Goal: Task Accomplishment & Management: Manage account settings

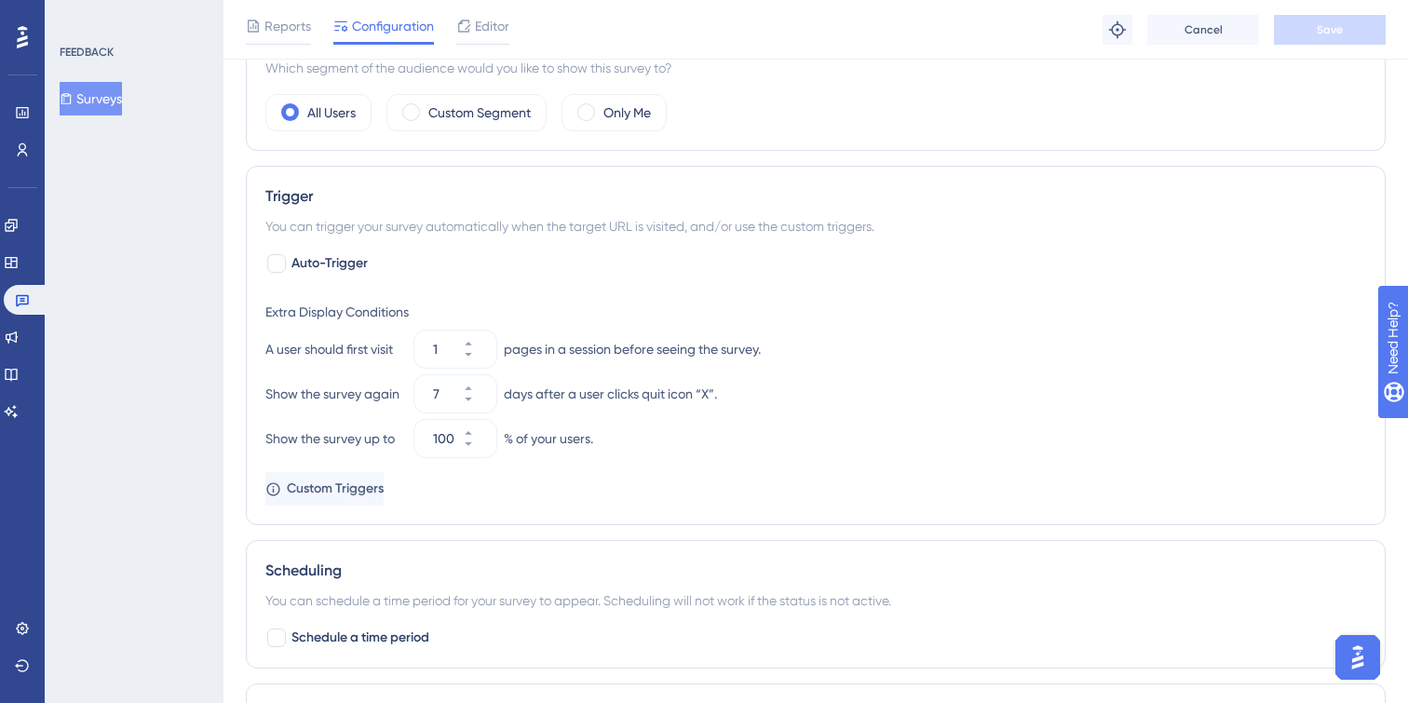
scroll to position [627, 0]
click at [442, 398] on input "7" at bounding box center [446, 396] width 26 height 22
drag, startPoint x: 452, startPoint y: 398, endPoint x: 427, endPoint y: 398, distance: 24.2
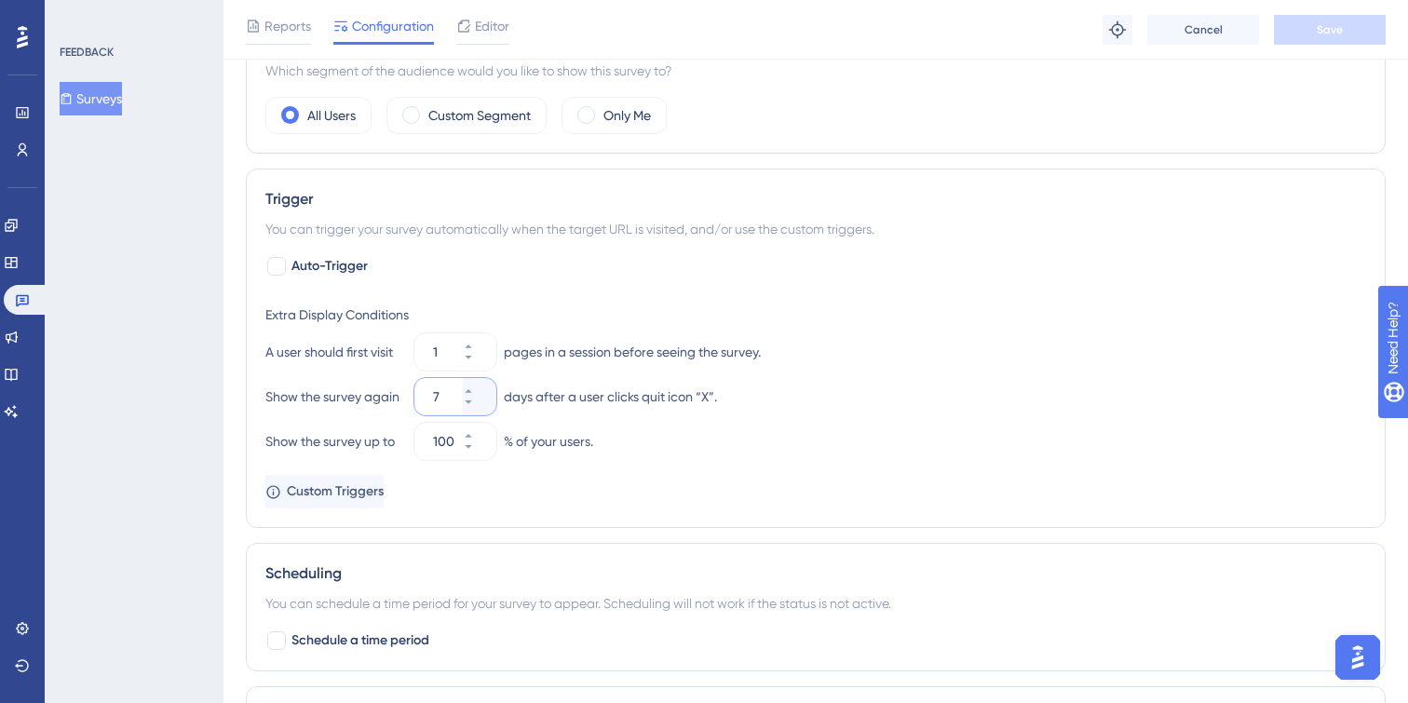
click at [427, 398] on div "7" at bounding box center [438, 396] width 48 height 37
type input "30"
click at [807, 472] on div "Extra Display Conditions A user should first visit 1 pages in a session before …" at bounding box center [815, 402] width 1101 height 212
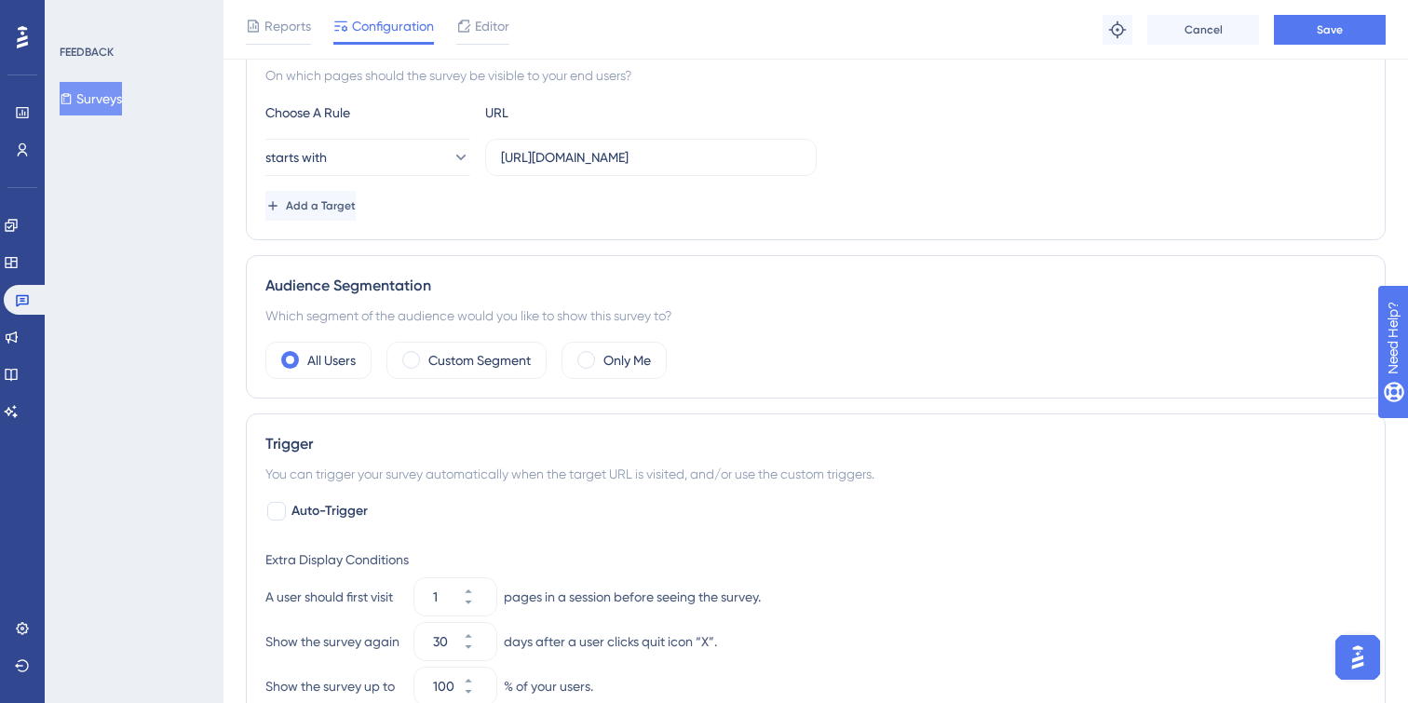
scroll to position [425, 0]
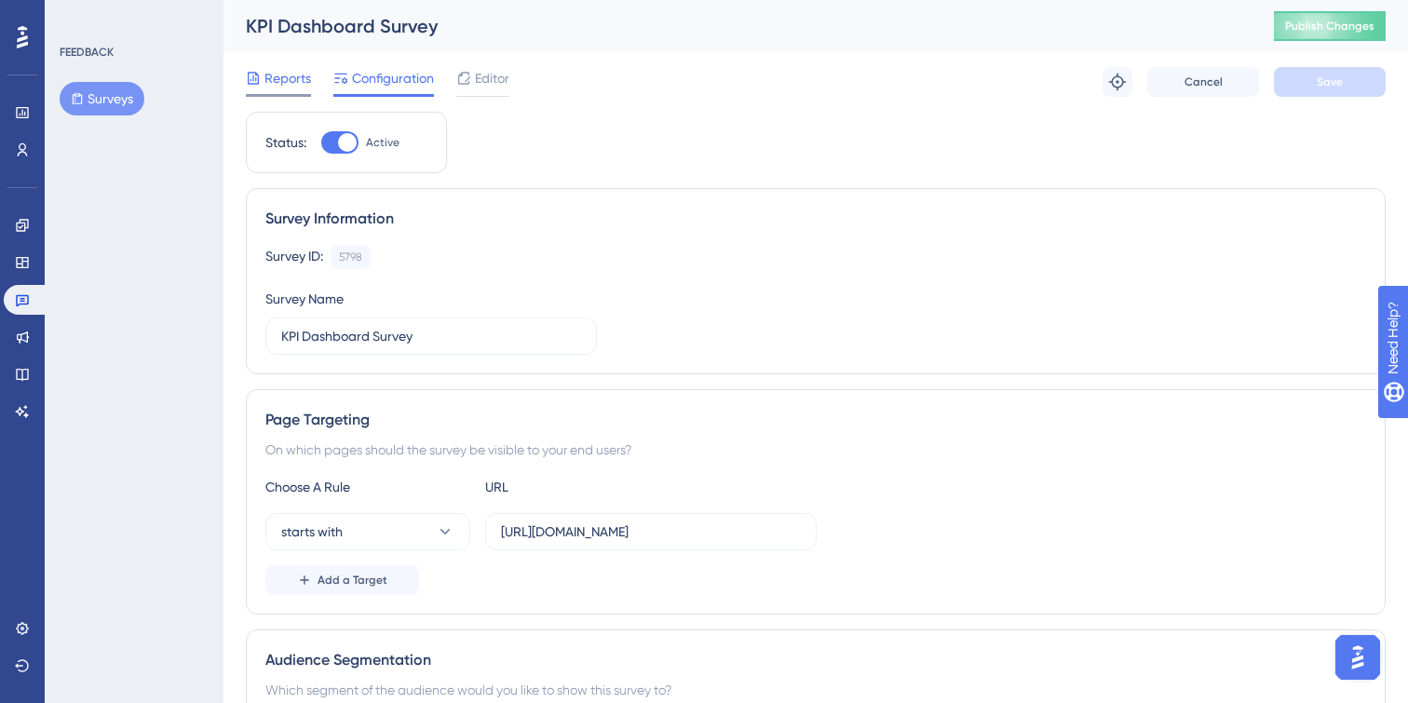
click at [282, 87] on span "Reports" at bounding box center [287, 78] width 47 height 22
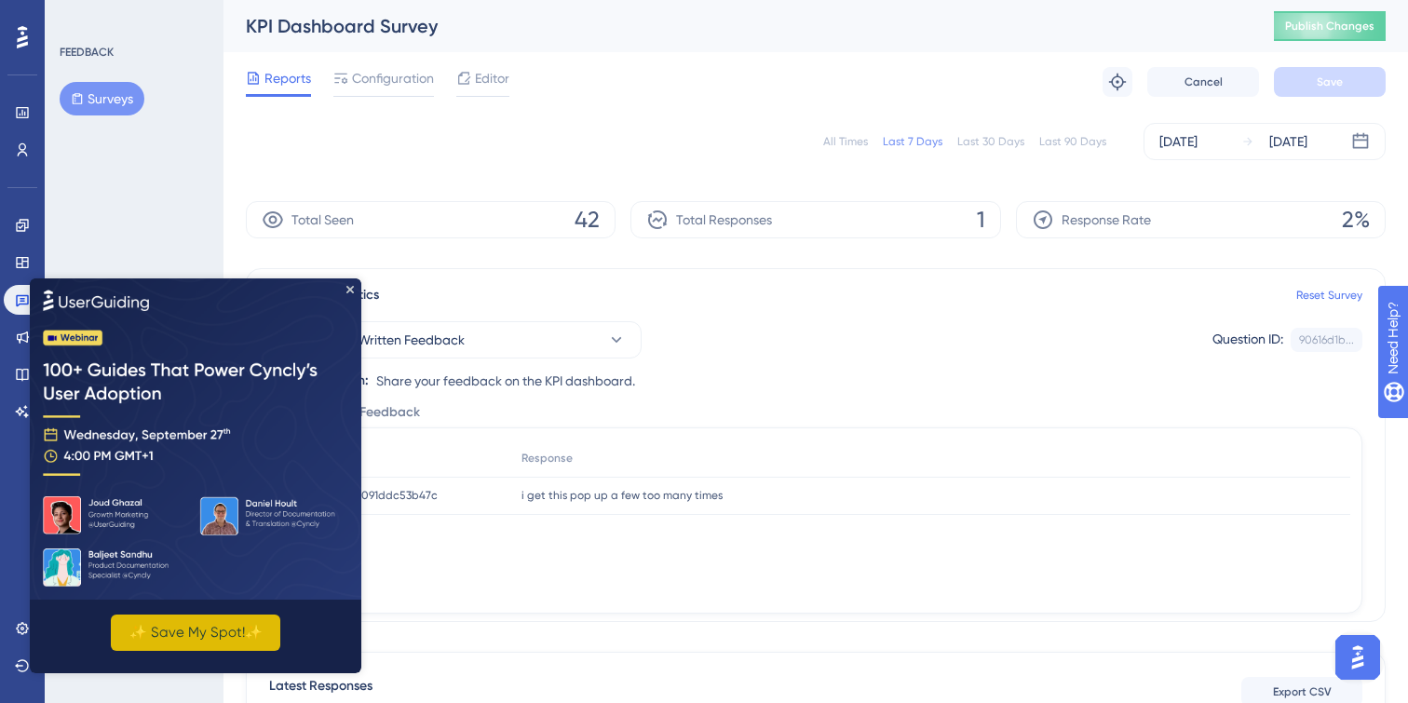
click at [192, 629] on button "✨ Save My Spot!✨" at bounding box center [195, 632] width 169 height 36
click at [353, 282] on img at bounding box center [195, 437] width 331 height 321
click at [352, 288] on icon "Close Preview" at bounding box center [349, 288] width 7 height 7
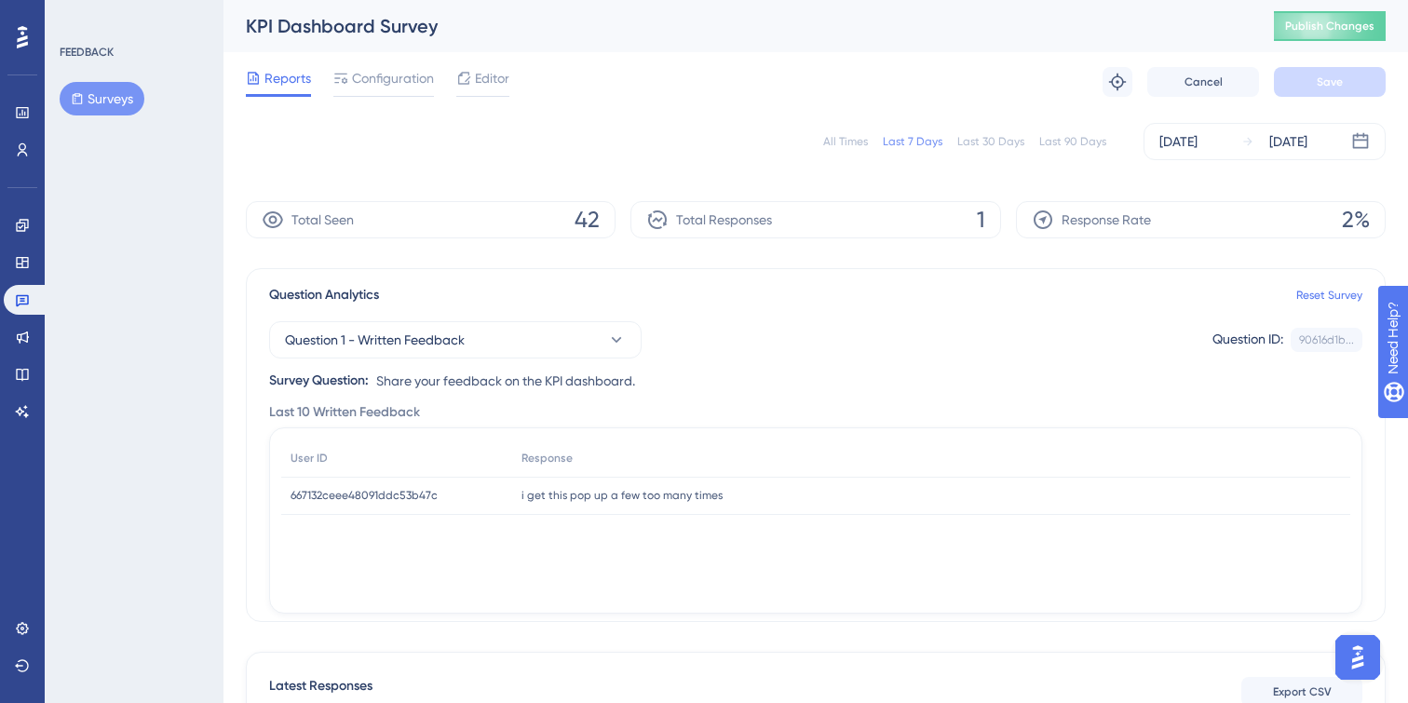
click at [613, 493] on span "i get this pop up a few too many times" at bounding box center [621, 495] width 201 height 15
click at [421, 493] on span "667132ceee48091ddc53b47c" at bounding box center [363, 495] width 147 height 15
click at [678, 504] on div "i get this pop up a few too many times i get this pop up a few too many times" at bounding box center [931, 496] width 838 height 38
click at [1278, 504] on div "i get this pop up a few too many times i get this pop up a few too many times" at bounding box center [931, 496] width 838 height 38
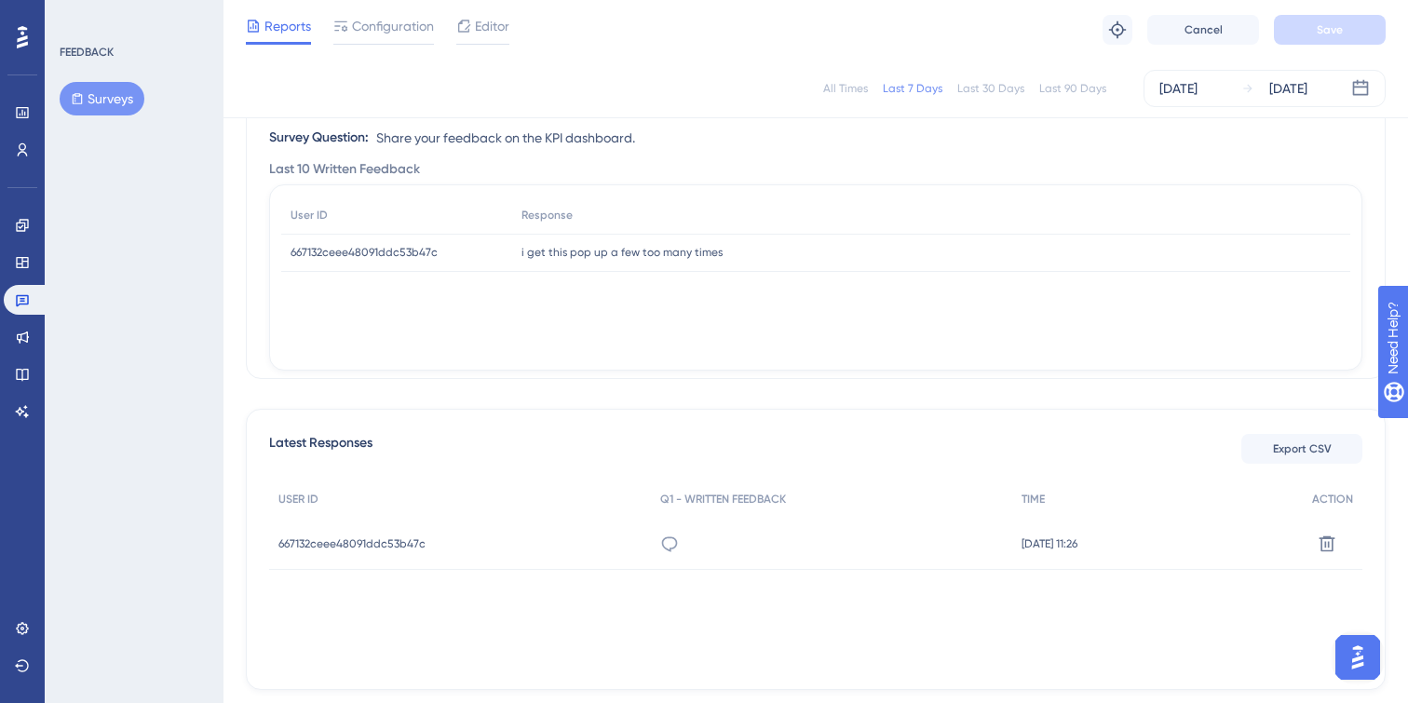
scroll to position [253, 0]
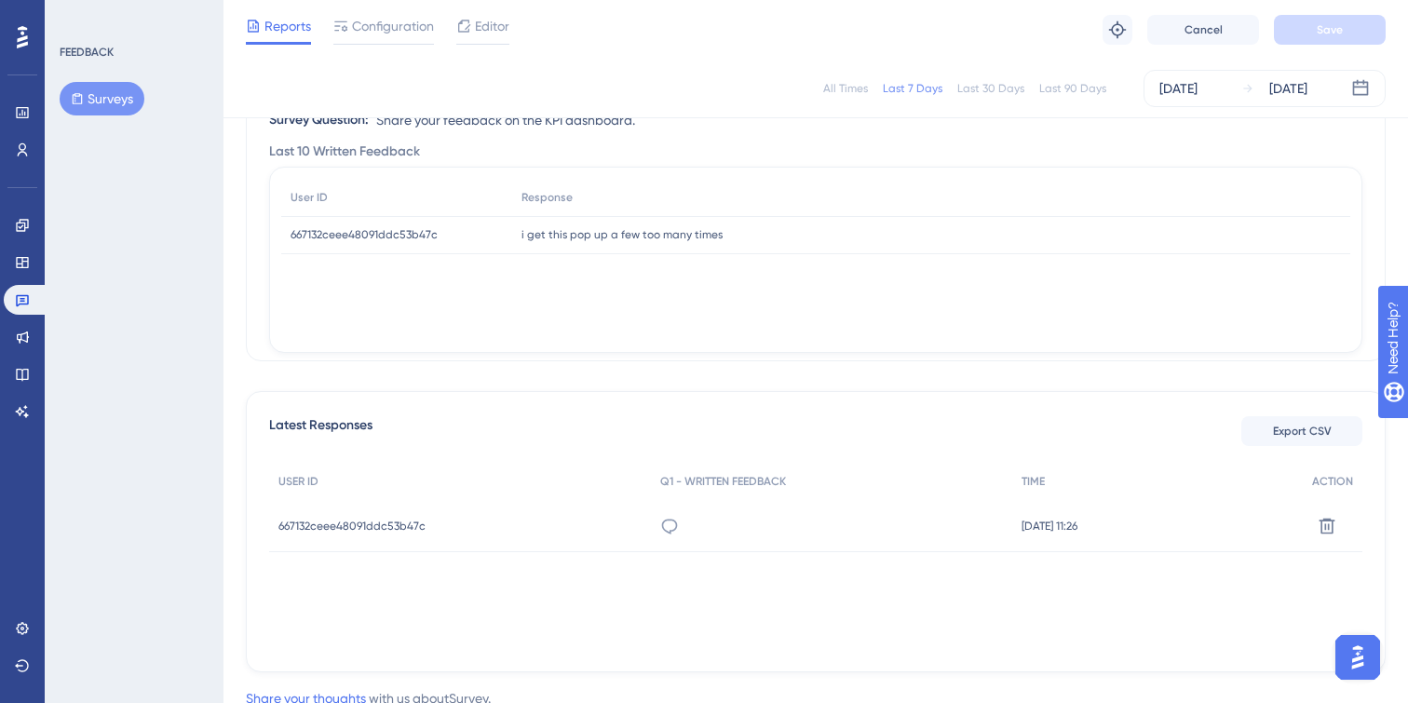
click at [361, 524] on span "667132ceee48091ddc53b47c" at bounding box center [351, 526] width 147 height 15
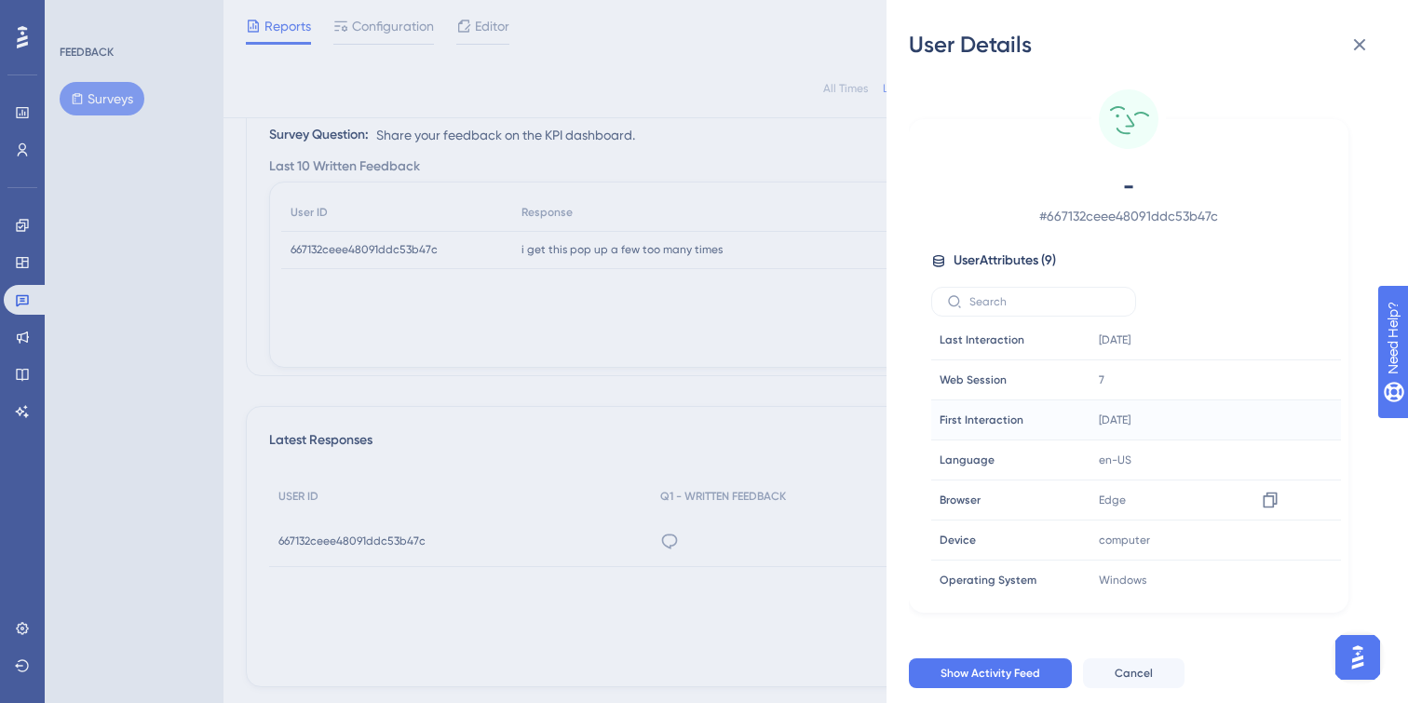
scroll to position [87, 0]
click at [730, 600] on div "User Details - # 667132ceee48091ddc53b47c User Attributes ( 9 ) Email Email - S…" at bounding box center [704, 351] width 1408 height 703
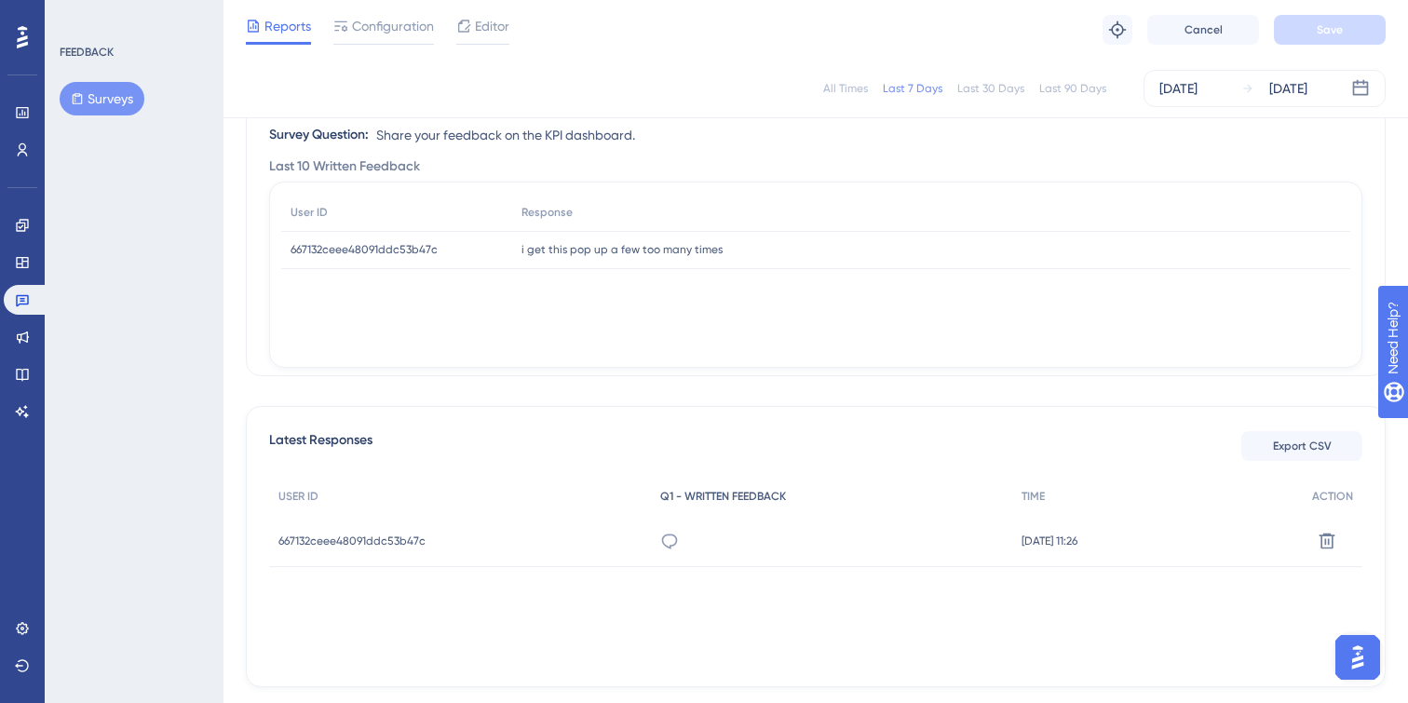
click at [721, 512] on div "Q1 - WRITTEN FEEDBACK" at bounding box center [831, 497] width 360 height 38
click at [719, 495] on span "Q1 - WRITTEN FEEDBACK" at bounding box center [723, 496] width 126 height 15
click at [1071, 553] on div "12 Sept 2025, 11:26 12 Sept 2025, 11:26" at bounding box center [1157, 541] width 290 height 52
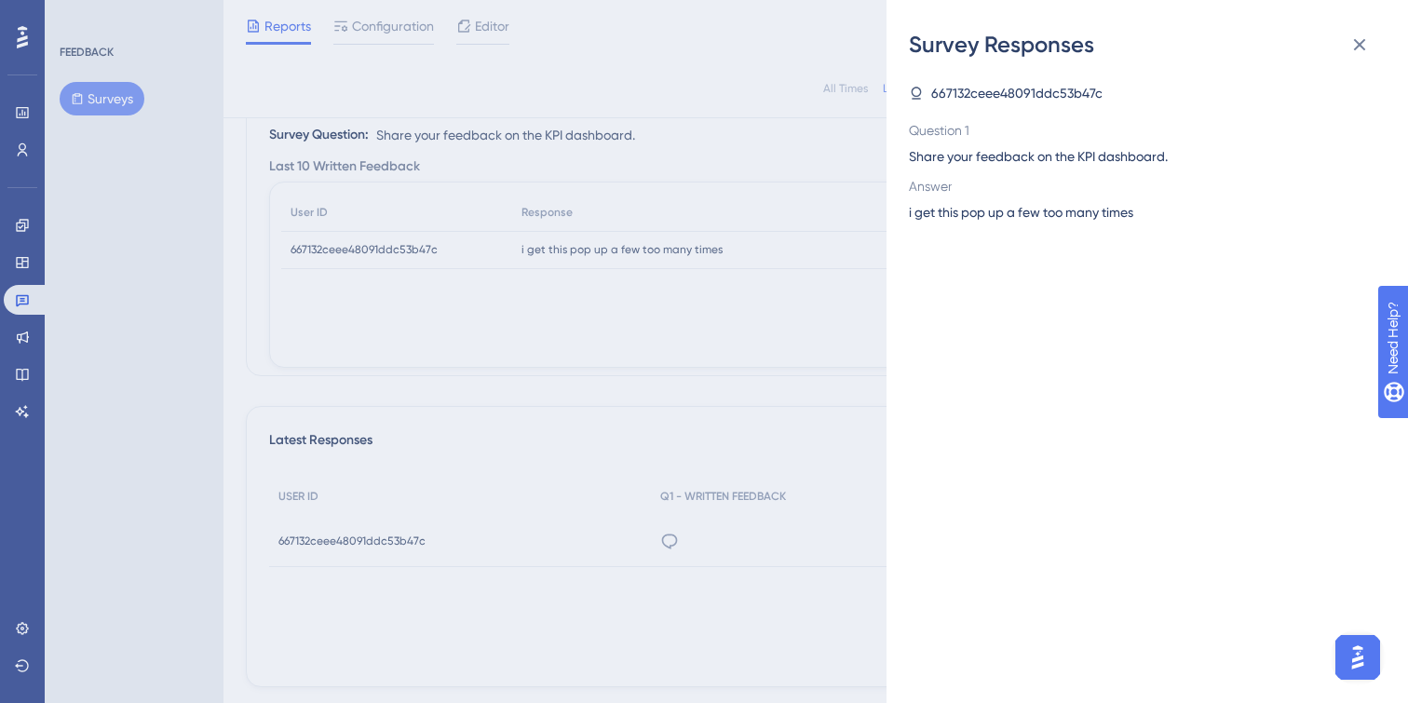
click at [998, 87] on span "667132ceee48091ddc53b47c" at bounding box center [1016, 93] width 171 height 22
click at [1360, 43] on icon at bounding box center [1360, 45] width 12 height 12
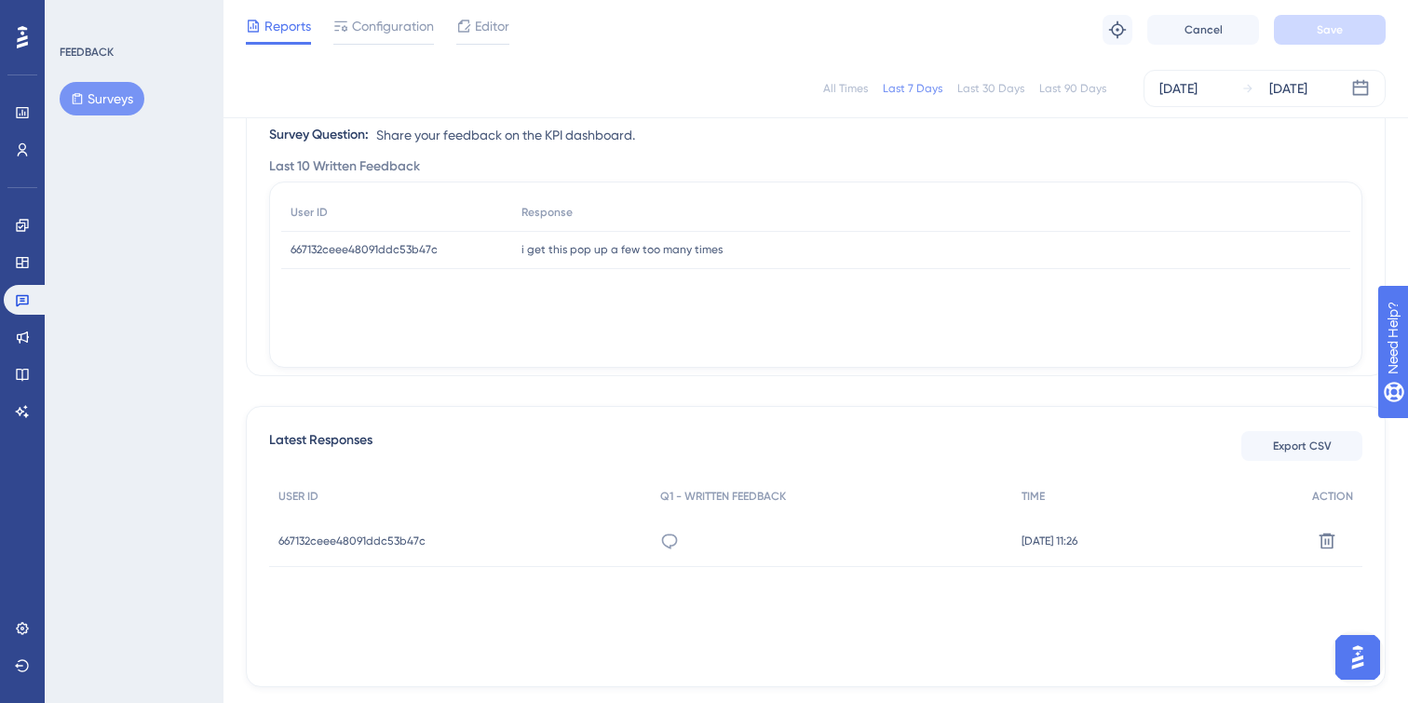
click at [275, 31] on span "Reports" at bounding box center [287, 26] width 47 height 22
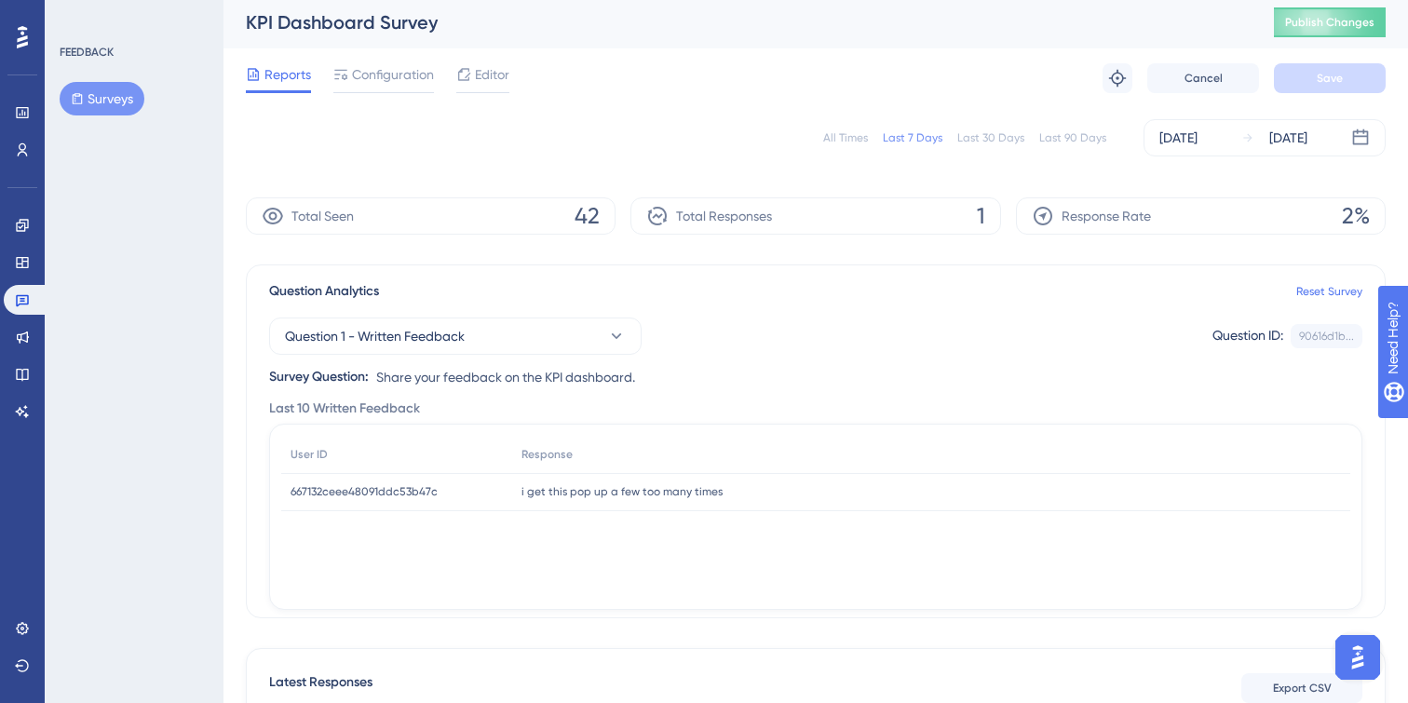
scroll to position [0, 0]
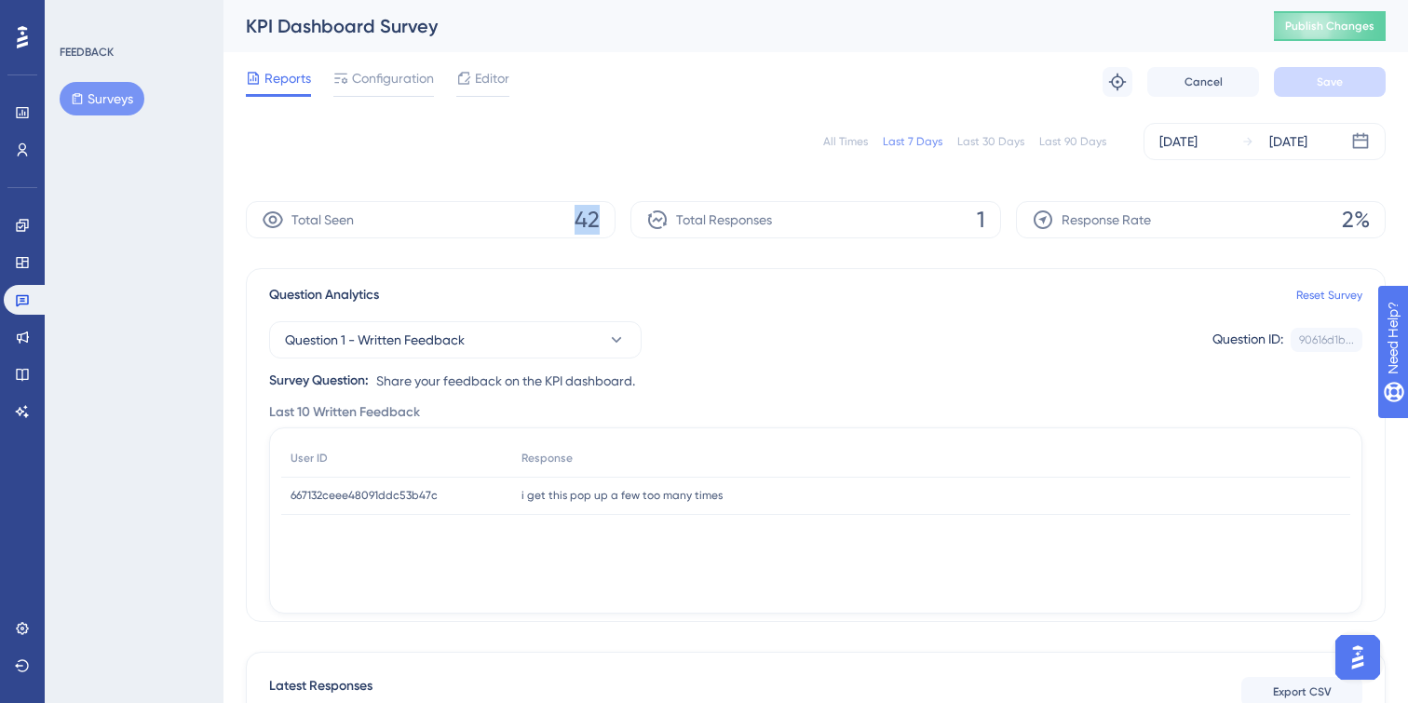
drag, startPoint x: 572, startPoint y: 223, endPoint x: 617, endPoint y: 223, distance: 45.6
click at [617, 223] on div "Total Seen 42 Total Responses 1 Response Rate 2%" at bounding box center [816, 219] width 1140 height 37
drag, startPoint x: 939, startPoint y: 221, endPoint x: 1015, endPoint y: 222, distance: 76.4
click at [1015, 222] on div "Total Seen 42 Total Responses 1 Response Rate 2%" at bounding box center [816, 219] width 1140 height 37
click at [954, 159] on div "All Times Last 7 Days Last 30 Days Last 90 Days Sep 09 2025 Sep 15 2025" at bounding box center [816, 141] width 1140 height 37
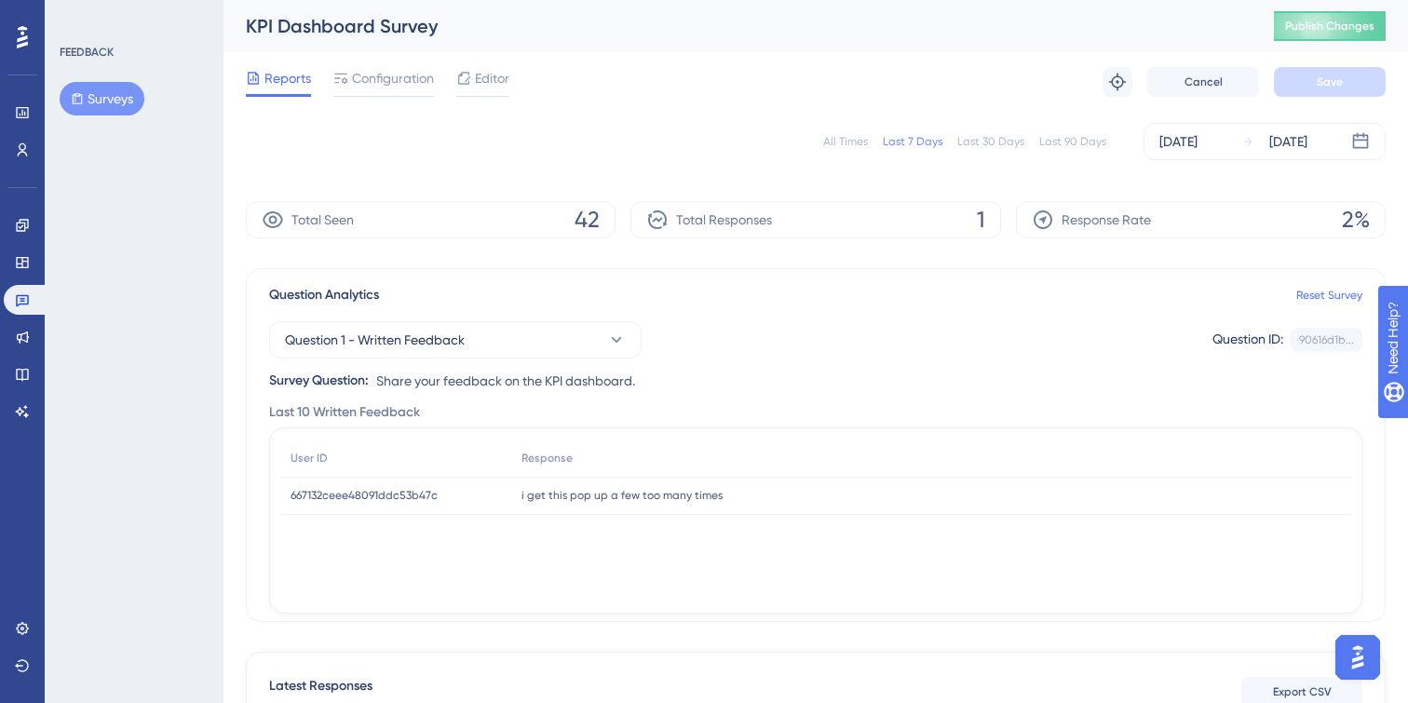
click at [998, 137] on div "Last 30 Days" at bounding box center [990, 141] width 67 height 15
click at [1047, 144] on div "Last 90 Days" at bounding box center [1072, 141] width 67 height 15
drag, startPoint x: 564, startPoint y: 221, endPoint x: 667, endPoint y: 220, distance: 102.4
click at [667, 220] on div "Total Seen 42 Total Responses 1 Response Rate 2%" at bounding box center [816, 219] width 1140 height 37
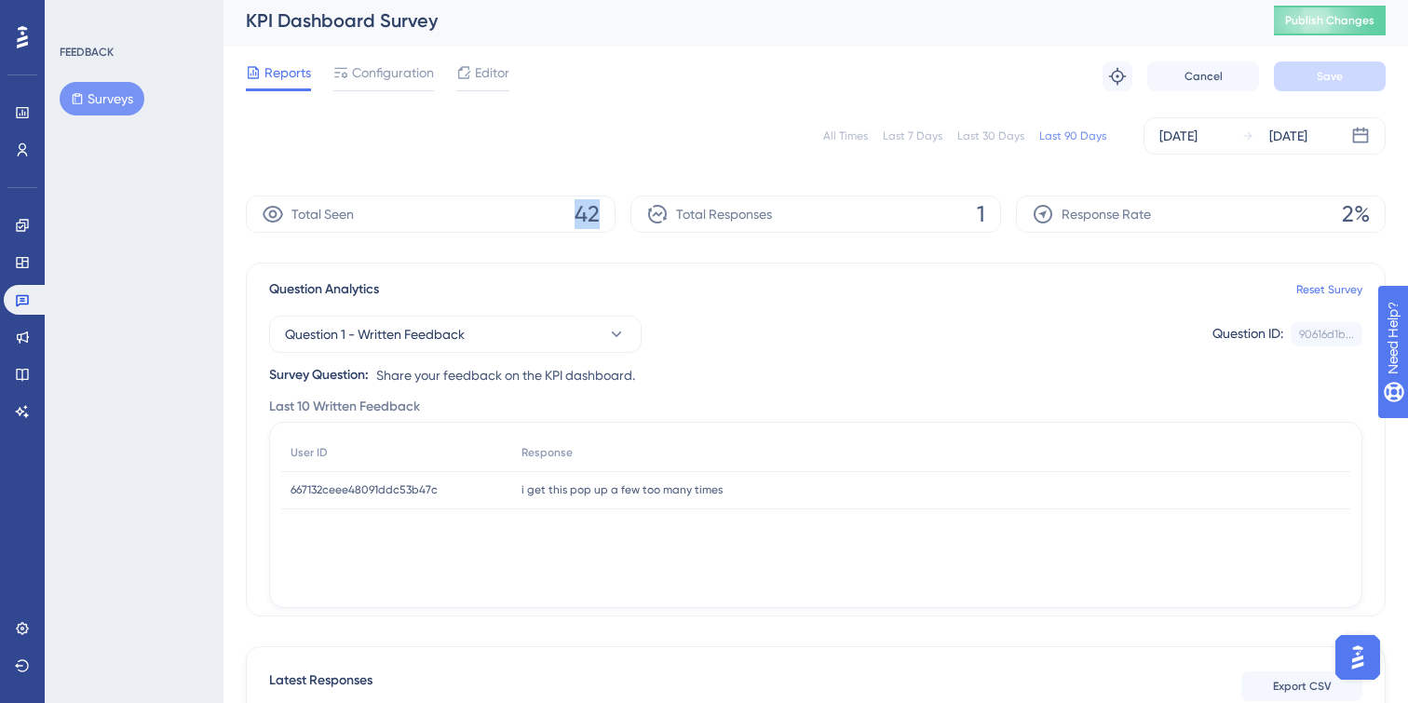
scroll to position [4, 0]
click at [551, 170] on div "All Times Last 7 Days Last 30 Days Last 90 Days Jun 24 2025 Sep 15 2025 Total S…" at bounding box center [816, 518] width 1140 height 821
drag, startPoint x: 573, startPoint y: 217, endPoint x: 641, endPoint y: 218, distance: 68.0
click at [641, 218] on div "Total Seen 42 Total Responses 1 Response Rate 2%" at bounding box center [816, 215] width 1140 height 37
click at [641, 255] on div "All Times Last 7 Days Last 30 Days Last 90 Days Jun 24 2025 Sep 15 2025 Total S…" at bounding box center [816, 518] width 1140 height 821
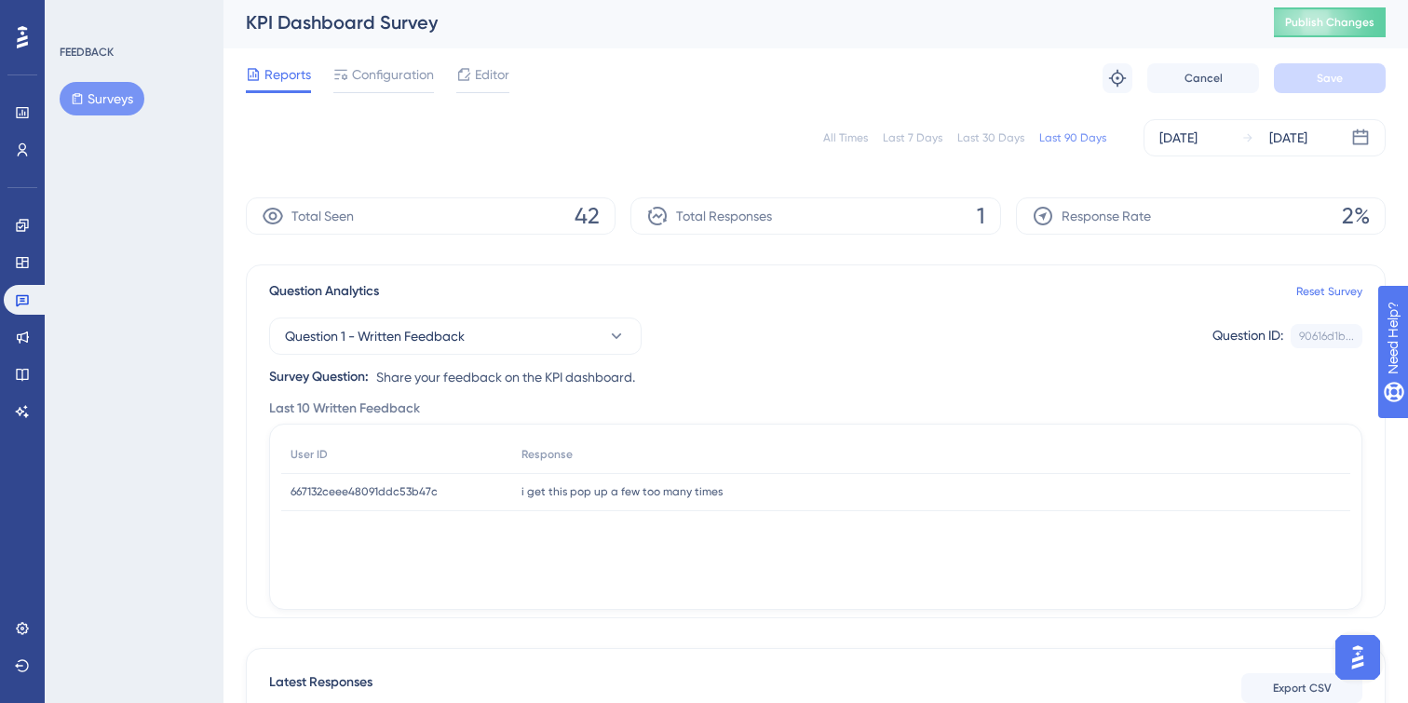
scroll to position [0, 0]
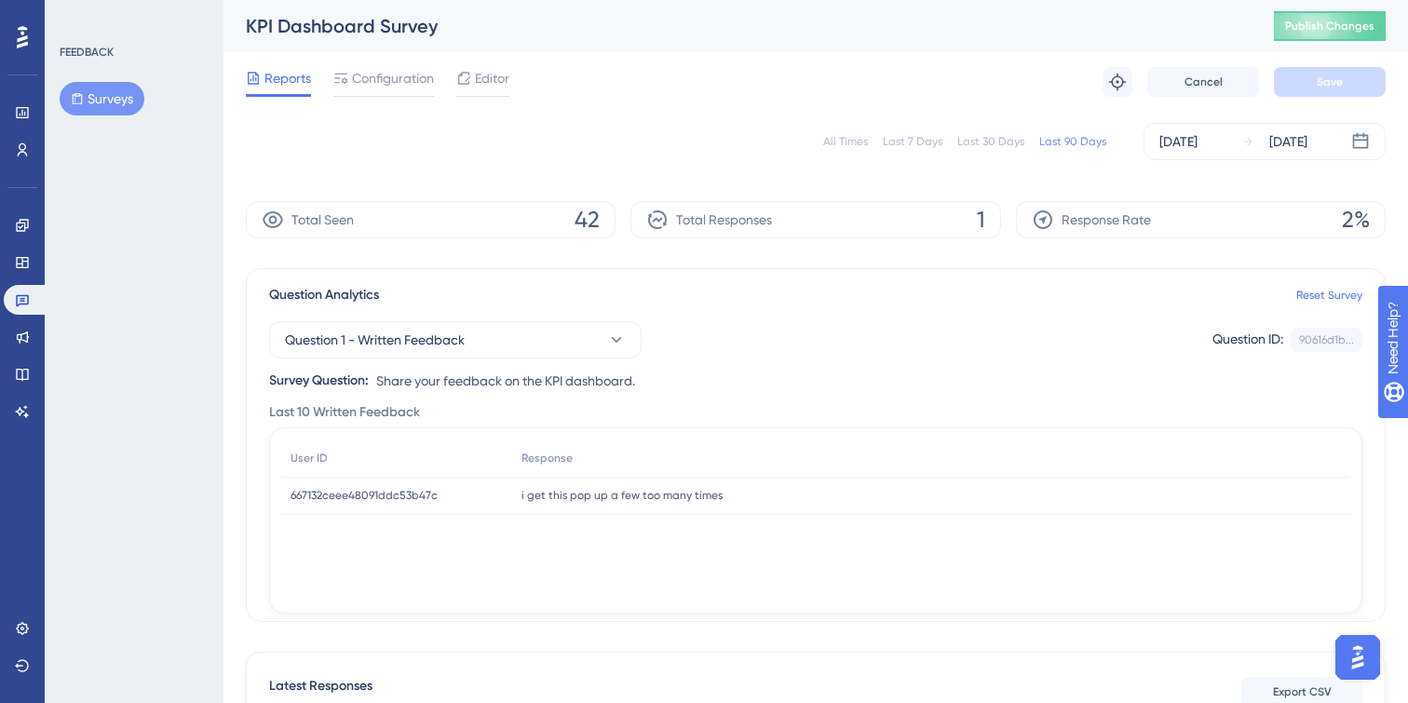
click at [497, 222] on div "Total Seen 42" at bounding box center [431, 219] width 370 height 37
click at [278, 224] on icon at bounding box center [273, 219] width 20 height 17
click at [103, 92] on button "Surveys" at bounding box center [102, 99] width 85 height 34
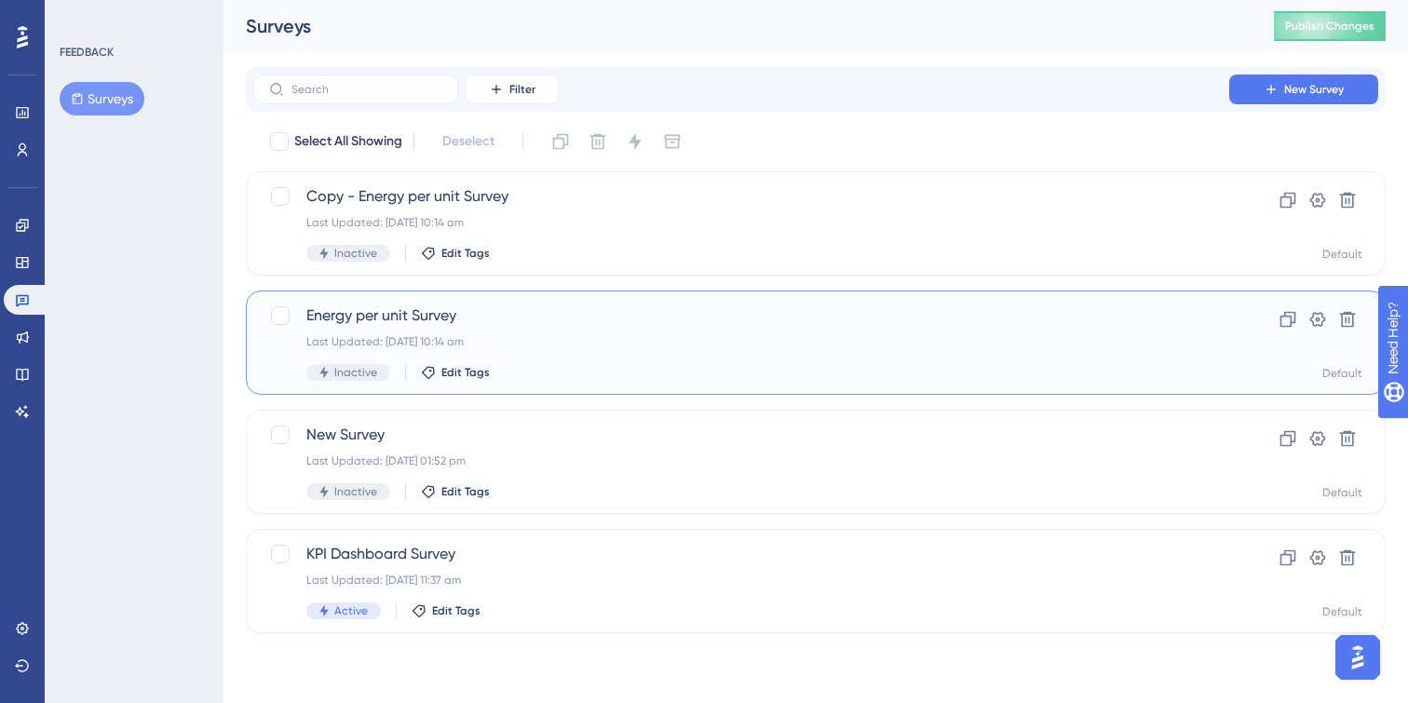
click at [567, 344] on div "Last Updated: 12 Sept 2025 10:14 am" at bounding box center [741, 341] width 870 height 15
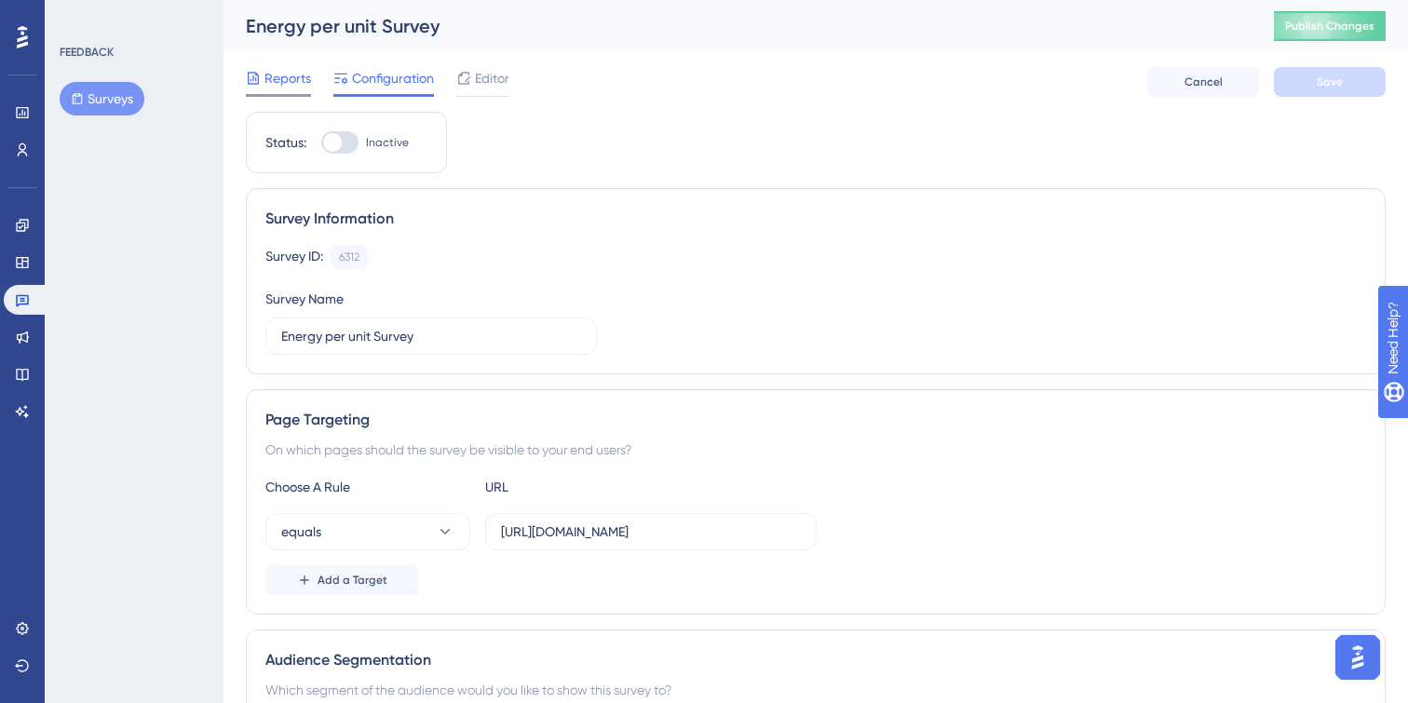
click at [284, 84] on span "Reports" at bounding box center [287, 78] width 47 height 22
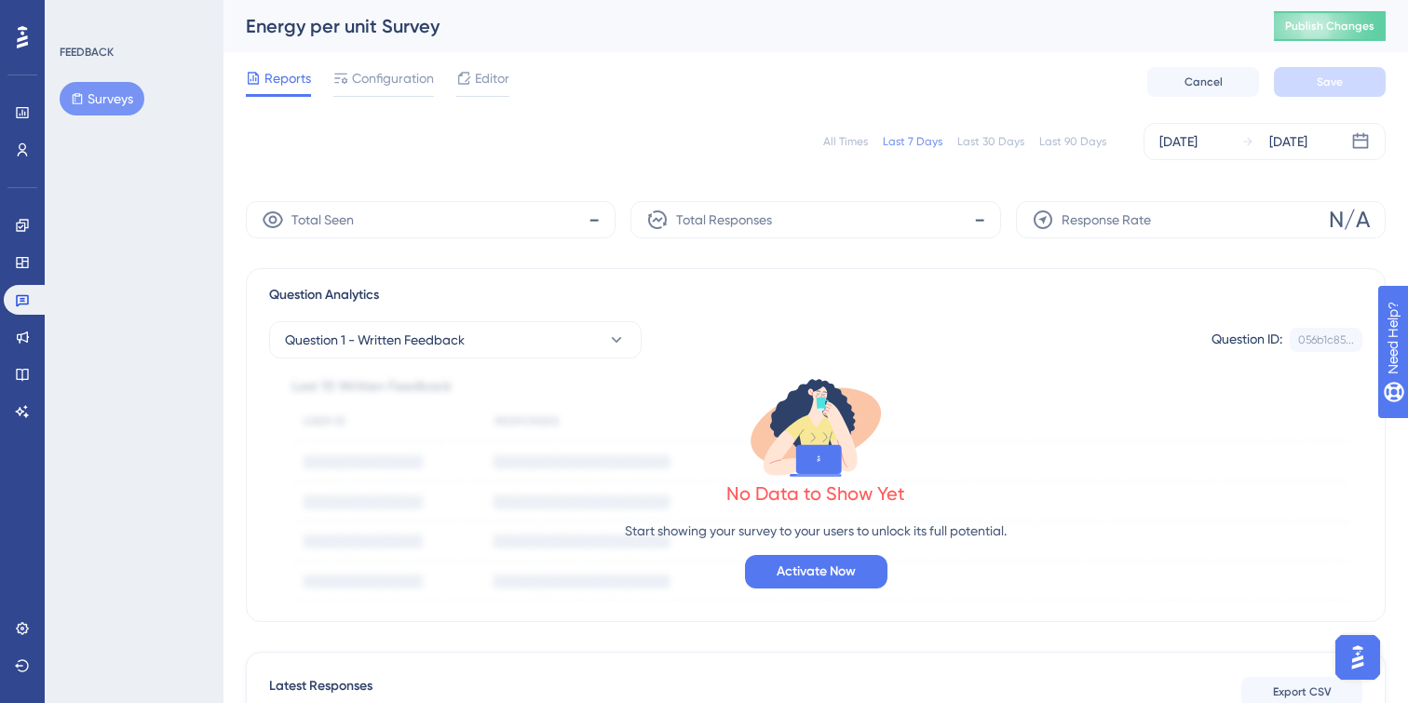
click at [113, 93] on button "Surveys" at bounding box center [102, 99] width 85 height 34
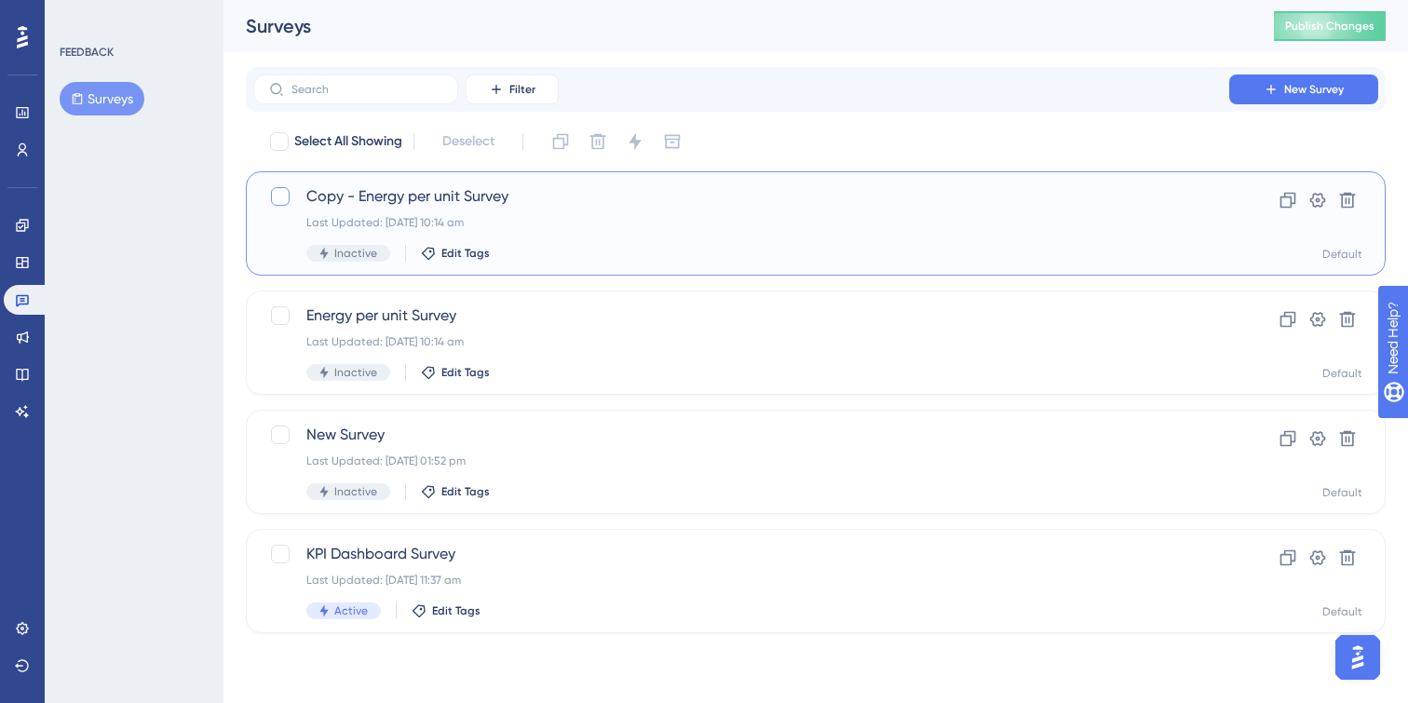
click at [277, 199] on div at bounding box center [280, 196] width 19 height 19
checkbox input "true"
click at [1343, 205] on icon at bounding box center [1347, 200] width 19 height 19
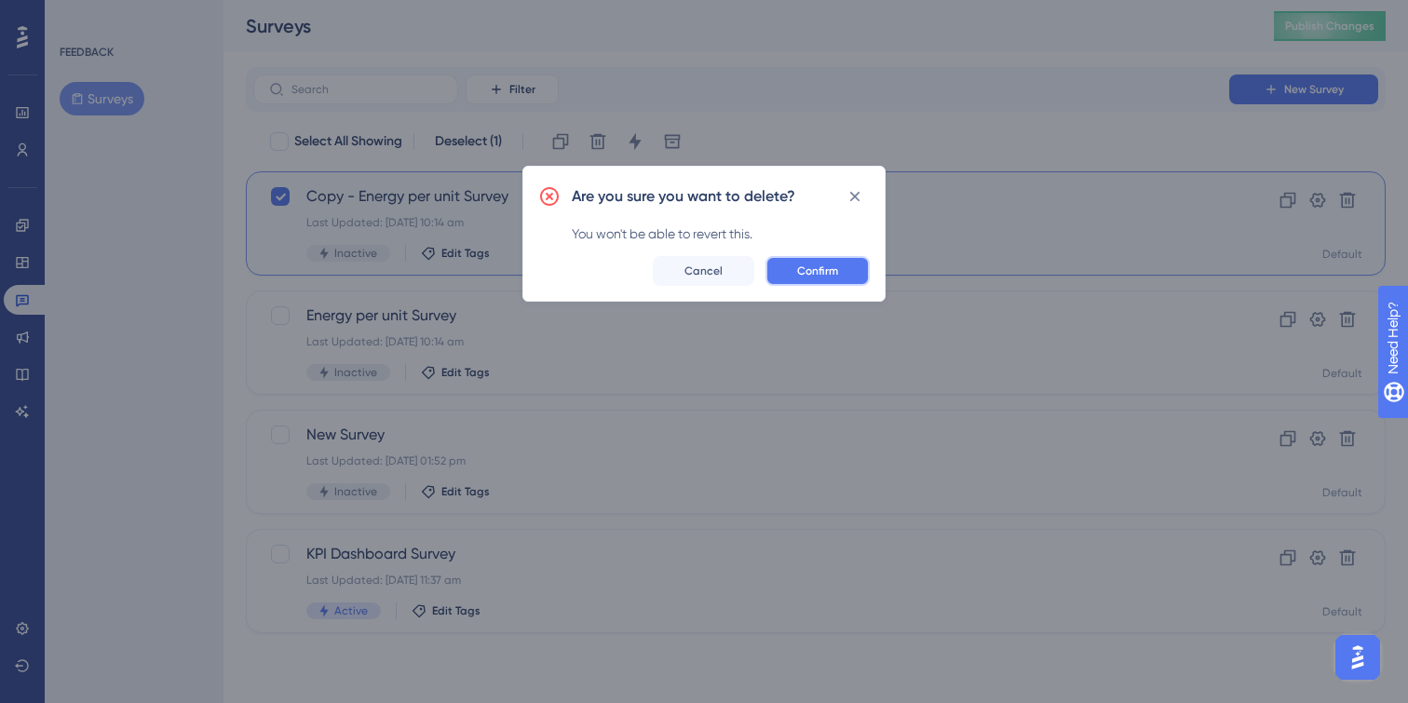
click at [842, 263] on button "Confirm" at bounding box center [817, 271] width 104 height 30
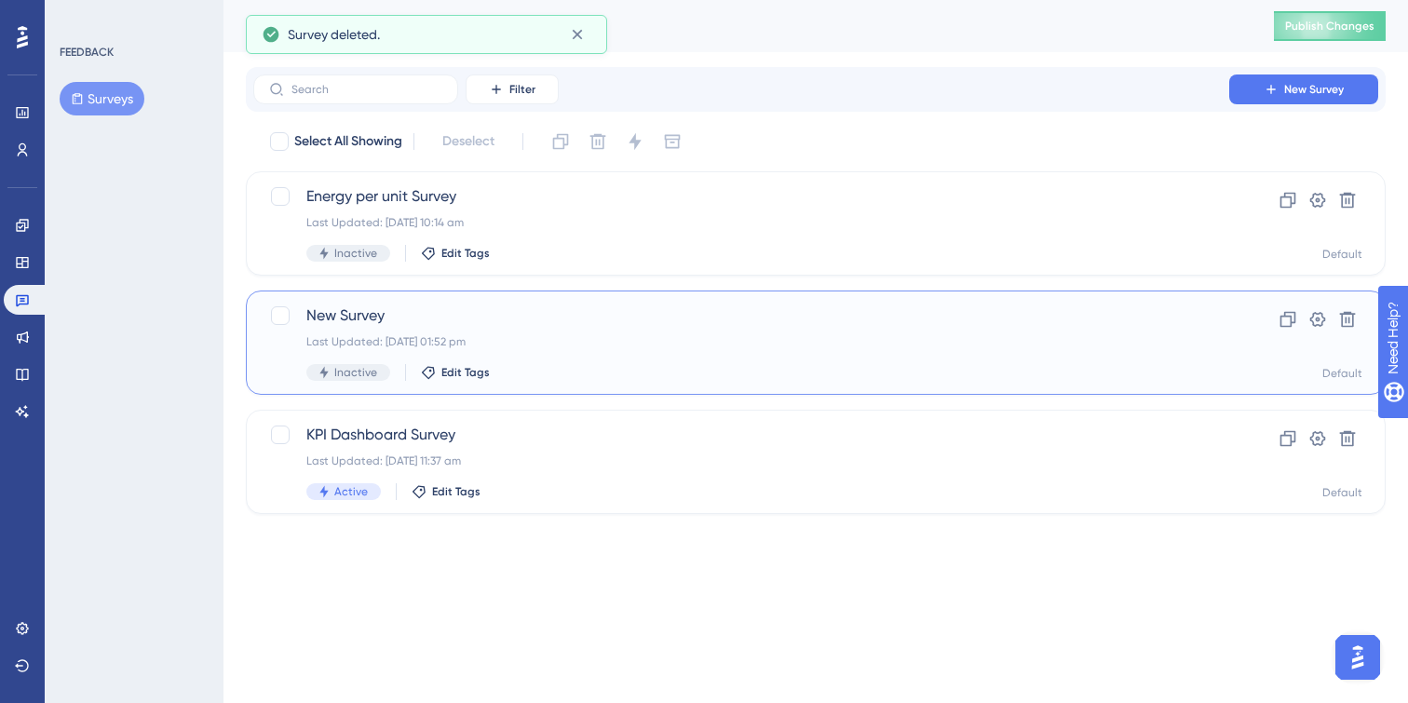
click at [663, 339] on div "Last Updated: 15 Jul 2025 01:52 pm" at bounding box center [741, 341] width 870 height 15
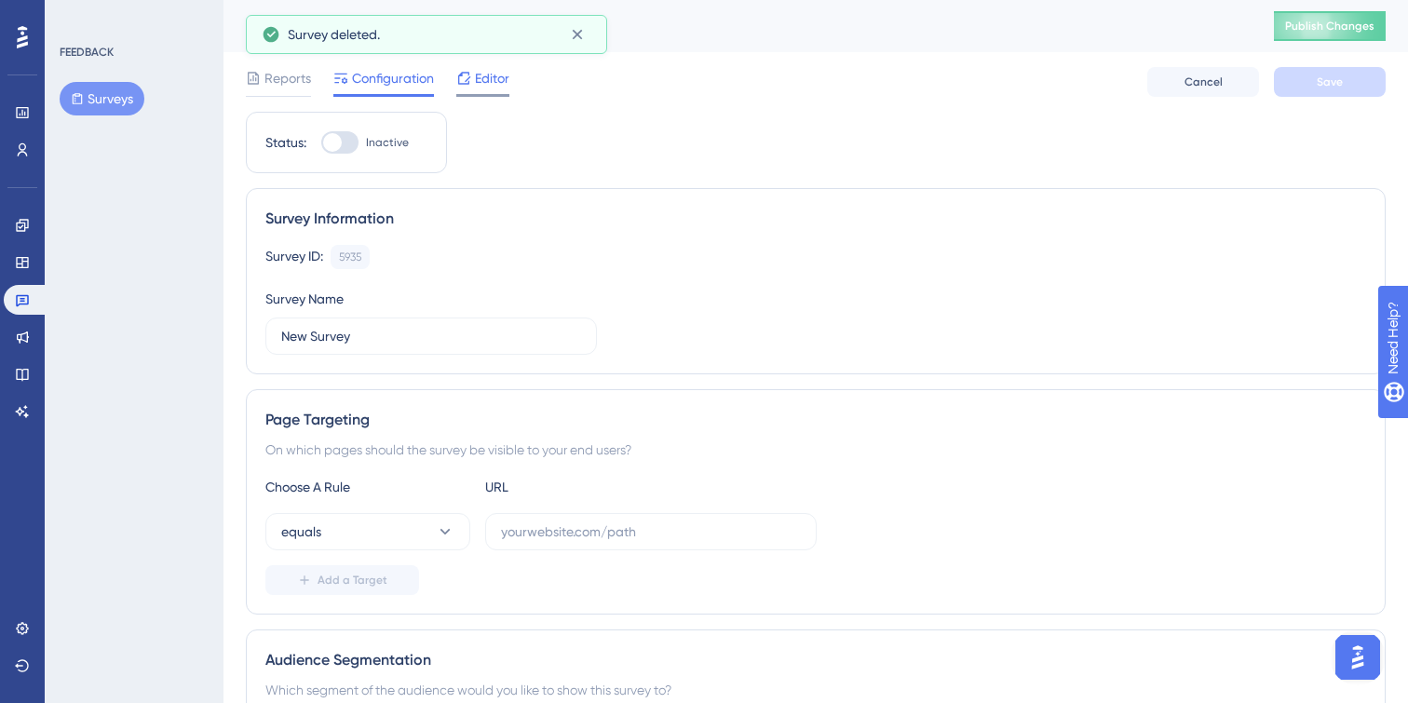
click at [498, 77] on span "Editor" at bounding box center [492, 78] width 34 height 22
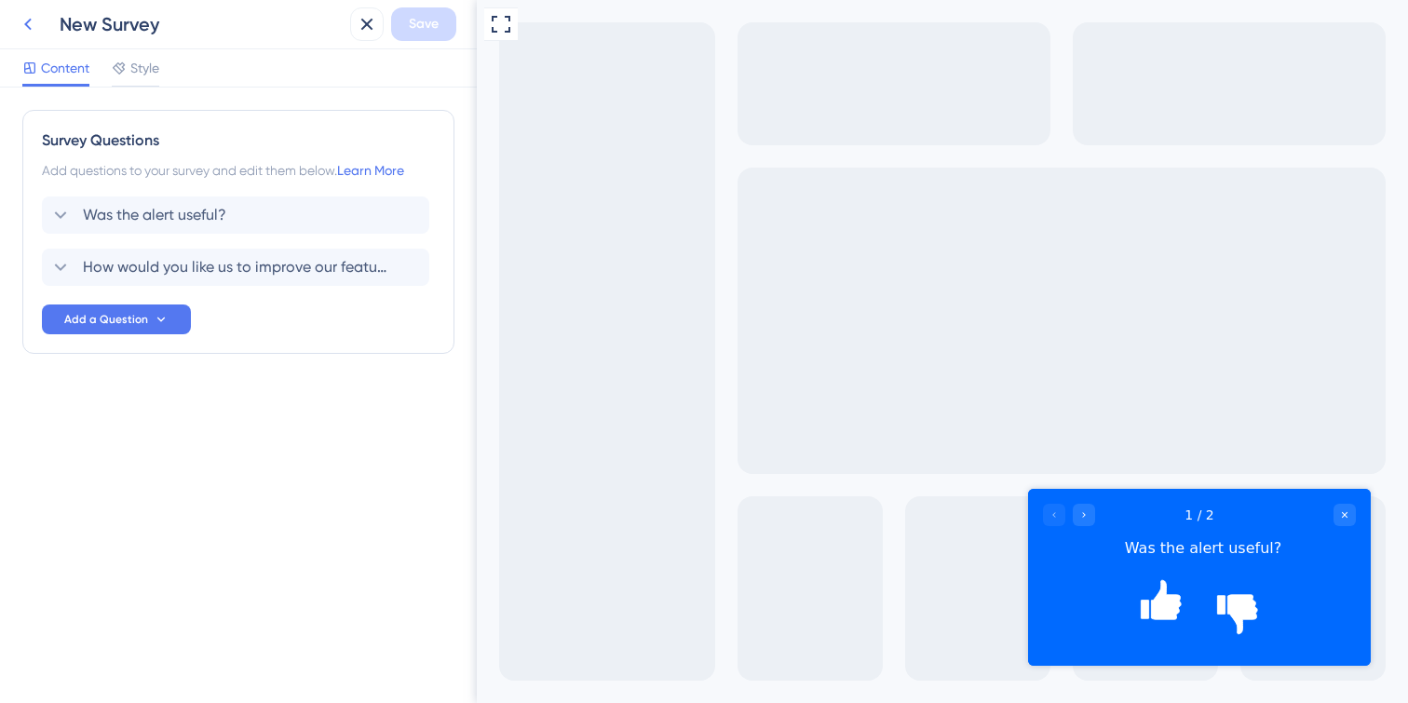
click at [22, 20] on icon at bounding box center [28, 24] width 22 height 22
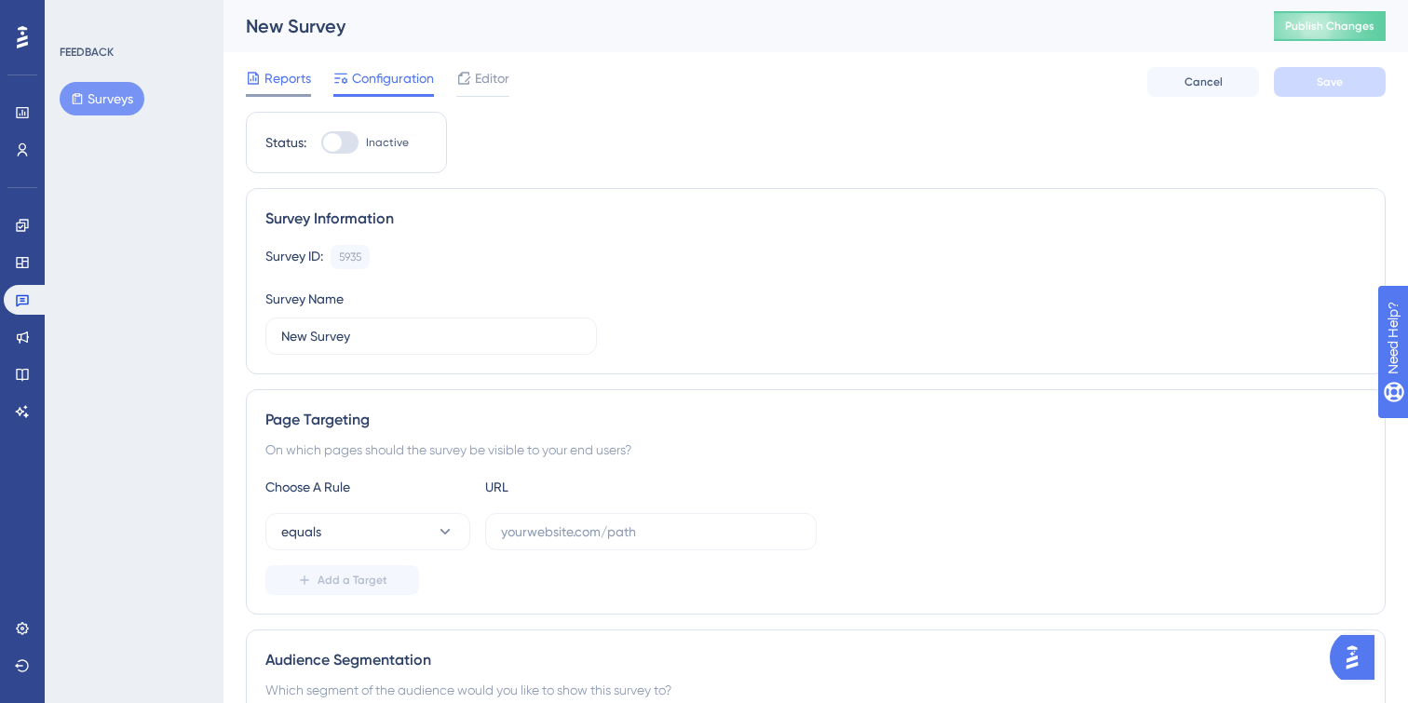
click at [279, 92] on div "Reports" at bounding box center [278, 82] width 65 height 30
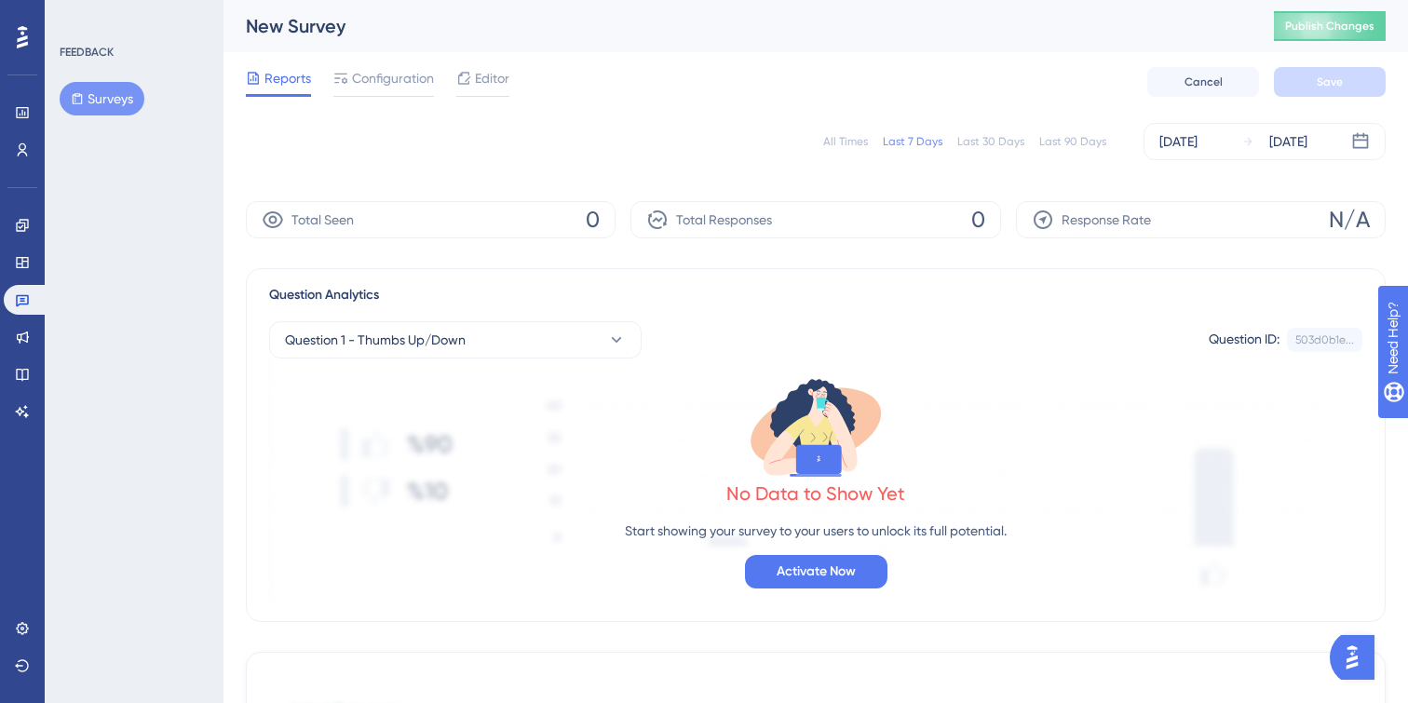
click at [97, 102] on button "Surveys" at bounding box center [102, 99] width 85 height 34
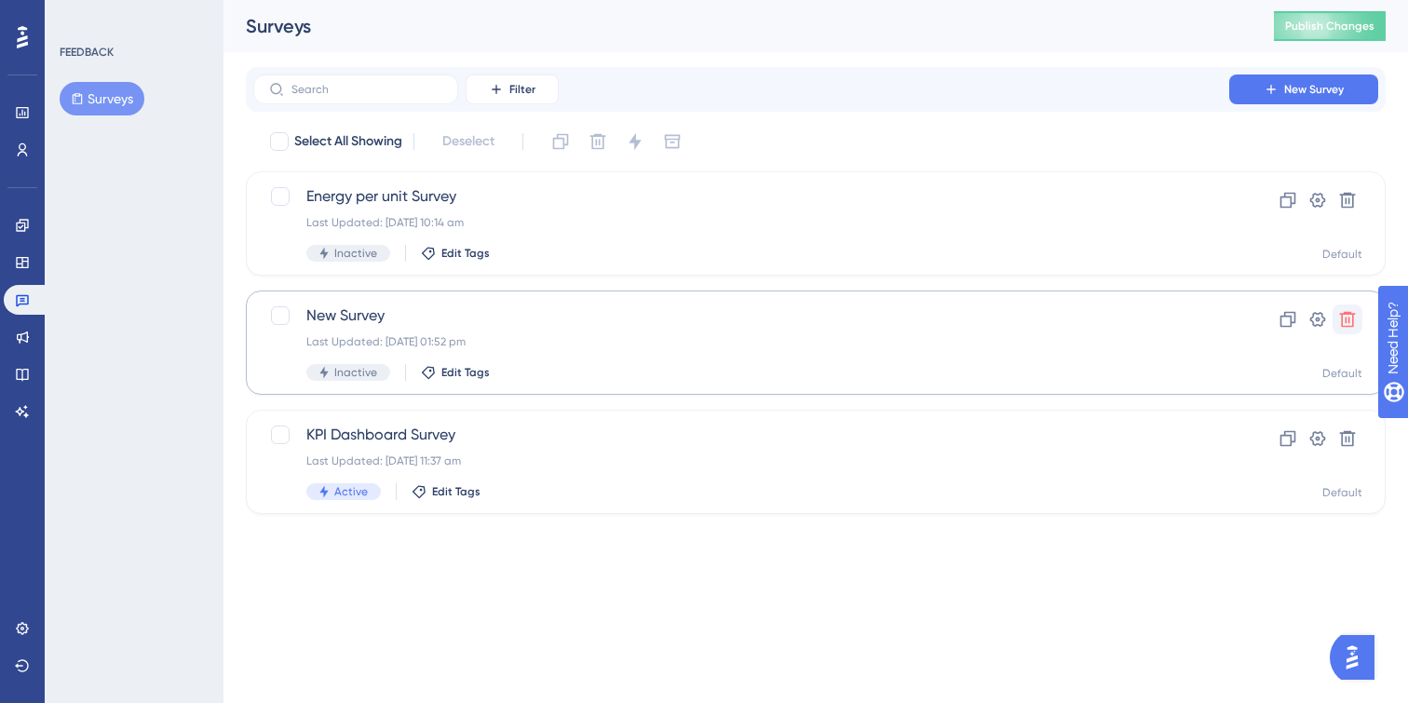
click at [1352, 315] on icon at bounding box center [1348, 320] width 16 height 16
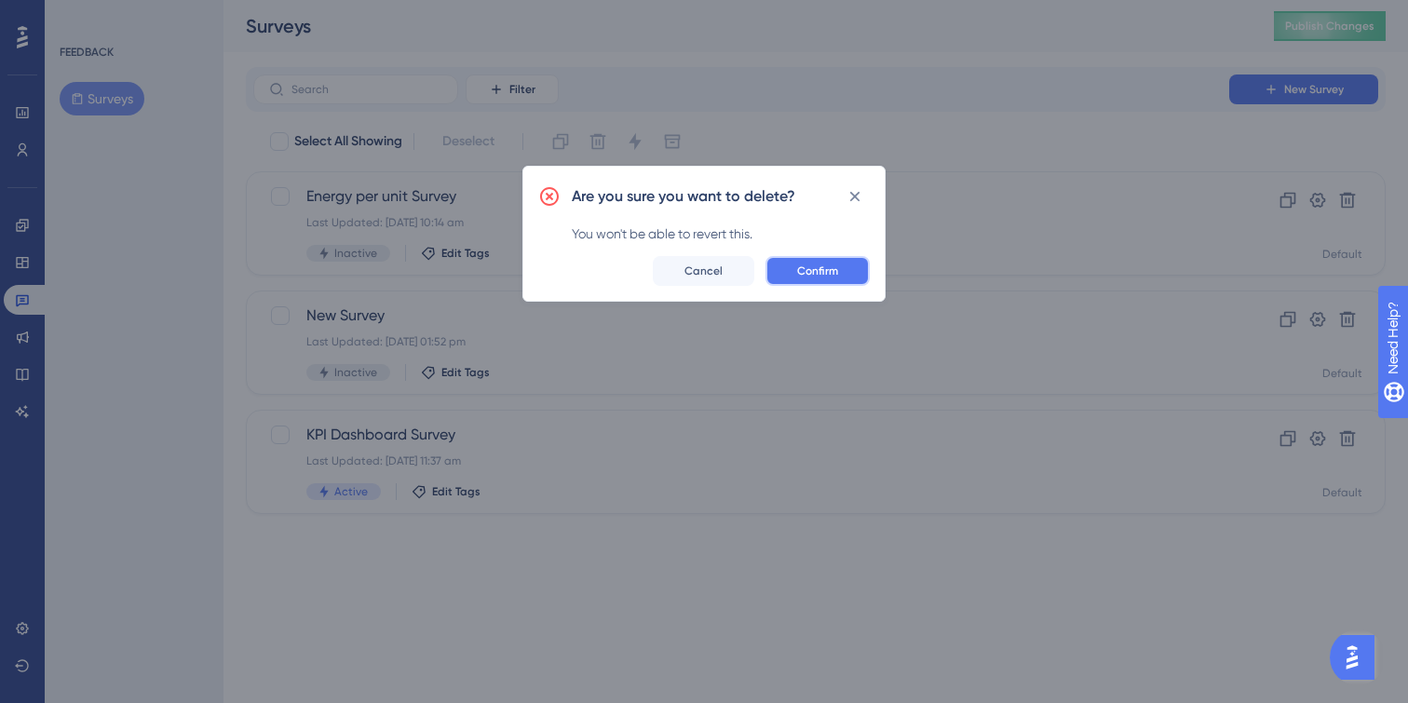
click at [837, 271] on span "Confirm" at bounding box center [817, 270] width 41 height 15
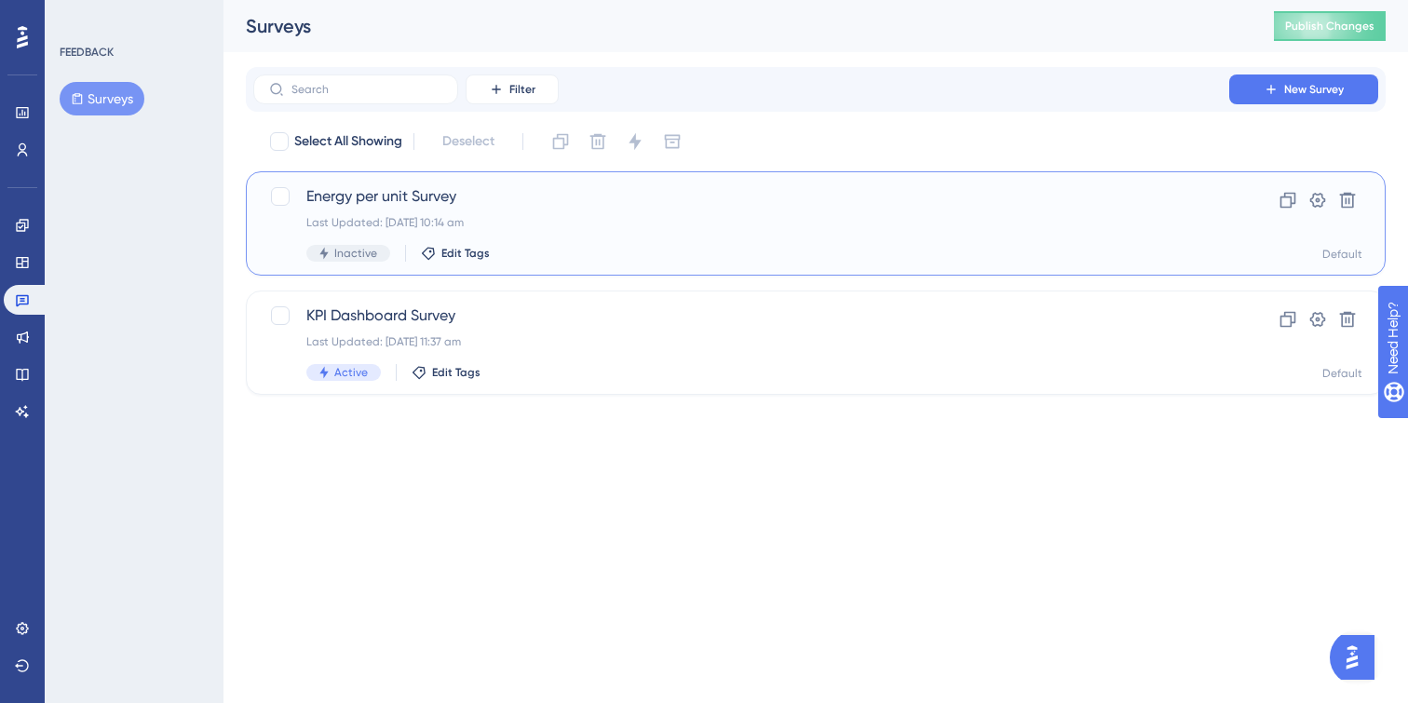
click at [556, 230] on div "Energy per unit Survey Last Updated: 12 Sept 2025 10:14 am Inactive Edit Tags" at bounding box center [741, 223] width 870 height 76
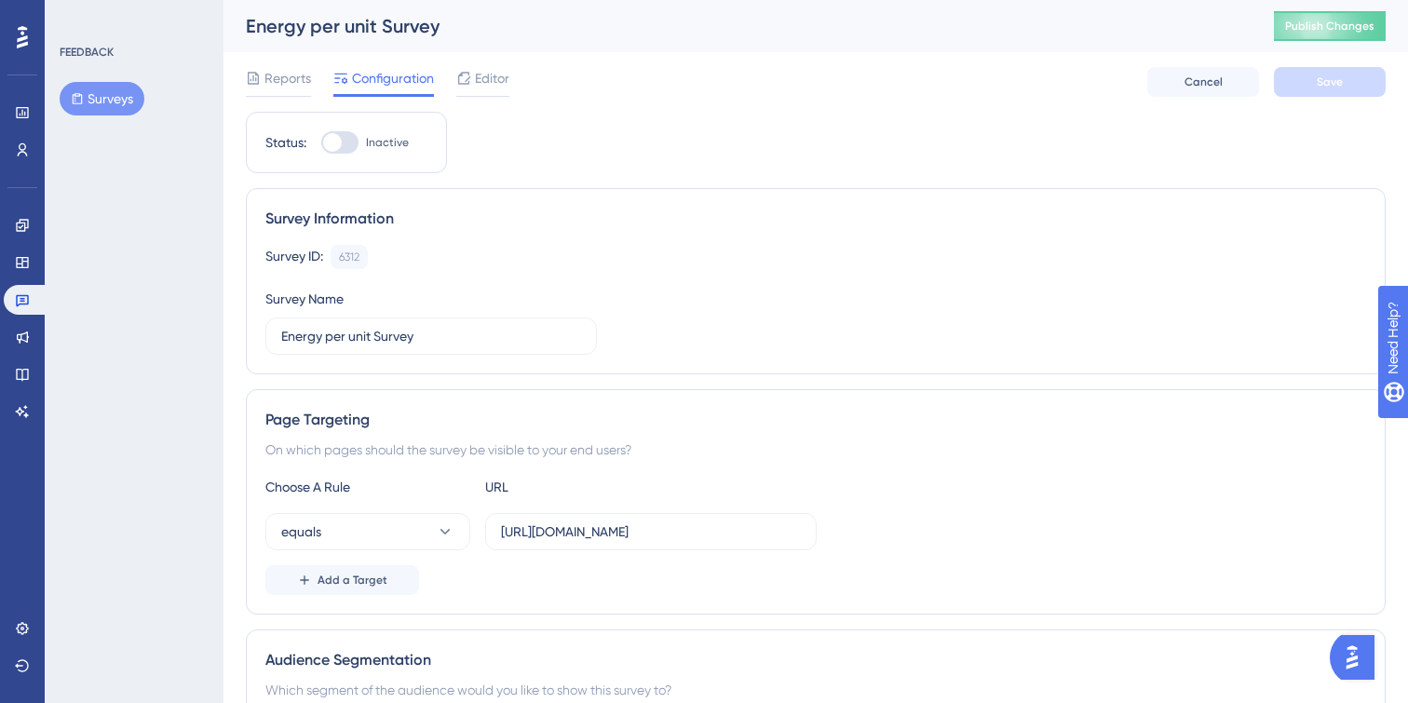
click at [347, 145] on div at bounding box center [339, 142] width 37 height 22
click at [321, 143] on input "Inactive" at bounding box center [320, 142] width 1 height 1
checkbox input "true"
click at [1341, 85] on span "Save" at bounding box center [1330, 81] width 26 height 15
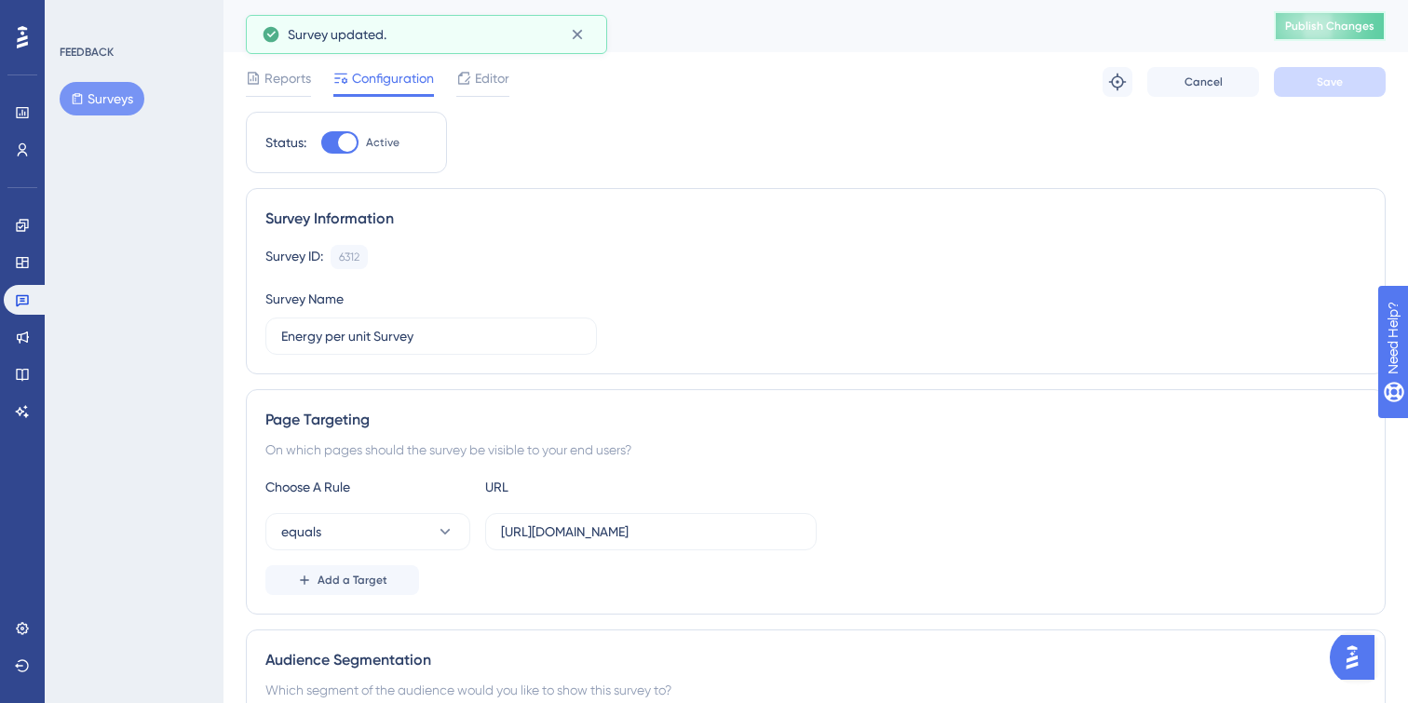
click at [1346, 25] on span "Publish Changes" at bounding box center [1329, 26] width 89 height 15
click at [749, 533] on input "[URL][DOMAIN_NAME]" at bounding box center [651, 531] width 300 height 20
click at [821, 548] on div "equals https://app.sensorfact.nl/electricity/analysis/energy-by-unit" at bounding box center [815, 531] width 1101 height 37
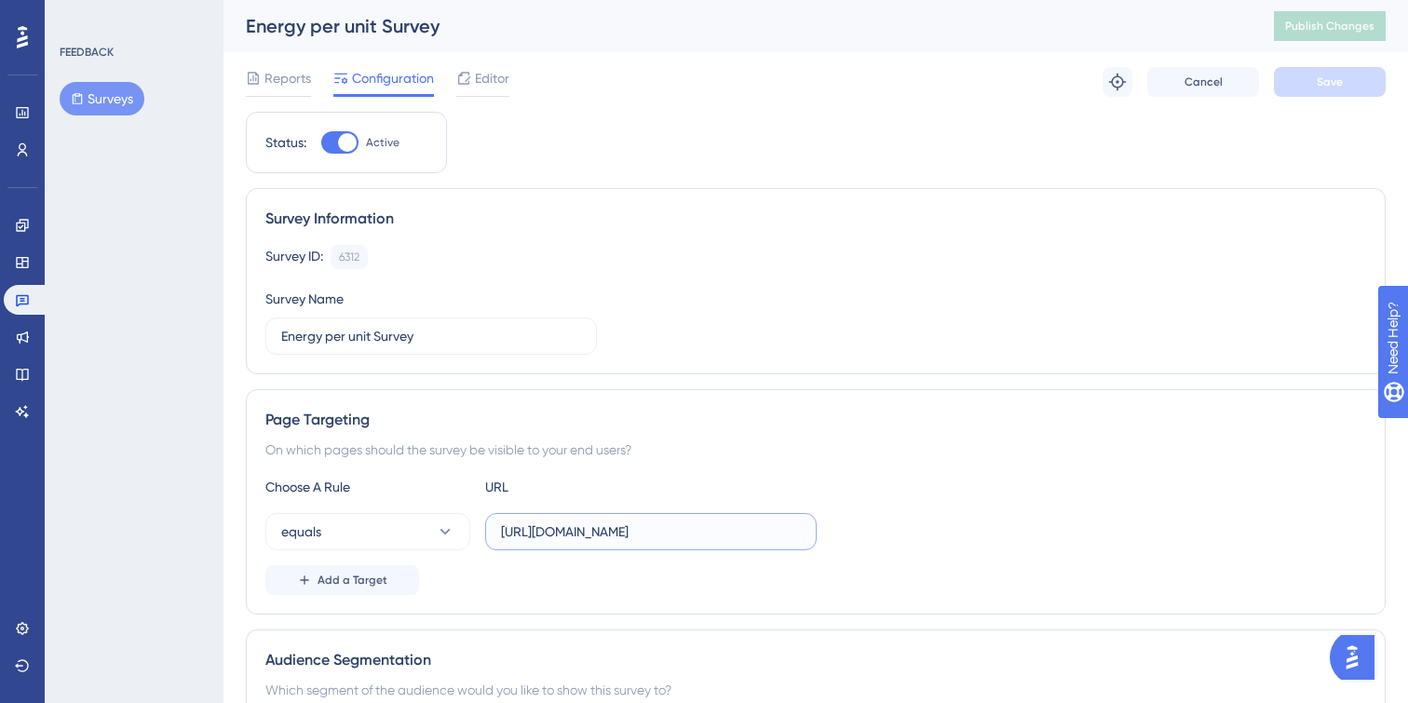
click at [571, 532] on input "https://app.sensorfact.nl/electricity/analysis/energy-by-unit" at bounding box center [651, 531] width 300 height 20
paste input "/over-time"
type input "https://app.sensorfact.nl/electricity/analysis/energy-by-unit/over-time"
click at [1296, 89] on button "Save" at bounding box center [1330, 82] width 112 height 30
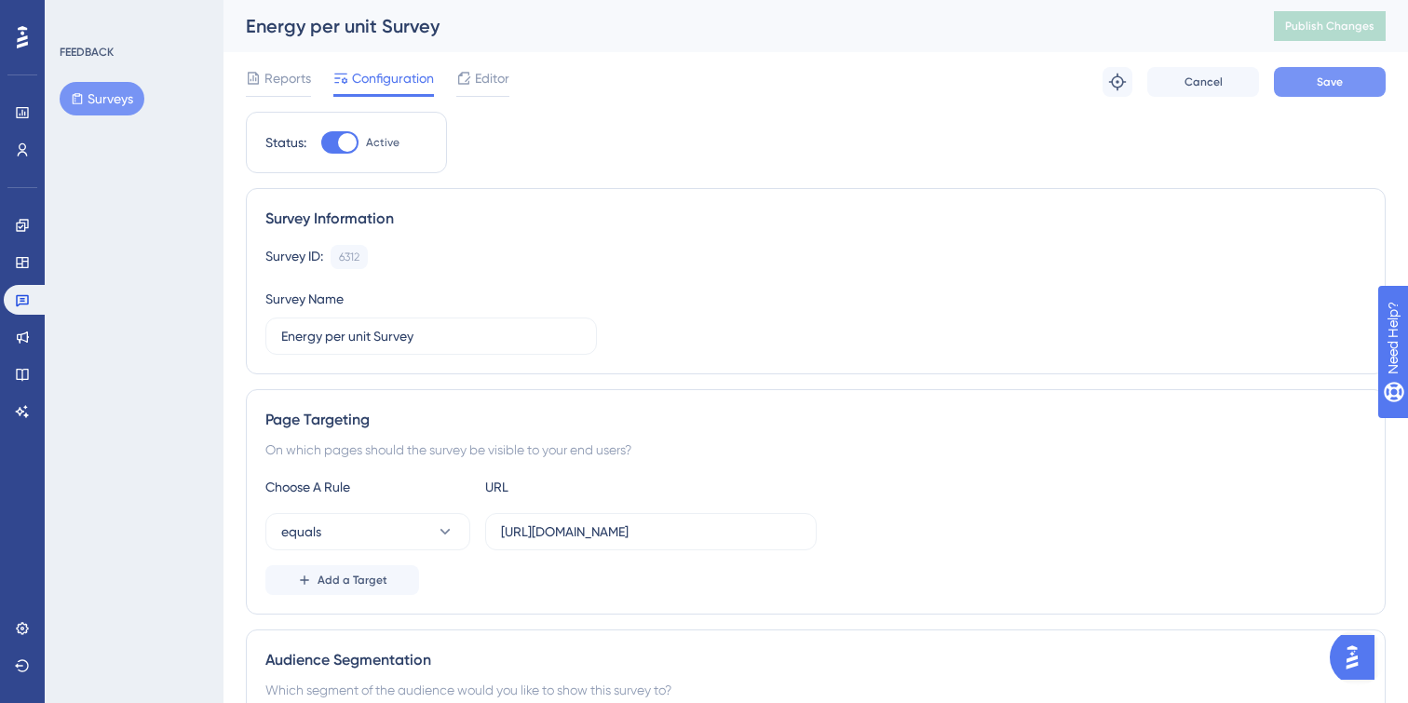
scroll to position [0, 0]
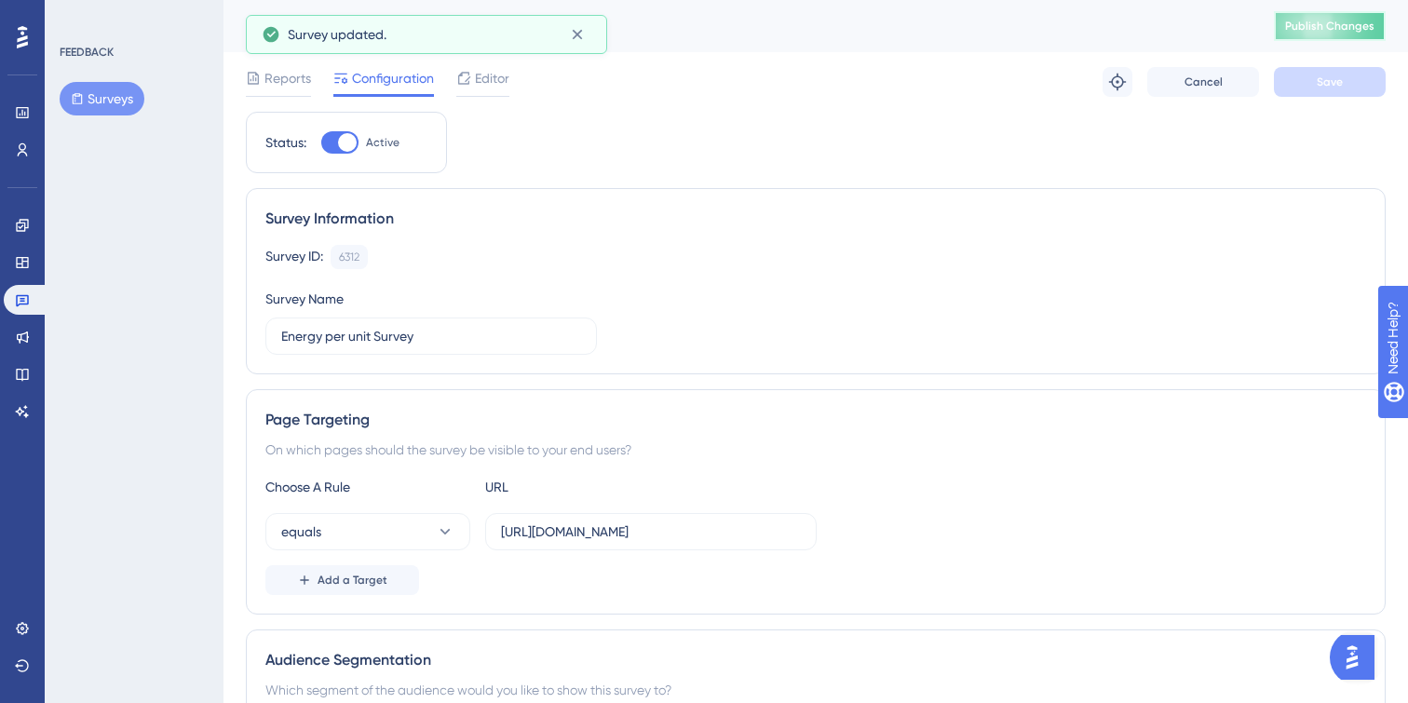
click at [1321, 24] on span "Publish Changes" at bounding box center [1329, 26] width 89 height 15
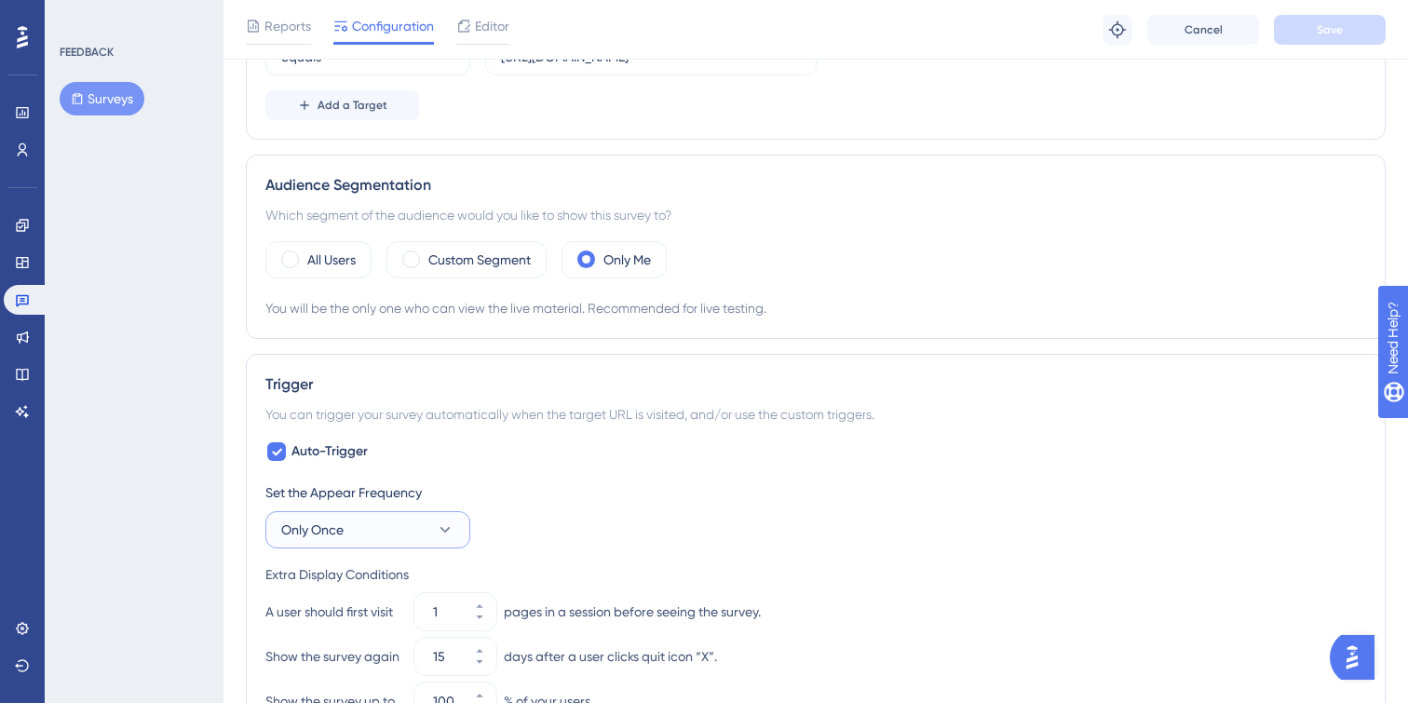
click at [337, 531] on span "Only Once" at bounding box center [312, 530] width 62 height 22
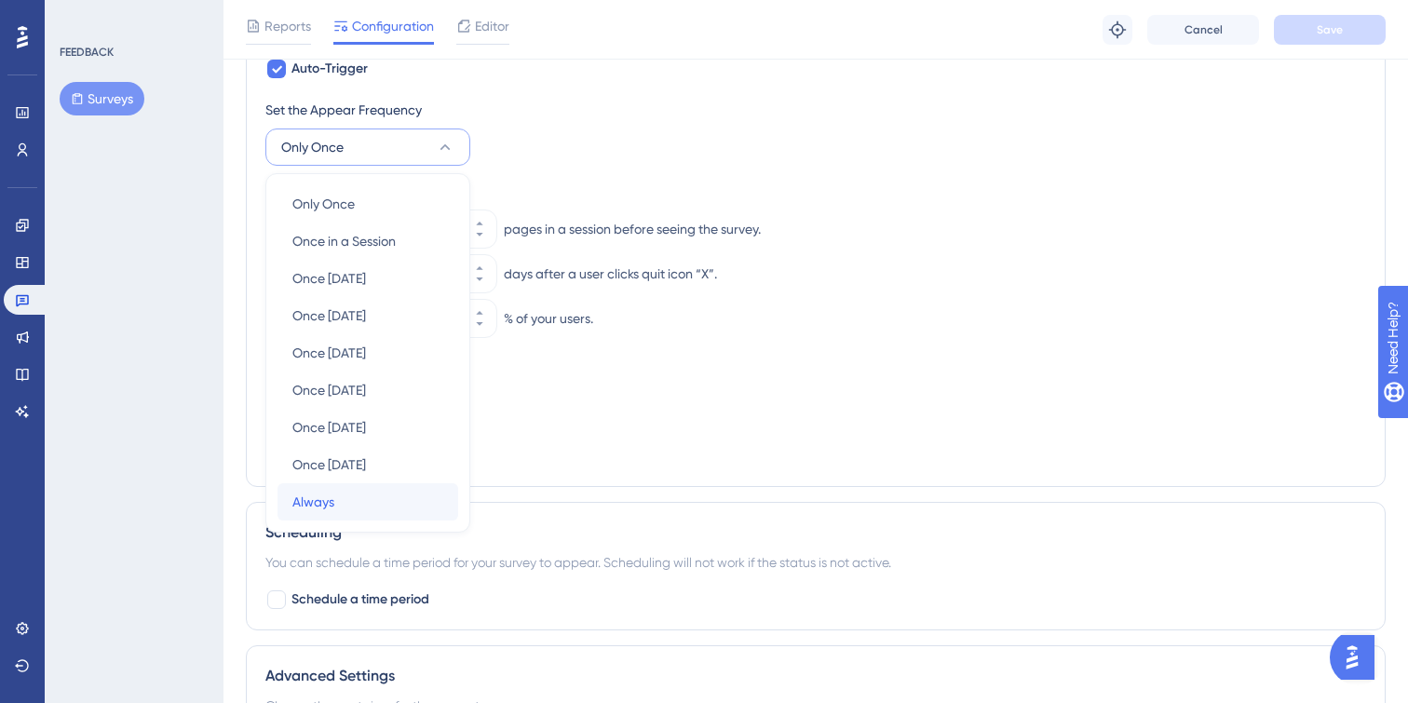
click at [350, 498] on div "Always Always" at bounding box center [367, 501] width 151 height 37
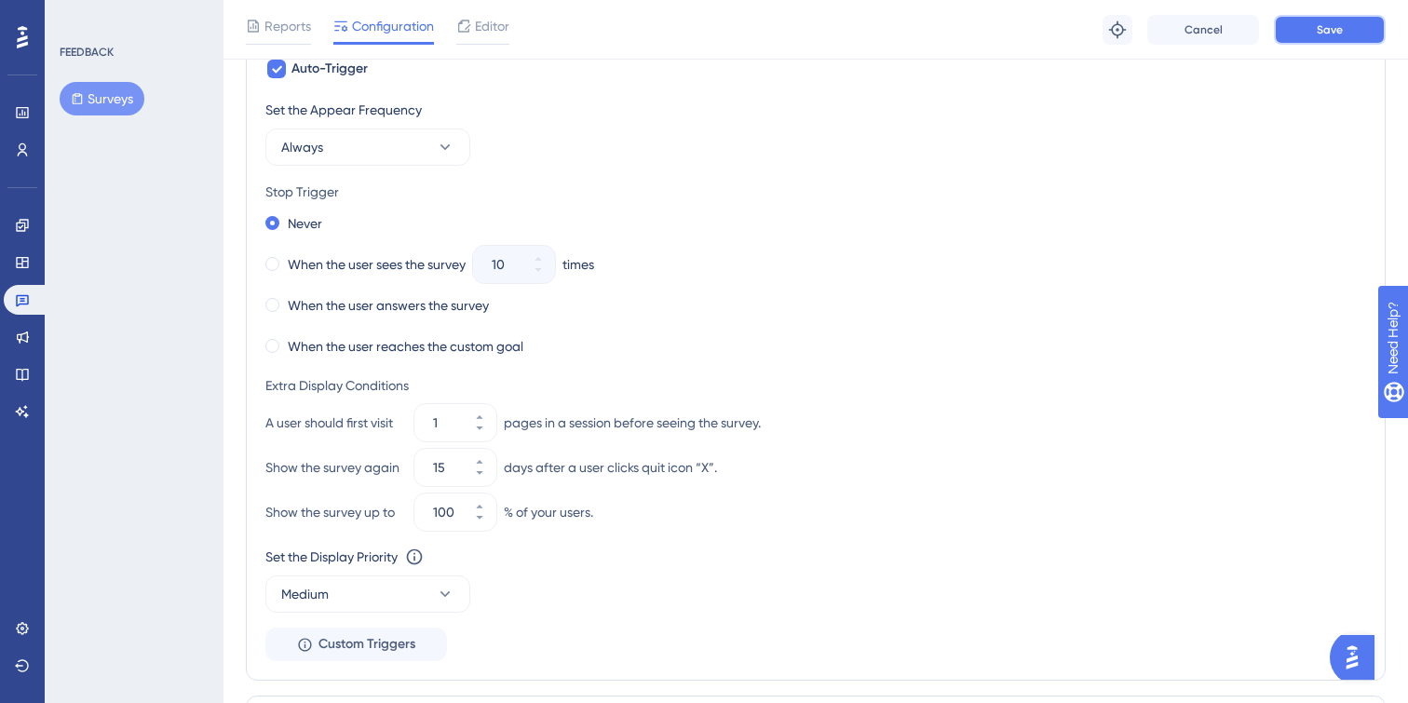
click at [1355, 25] on button "Save" at bounding box center [1330, 30] width 112 height 30
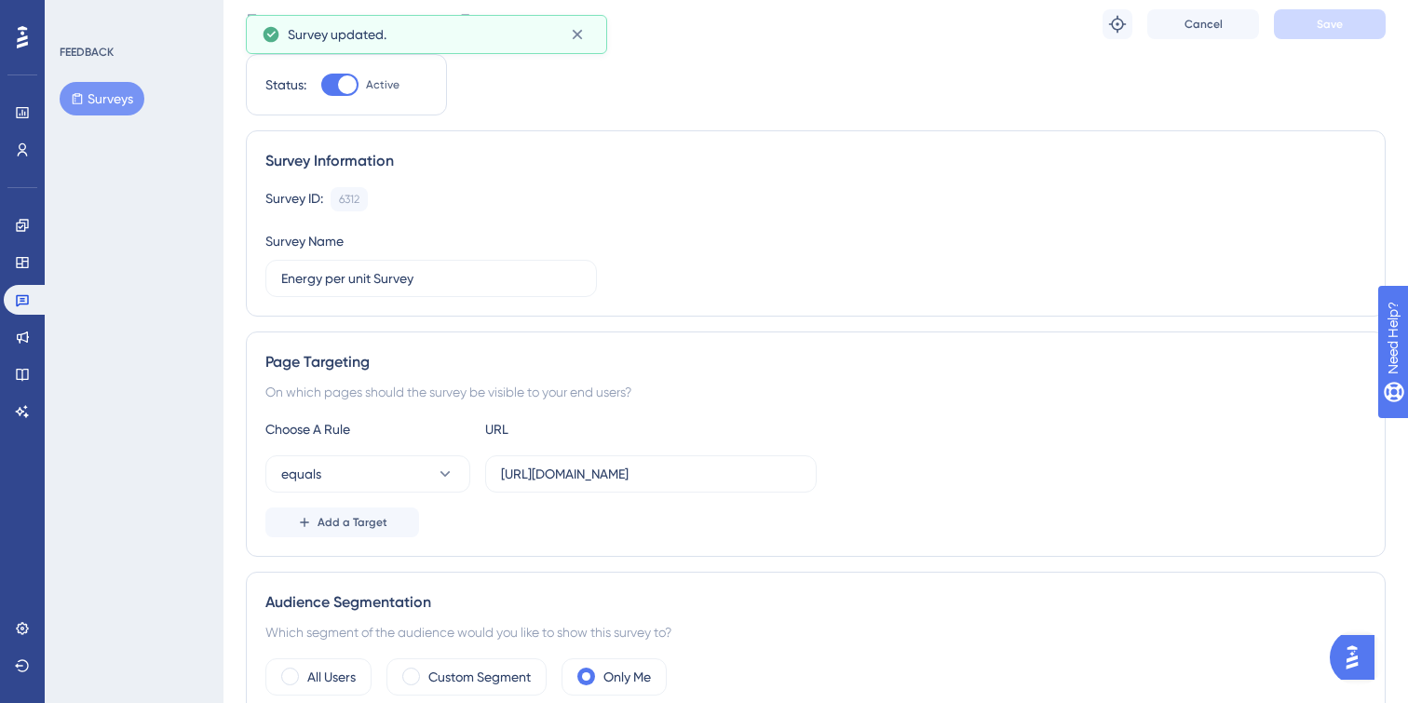
scroll to position [0, 0]
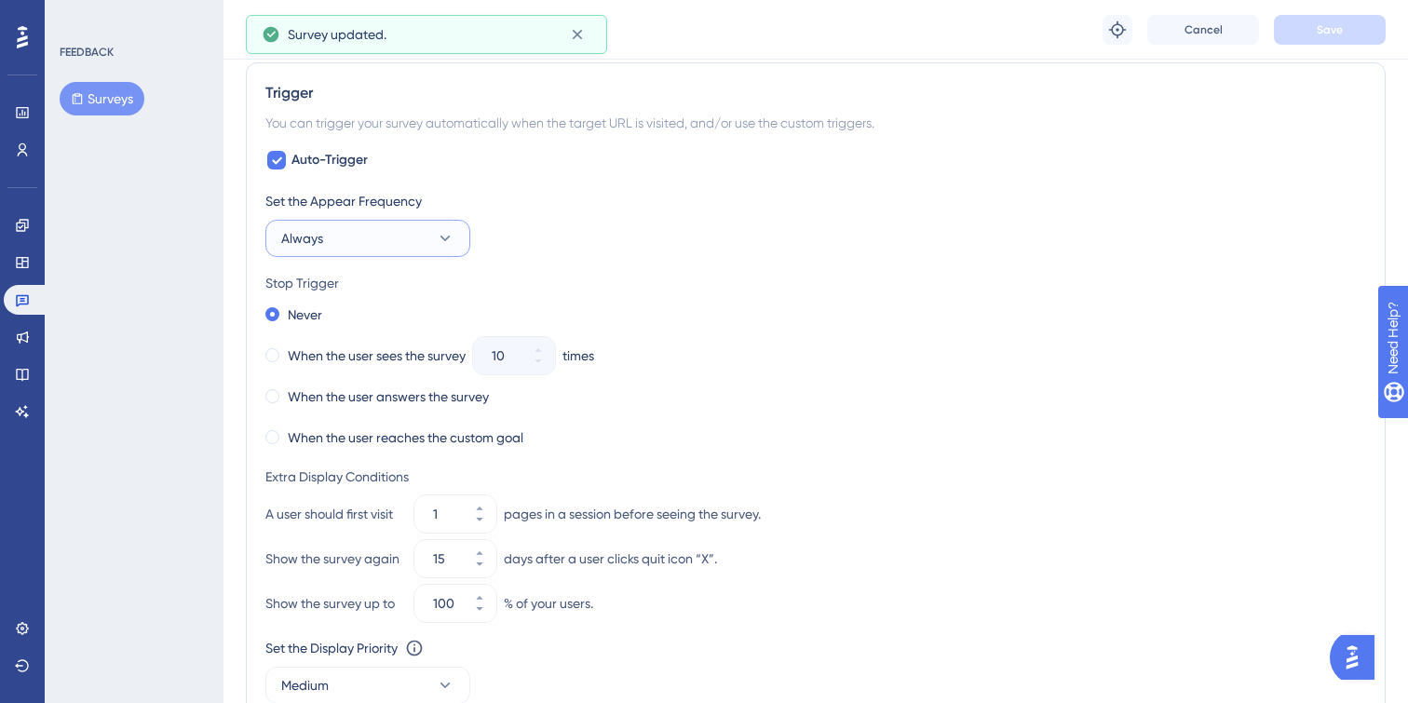
click at [438, 229] on icon at bounding box center [445, 238] width 19 height 19
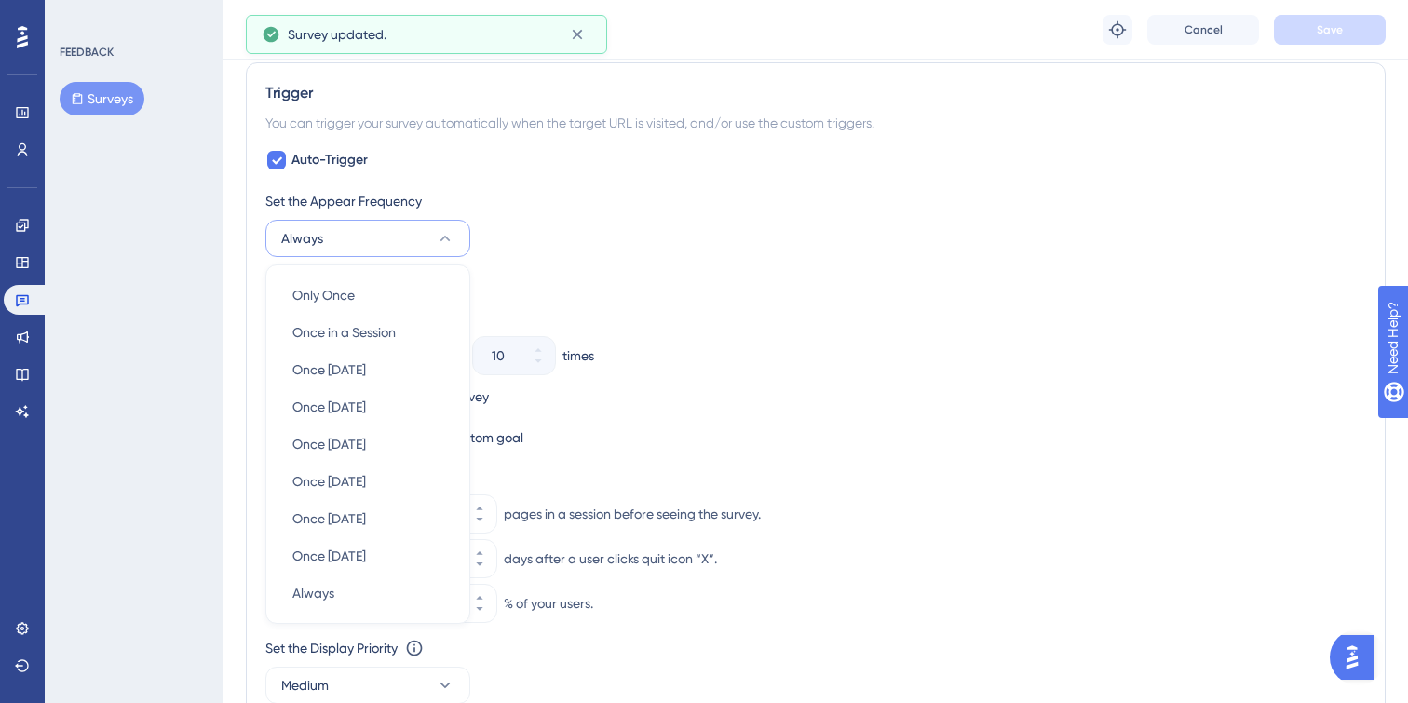
scroll to position [867, 0]
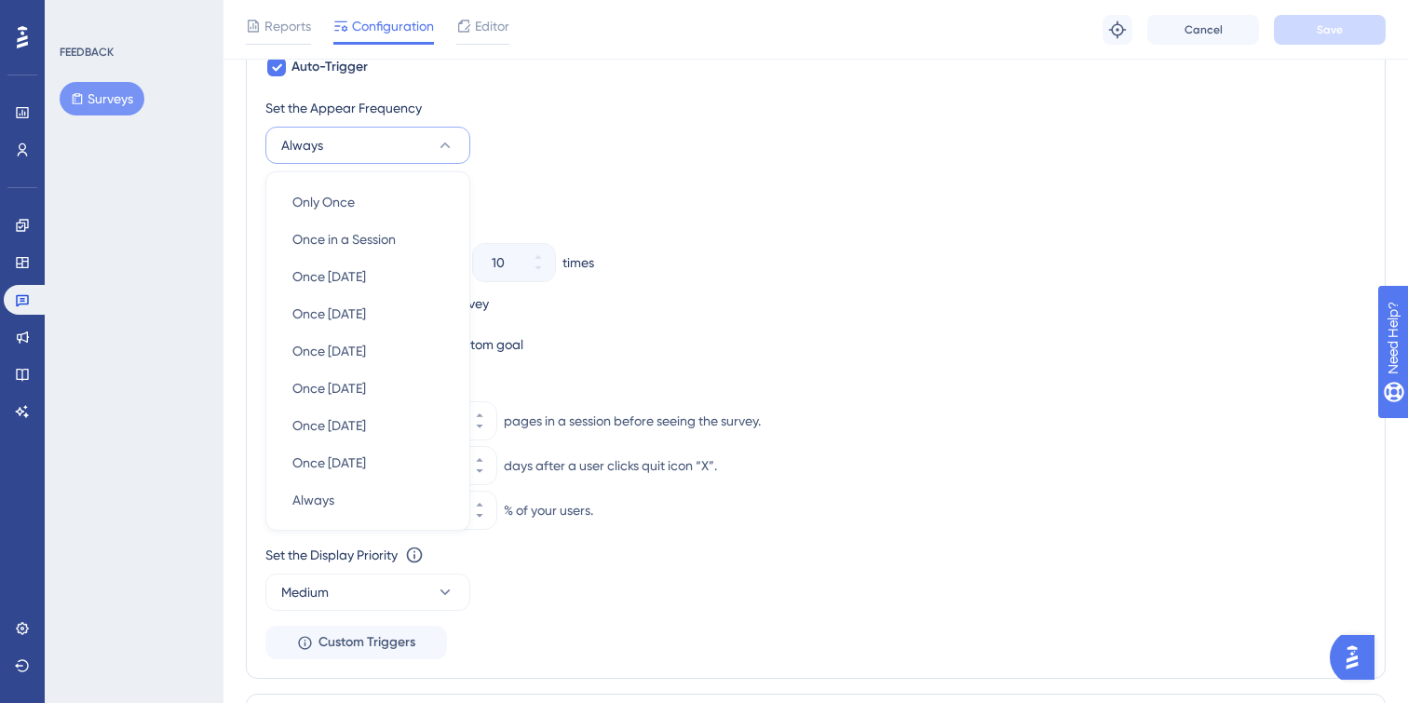
click at [887, 211] on div "Never" at bounding box center [815, 222] width 1101 height 26
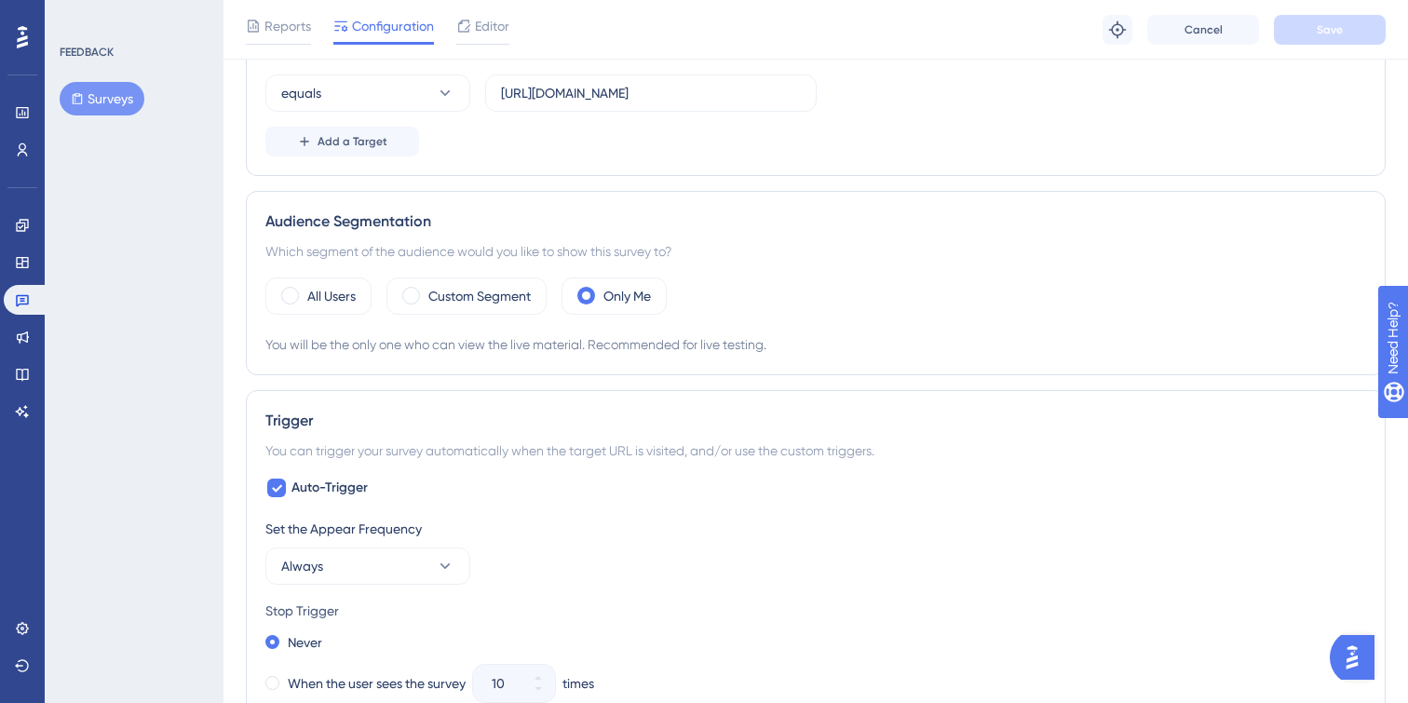
scroll to position [0, 0]
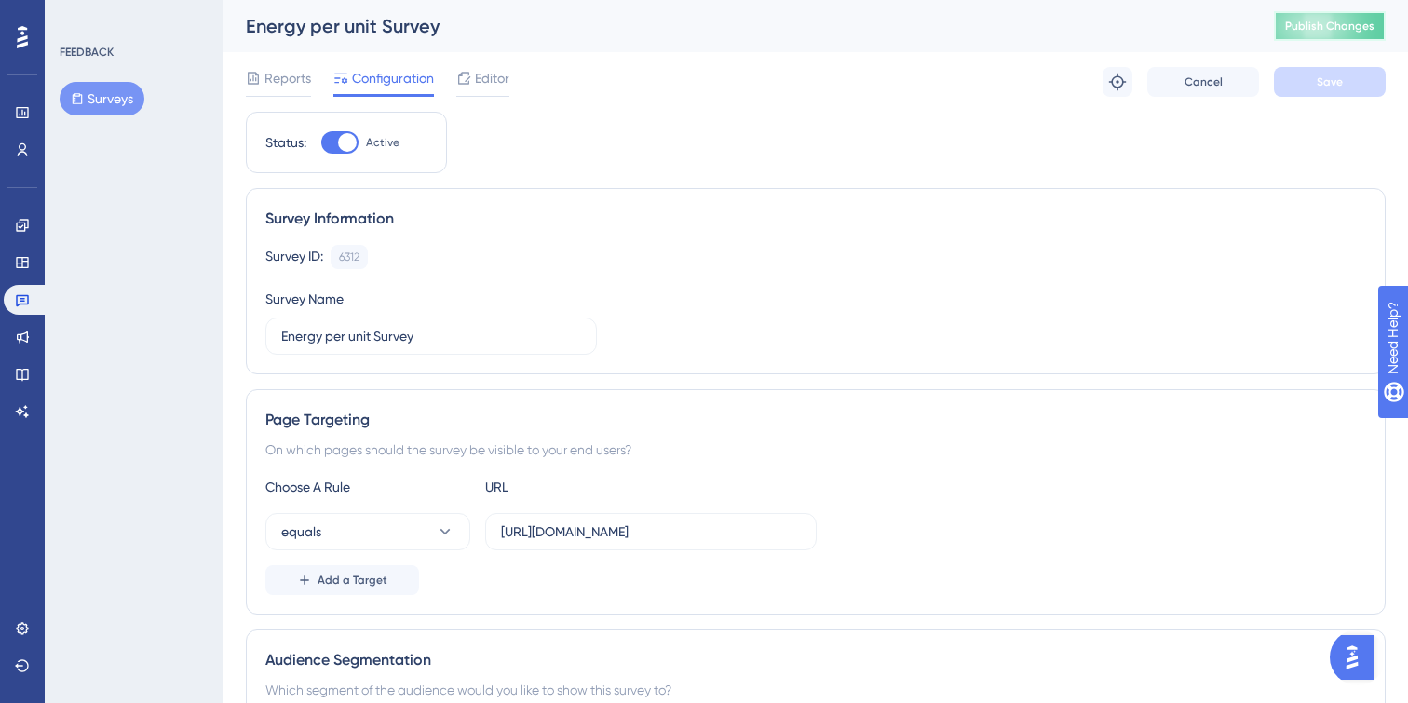
click at [1323, 27] on span "Publish Changes" at bounding box center [1329, 26] width 89 height 15
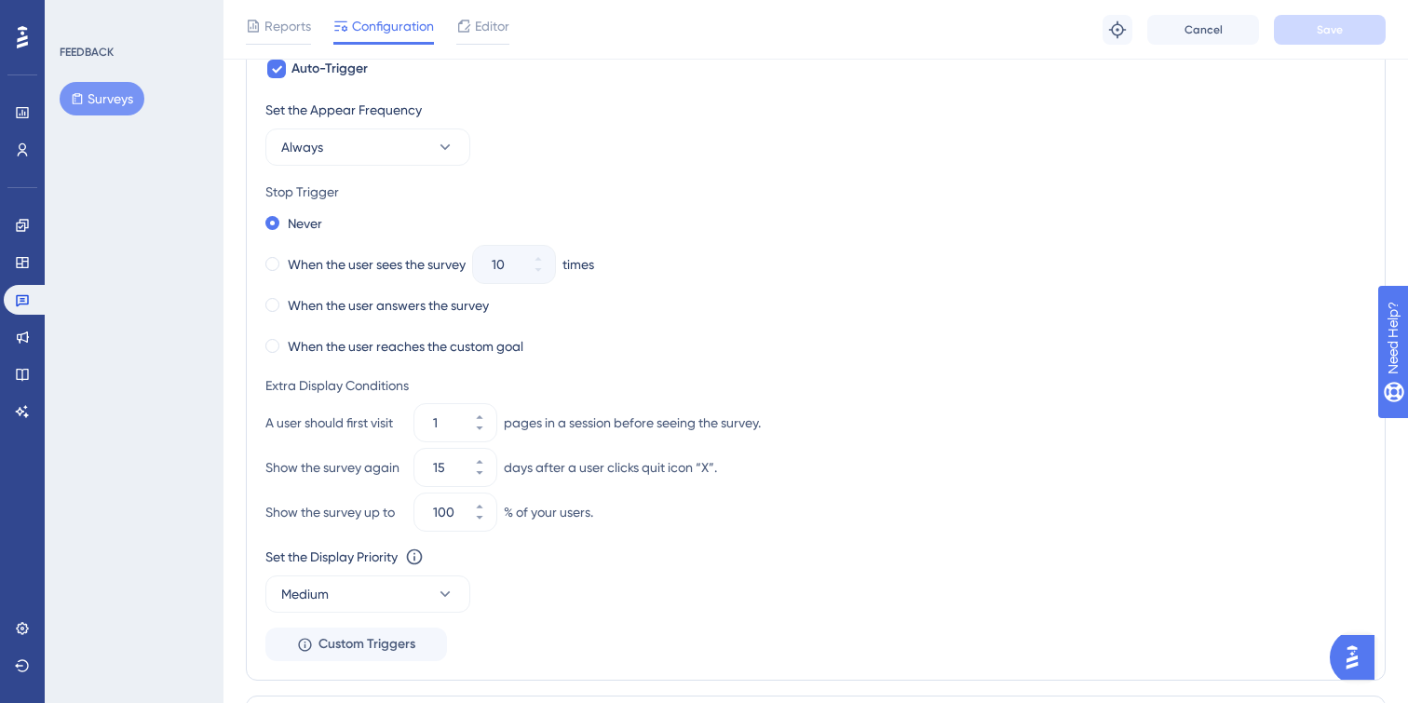
scroll to position [867, 0]
click at [480, 425] on icon at bounding box center [479, 427] width 7 height 4
click at [486, 432] on button "1" at bounding box center [480, 430] width 34 height 19
type input "1"
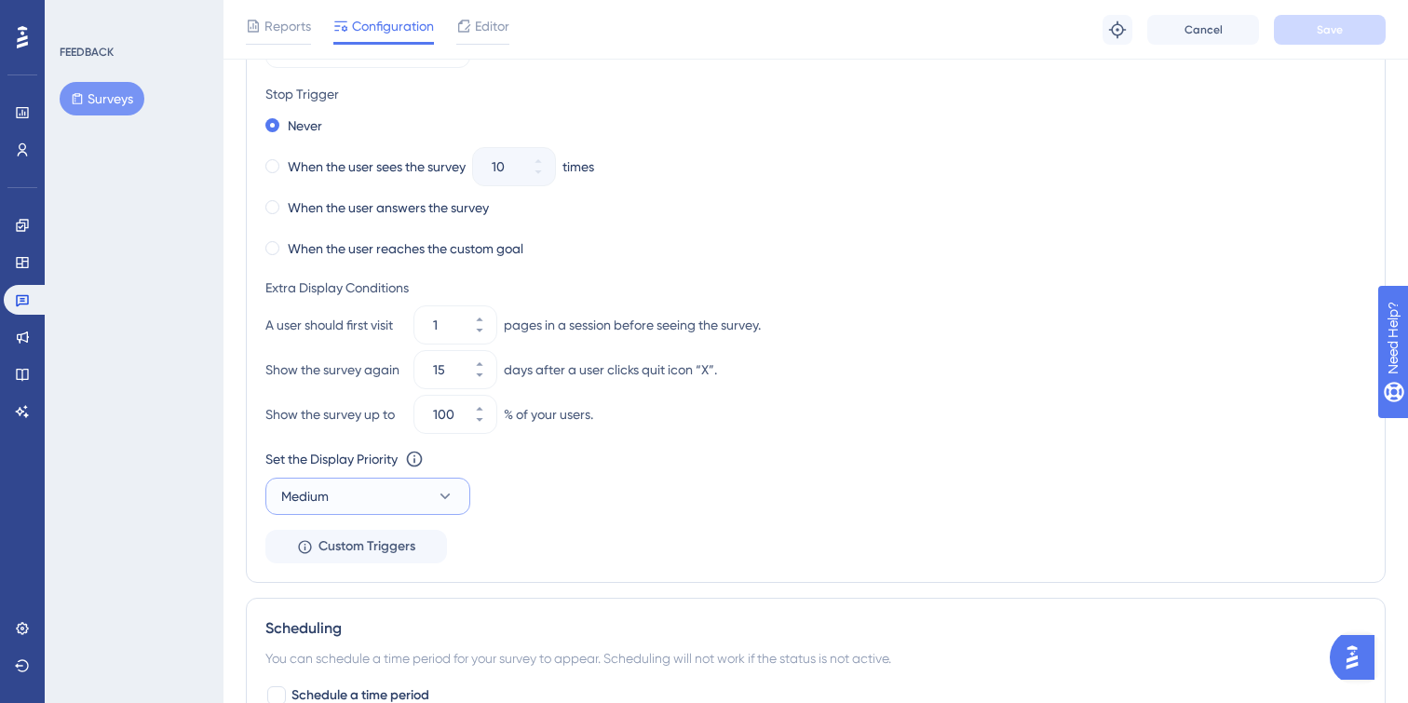
click at [426, 479] on button "Medium" at bounding box center [367, 496] width 205 height 37
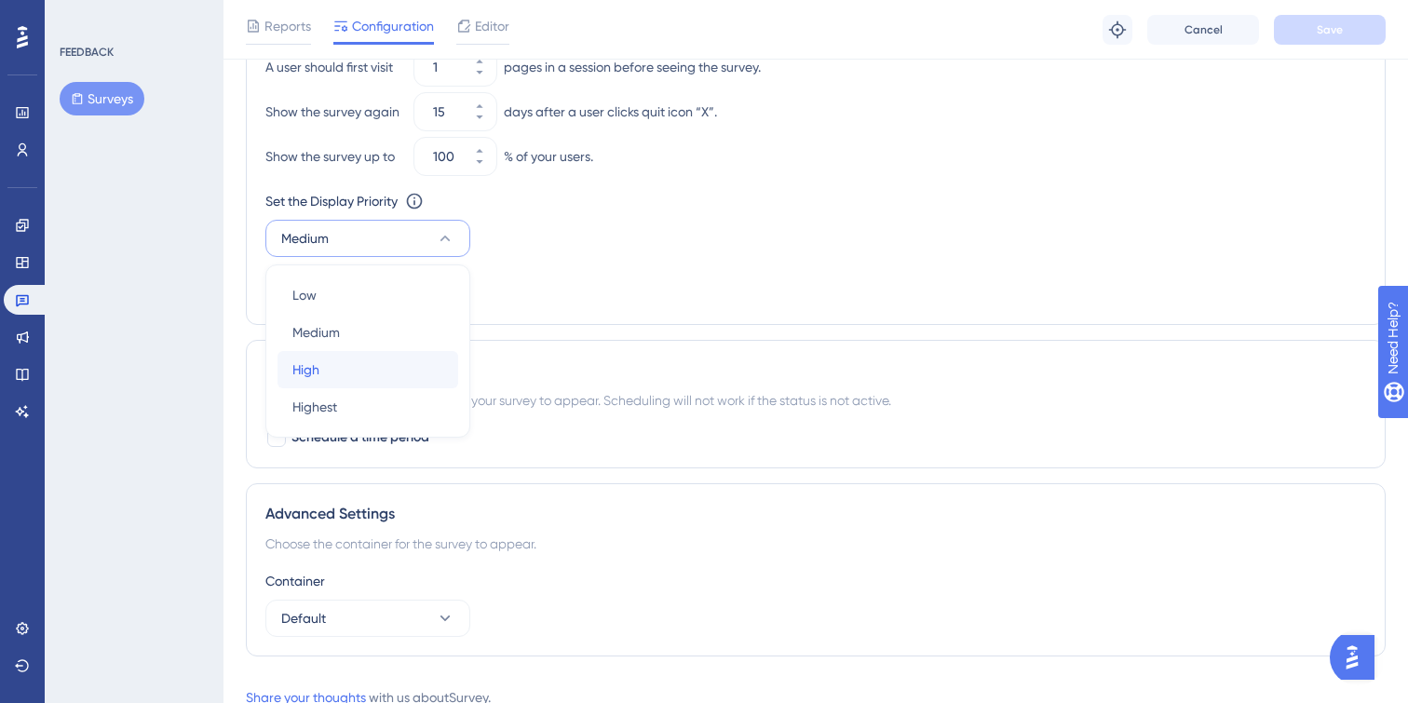
click at [379, 378] on div "High High" at bounding box center [367, 369] width 151 height 37
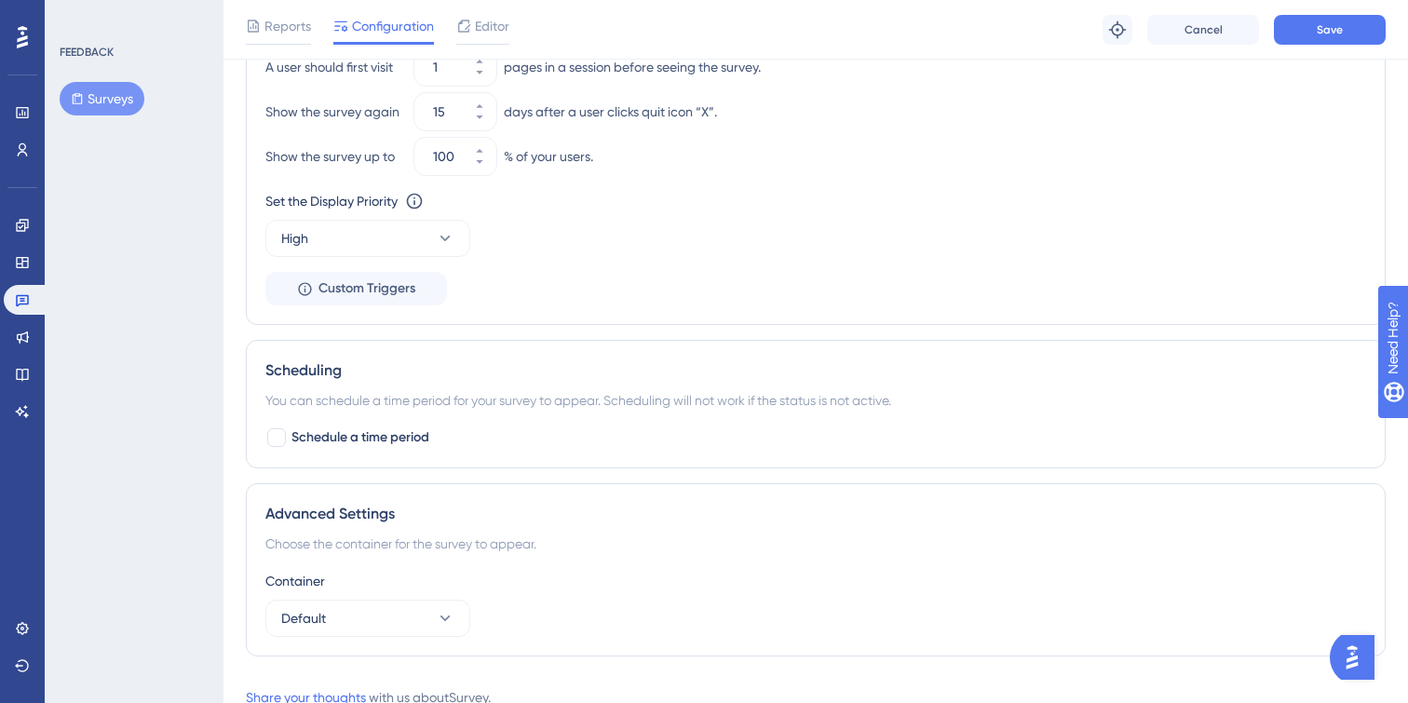
click at [927, 252] on div "Set the Display Priority This option will set the display priority between auto…" at bounding box center [815, 223] width 1101 height 67
click at [1379, 41] on button "Save" at bounding box center [1330, 30] width 112 height 30
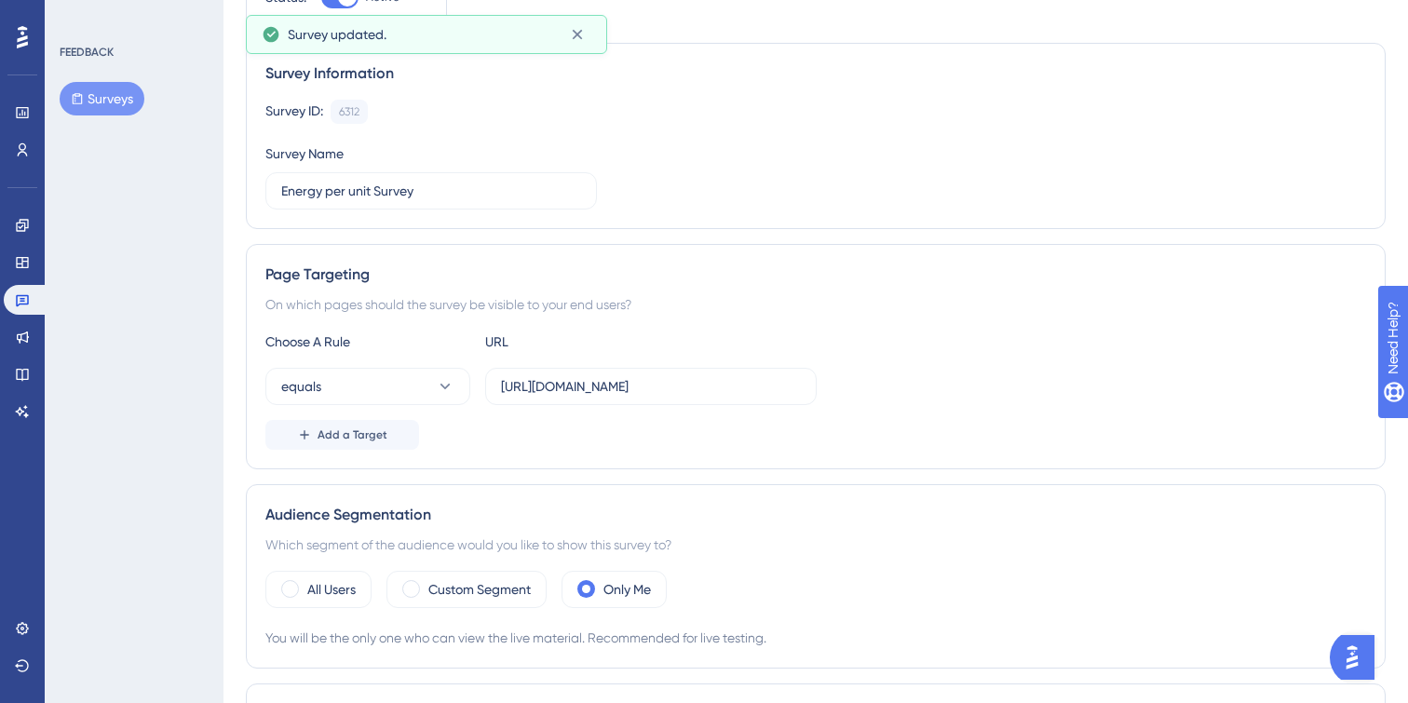
scroll to position [0, 0]
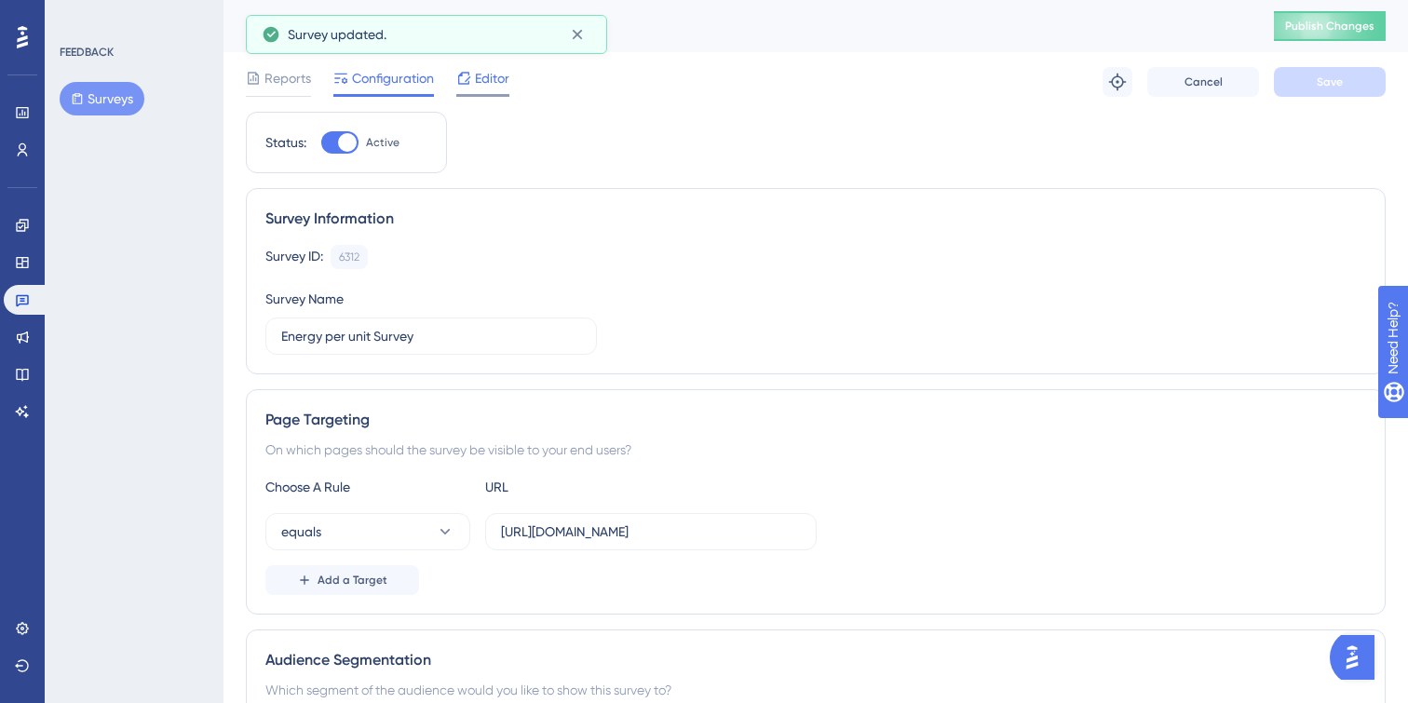
click at [496, 78] on span "Editor" at bounding box center [492, 78] width 34 height 22
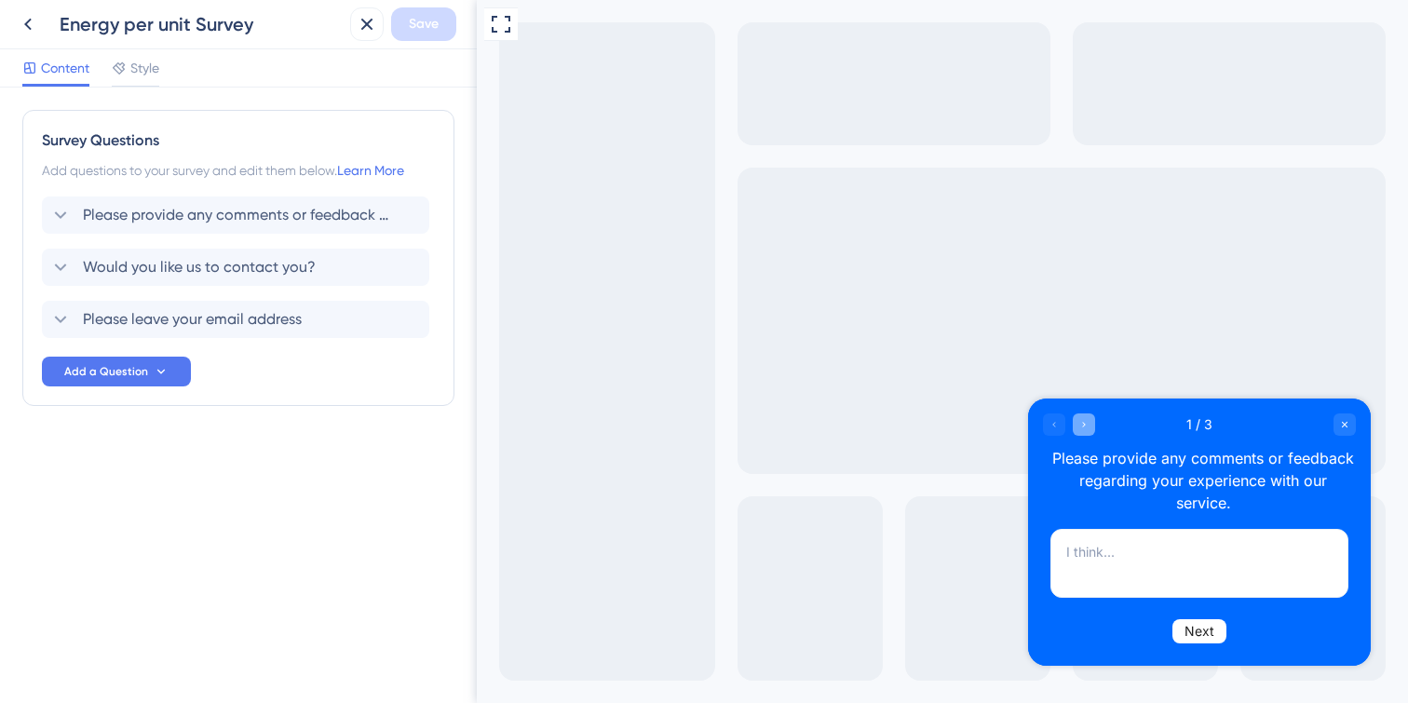
click at [1089, 425] on div "Go to Question 2" at bounding box center [1084, 424] width 22 height 22
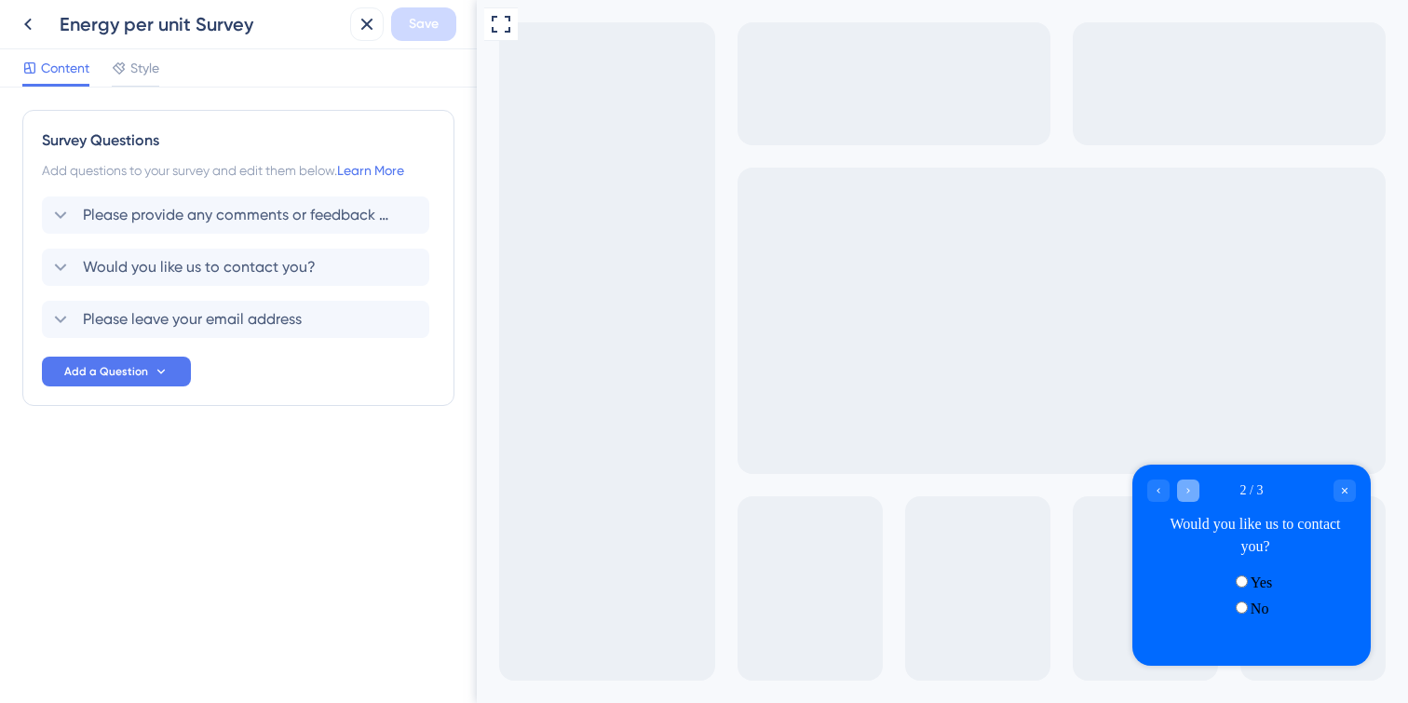
click at [1191, 497] on div "Go to Question 3" at bounding box center [1188, 490] width 22 height 22
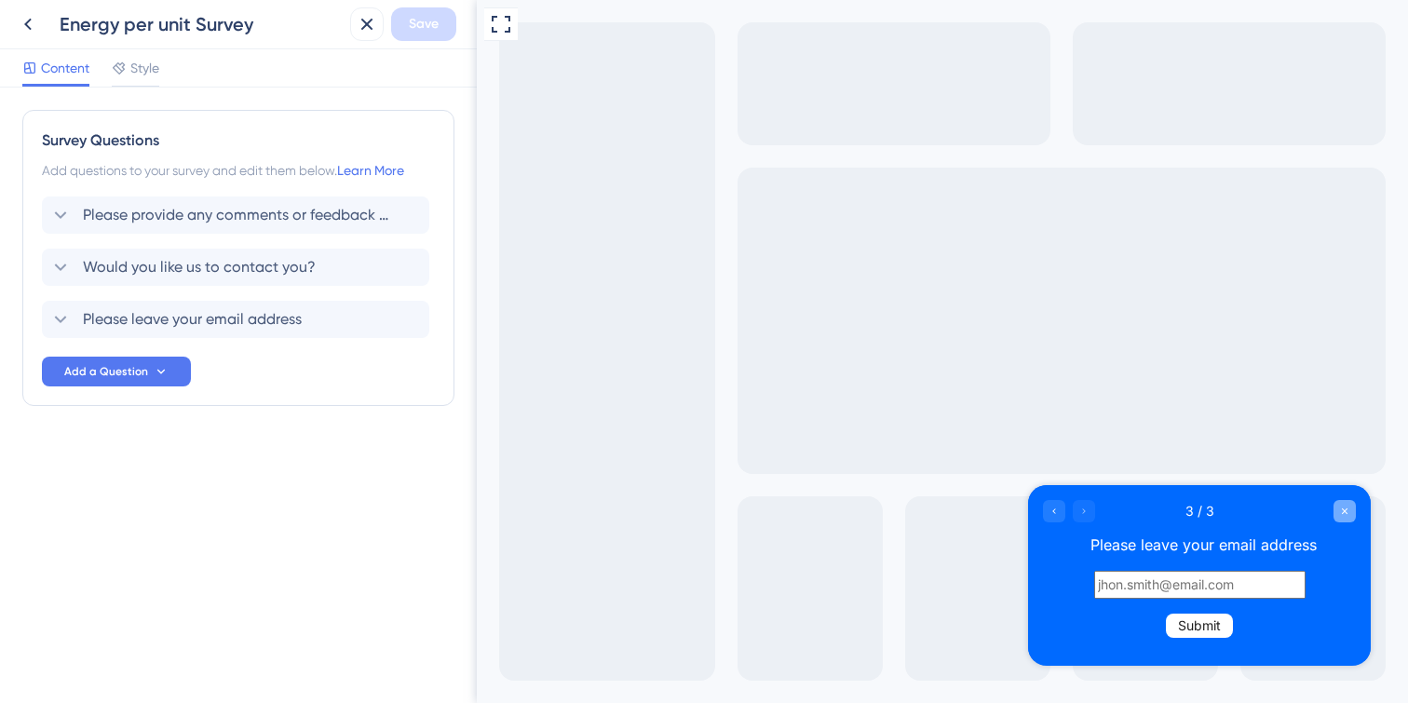
click at [1349, 519] on div "Close survey" at bounding box center [1344, 511] width 22 height 22
click at [1344, 511] on icon "Close survey" at bounding box center [1345, 511] width 6 height 6
click at [371, 22] on icon at bounding box center [367, 24] width 22 height 22
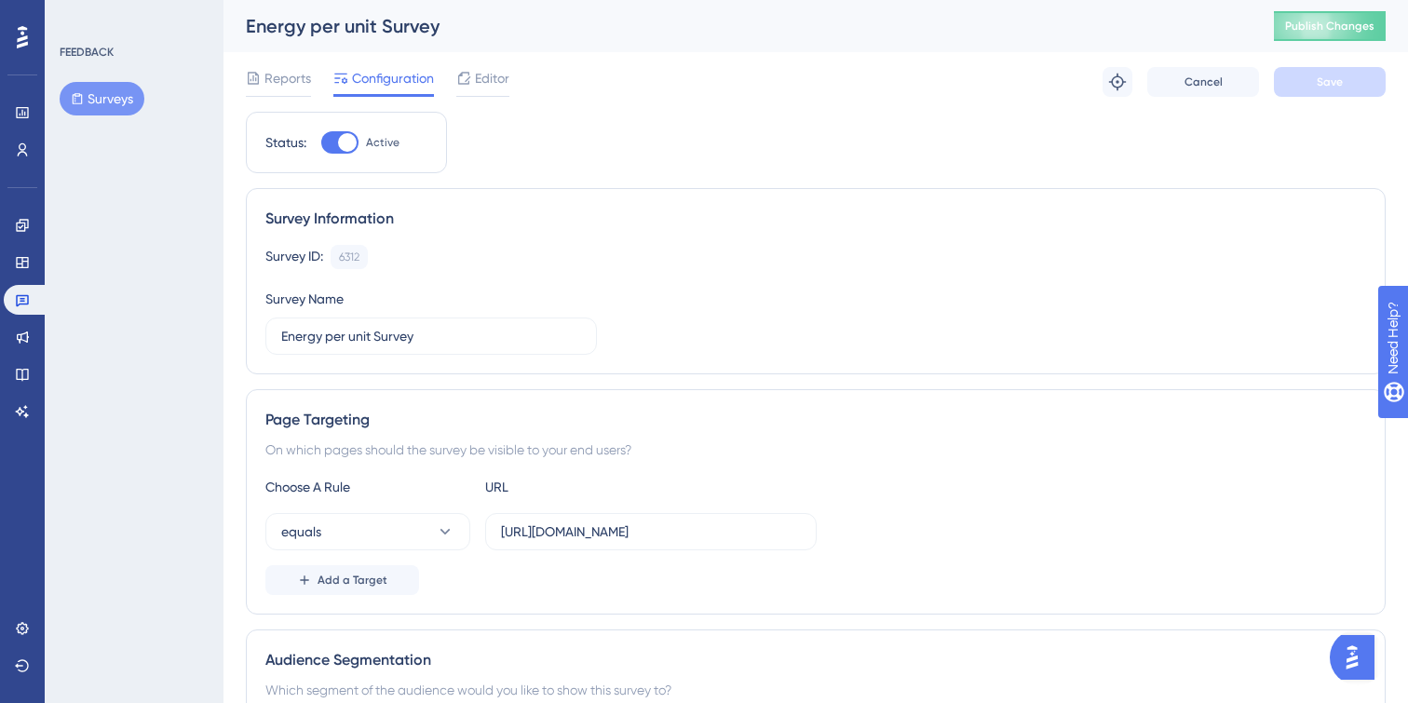
click at [1371, 41] on div "Energy per unit Survey Publish Changes" at bounding box center [815, 26] width 1184 height 52
click at [1369, 22] on span "Publish Changes" at bounding box center [1329, 26] width 89 height 15
click at [23, 250] on link at bounding box center [22, 263] width 37 height 30
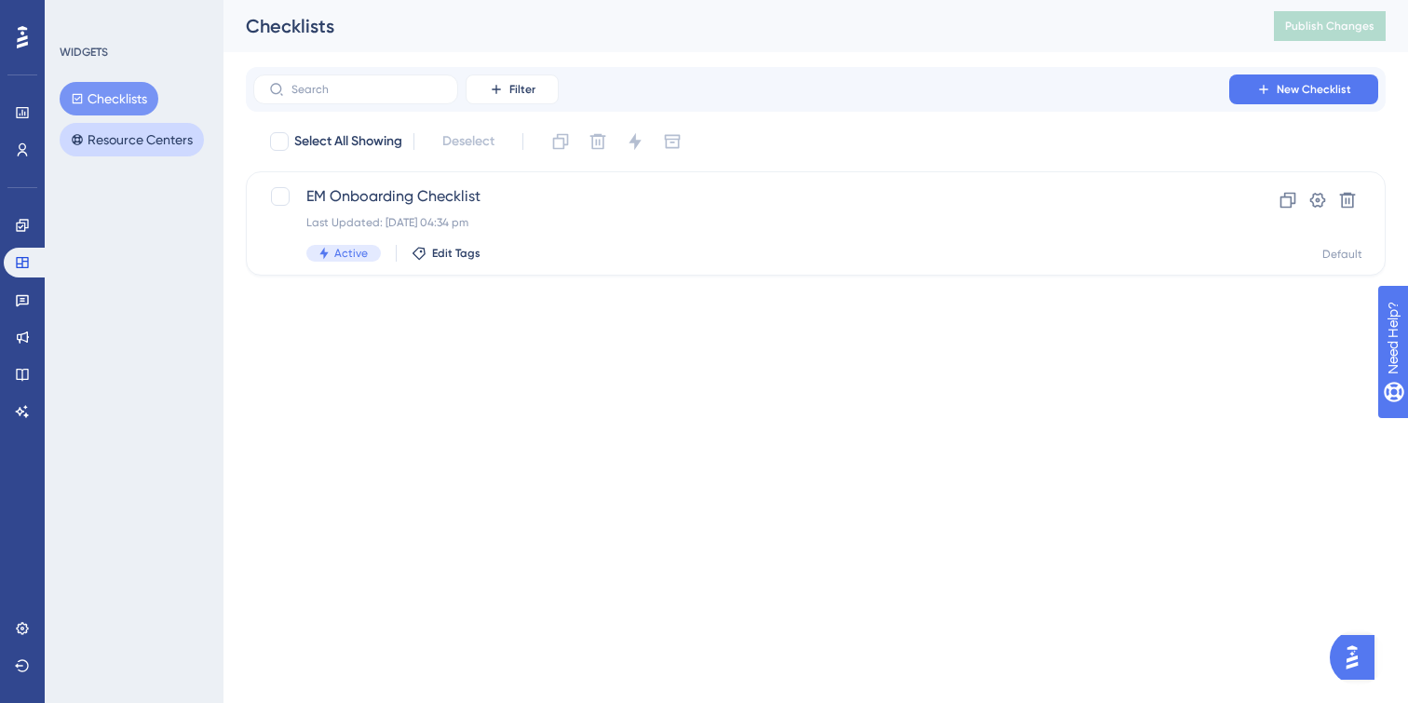
click at [128, 137] on button "Resource Centers" at bounding box center [132, 140] width 144 height 34
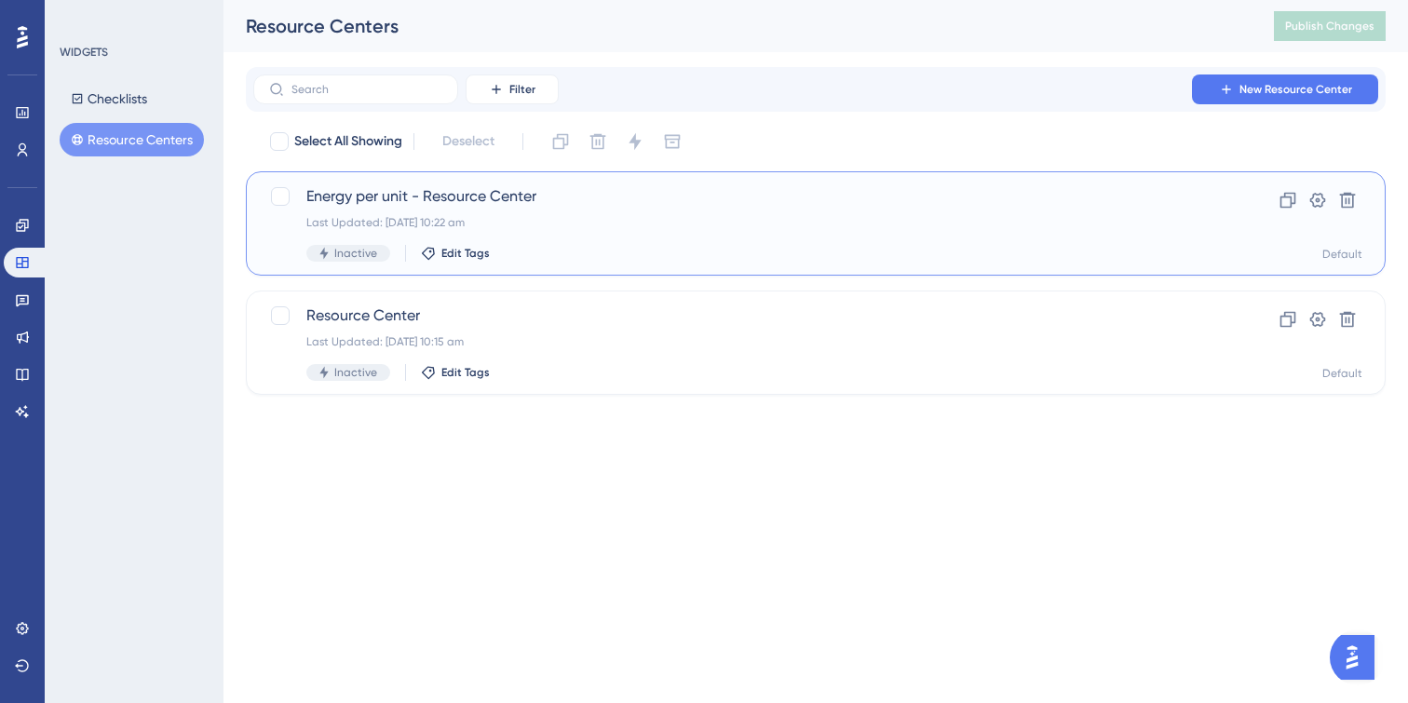
click at [569, 241] on div "Energy per unit - Resource Center Last Updated: 12 Sept 2025 10:22 am Inactive …" at bounding box center [741, 223] width 870 height 76
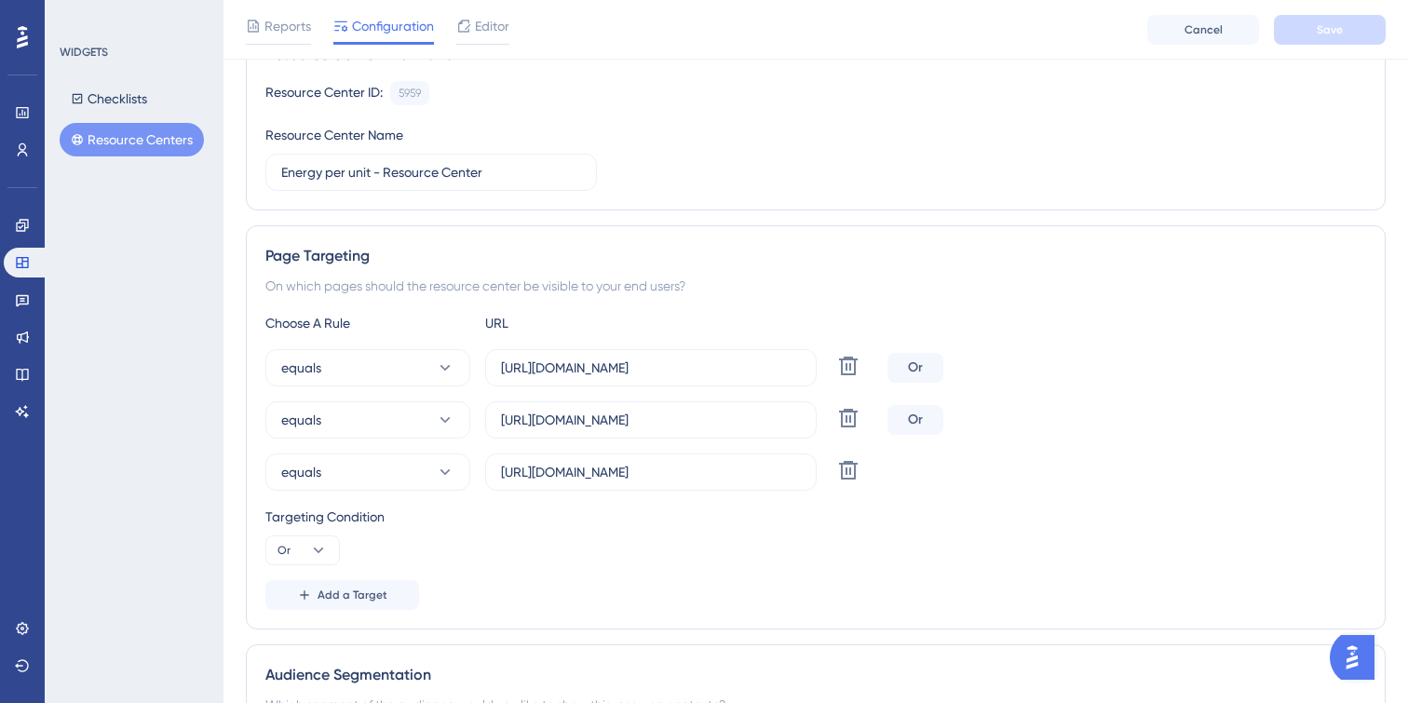
scroll to position [220, 0]
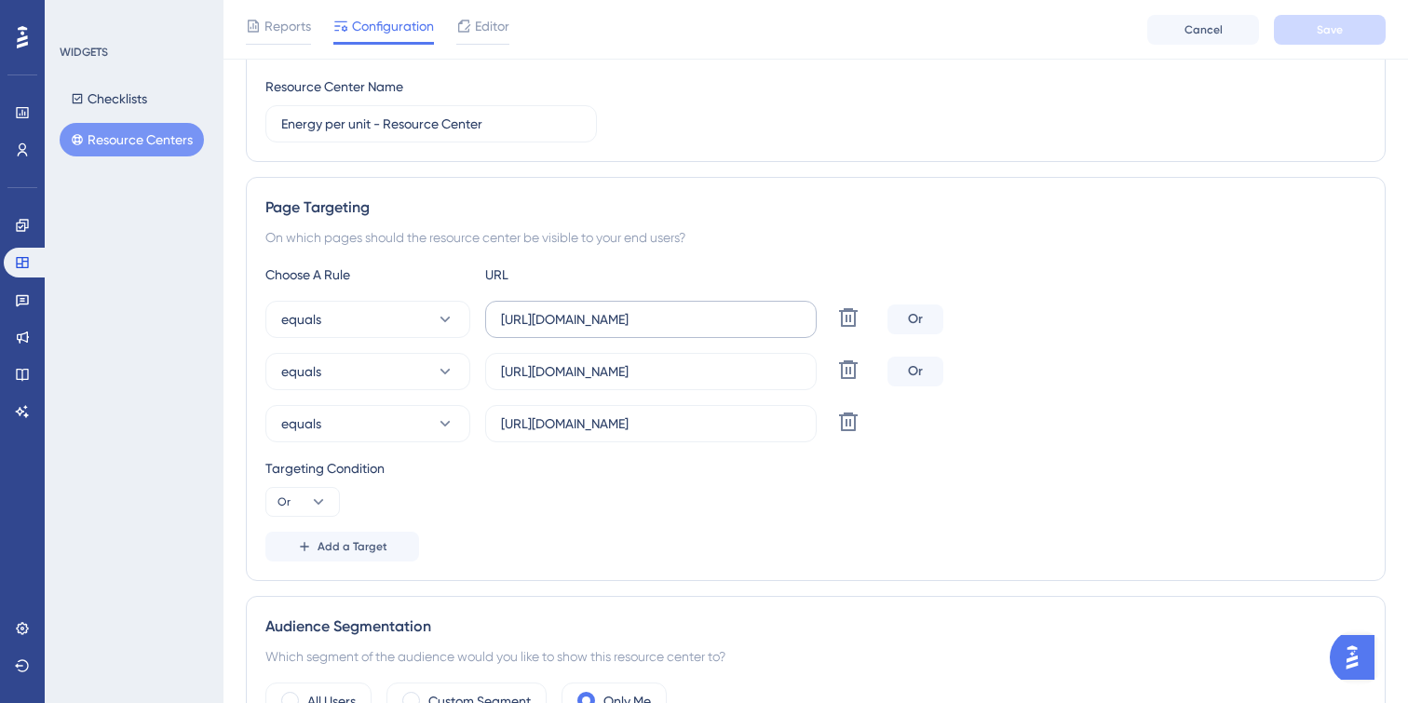
click at [569, 330] on label "https://app.sensorfact.nl/electricity/analysis/energy-by-unit" at bounding box center [650, 319] width 331 height 37
click at [569, 330] on input "https://app.sensorfact.nl/electricity/analysis/energy-by-unit" at bounding box center [651, 319] width 300 height 20
click at [746, 364] on input "https://app.sensorfact.nl/electricity/analysis/energy-by-unit/compare" at bounding box center [651, 371] width 300 height 20
click at [803, 370] on label "https://app.sensorfact.nl/electricity/analysis/energy-by-unit/compare" at bounding box center [650, 371] width 331 height 37
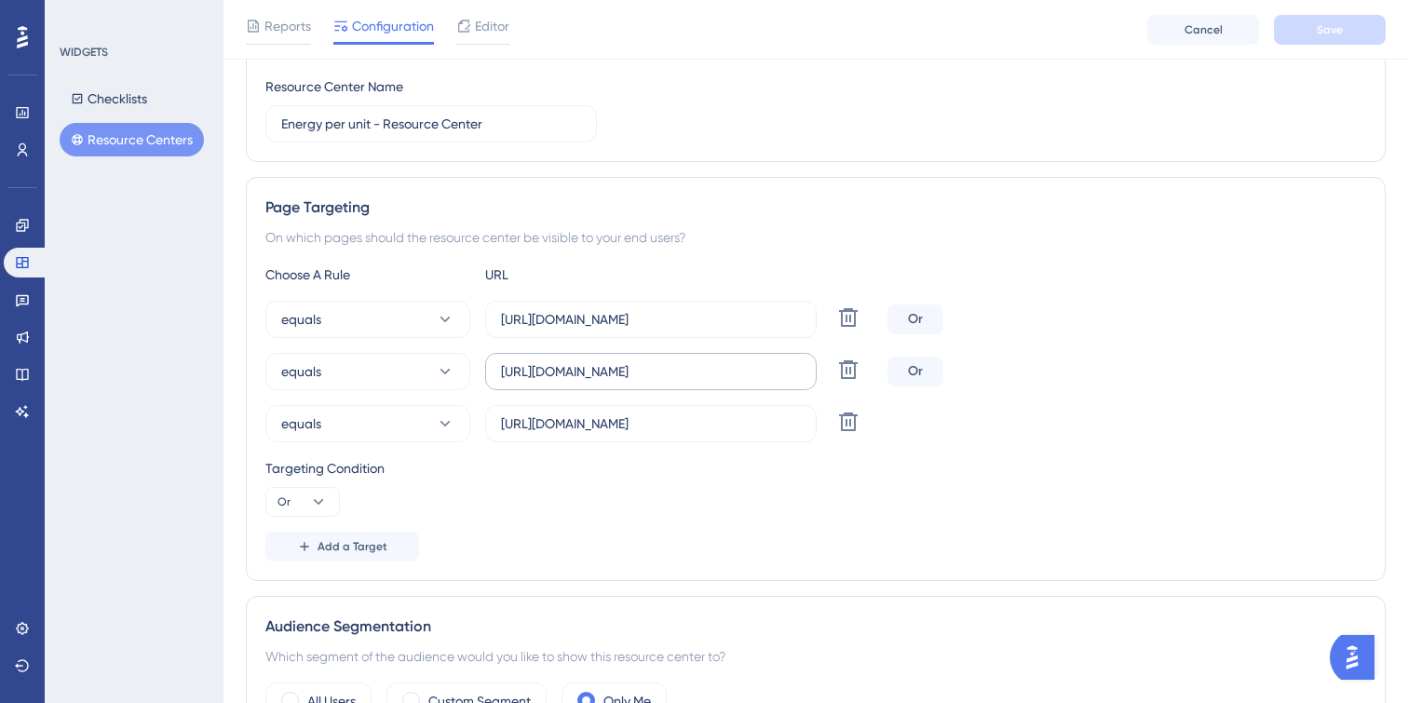
click at [801, 370] on input "https://app.sensorfact.nl/electricity/analysis/energy-by-unit/compare" at bounding box center [651, 371] width 300 height 20
click at [785, 365] on input "https://app.sensorfact.nl/electricity/analysis/energy-by-unit/compare" at bounding box center [651, 371] width 300 height 20
click at [776, 423] on input "https://app.sensorfact.nl/electricity/analysis/energy-by-unit/over-time" at bounding box center [651, 423] width 300 height 20
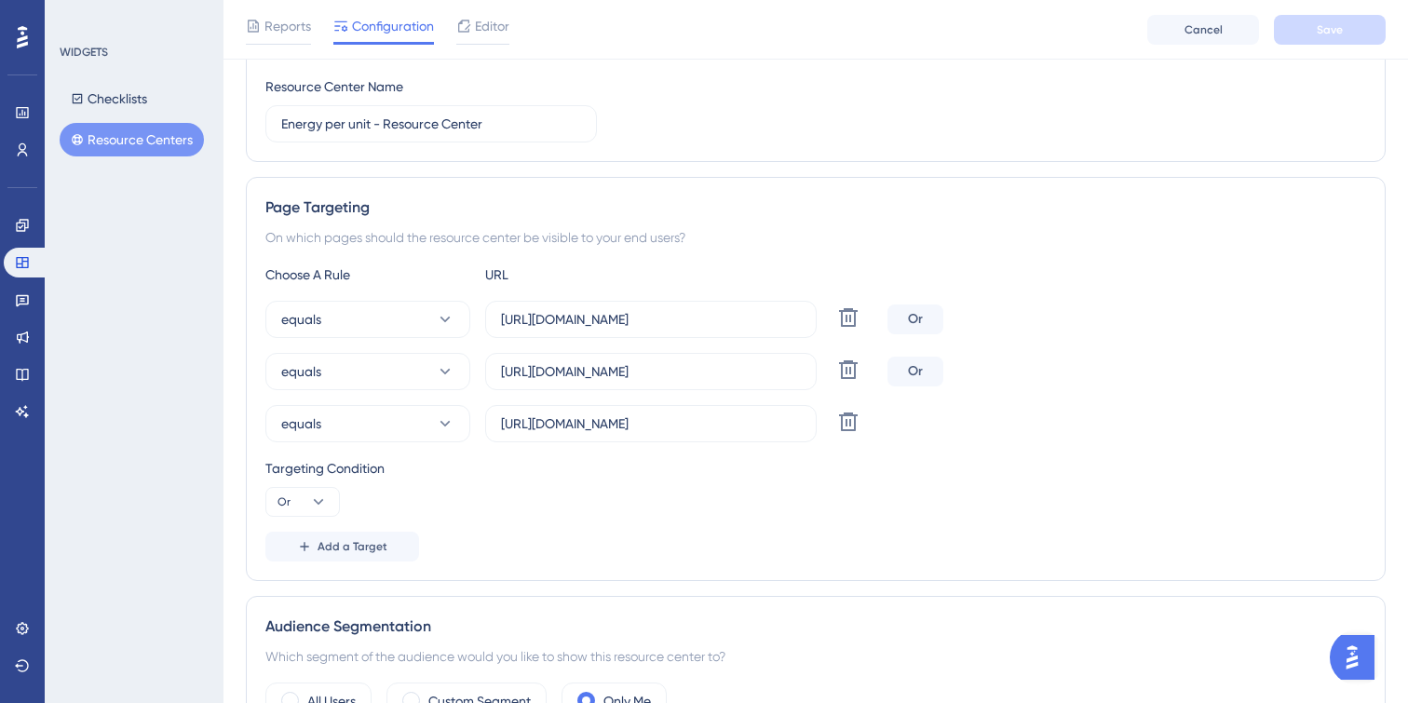
click at [720, 513] on div "Targeting Condition Or" at bounding box center [815, 487] width 1101 height 60
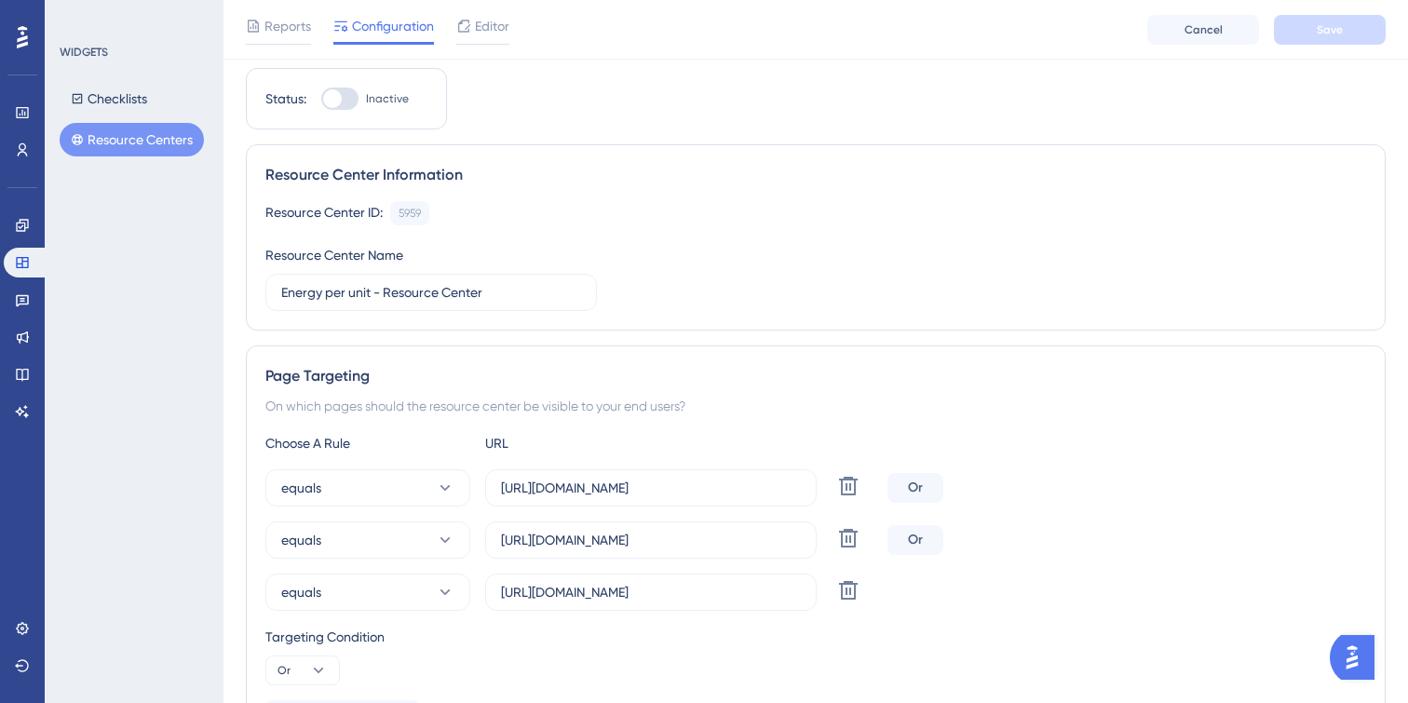
scroll to position [0, 0]
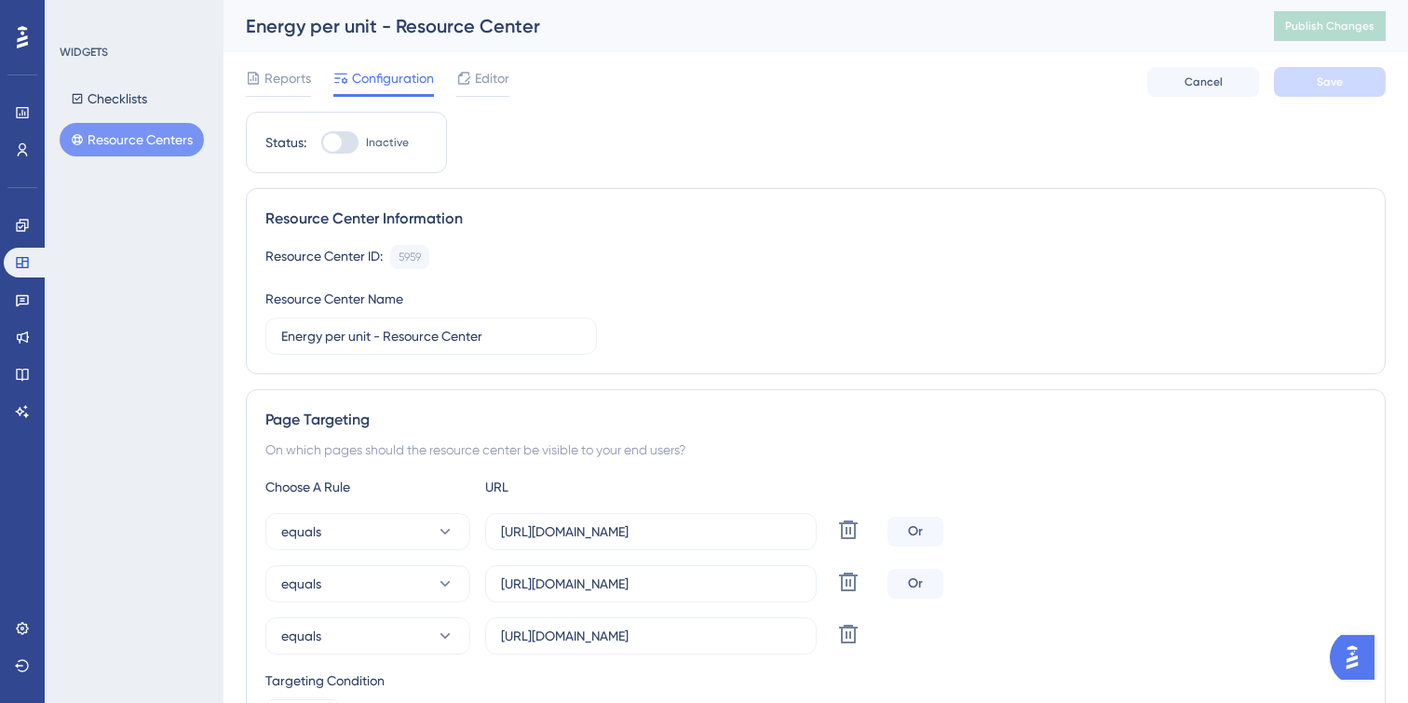
click at [331, 142] on div at bounding box center [332, 142] width 19 height 19
click at [321, 142] on input "Inactive" at bounding box center [320, 142] width 1 height 1
checkbox input "true"
click at [491, 86] on span "Editor" at bounding box center [492, 78] width 34 height 22
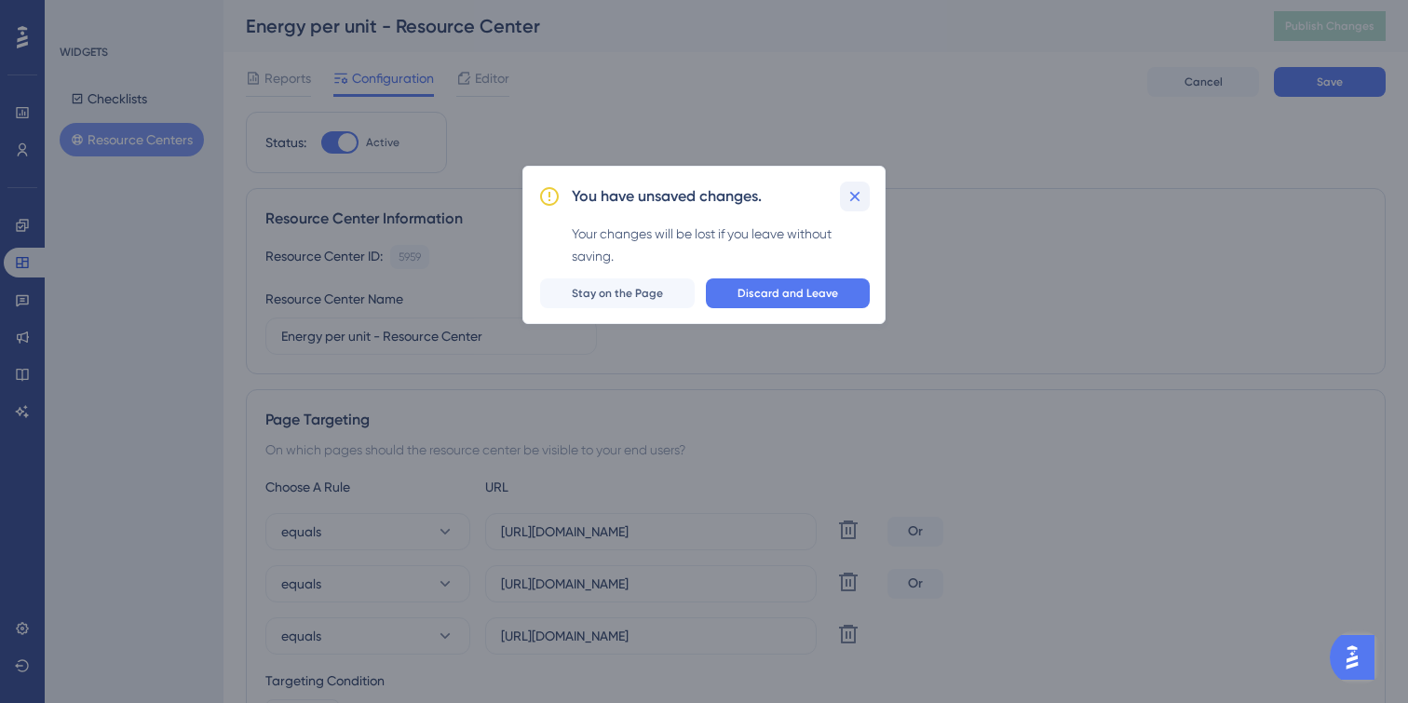
click at [854, 196] on icon at bounding box center [855, 196] width 10 height 10
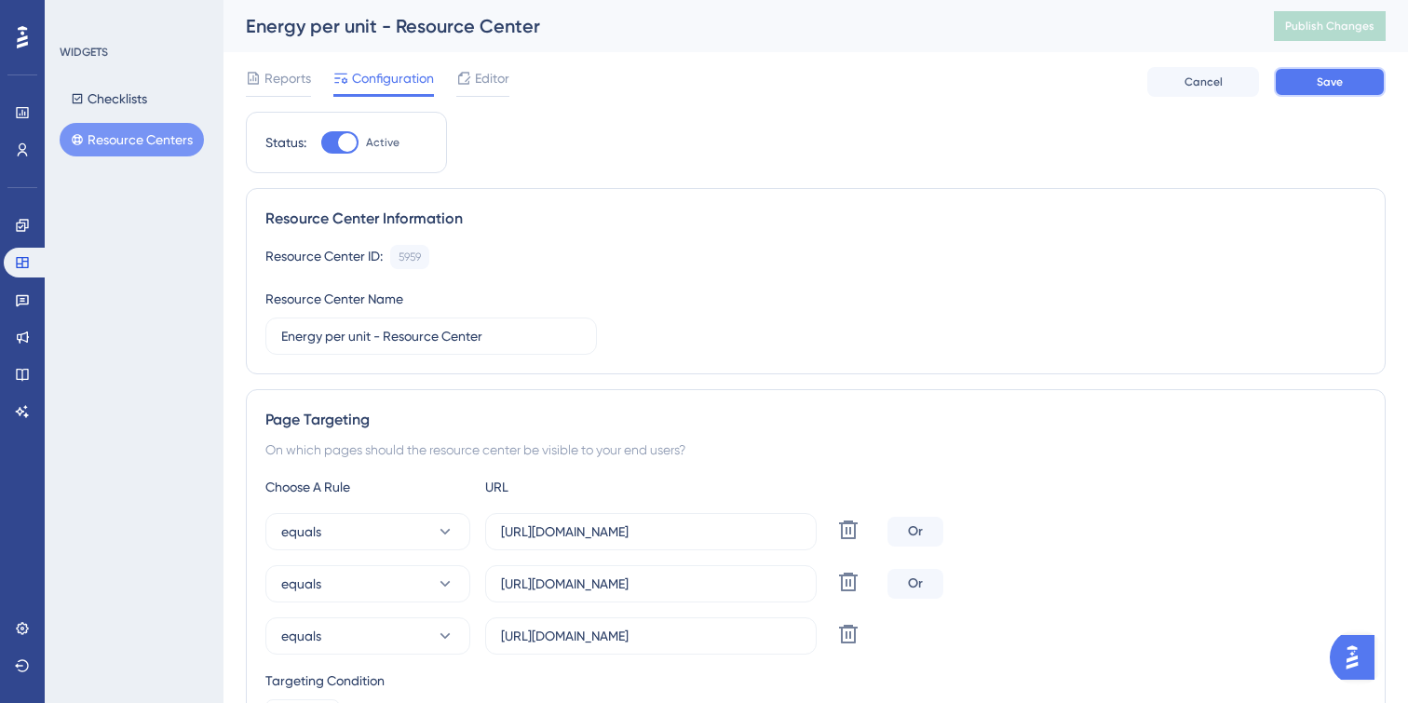
click at [1334, 90] on button "Save" at bounding box center [1330, 82] width 112 height 30
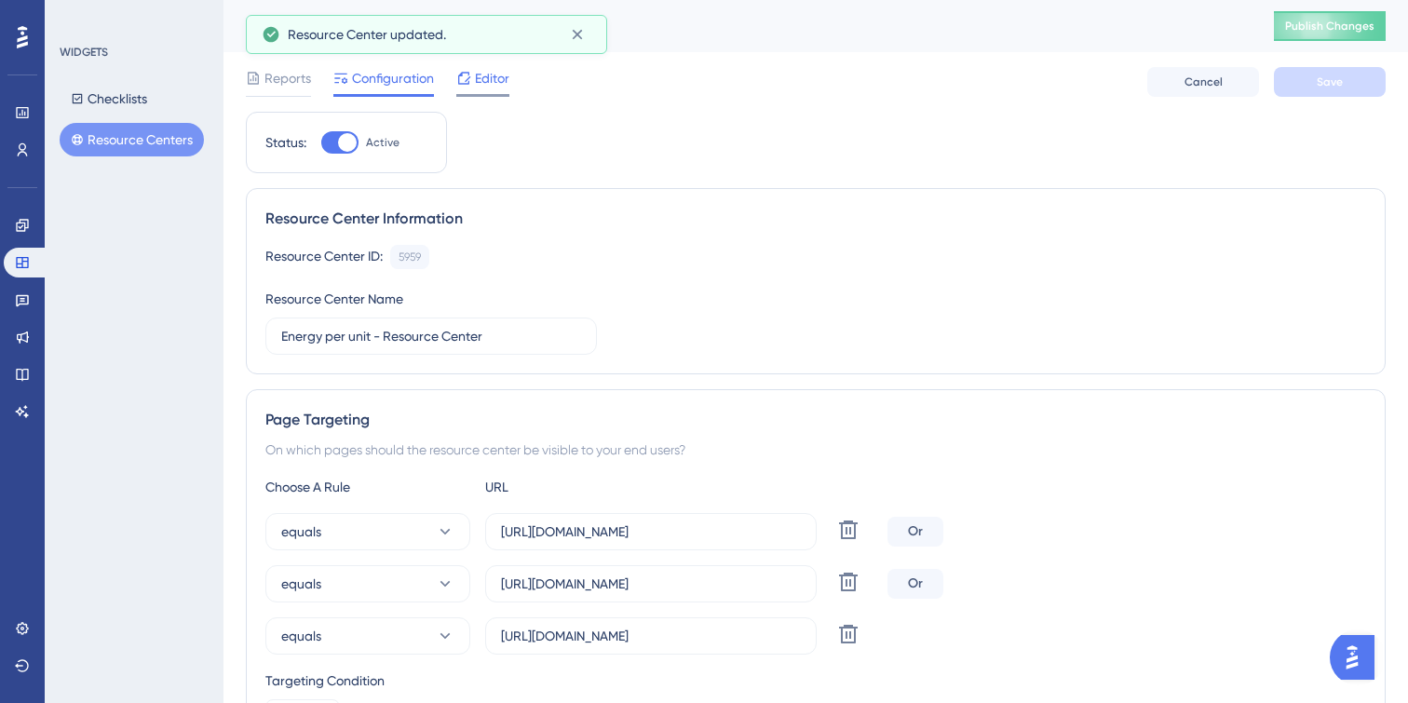
click at [482, 88] on span "Editor" at bounding box center [492, 78] width 34 height 22
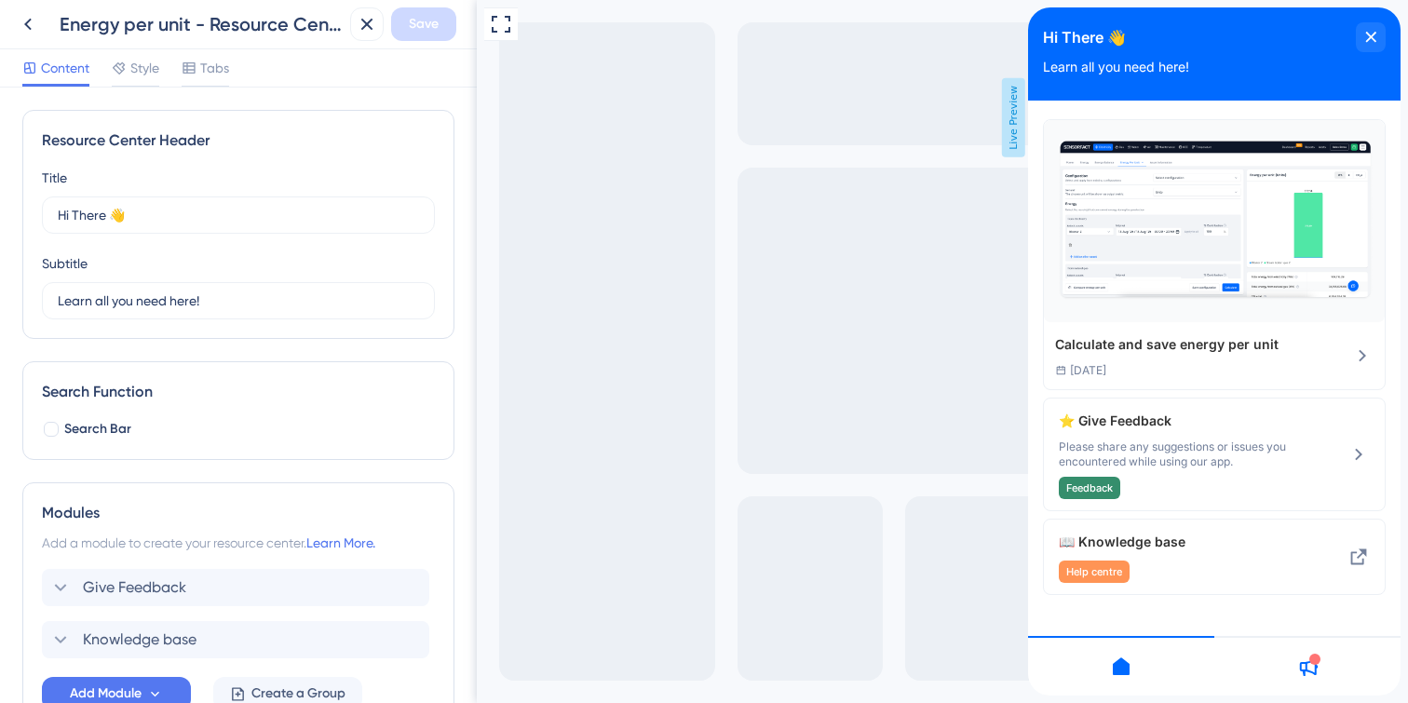
click at [1317, 663] on icon at bounding box center [1307, 666] width 22 height 22
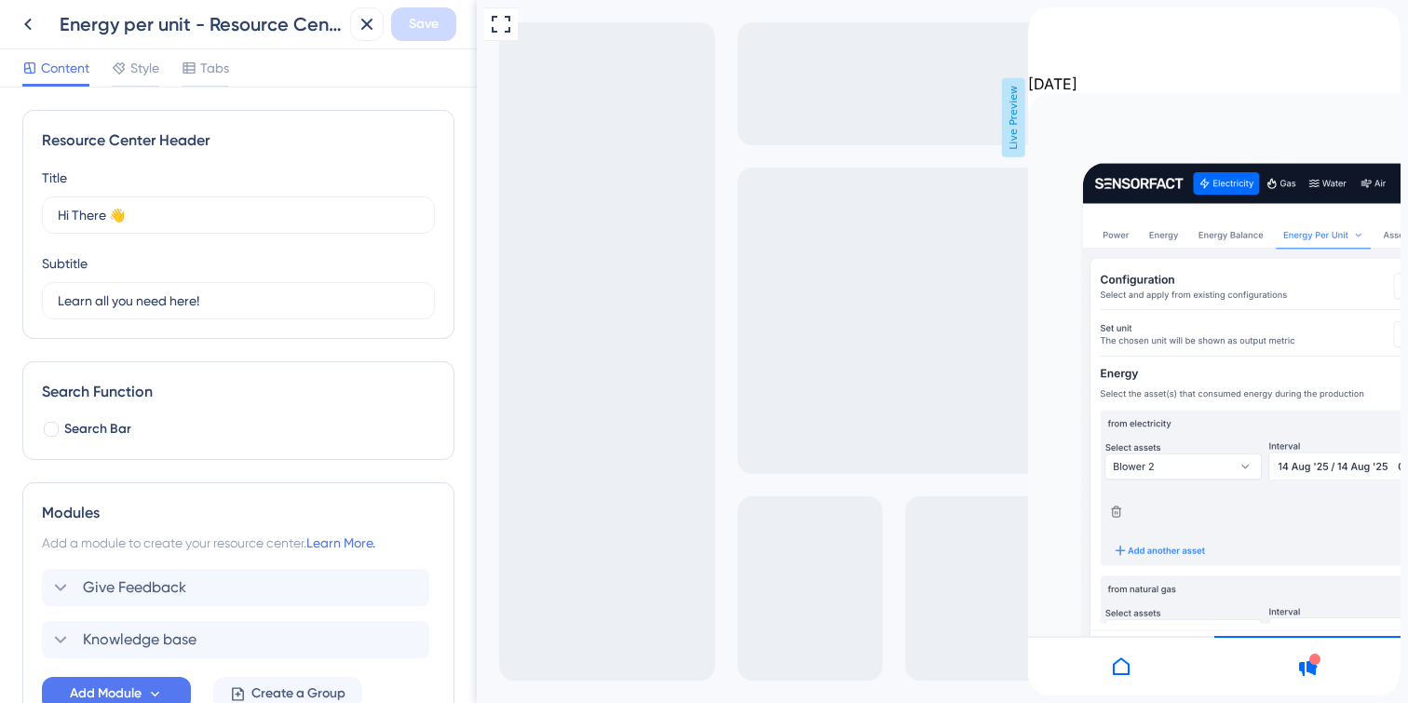
click at [1120, 673] on icon at bounding box center [1121, 666] width 17 height 18
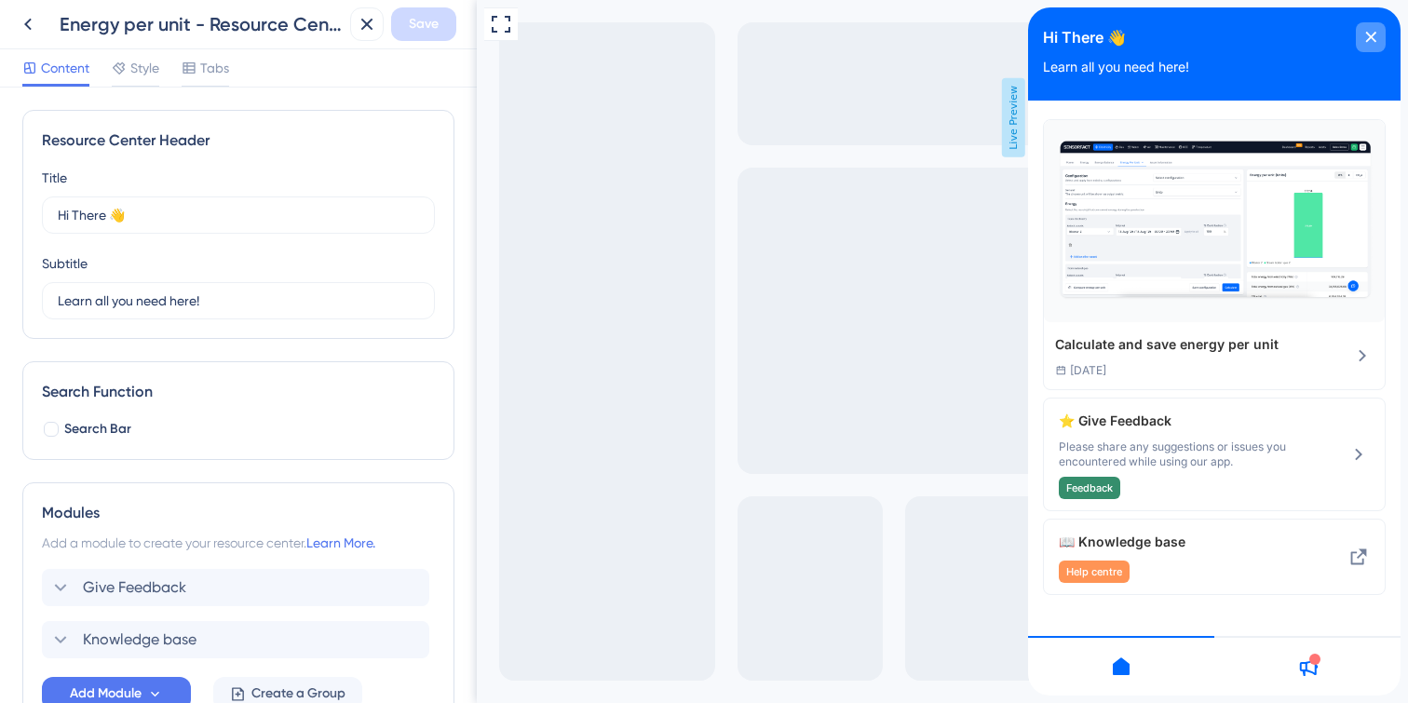
drag, startPoint x: 1371, startPoint y: 46, endPoint x: 1567, endPoint y: 123, distance: 211.1
click at [1371, 46] on div "close resource center" at bounding box center [1371, 37] width 30 height 30
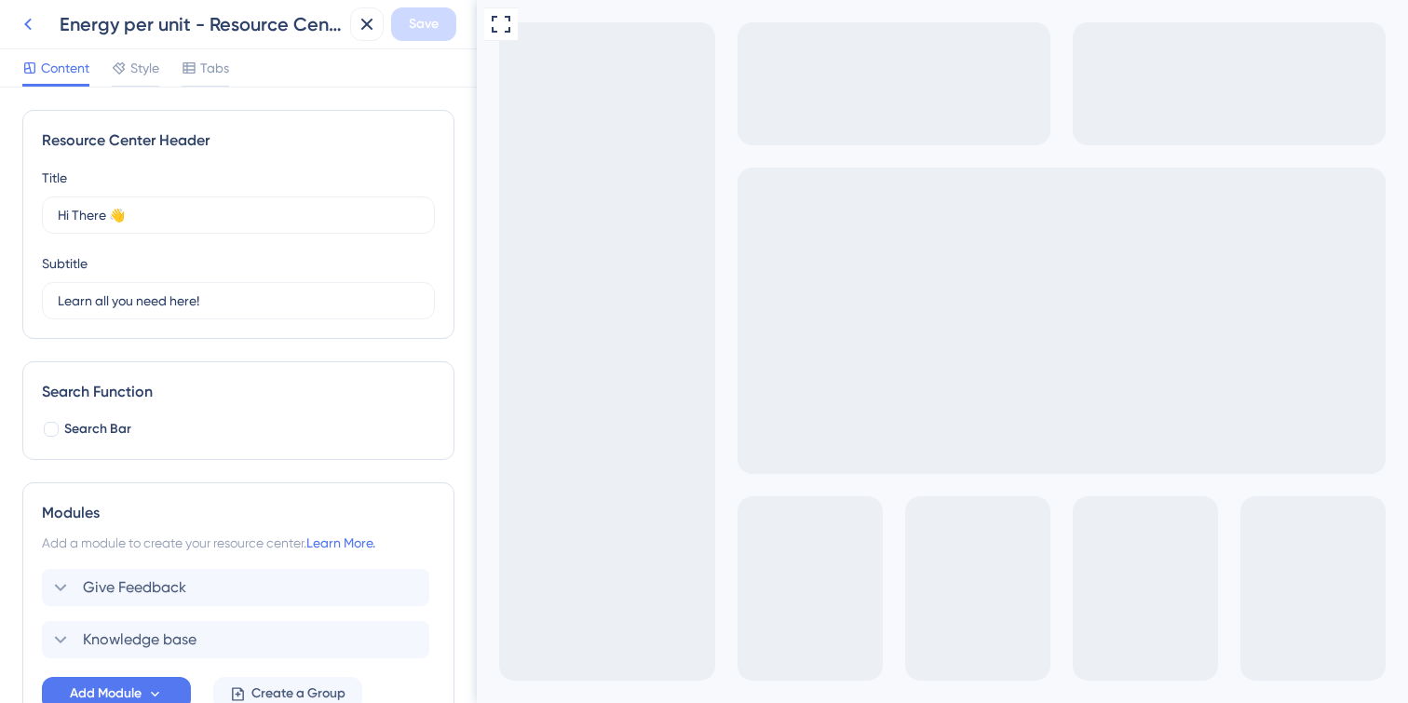
click at [26, 21] on icon at bounding box center [28, 24] width 22 height 22
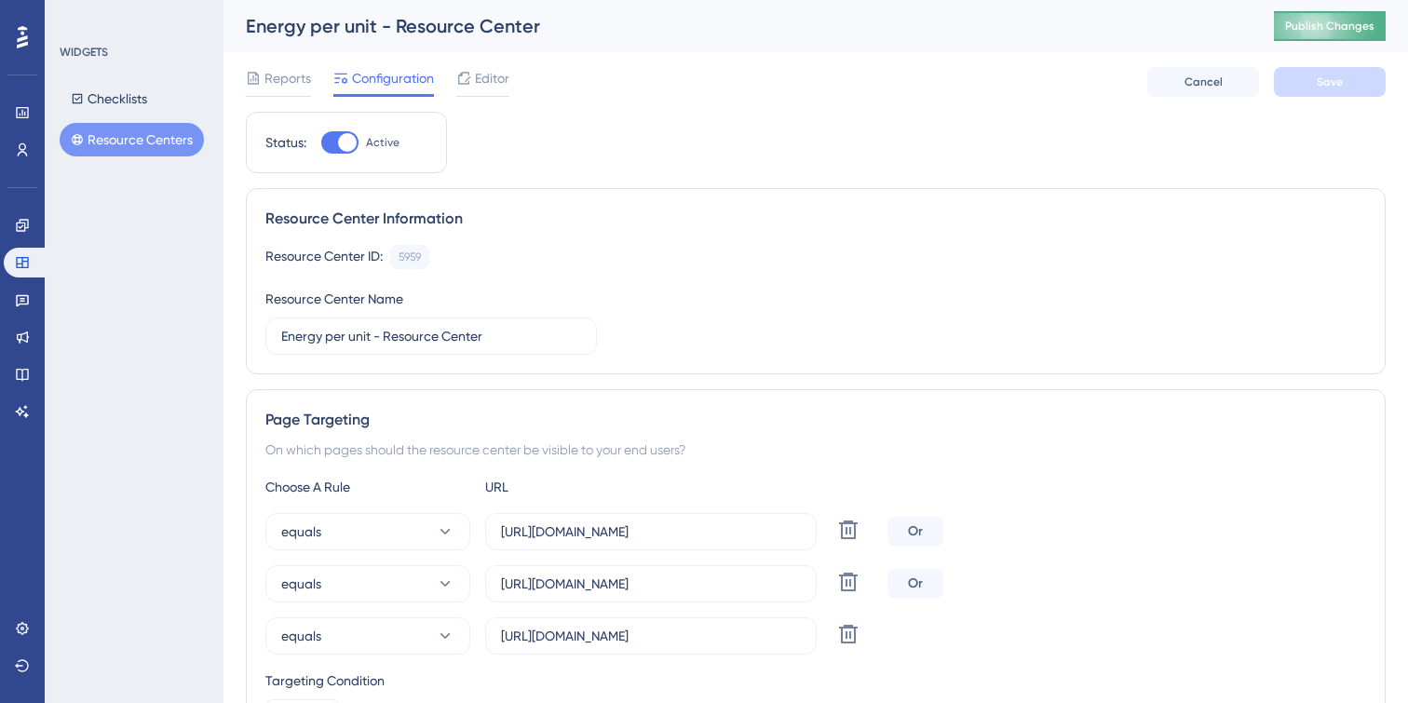
click at [1335, 25] on span "Publish Changes" at bounding box center [1329, 26] width 89 height 15
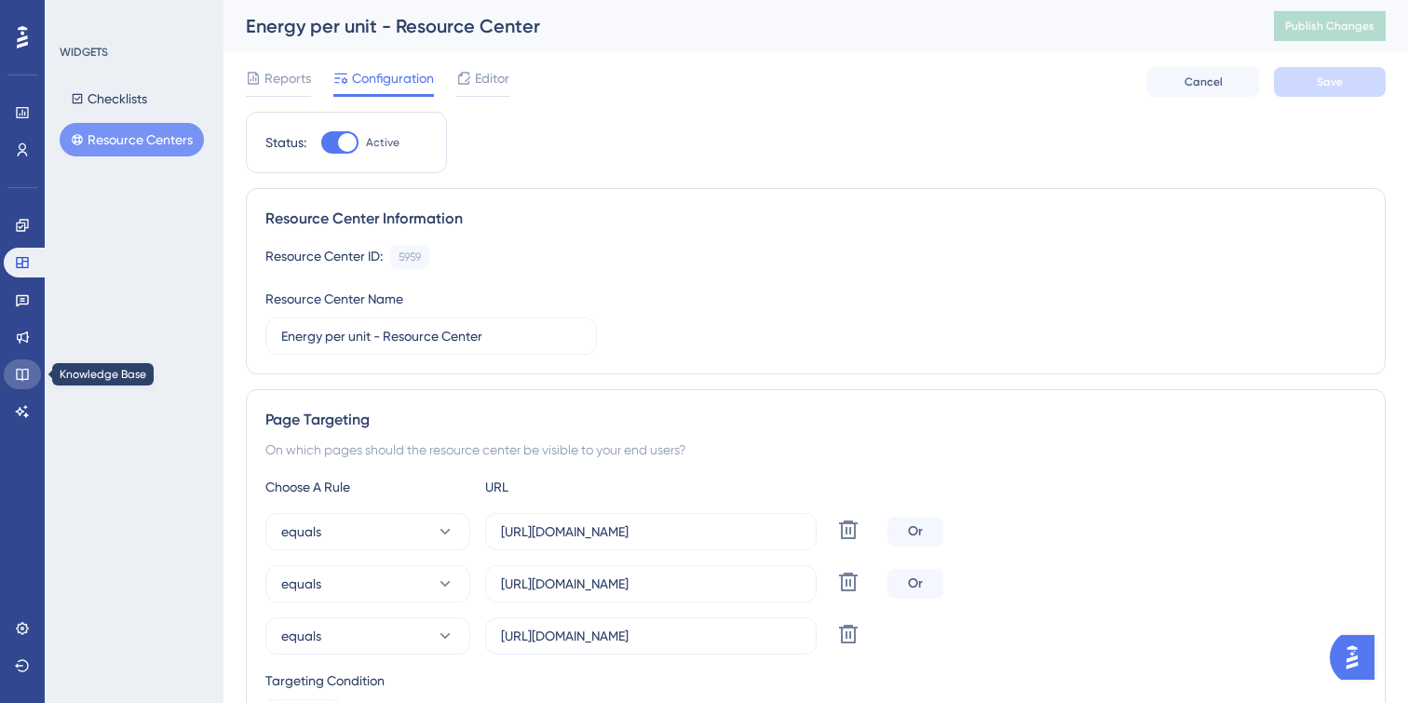
click at [25, 372] on icon at bounding box center [22, 374] width 15 height 15
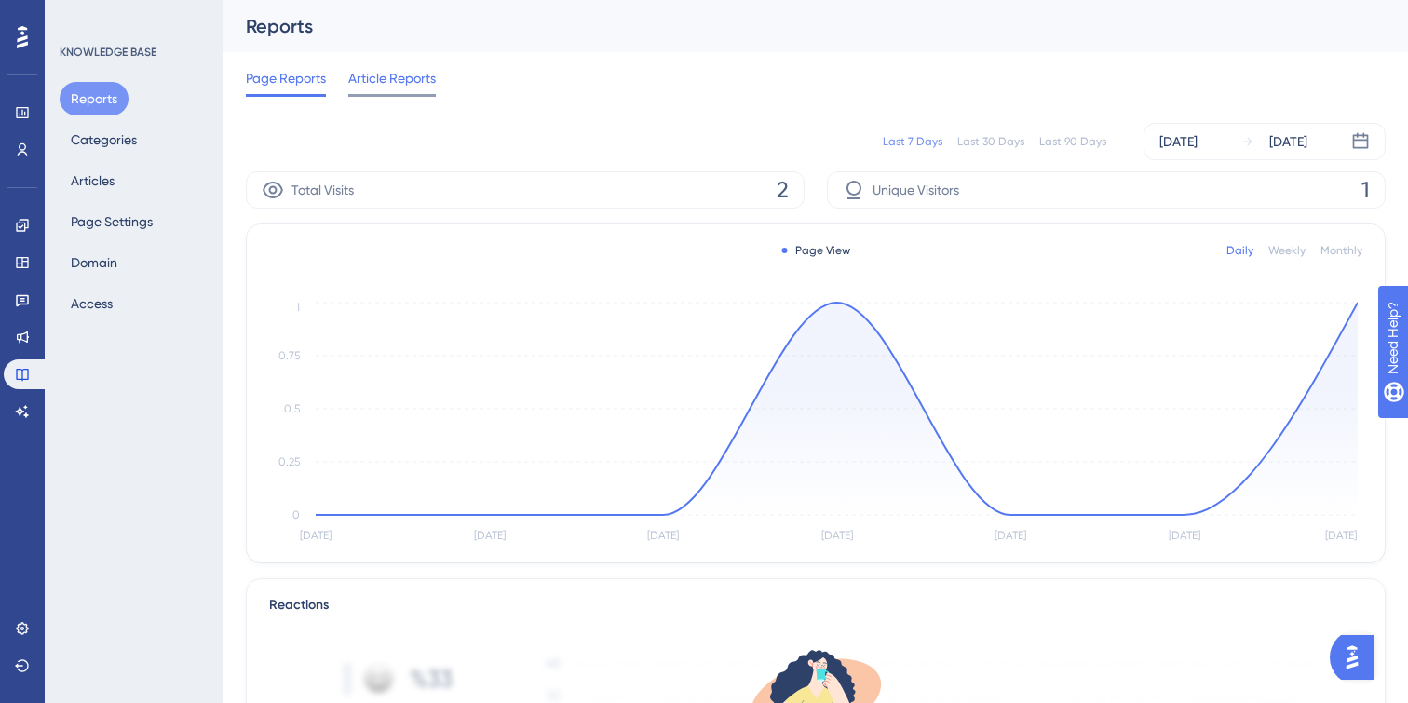
click at [385, 86] on span "Article Reports" at bounding box center [392, 78] width 88 height 22
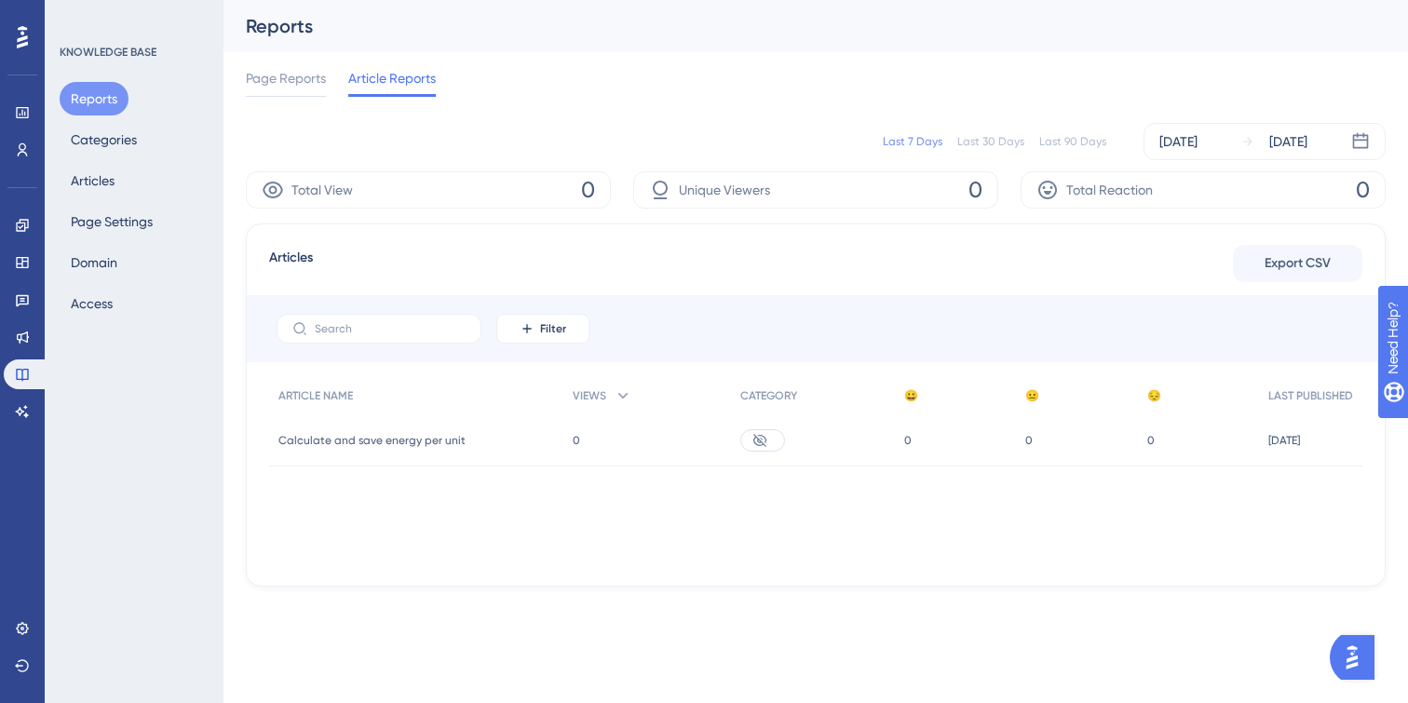
click at [413, 436] on span "Calculate and save energy per unit" at bounding box center [371, 440] width 187 height 15
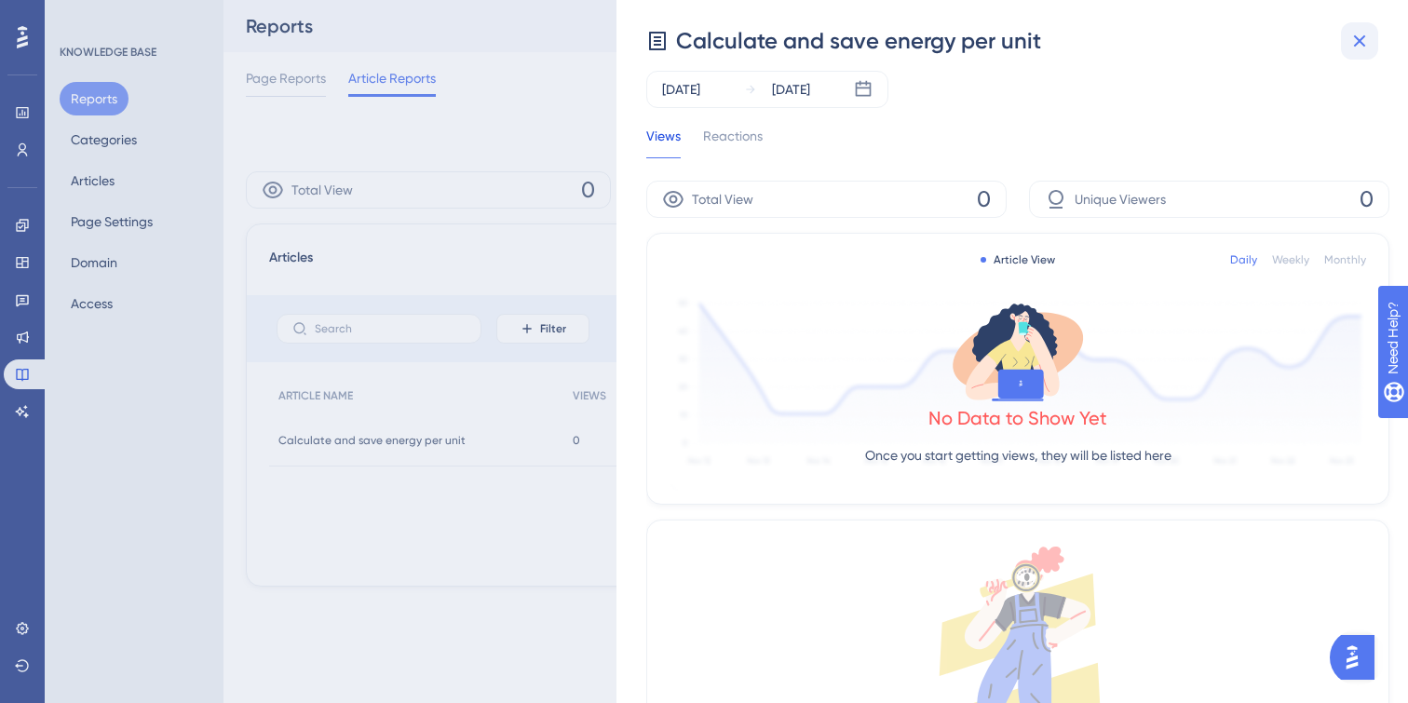
click at [1365, 39] on icon at bounding box center [1359, 41] width 22 height 22
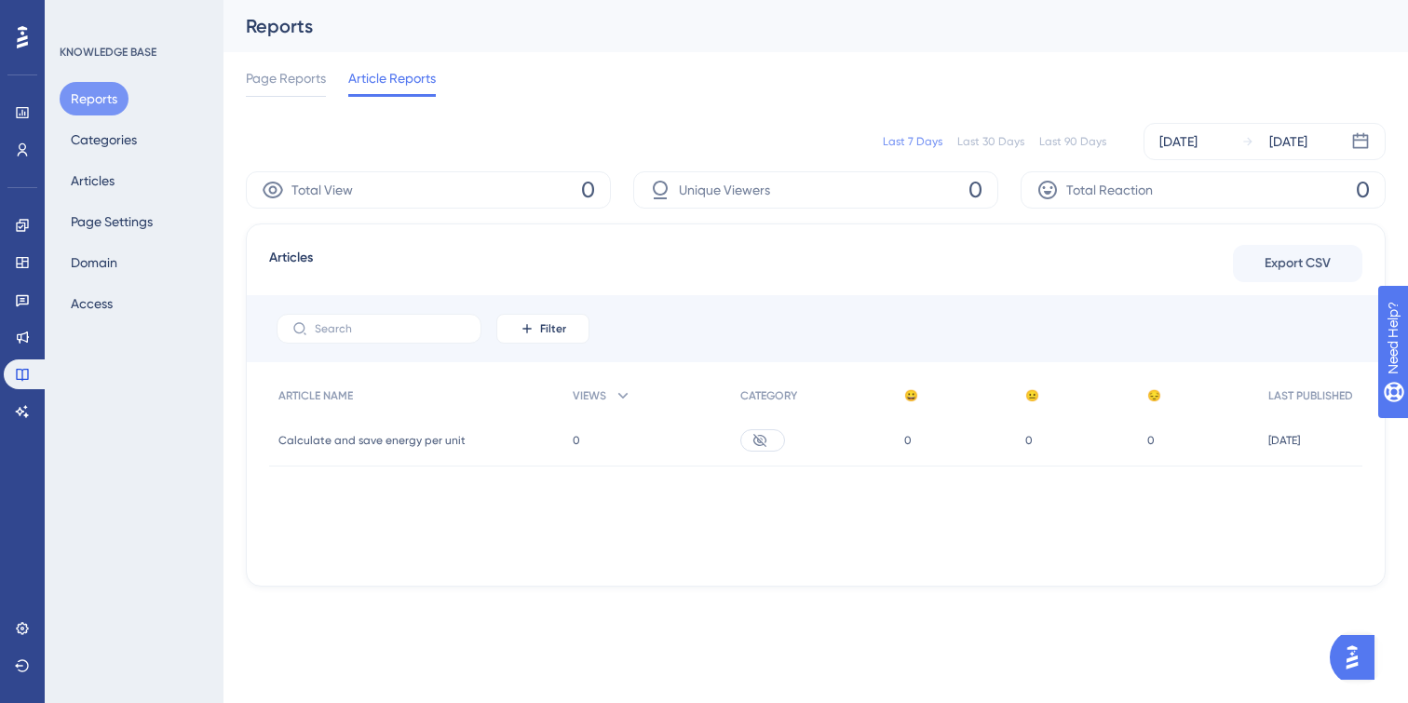
click at [757, 443] on icon at bounding box center [758, 439] width 13 height 13
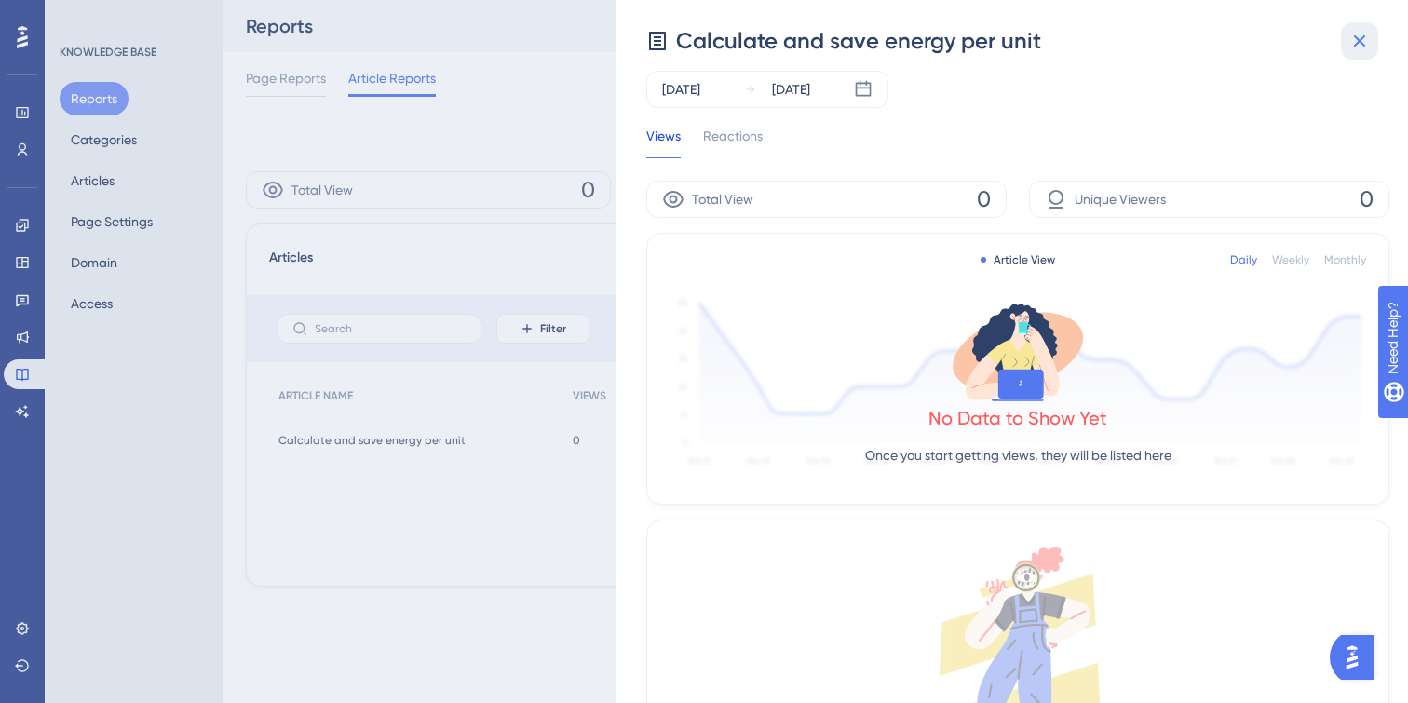
click at [1351, 35] on icon at bounding box center [1359, 41] width 22 height 22
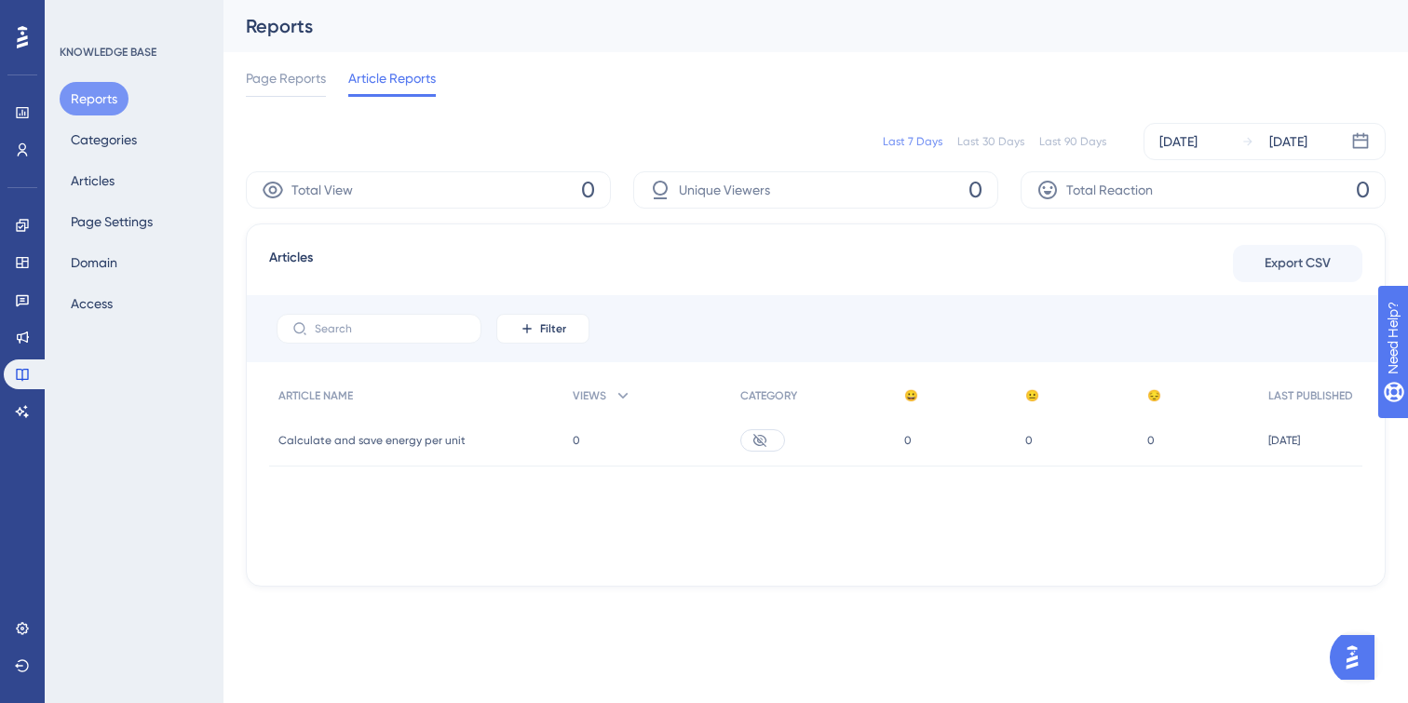
click at [379, 433] on span "Calculate and save energy per unit" at bounding box center [371, 440] width 187 height 15
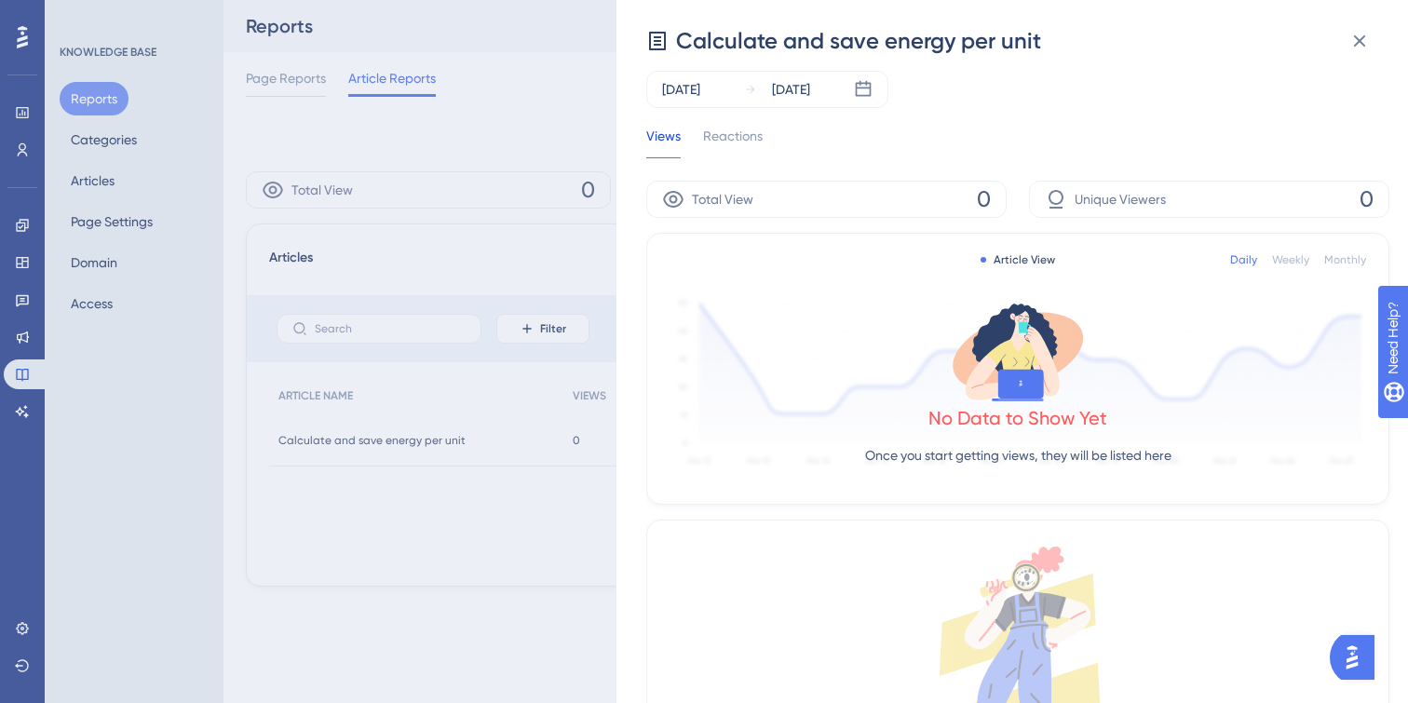
click at [379, 432] on div "Calculate and save energy per unit Sep 09 2025 Sep 15 2025 Views Reactions Tota…" at bounding box center [704, 351] width 1408 height 703
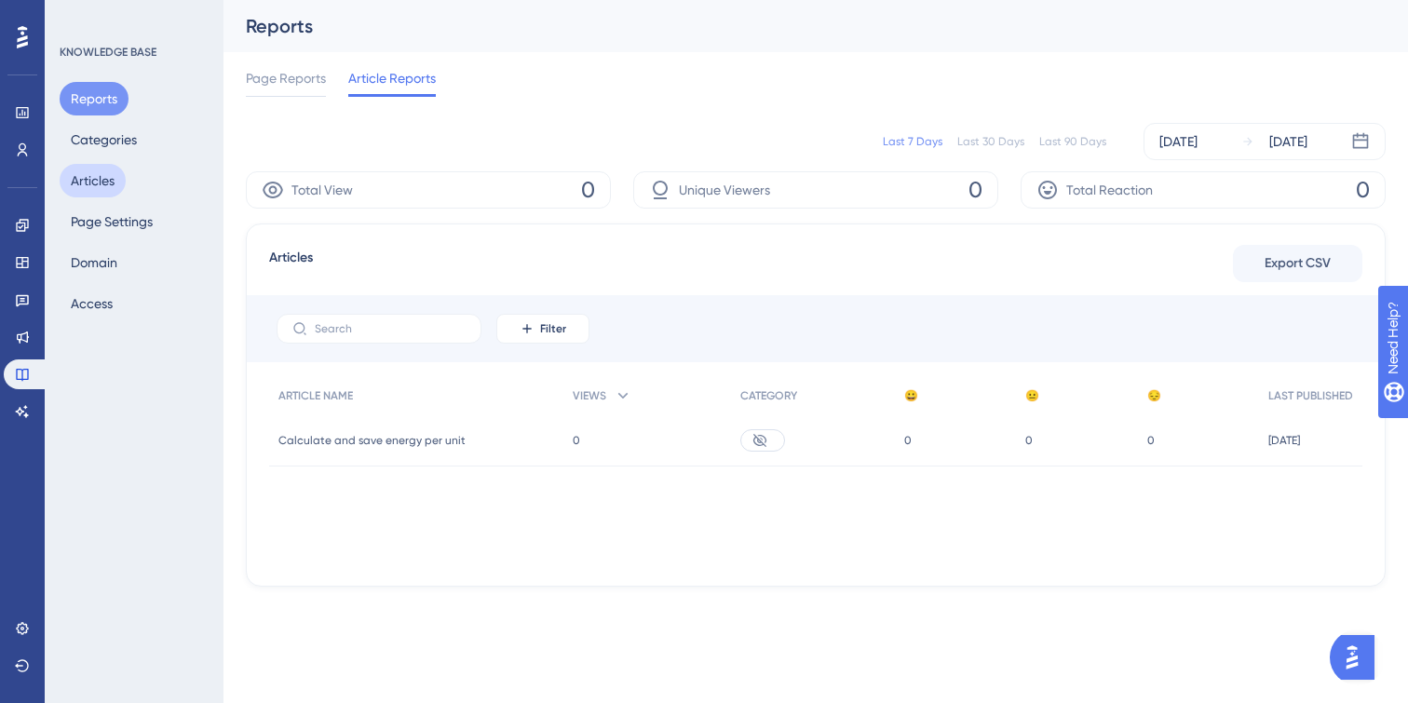
click at [119, 175] on button "Articles" at bounding box center [93, 181] width 66 height 34
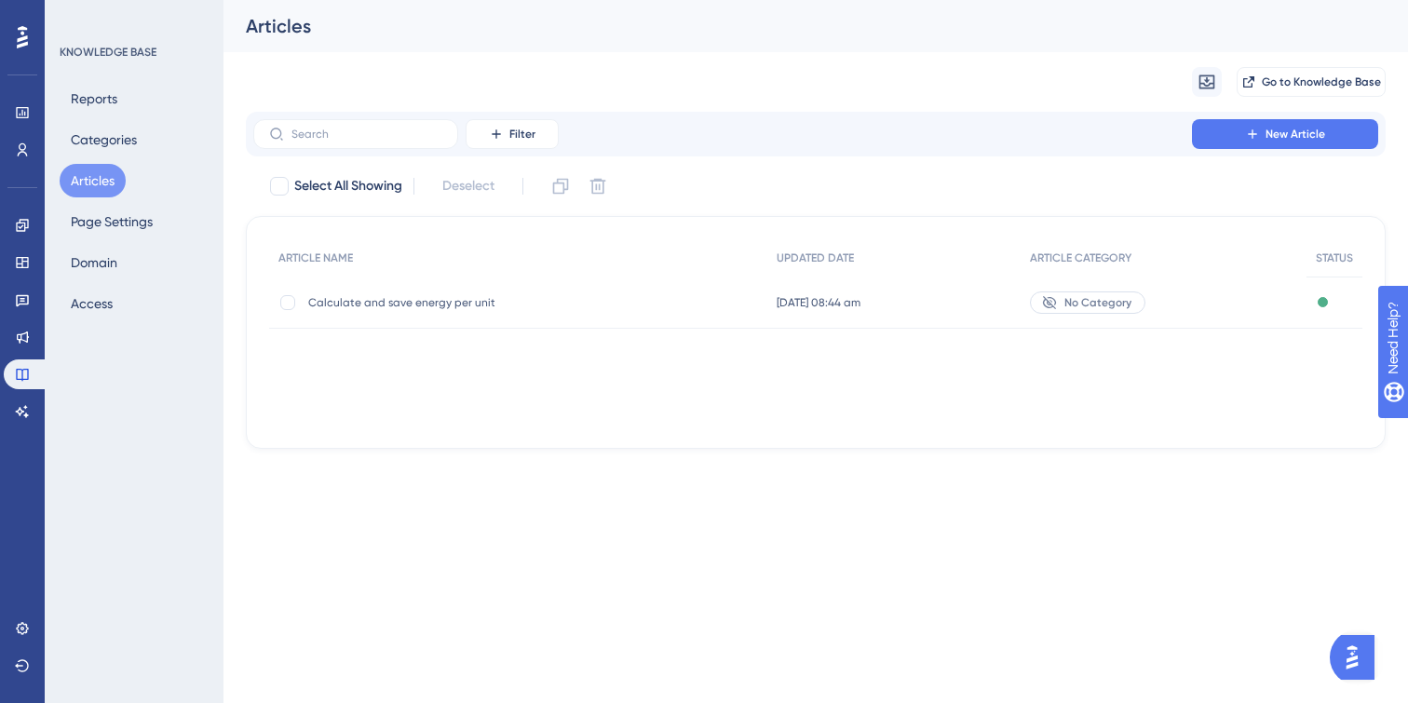
click at [405, 304] on span "Calculate and save energy per unit" at bounding box center [457, 302] width 298 height 15
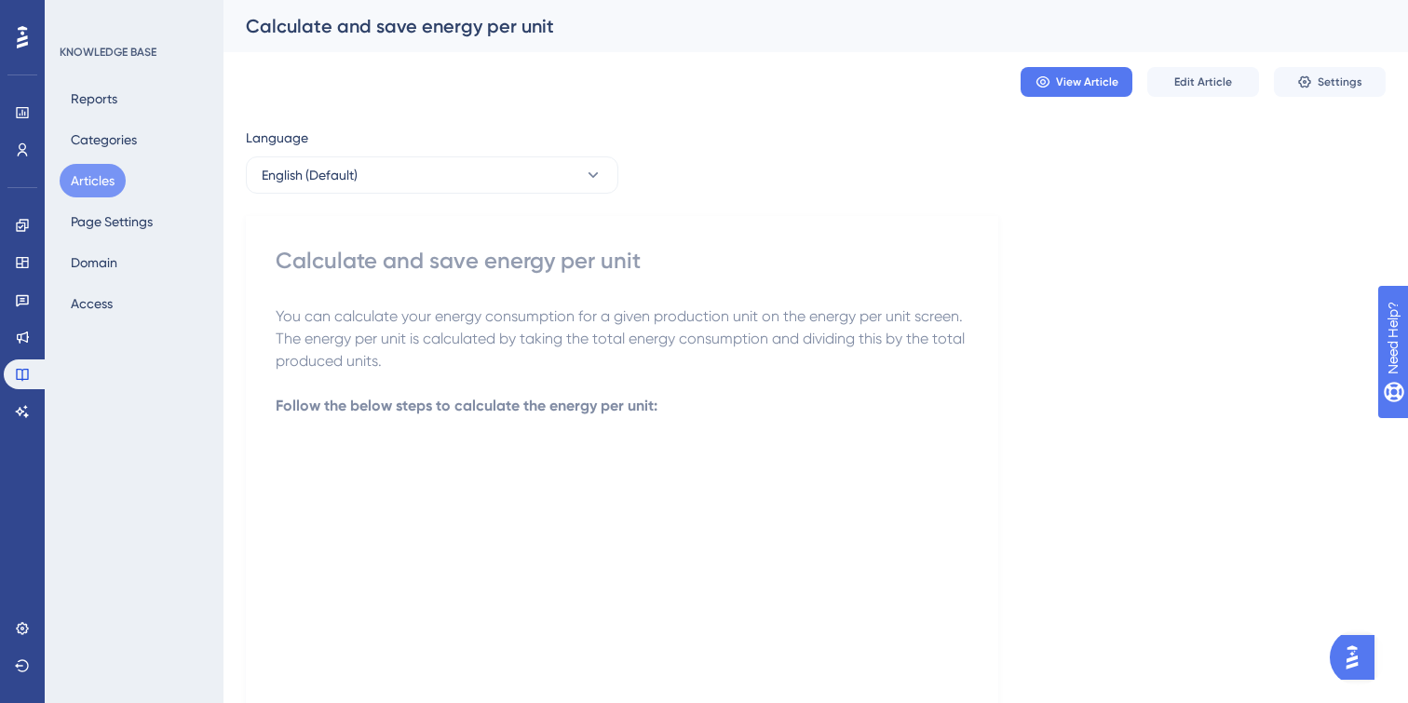
click at [526, 376] on p at bounding box center [622, 383] width 693 height 22
click at [1006, 89] on div "View Article Edit Article Settings" at bounding box center [816, 82] width 1140 height 60
click at [1038, 89] on button "View Article" at bounding box center [1076, 82] width 112 height 30
click at [1215, 92] on button "Edit Article" at bounding box center [1203, 82] width 112 height 30
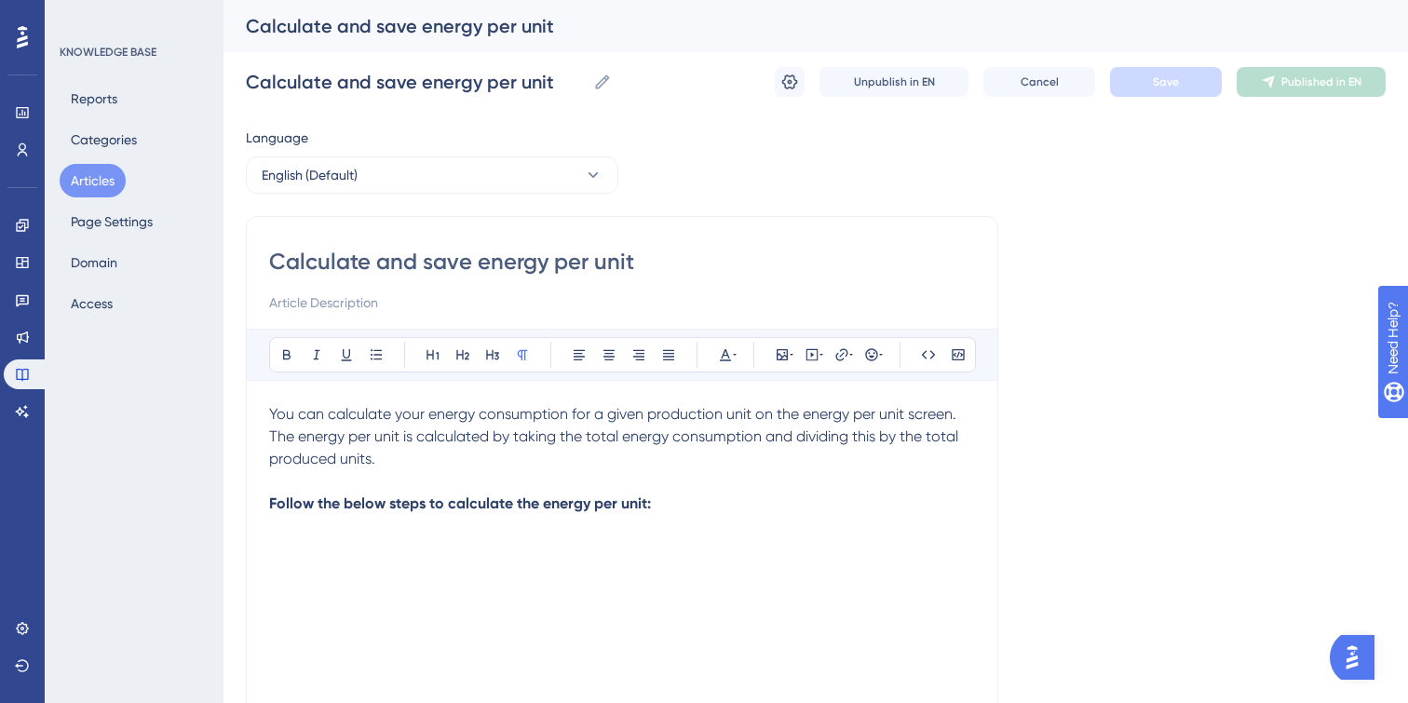
click at [267, 413] on div "Calculate and save energy per unit Bold Italic Underline Bullet Point Heading 1…" at bounding box center [622, 526] width 752 height 620
click at [272, 413] on span "You can calculate your energy consumption for a given production unit on the en…" at bounding box center [615, 436] width 693 height 62
click at [331, 301] on input at bounding box center [622, 302] width 706 height 22
click at [619, 265] on input "Calculate and save energy per unit" at bounding box center [622, 262] width 706 height 30
click at [629, 259] on input "Calculate and save energy per unit" at bounding box center [622, 262] width 706 height 30
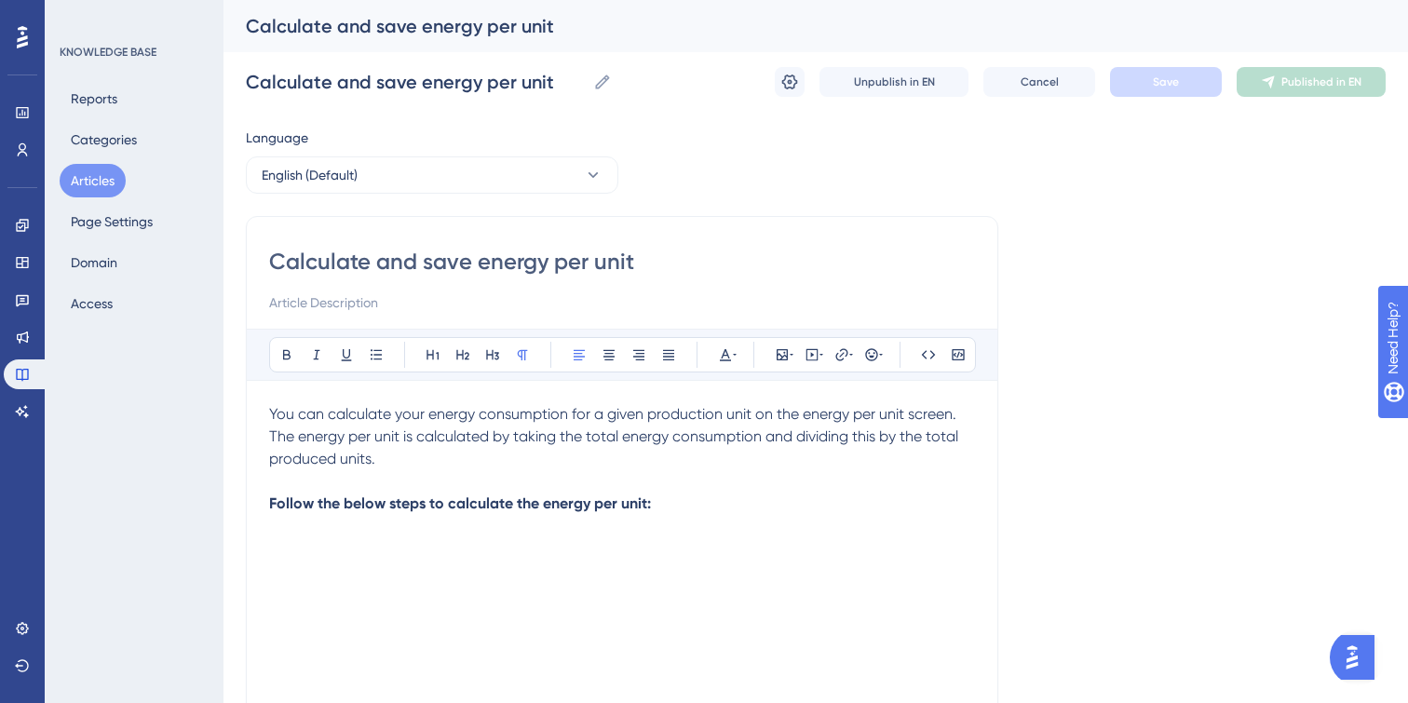
click at [728, 295] on input at bounding box center [622, 302] width 706 height 22
click at [819, 356] on icon at bounding box center [821, 354] width 4 height 15
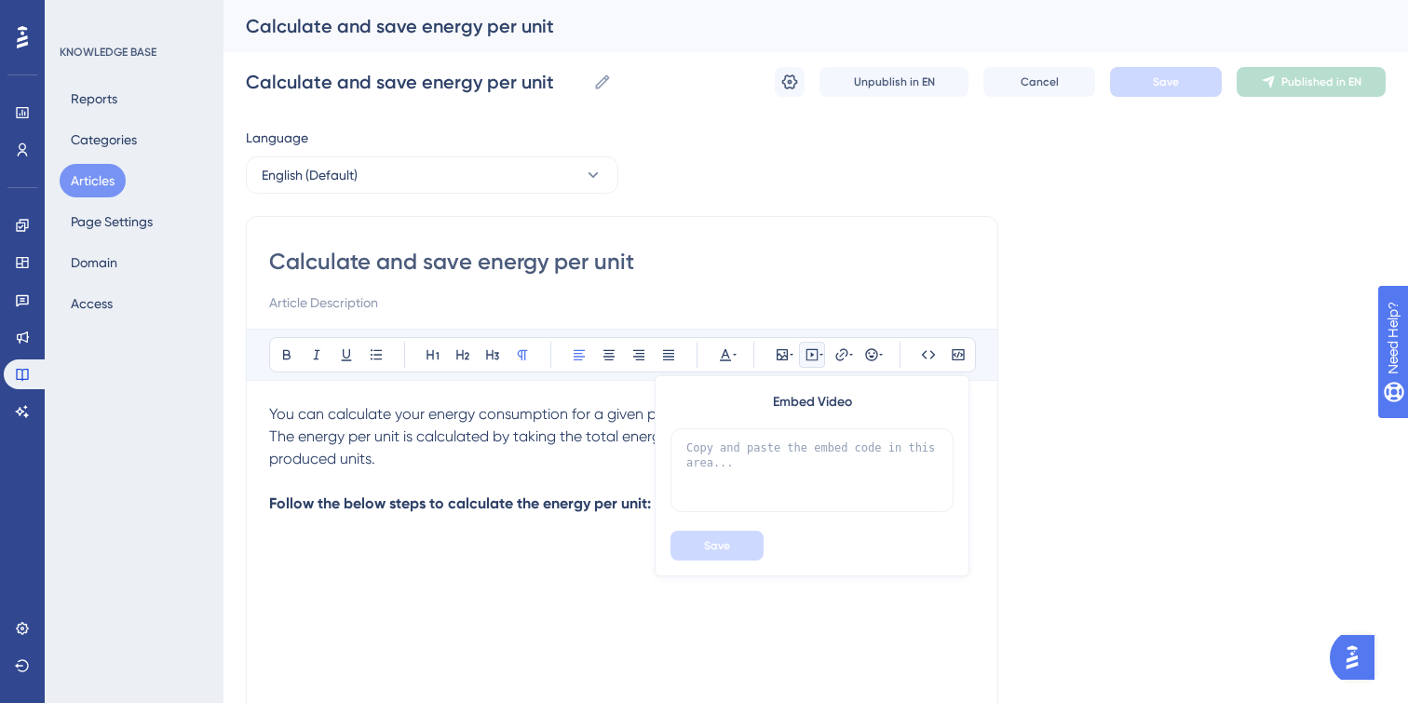
click at [559, 601] on div "You can calculate your energy consumption for a given production unit on the en…" at bounding box center [622, 608] width 706 height 410
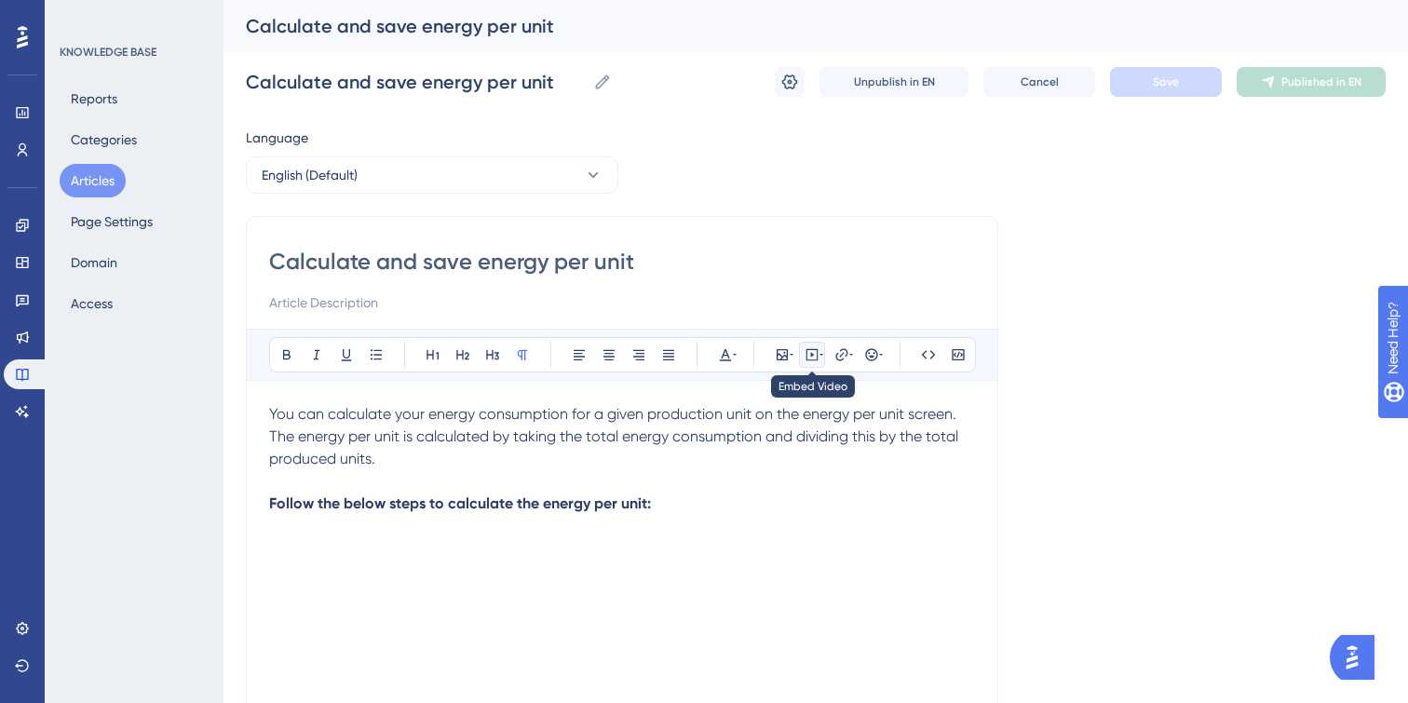
click at [821, 348] on icon at bounding box center [821, 354] width 4 height 15
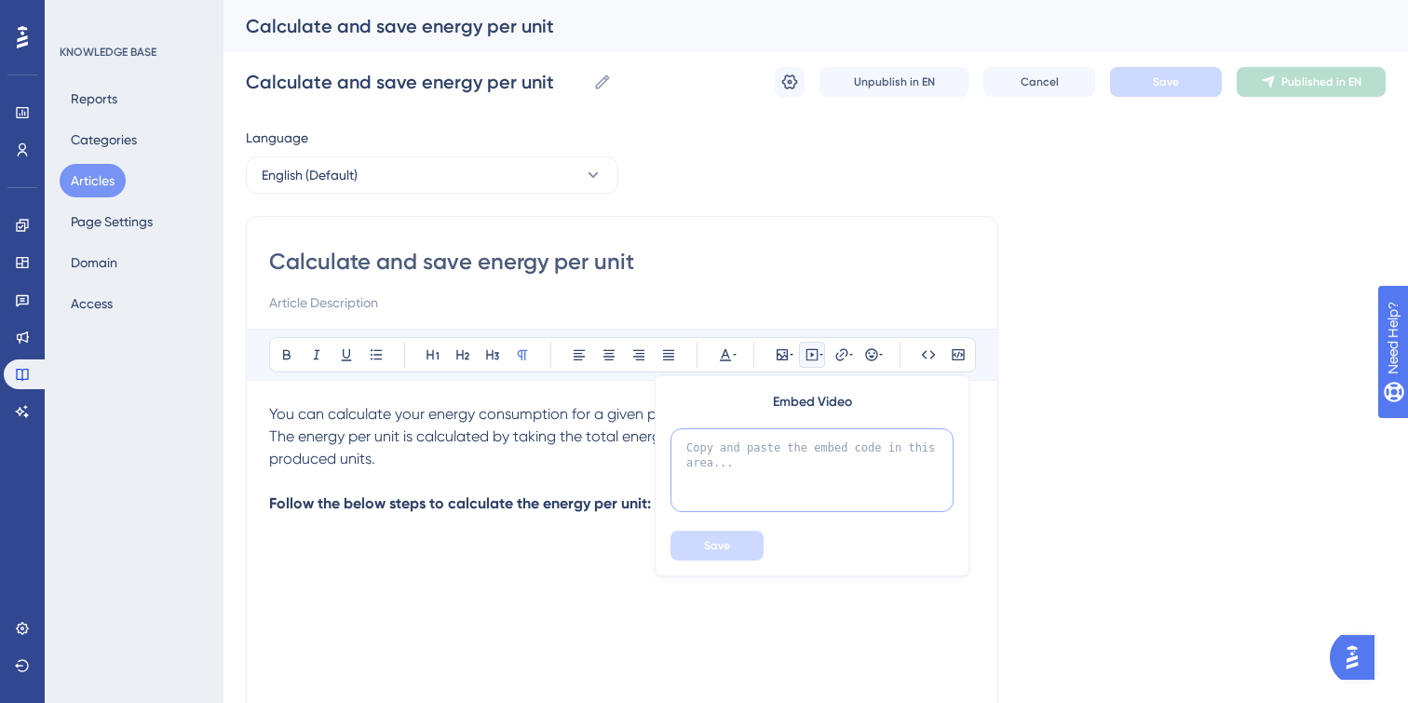
click at [725, 486] on textarea at bounding box center [811, 470] width 283 height 84
paste textarea "https://vimeo.com/1025058594/477c487b8e?ts=0&share=copy"
type textarea "https://vimeo.com/1025058594/477c487b8e?ts=0&share=copy"
click at [735, 550] on button "Save" at bounding box center [716, 546] width 93 height 30
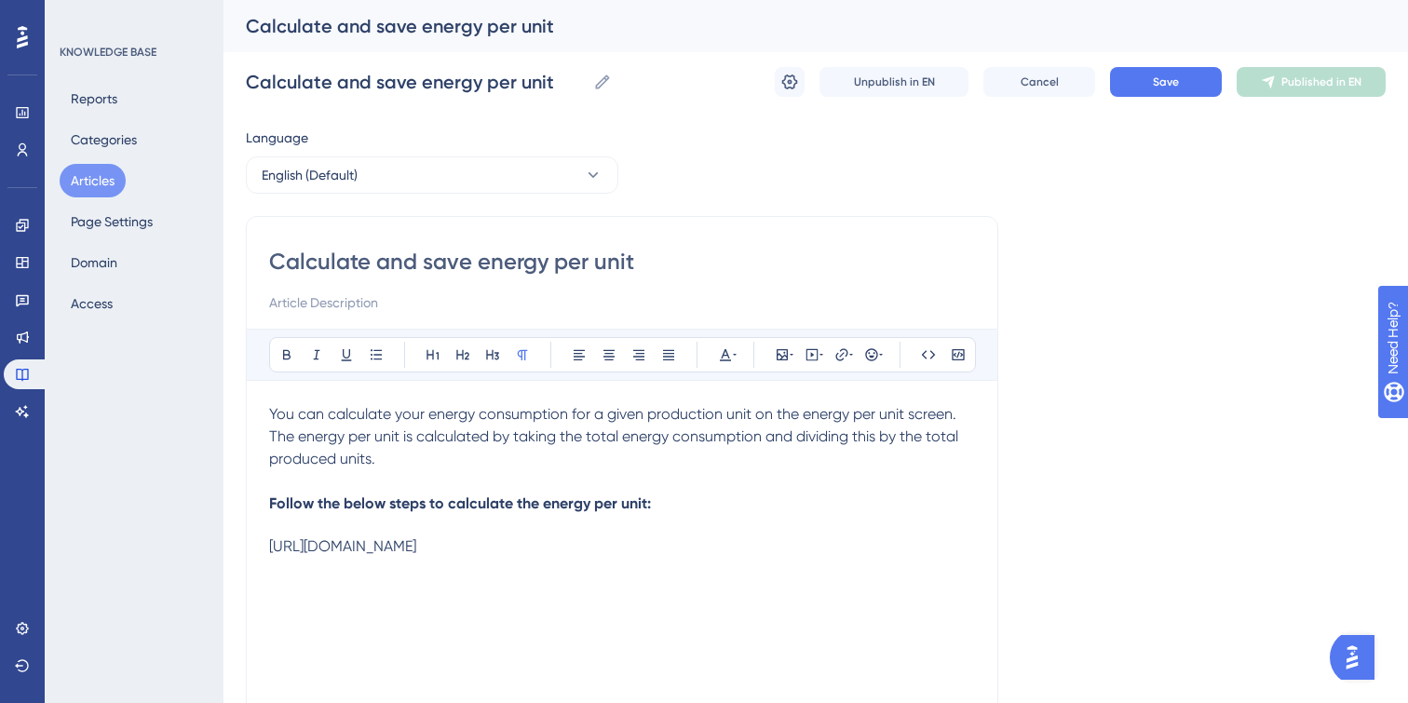
scroll to position [22, 0]
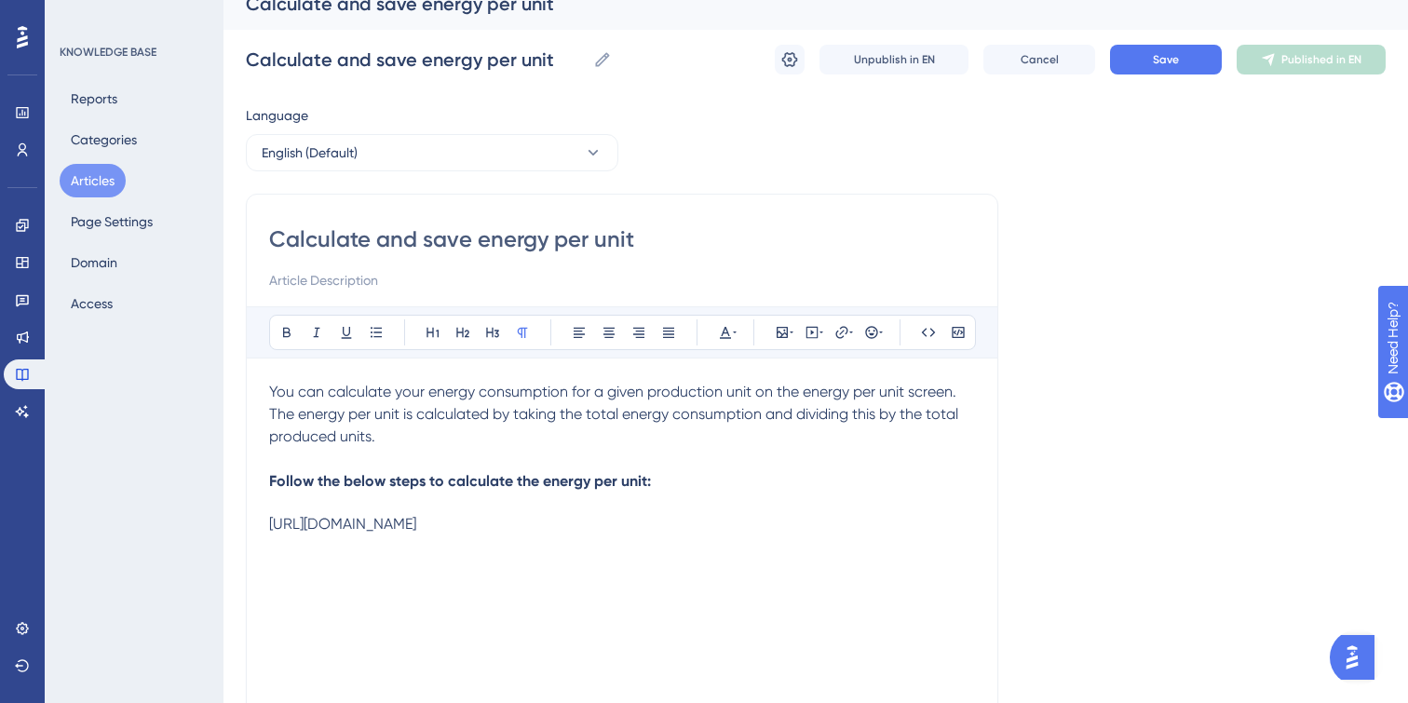
click at [331, 275] on input at bounding box center [622, 280] width 706 height 22
paste input "You can calculate your energy consumption for a given production unit on the en…"
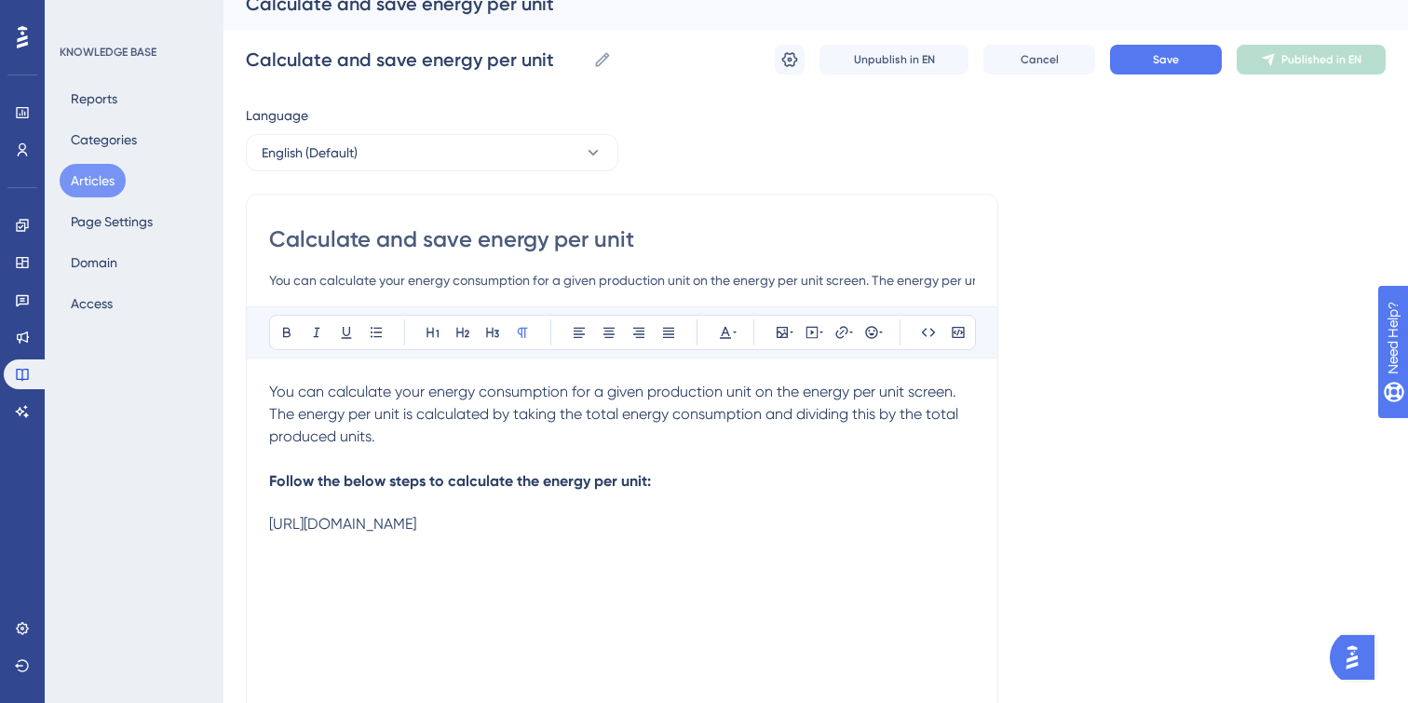
scroll to position [0, 606]
type input "You can calculate your energy consumption for a given production unit on the en…"
click at [471, 446] on p "You can calculate your energy consumption for a given production unit on the en…" at bounding box center [622, 414] width 706 height 67
click at [267, 277] on div "Calculate and save energy per unit You can calculate your energy consumption fo…" at bounding box center [622, 504] width 752 height 620
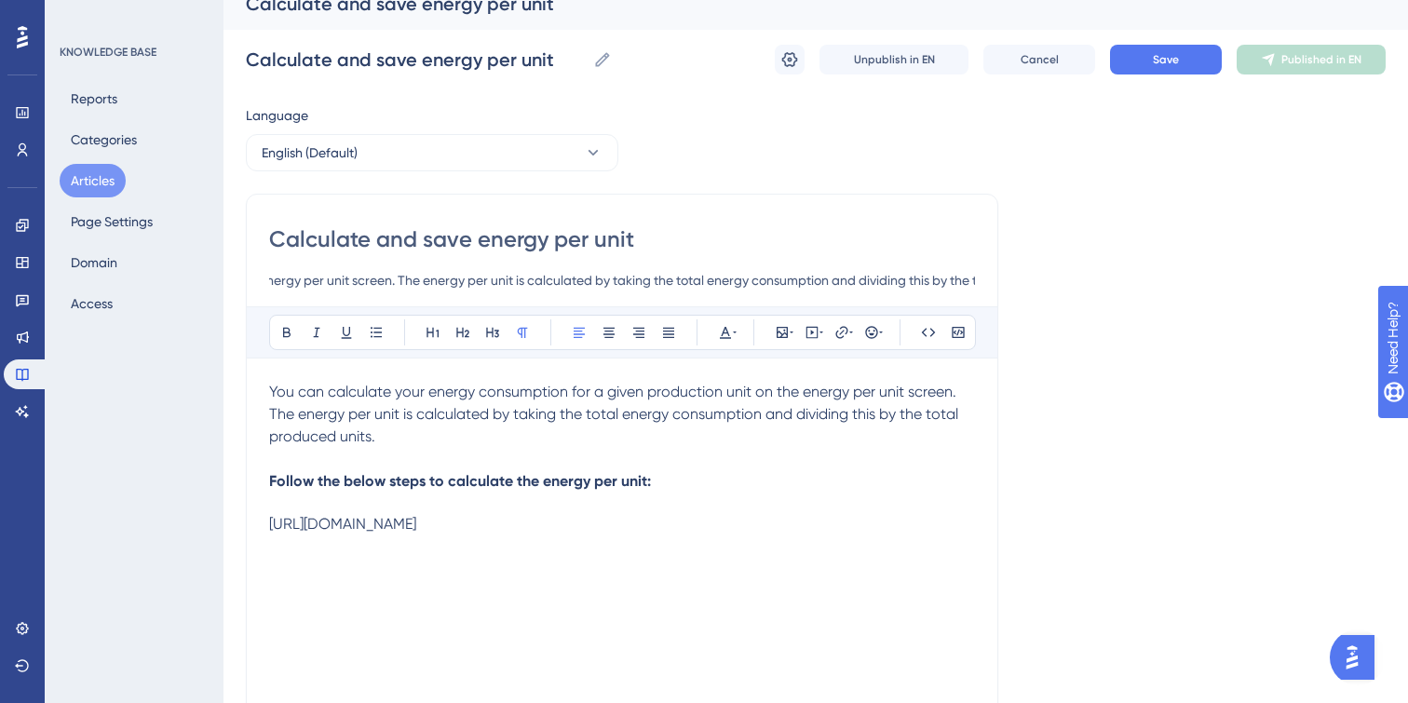
scroll to position [0, 606]
drag, startPoint x: 270, startPoint y: 278, endPoint x: 1010, endPoint y: 292, distance: 740.3
click at [1010, 292] on div "Language English (Default) Calculate and save energy per unit You can calculate…" at bounding box center [816, 514] width 1140 height 821
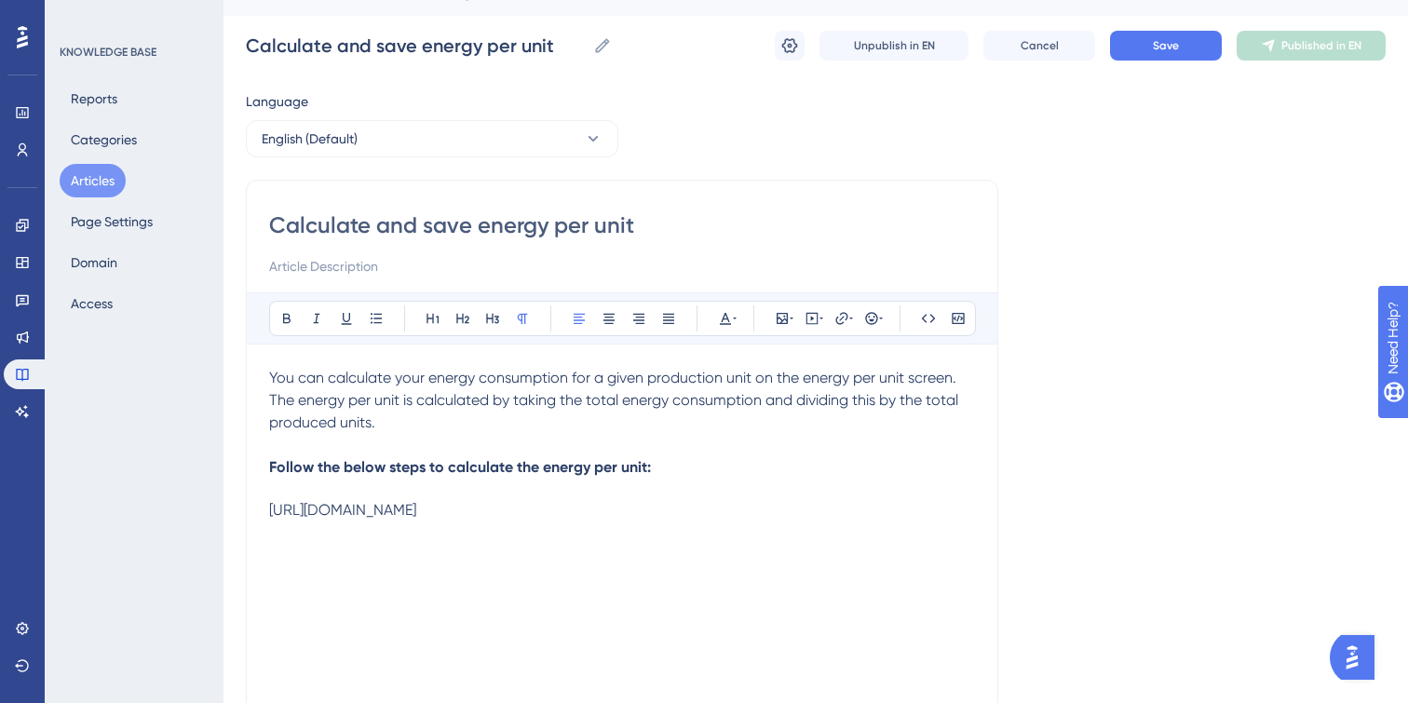
scroll to position [62, 0]
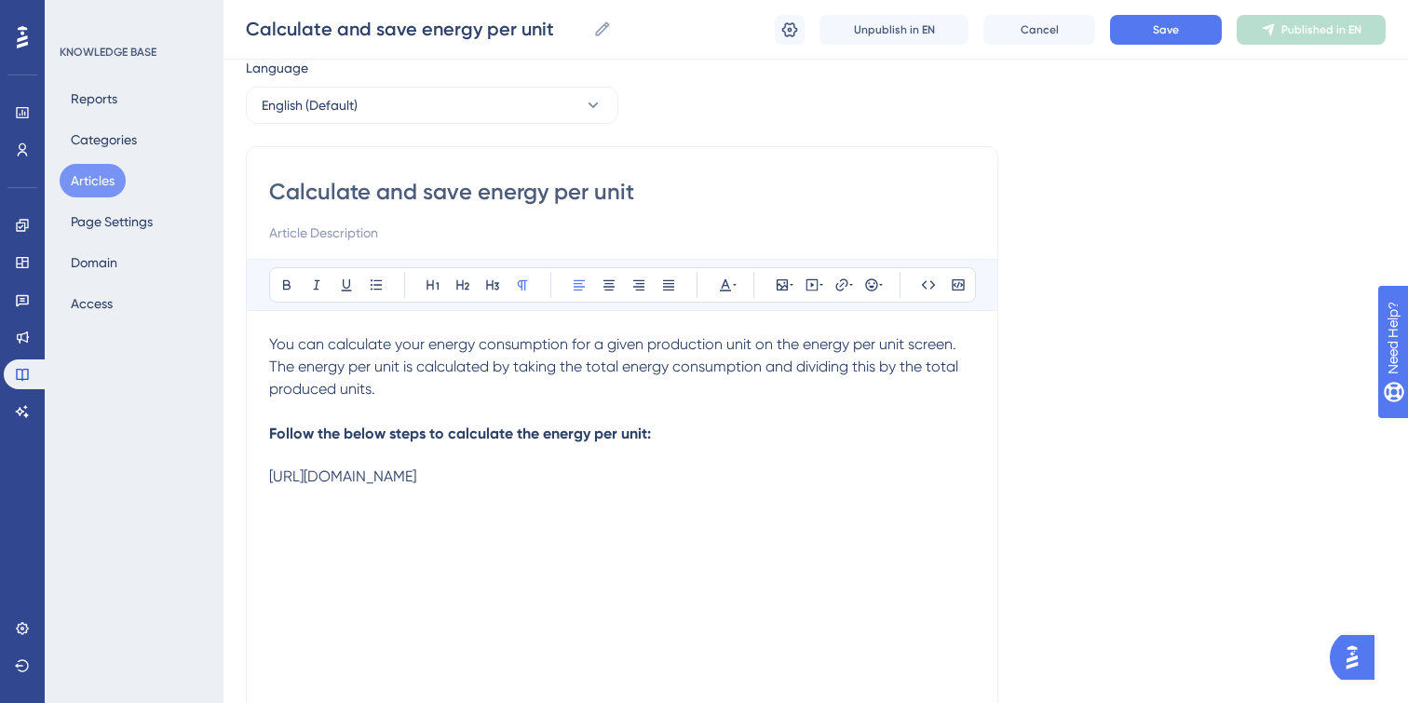
click at [725, 472] on div "https://vimeo.com/1025058594/477c487b8e?ts=0&share=copy" at bounding box center [622, 476] width 706 height 18
click at [654, 435] on p "Follow the below steps to calculate the energy per unit:" at bounding box center [622, 434] width 706 height 22
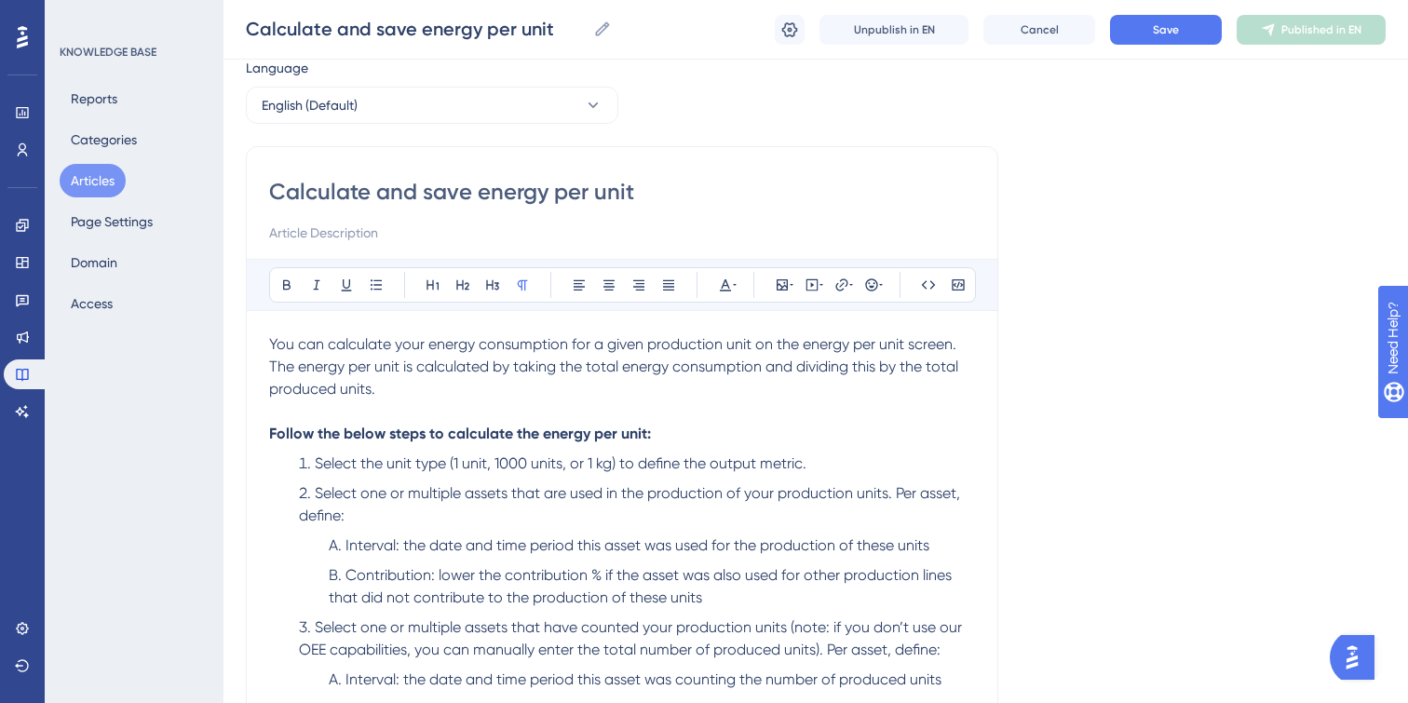
scroll to position [152, 0]
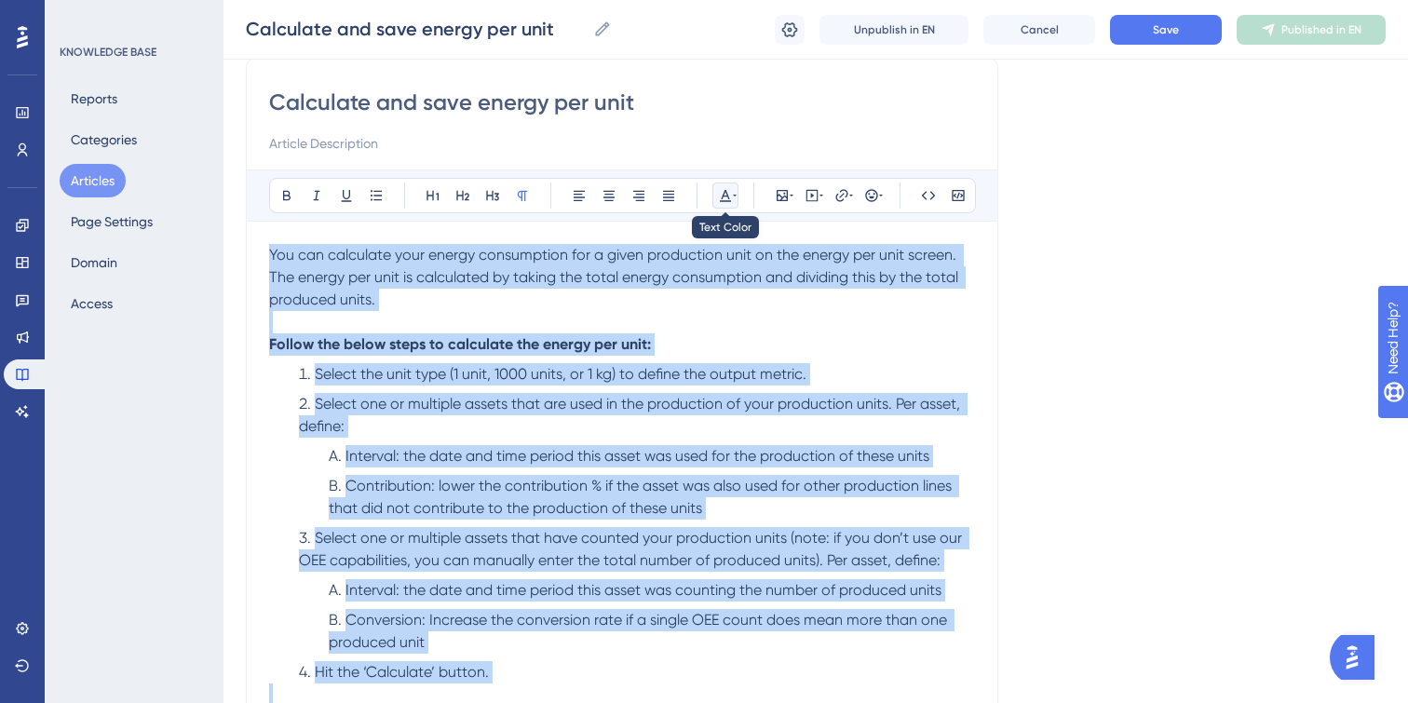
click at [734, 193] on icon at bounding box center [735, 195] width 4 height 15
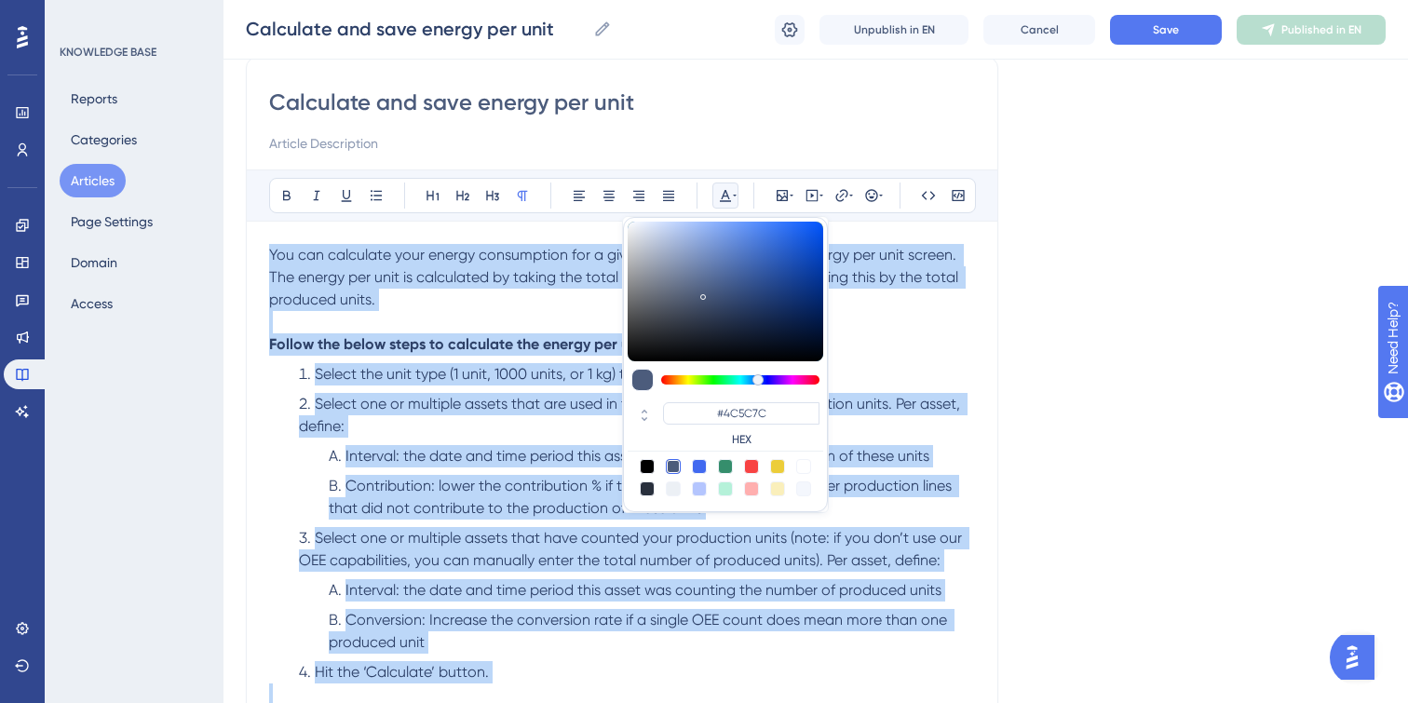
click at [734, 193] on icon at bounding box center [735, 195] width 4 height 15
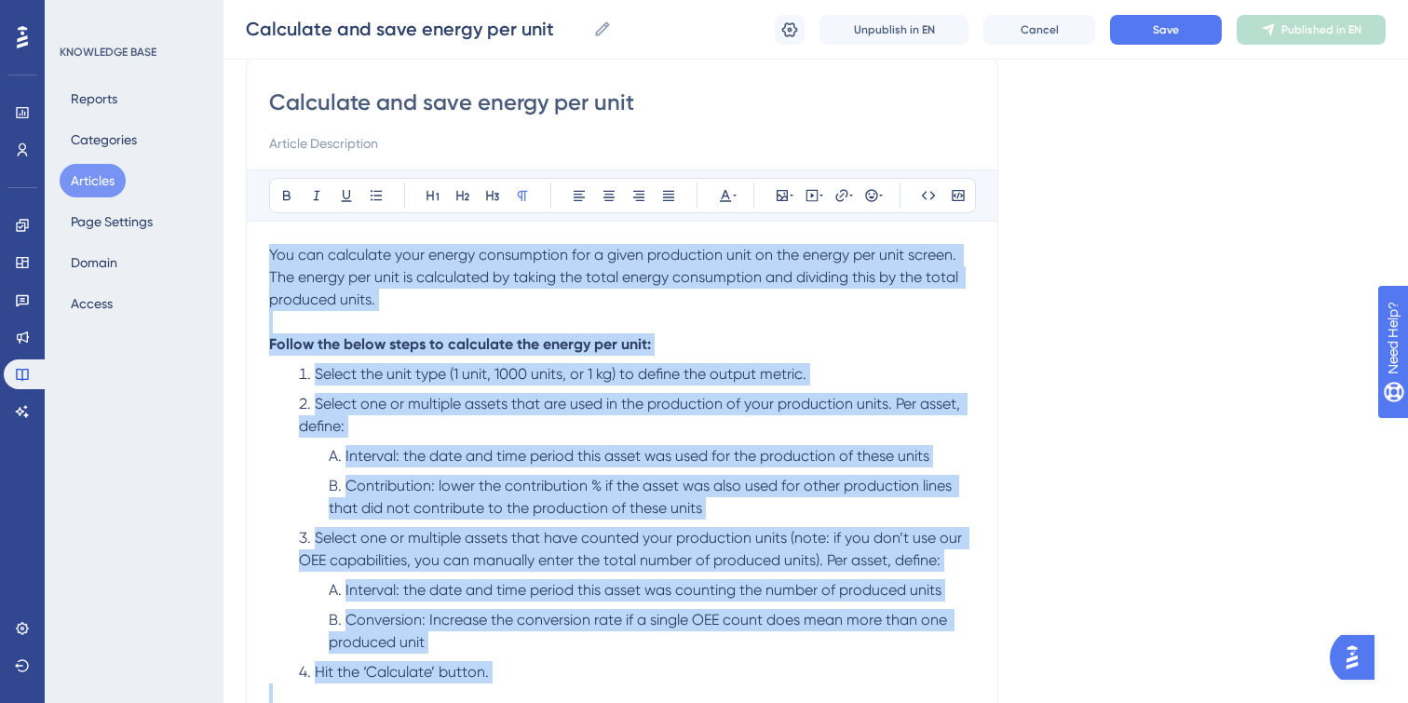
click at [467, 317] on p at bounding box center [622, 322] width 706 height 22
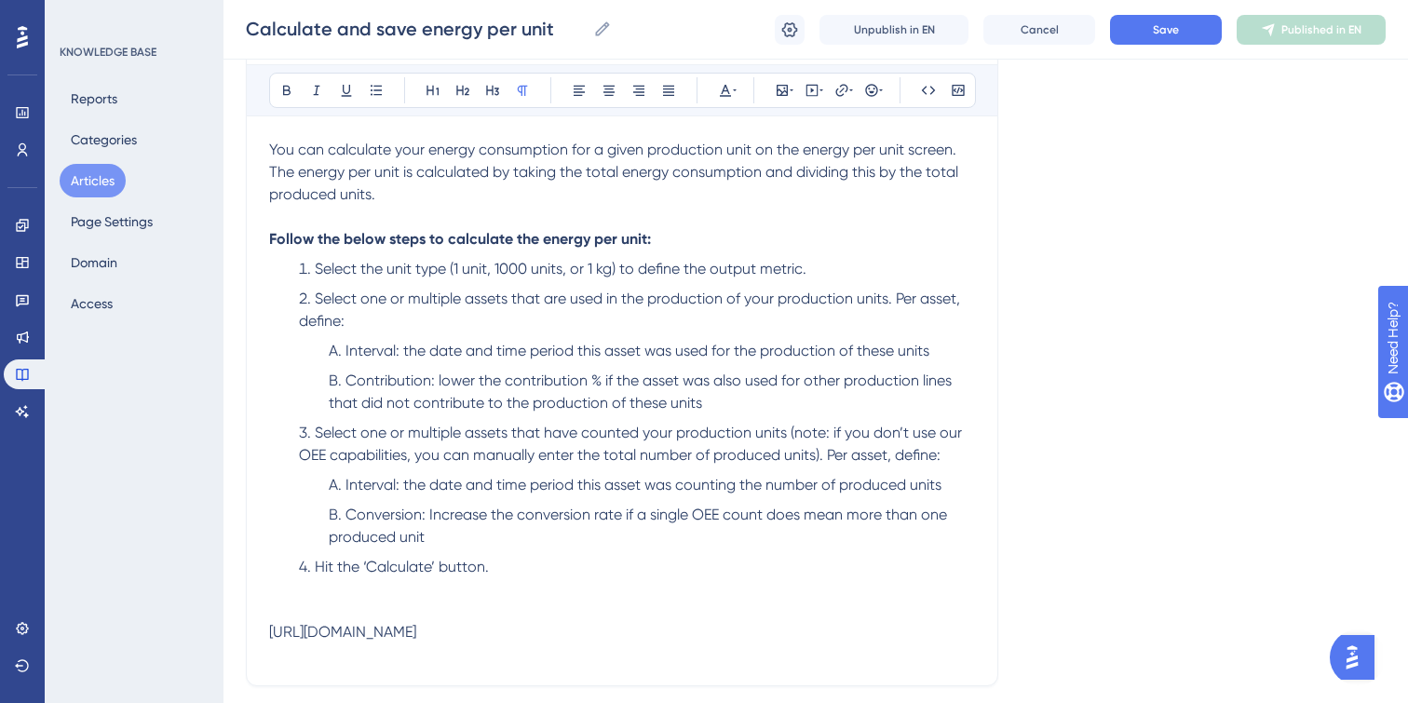
scroll to position [259, 0]
click at [497, 601] on p at bounding box center [622, 610] width 706 height 22
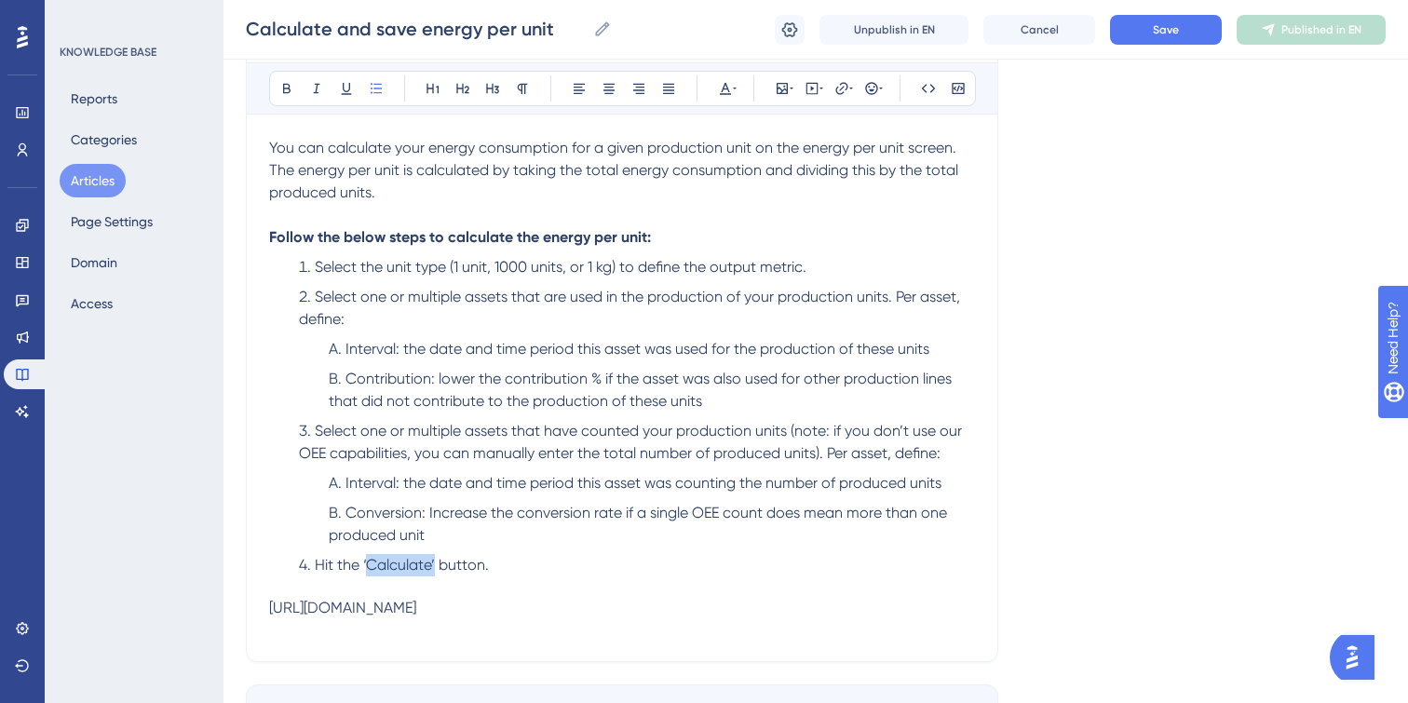
drag, startPoint x: 369, startPoint y: 564, endPoint x: 434, endPoint y: 564, distance: 65.2
click at [434, 564] on span "Hit the ‘Calculate’ button." at bounding box center [402, 565] width 174 height 18
click at [295, 91] on button at bounding box center [287, 88] width 26 height 26
click at [498, 558] on li "Hit the ‘ Calculate’ button." at bounding box center [632, 565] width 683 height 22
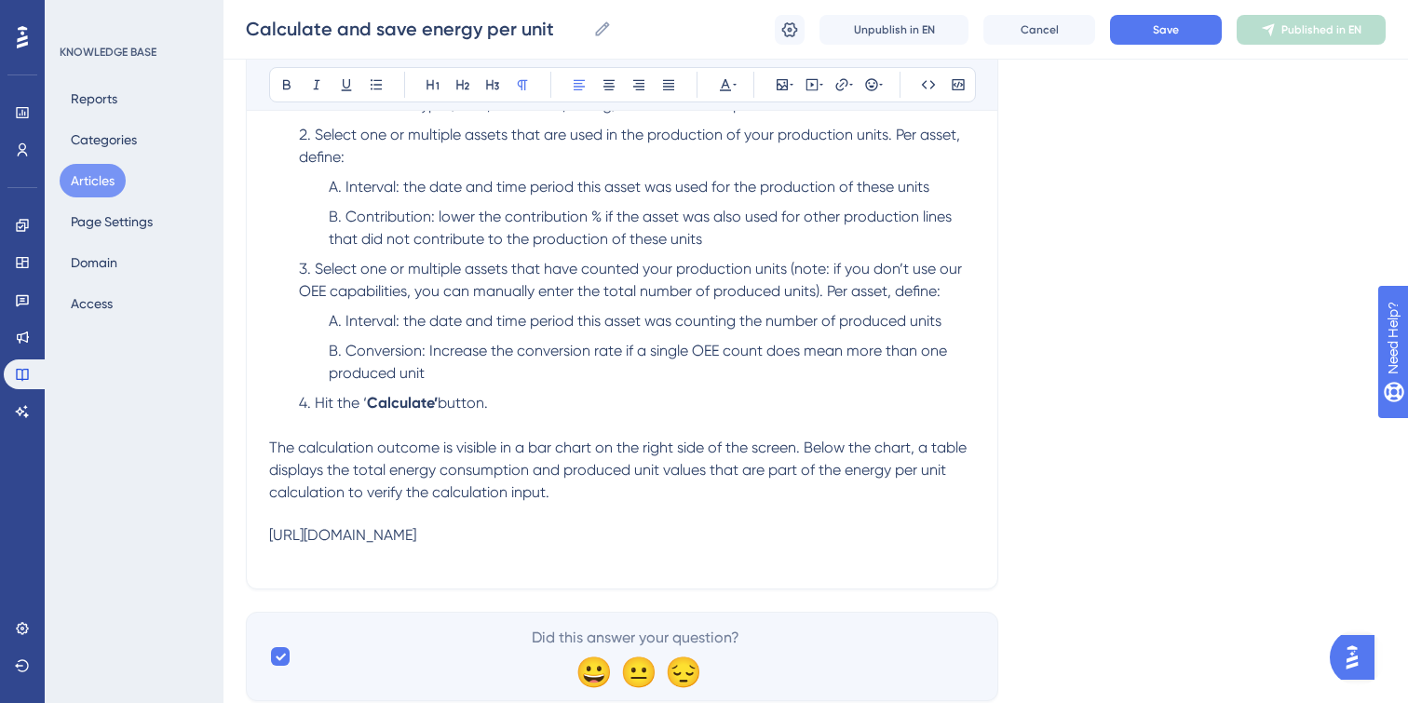
scroll to position [479, 0]
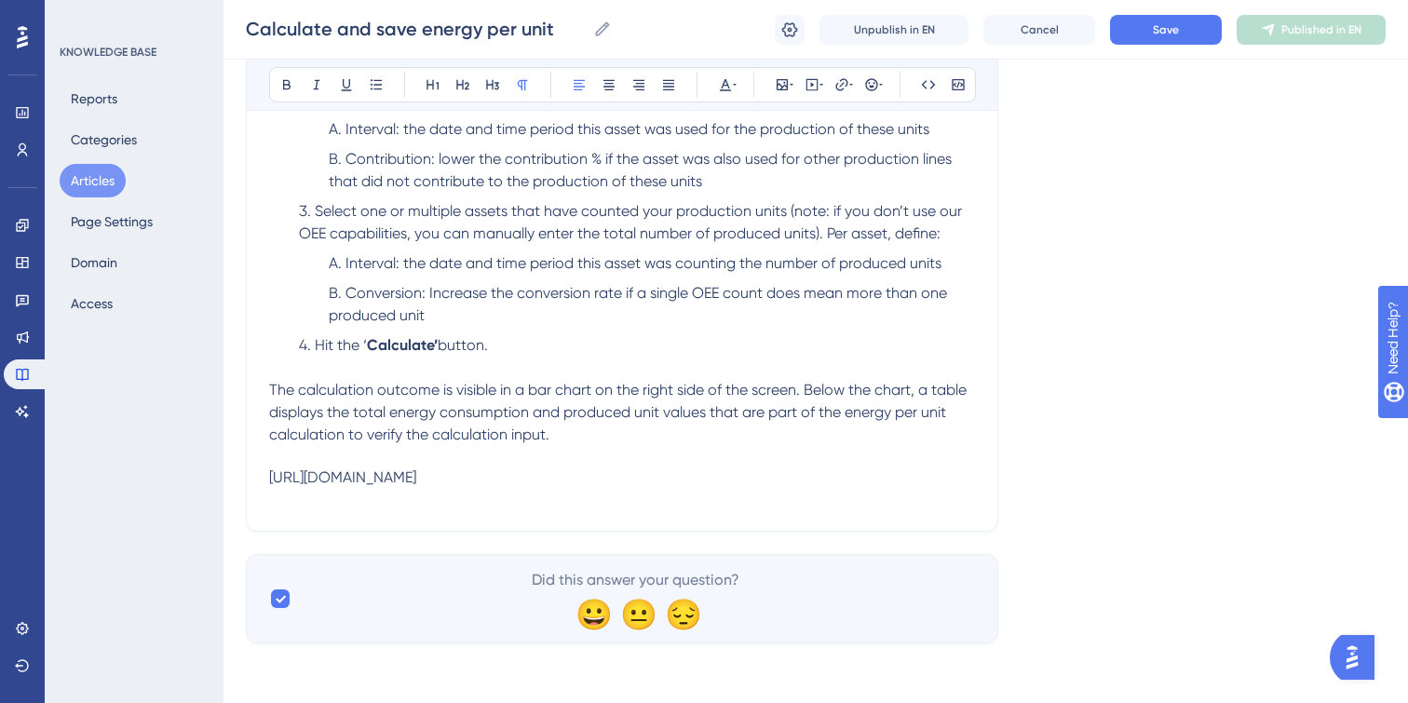
click at [725, 470] on div "https://vimeo.com/1025058594/477c487b8e?ts=0&share=copy" at bounding box center [622, 477] width 706 height 18
click at [702, 486] on p at bounding box center [622, 497] width 706 height 22
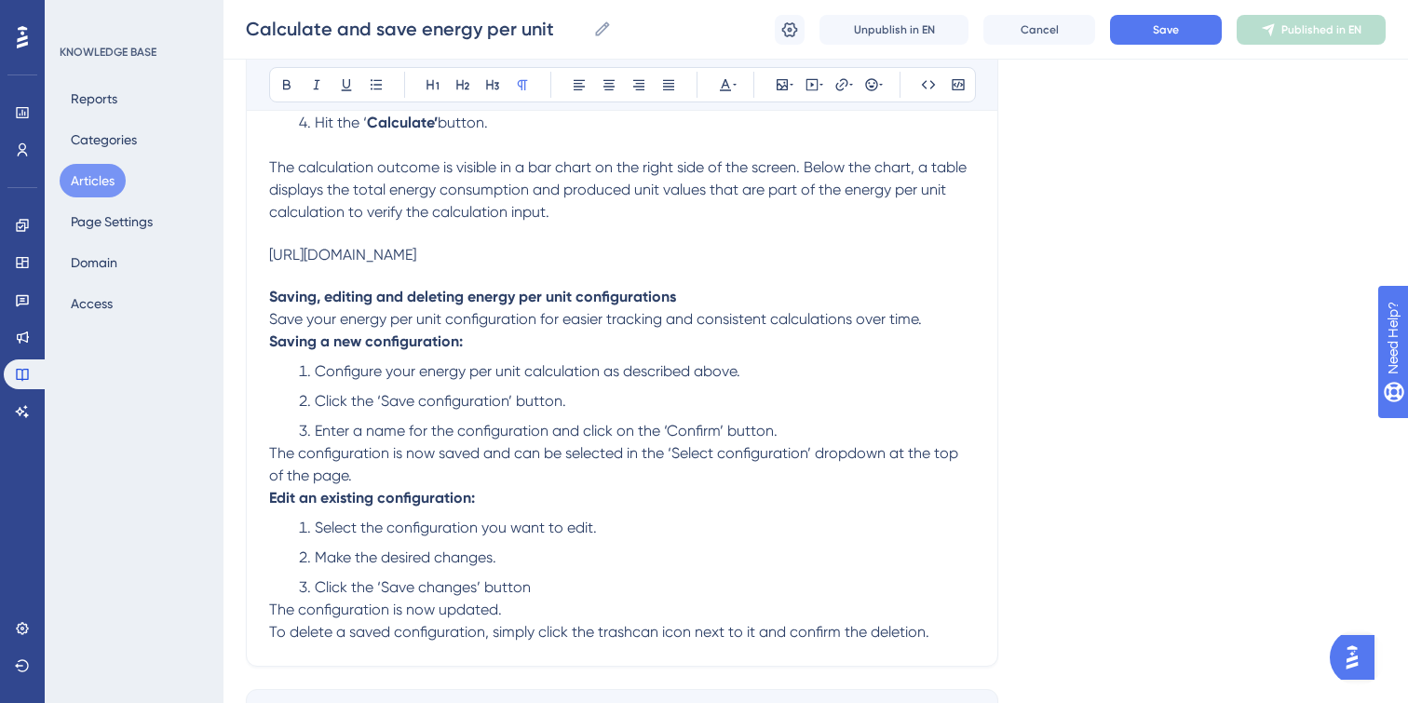
scroll to position [718, 0]
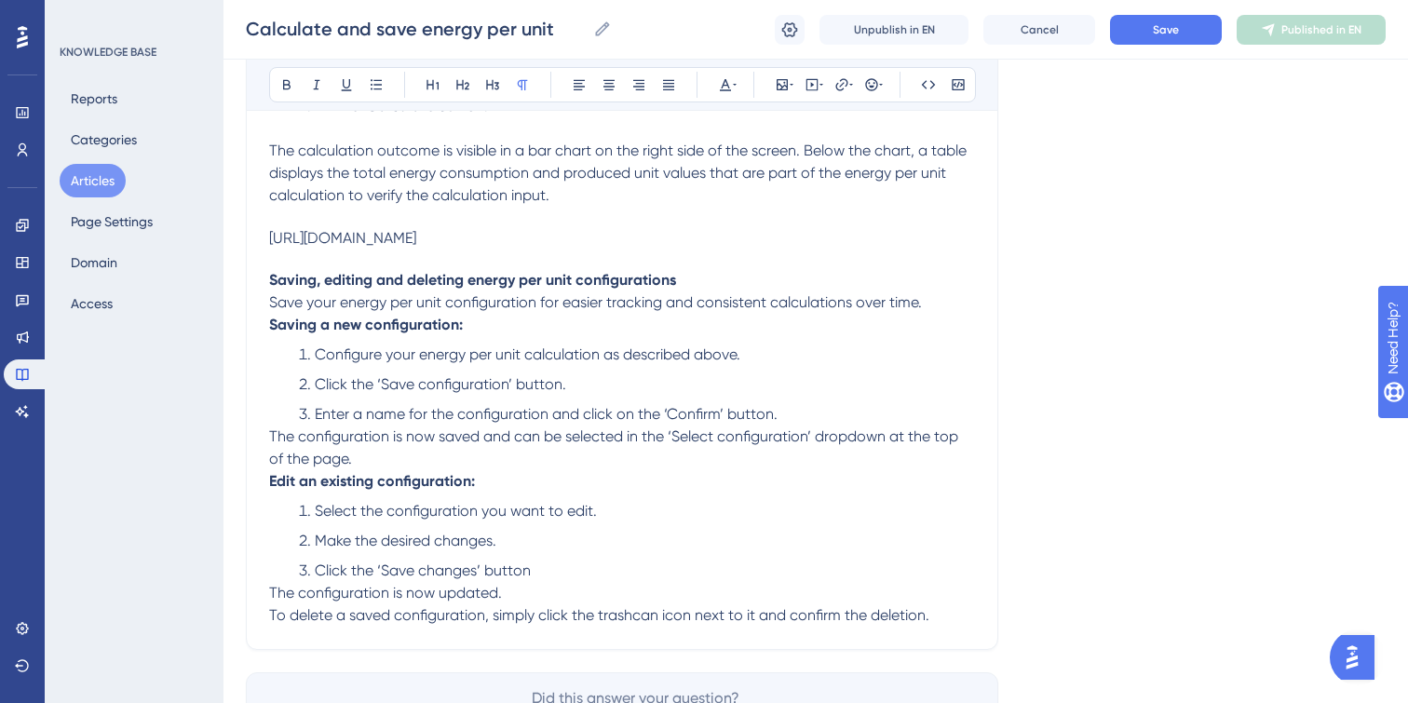
click at [371, 452] on p "The configuration is now saved and can be selected in the ‘Select configuration…" at bounding box center [622, 447] width 706 height 45
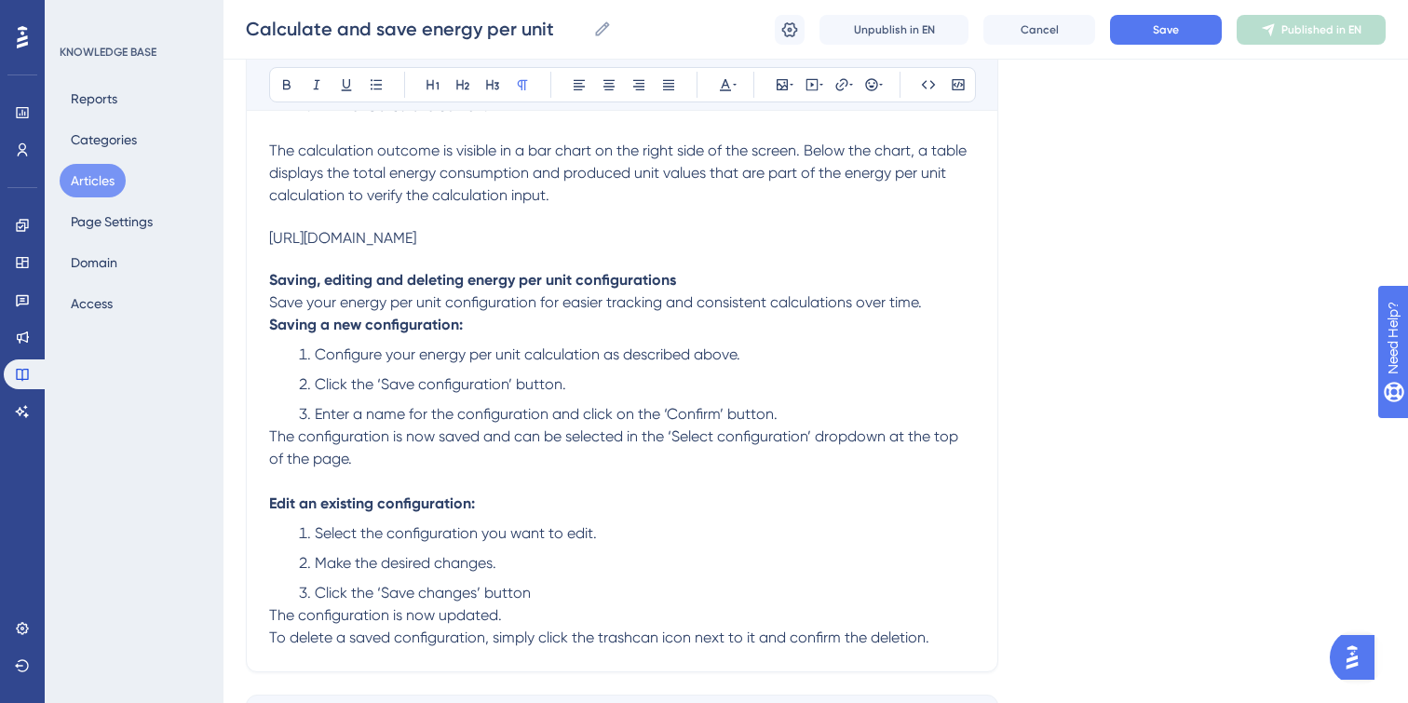
click at [943, 309] on p "Save your energy per unit configuration for easier tracking and consistent calc…" at bounding box center [622, 302] width 706 height 22
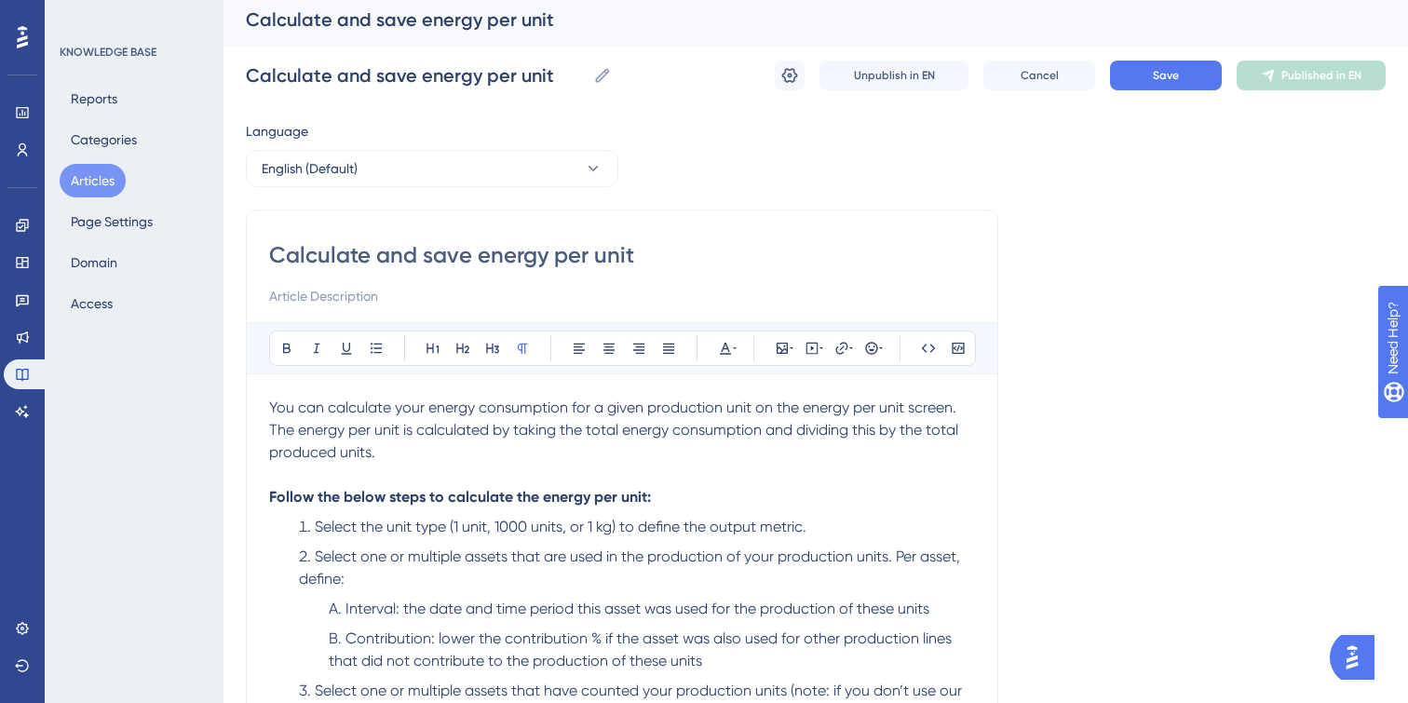
scroll to position [0, 0]
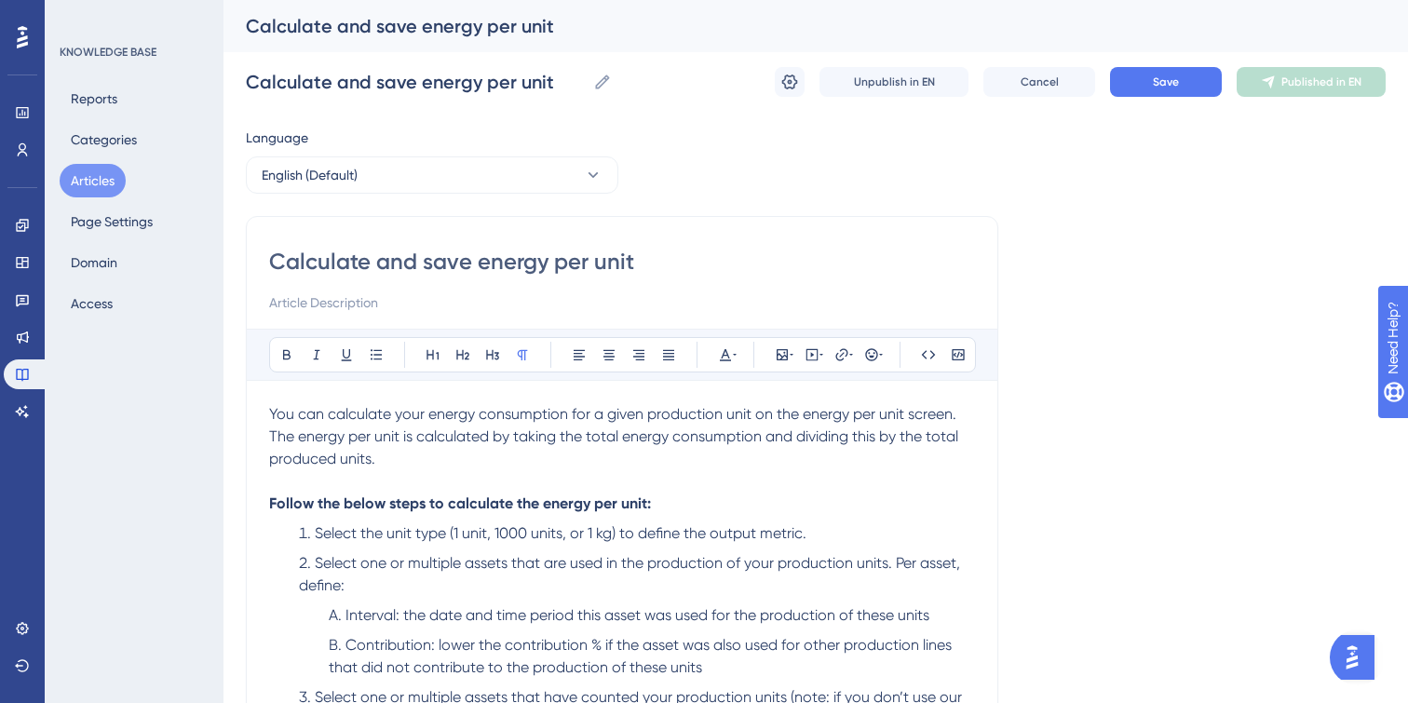
click at [317, 302] on input at bounding box center [622, 302] width 706 height 22
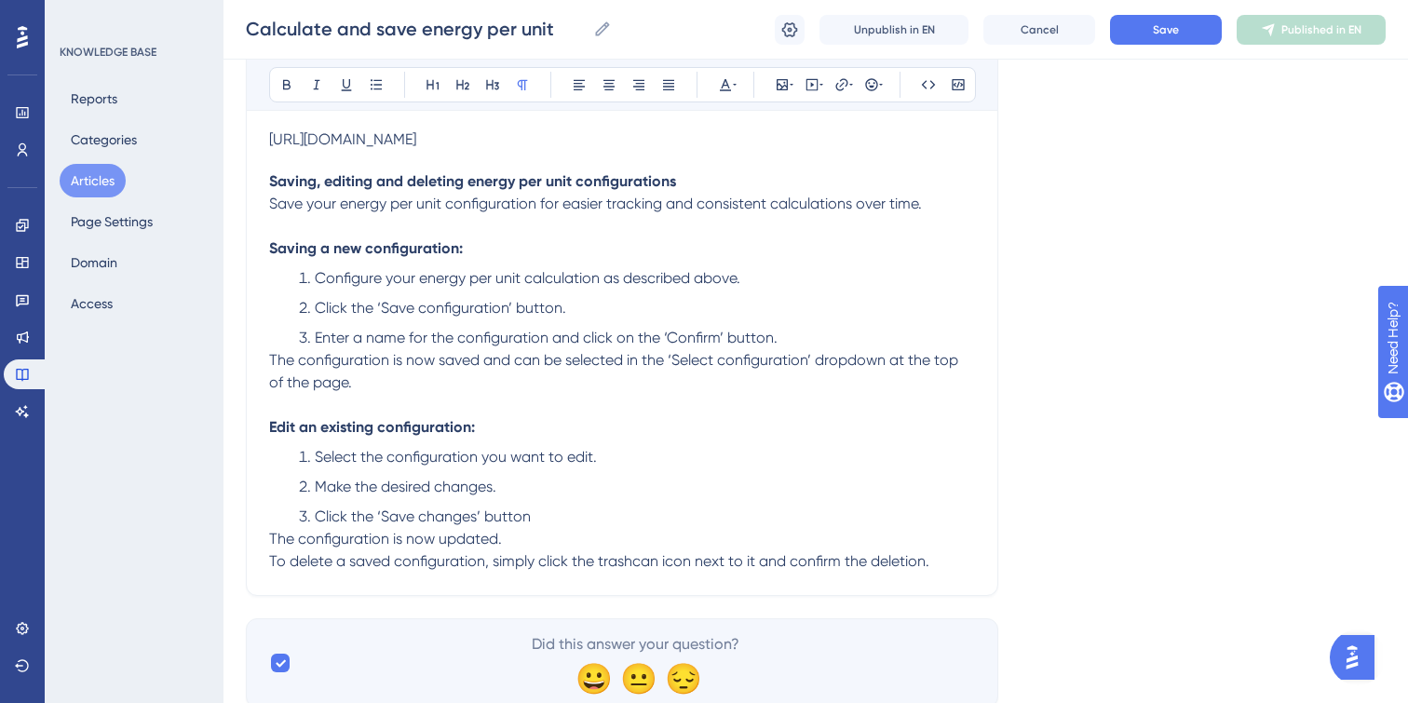
scroll to position [881, 0]
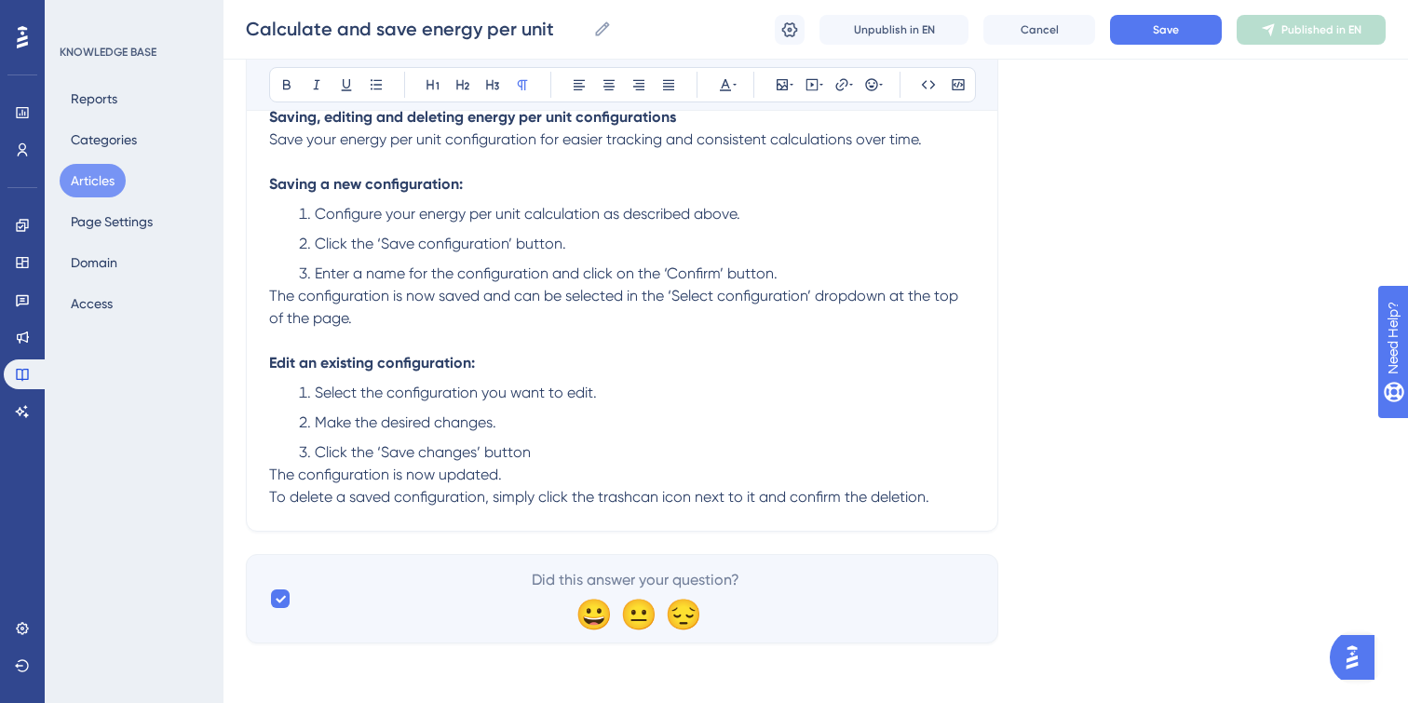
click at [949, 492] on p "To delete a saved configuration, simply click the trashcan icon next to it and …" at bounding box center [622, 497] width 706 height 22
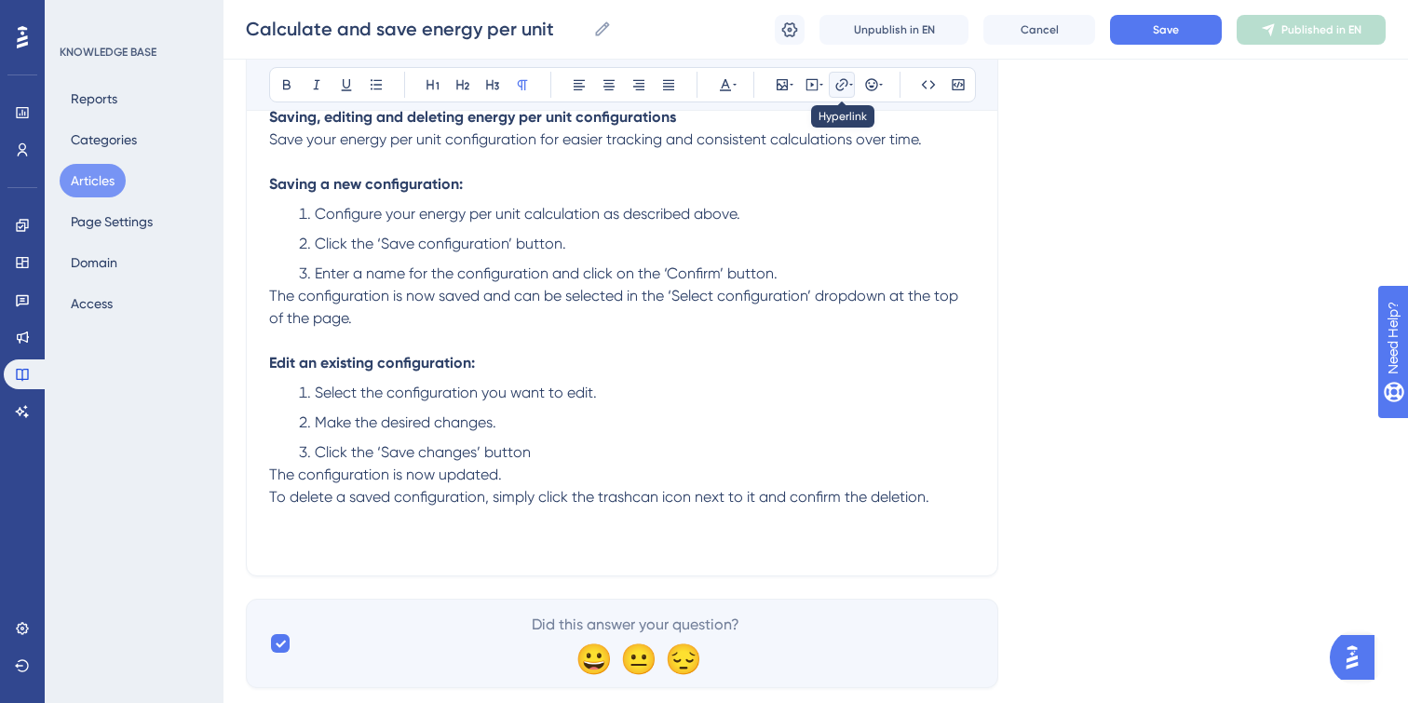
click at [838, 86] on icon at bounding box center [841, 84] width 15 height 15
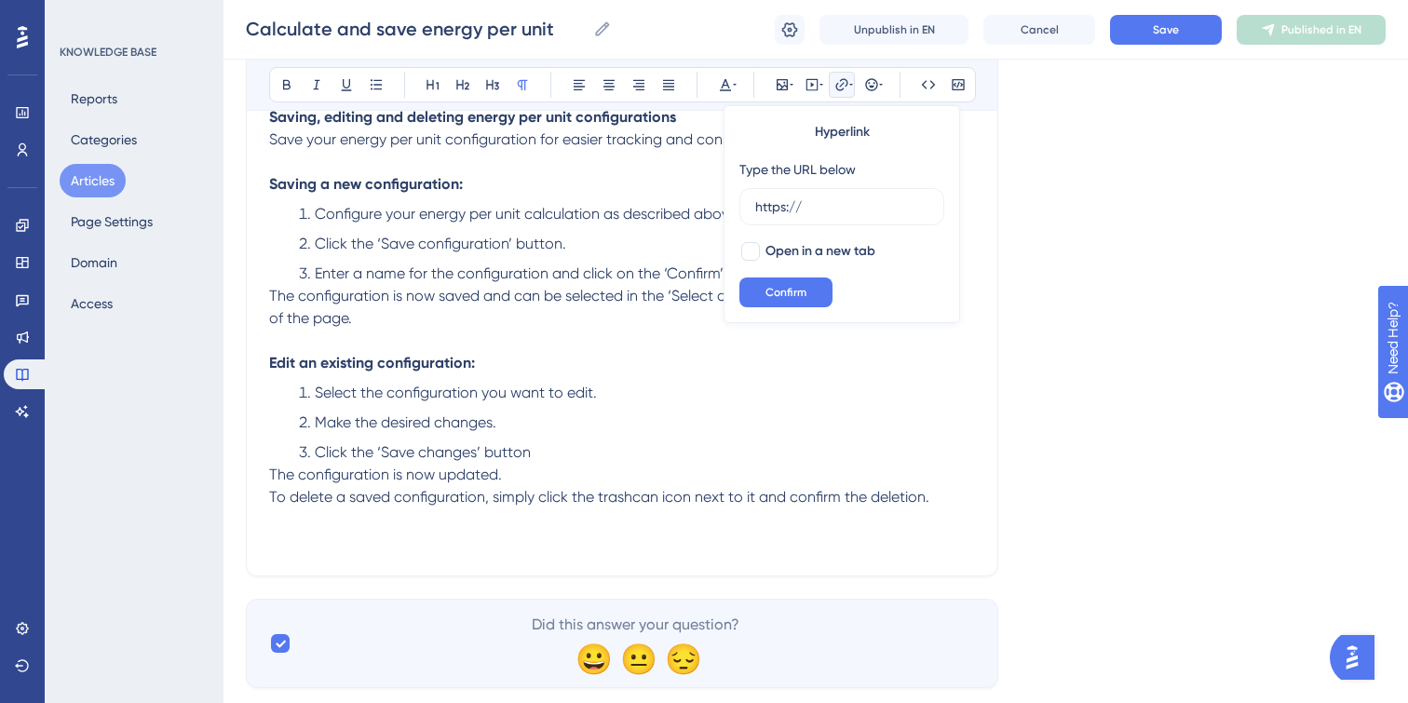
click at [924, 533] on p at bounding box center [622, 542] width 706 height 22
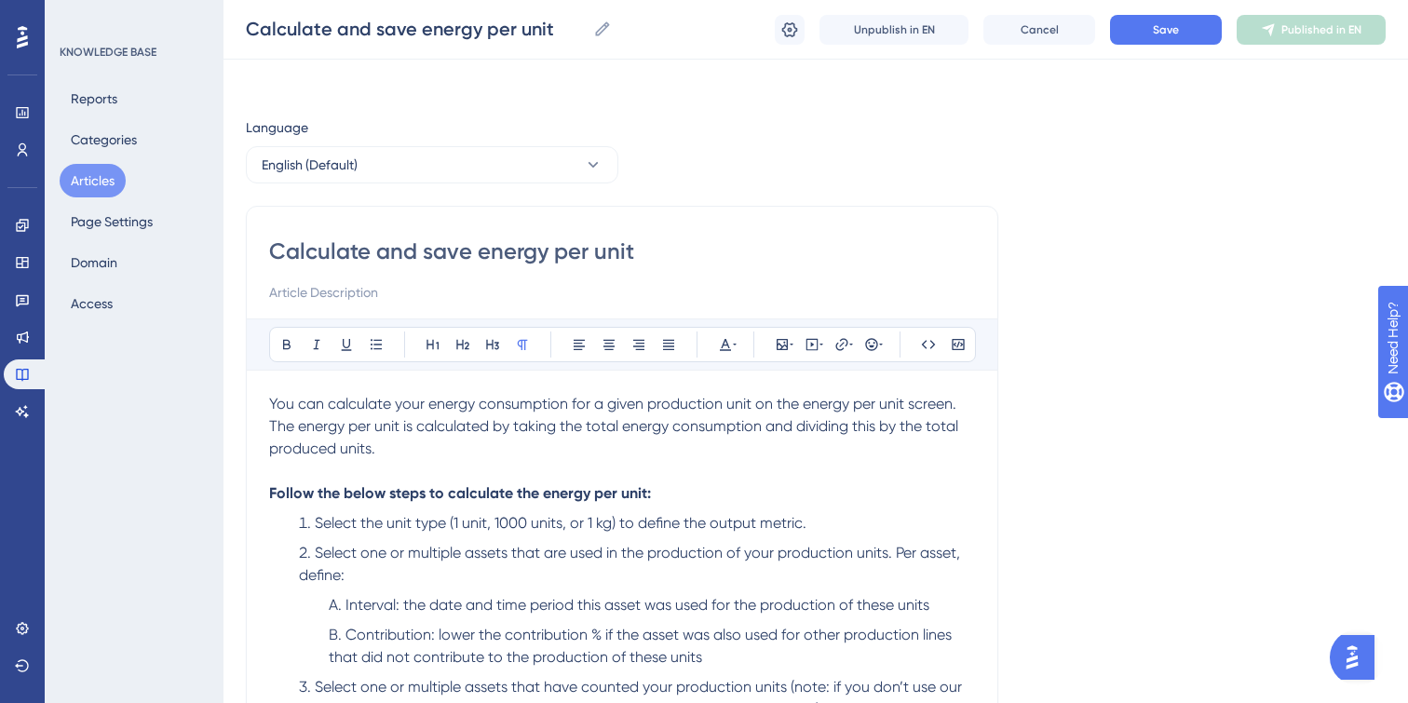
scroll to position [0, 0]
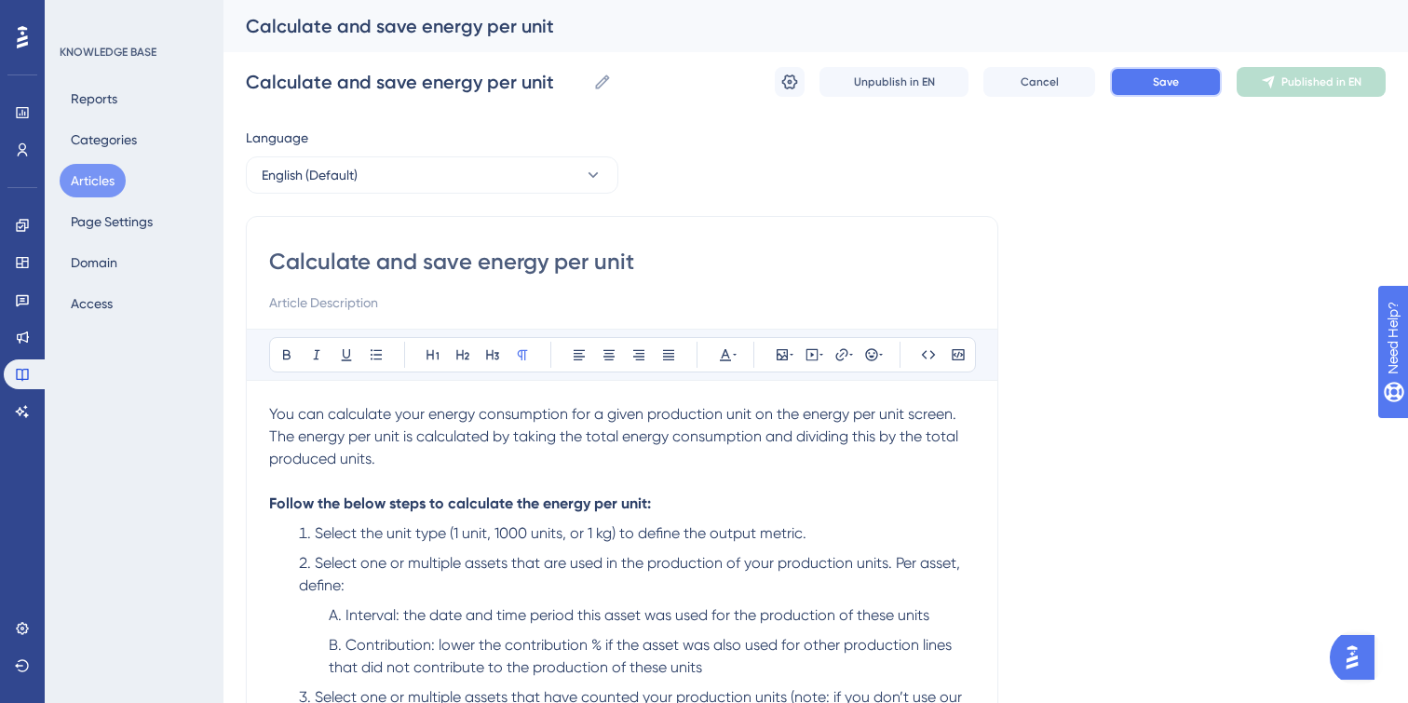
click at [1160, 89] on button "Save" at bounding box center [1166, 82] width 112 height 30
click at [789, 77] on icon at bounding box center [789, 82] width 19 height 19
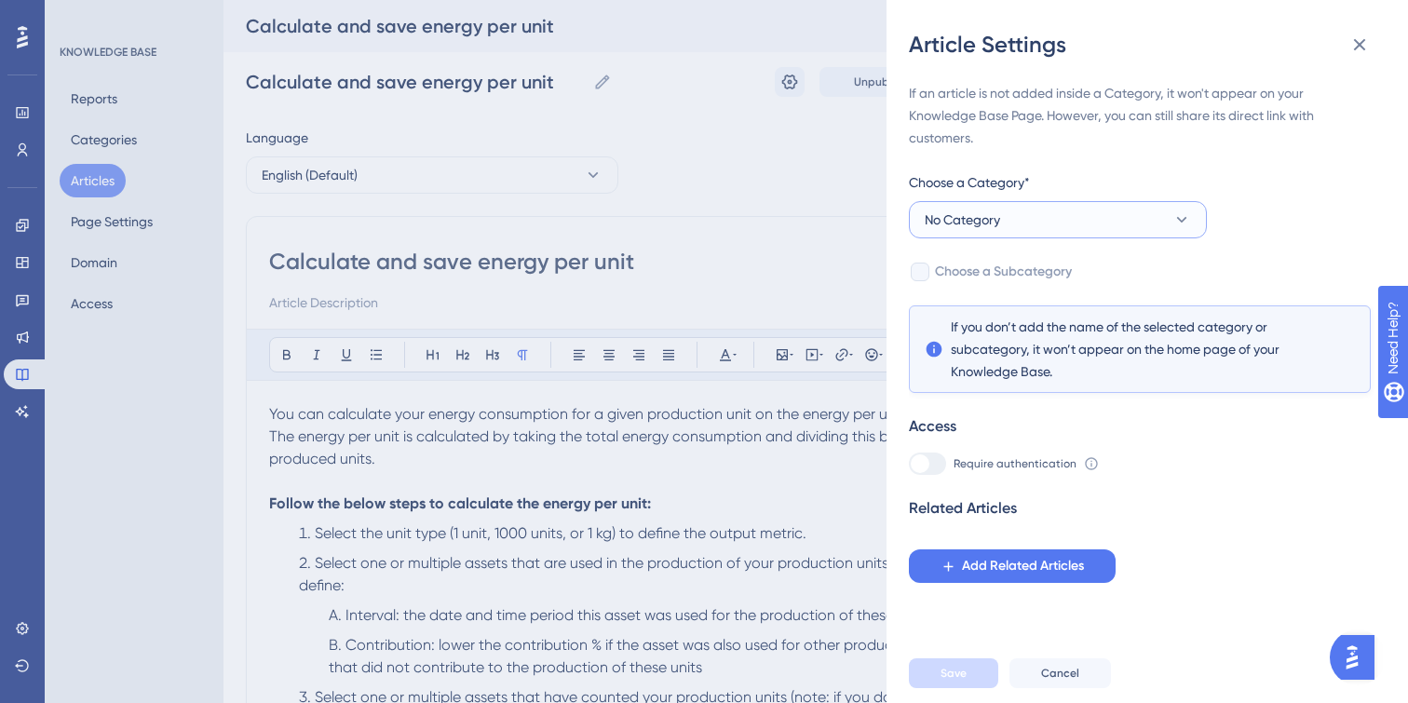
click at [1019, 226] on button "No Category" at bounding box center [1058, 219] width 298 height 37
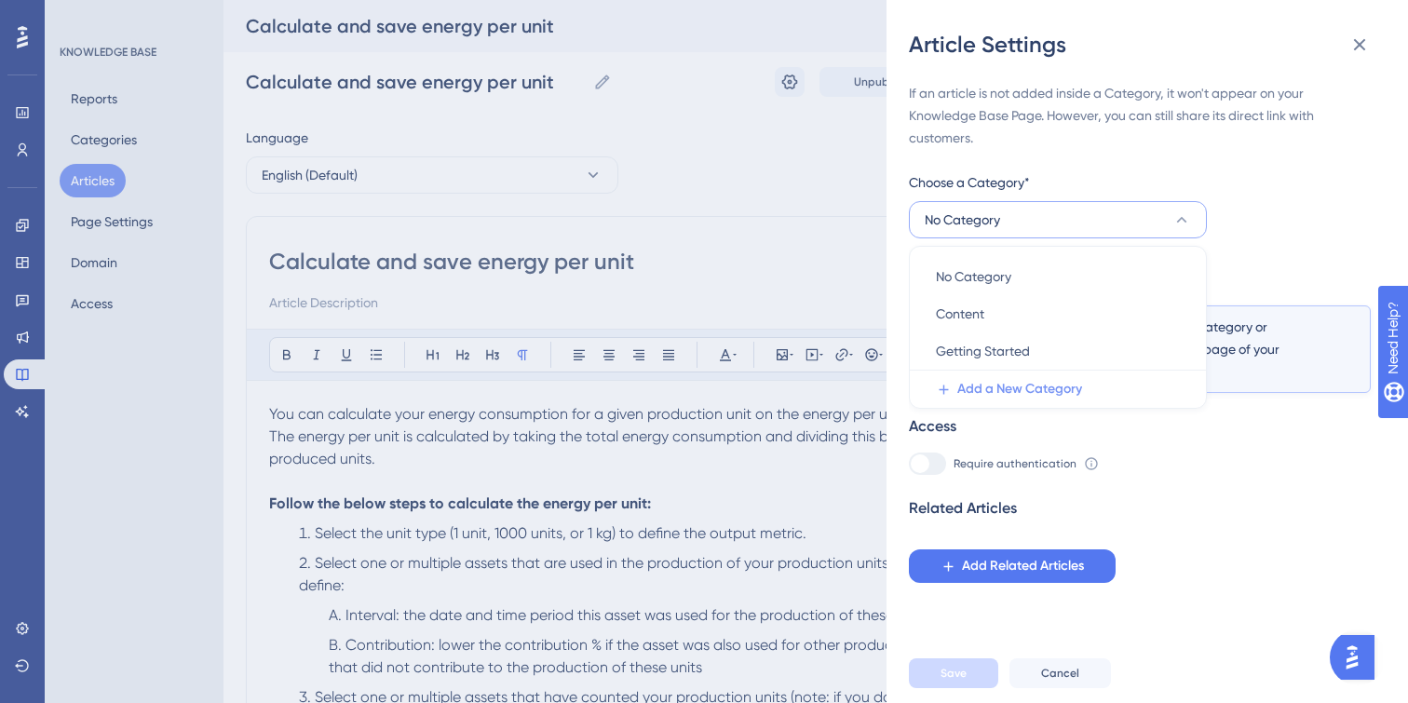
click at [1000, 387] on span "Add a New Category" at bounding box center [1019, 389] width 125 height 22
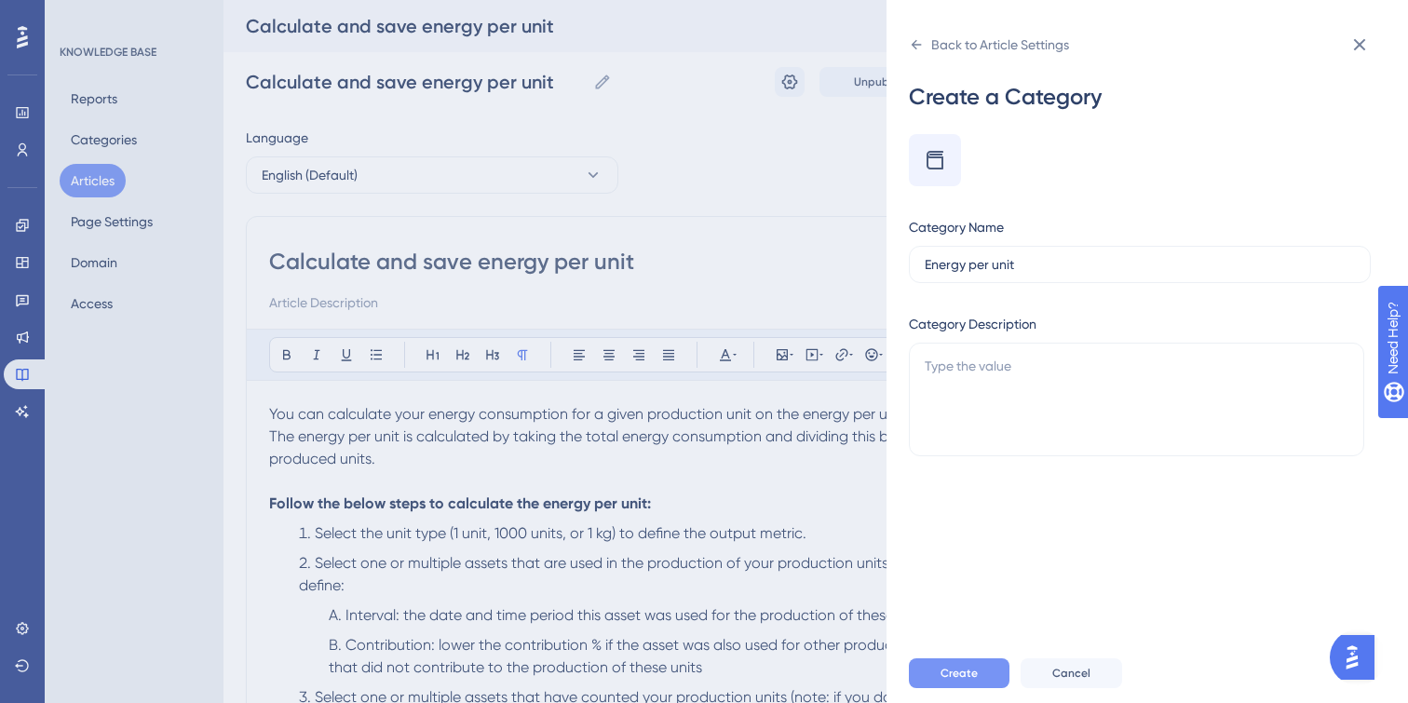
type input "Energy per unit"
click at [971, 677] on span "Create" at bounding box center [958, 673] width 37 height 15
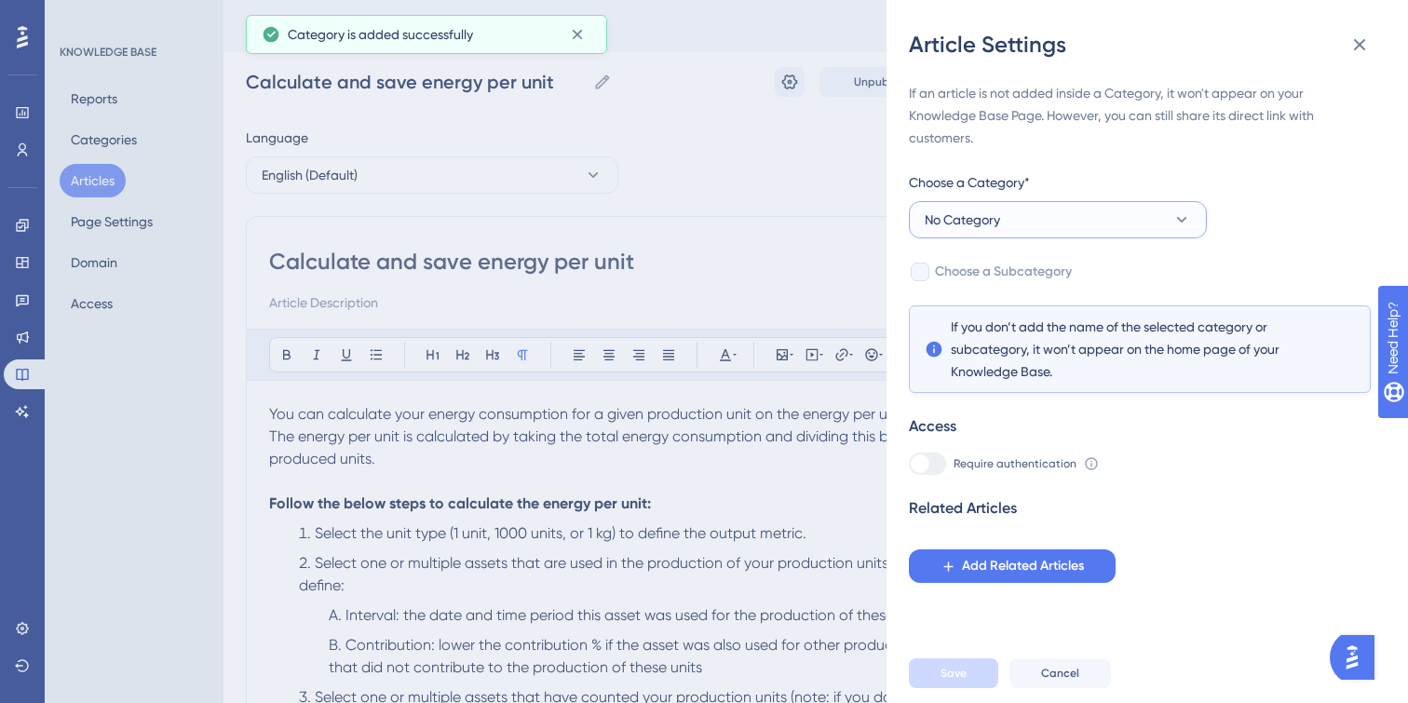
click at [1140, 224] on button "No Category" at bounding box center [1058, 219] width 298 height 37
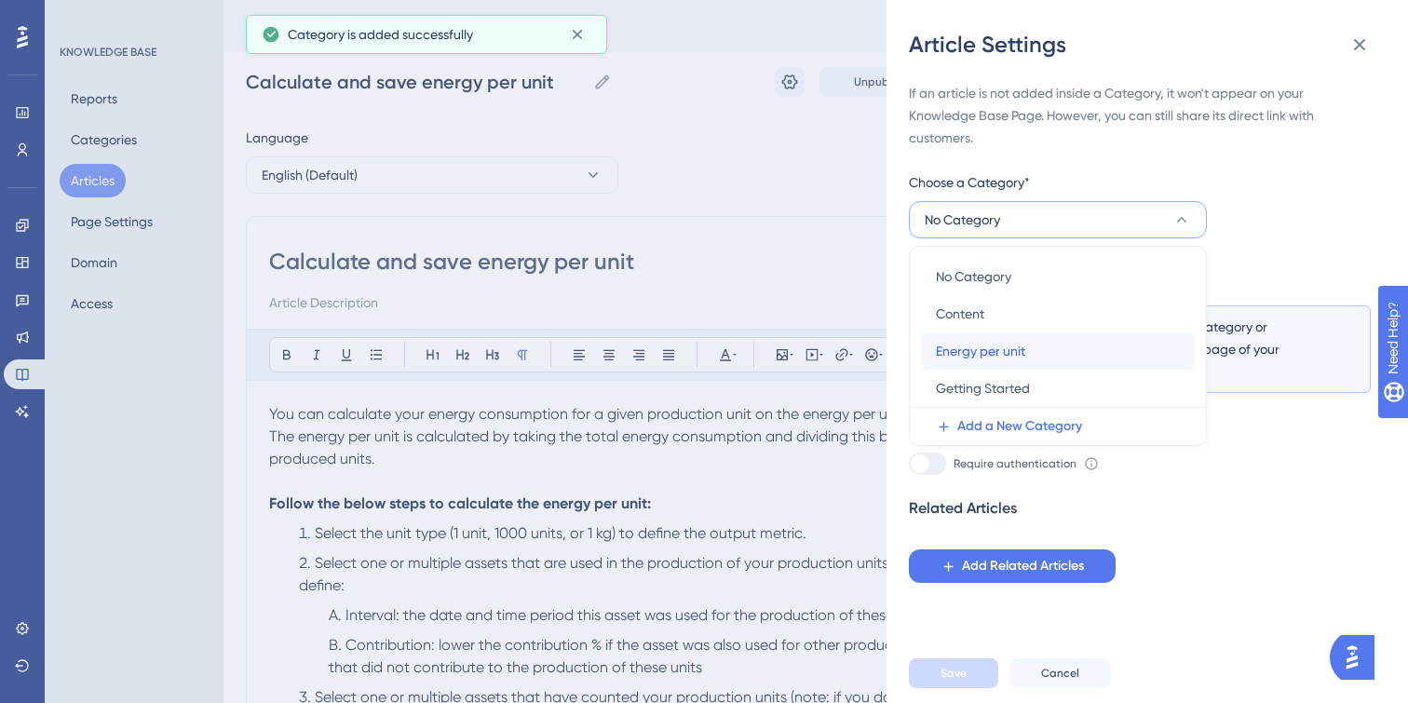
click at [1016, 350] on span "Energy per unit" at bounding box center [980, 351] width 89 height 22
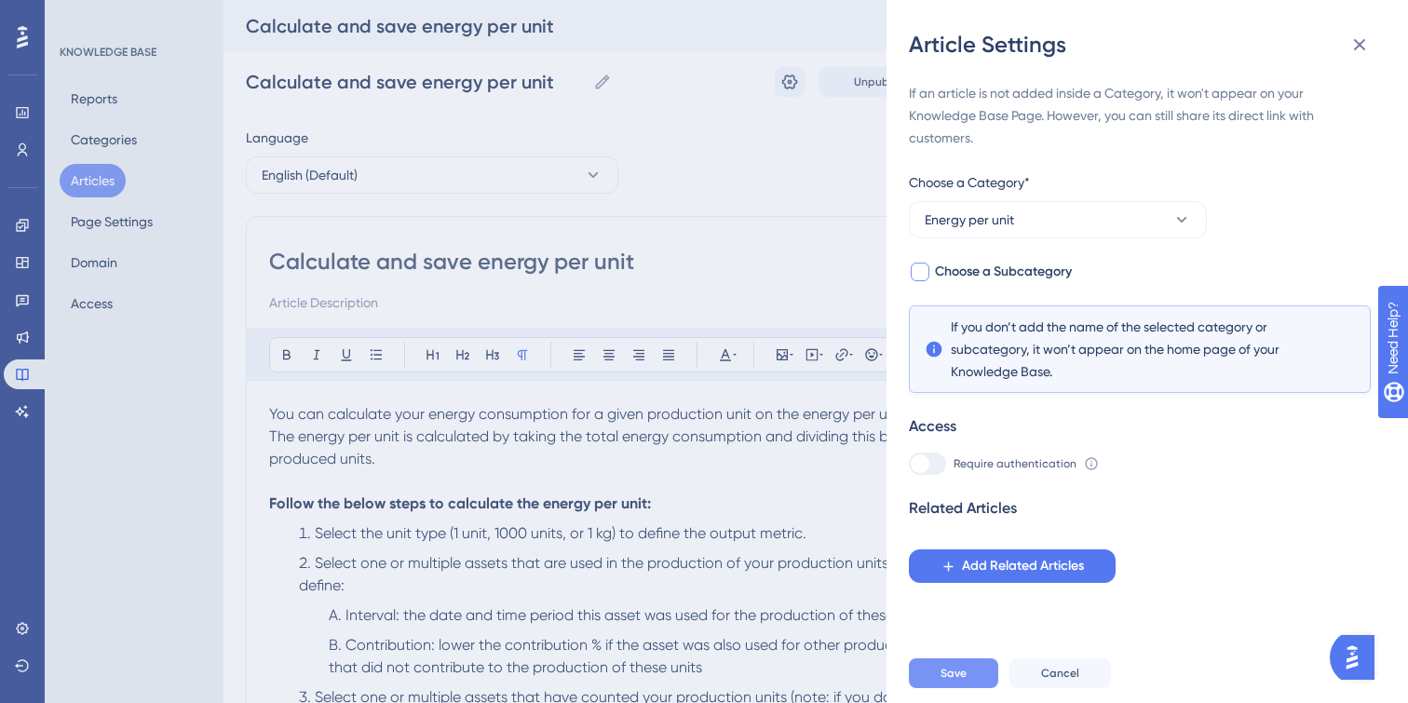
click at [923, 272] on div at bounding box center [920, 272] width 19 height 19
checkbox input "true"
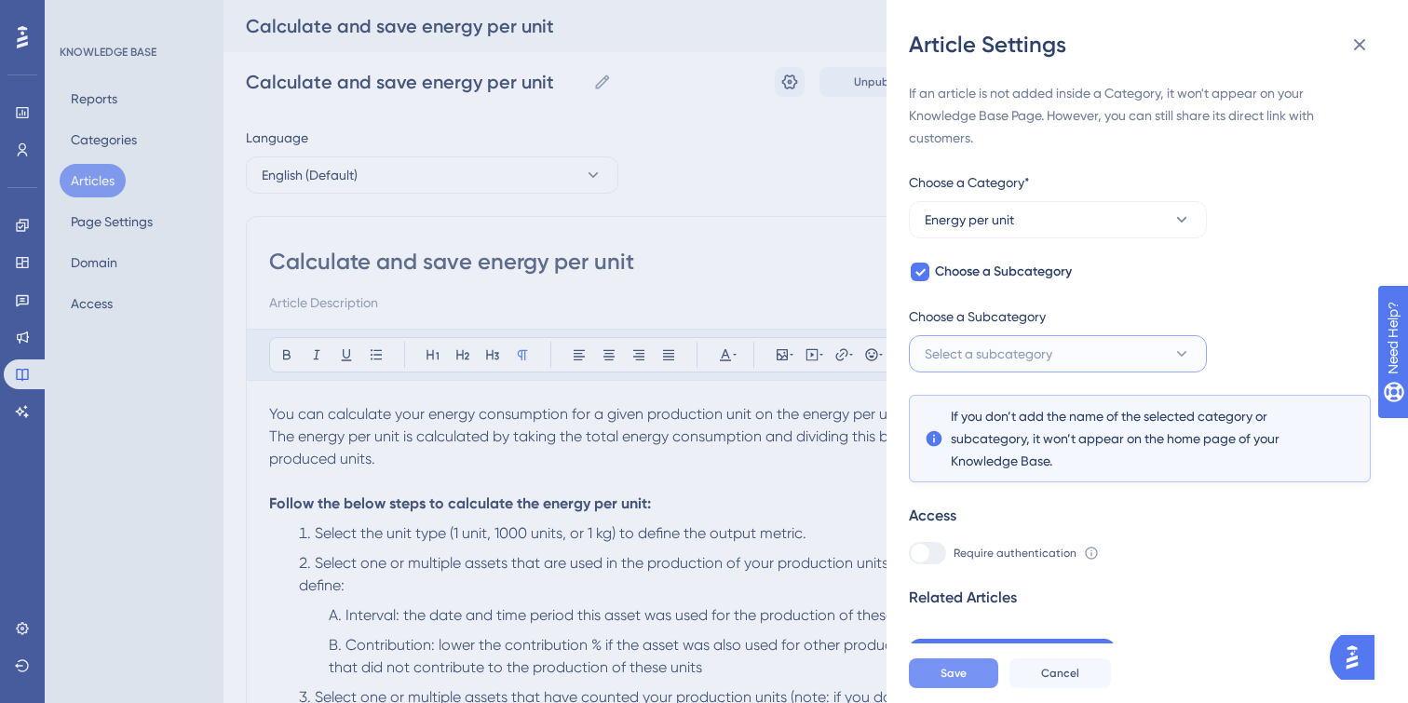
click at [978, 353] on span "Select a subcategory" at bounding box center [989, 354] width 128 height 22
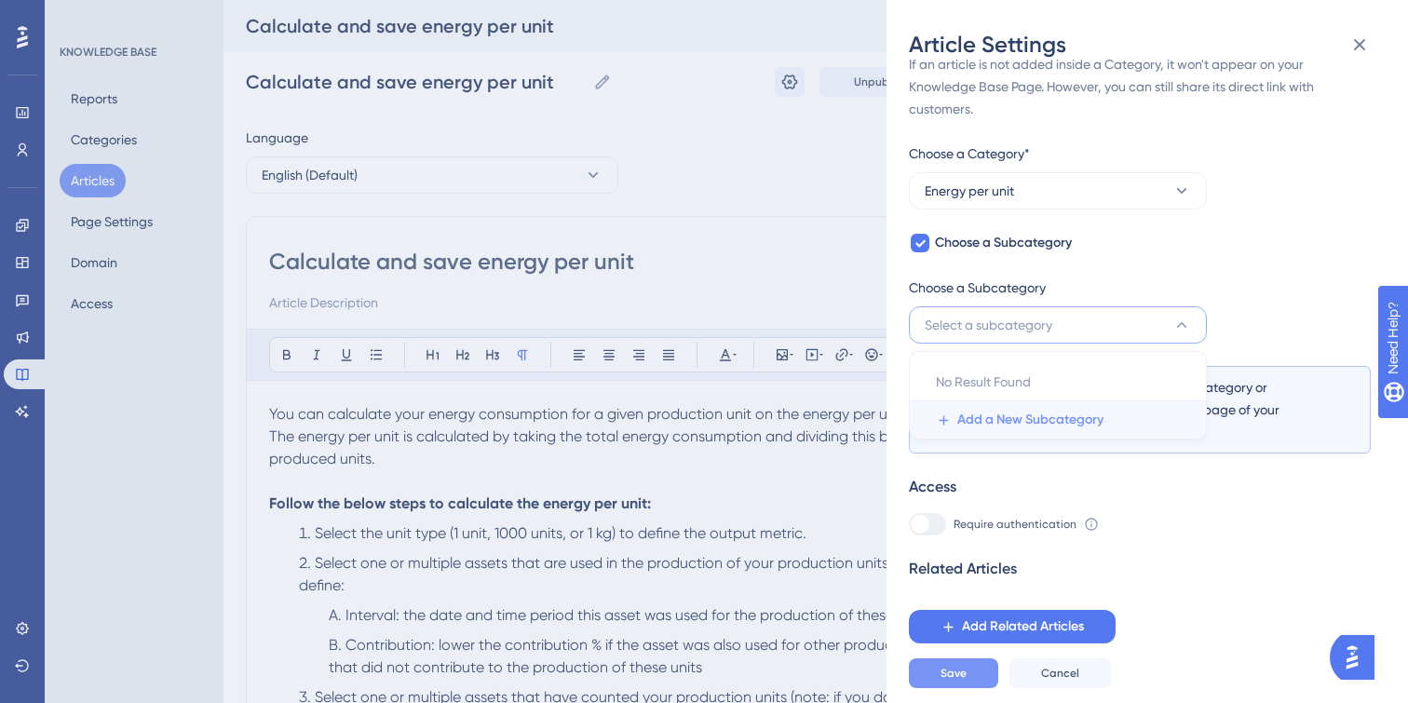
click at [993, 422] on span "Add a New Subcategory" at bounding box center [1030, 420] width 146 height 22
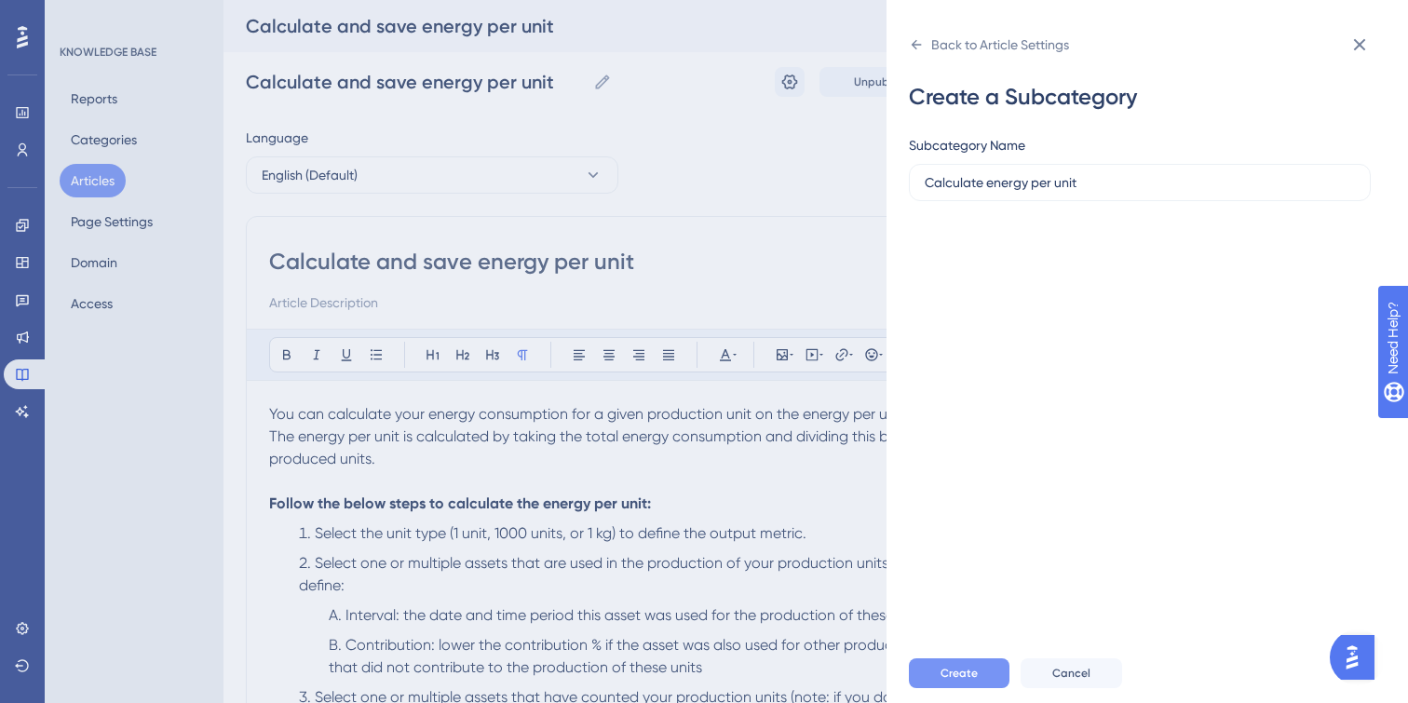
type input "Calculate energy per unit"
click at [966, 670] on span "Create" at bounding box center [958, 673] width 37 height 15
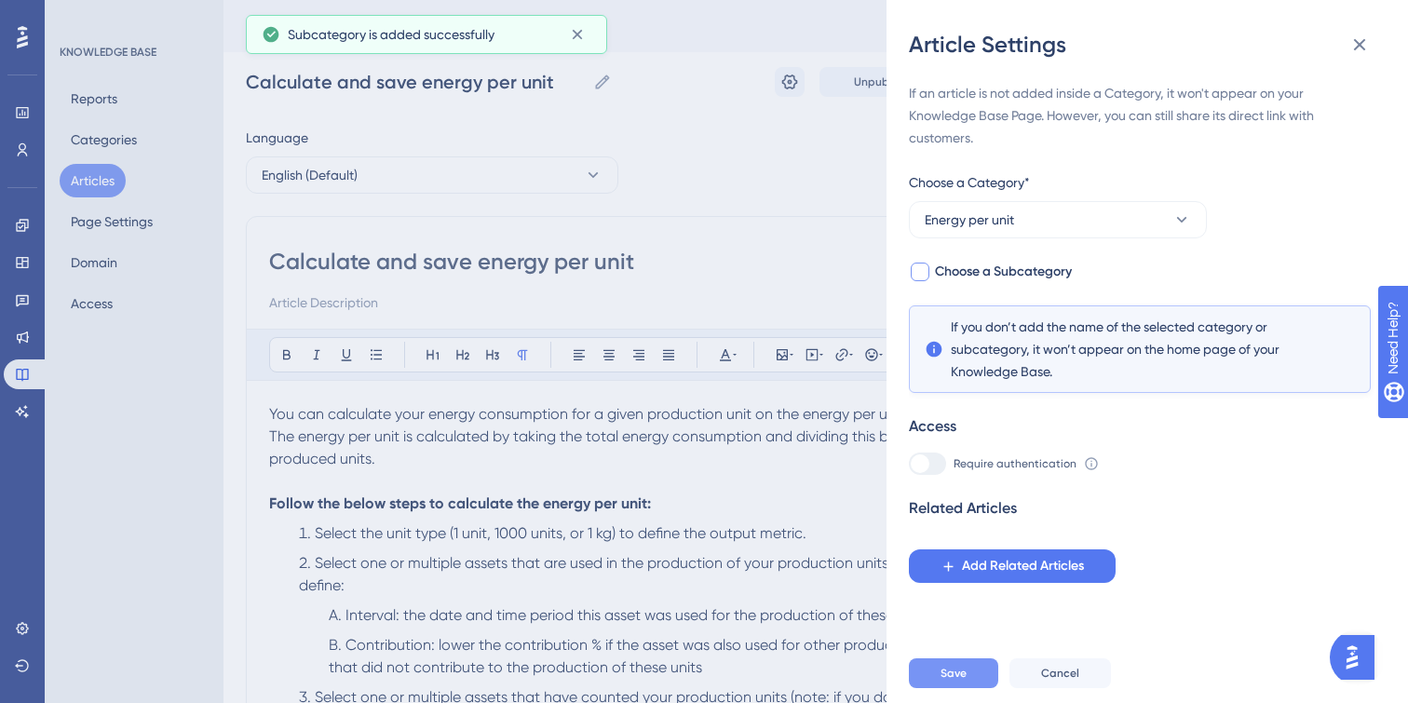
click at [926, 273] on div at bounding box center [920, 272] width 19 height 19
checkbox input "true"
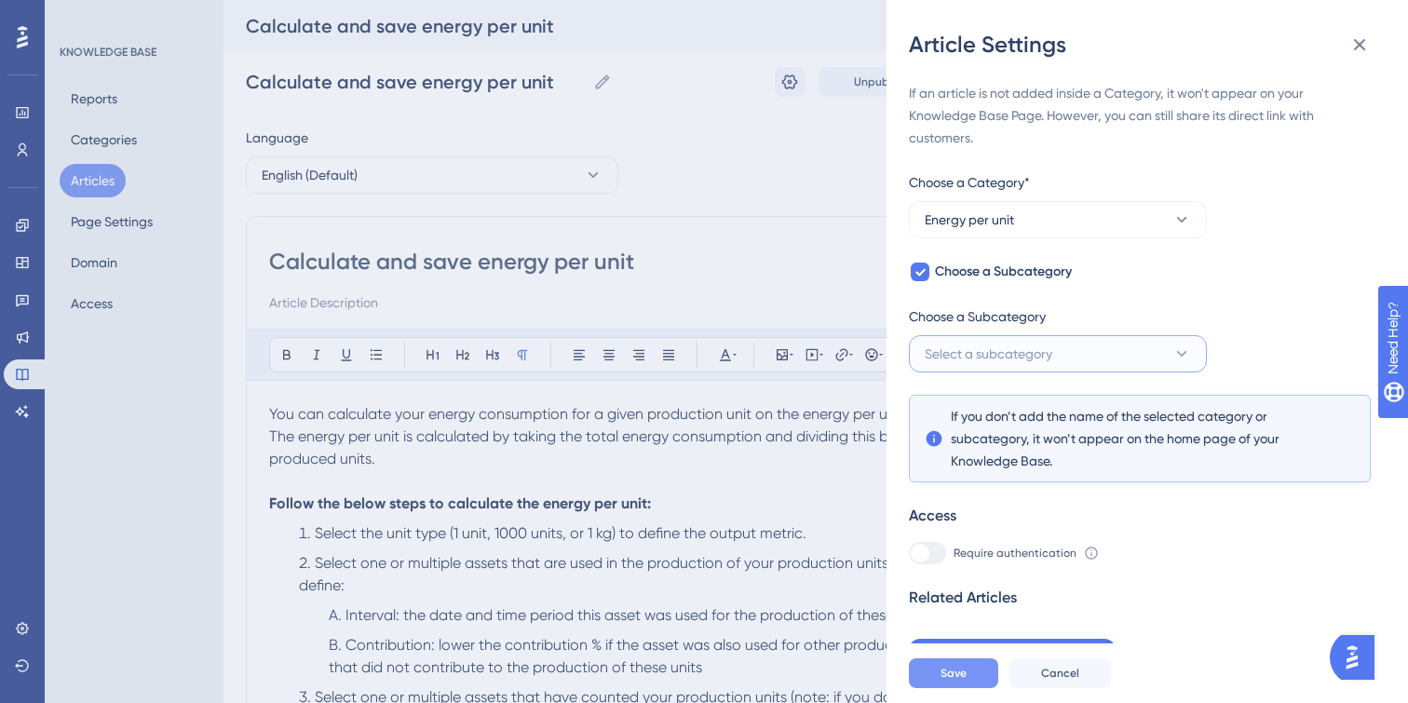
click at [958, 341] on button "Select a subcategory" at bounding box center [1058, 353] width 298 height 37
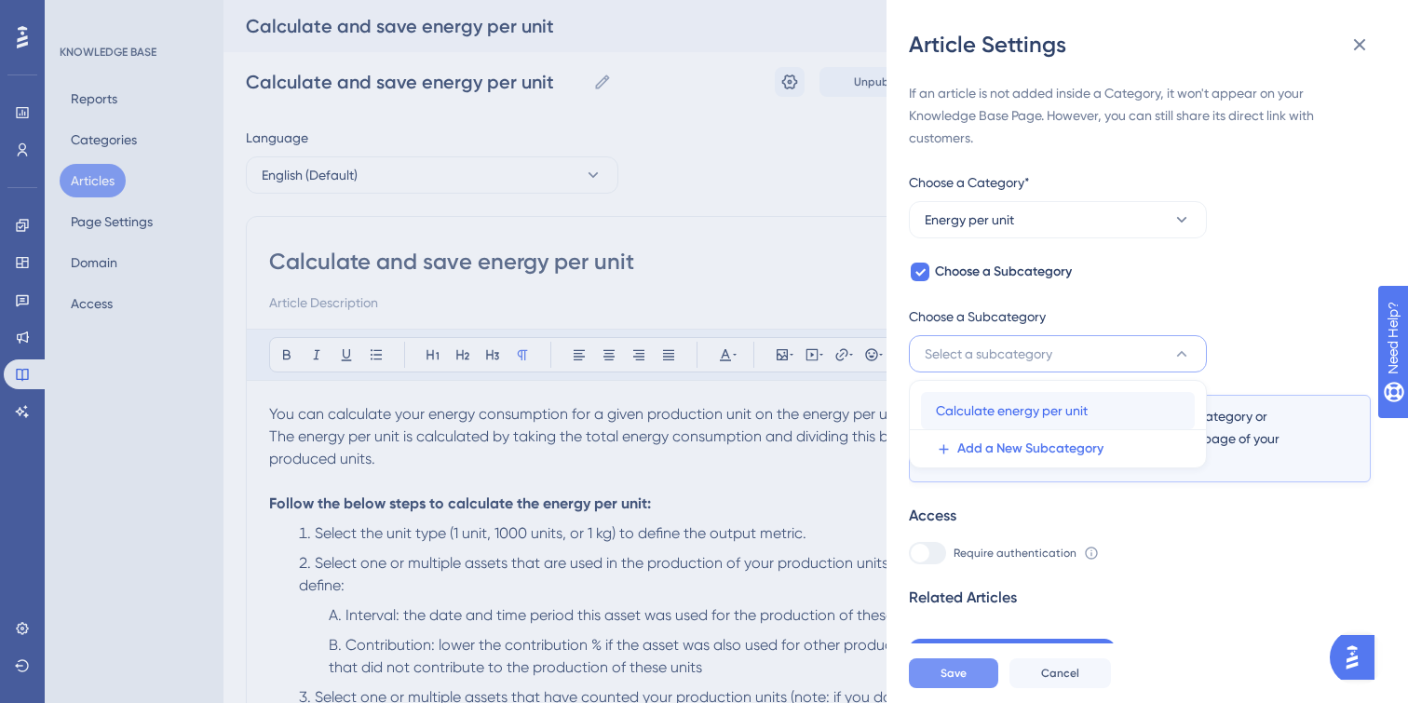
click at [967, 412] on span "Calculate energy per unit" at bounding box center [1012, 410] width 152 height 22
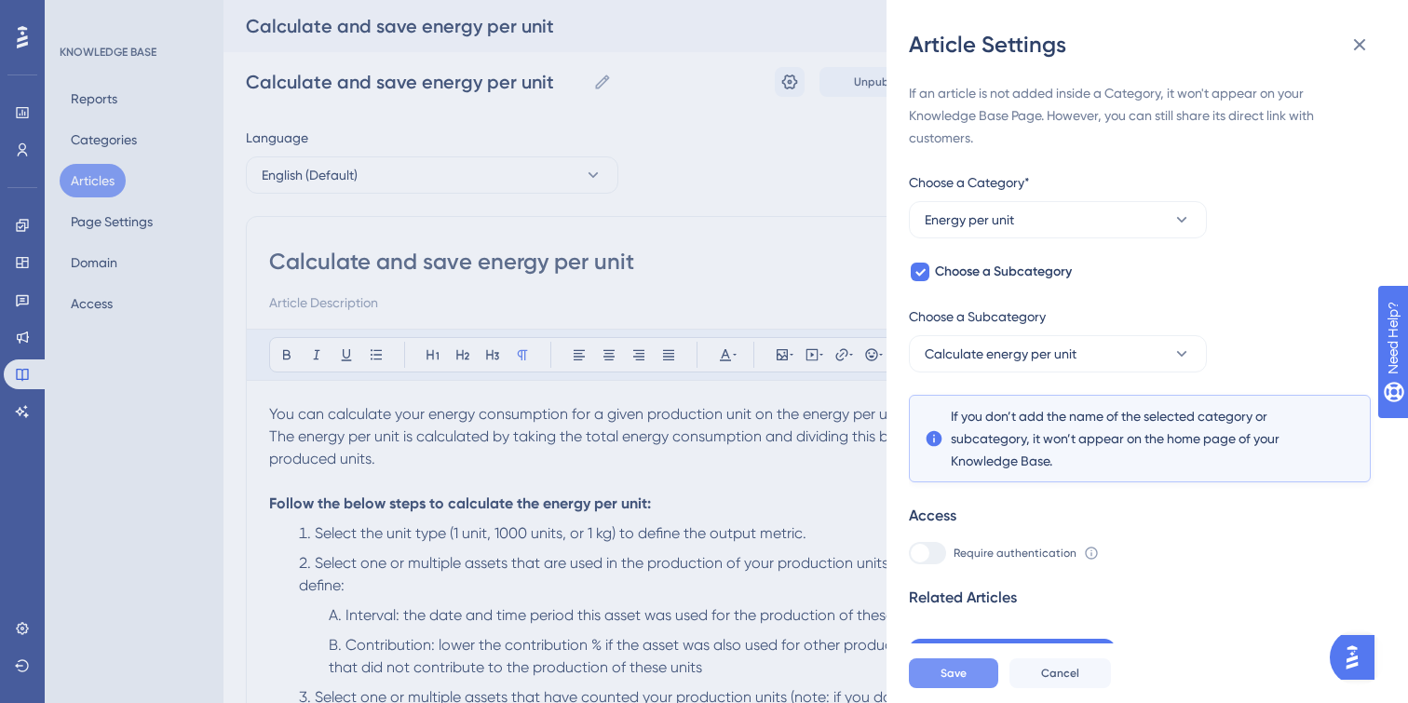
scroll to position [29, 0]
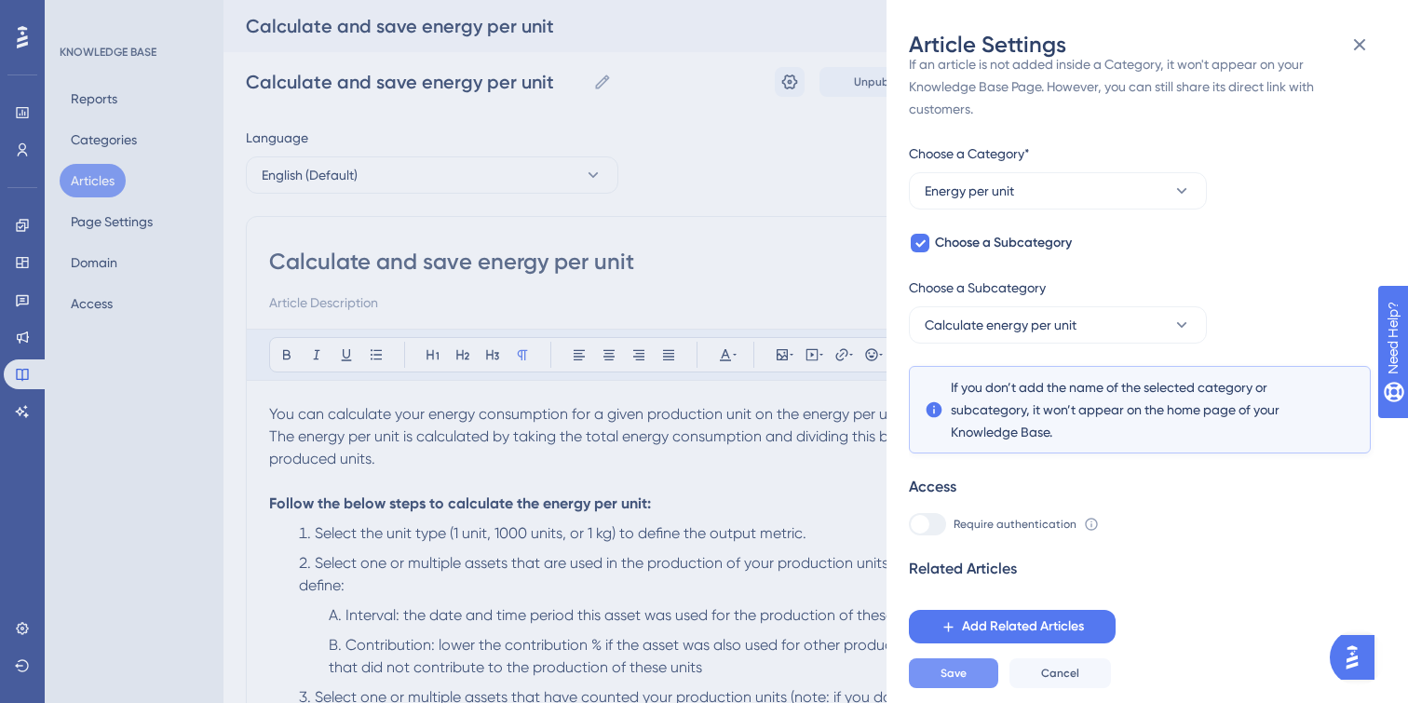
click at [973, 673] on button "Save" at bounding box center [953, 673] width 89 height 30
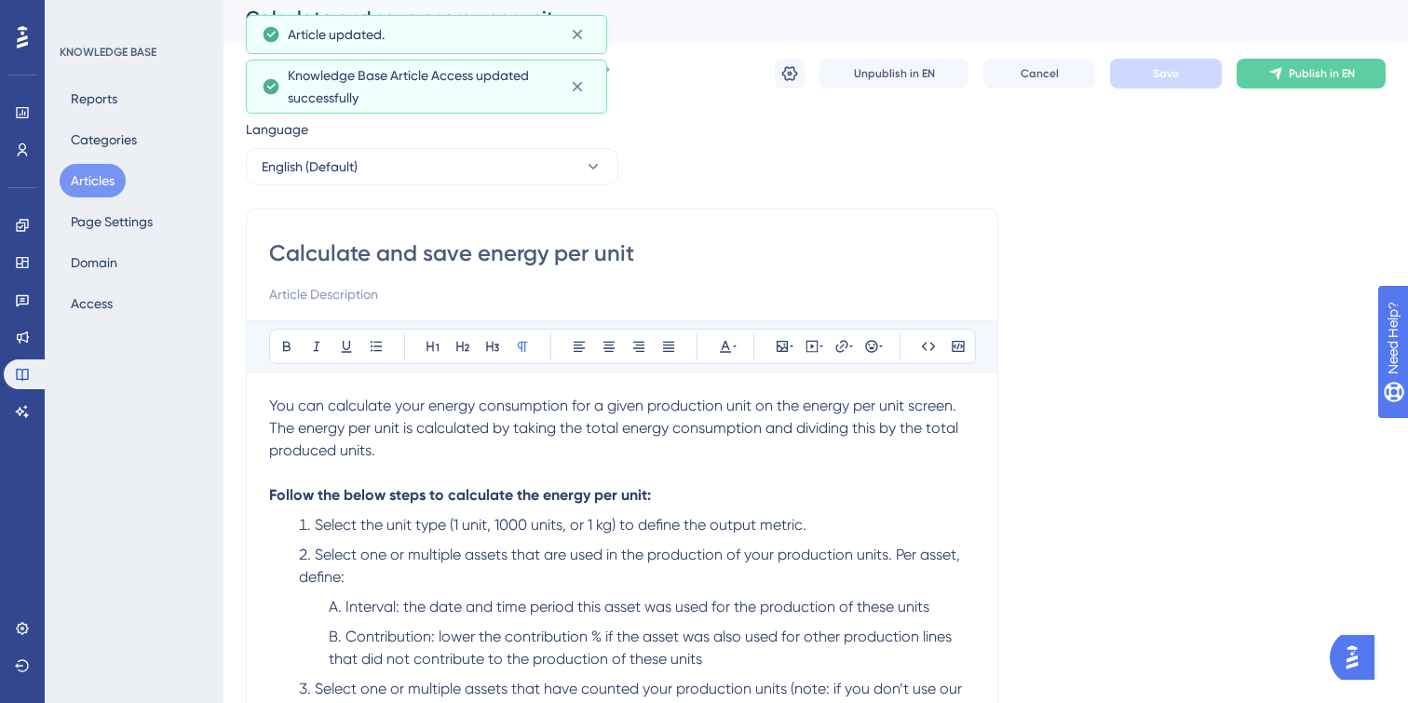
scroll to position [0, 0]
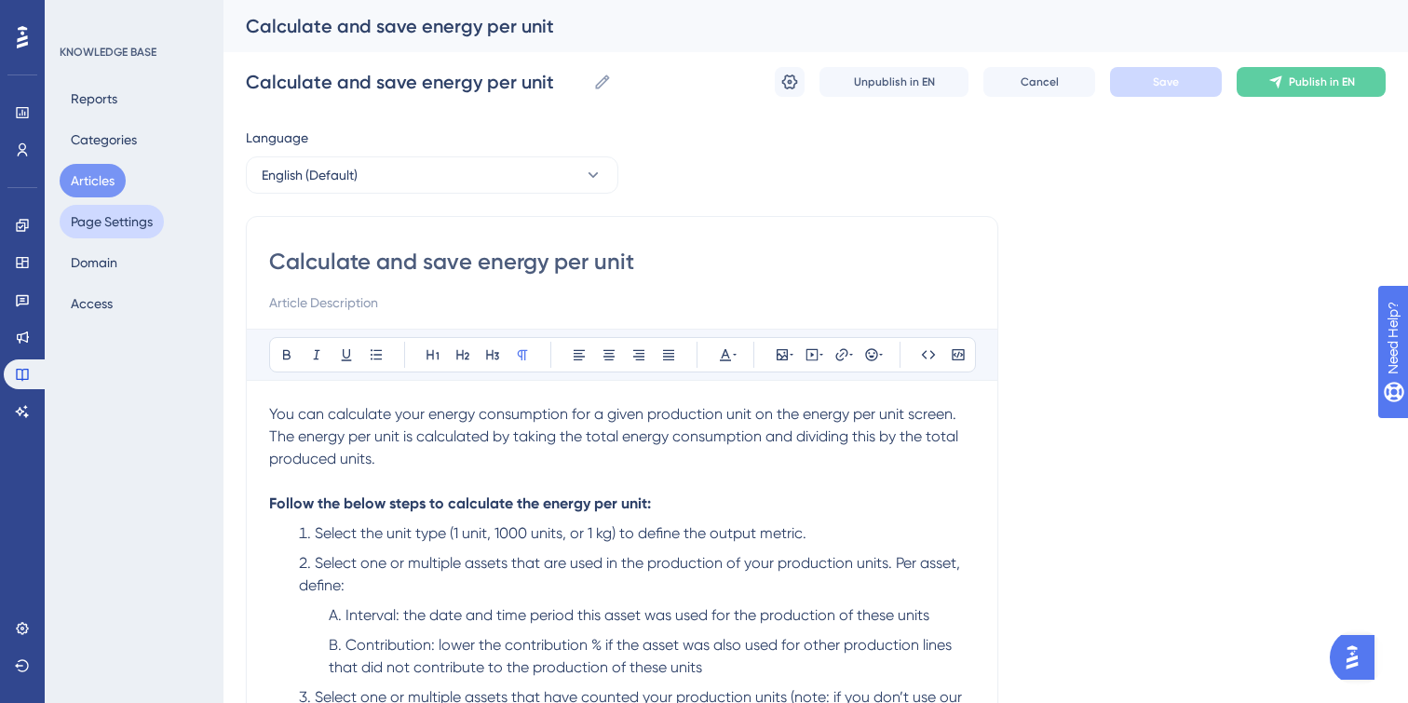
click at [113, 228] on button "Page Settings" at bounding box center [112, 222] width 104 height 34
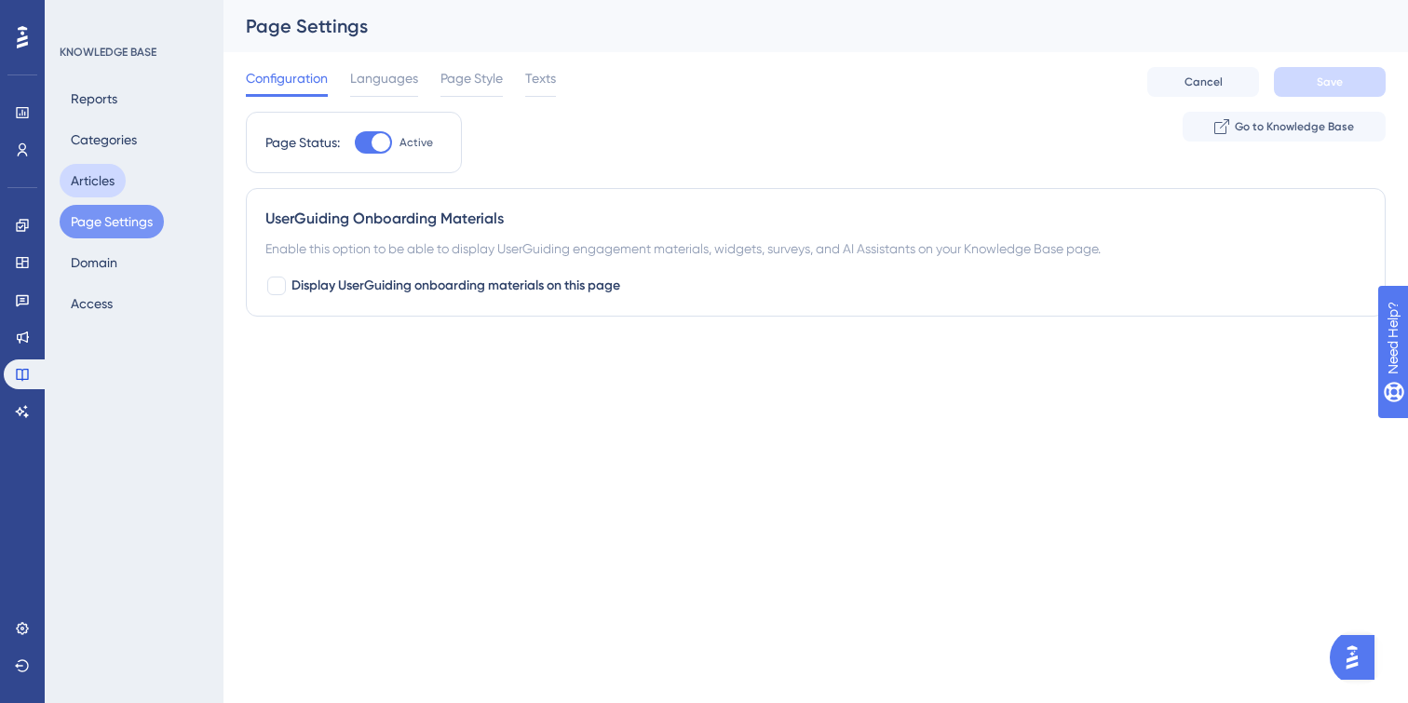
click at [98, 189] on button "Articles" at bounding box center [93, 181] width 66 height 34
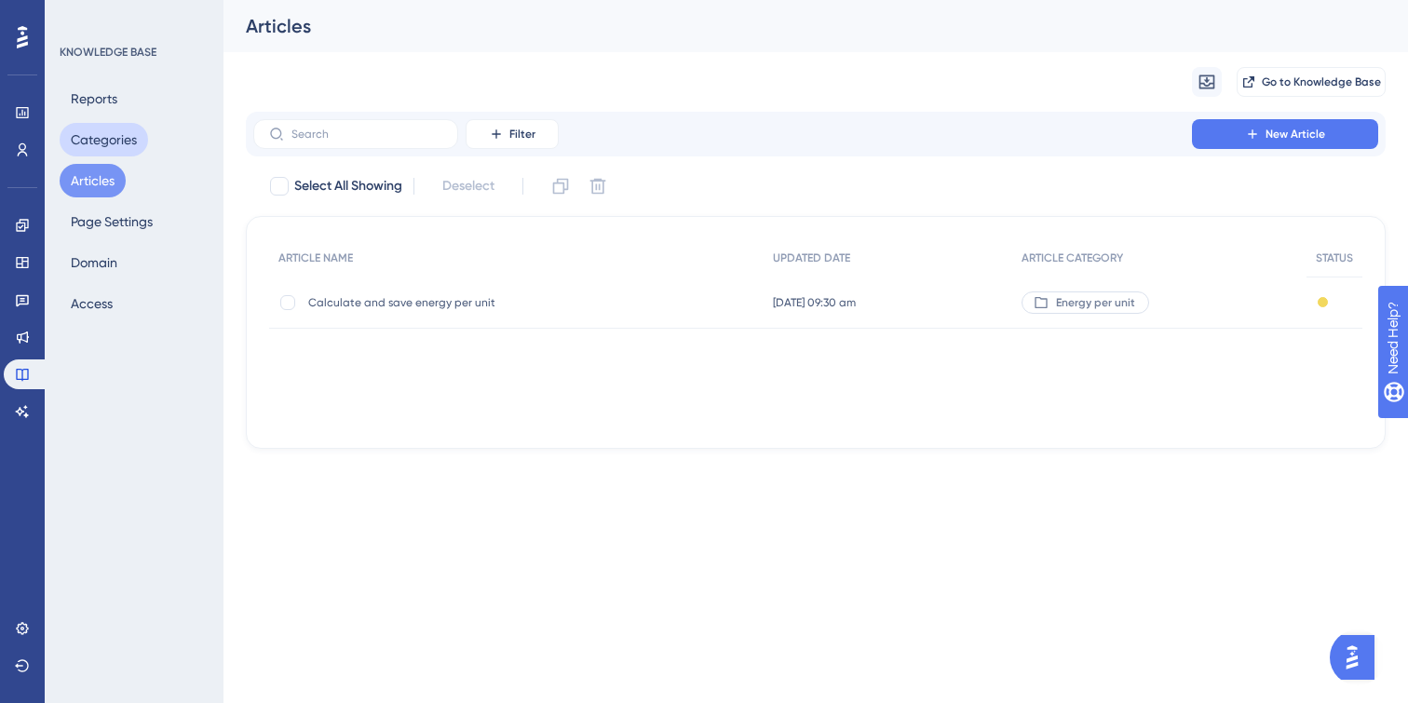
click at [111, 136] on button "Categories" at bounding box center [104, 140] width 88 height 34
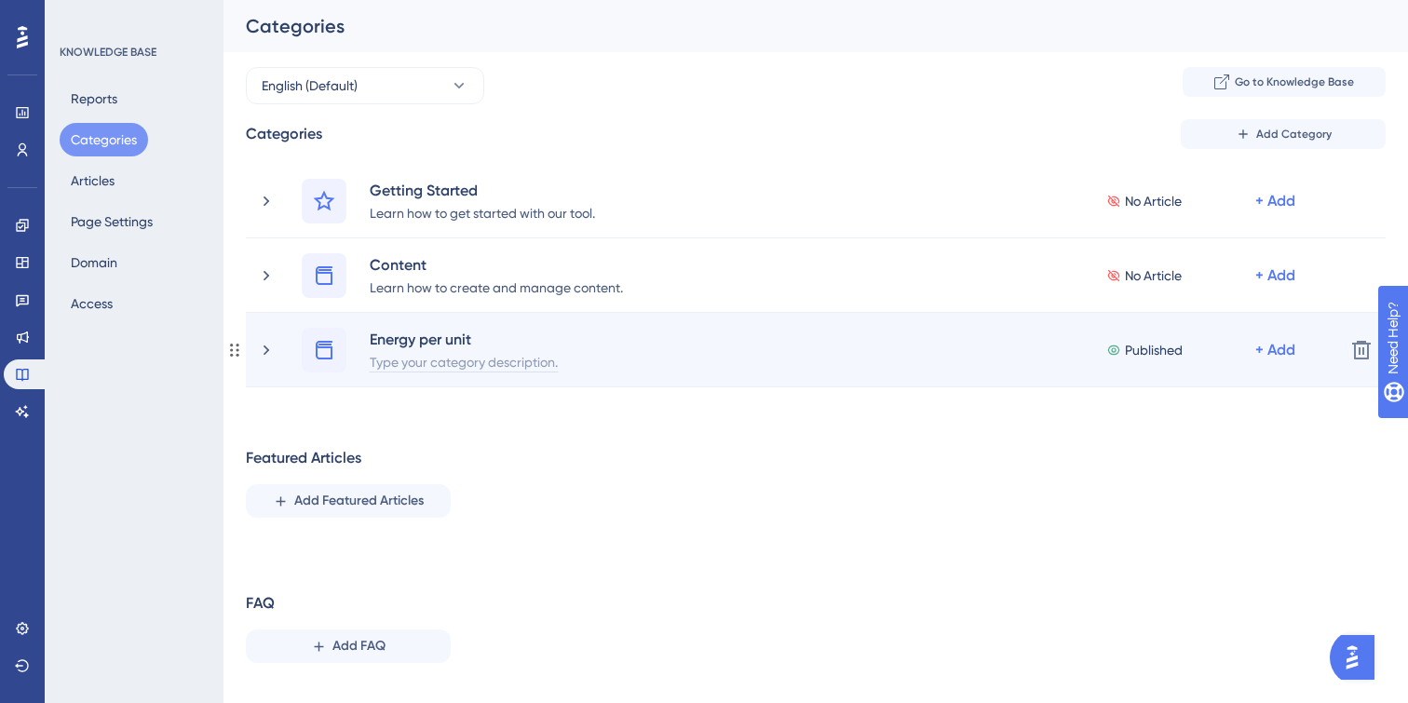
click at [413, 364] on div "Type your category description." at bounding box center [464, 361] width 190 height 22
click at [676, 367] on div "Energy per unit Type your category description. Published + Add" at bounding box center [816, 350] width 1028 height 45
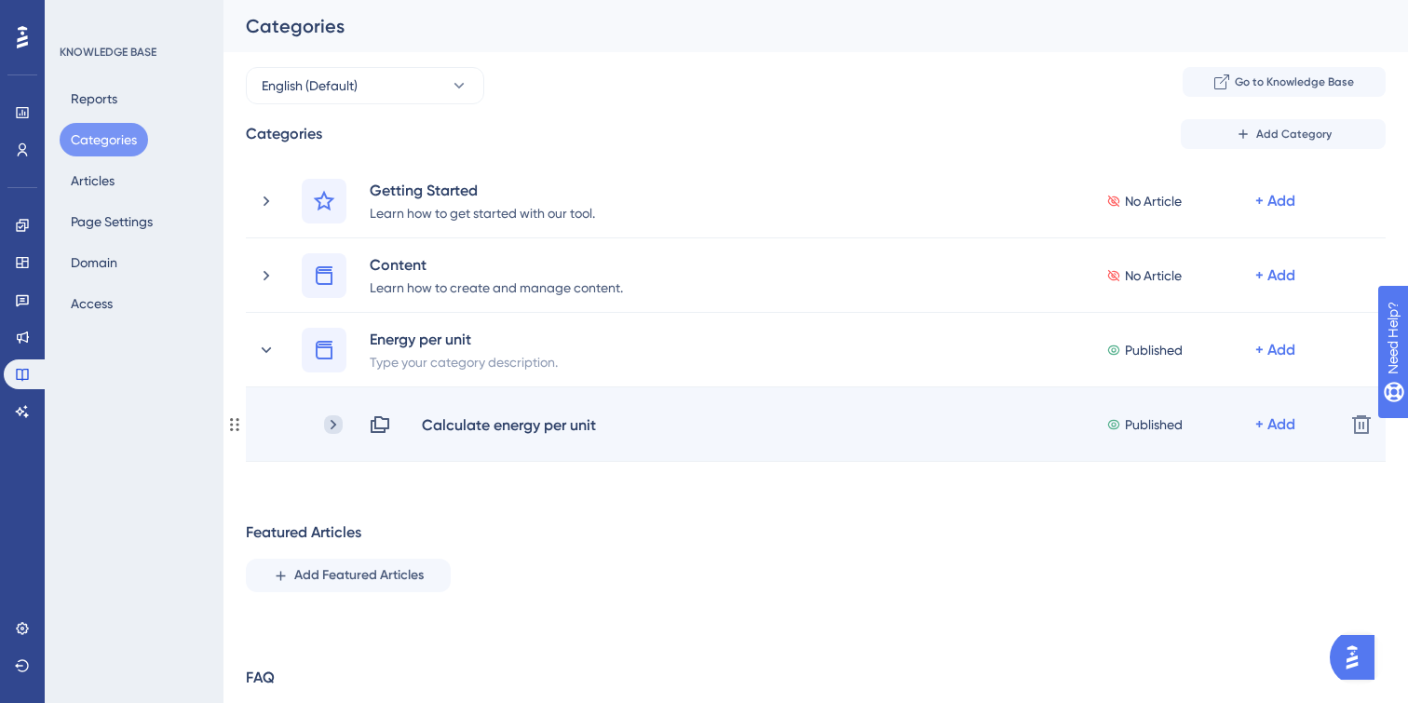
click at [335, 420] on icon at bounding box center [333, 424] width 19 height 19
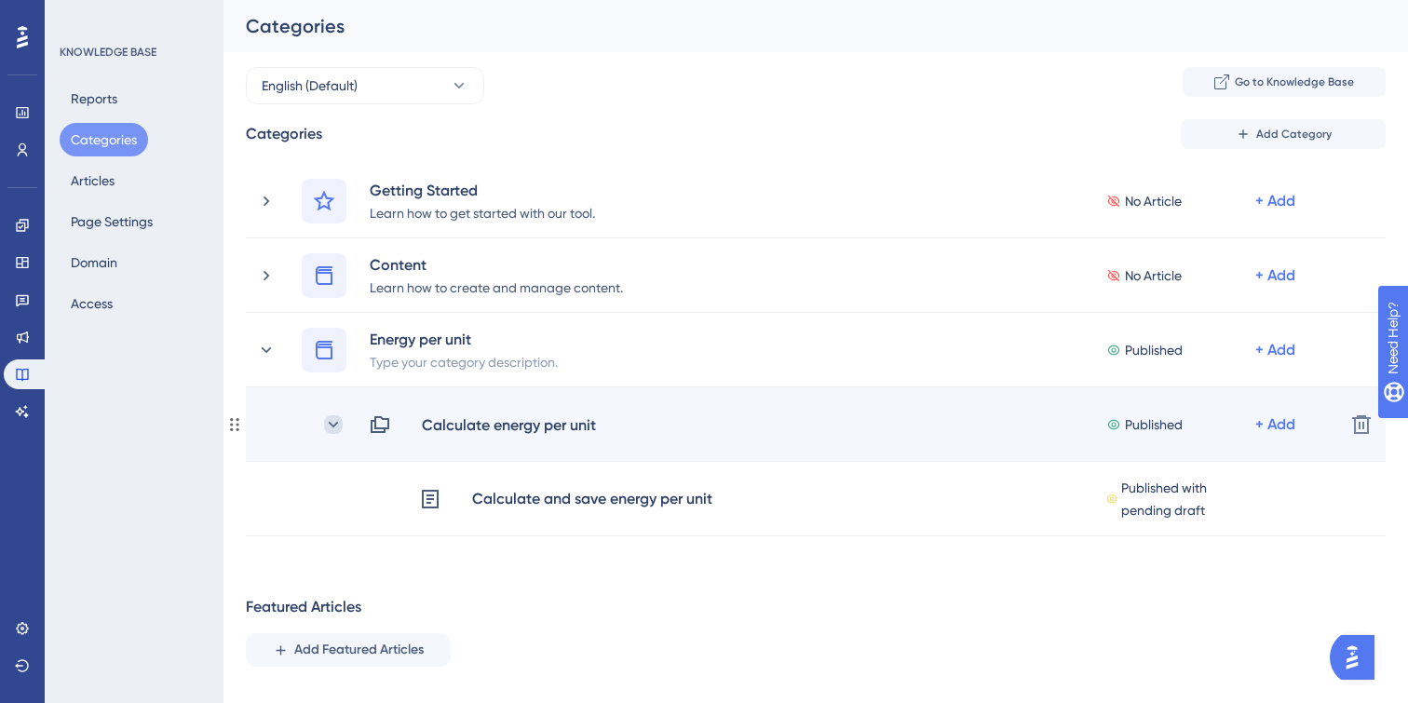
click at [332, 428] on icon at bounding box center [333, 424] width 19 height 19
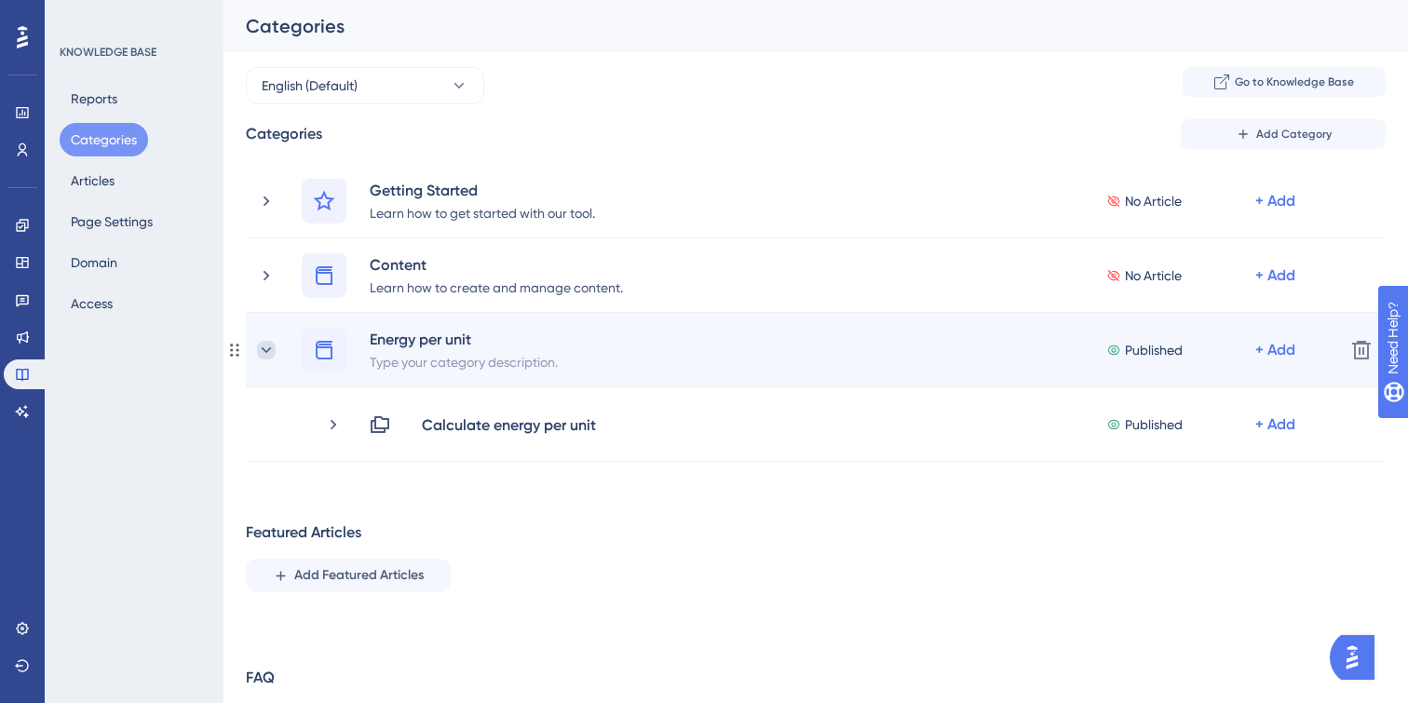
click at [264, 353] on icon at bounding box center [266, 350] width 19 height 19
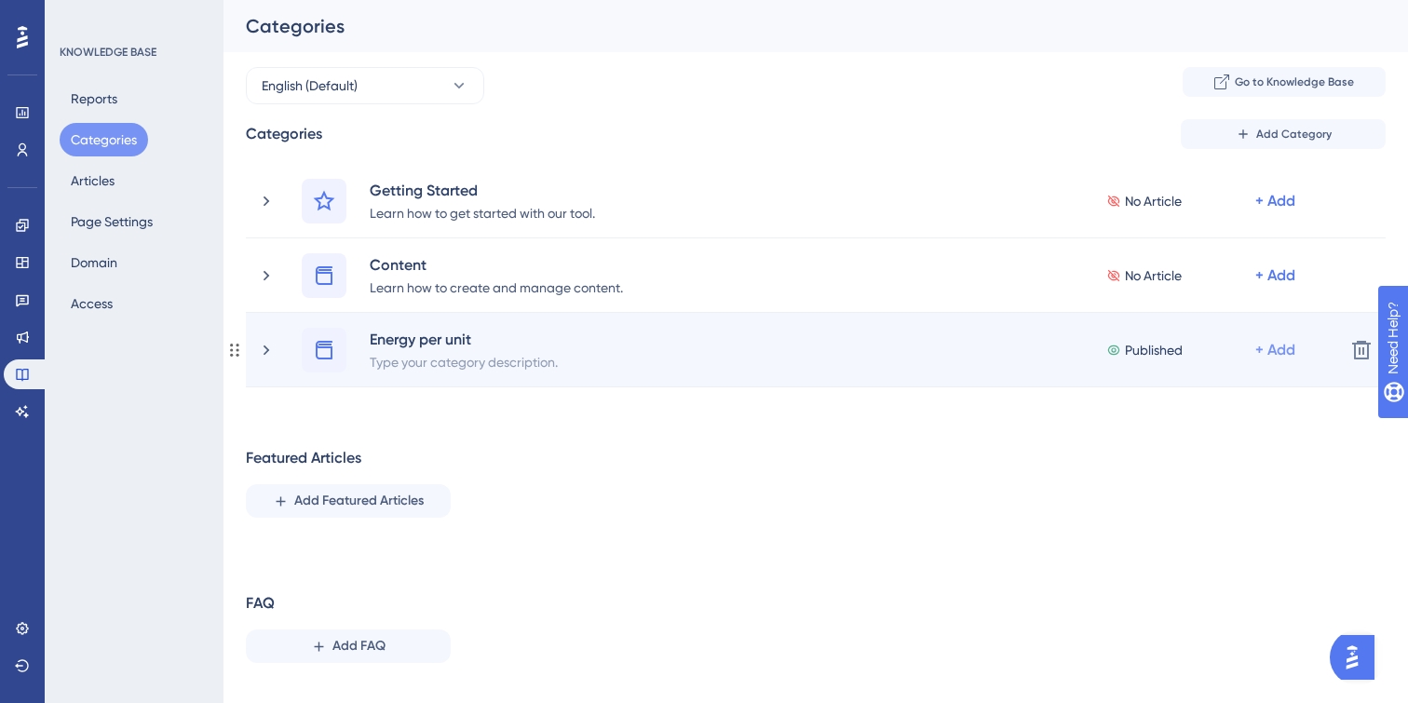
click at [1275, 349] on div "+ Add" at bounding box center [1275, 350] width 40 height 22
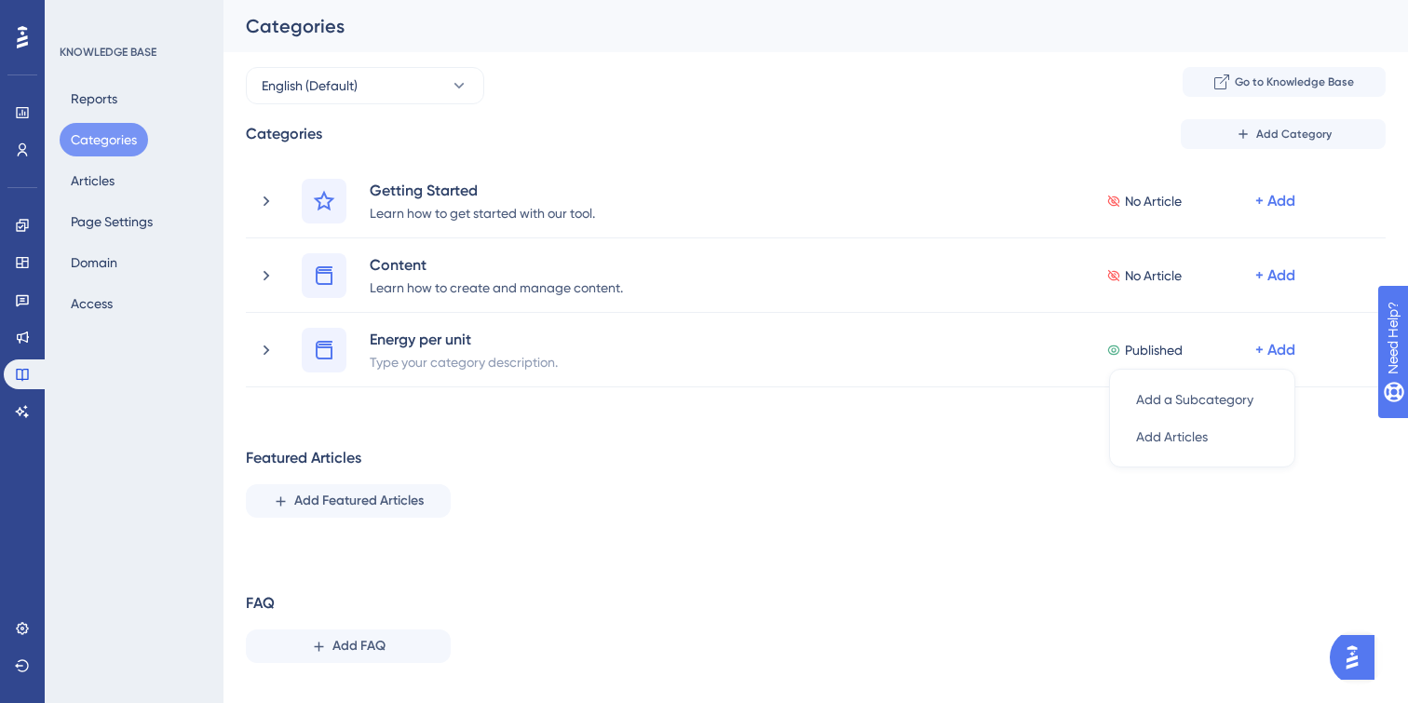
click at [1263, 507] on div "Featured Articles Add Featured Articles" at bounding box center [816, 482] width 1140 height 71
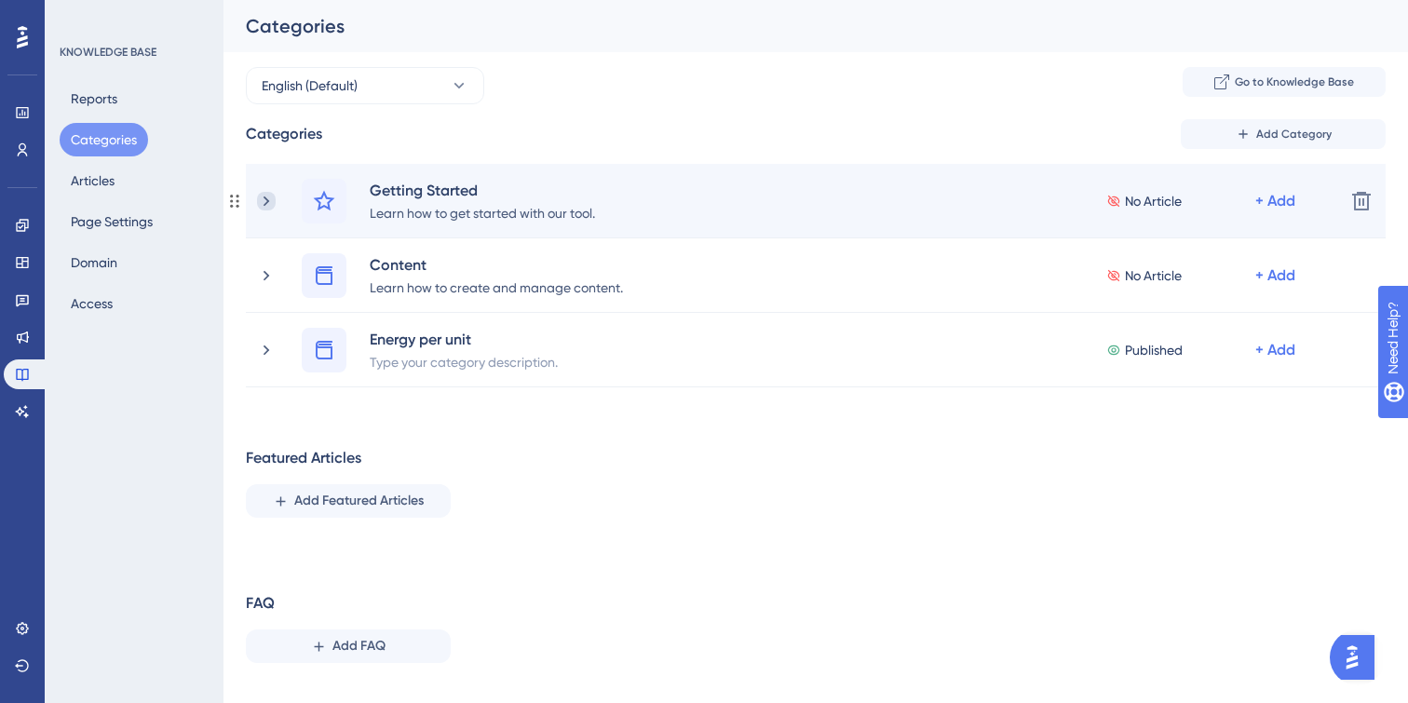
click at [273, 202] on icon at bounding box center [266, 201] width 19 height 19
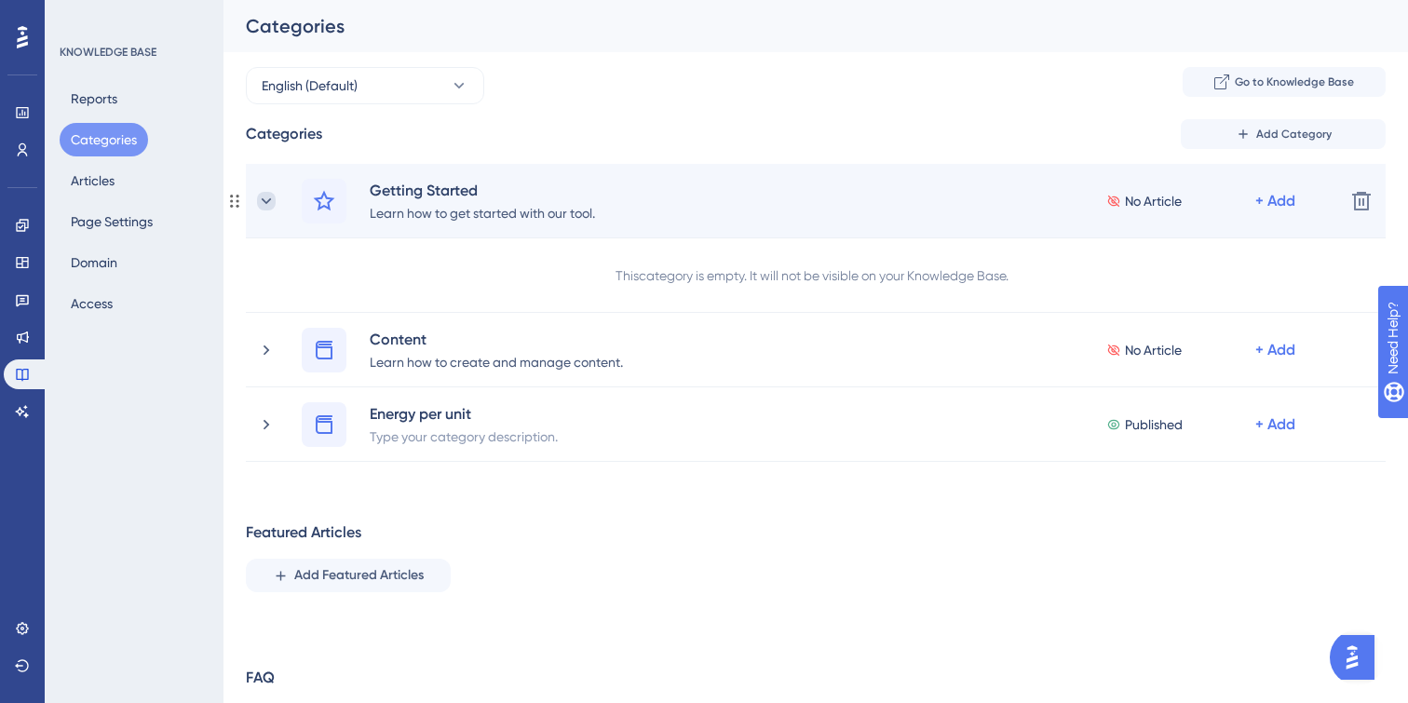
click at [264, 204] on icon at bounding box center [266, 201] width 19 height 19
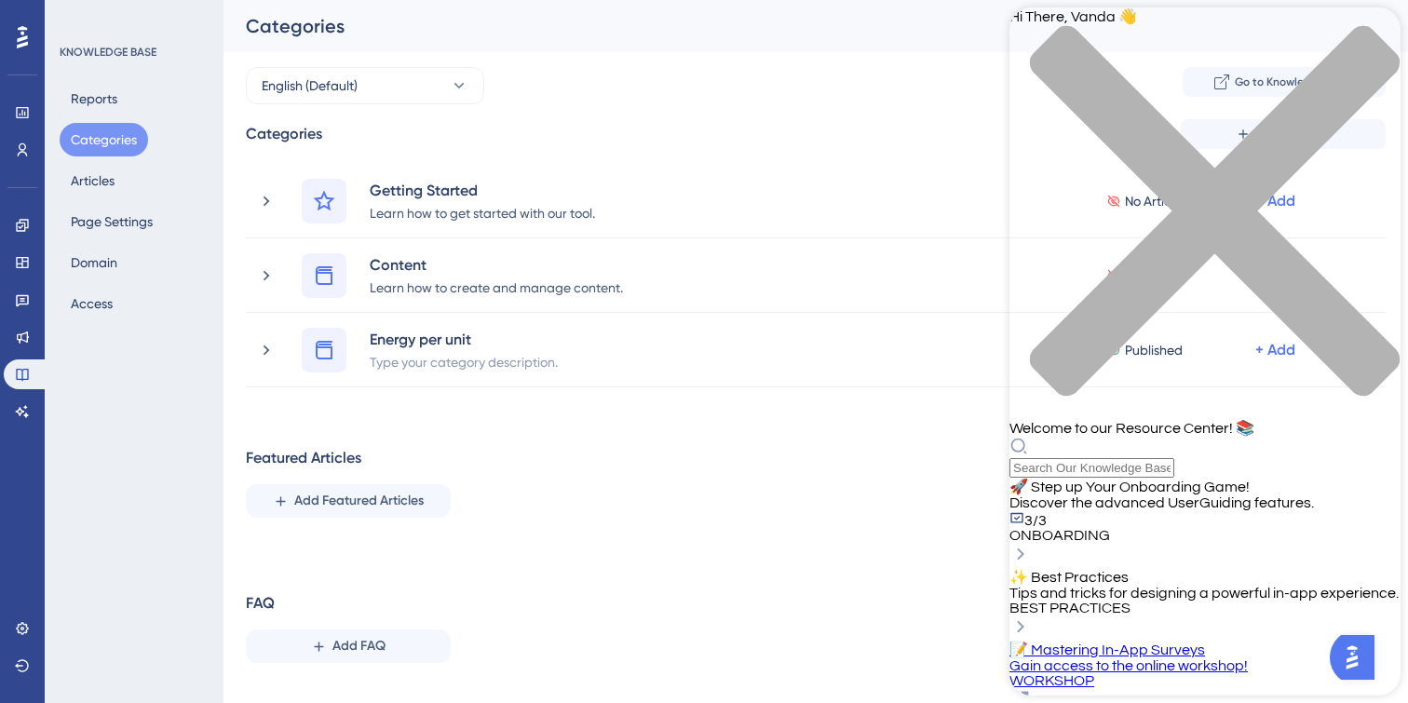
click at [914, 561] on div "Categories Add Category Getting Started Learn how to get started with our tool.…" at bounding box center [816, 398] width 1140 height 559
click at [1372, 36] on icon "close resource center" at bounding box center [1204, 220] width 391 height 391
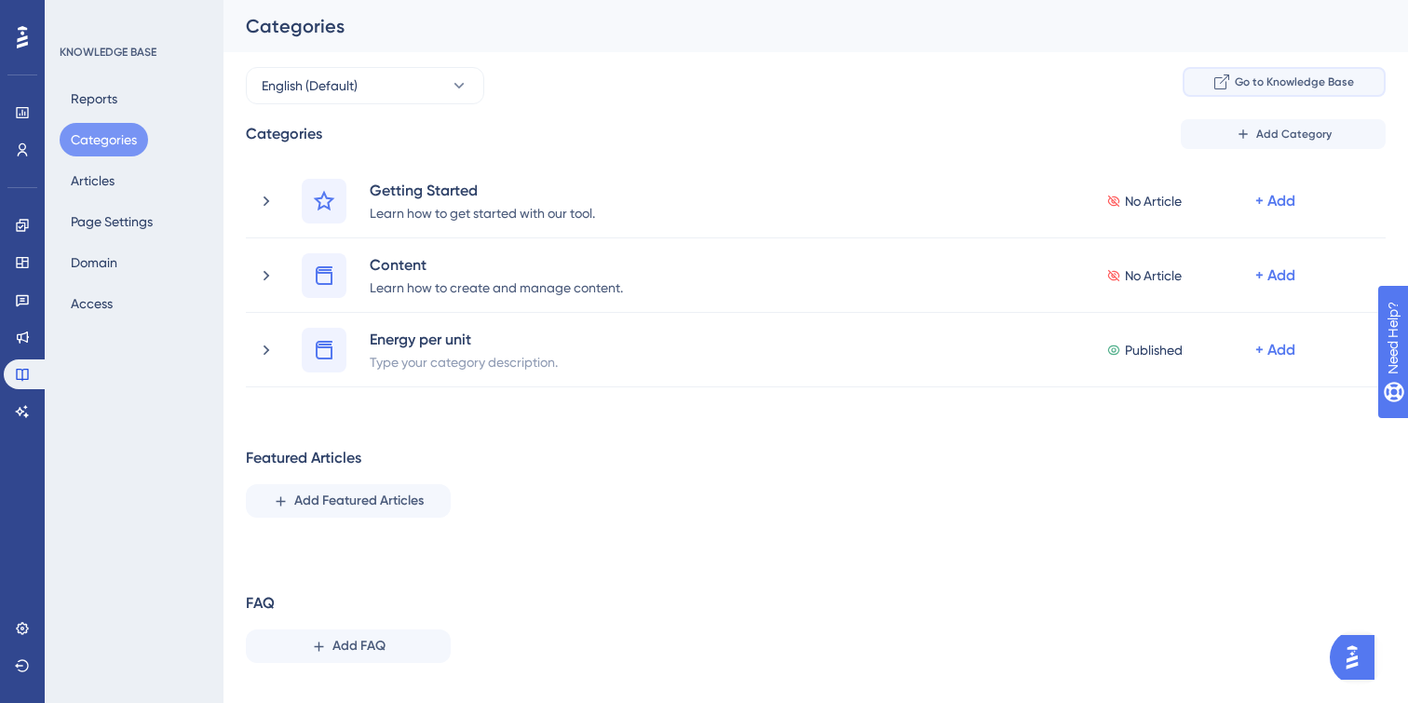
click at [1288, 83] on span "Go to Knowledge Base" at bounding box center [1294, 81] width 119 height 15
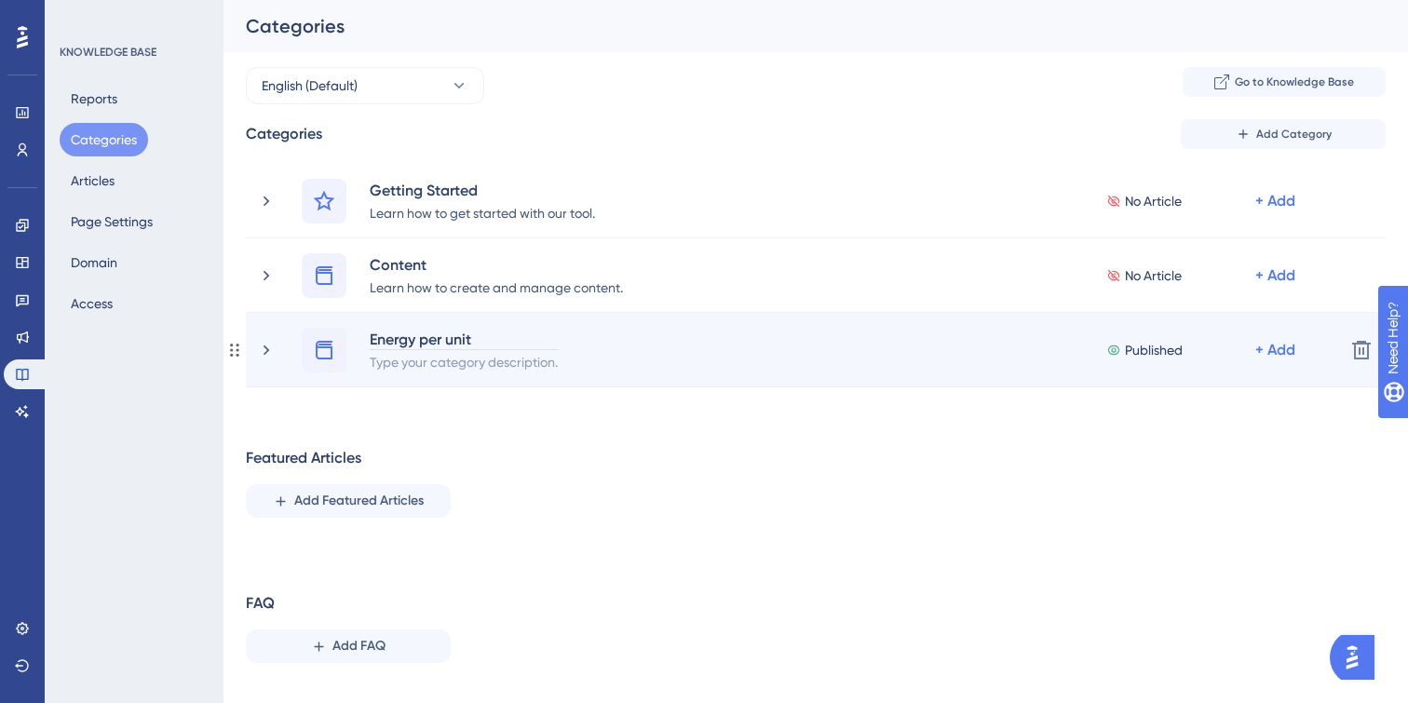
click at [411, 344] on div "Energy per unit" at bounding box center [464, 339] width 190 height 22
click at [393, 366] on div "Type your category description." at bounding box center [464, 361] width 190 height 22
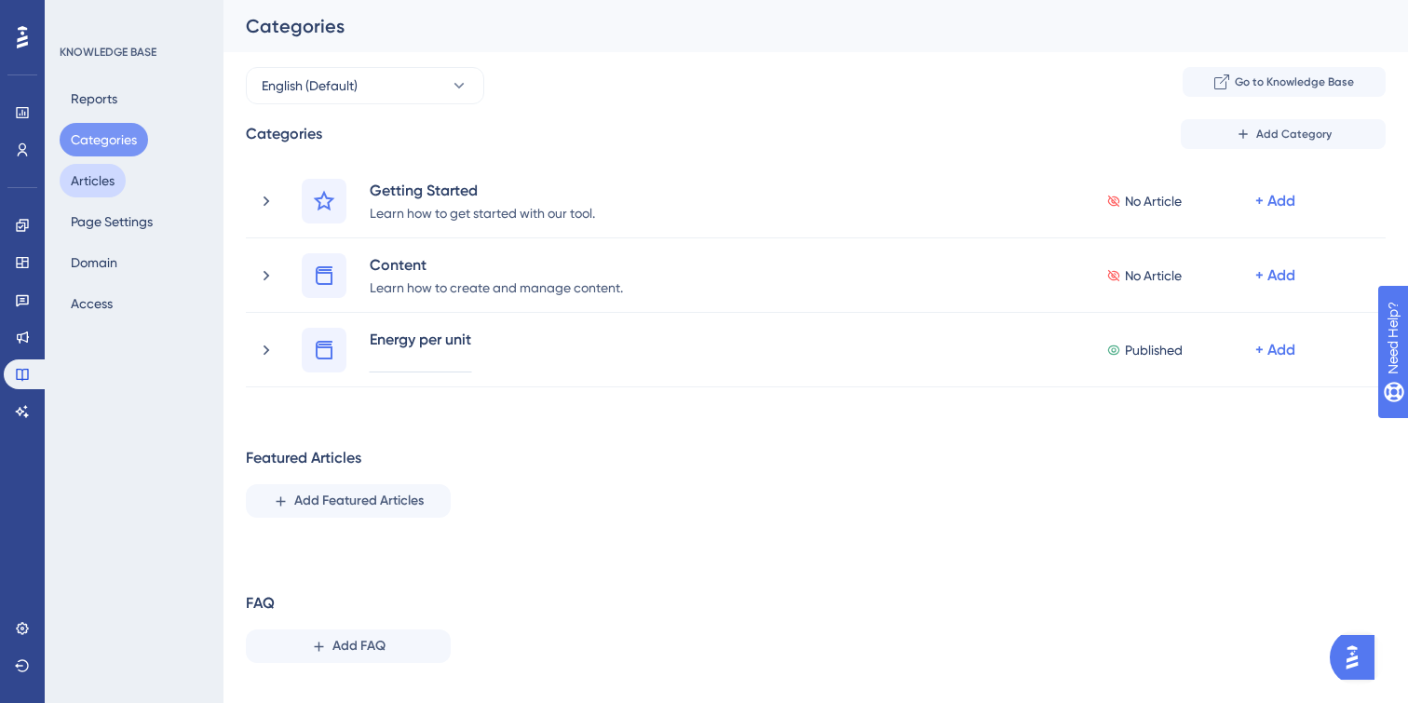
click at [81, 169] on button "Articles" at bounding box center [93, 181] width 66 height 34
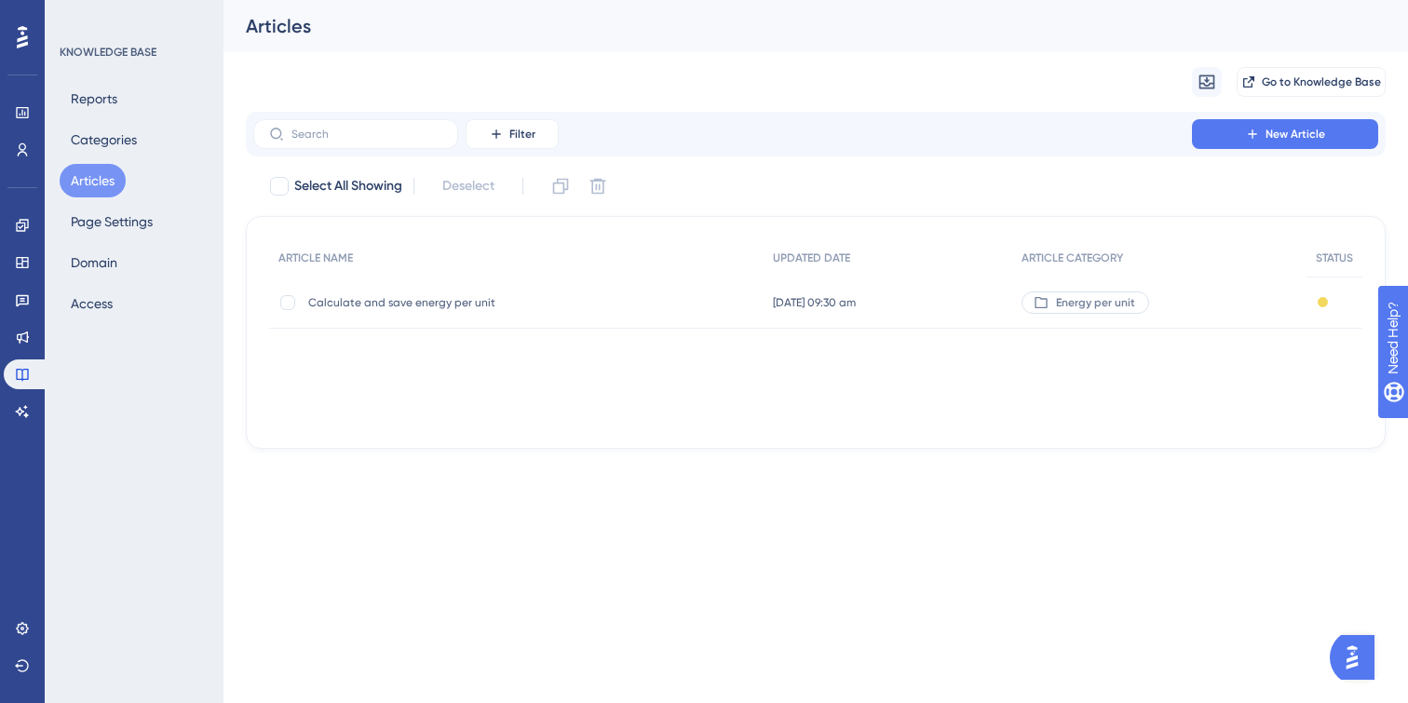
click at [458, 303] on span "Calculate and save energy per unit" at bounding box center [457, 302] width 298 height 15
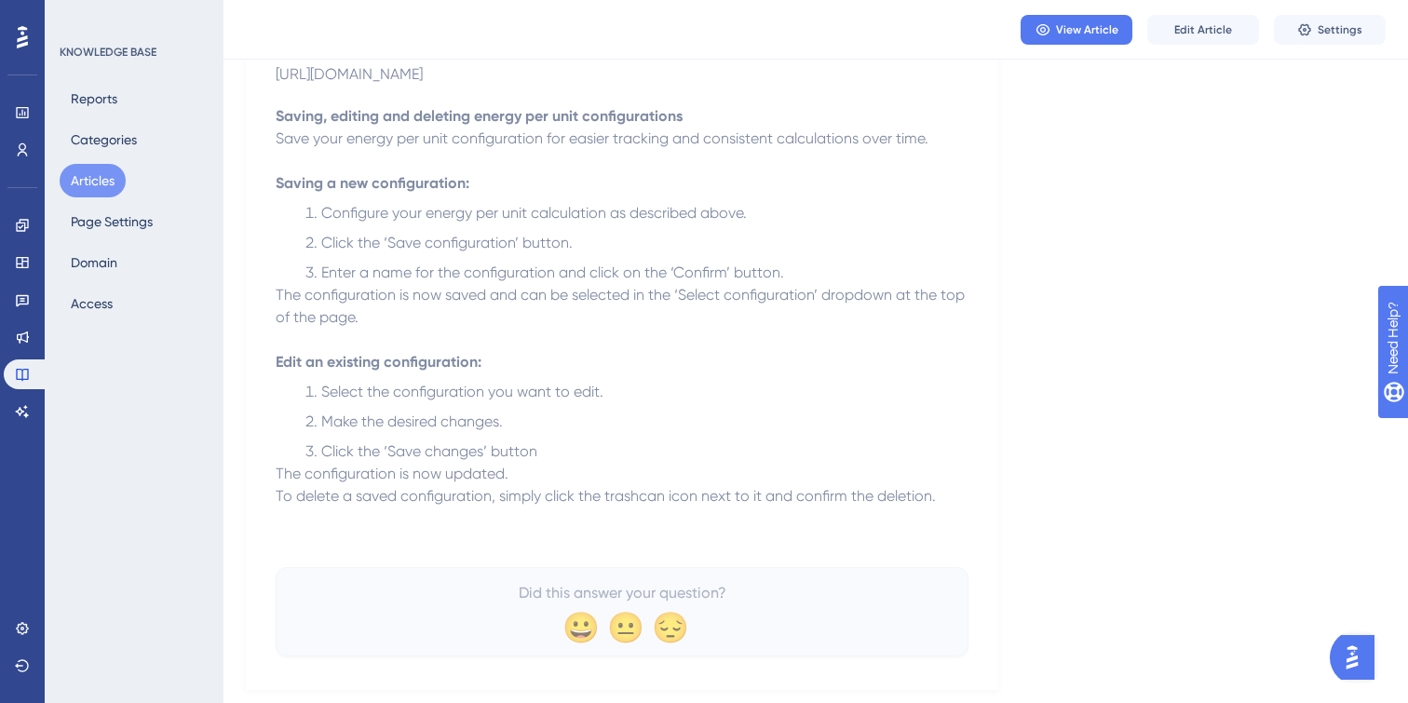
scroll to position [911, 0]
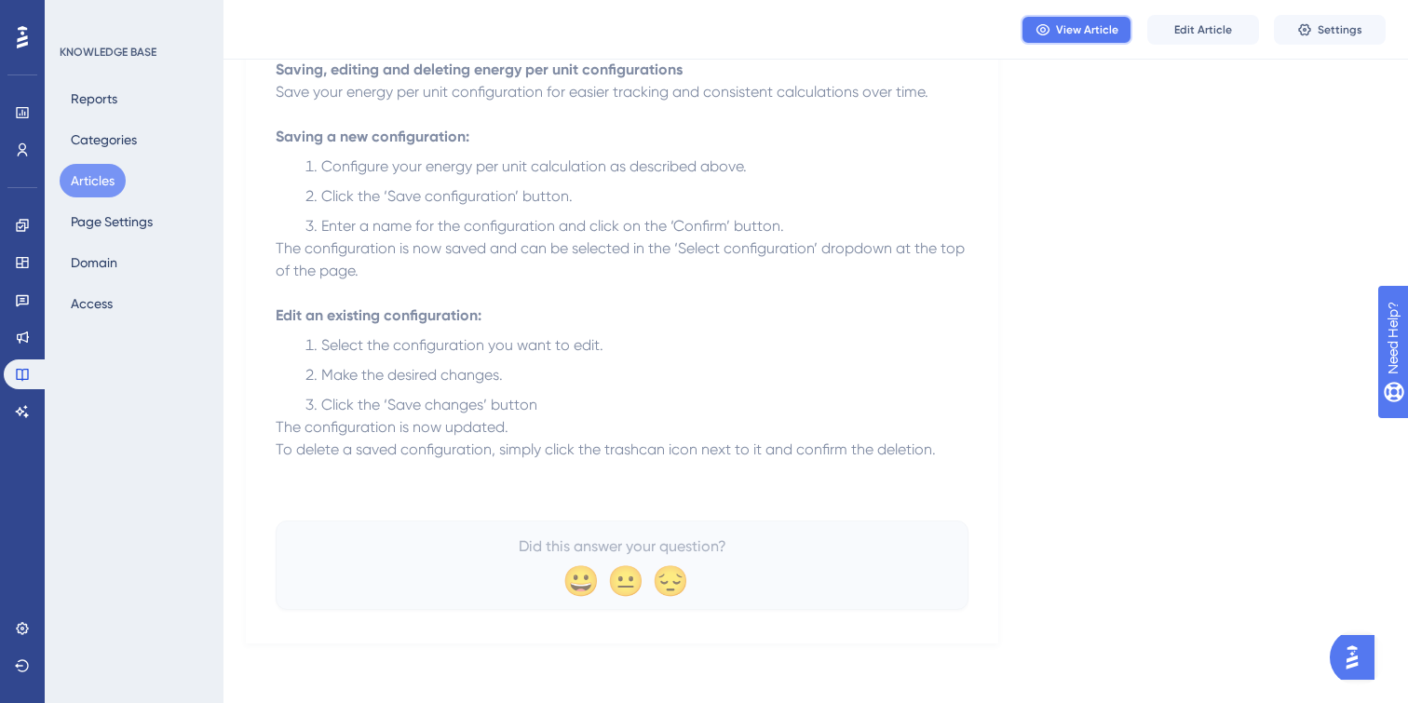
click at [1077, 27] on span "View Article" at bounding box center [1087, 29] width 62 height 15
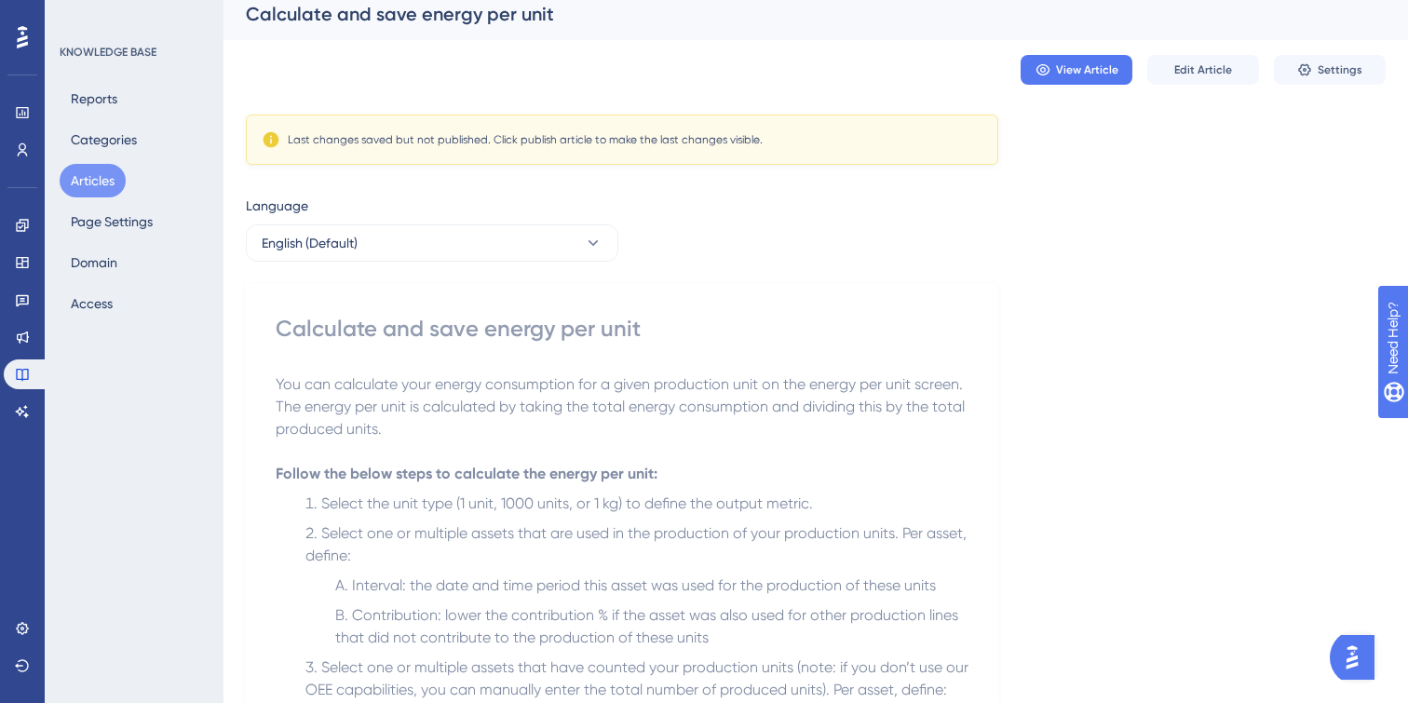
scroll to position [0, 0]
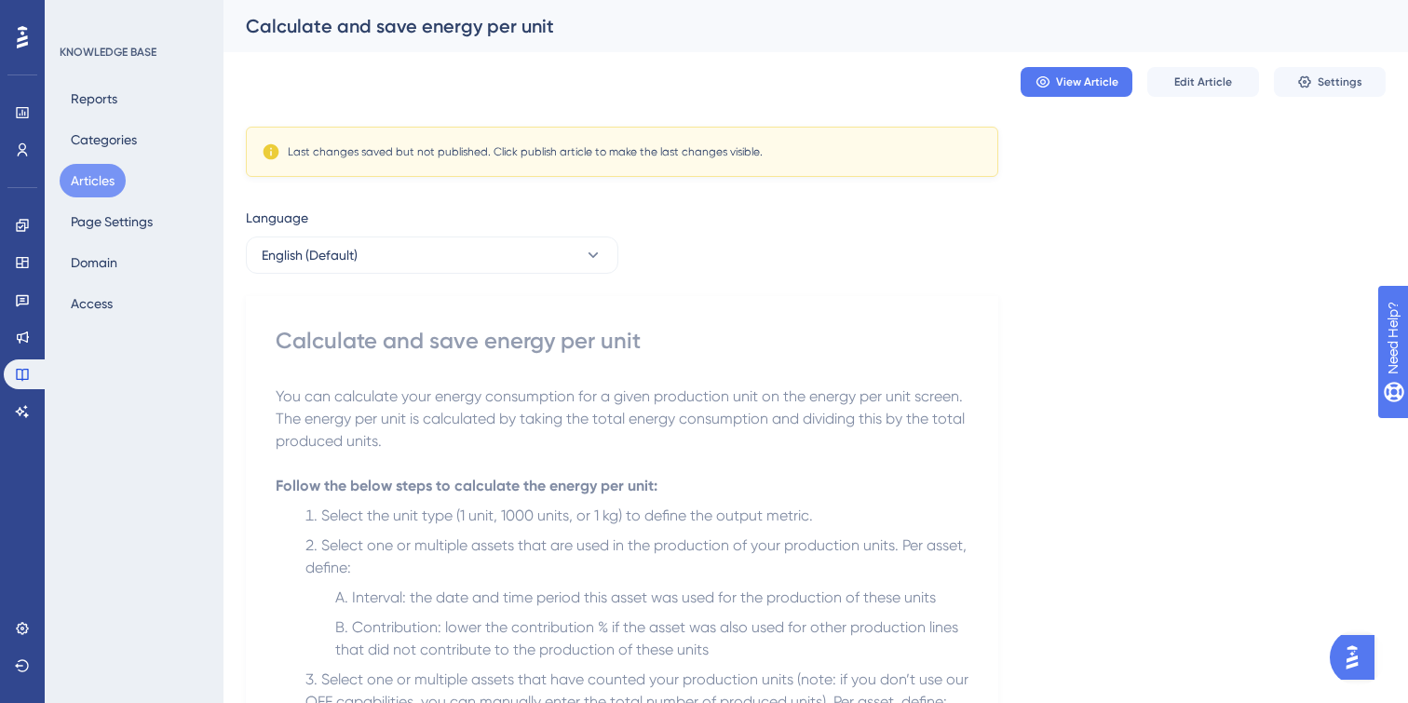
click at [106, 115] on div "Reports Categories Articles Page Settings Domain Access" at bounding box center [135, 201] width 151 height 238
click at [18, 115] on icon at bounding box center [22, 112] width 15 height 15
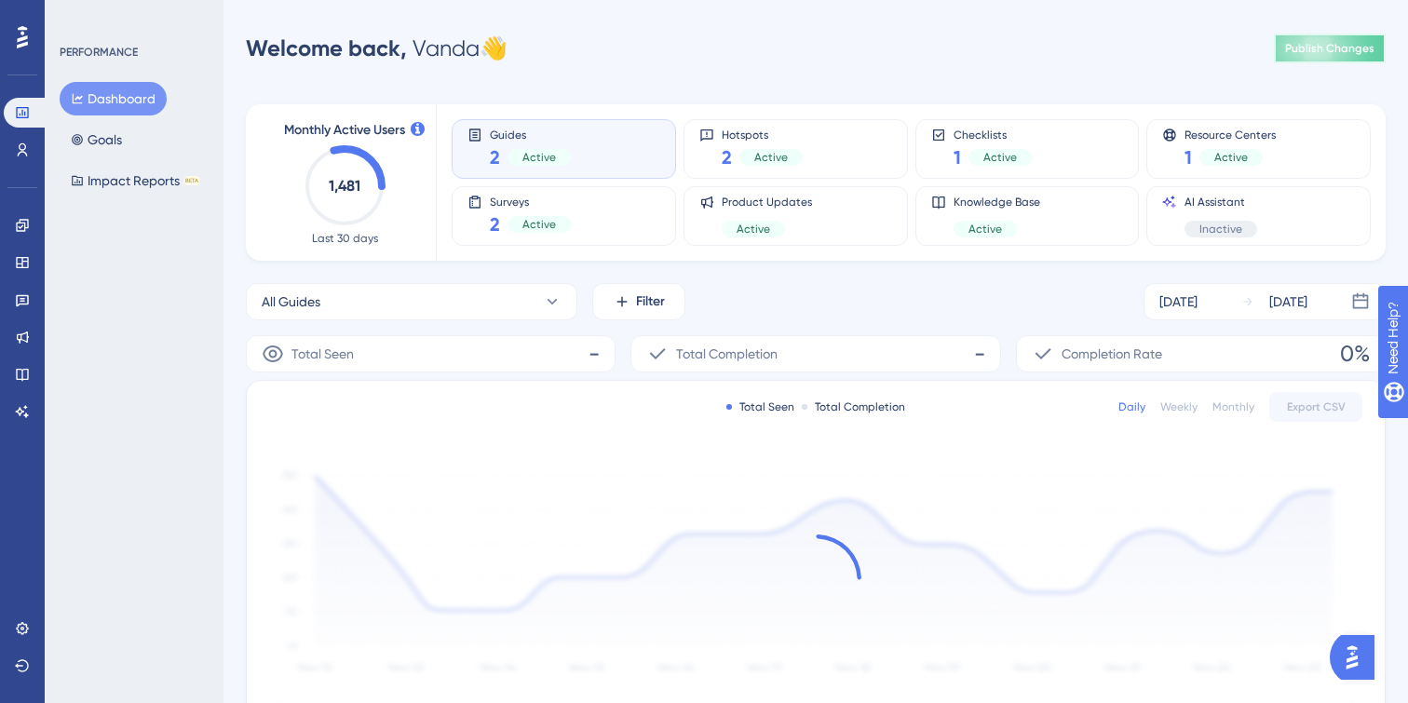
click at [1309, 45] on span "Publish Changes" at bounding box center [1329, 48] width 89 height 15
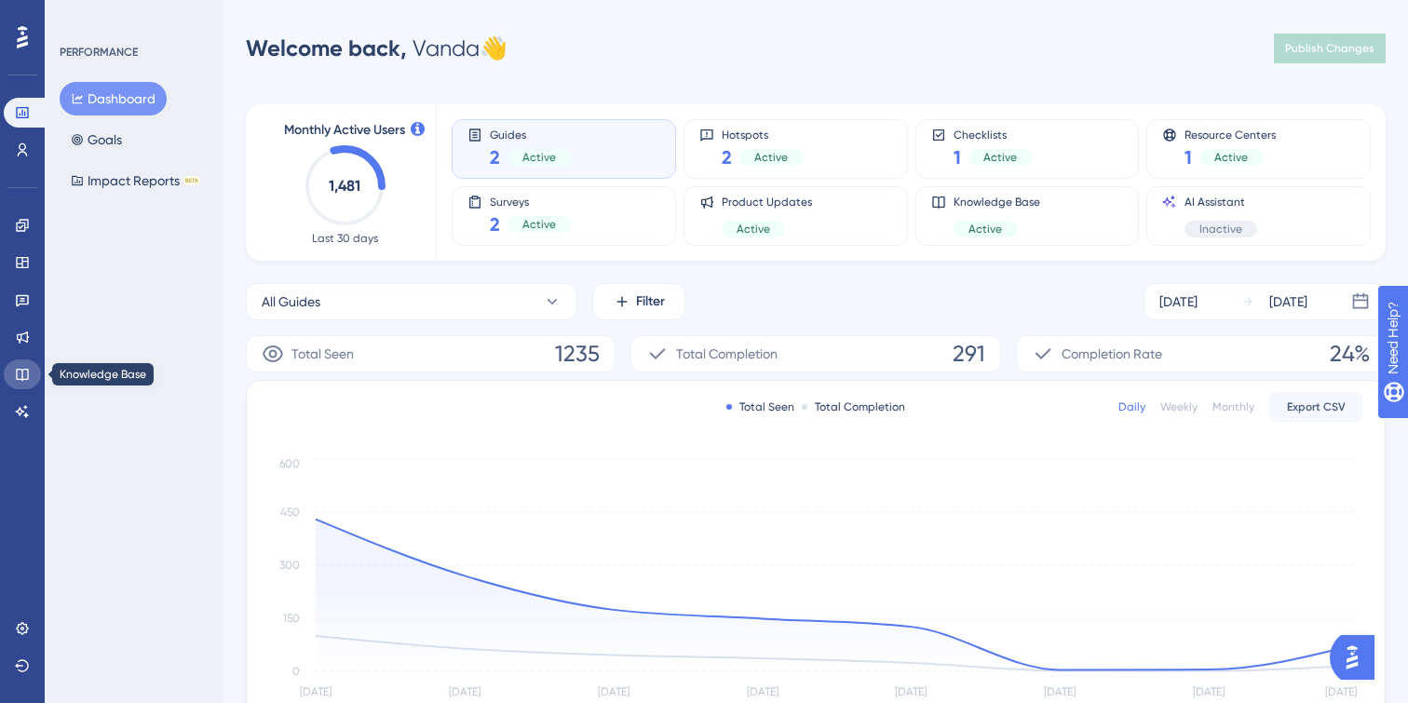
click at [20, 371] on icon at bounding box center [22, 374] width 15 height 15
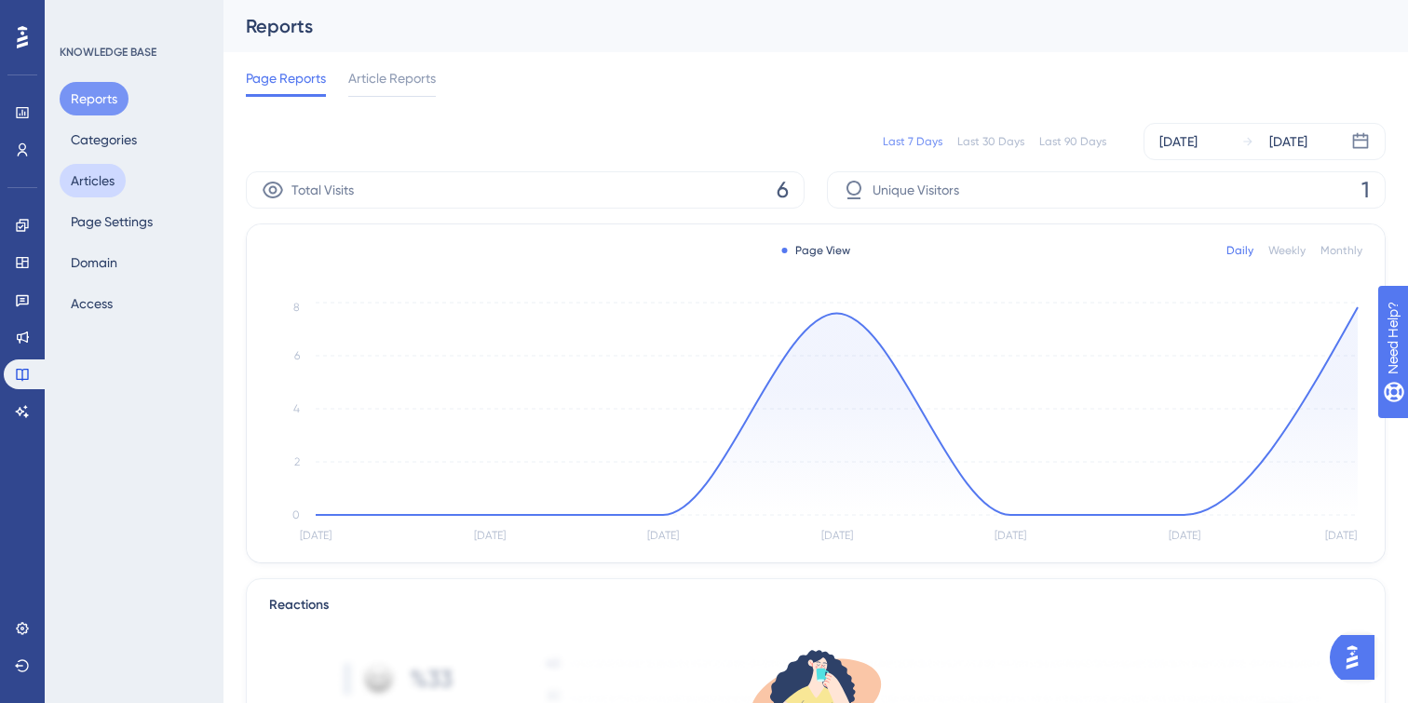
click at [101, 185] on button "Articles" at bounding box center [93, 181] width 66 height 34
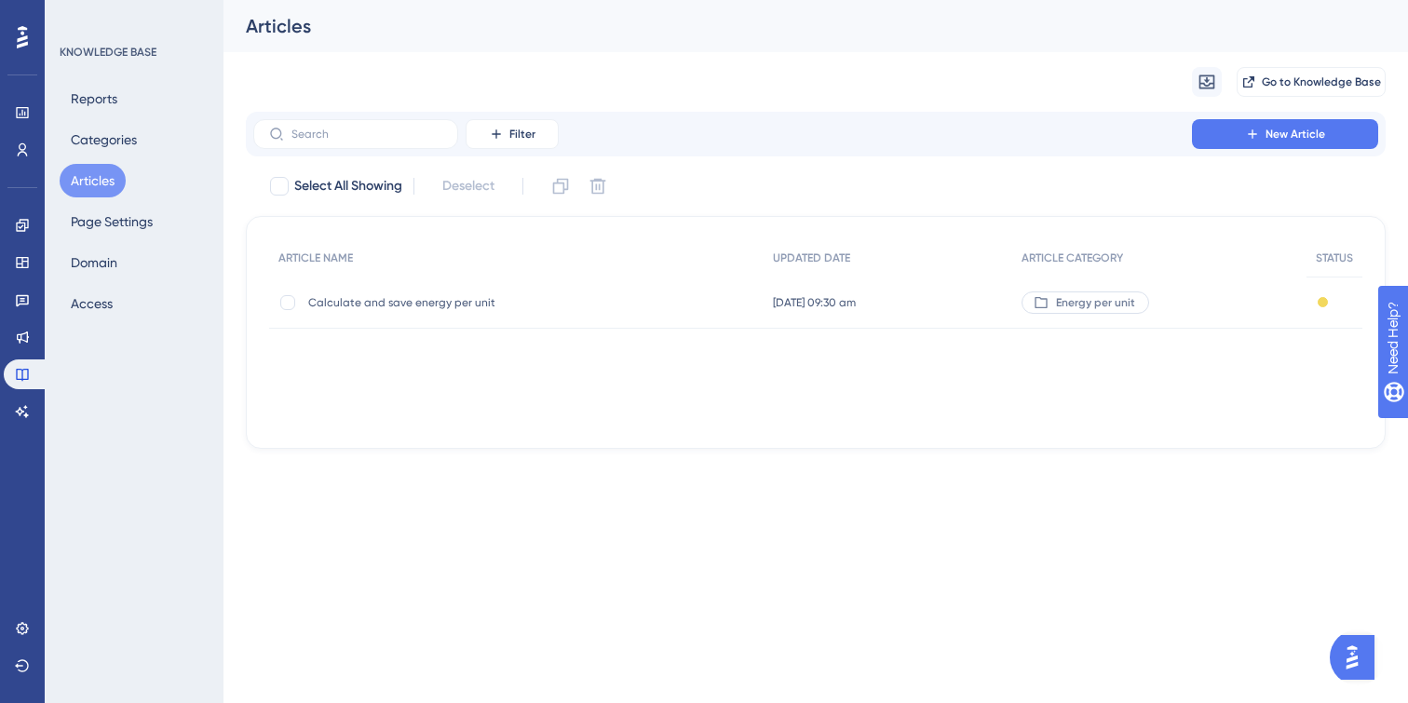
click at [1088, 312] on div "Energy per unit" at bounding box center [1085, 302] width 128 height 22
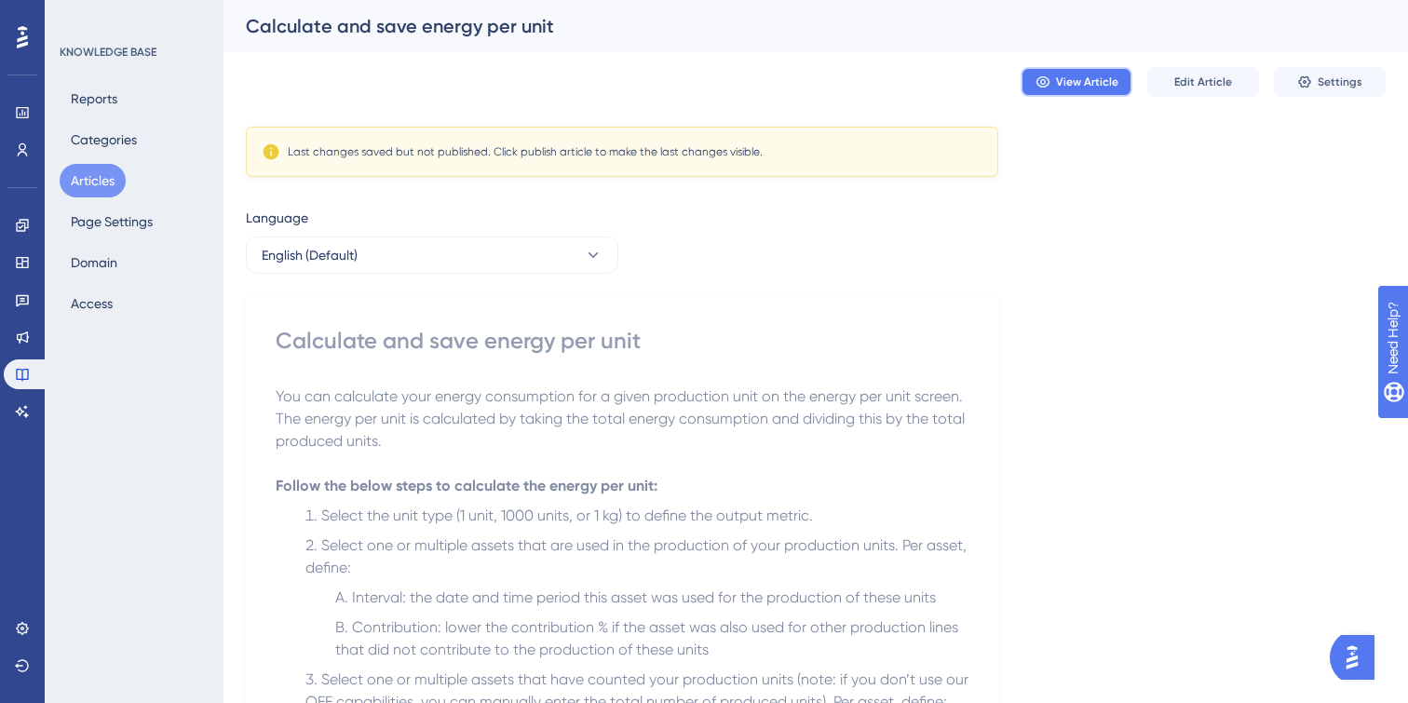
click at [1091, 77] on span "View Article" at bounding box center [1087, 81] width 62 height 15
click at [1037, 89] on button "View Article" at bounding box center [1076, 82] width 112 height 30
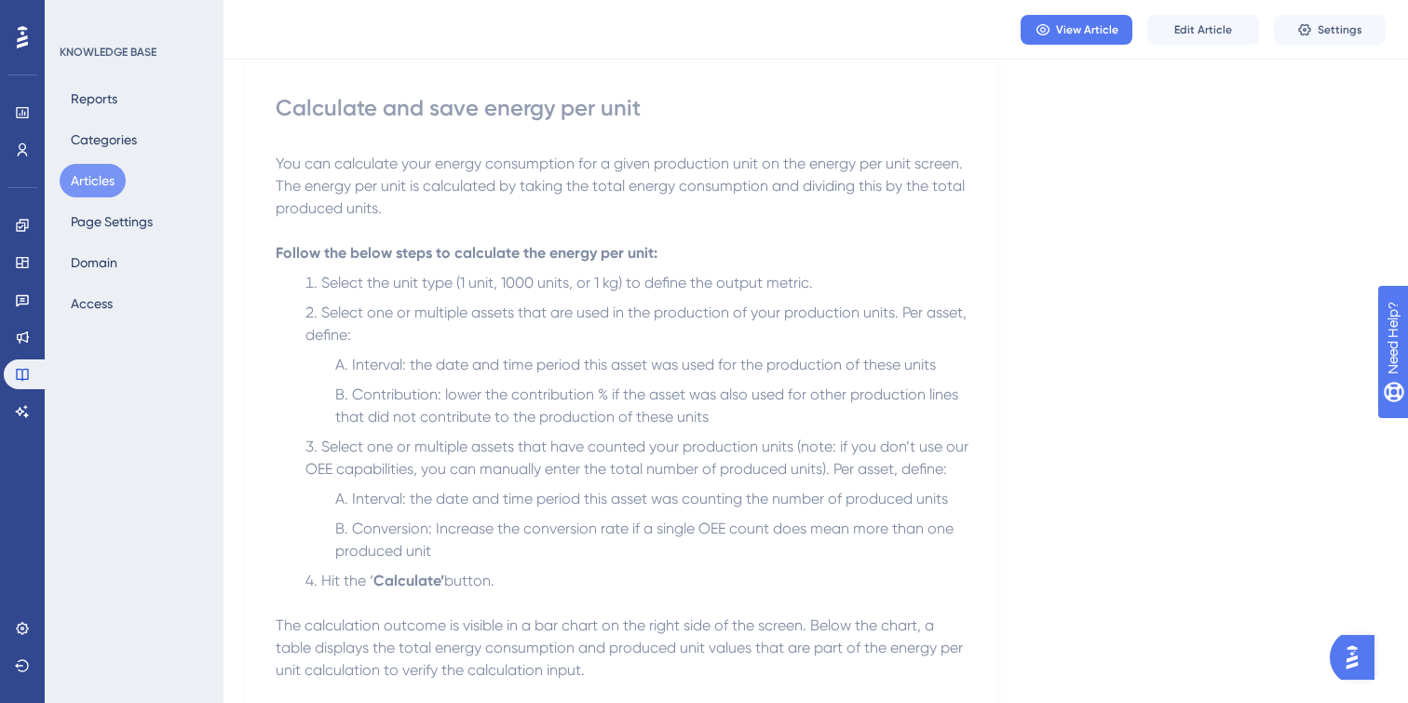
scroll to position [35, 0]
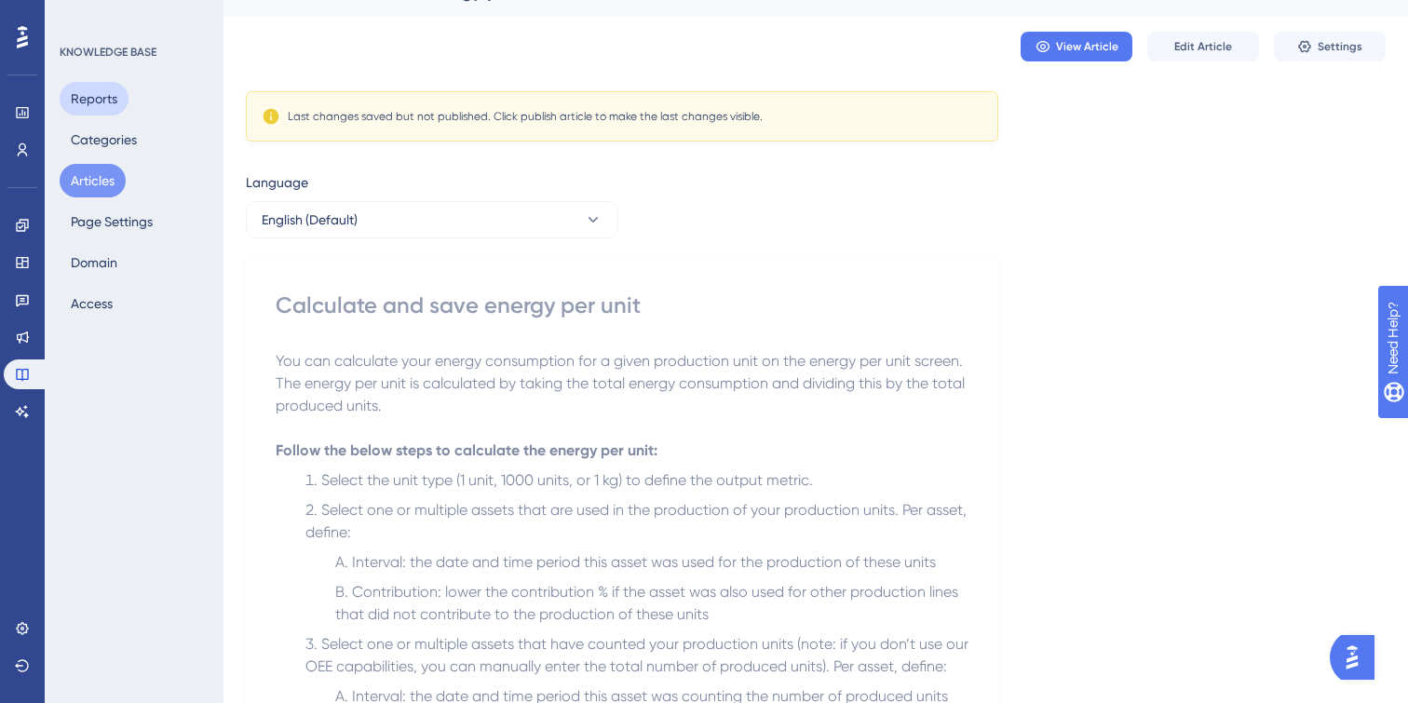
click at [102, 99] on button "Reports" at bounding box center [94, 99] width 69 height 34
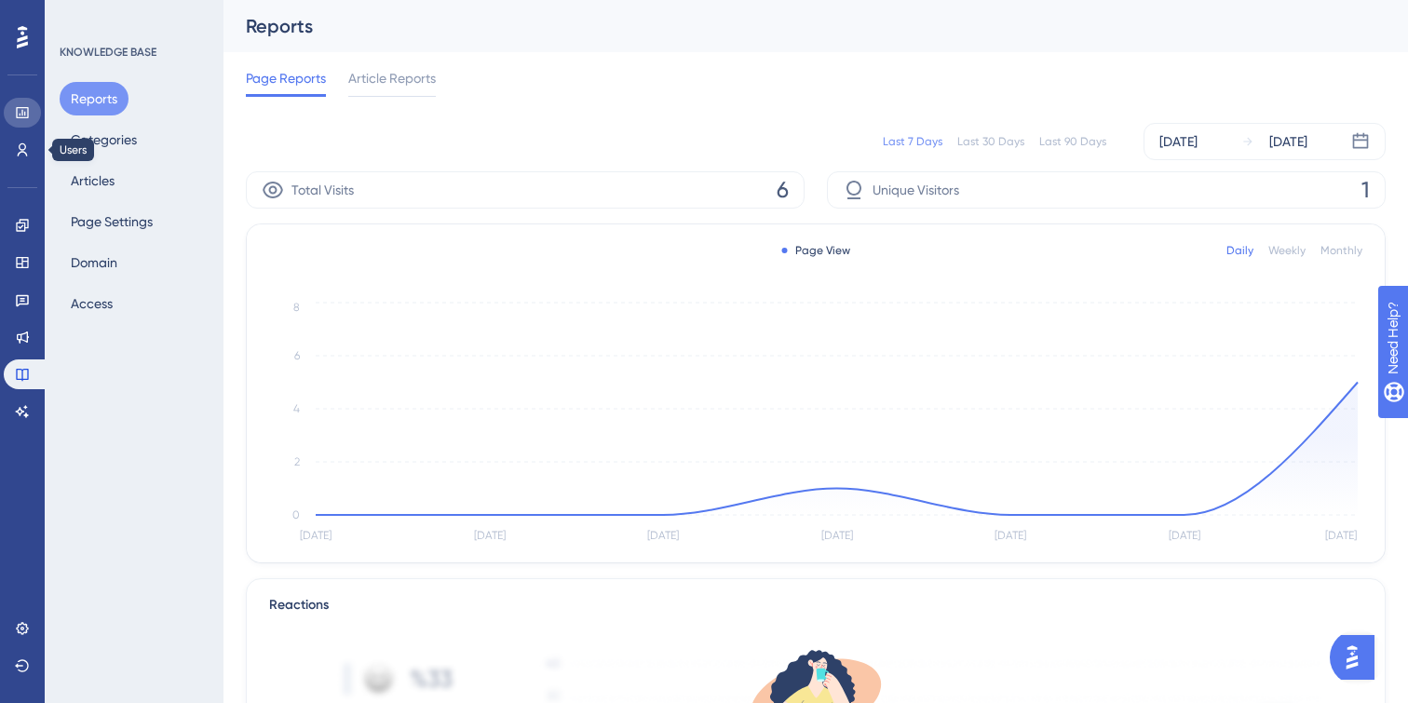
click at [10, 113] on link at bounding box center [22, 113] width 37 height 30
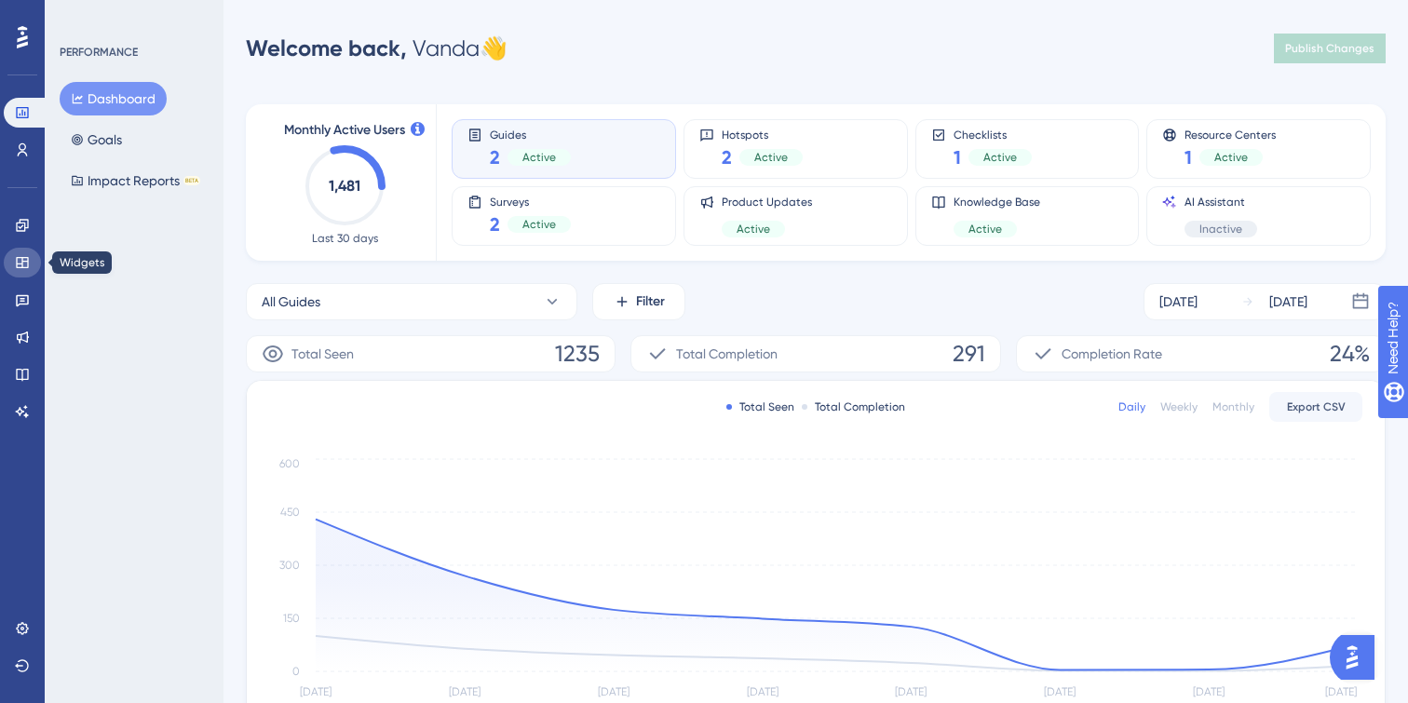
click at [29, 266] on icon at bounding box center [22, 262] width 15 height 15
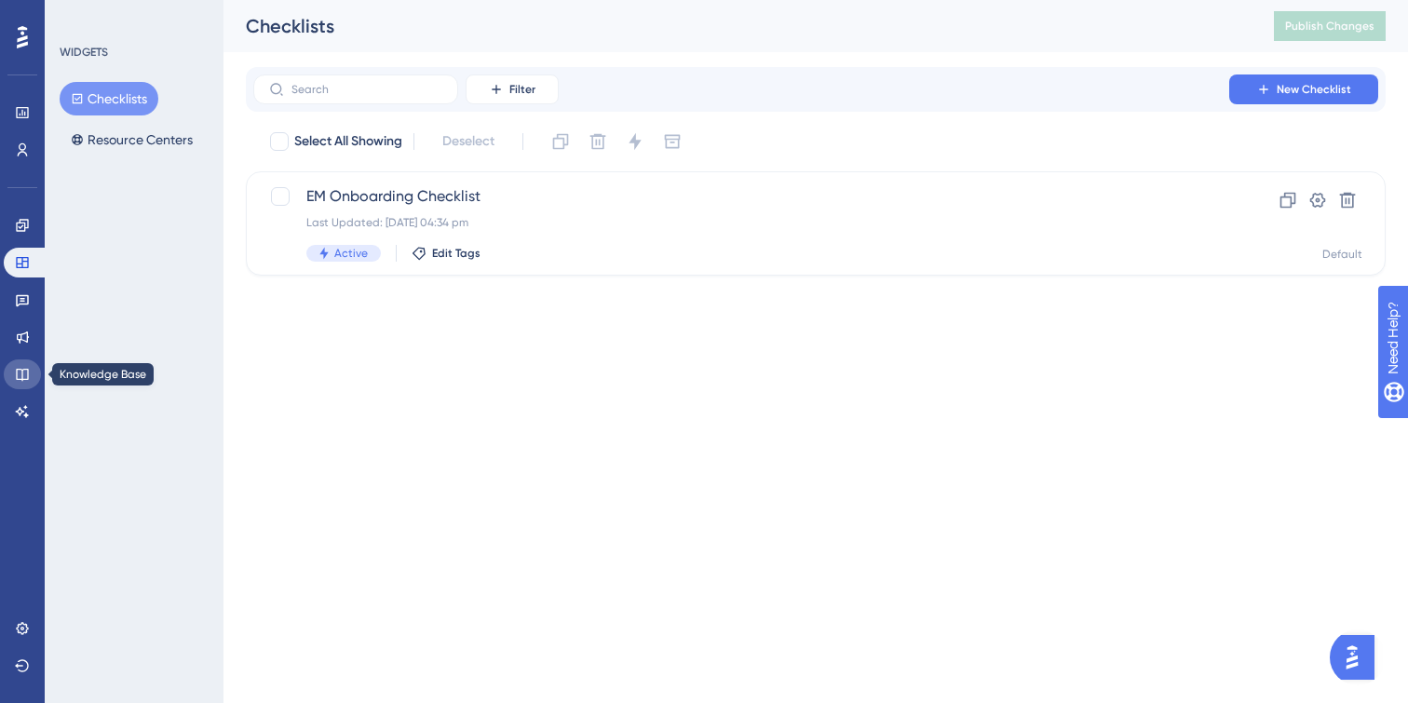
click at [28, 373] on icon at bounding box center [22, 375] width 12 height 12
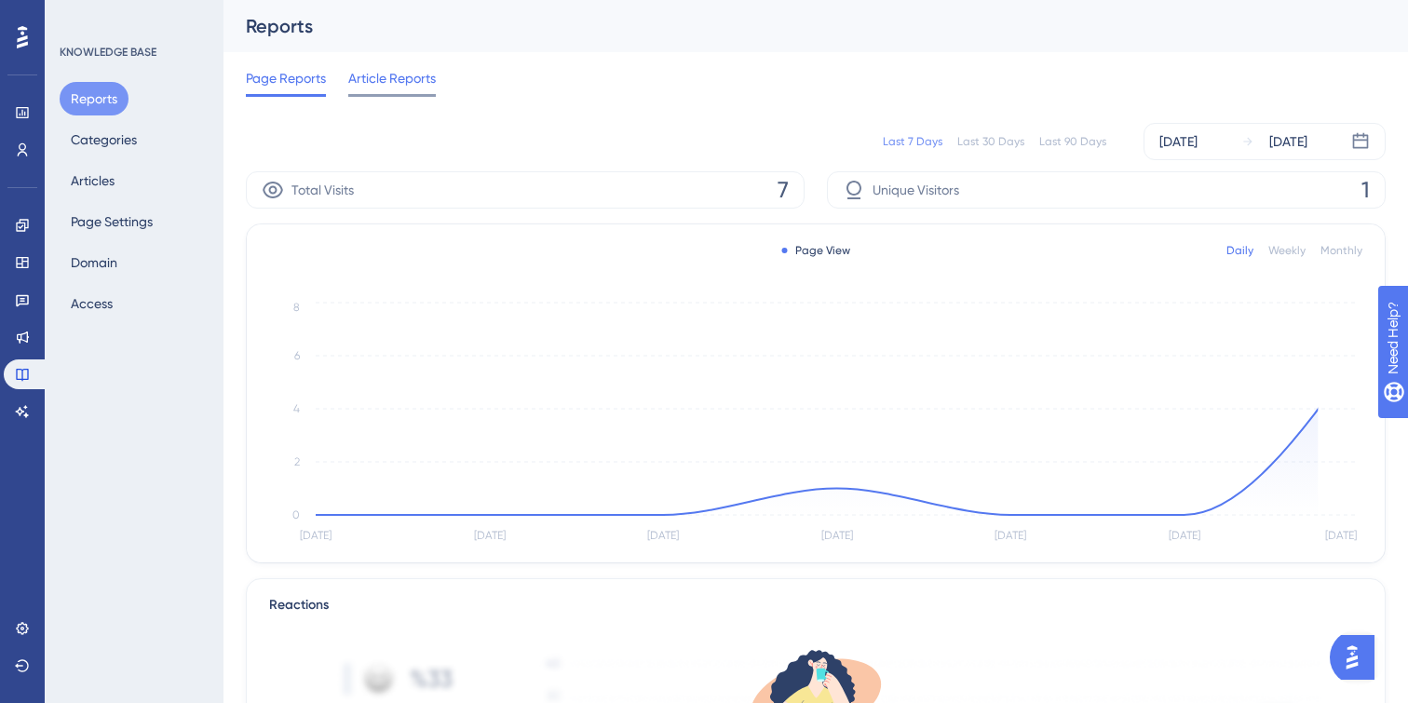
click at [401, 79] on span "Article Reports" at bounding box center [392, 78] width 88 height 22
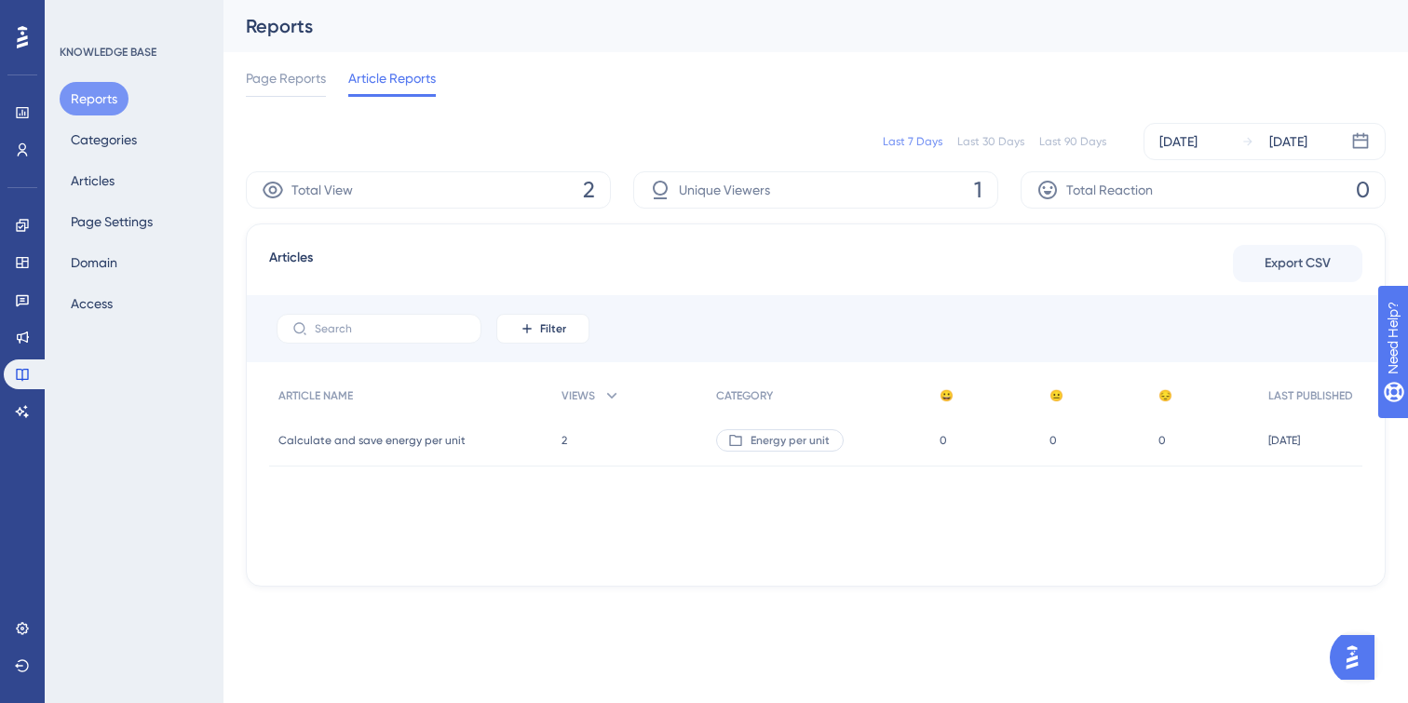
click at [562, 447] on div "2 2" at bounding box center [629, 440] width 155 height 52
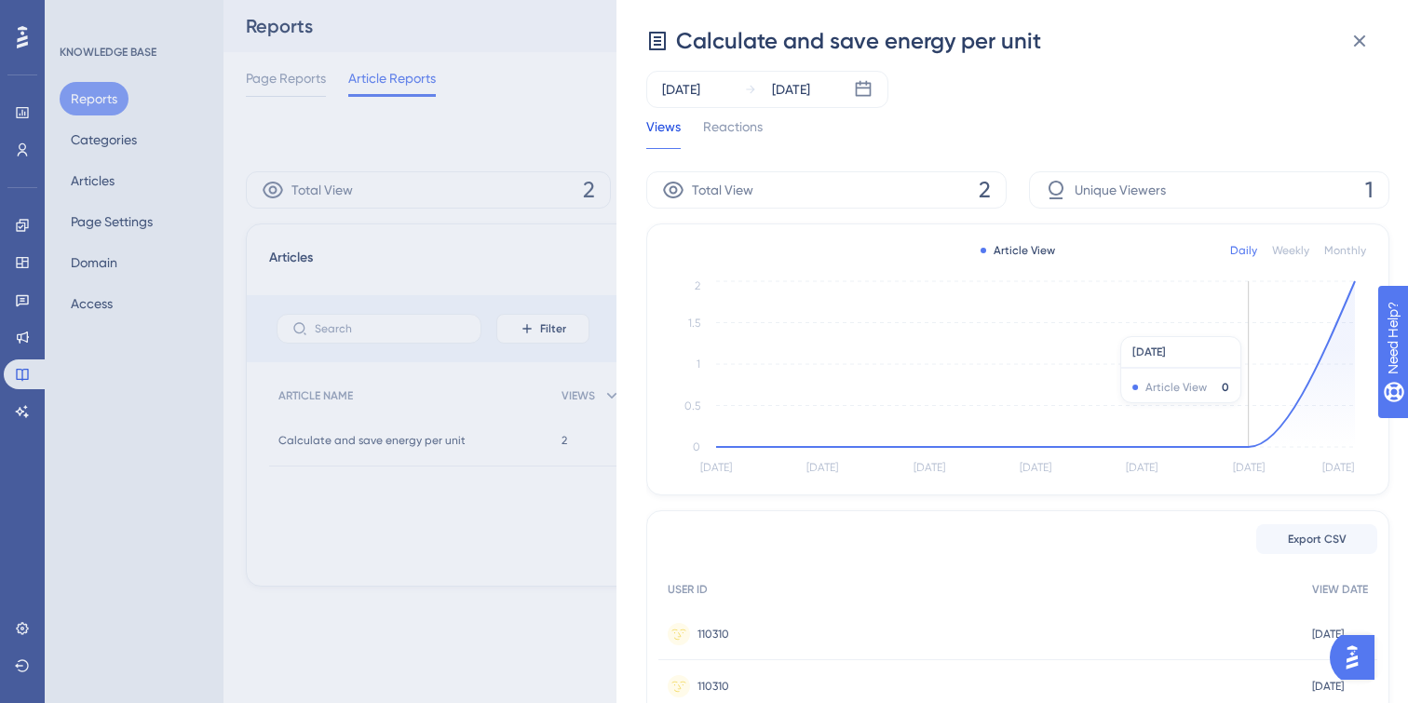
scroll to position [128, 0]
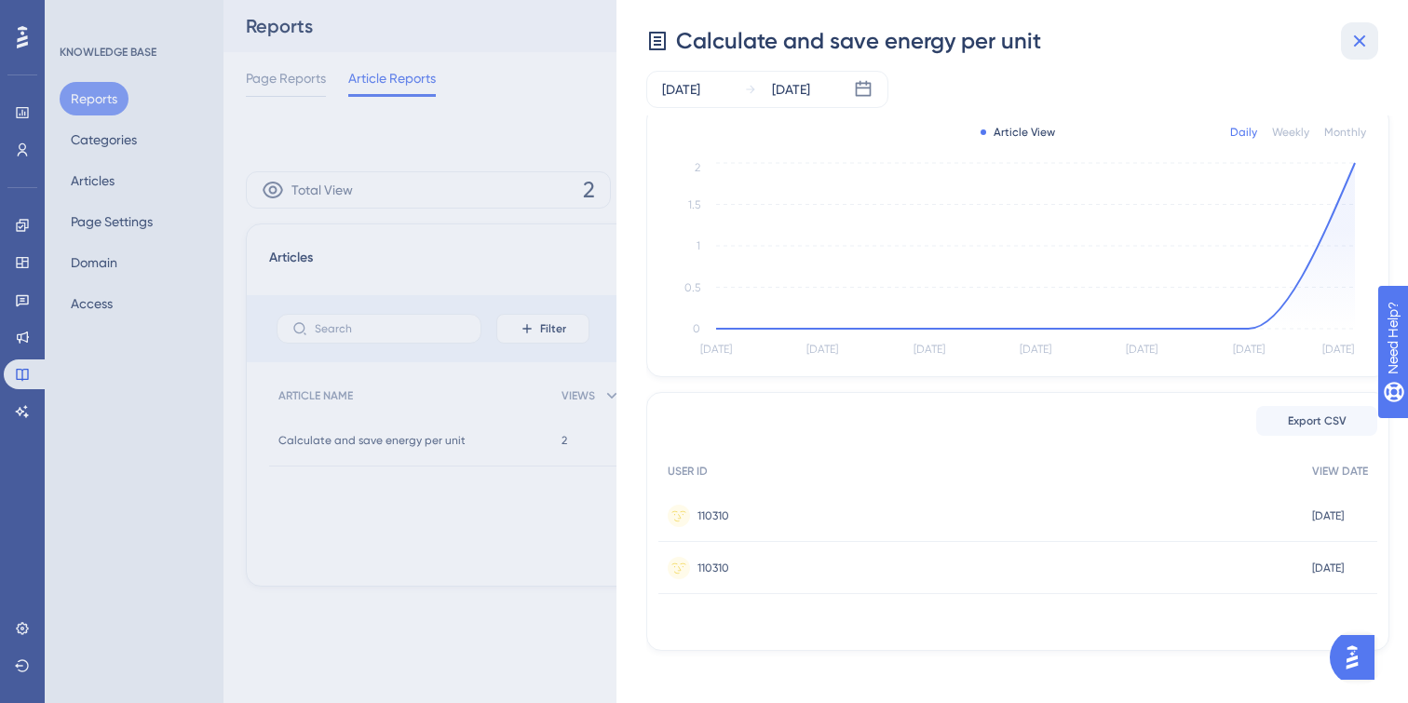
click at [1355, 39] on icon at bounding box center [1359, 41] width 22 height 22
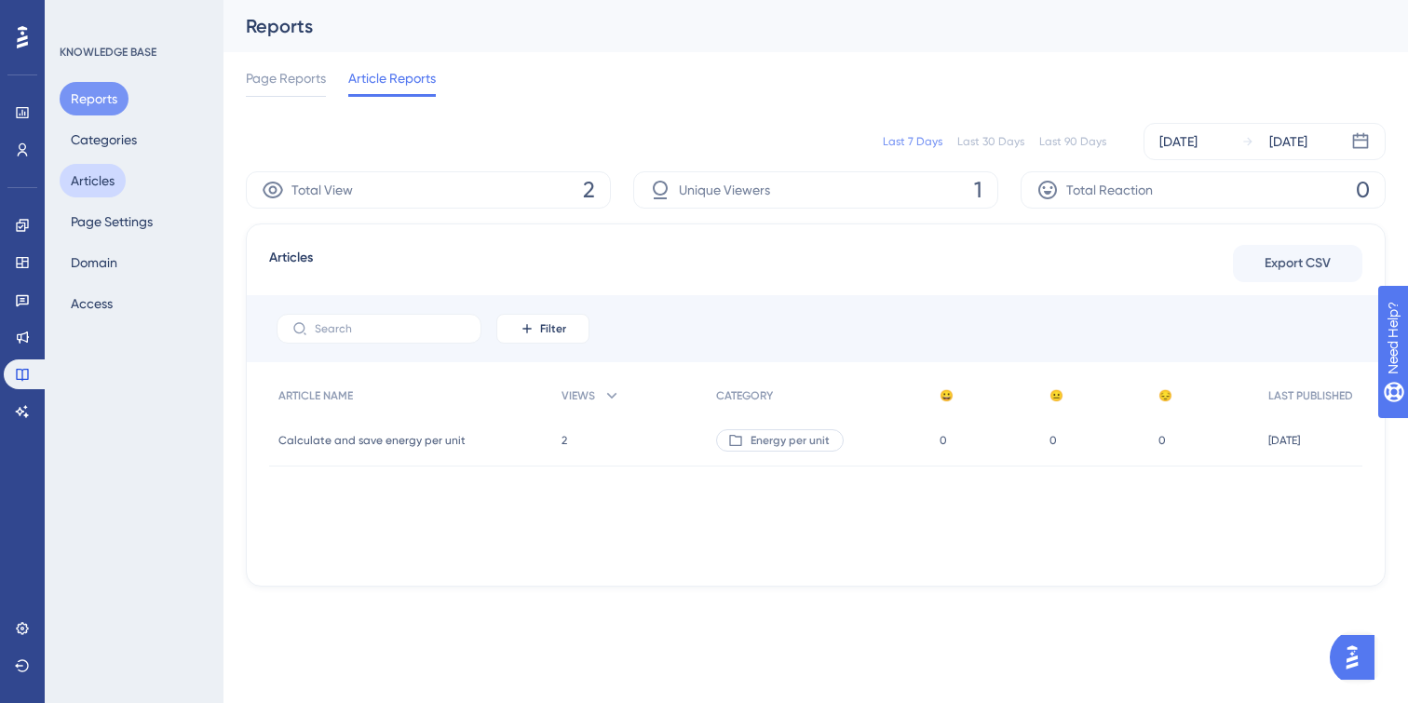
click at [120, 182] on button "Articles" at bounding box center [93, 181] width 66 height 34
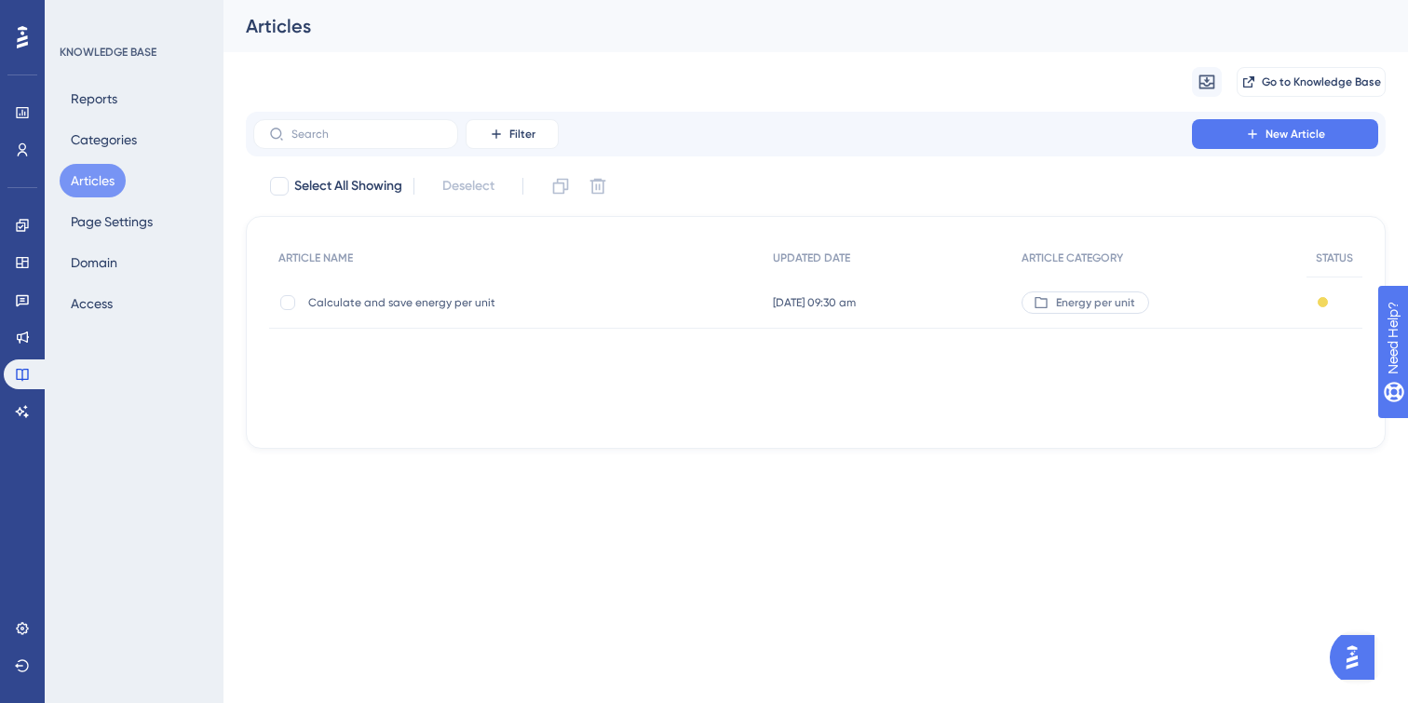
click at [773, 305] on span "[DATE] 09:30 am" at bounding box center [814, 302] width 83 height 15
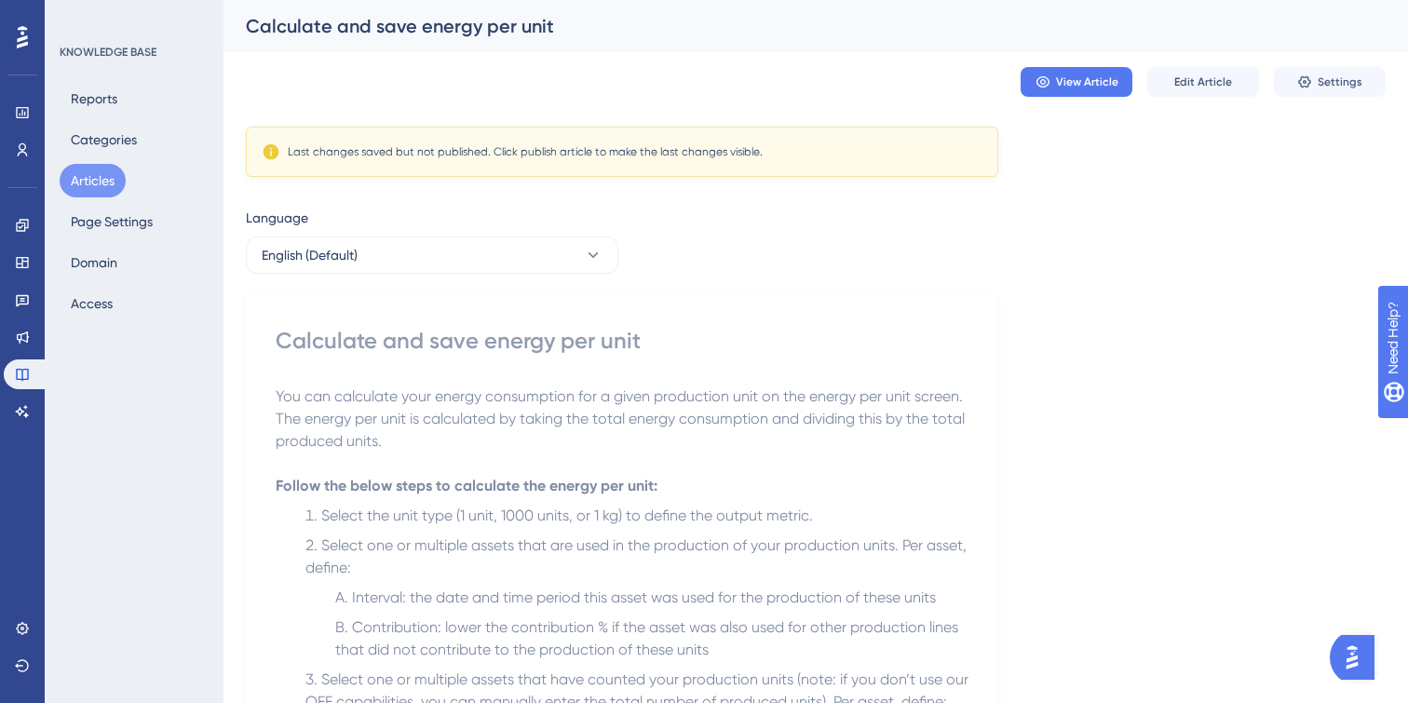
click at [967, 149] on div "Last changes saved but not published. Click publish article to make the last ch…" at bounding box center [622, 151] width 721 height 19
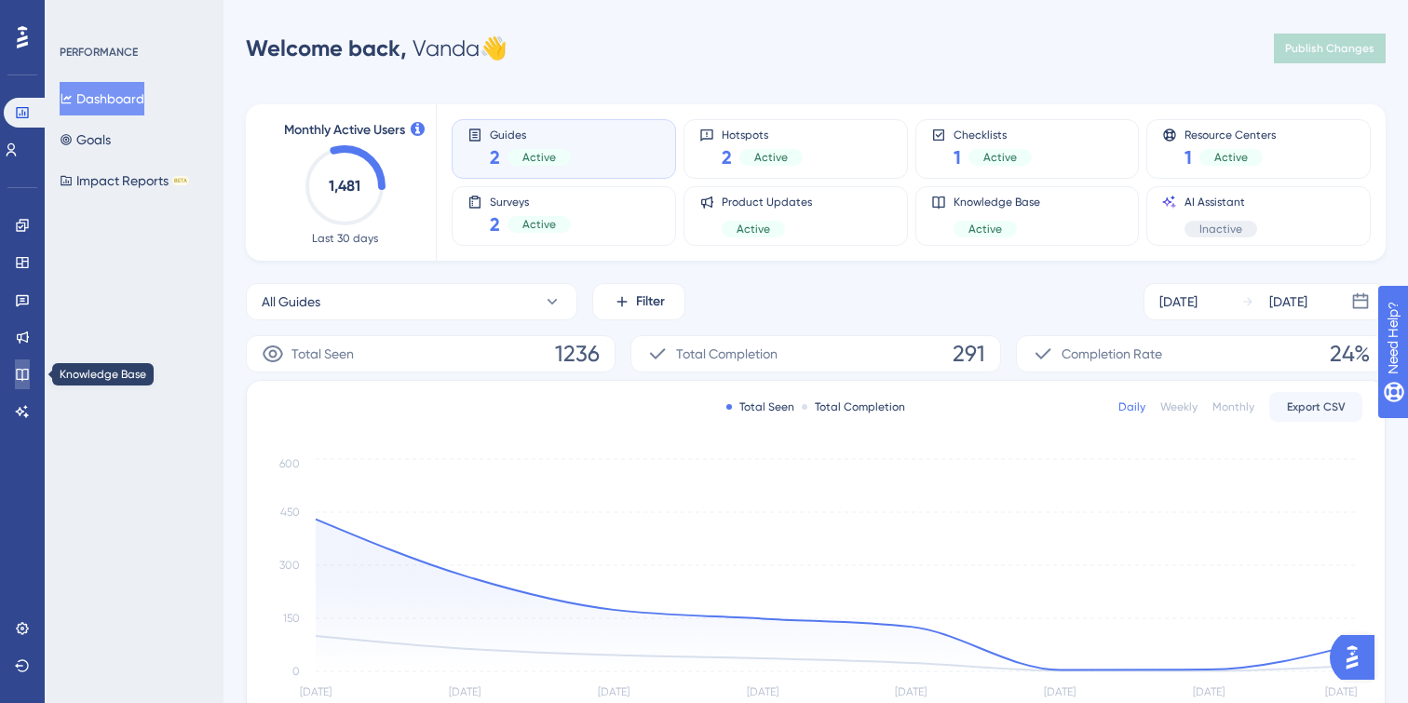
click at [24, 382] on link at bounding box center [22, 374] width 15 height 30
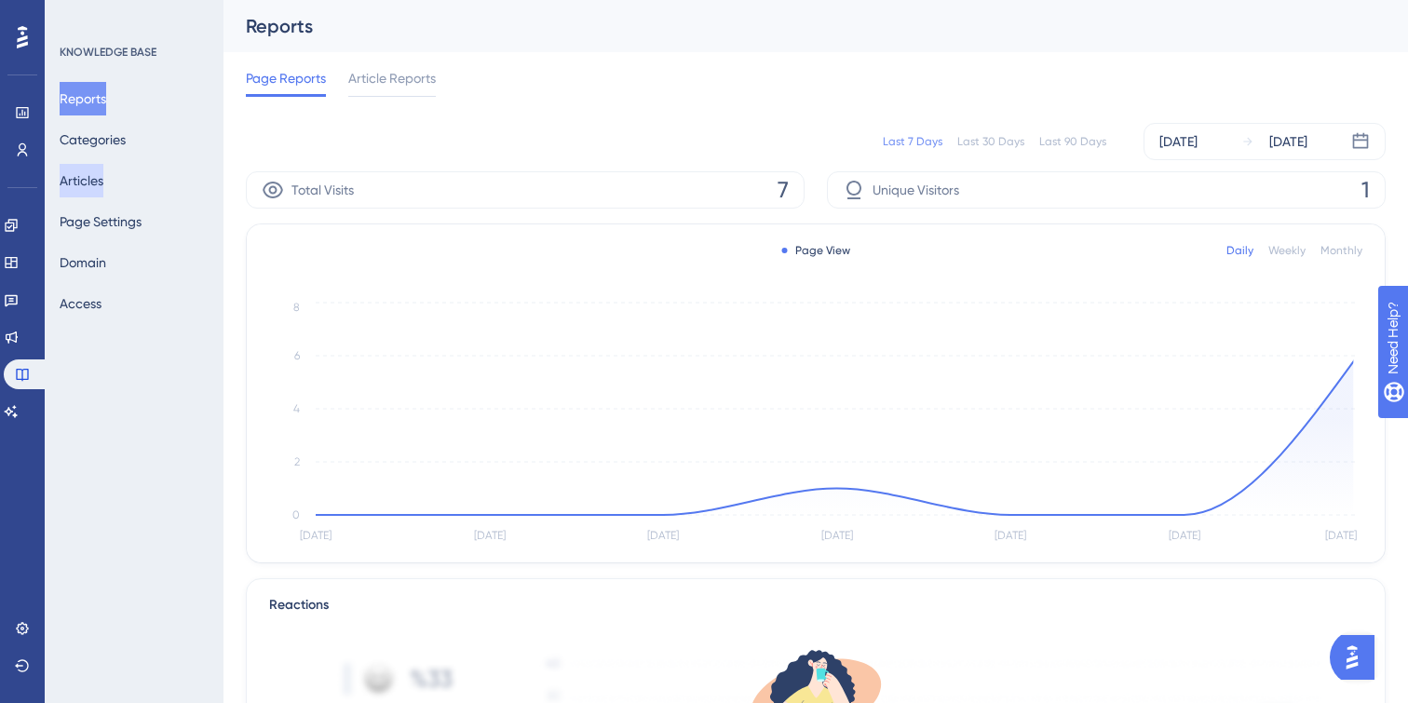
click at [103, 185] on button "Articles" at bounding box center [82, 181] width 44 height 34
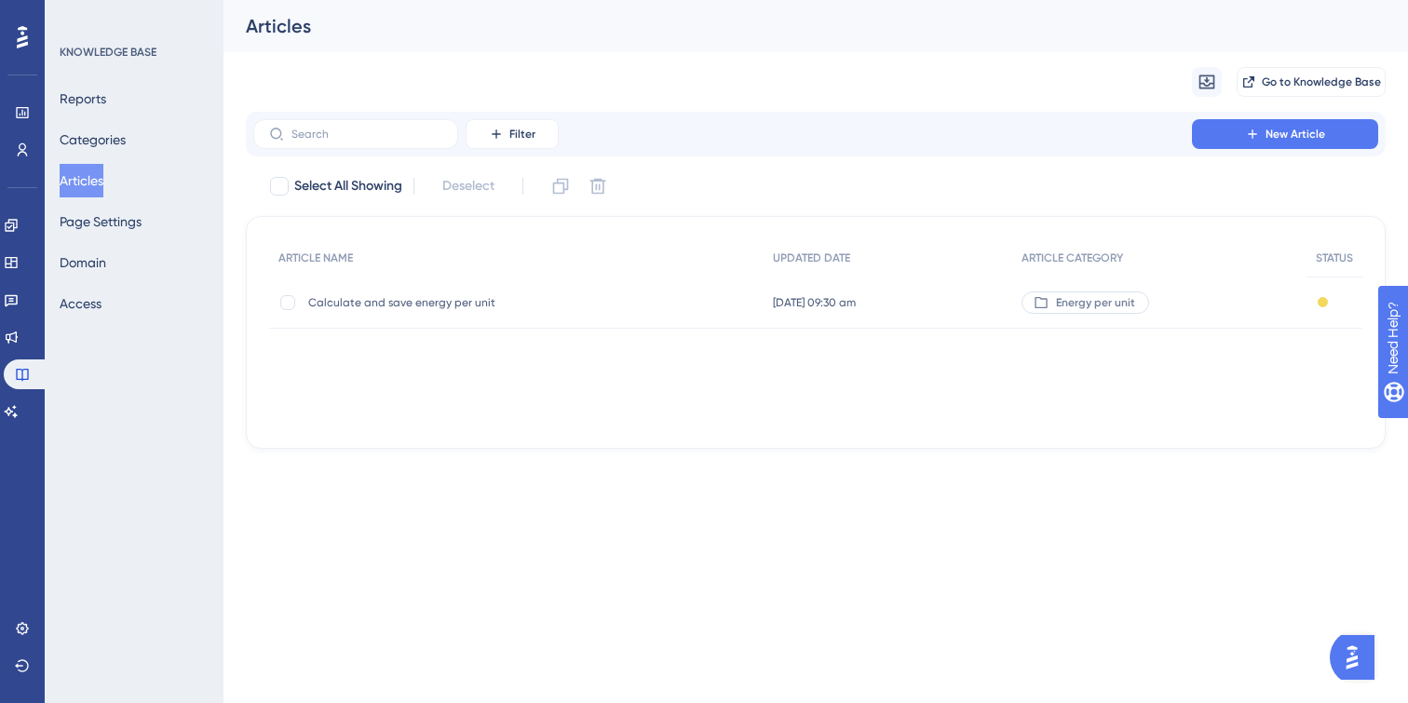
click at [440, 277] on div "Calculate and save energy per unit Calculate and save energy per unit" at bounding box center [457, 303] width 298 height 52
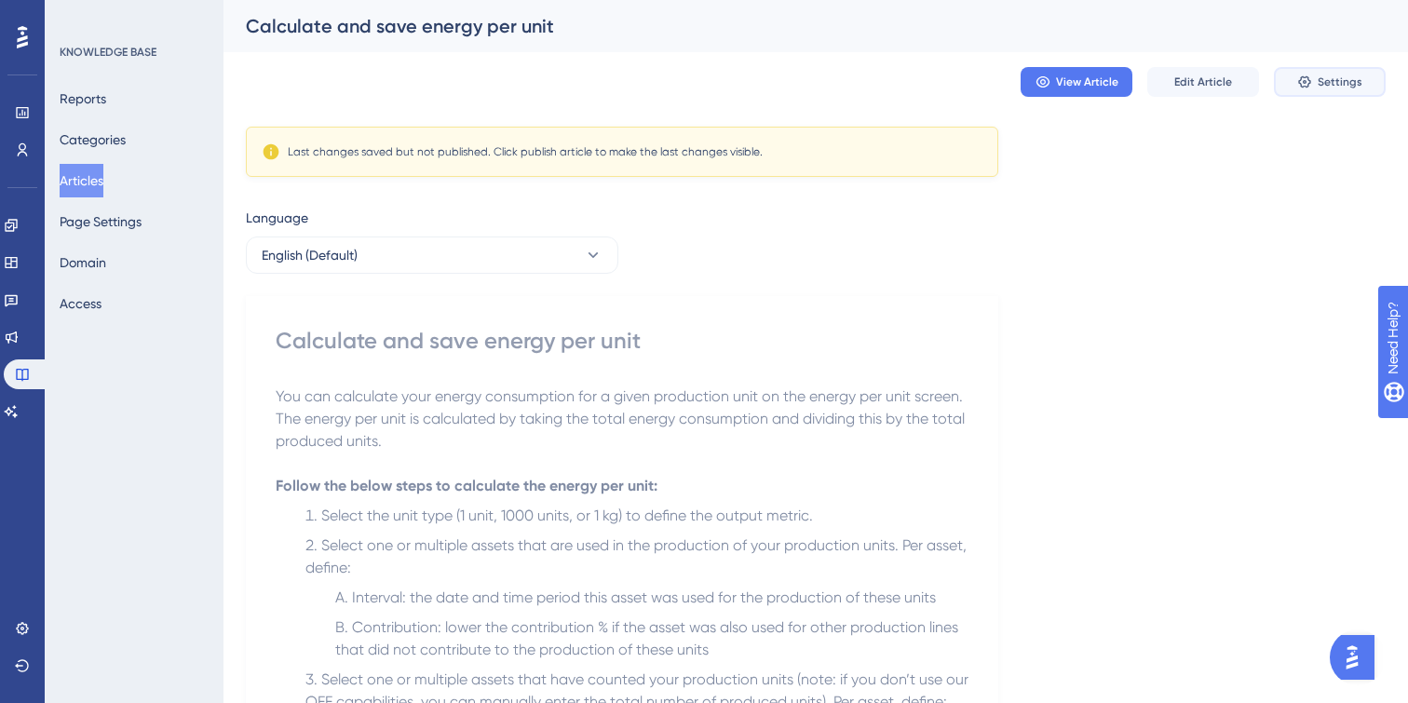
click at [1326, 75] on span "Settings" at bounding box center [1339, 81] width 45 height 15
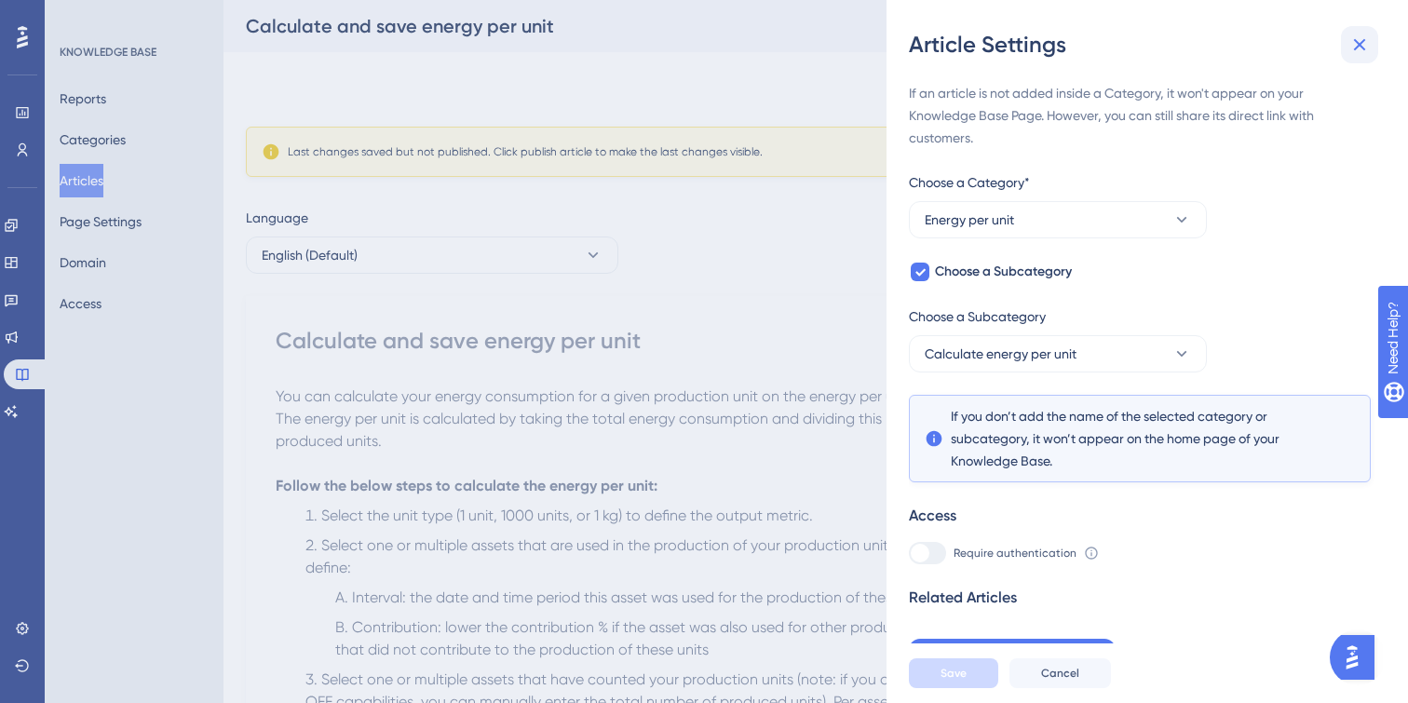
click at [1367, 40] on icon at bounding box center [1359, 45] width 22 height 22
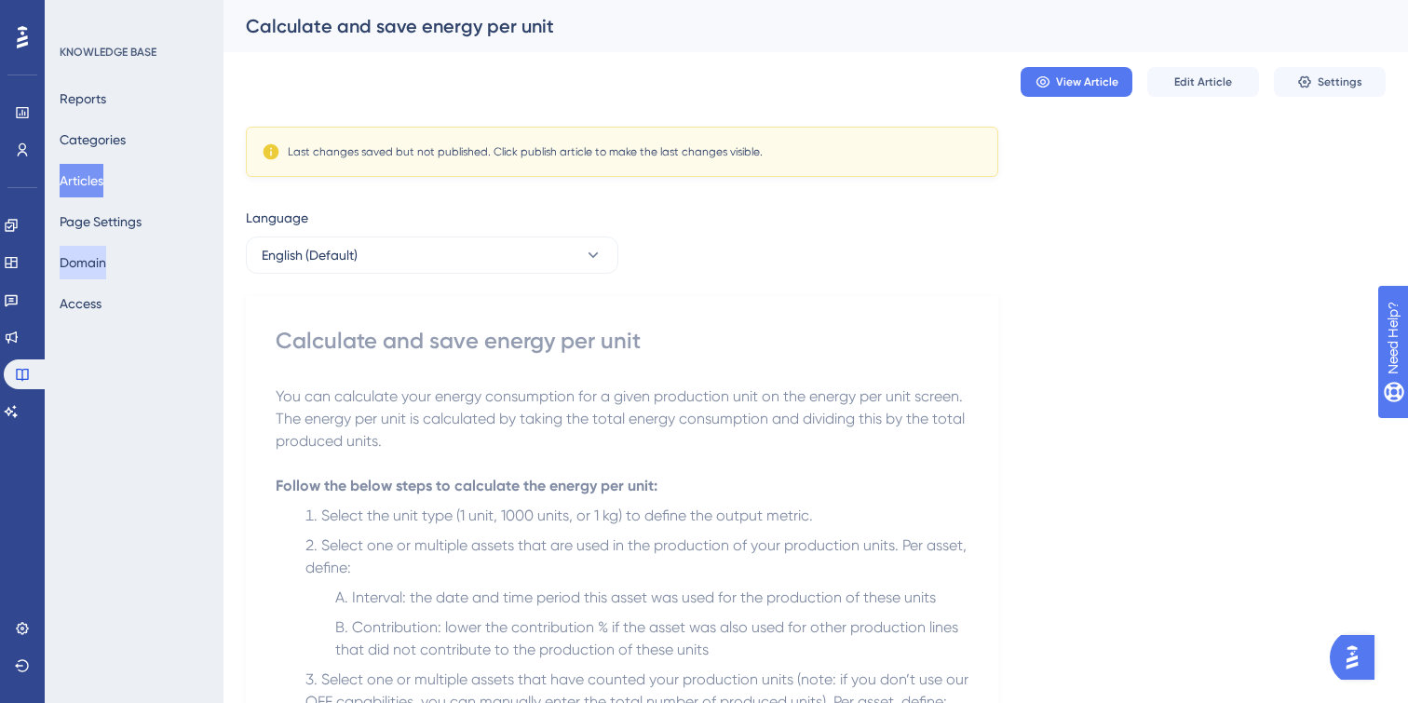
click at [102, 258] on button "Domain" at bounding box center [83, 263] width 47 height 34
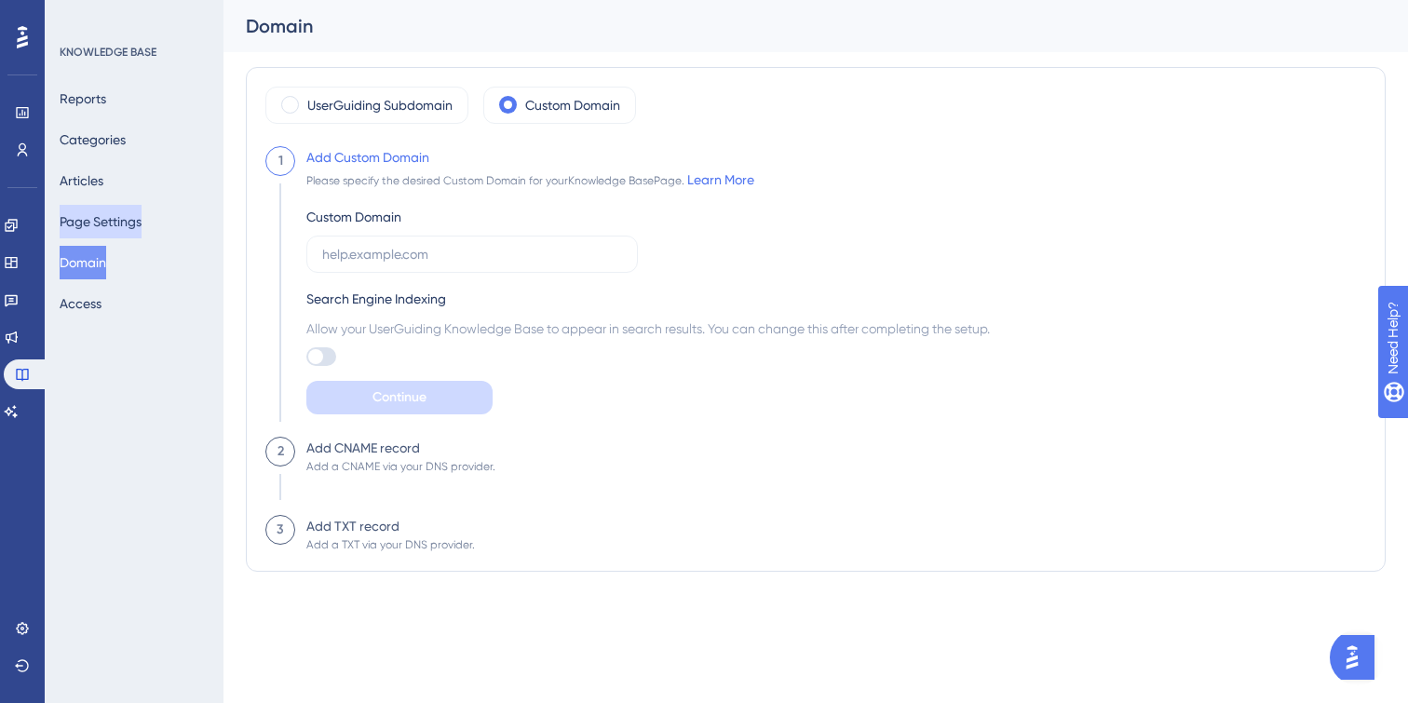
click at [117, 217] on button "Page Settings" at bounding box center [101, 222] width 82 height 34
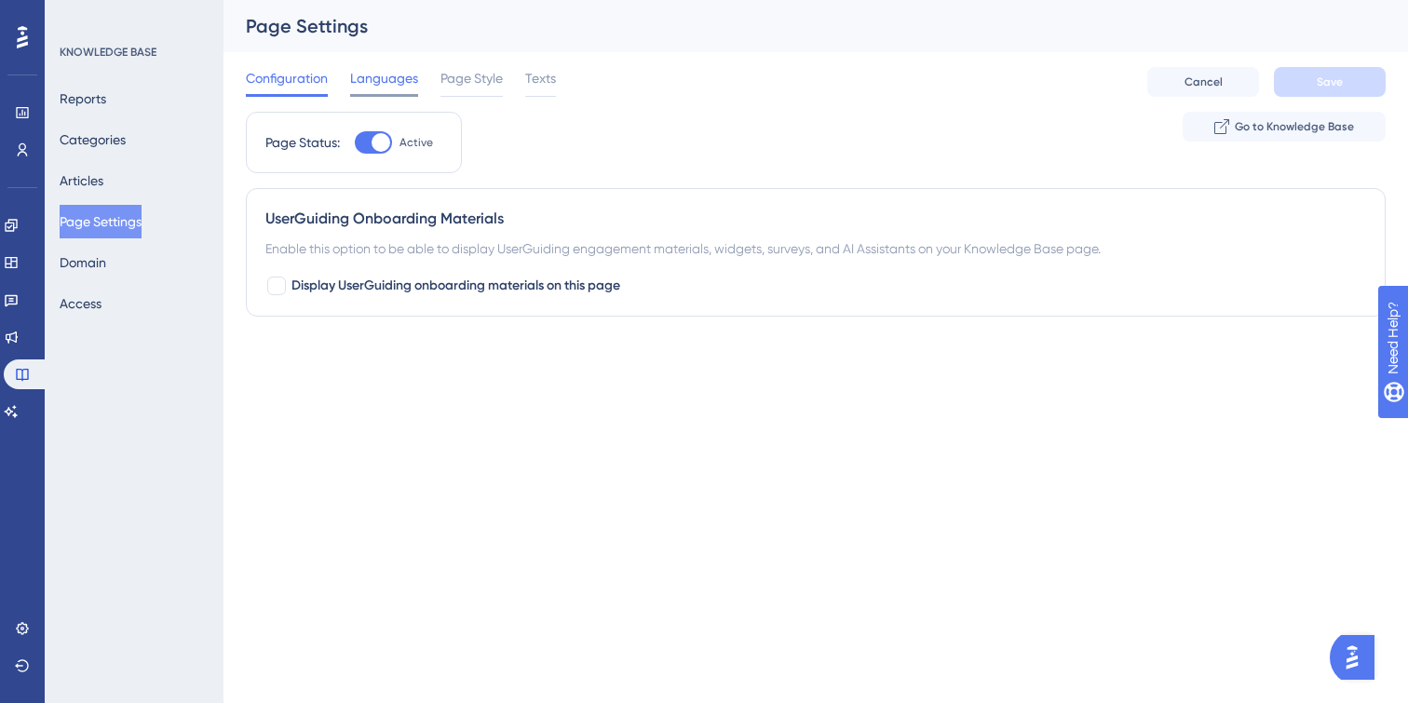
click at [384, 80] on span "Languages" at bounding box center [384, 78] width 68 height 22
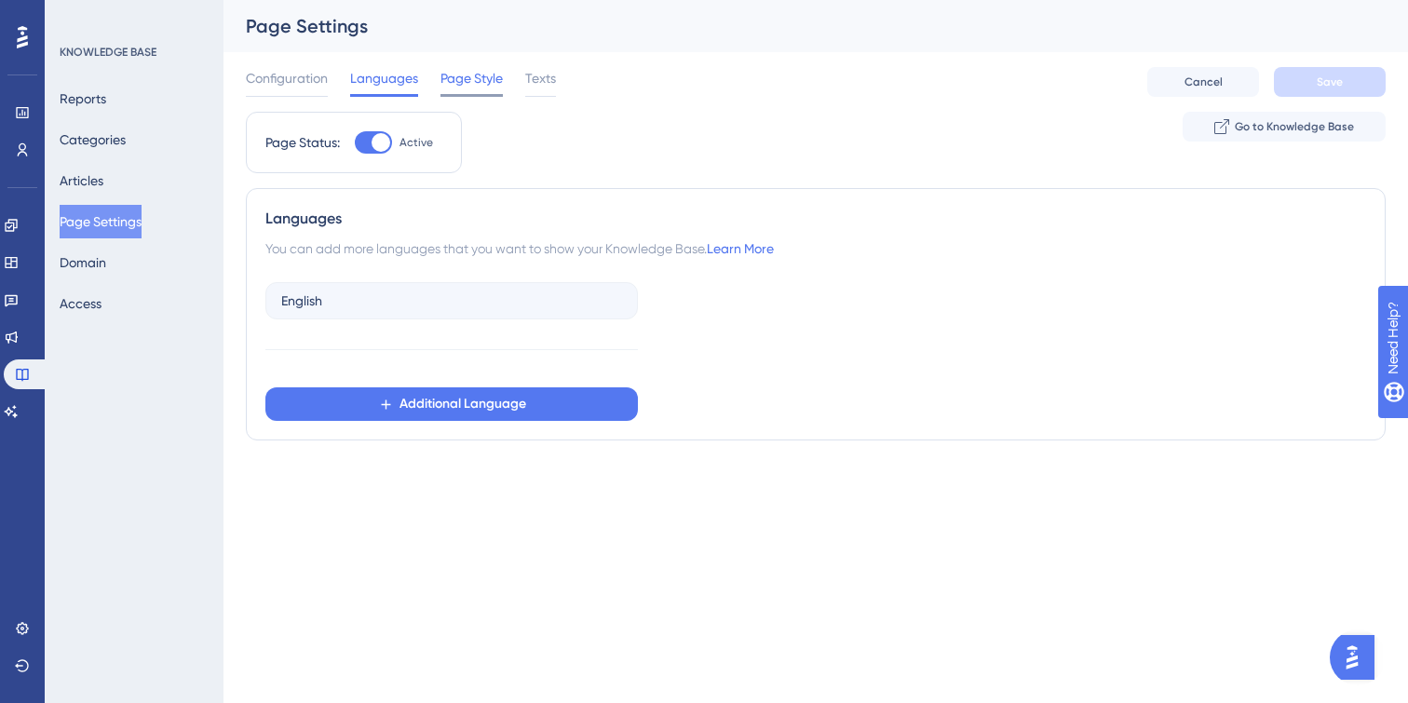
click at [473, 79] on span "Page Style" at bounding box center [471, 78] width 62 height 22
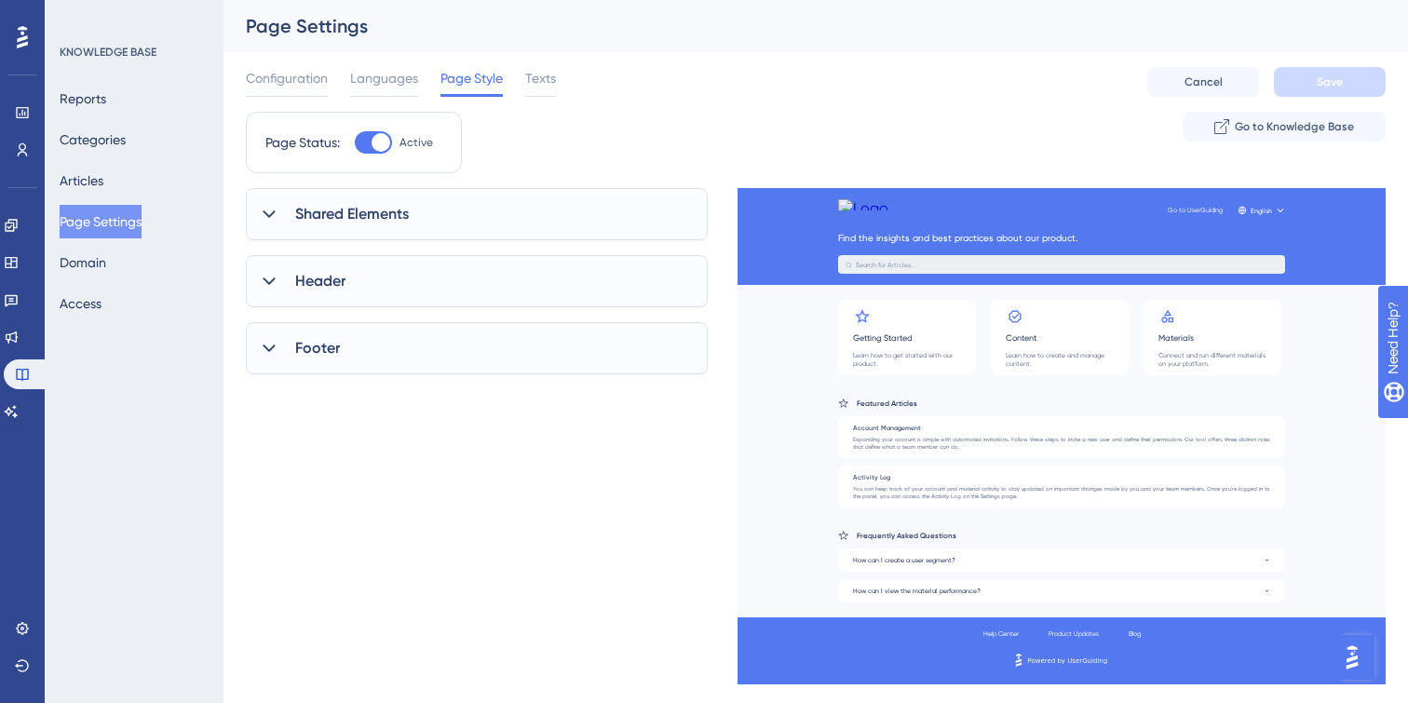
click at [260, 211] on icon at bounding box center [269, 214] width 19 height 19
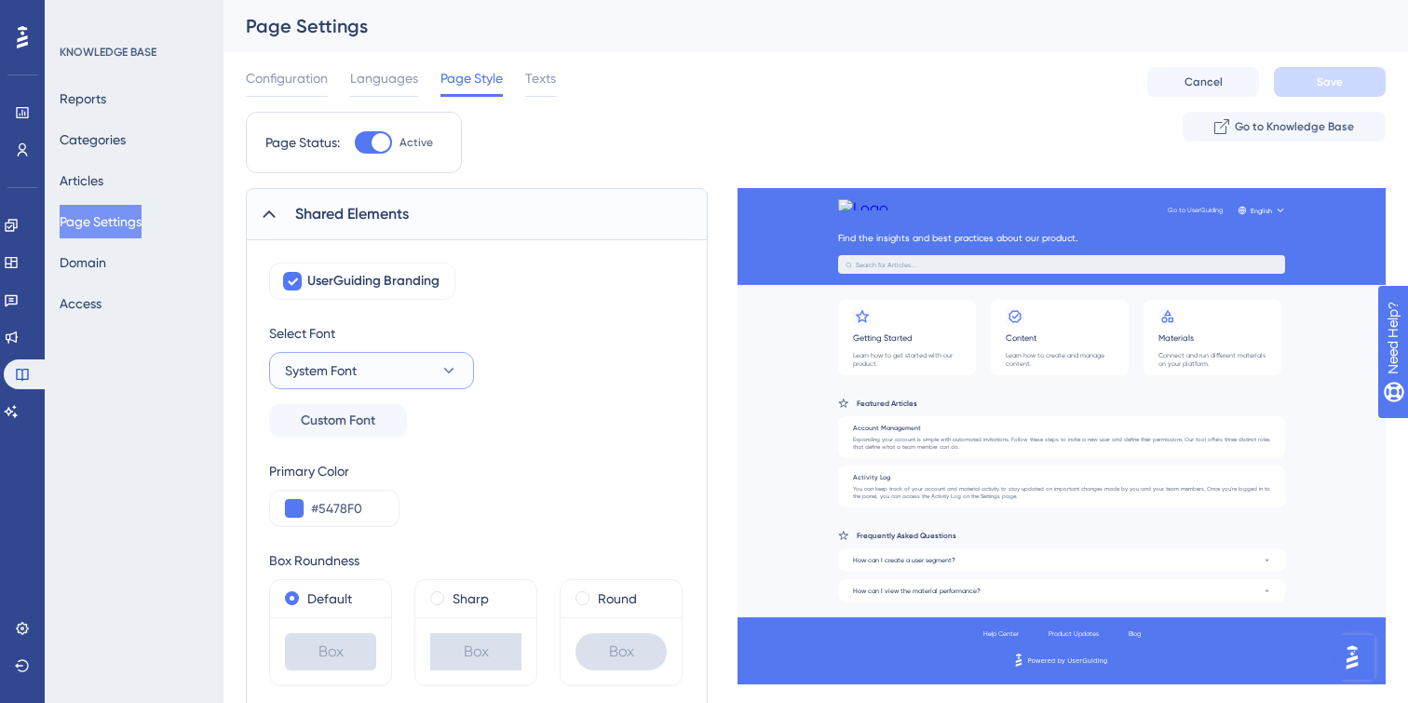
click at [371, 386] on button "System Font" at bounding box center [371, 370] width 205 height 37
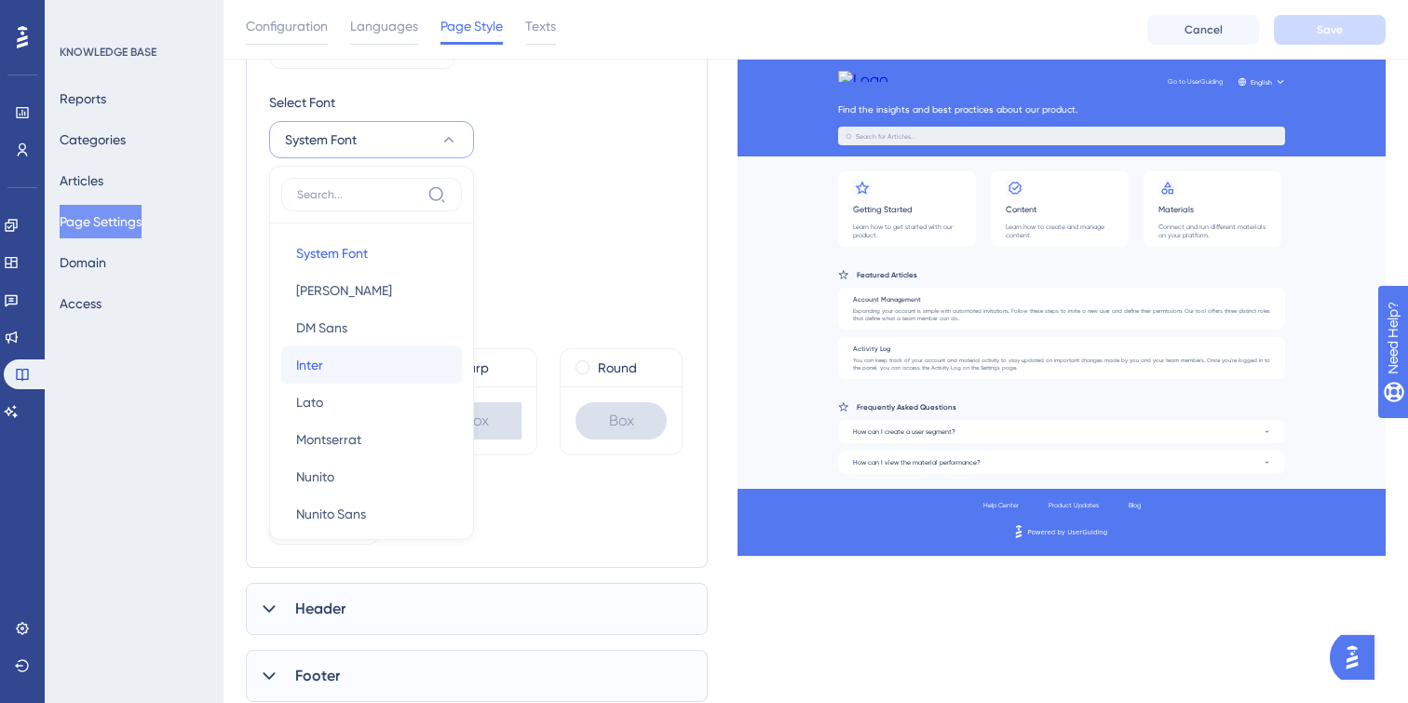
click at [361, 359] on button "Inter Inter" at bounding box center [371, 364] width 181 height 37
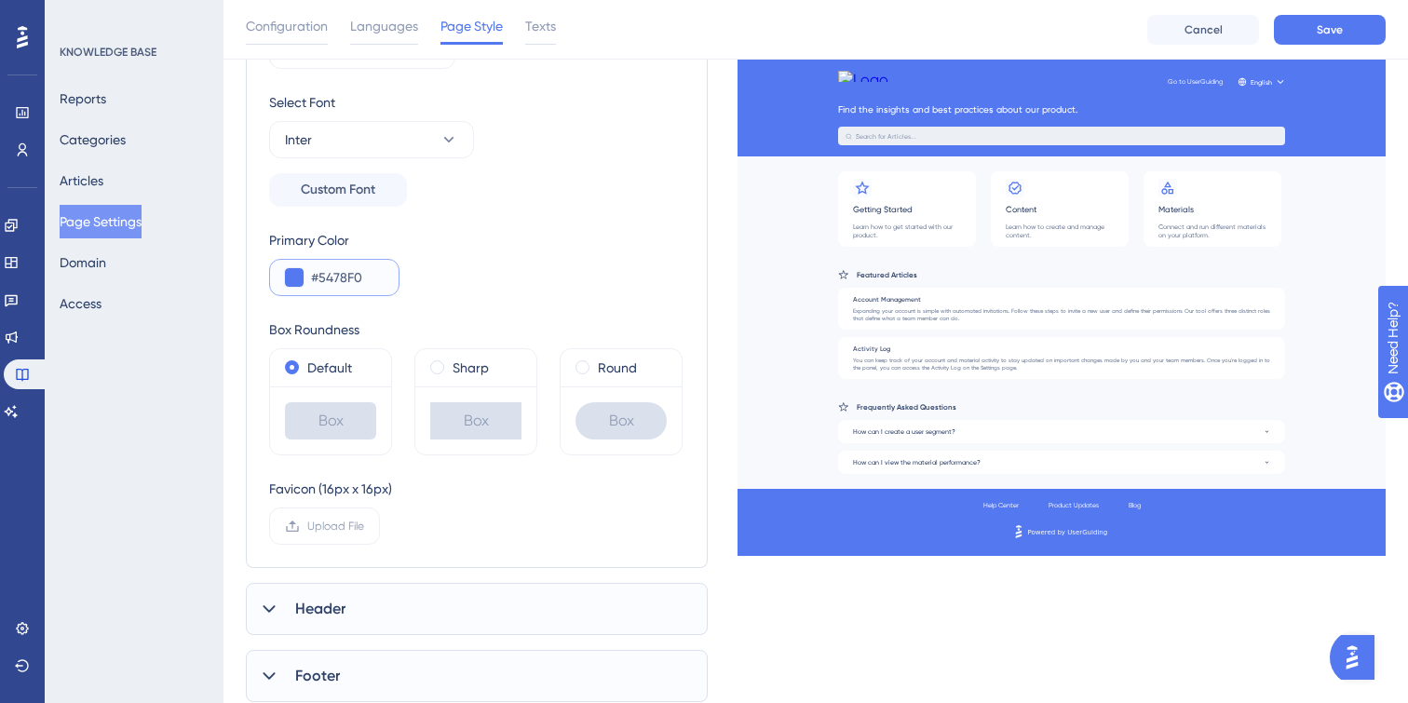
click at [322, 274] on input "#5478F0" at bounding box center [347, 277] width 73 height 22
click at [518, 292] on div "Primary Color #5478F0" at bounding box center [476, 262] width 415 height 67
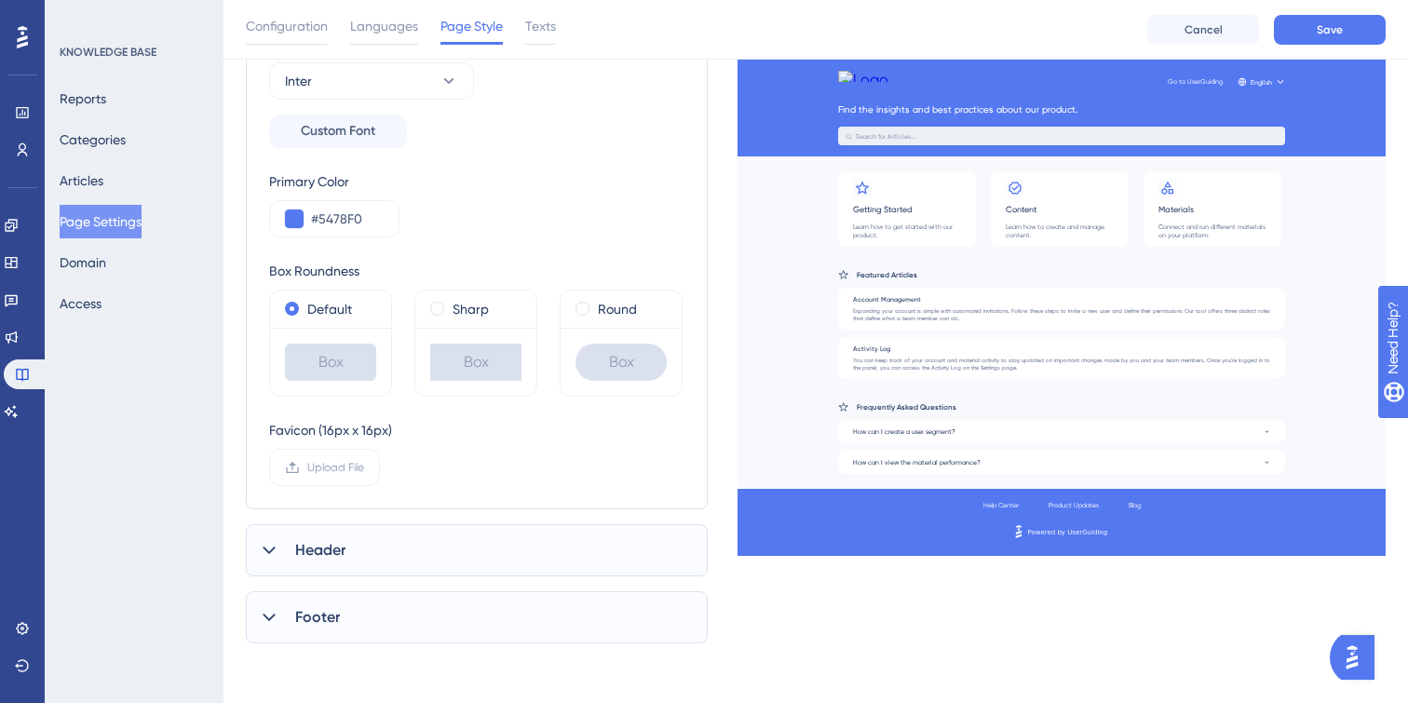
click at [267, 547] on icon at bounding box center [269, 550] width 19 height 19
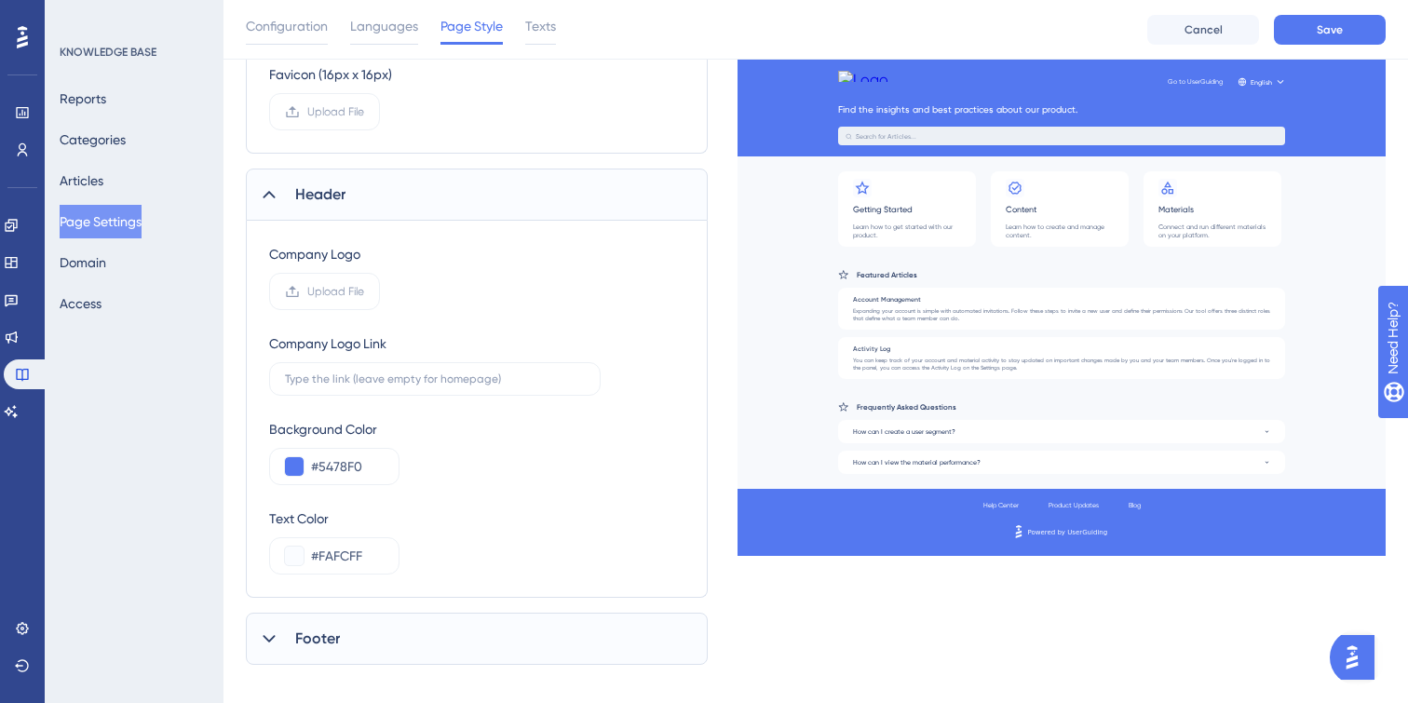
scroll to position [674, 0]
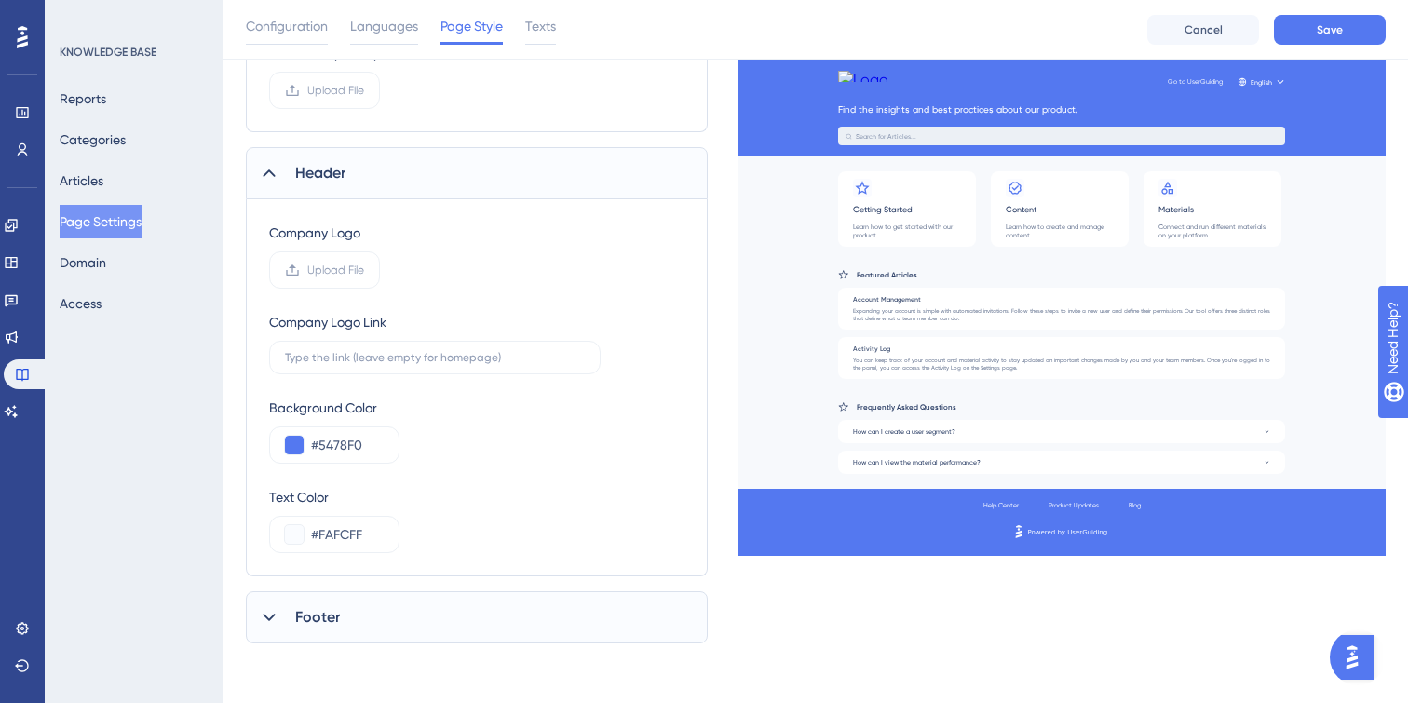
click at [251, 623] on div "Footer" at bounding box center [477, 617] width 462 height 52
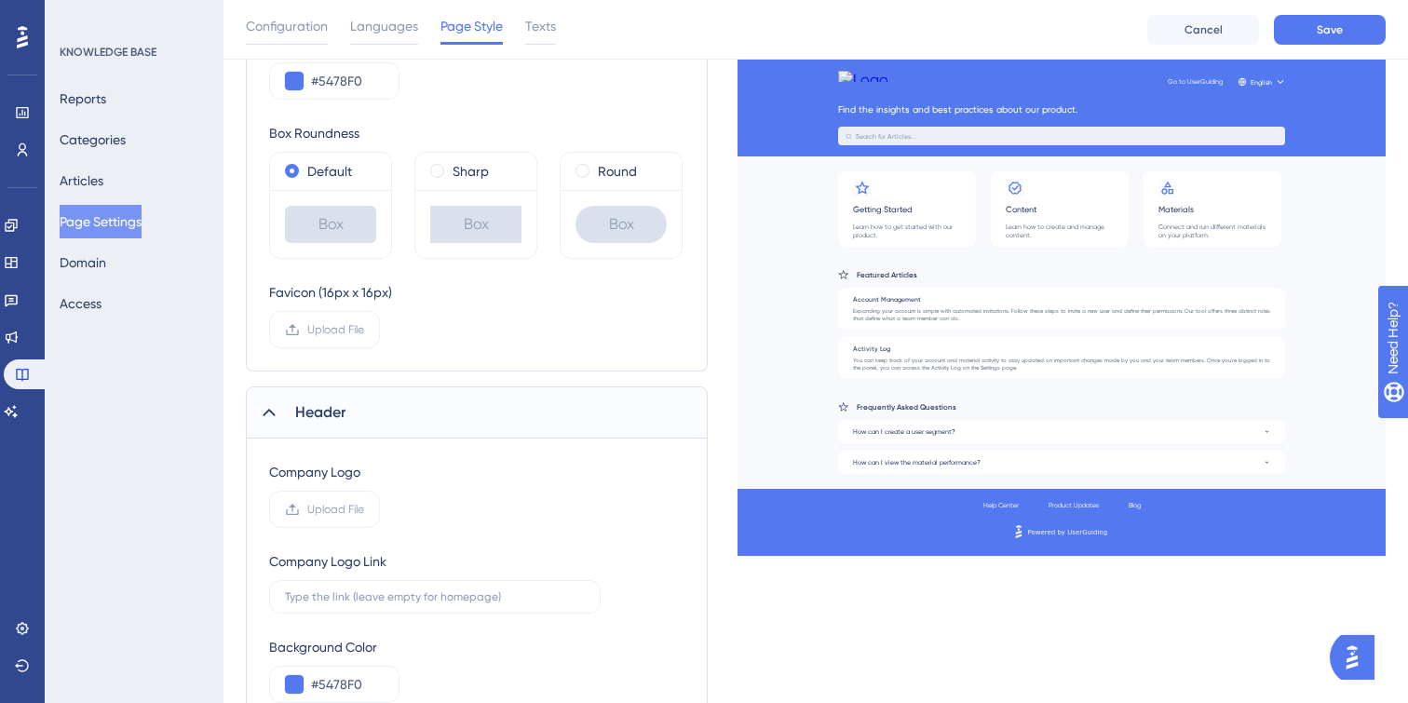
scroll to position [363, 0]
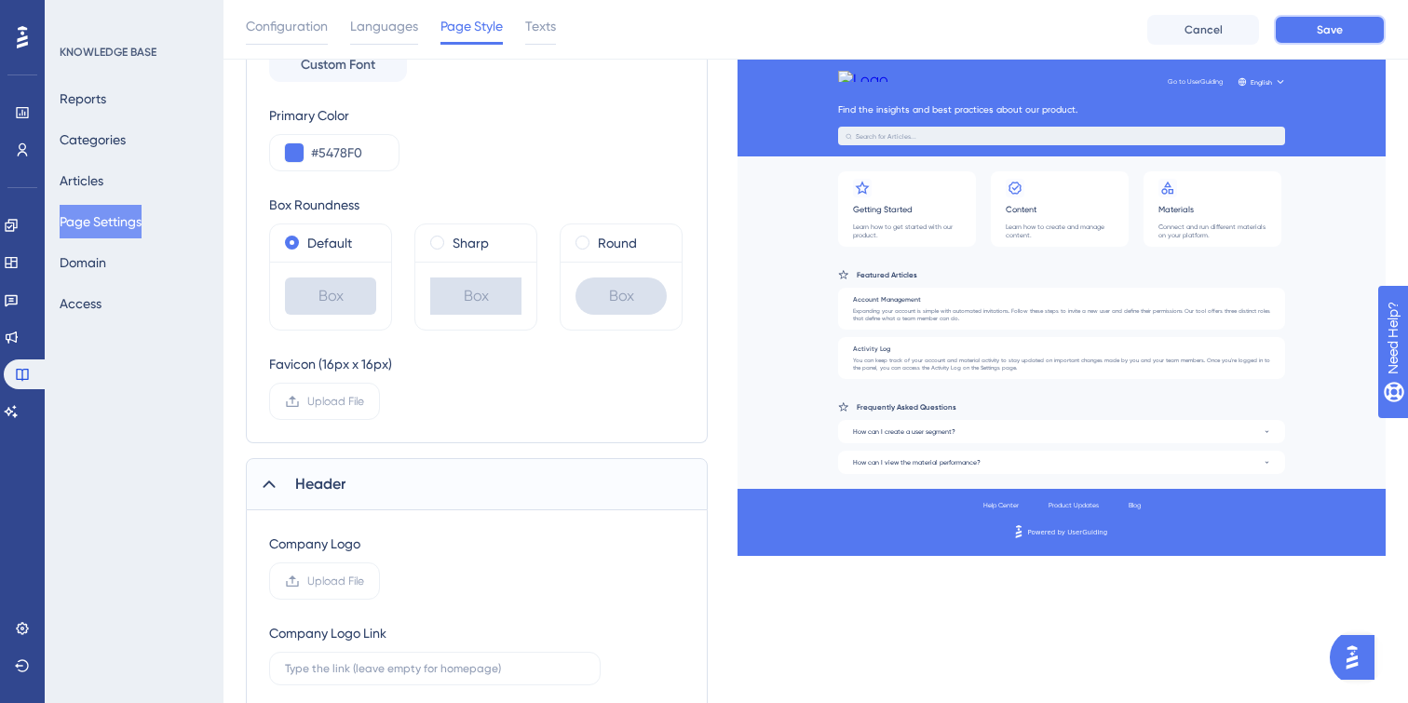
click at [1350, 24] on button "Save" at bounding box center [1330, 30] width 112 height 30
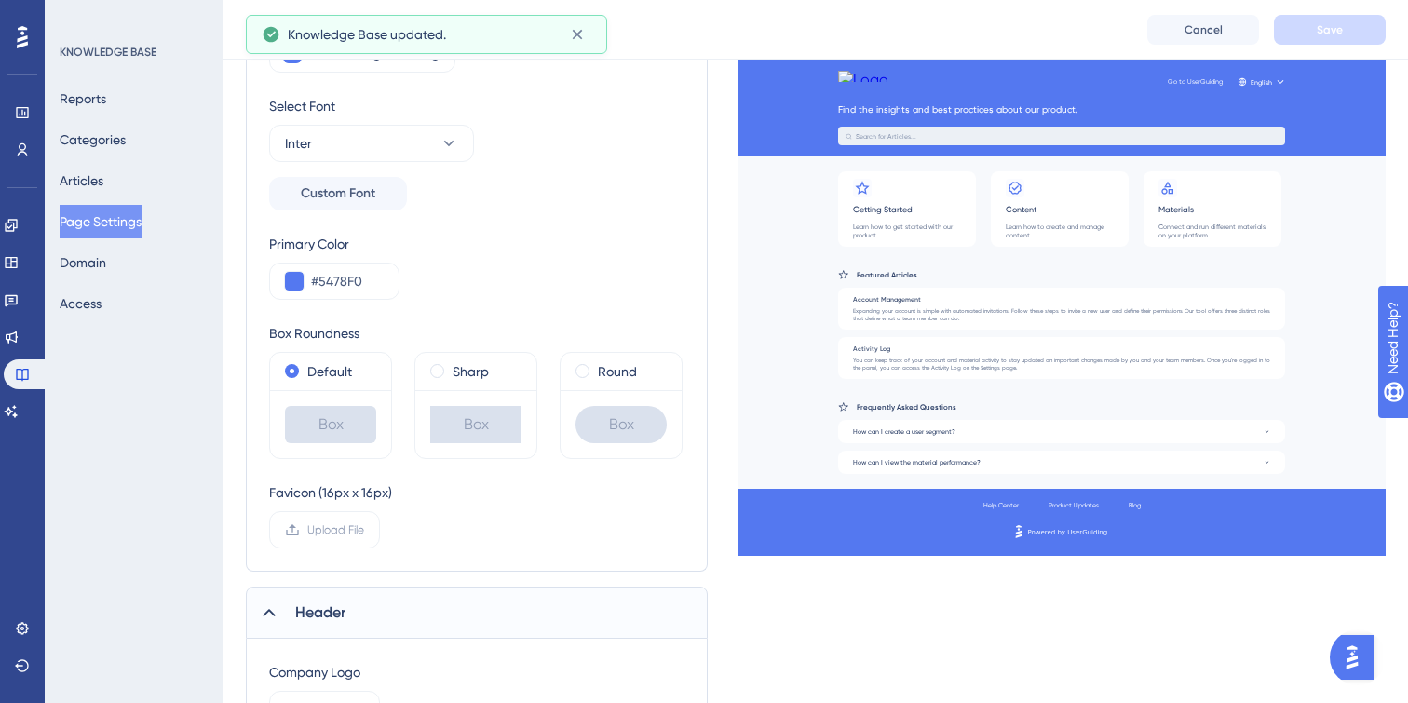
scroll to position [0, 0]
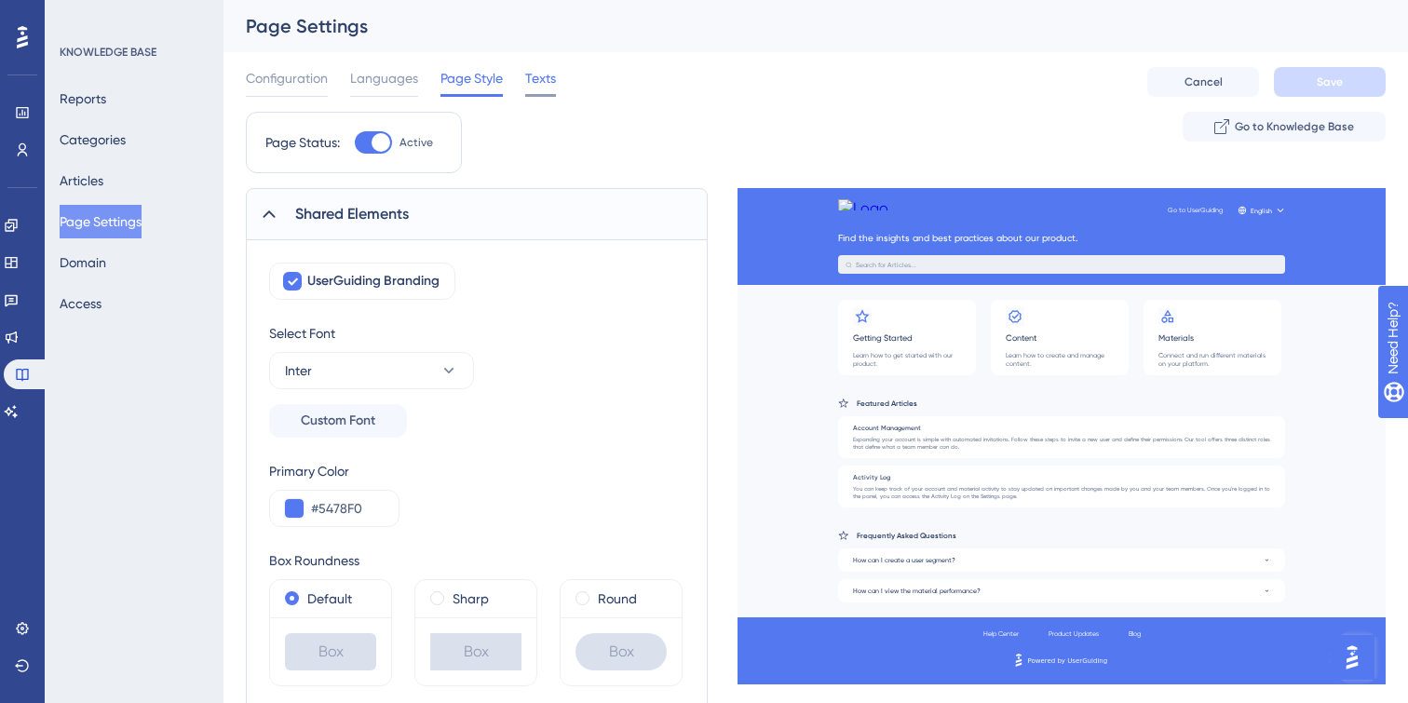
click at [536, 72] on span "Texts" at bounding box center [540, 78] width 31 height 22
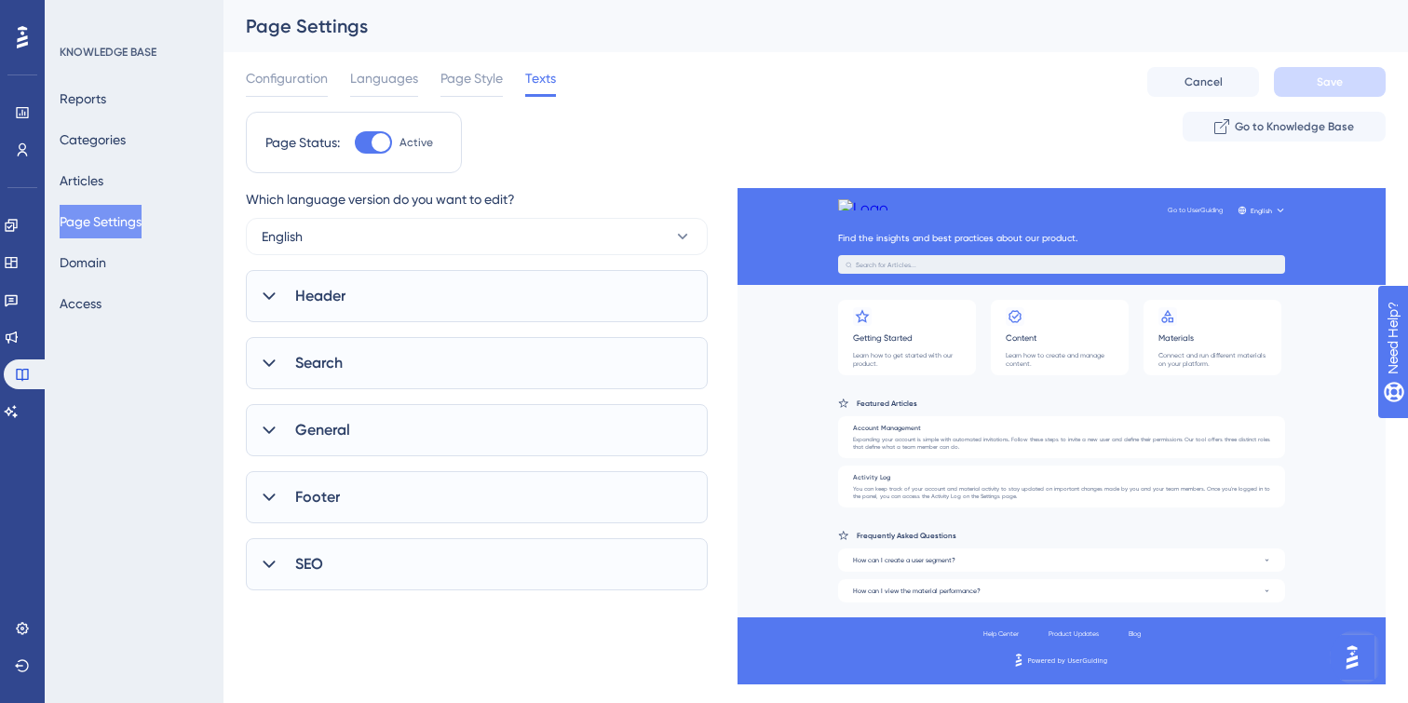
click at [278, 292] on div at bounding box center [269, 296] width 22 height 22
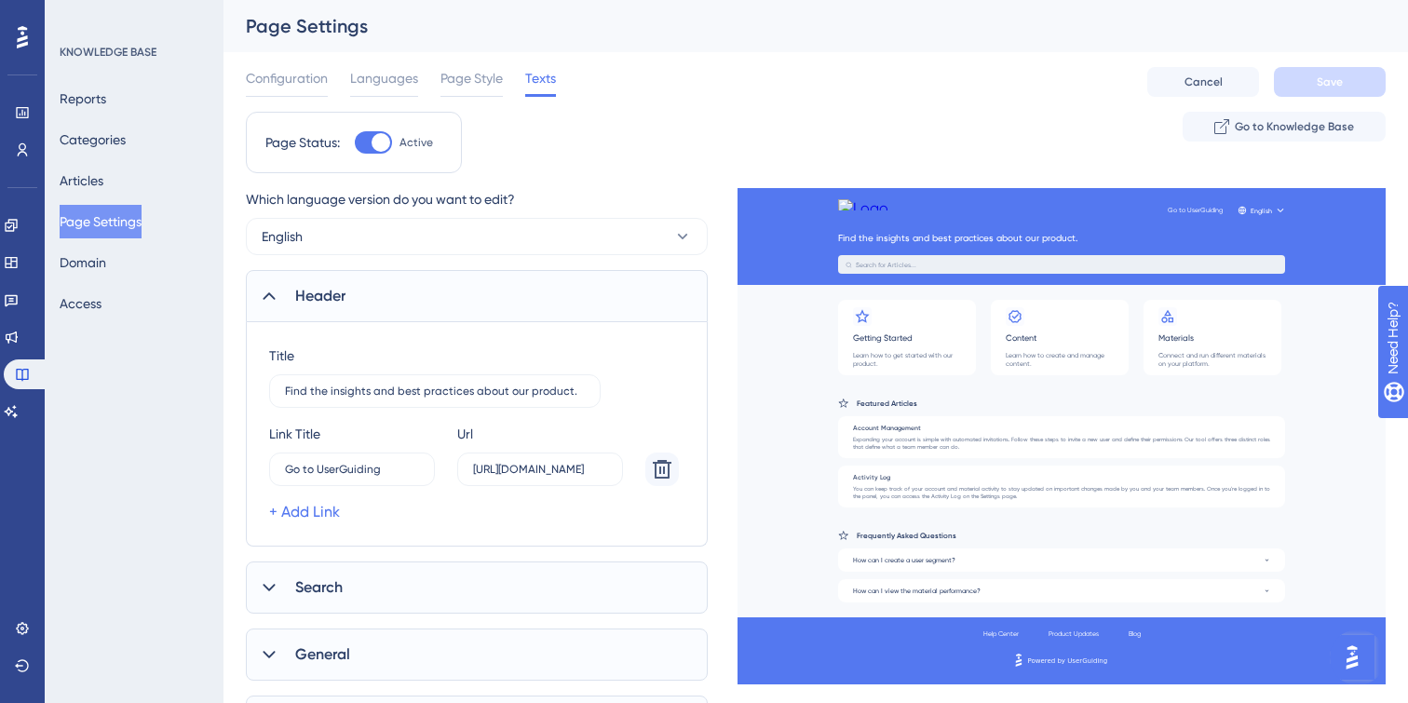
click at [269, 298] on icon at bounding box center [269, 296] width 19 height 19
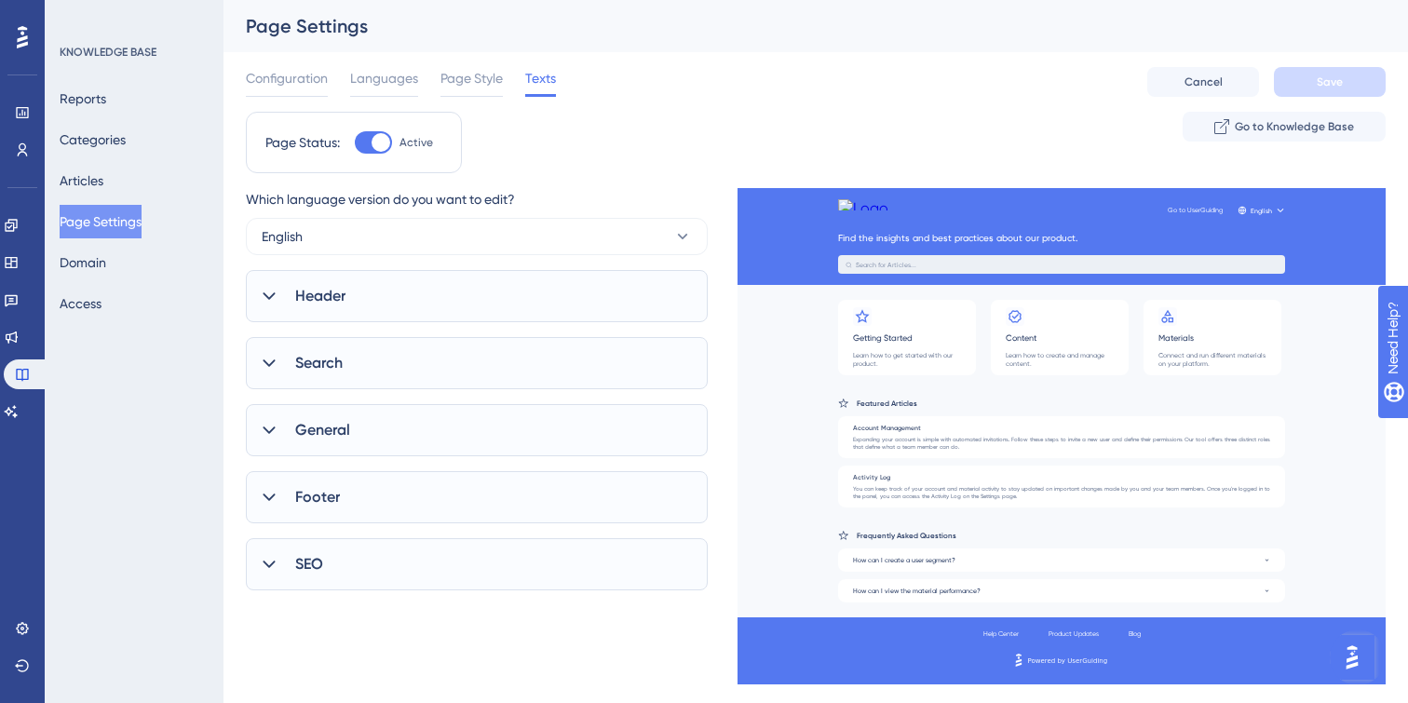
click at [274, 362] on icon at bounding box center [269, 363] width 19 height 19
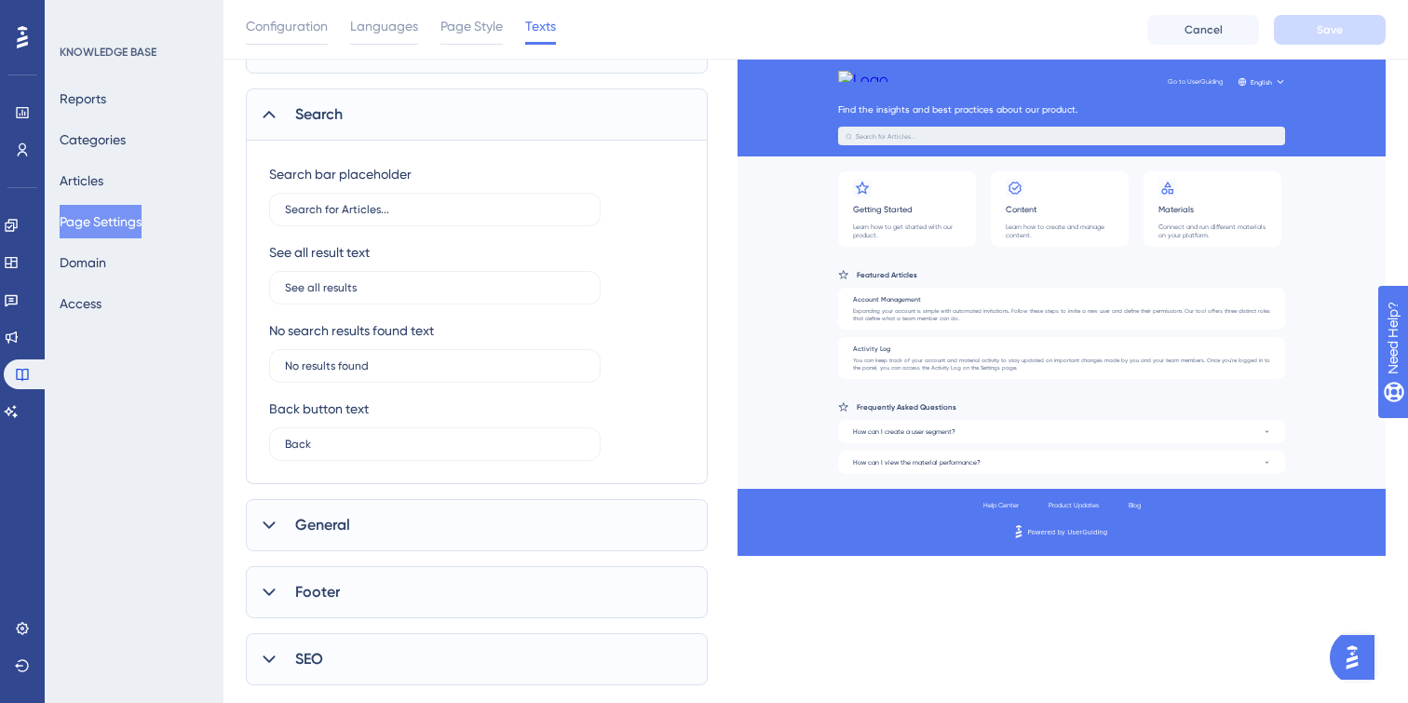
click at [267, 524] on icon at bounding box center [269, 525] width 19 height 19
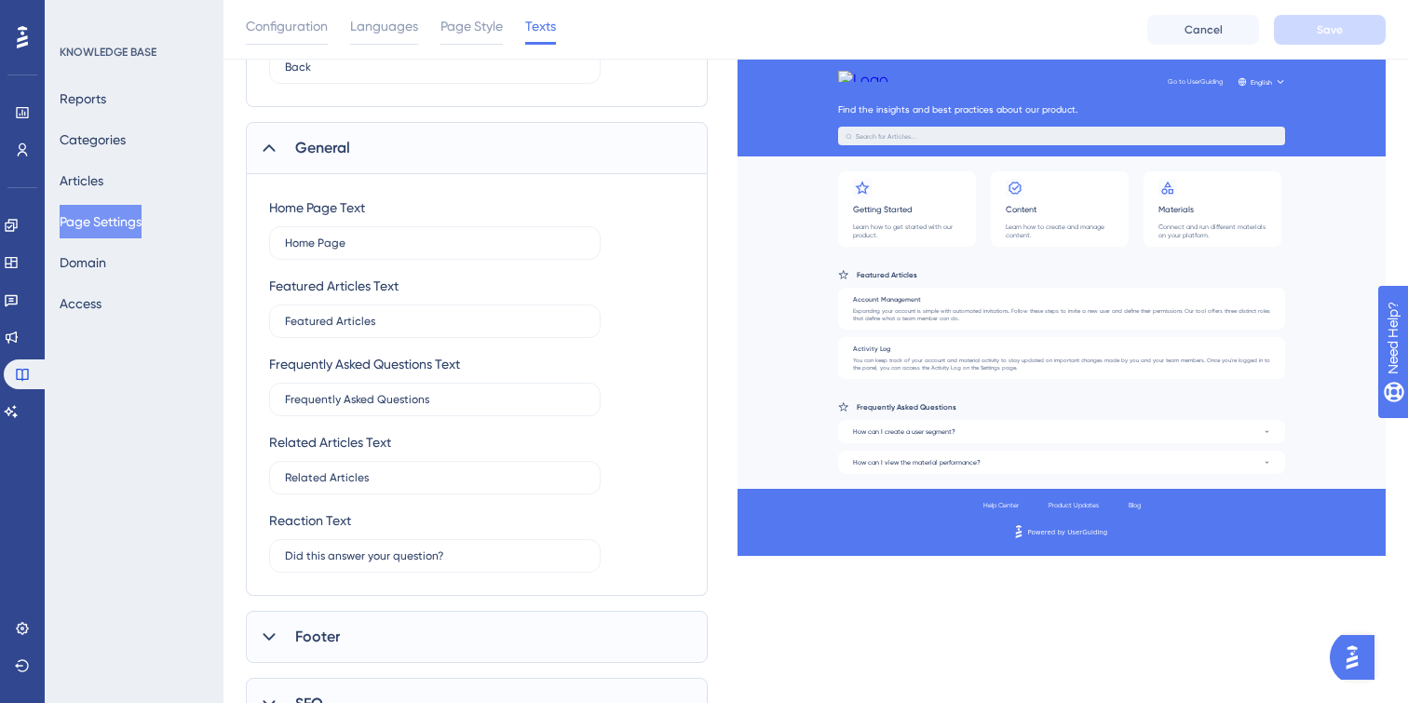
scroll to position [720, 0]
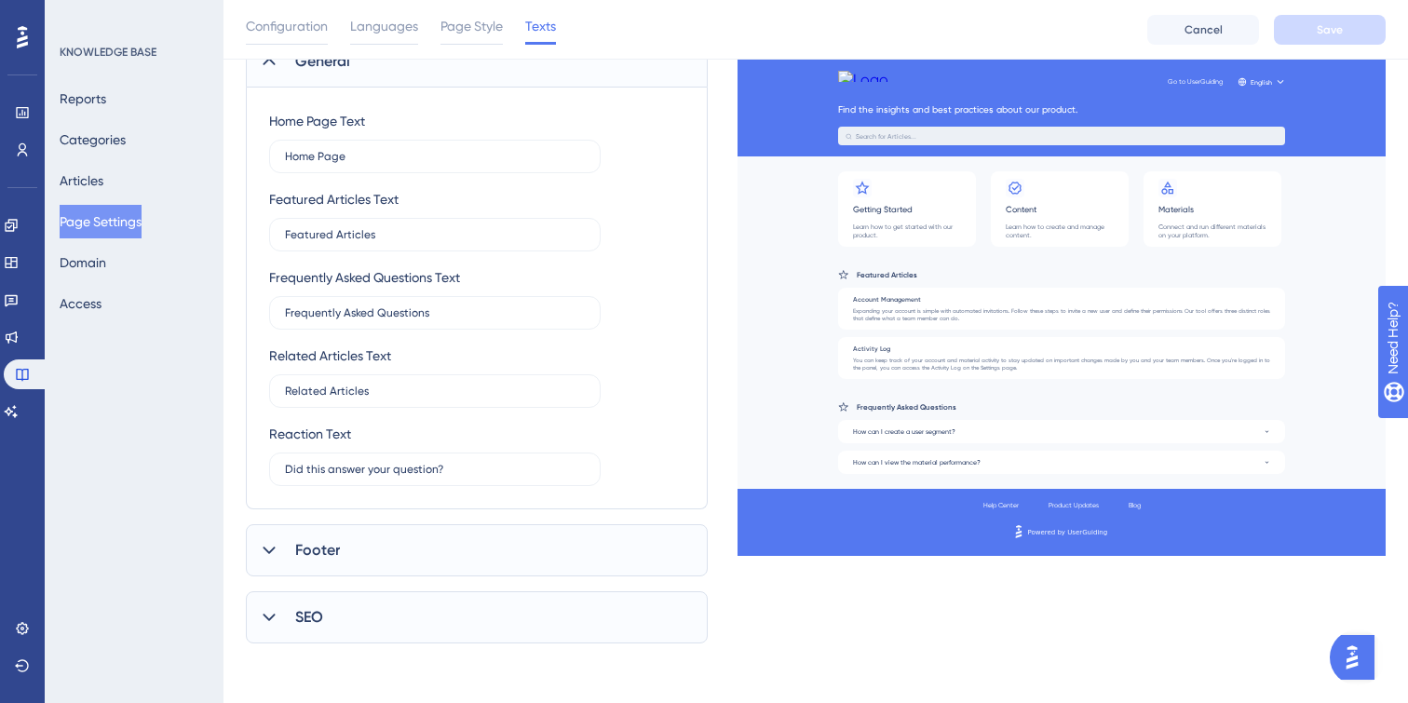
click at [261, 543] on icon at bounding box center [269, 550] width 19 height 19
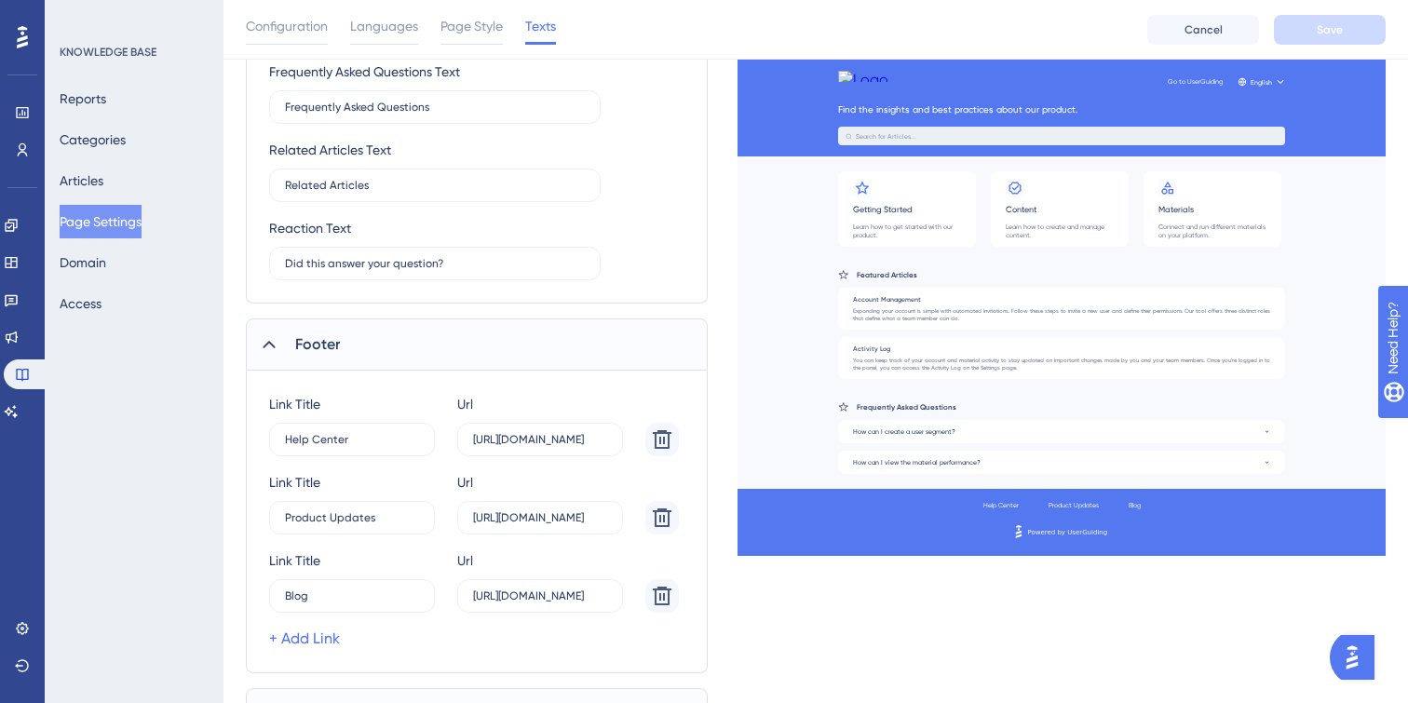
scroll to position [1022, 0]
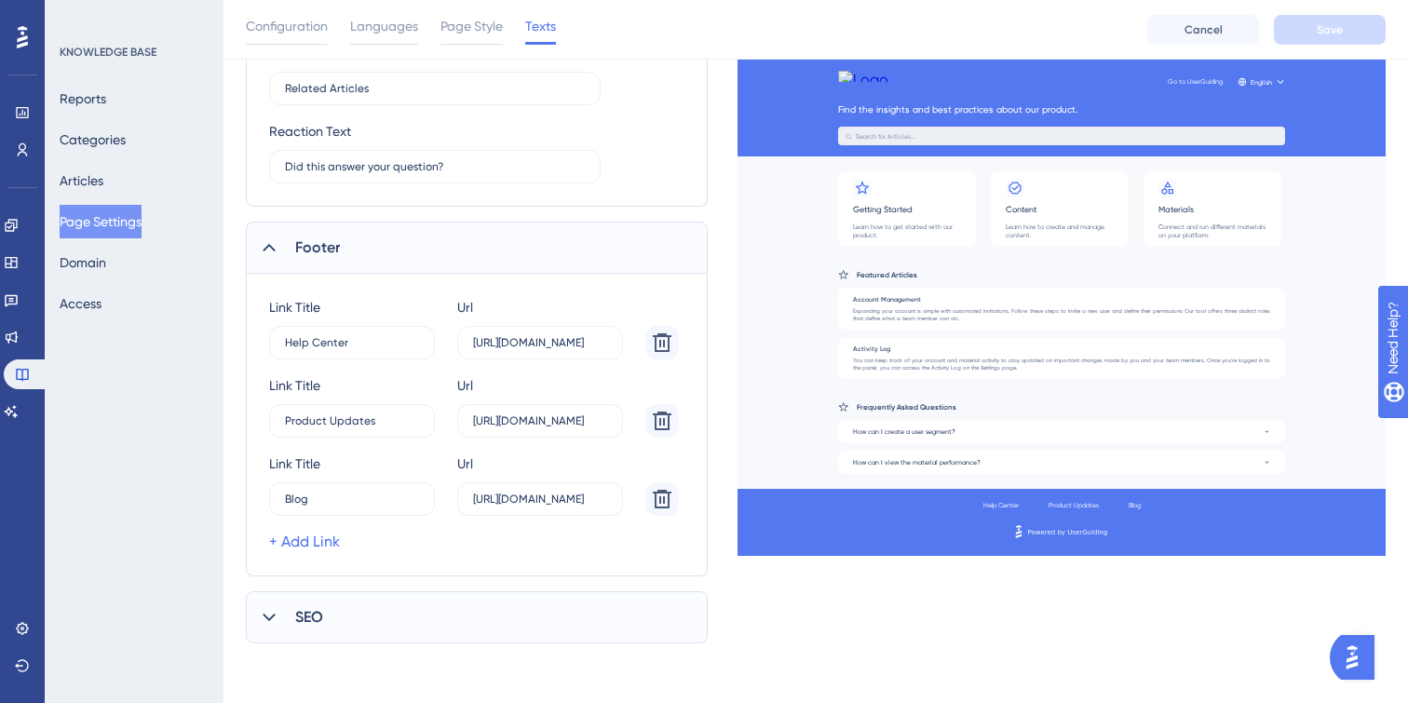
click at [282, 612] on div "SEO" at bounding box center [477, 617] width 462 height 52
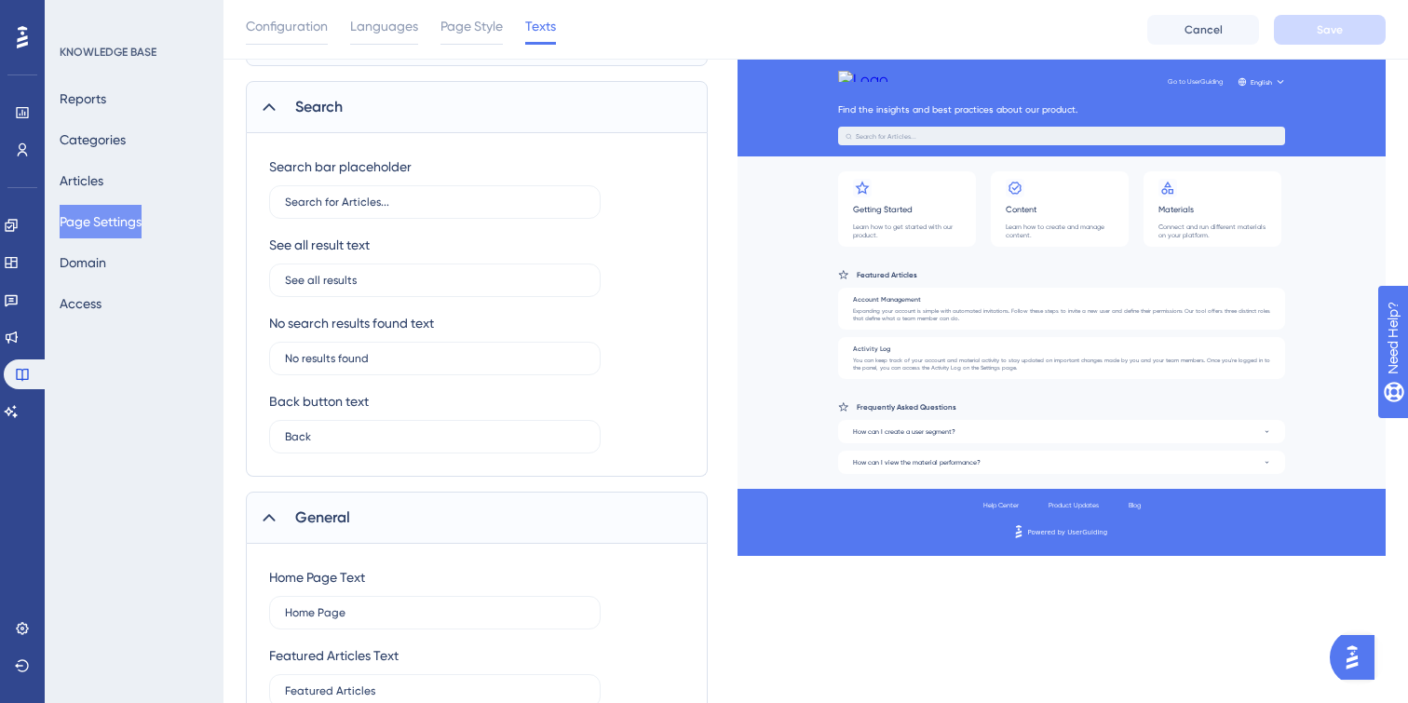
scroll to position [0, 0]
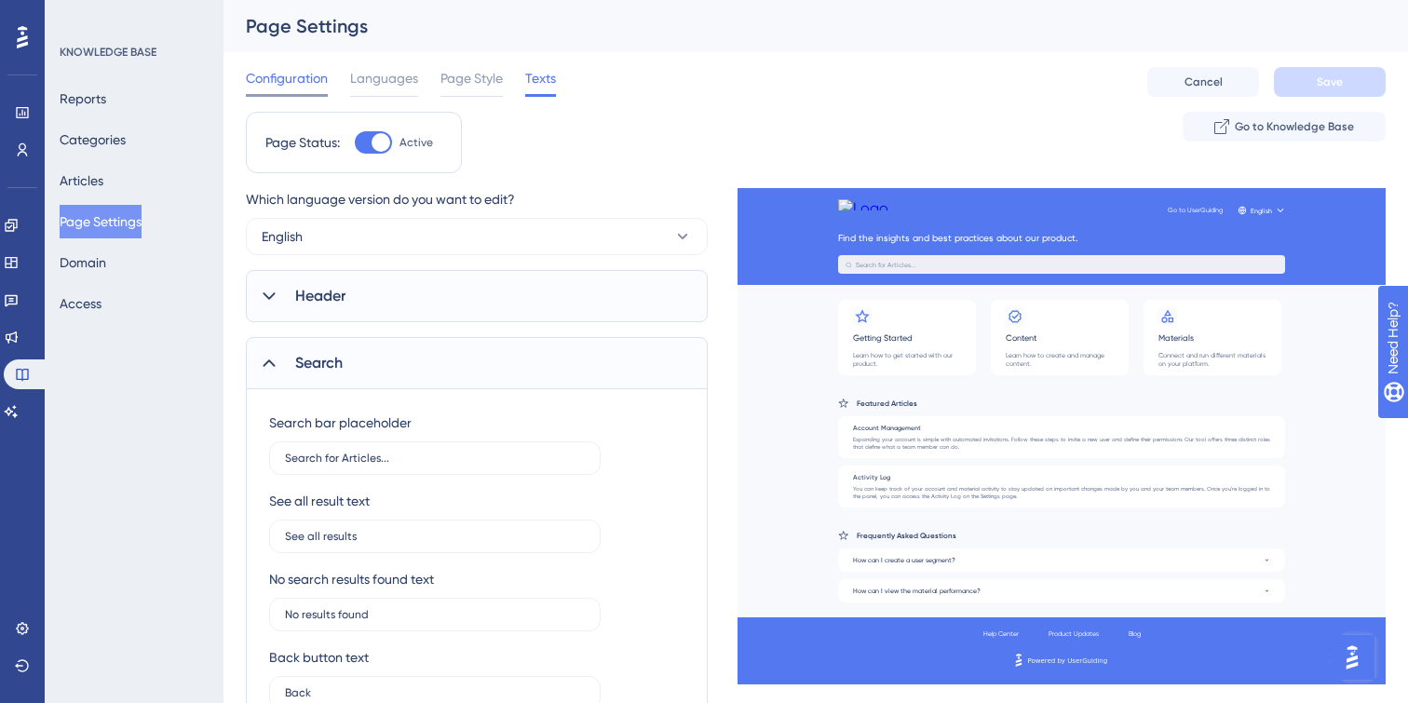
click at [281, 82] on span "Configuration" at bounding box center [287, 78] width 82 height 22
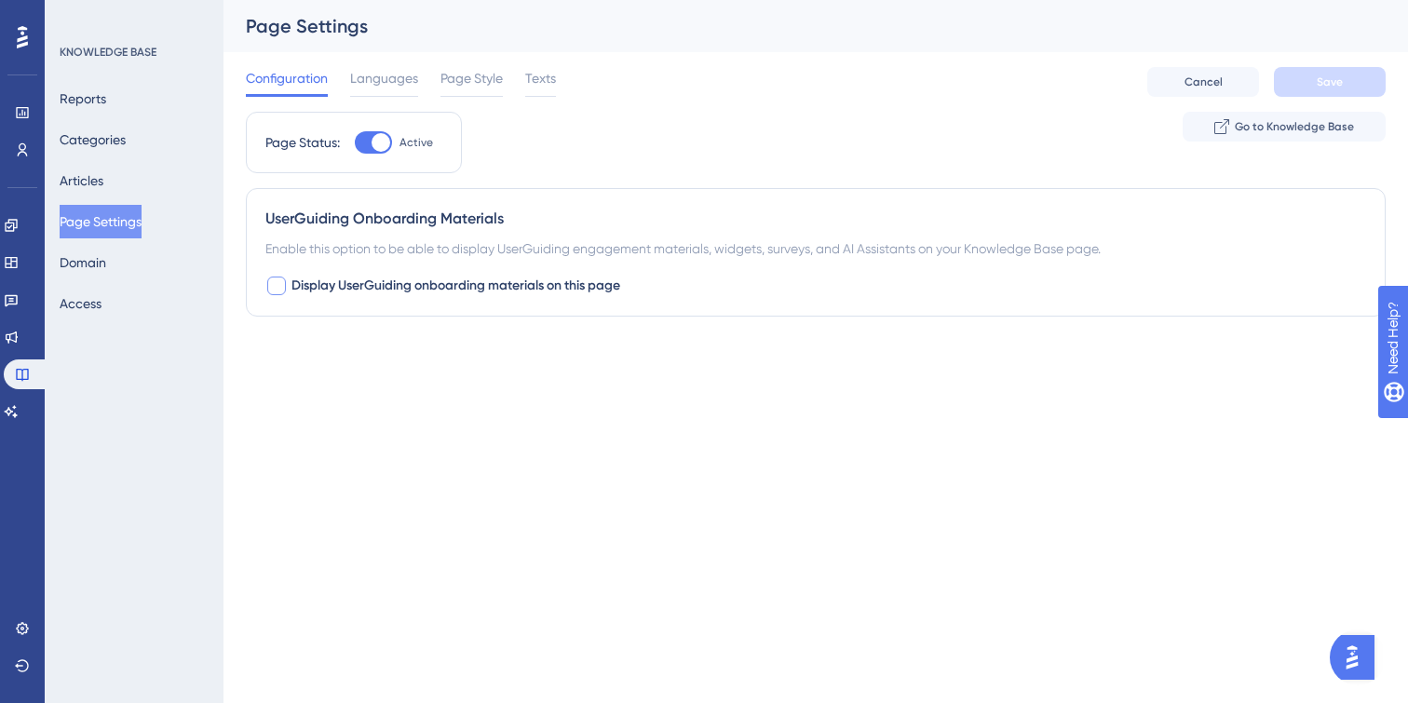
click at [278, 287] on div at bounding box center [276, 286] width 19 height 19
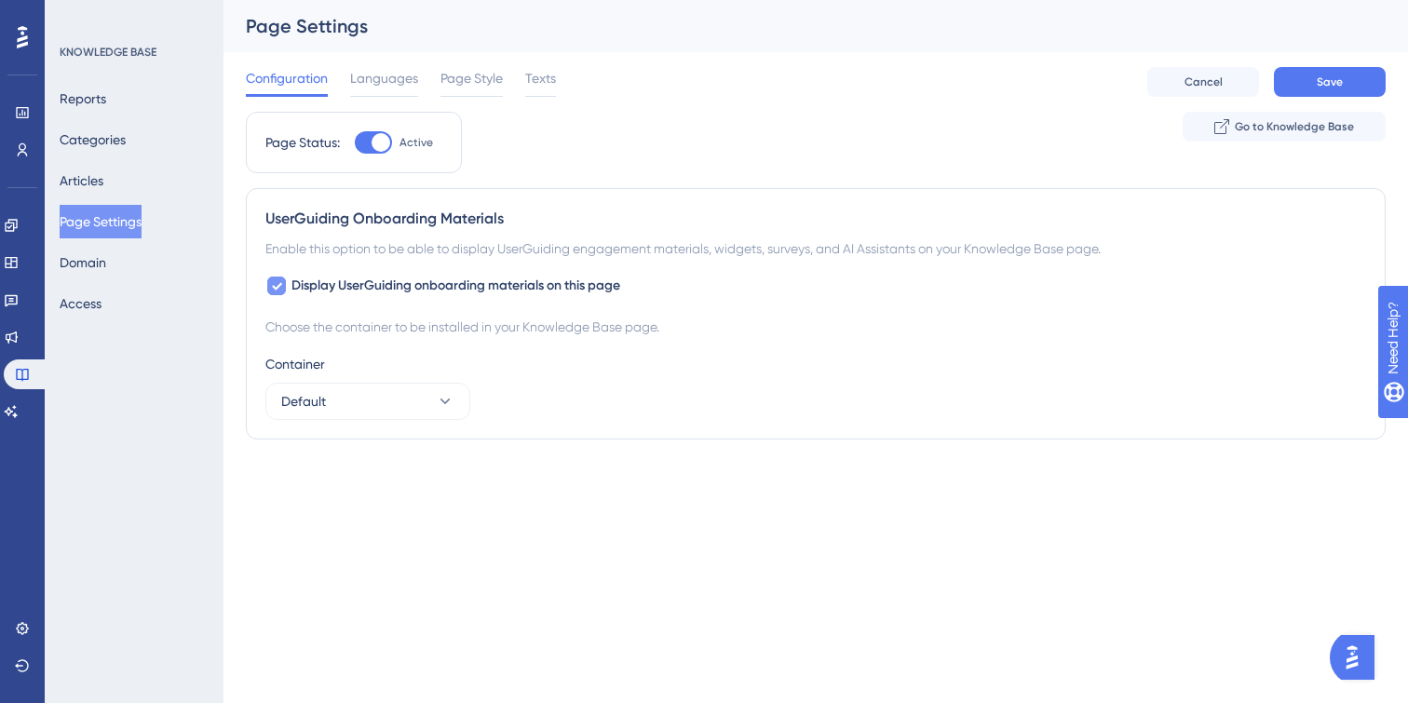
click at [277, 286] on icon at bounding box center [277, 286] width 10 height 7
checkbox input "false"
click at [101, 267] on button "Domain" at bounding box center [83, 263] width 47 height 34
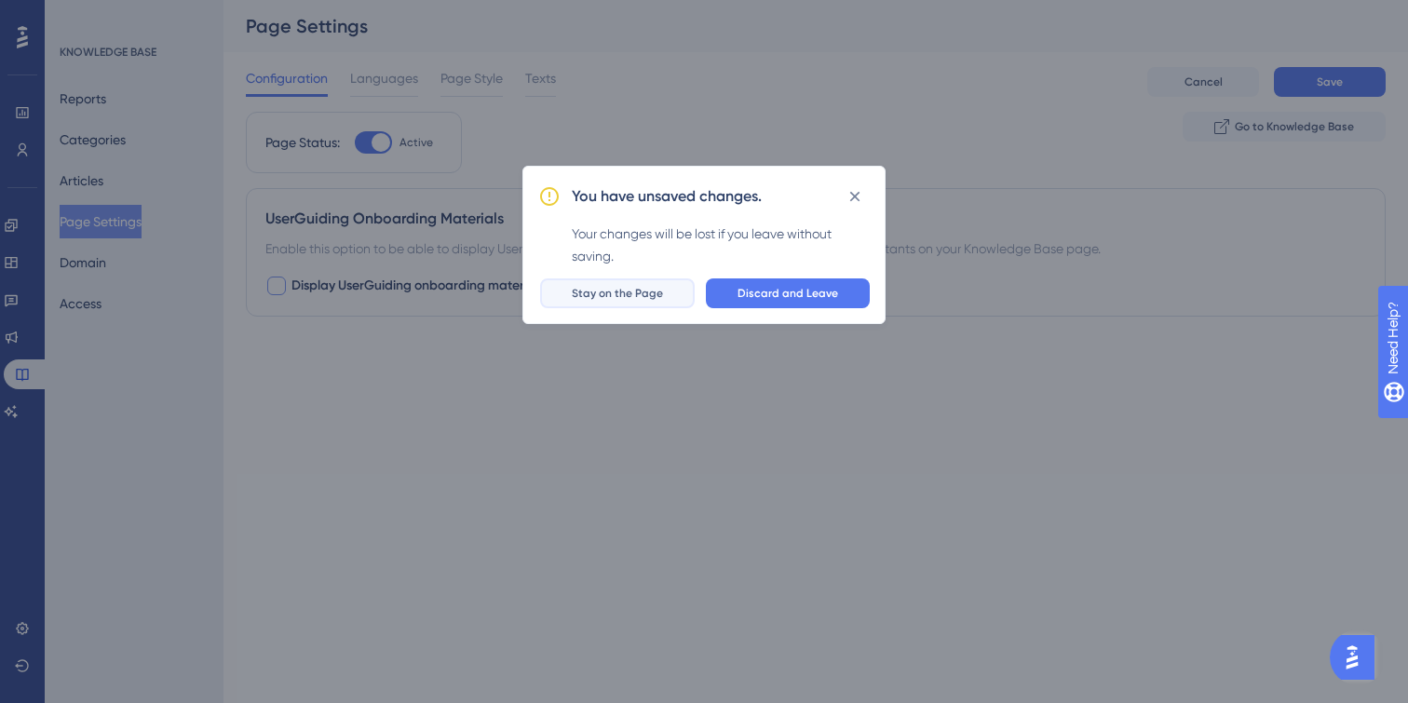
click at [654, 296] on span "Stay on the Page" at bounding box center [617, 293] width 91 height 15
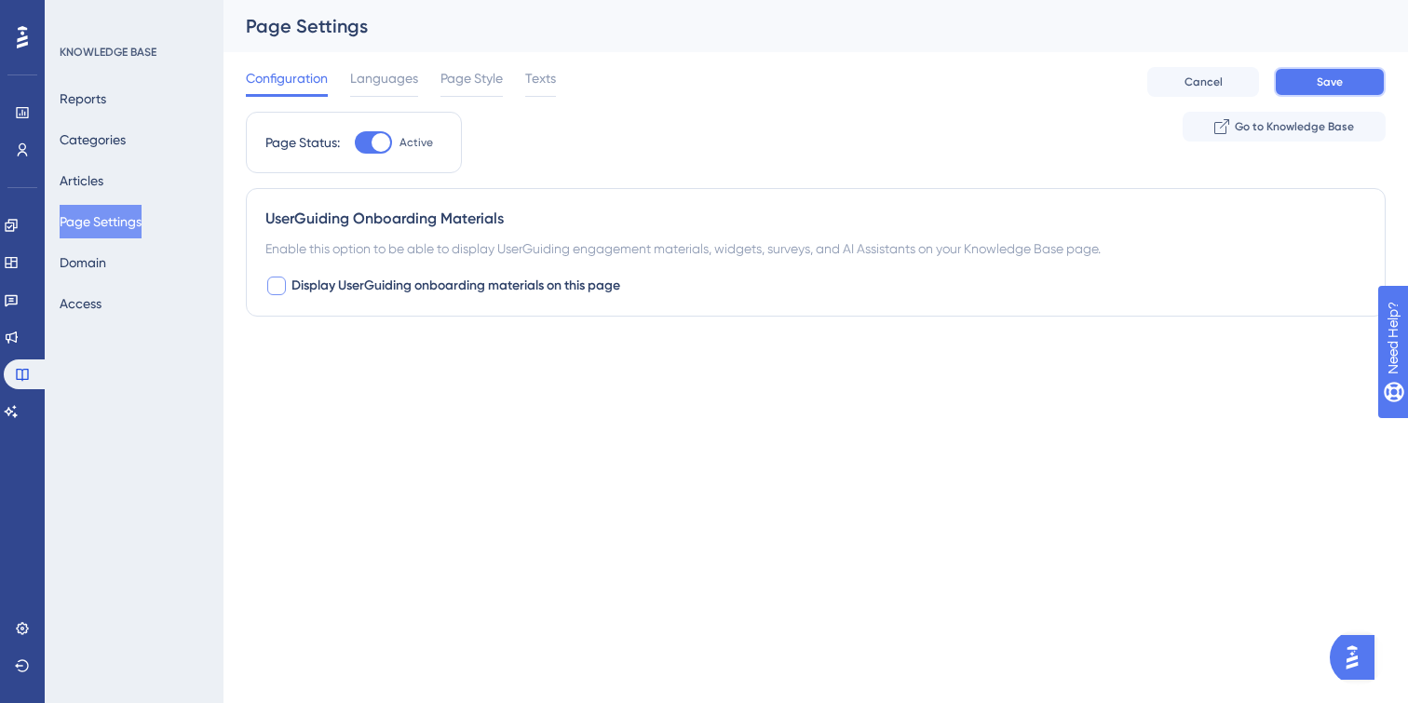
click at [1374, 71] on button "Save" at bounding box center [1330, 82] width 112 height 30
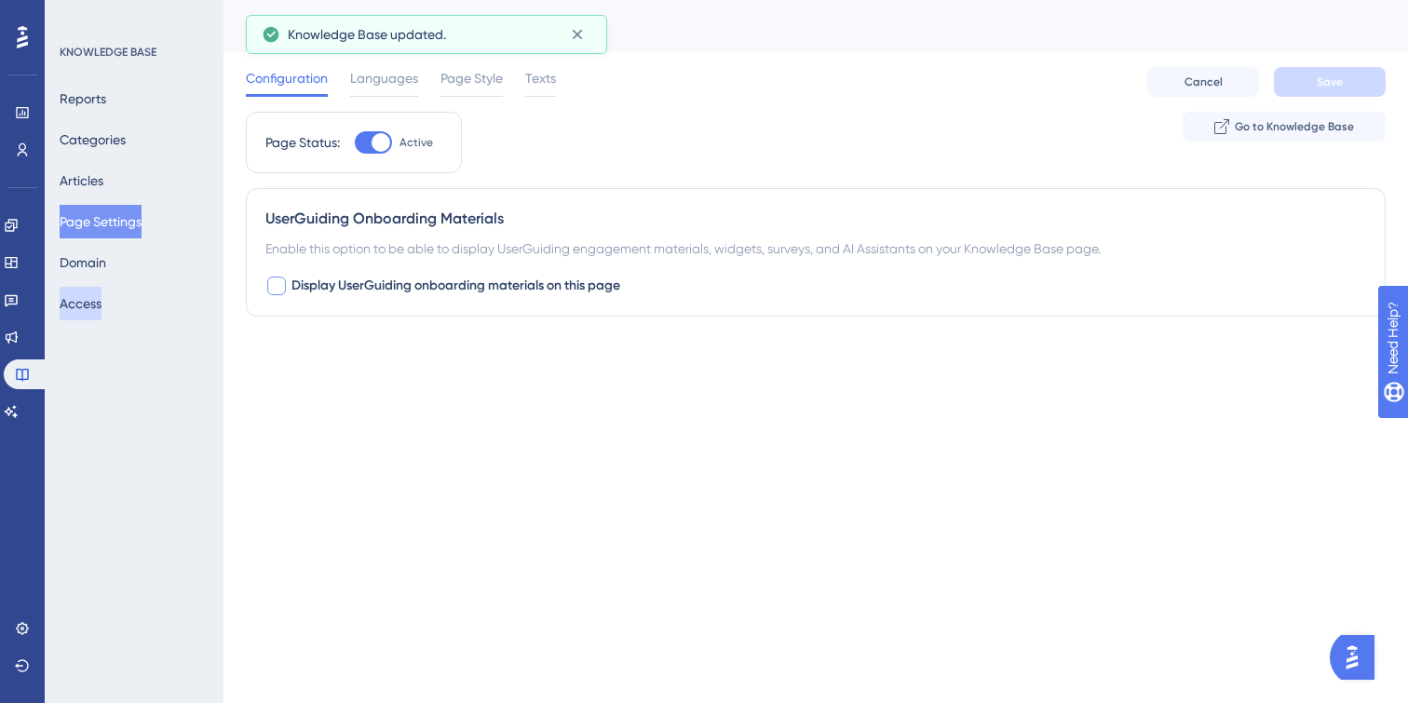
click at [84, 304] on button "Access" at bounding box center [81, 304] width 42 height 34
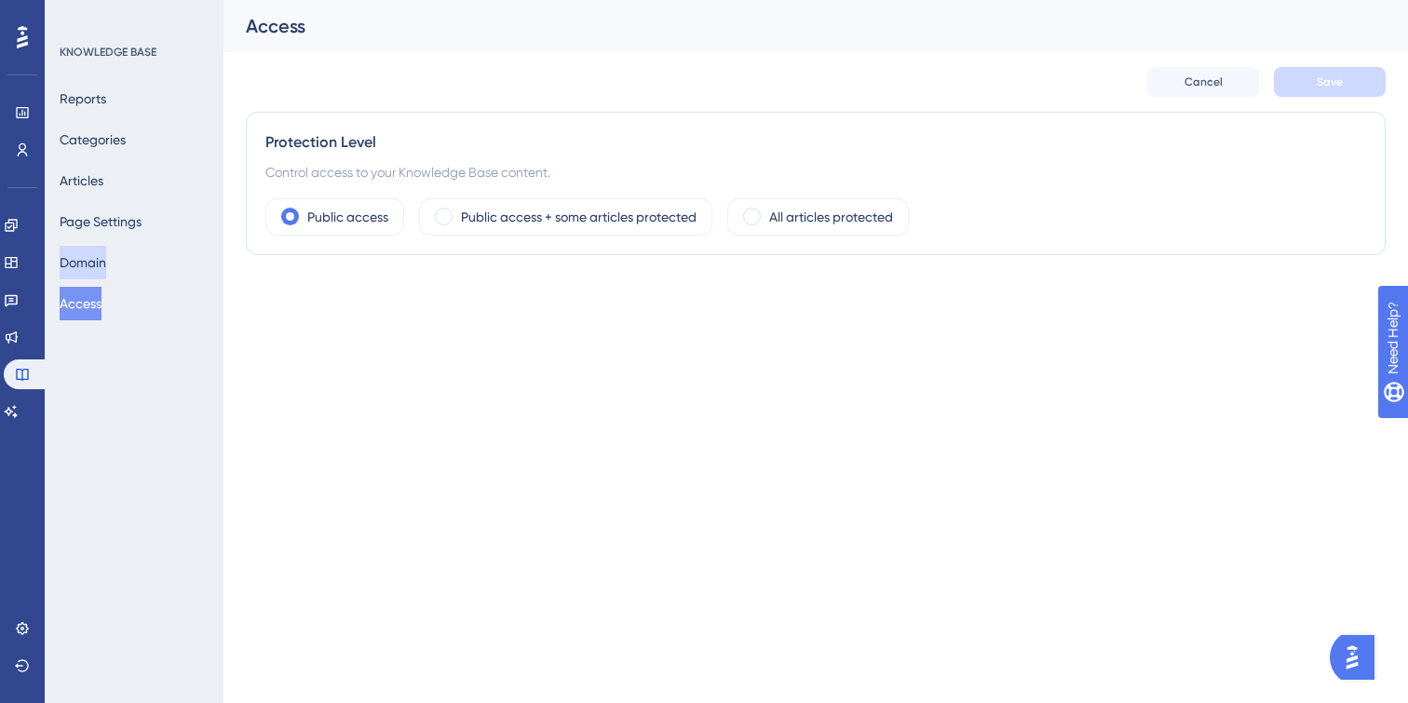
click at [90, 263] on button "Domain" at bounding box center [83, 263] width 47 height 34
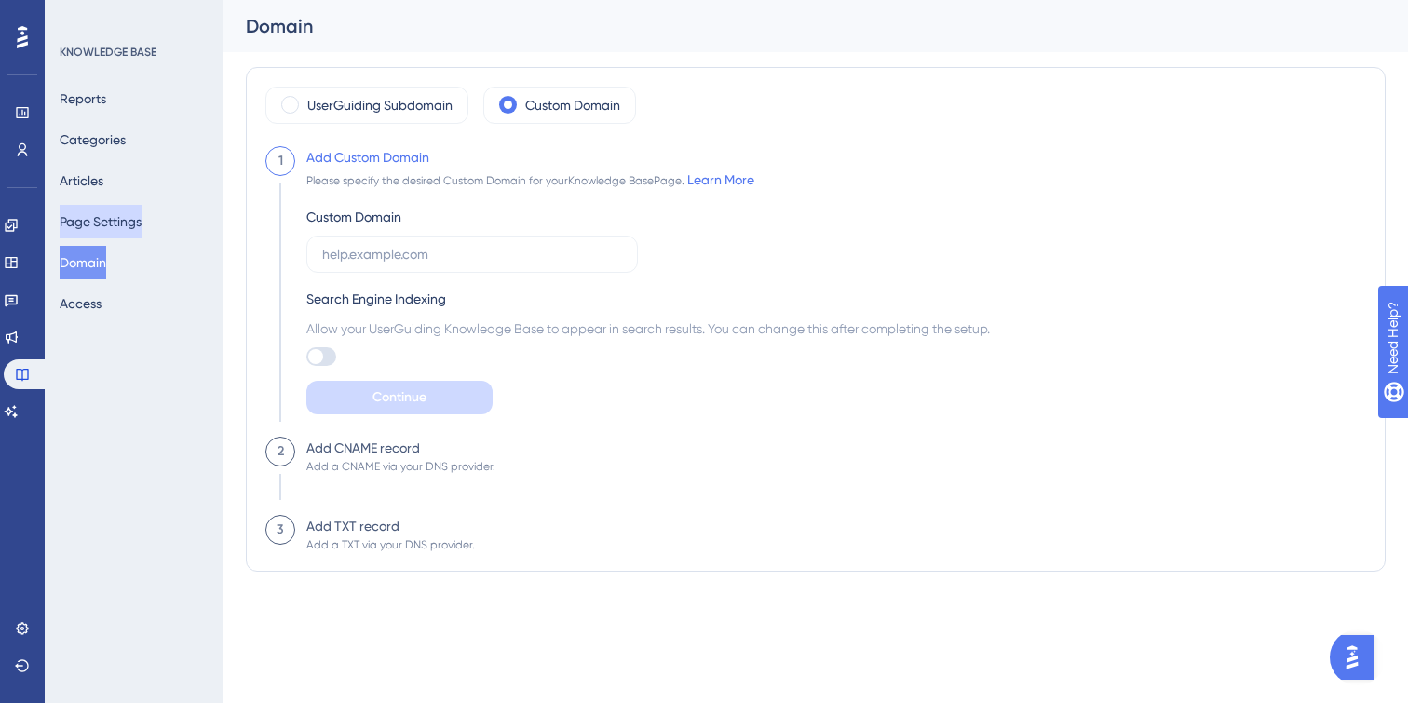
click at [92, 218] on button "Page Settings" at bounding box center [101, 222] width 82 height 34
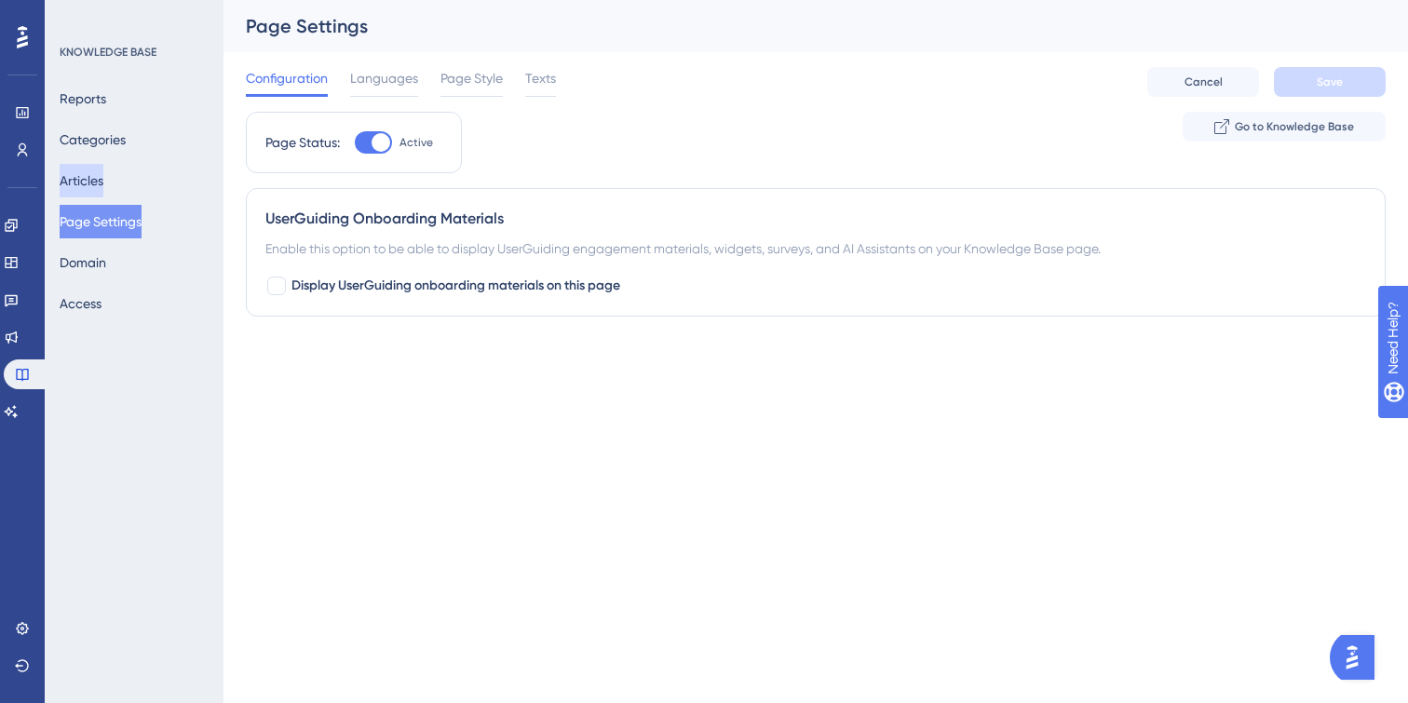
click at [92, 173] on button "Articles" at bounding box center [82, 181] width 44 height 34
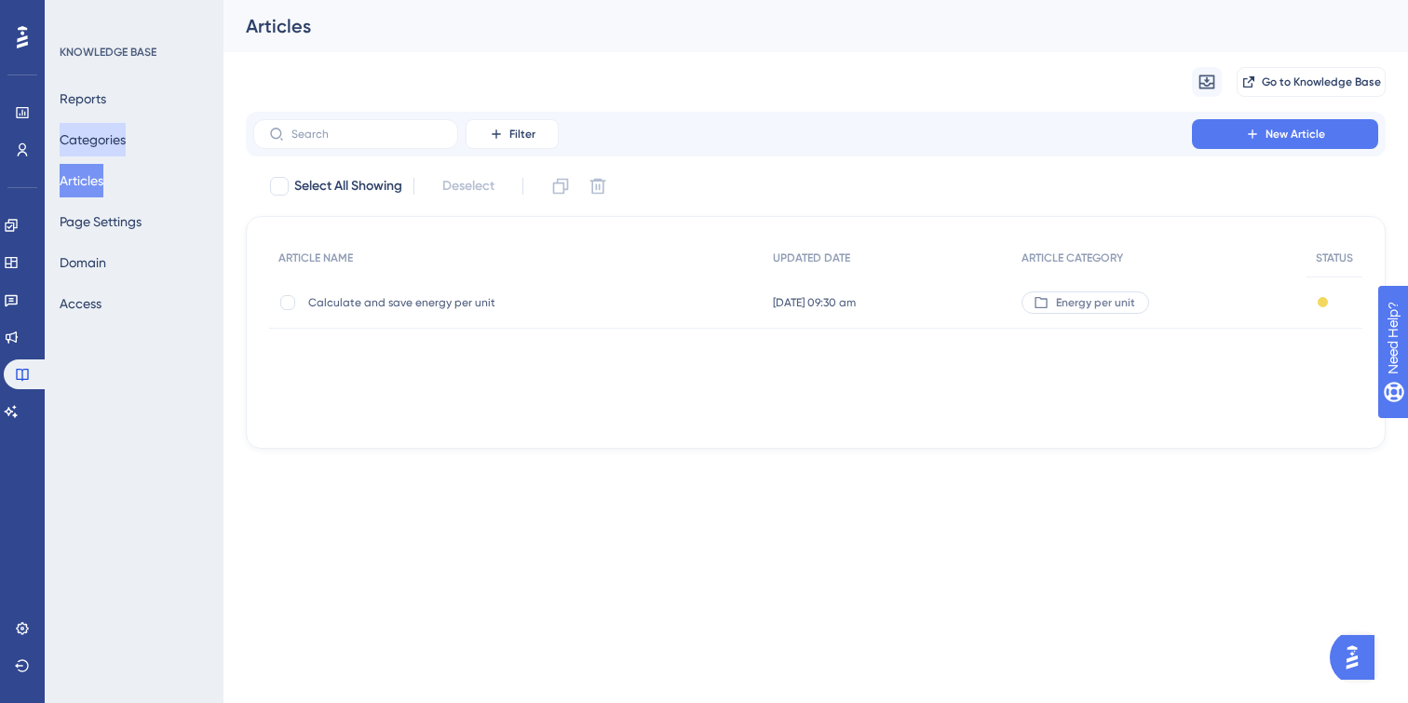
click at [93, 137] on button "Categories" at bounding box center [93, 140] width 66 height 34
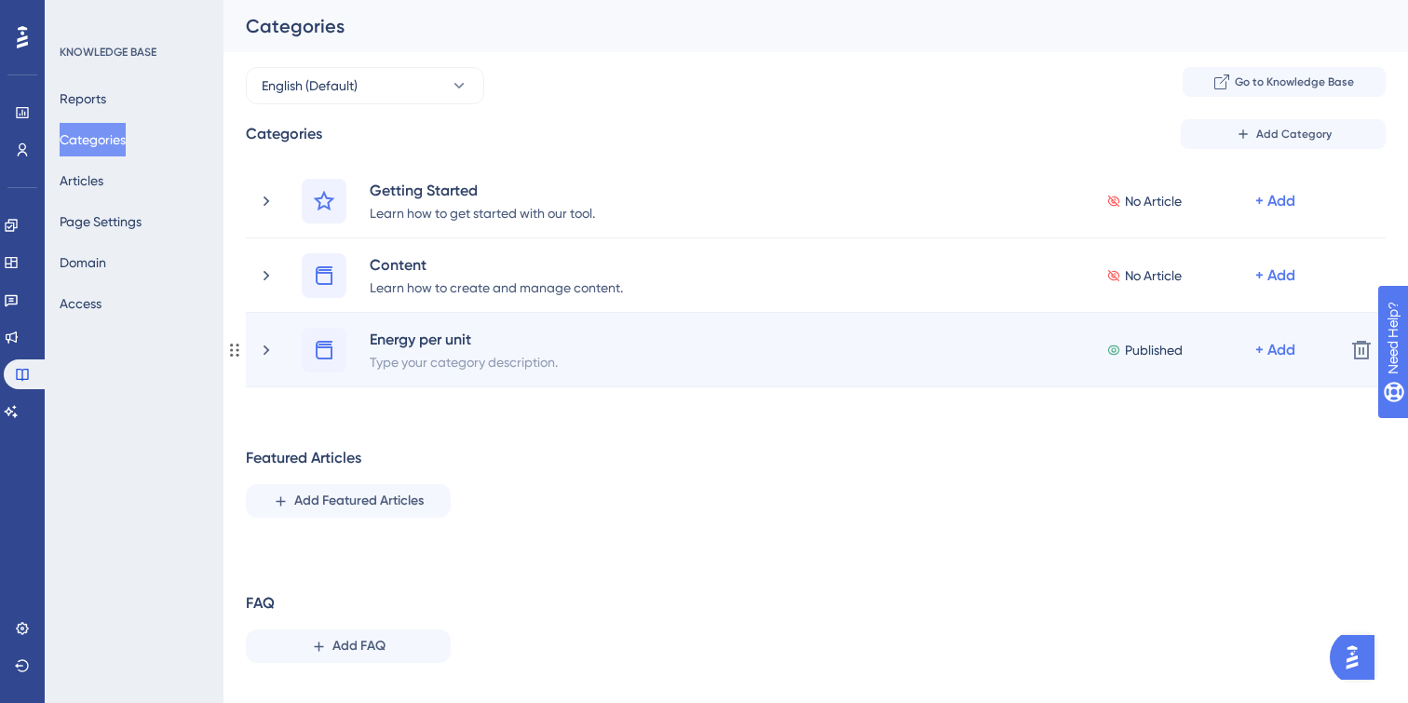
click at [1138, 346] on span "Published" at bounding box center [1154, 350] width 58 height 22
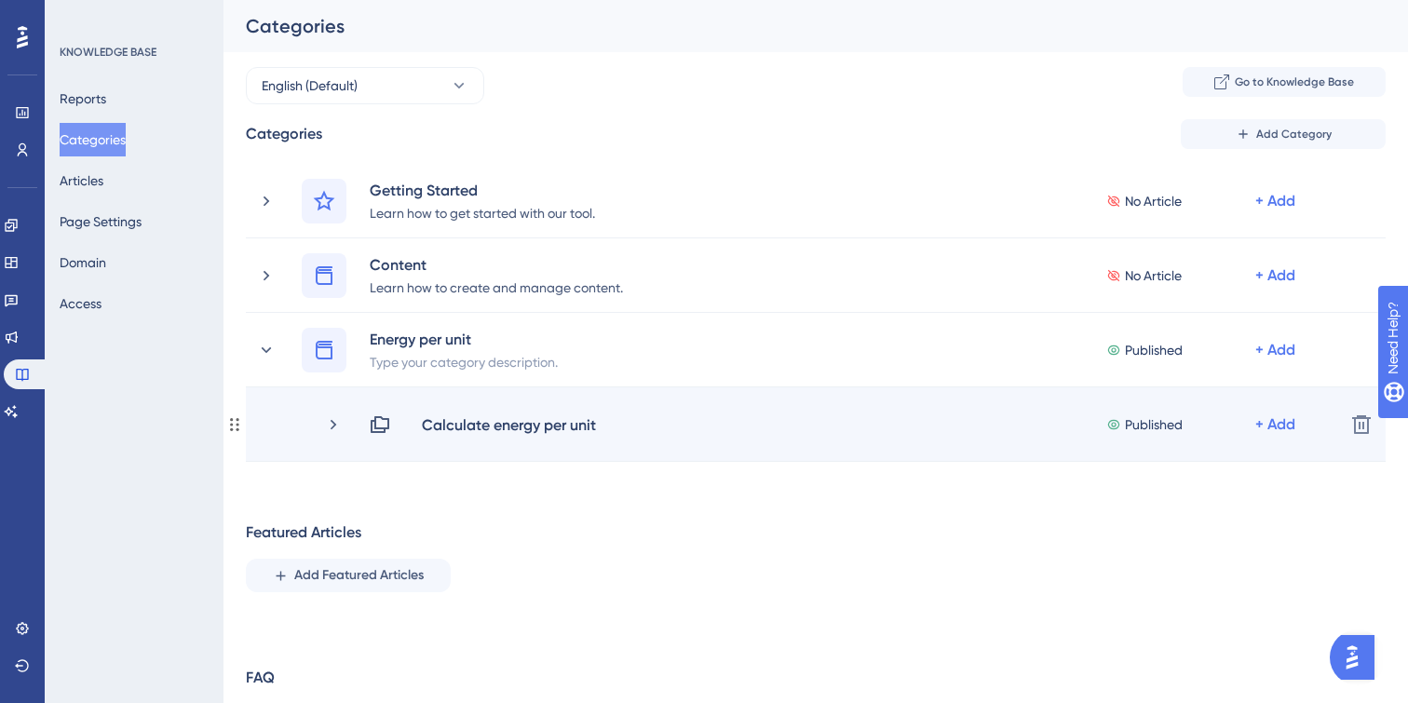
click at [1165, 423] on span "Published" at bounding box center [1154, 424] width 58 height 22
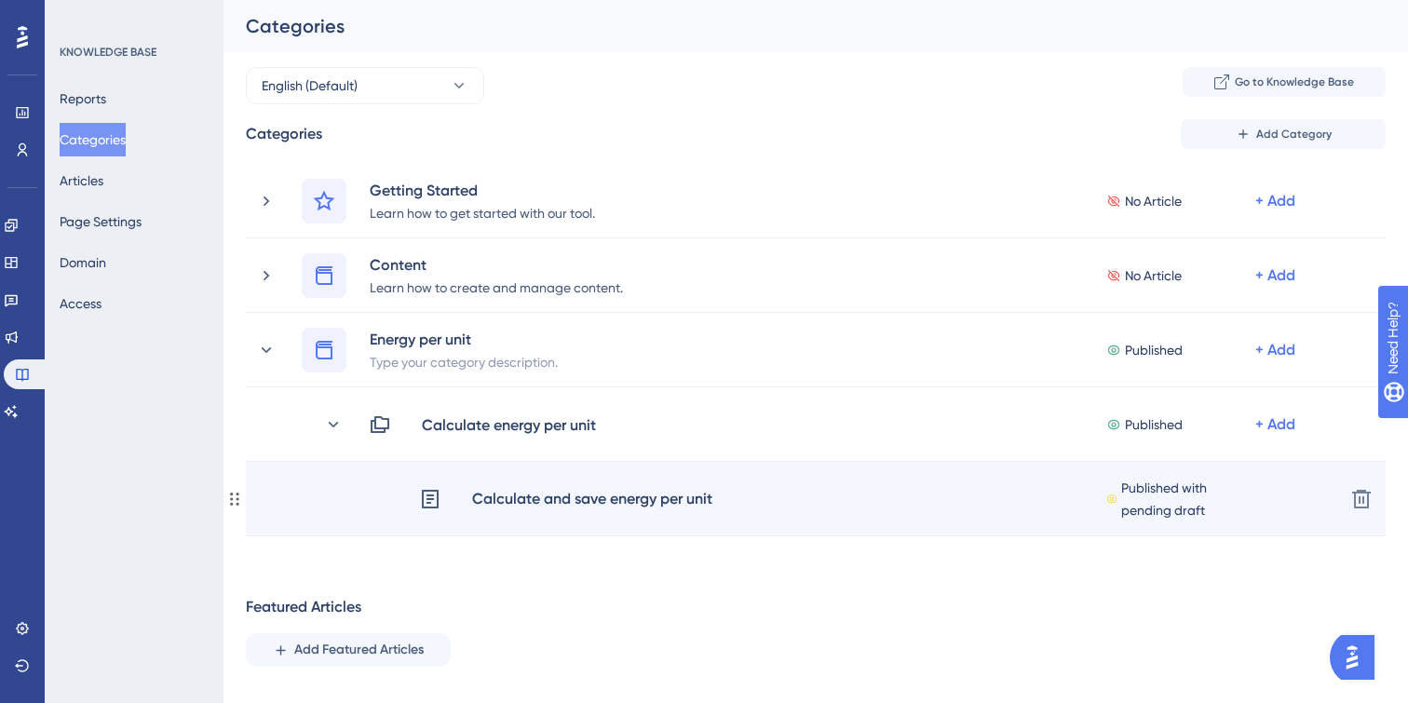
click at [1170, 486] on span "Published with pending draft" at bounding box center [1188, 499] width 134 height 45
click at [670, 509] on div "Calculate and save energy per unit" at bounding box center [592, 499] width 242 height 24
click at [667, 491] on div "Calculate and save energy per unit" at bounding box center [592, 499] width 242 height 24
click at [1185, 479] on span "Published with pending draft" at bounding box center [1188, 499] width 134 height 45
click at [233, 500] on icon at bounding box center [234, 499] width 15 height 15
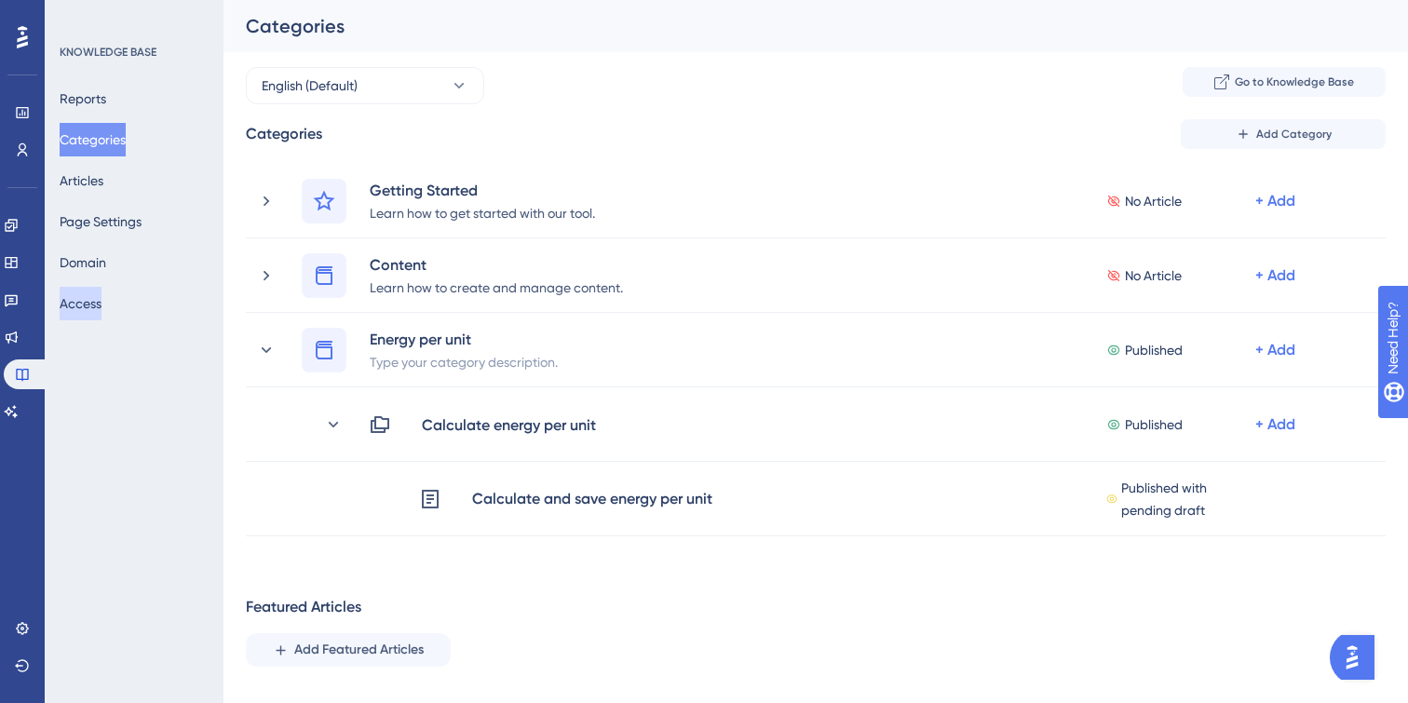
click at [87, 293] on button "Access" at bounding box center [81, 304] width 42 height 34
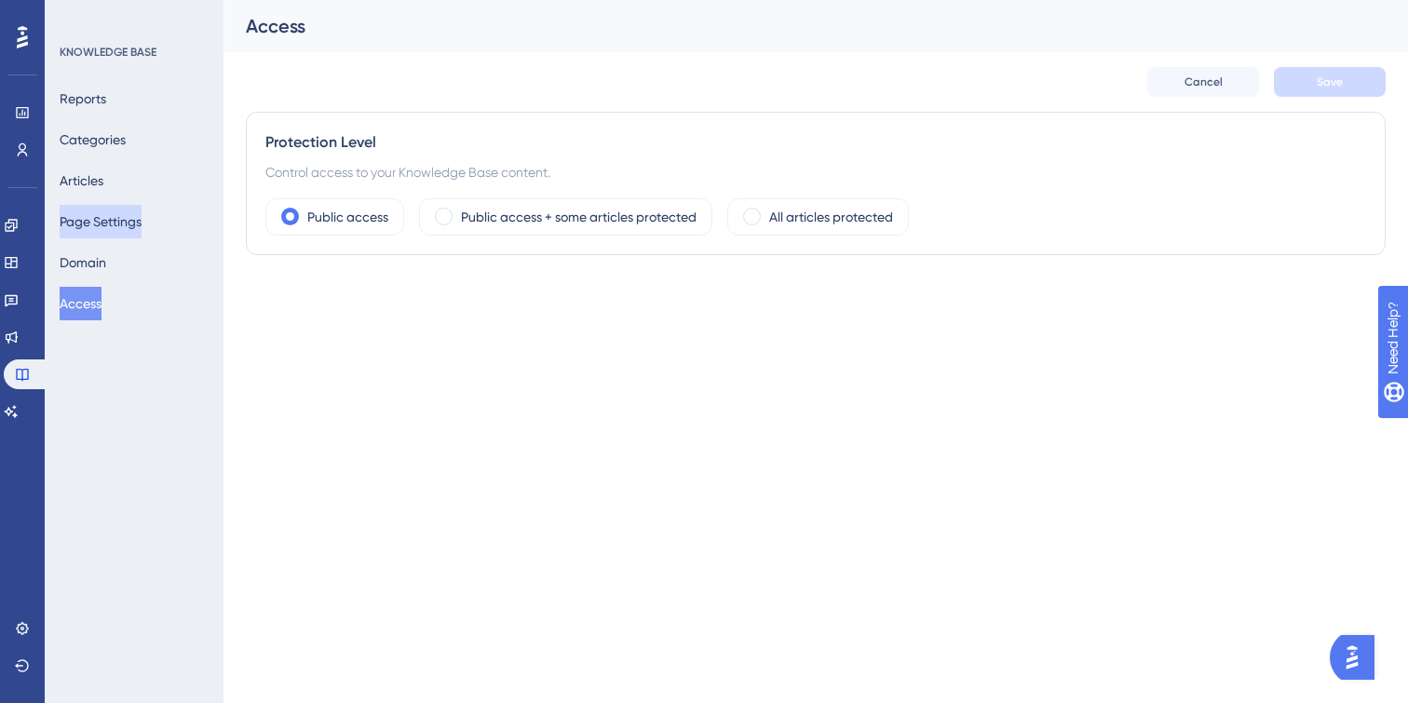
click at [97, 217] on button "Page Settings" at bounding box center [101, 222] width 82 height 34
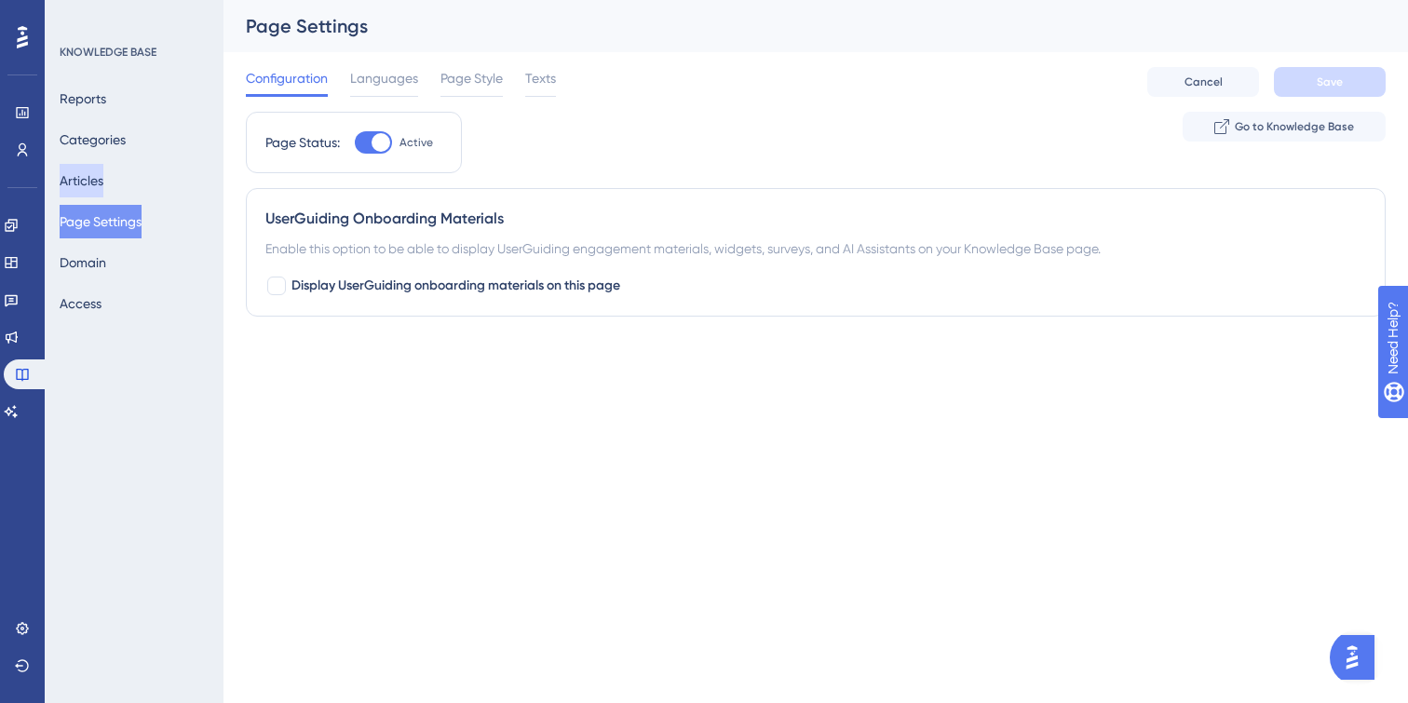
click at [103, 185] on button "Articles" at bounding box center [82, 181] width 44 height 34
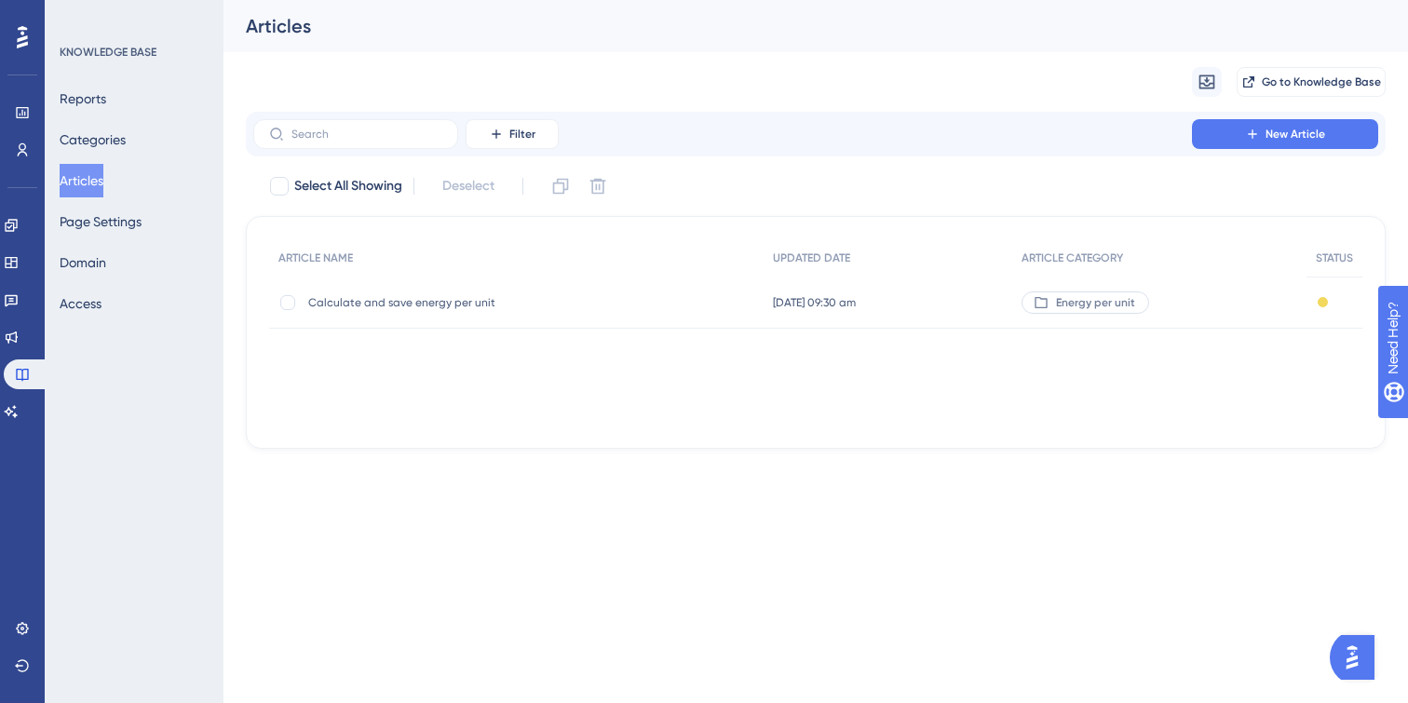
click at [704, 321] on div "Calculate and save energy per unit Calculate and save energy per unit" at bounding box center [516, 303] width 494 height 52
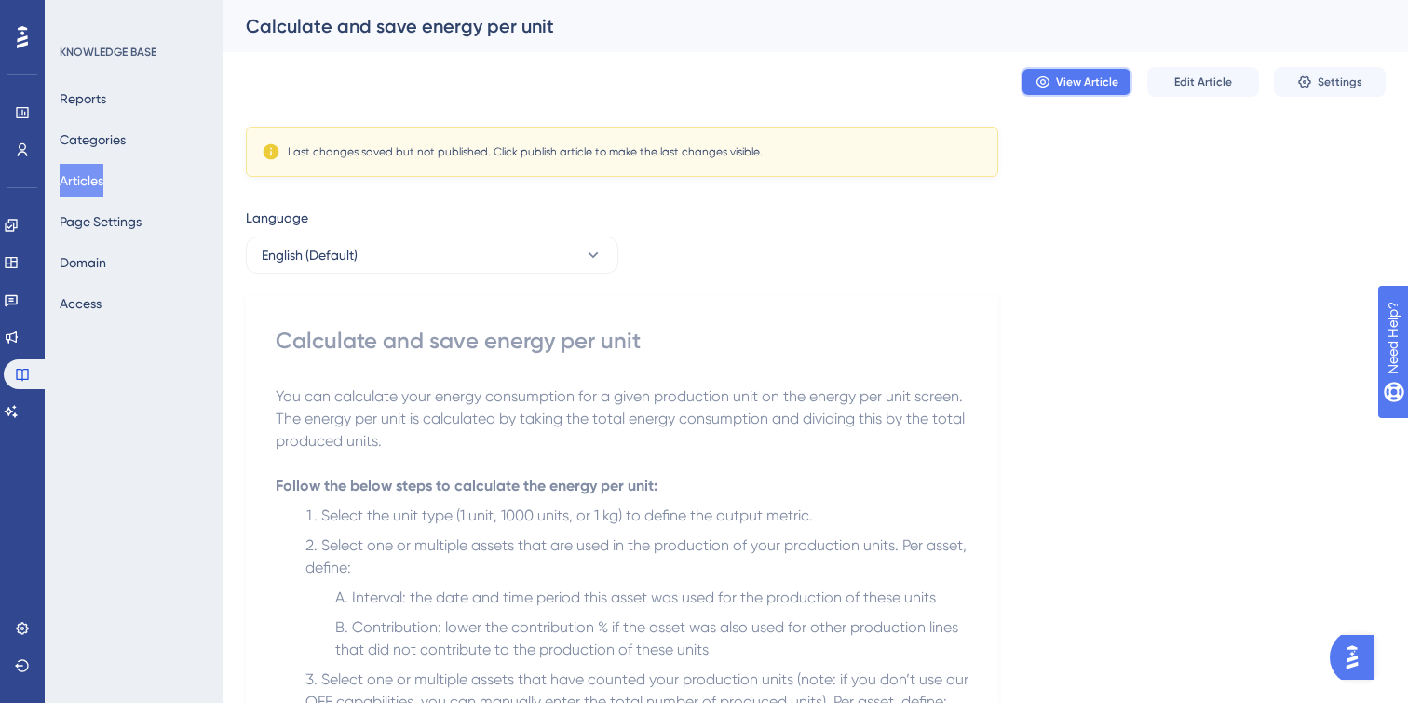
click at [1051, 68] on button "View Article" at bounding box center [1076, 82] width 112 height 30
click at [475, 171] on div "Last changes saved but not published. Click publish article to make the last ch…" at bounding box center [622, 152] width 752 height 50
click at [633, 144] on div "Last changes saved but not published. Click publish article to make the last ch…" at bounding box center [525, 151] width 475 height 15
click at [730, 144] on div "Last changes saved but not published. Click publish article to make the last ch…" at bounding box center [525, 151] width 475 height 15
click at [1171, 91] on button "Edit Article" at bounding box center [1203, 82] width 112 height 30
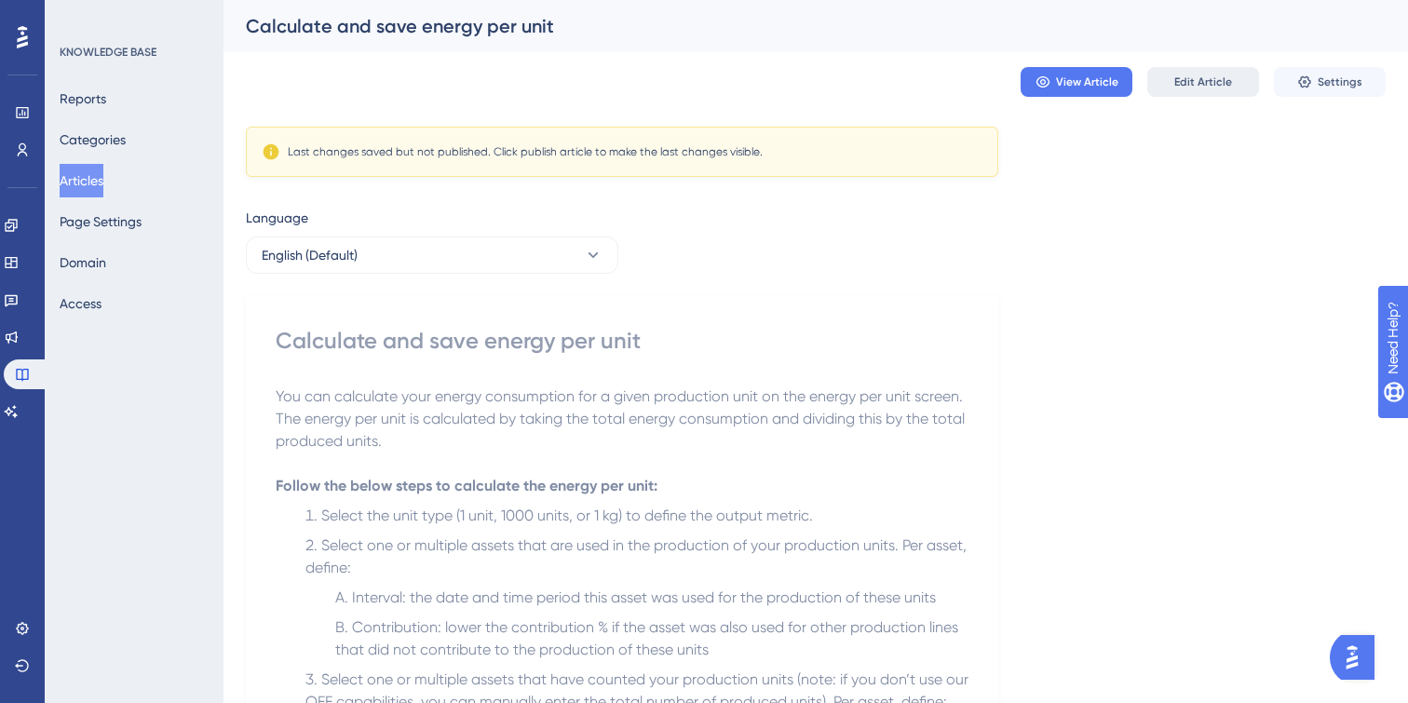
scroll to position [718, 0]
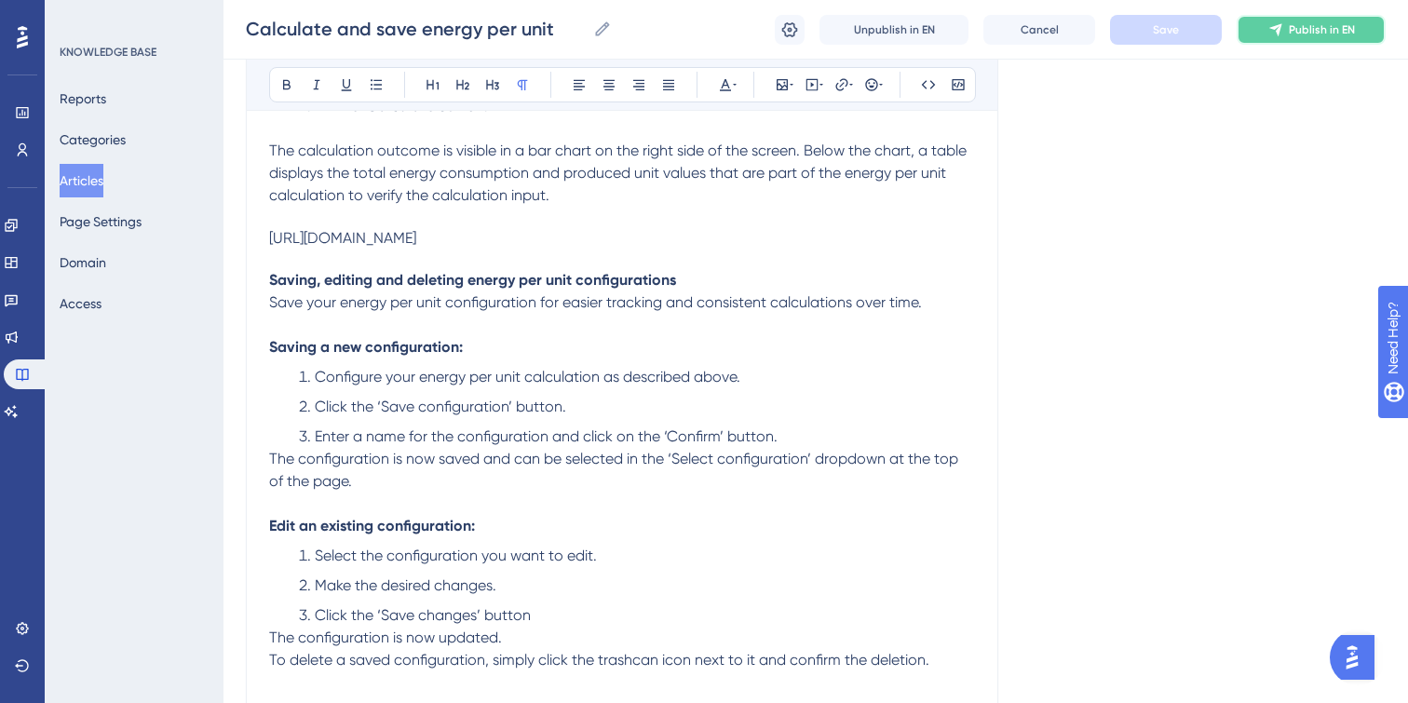
click at [1297, 27] on span "Publish in EN" at bounding box center [1322, 29] width 66 height 15
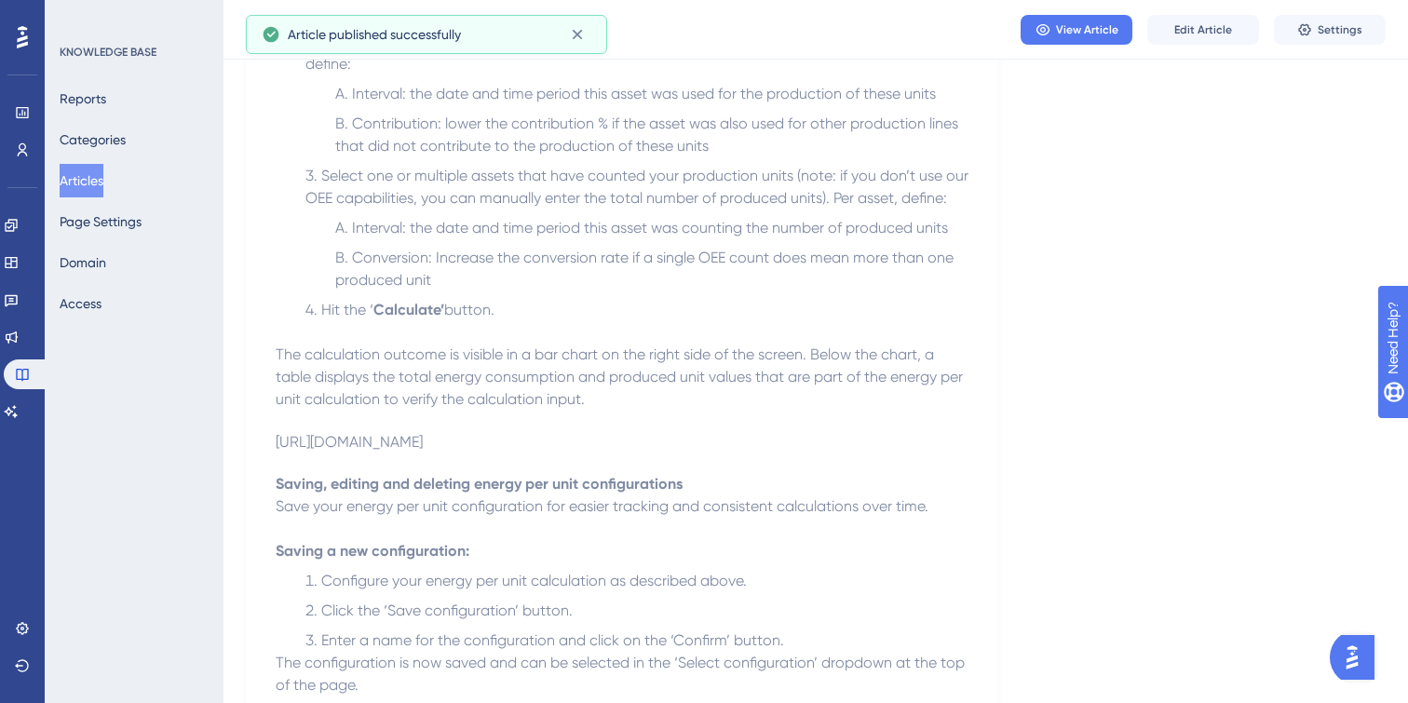
scroll to position [0, 0]
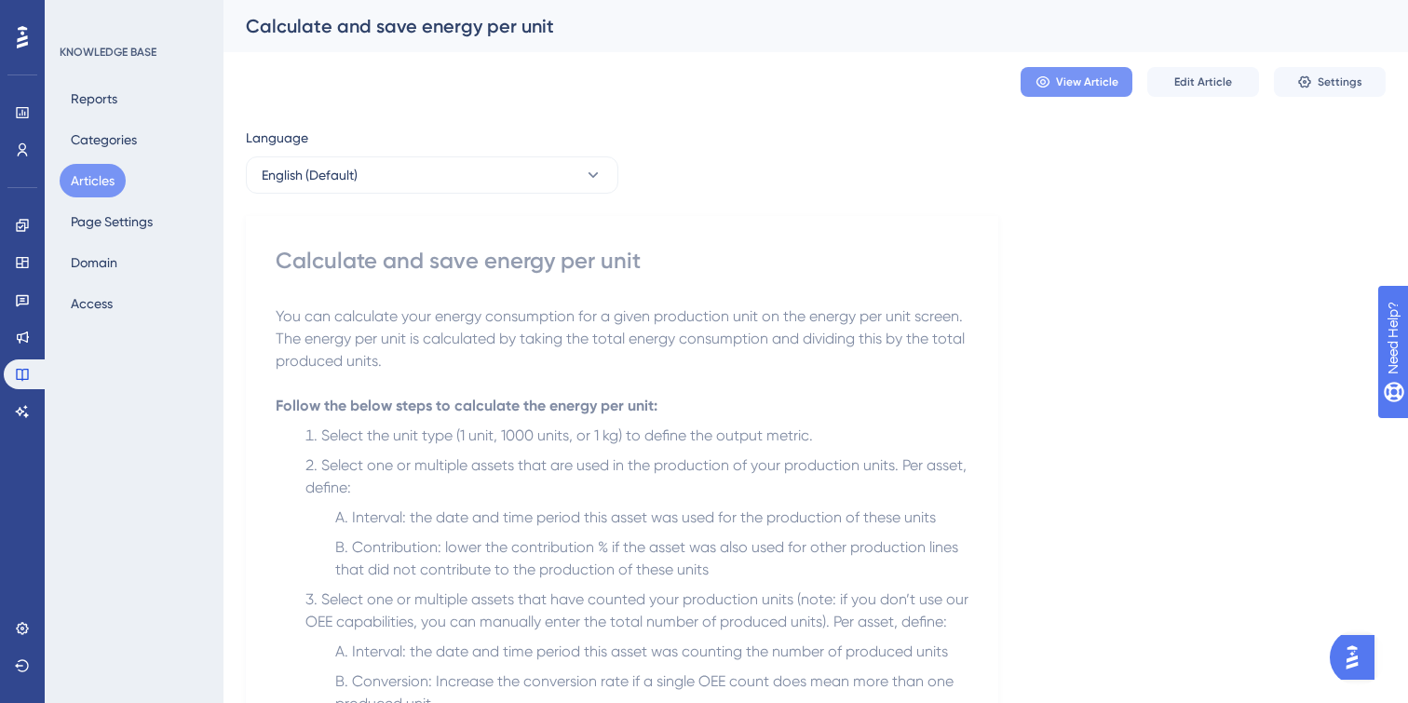
click at [1051, 94] on button "View Article" at bounding box center [1076, 82] width 112 height 30
click at [1197, 95] on button "Edit Article" at bounding box center [1203, 82] width 112 height 30
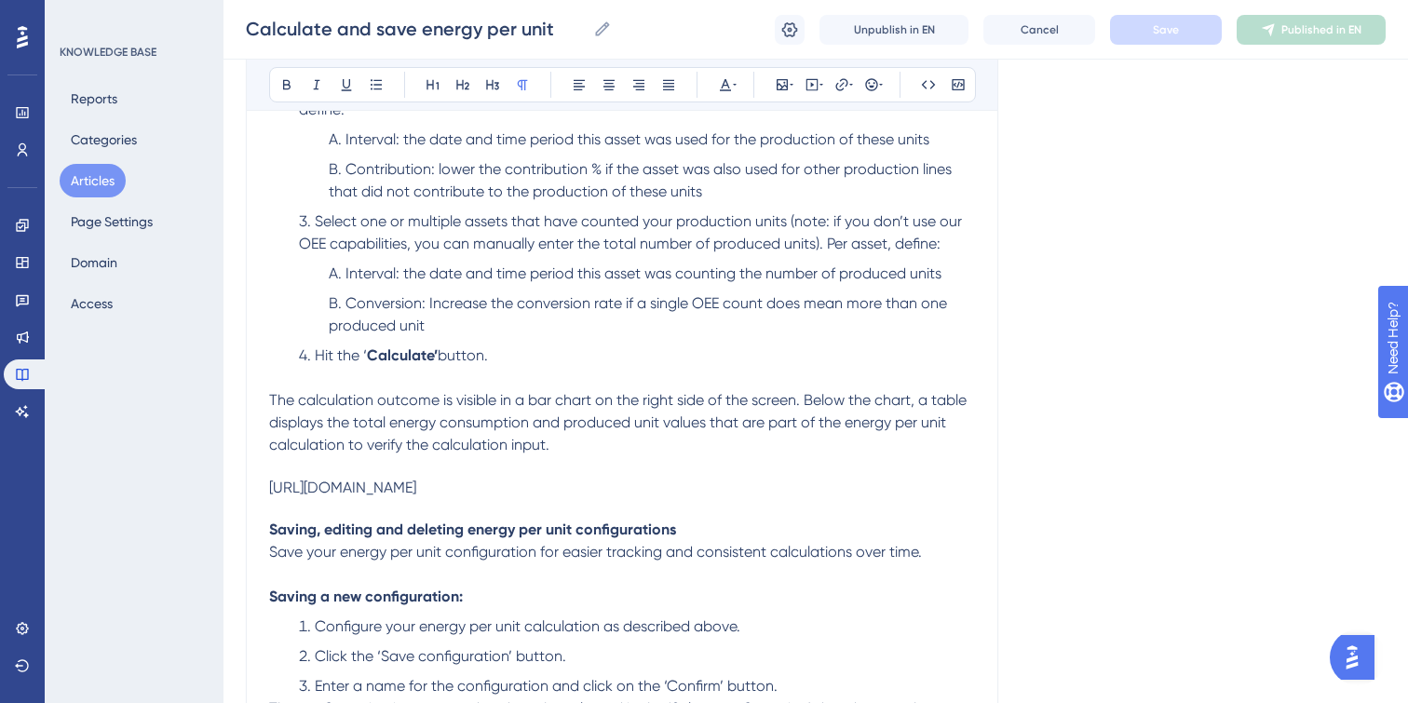
scroll to position [542, 0]
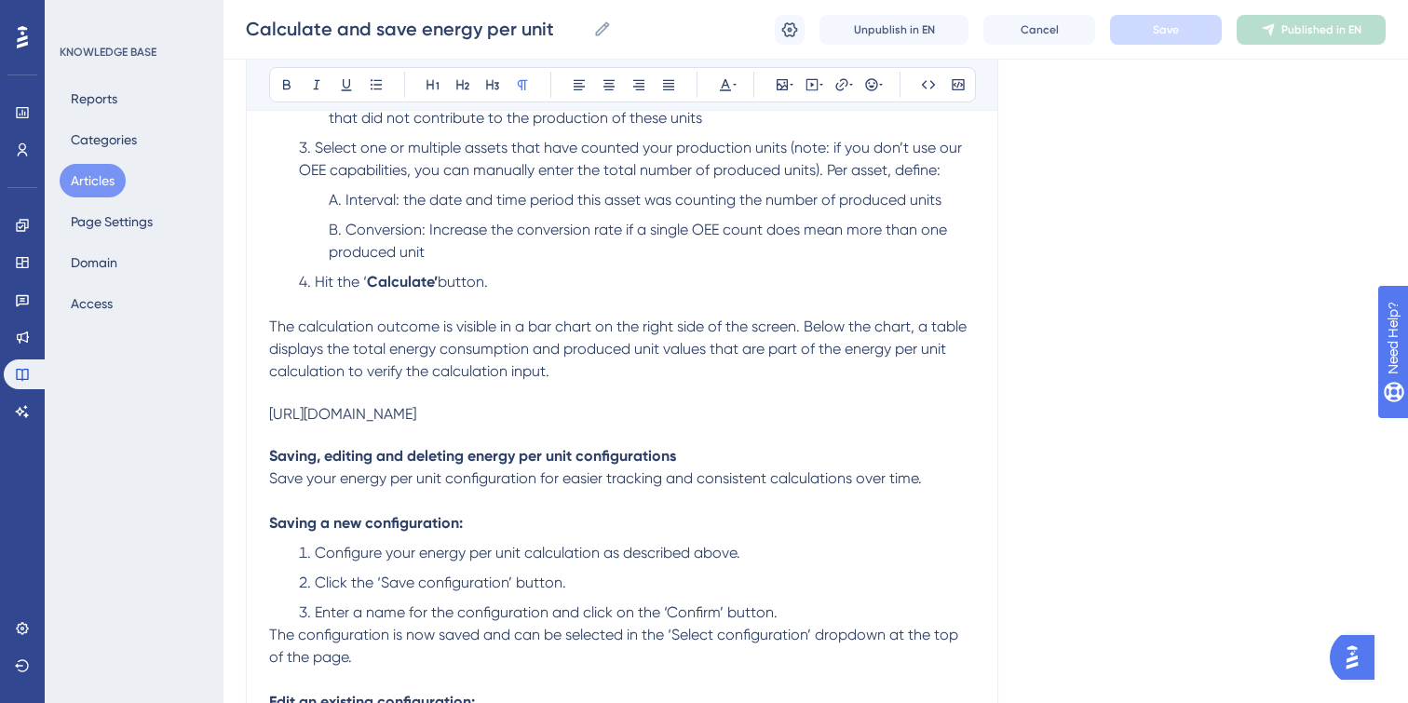
click at [664, 409] on div "[URL][DOMAIN_NAME]" at bounding box center [622, 414] width 706 height 18
drag, startPoint x: 711, startPoint y: 415, endPoint x: 621, endPoint y: 414, distance: 90.3
click at [621, 414] on div "[URL][DOMAIN_NAME]" at bounding box center [622, 414] width 706 height 18
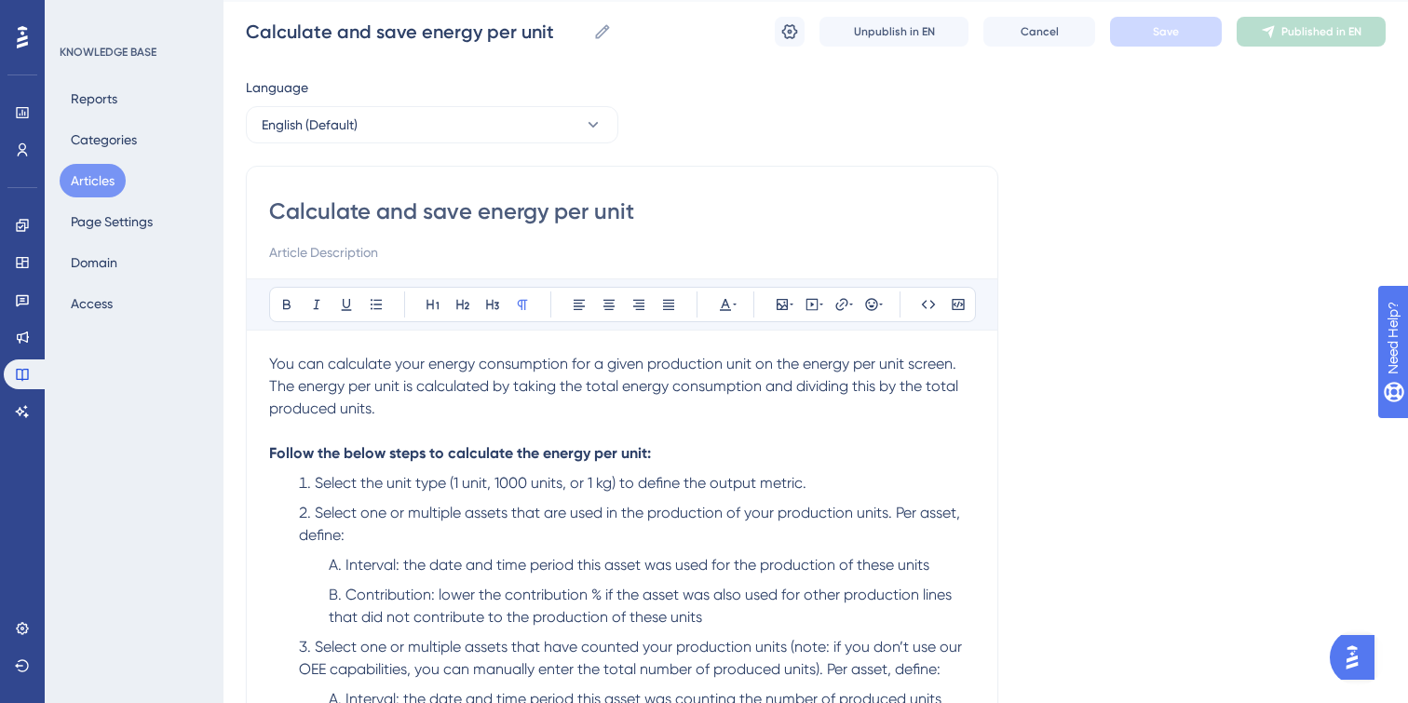
scroll to position [55, 0]
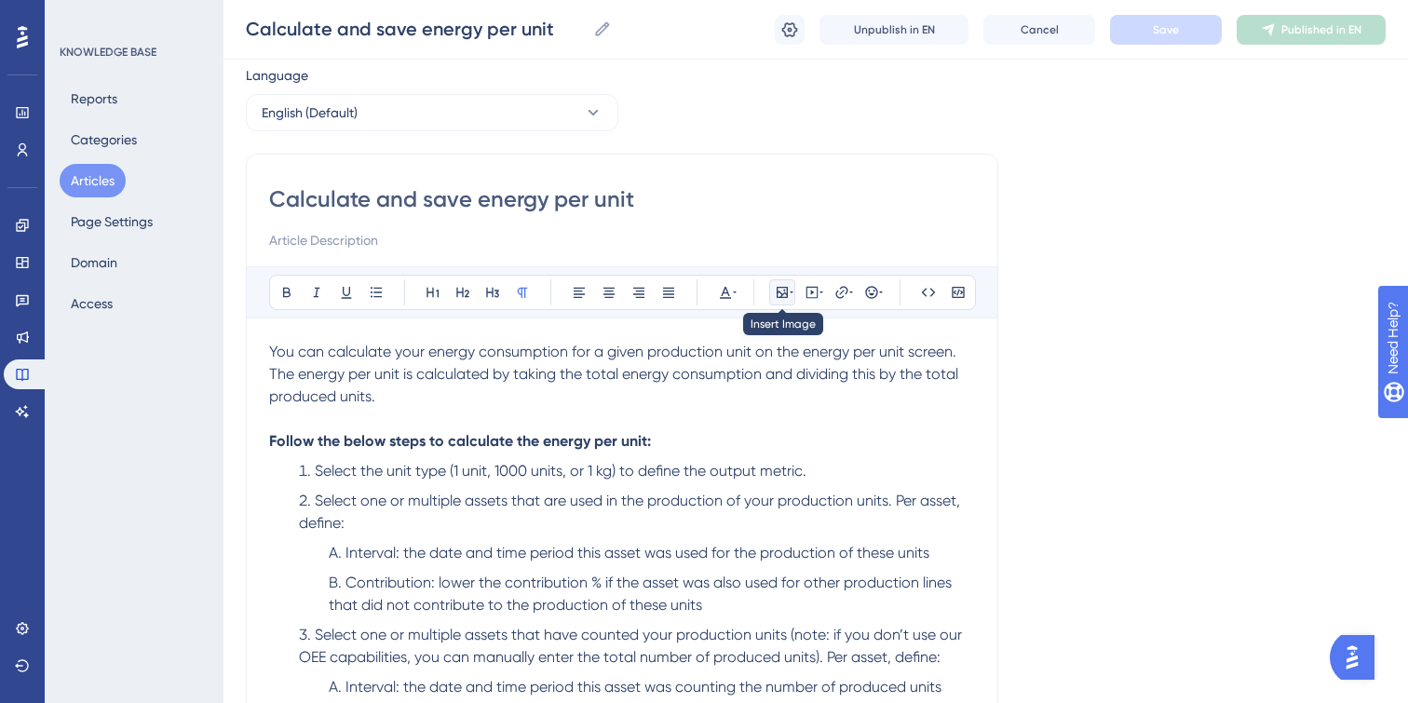
click at [785, 292] on icon at bounding box center [781, 292] width 11 height 11
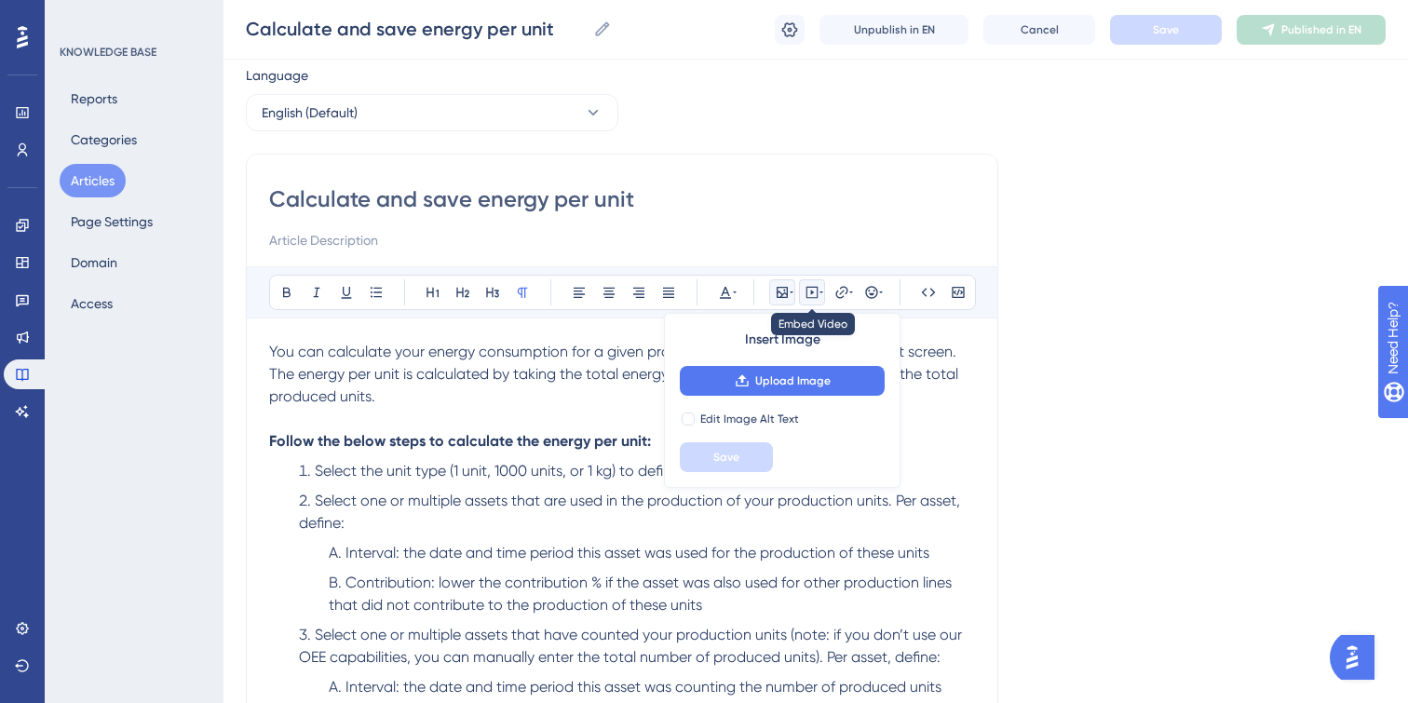
click at [817, 289] on icon at bounding box center [812, 293] width 12 height 12
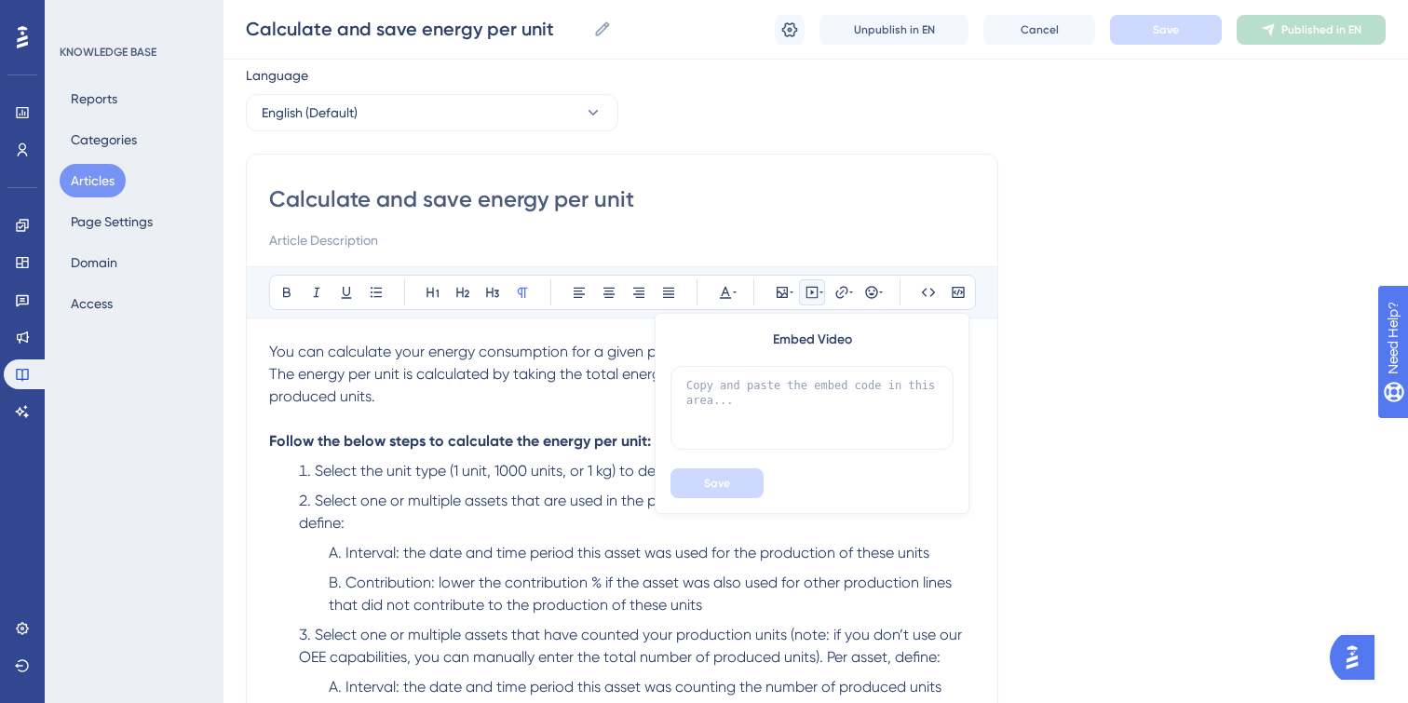
click at [738, 626] on span "Select one or multiple assets that have counted your production units (note: if…" at bounding box center [632, 646] width 667 height 40
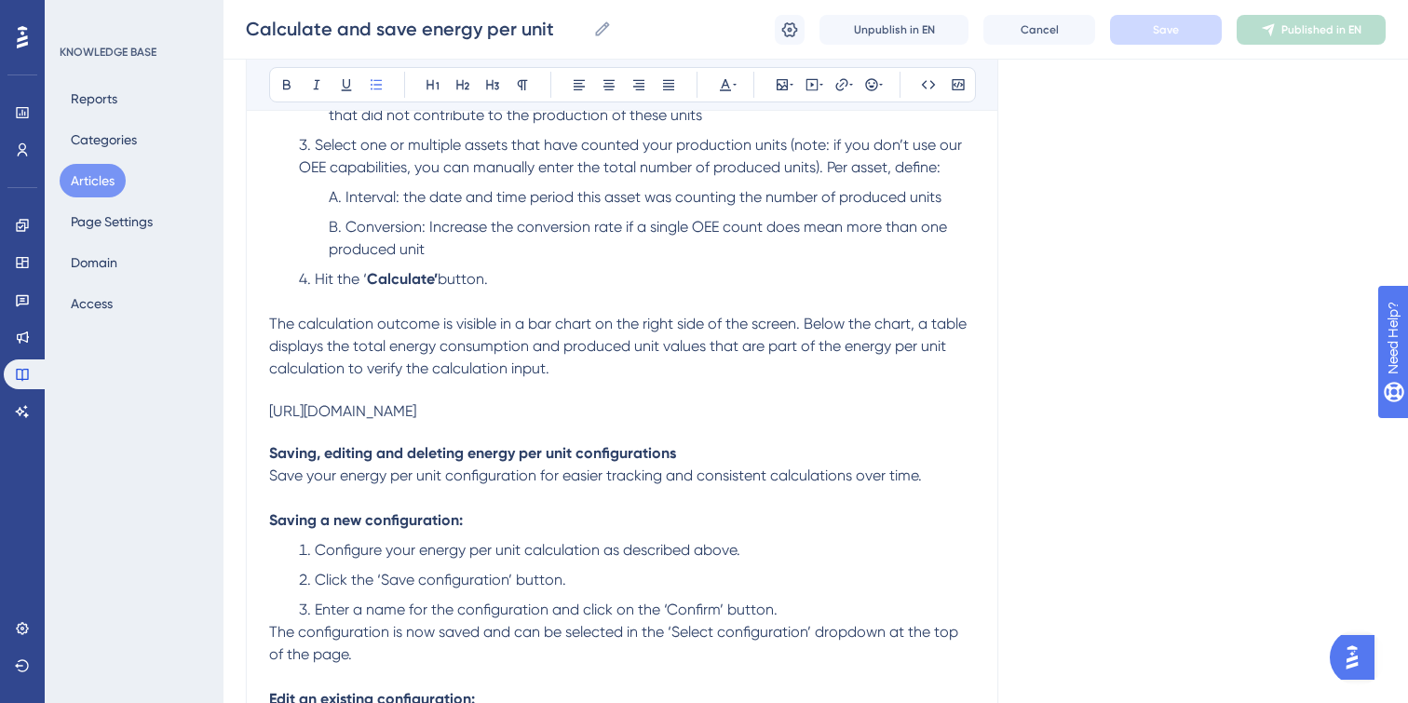
scroll to position [559, 0]
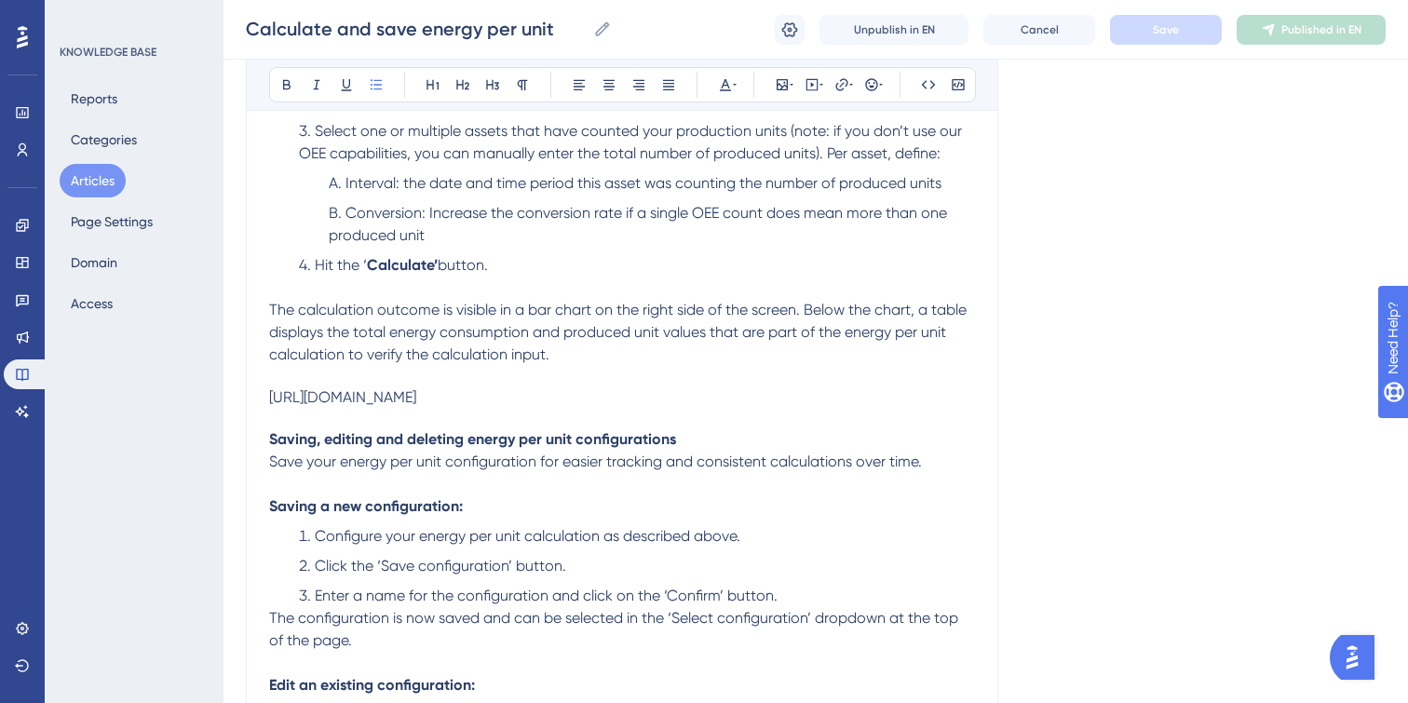
click at [557, 387] on p at bounding box center [622, 377] width 706 height 22
drag, startPoint x: 698, startPoint y: 388, endPoint x: 612, endPoint y: 431, distance: 96.6
click at [621, 432] on div "You can calculate your energy consumption for a given production unit on the en…" at bounding box center [622, 356] width 706 height 1038
drag, startPoint x: 262, startPoint y: 396, endPoint x: 587, endPoint y: 385, distance: 325.1
click at [587, 385] on div "Calculate and save energy per unit Bold Italic Underline Bullet Point Heading 1…" at bounding box center [622, 274] width 752 height 1249
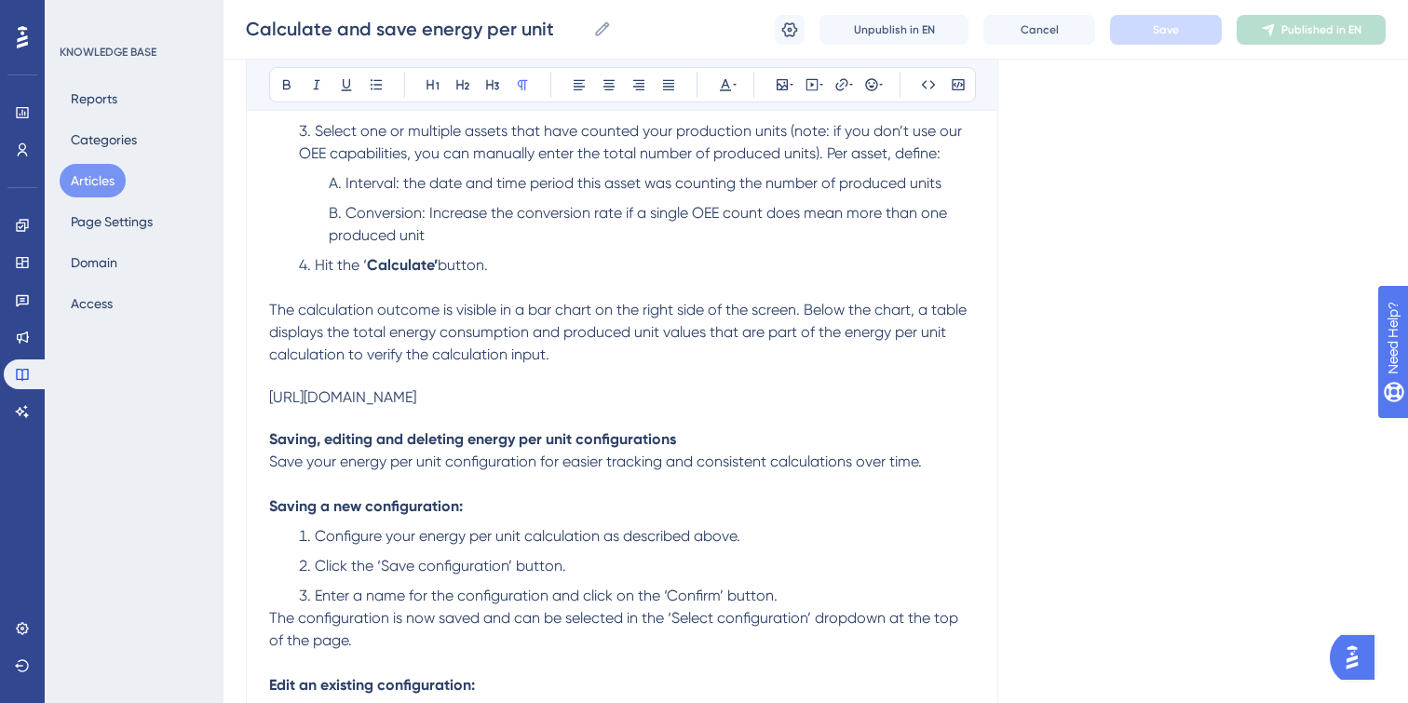
click at [583, 384] on p at bounding box center [622, 377] width 706 height 22
click at [416, 392] on div "https://vimeo.com/1025058594/477c487b8e?ts=0&share=copy" at bounding box center [342, 397] width 147 height 18
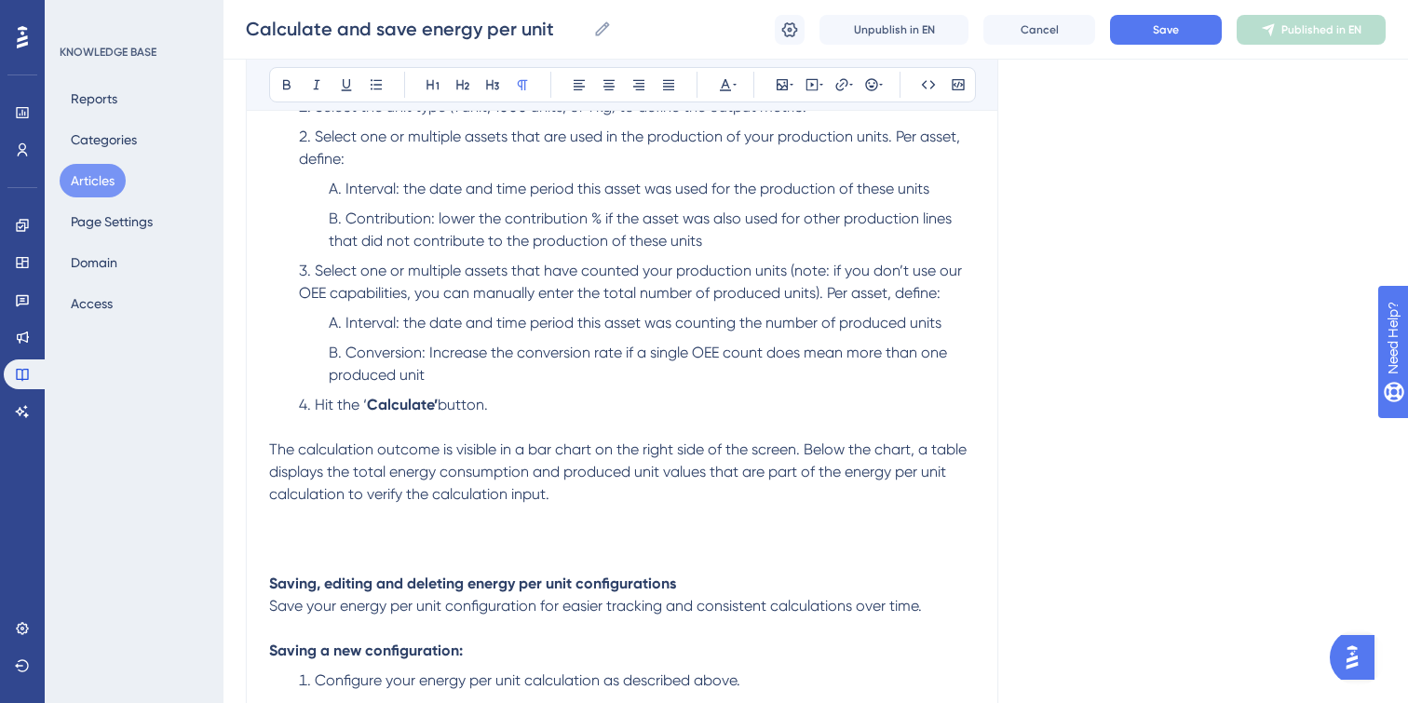
scroll to position [412, 0]
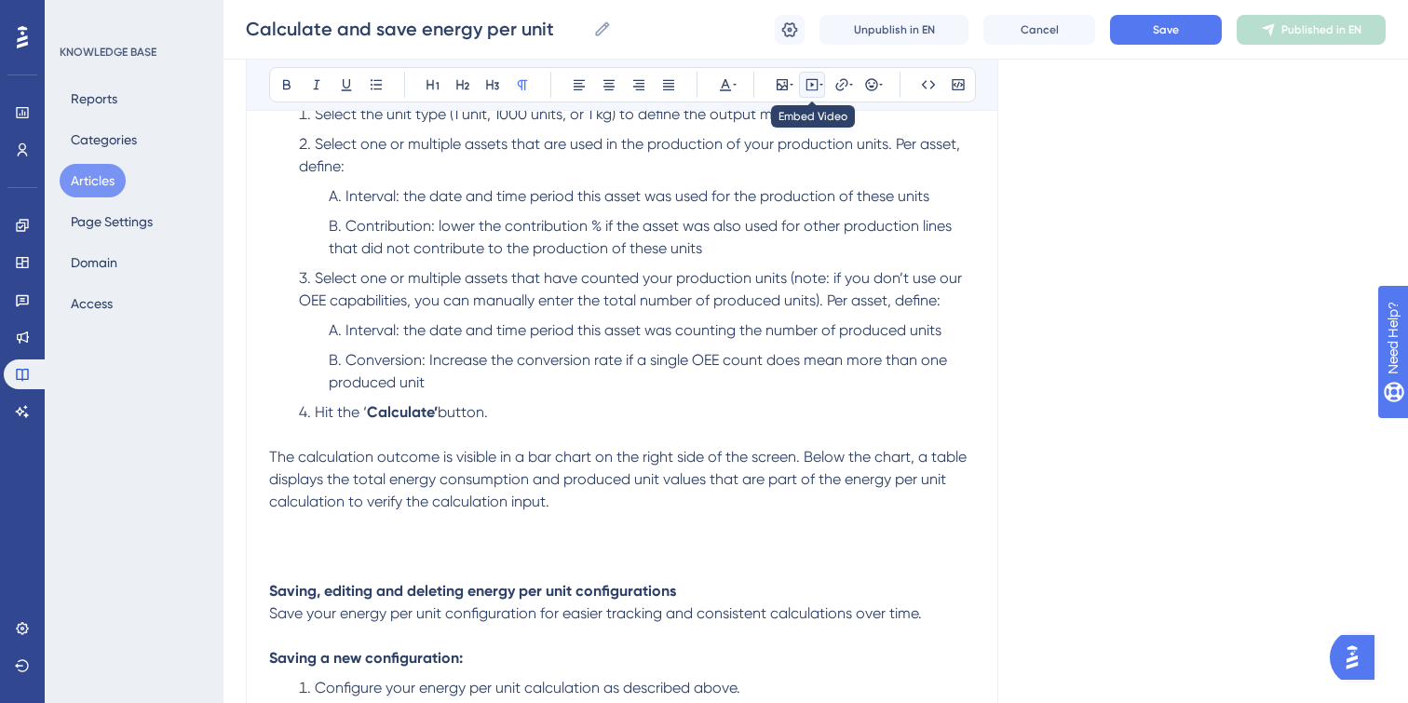
click at [811, 84] on icon at bounding box center [812, 84] width 3 height 5
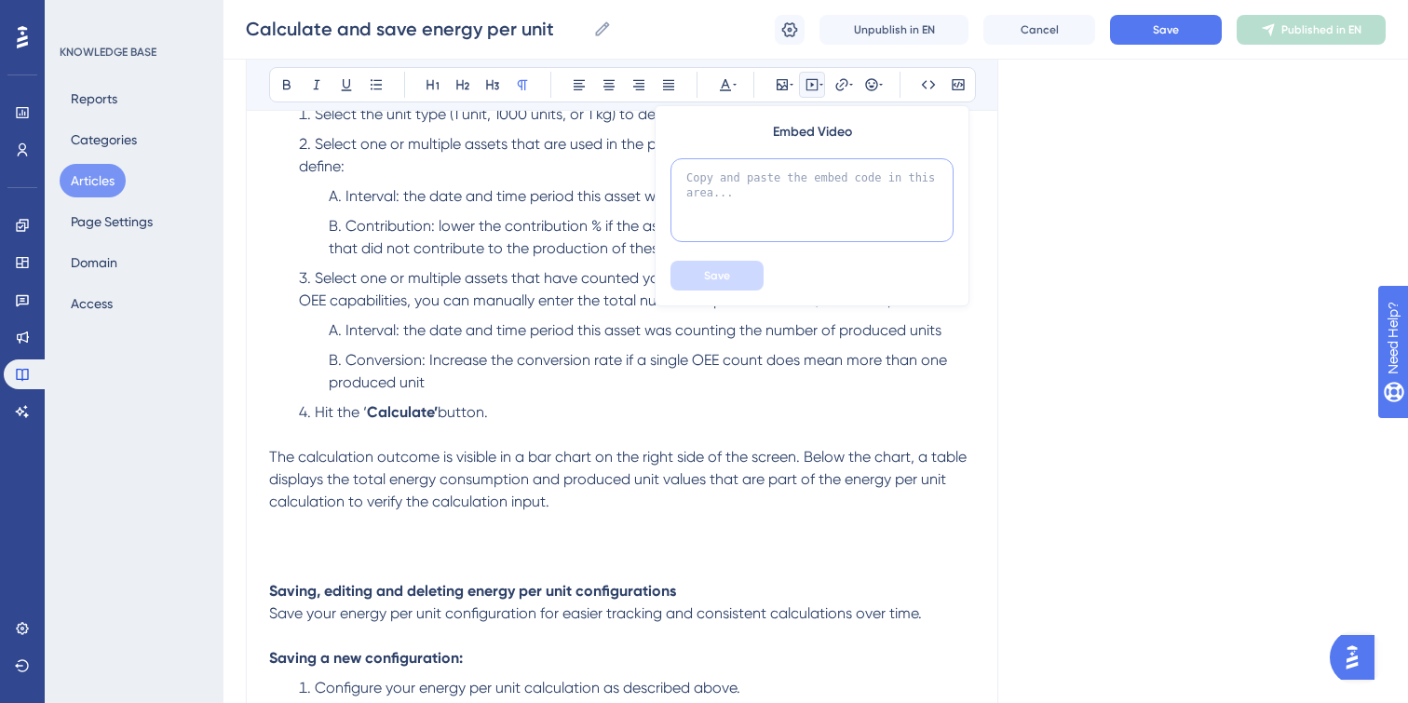
click at [759, 186] on textarea at bounding box center [811, 200] width 283 height 84
paste textarea "https://vimeo.com/1025058594/477c487b8e?ts=0&share=copy"
type textarea "https://vimeo.com/1025058594/477c487b8e?ts=0&share=copy"
click at [729, 196] on textarea at bounding box center [811, 200] width 283 height 84
paste textarea "<div style="padding:56.25% 0 0 0;position:relative;"><iframe src="https://playe…"
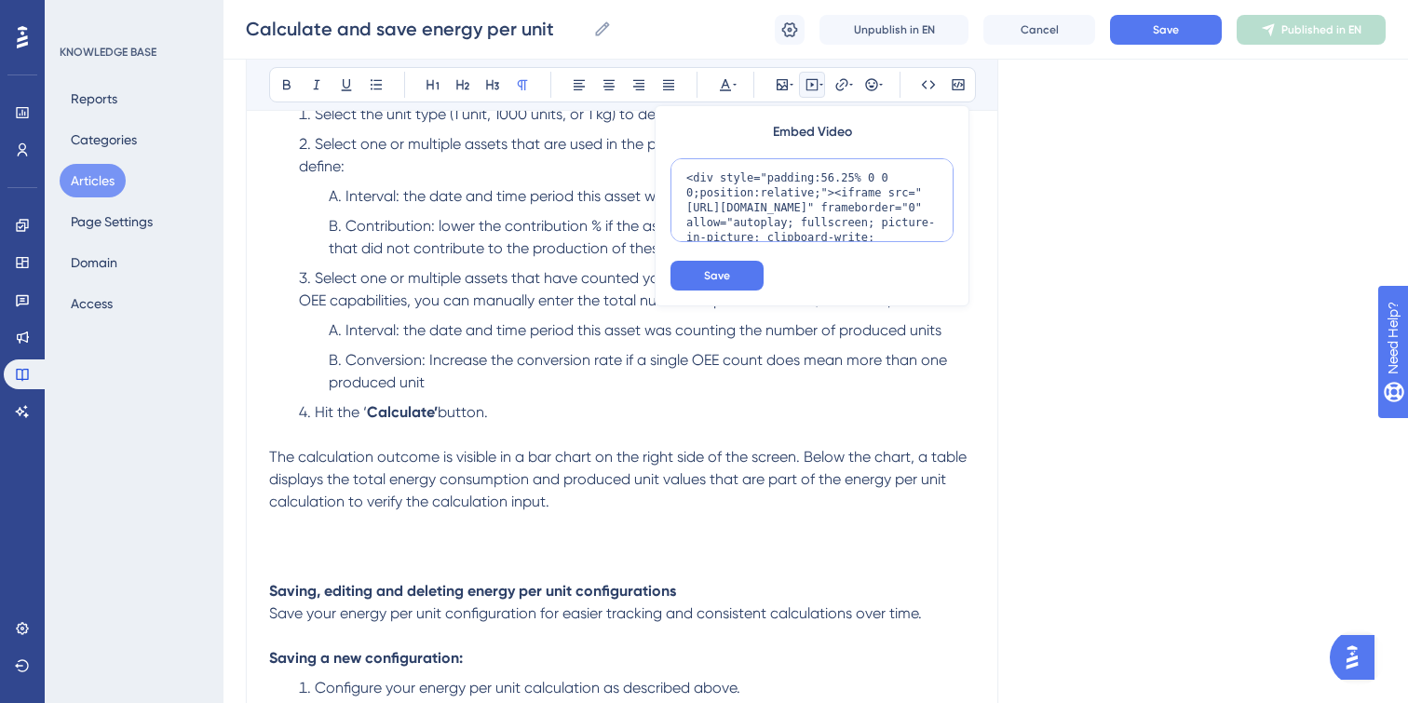
scroll to position [196, 0]
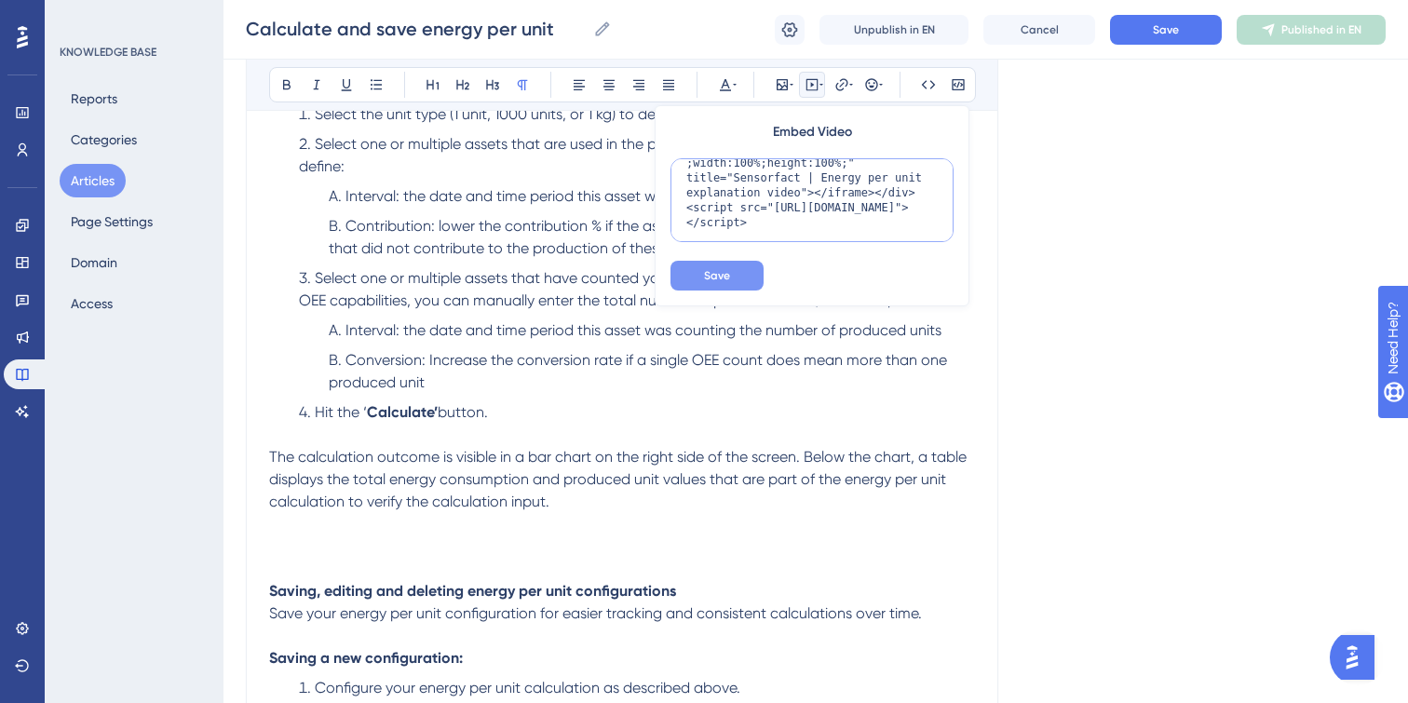
type textarea "<div style="padding:56.25% 0 0 0;position:relative;"><iframe src="https://playe…"
click at [729, 276] on button "Save" at bounding box center [716, 276] width 93 height 30
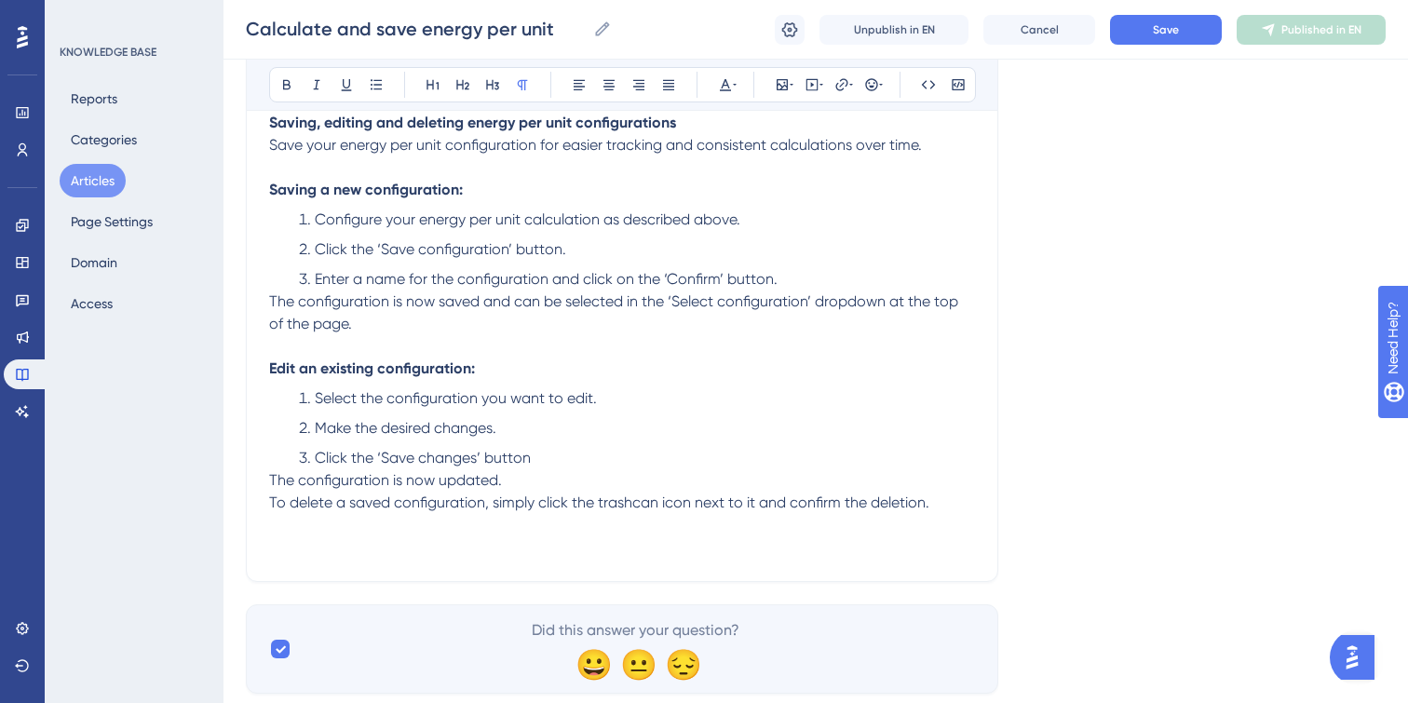
scroll to position [1349, 0]
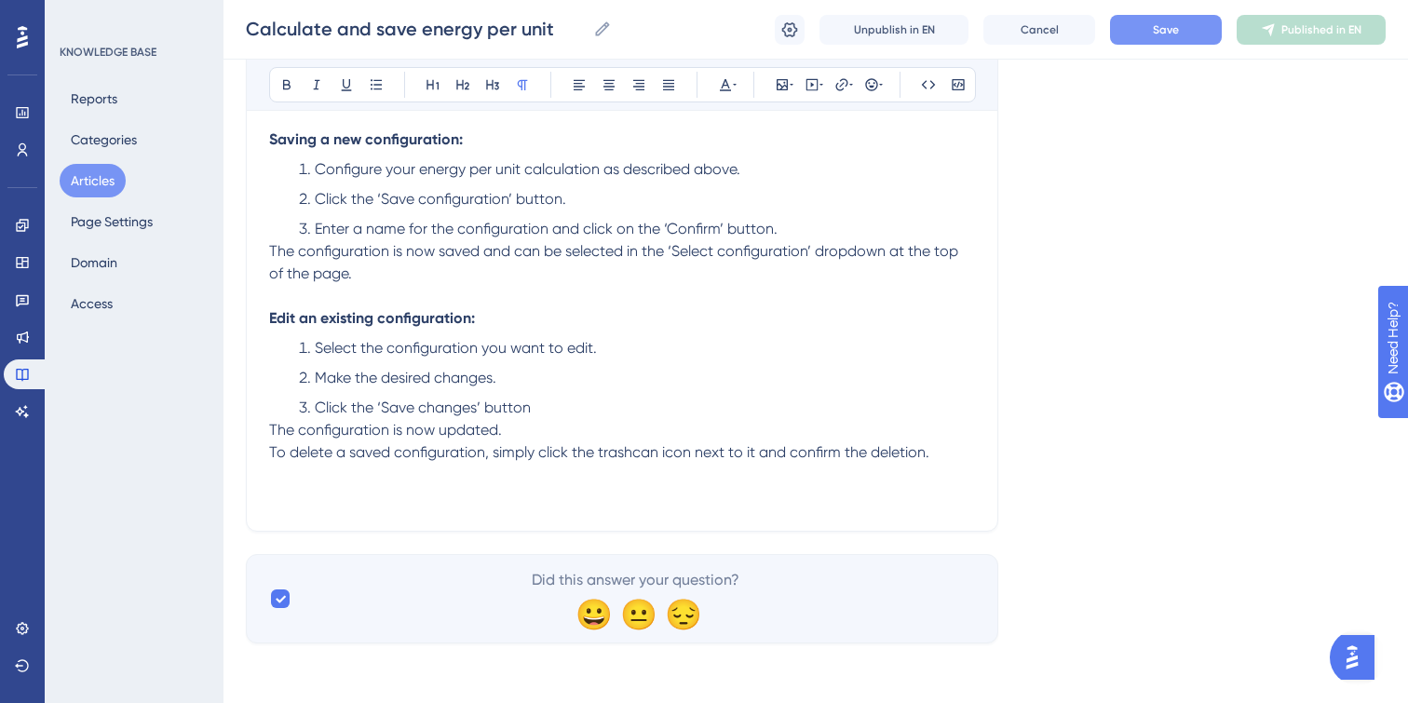
click at [1178, 23] on span "Save" at bounding box center [1166, 29] width 26 height 15
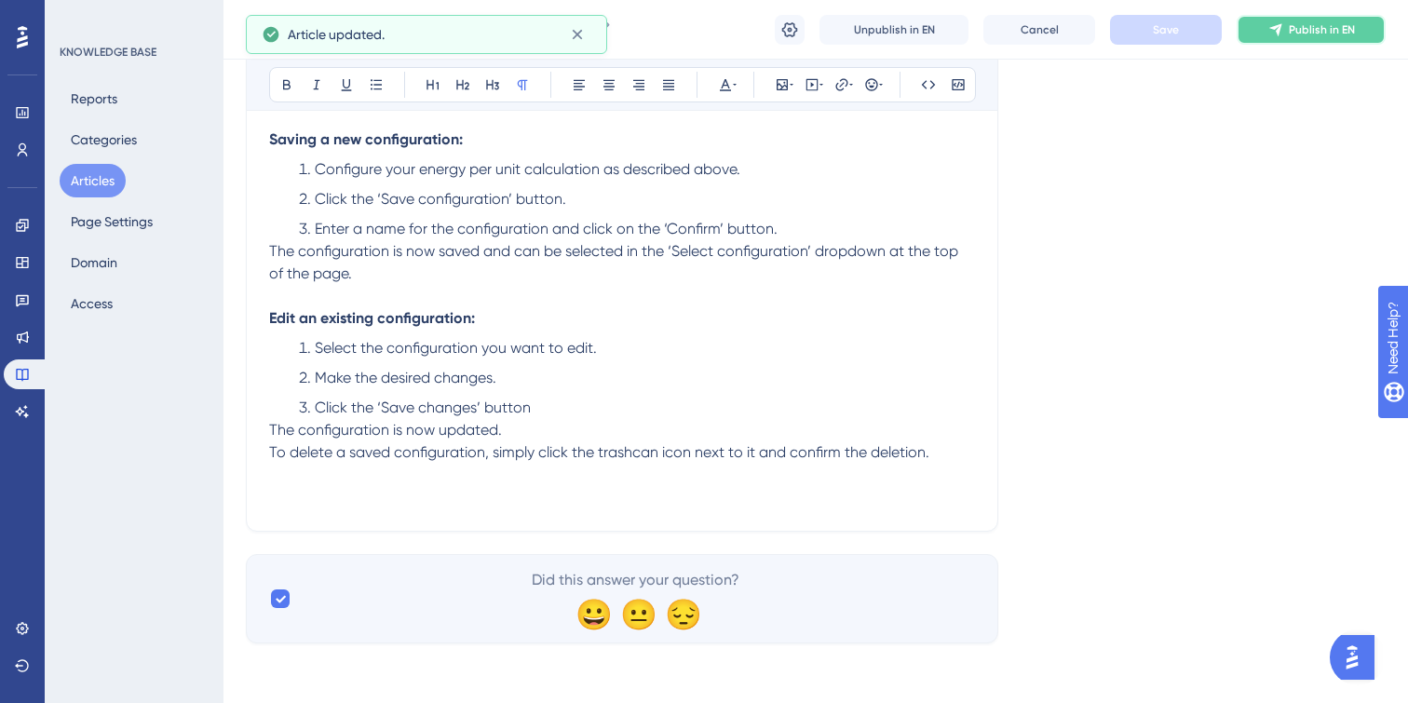
click at [1304, 32] on span "Publish in EN" at bounding box center [1322, 29] width 66 height 15
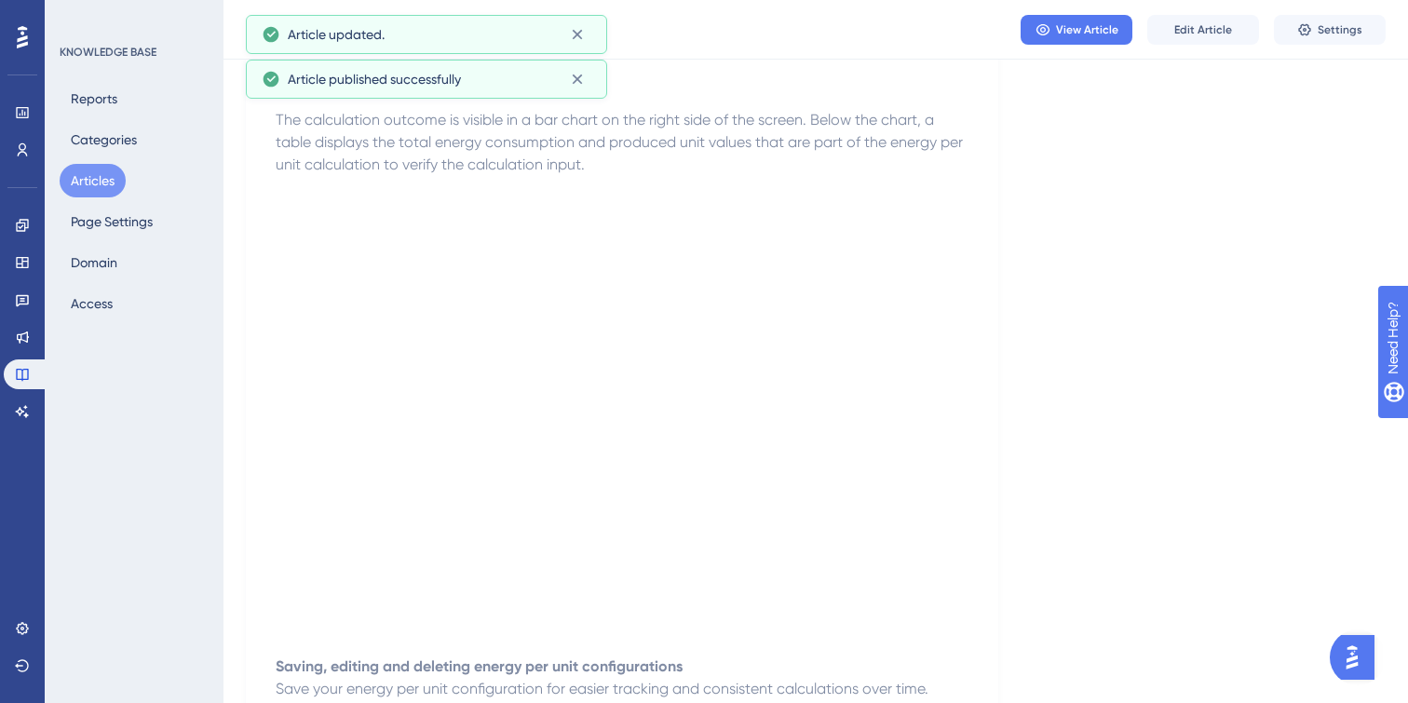
scroll to position [232, 0]
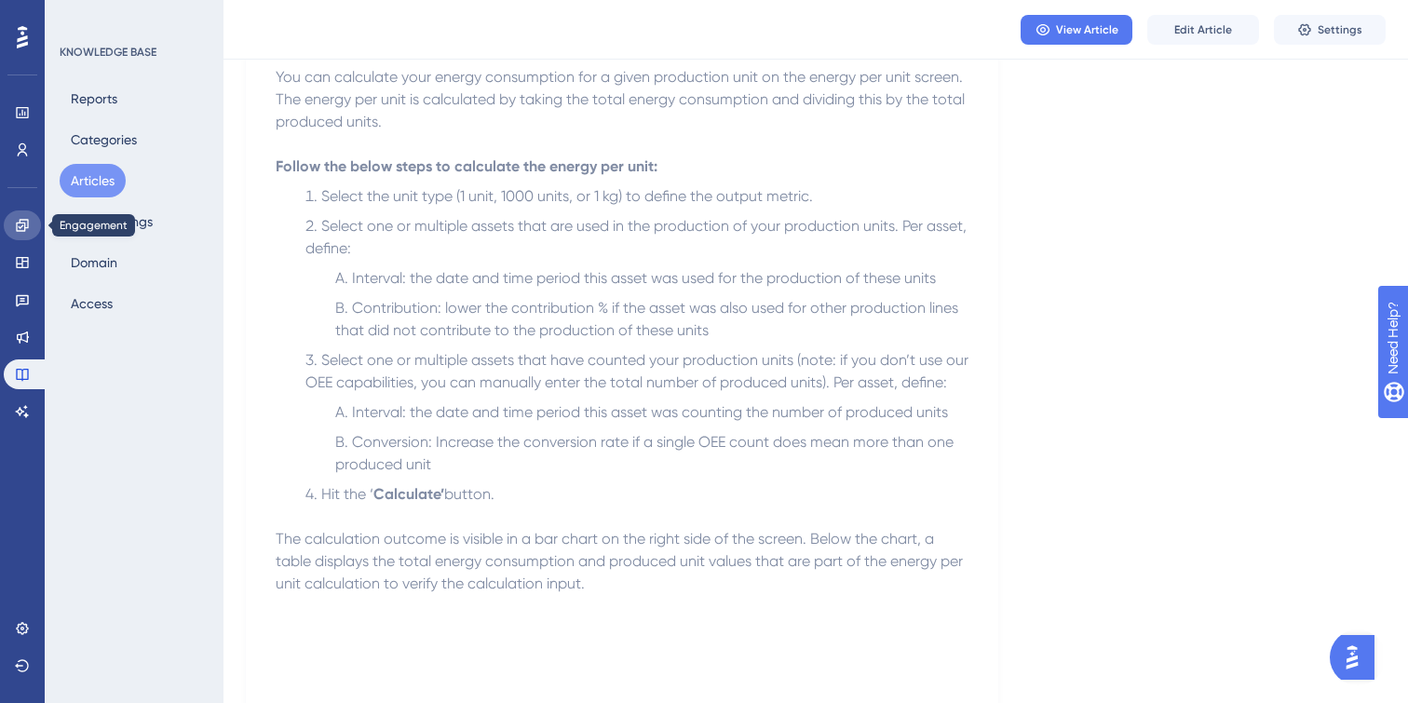
click at [20, 218] on icon at bounding box center [22, 225] width 15 height 15
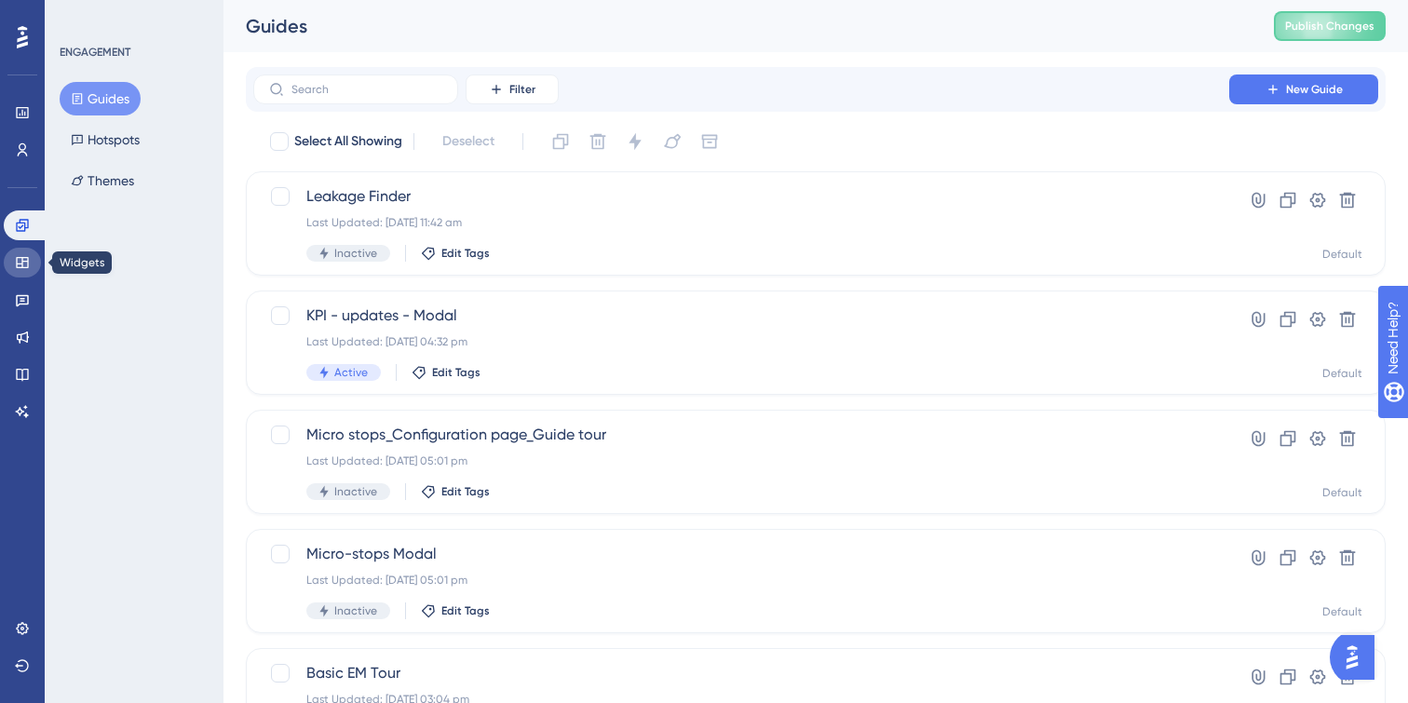
click at [26, 262] on icon at bounding box center [22, 262] width 15 height 15
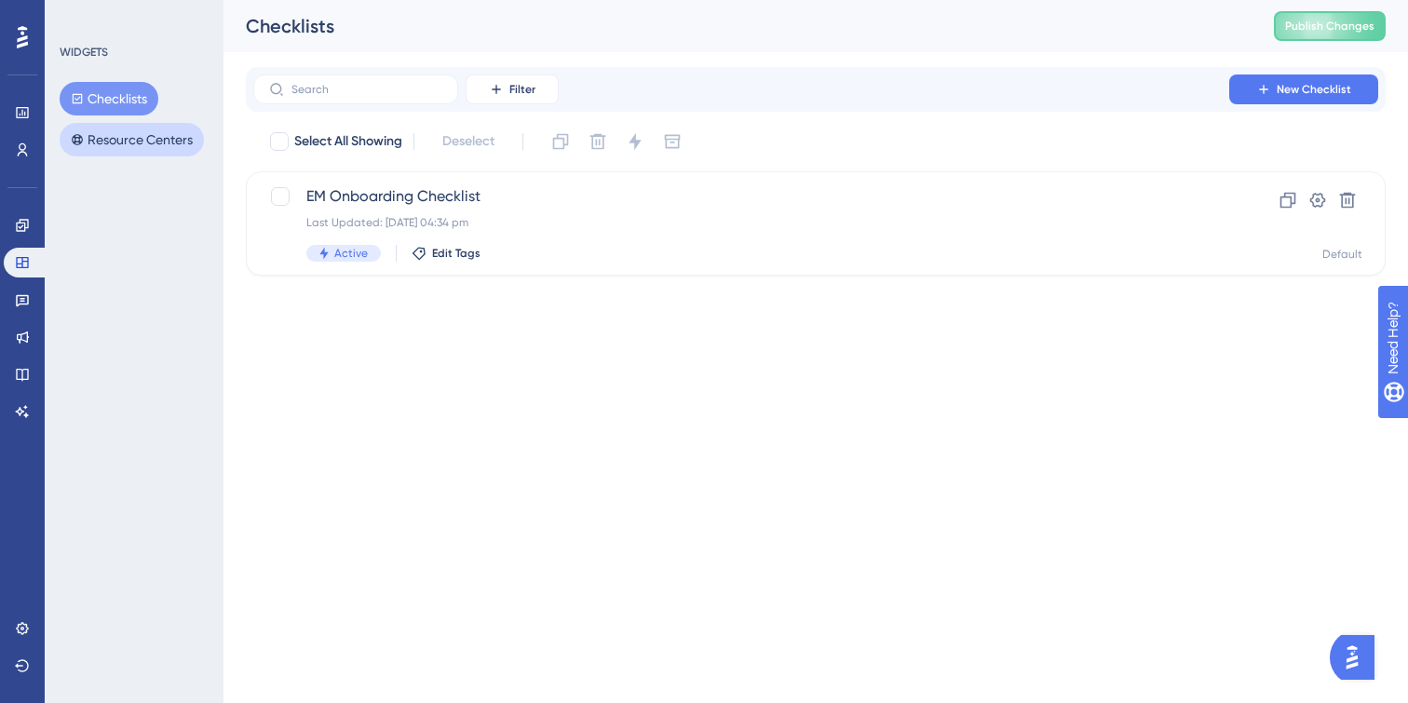
click at [128, 141] on button "Resource Centers" at bounding box center [132, 140] width 144 height 34
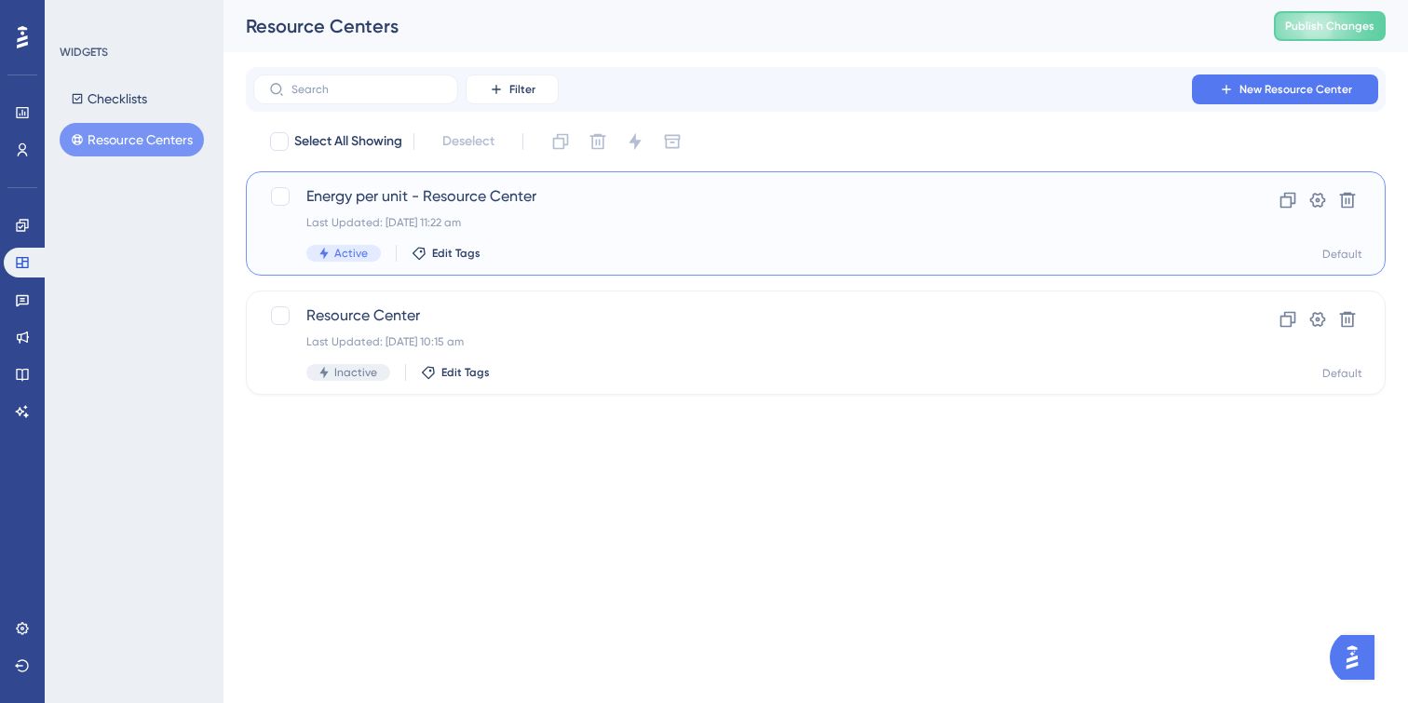
click at [732, 200] on span "Energy per unit - Resource Center" at bounding box center [741, 196] width 870 height 22
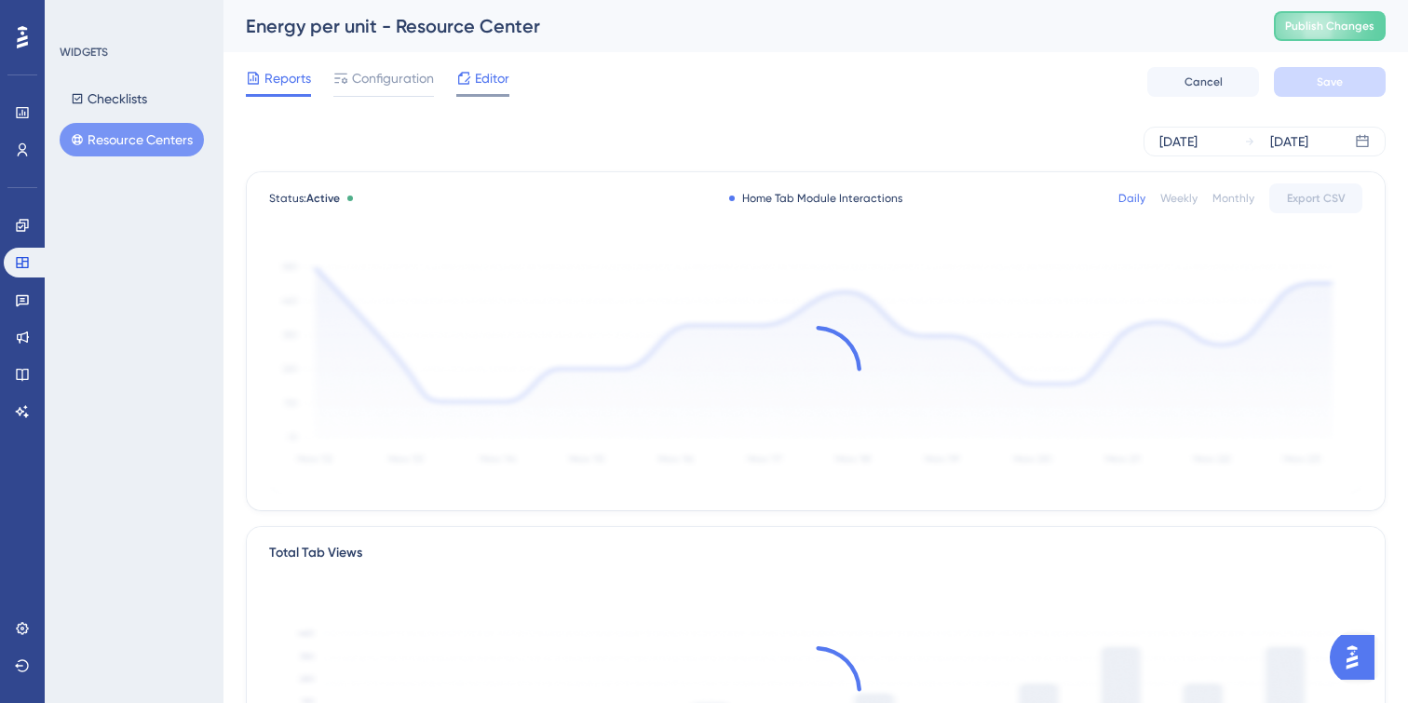
click at [486, 79] on span "Editor" at bounding box center [492, 78] width 34 height 22
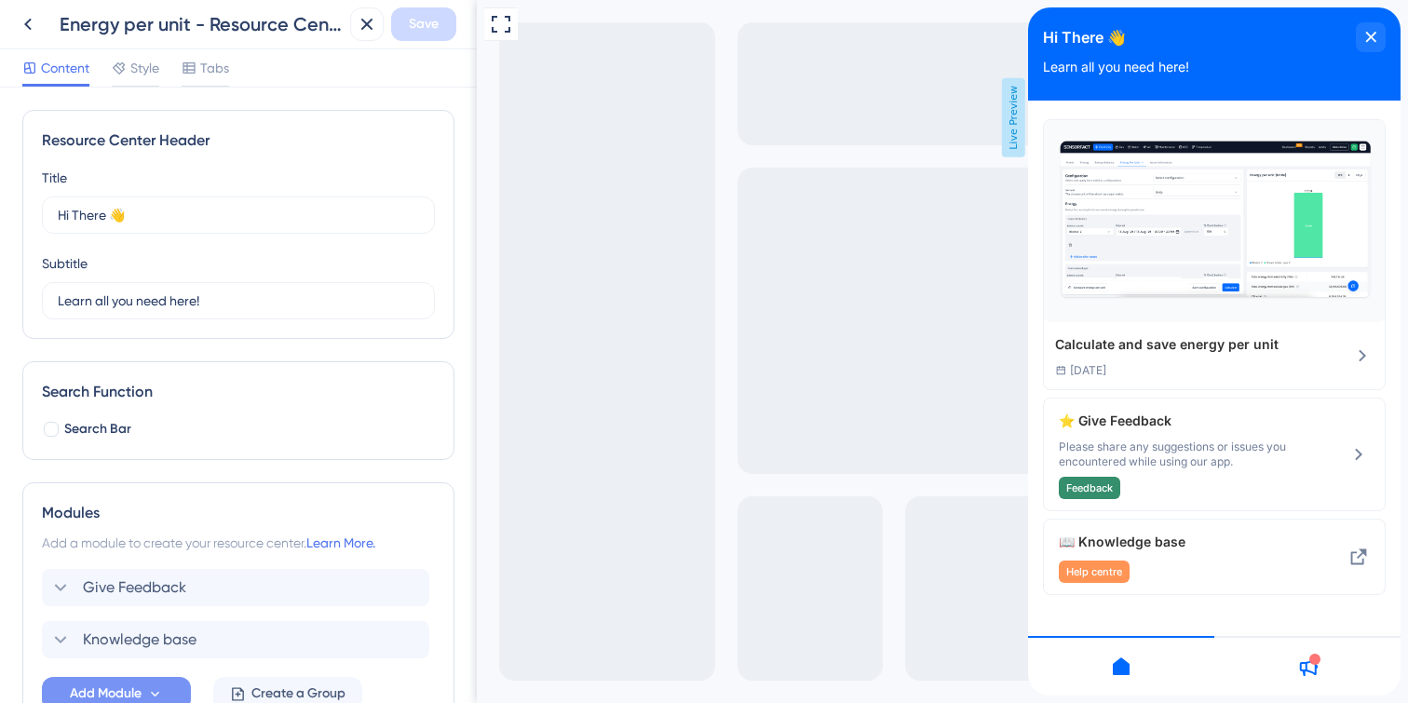
scroll to position [1, 0]
click at [104, 68] on div "Content Style Tabs" at bounding box center [125, 72] width 207 height 30
click at [128, 68] on div "Style" at bounding box center [135, 68] width 47 height 22
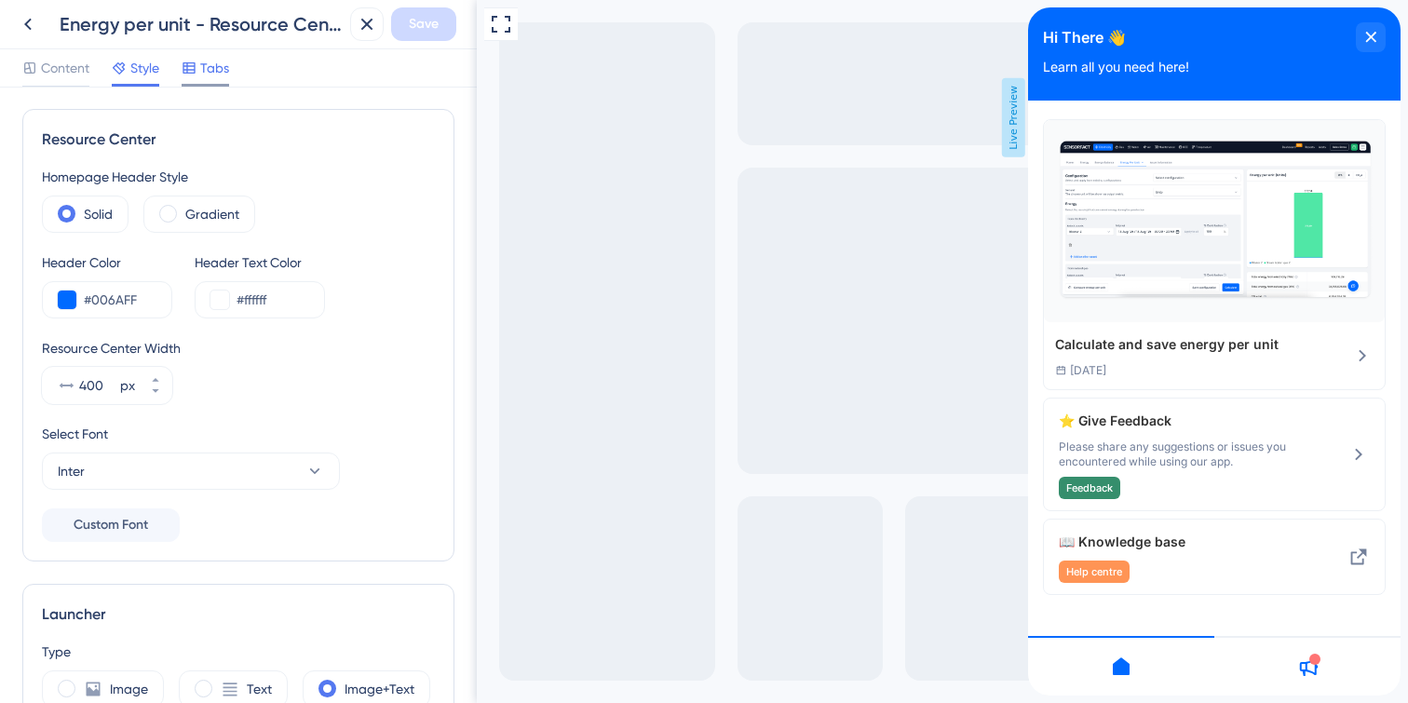
click at [189, 66] on icon at bounding box center [188, 67] width 12 height 11
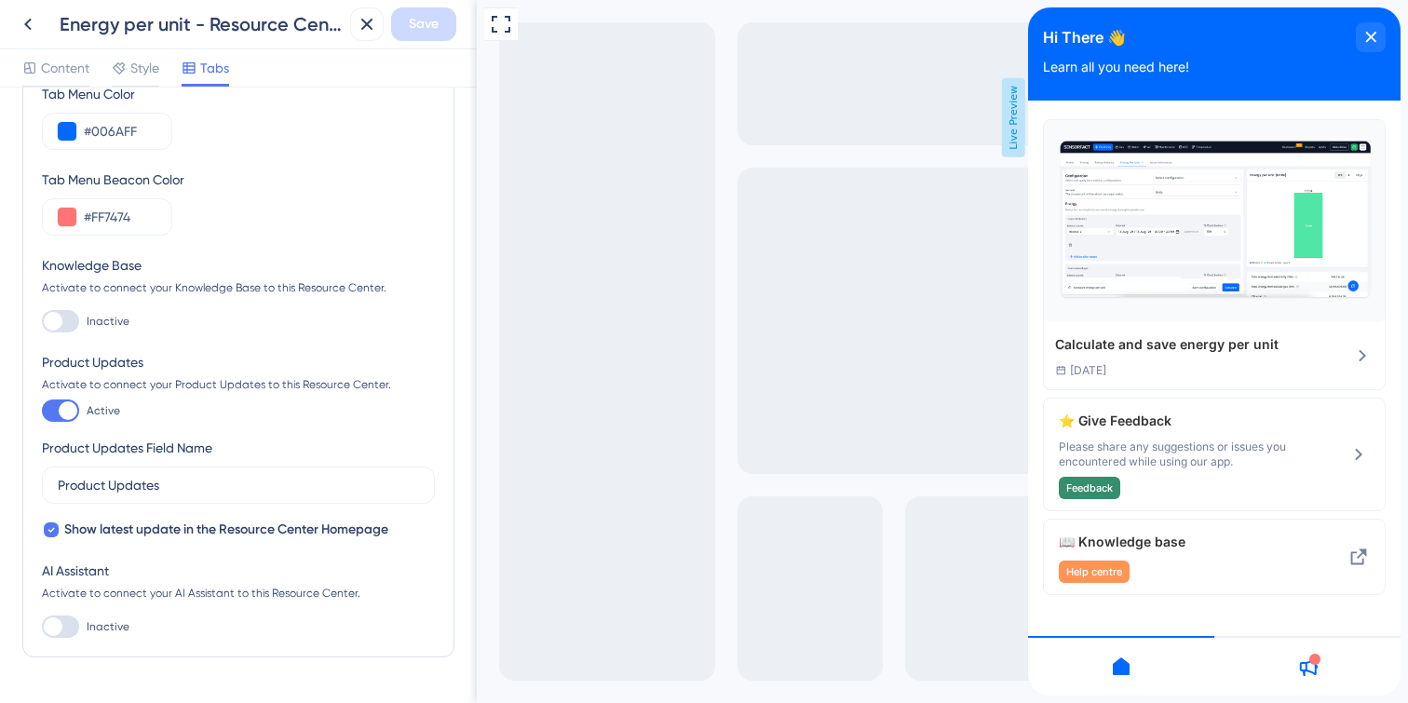
scroll to position [140, 0]
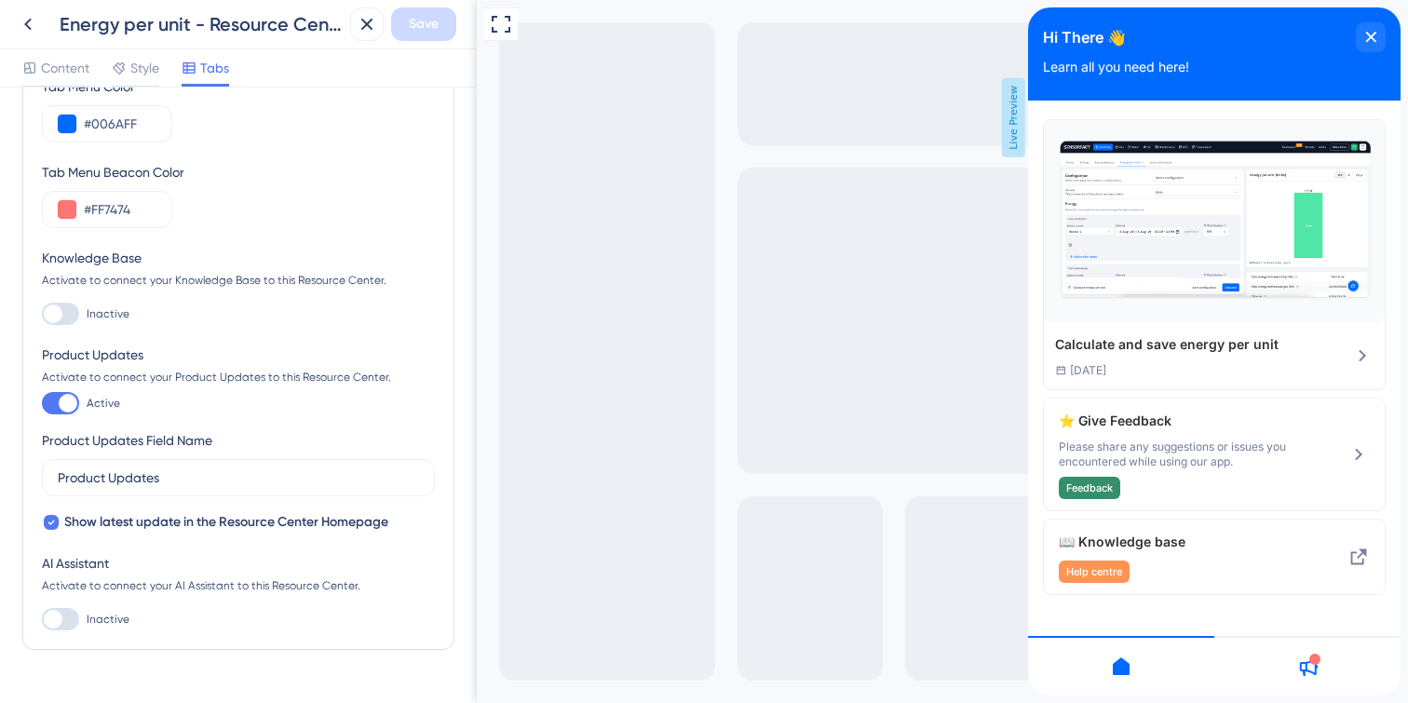
click at [73, 307] on div at bounding box center [60, 314] width 37 height 22
click at [42, 314] on input "Inactive" at bounding box center [41, 314] width 1 height 1
checkbox input "true"
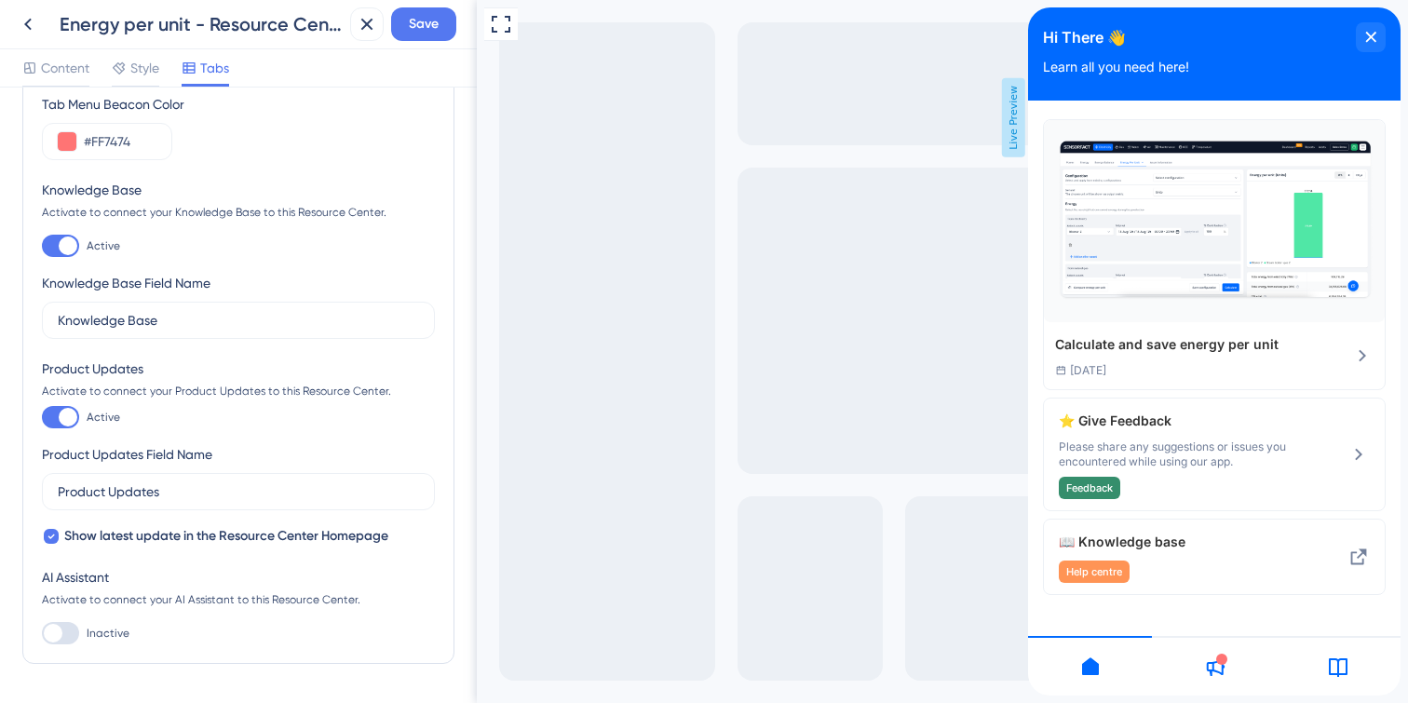
scroll to position [233, 0]
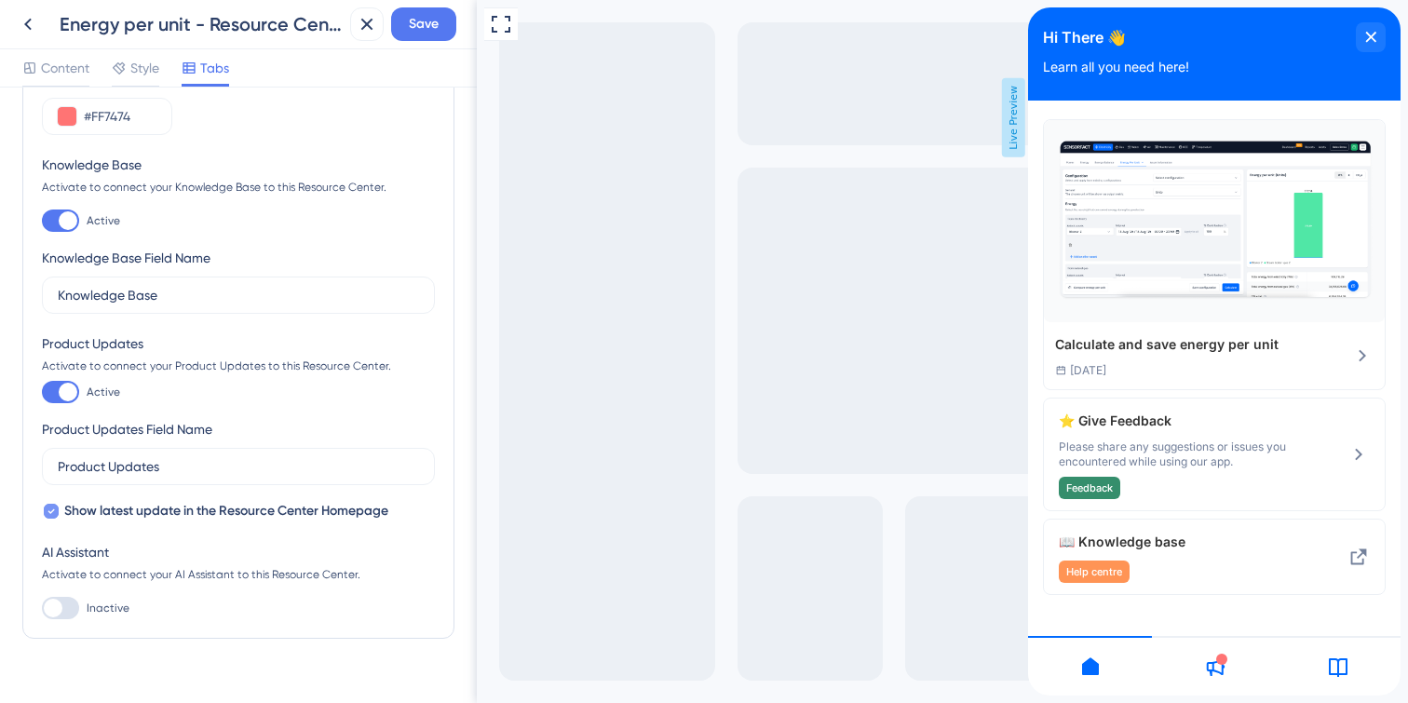
click at [53, 513] on icon at bounding box center [50, 511] width 7 height 15
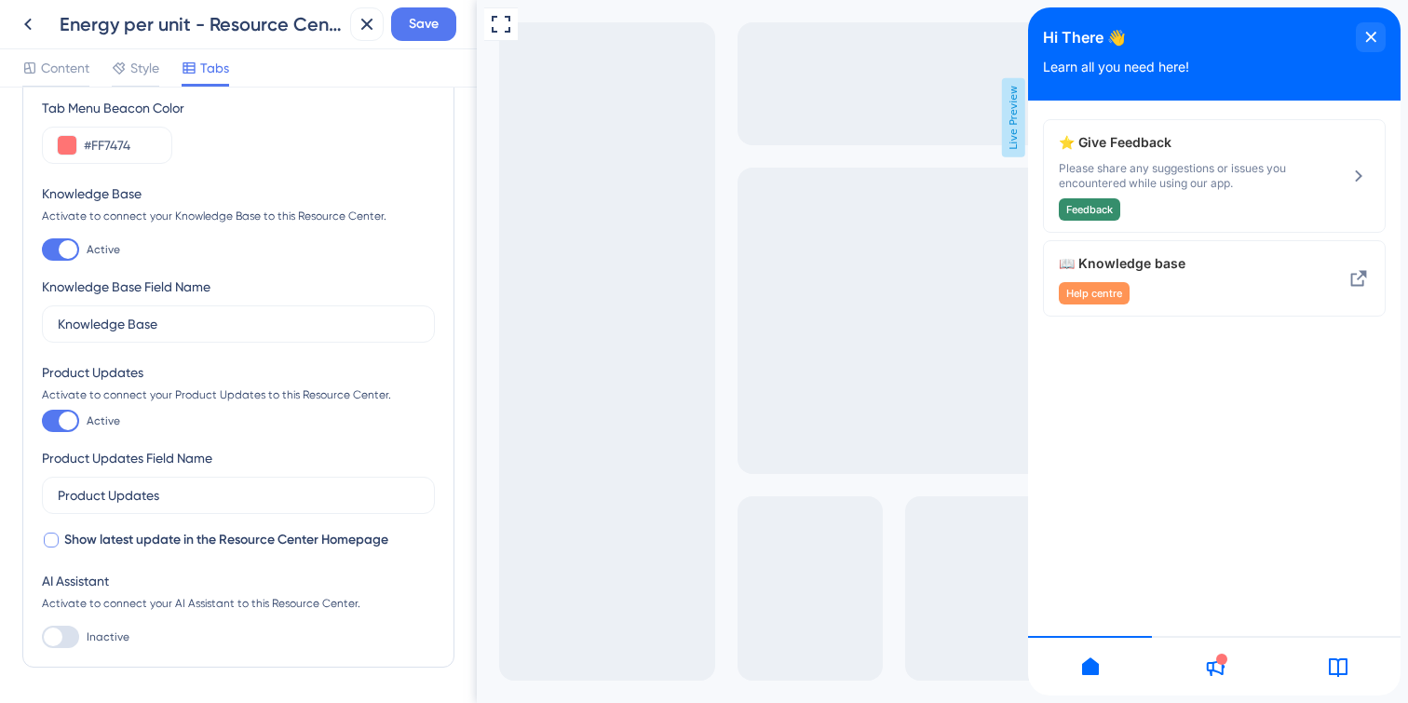
scroll to position [211, 0]
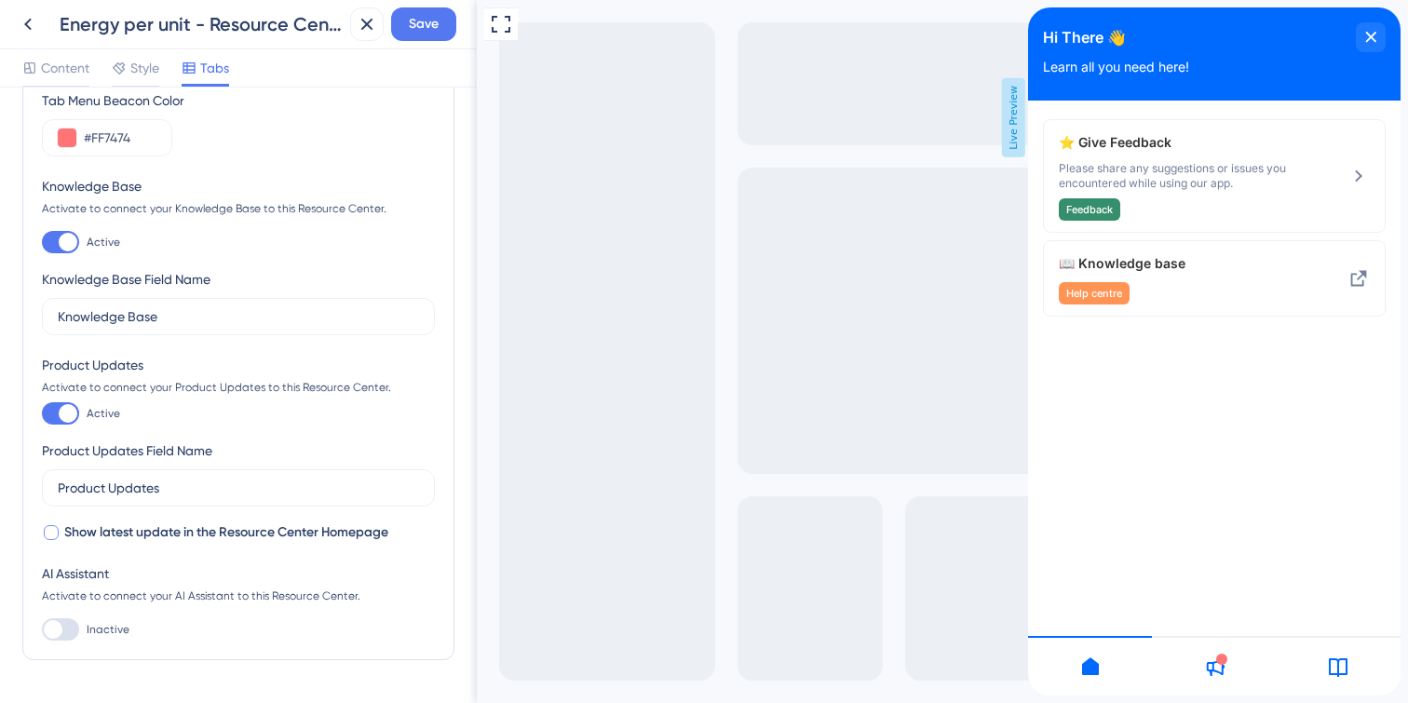
click at [61, 534] on label "Show latest update in the Resource Center Homepage" at bounding box center [215, 532] width 346 height 22
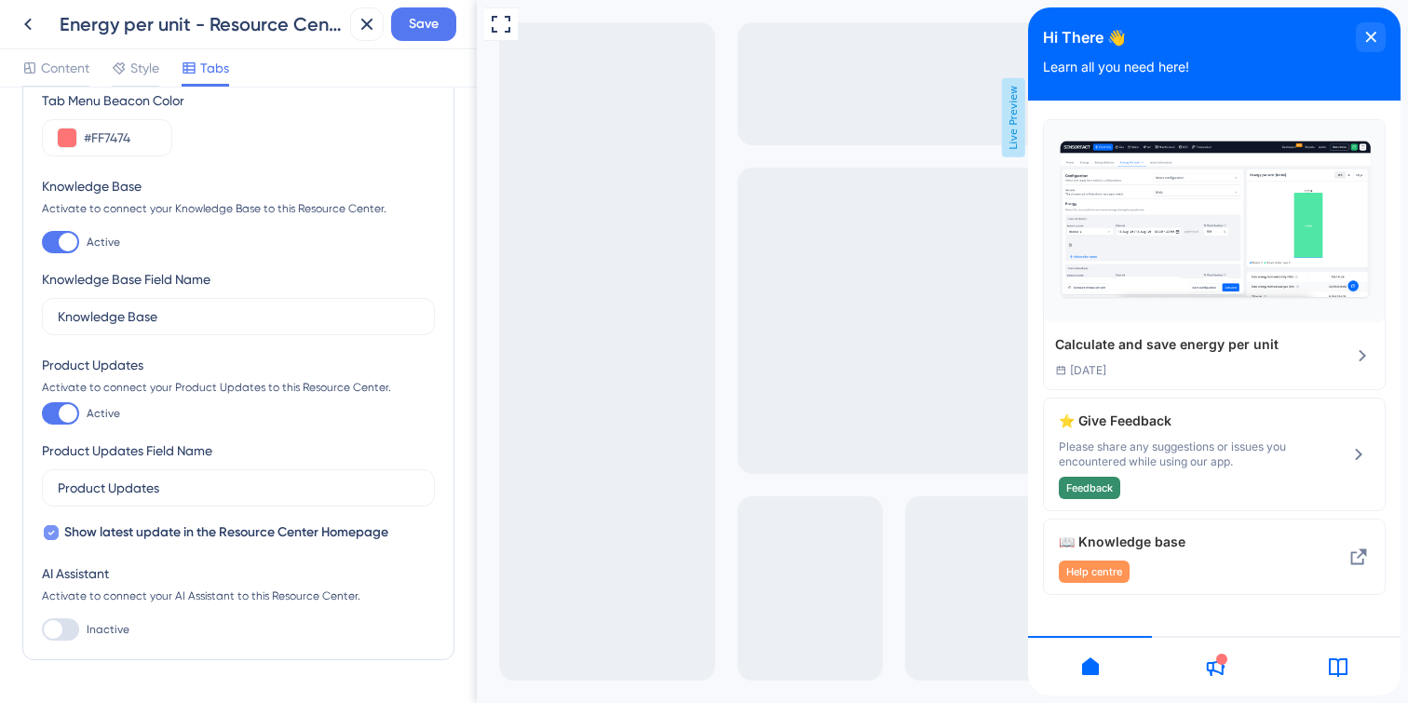
click at [46, 541] on label "Show latest update in the Resource Center Homepage" at bounding box center [215, 532] width 346 height 22
checkbox input "false"
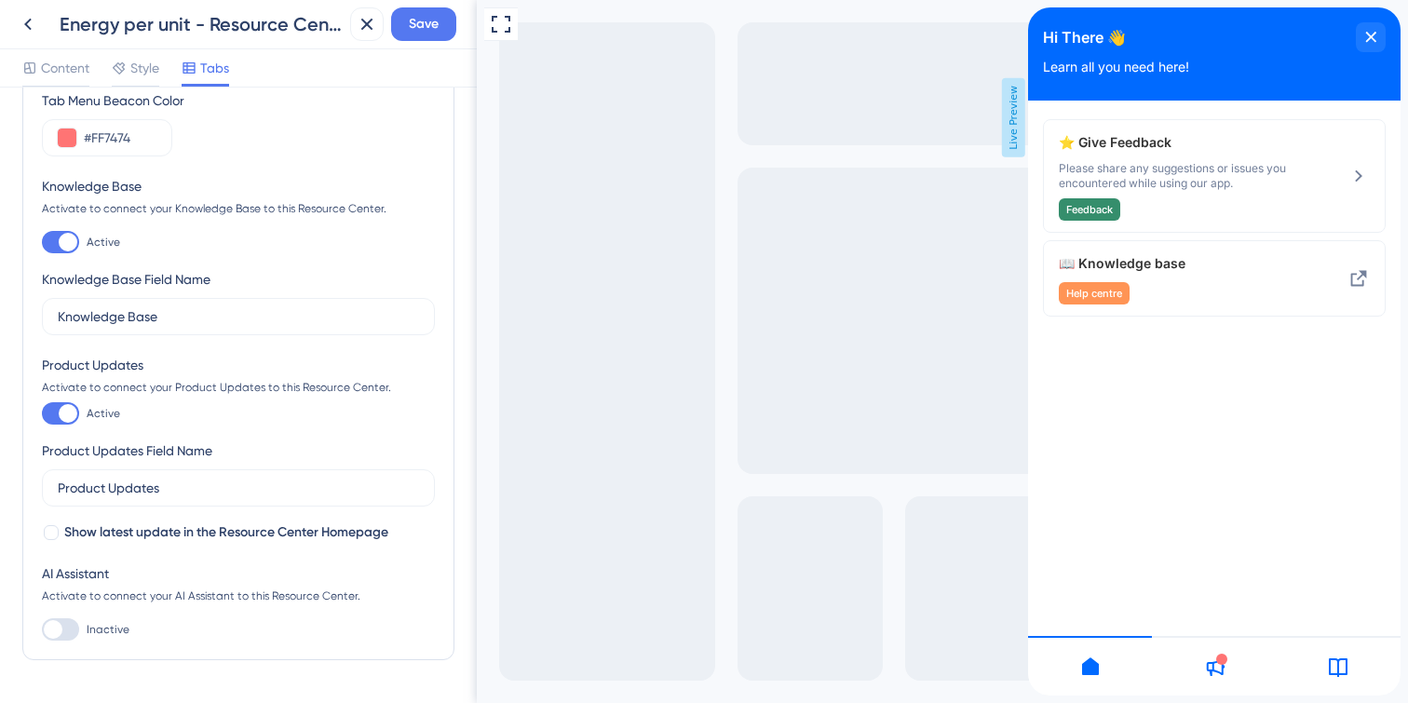
click at [1339, 665] on icon at bounding box center [1338, 666] width 22 height 22
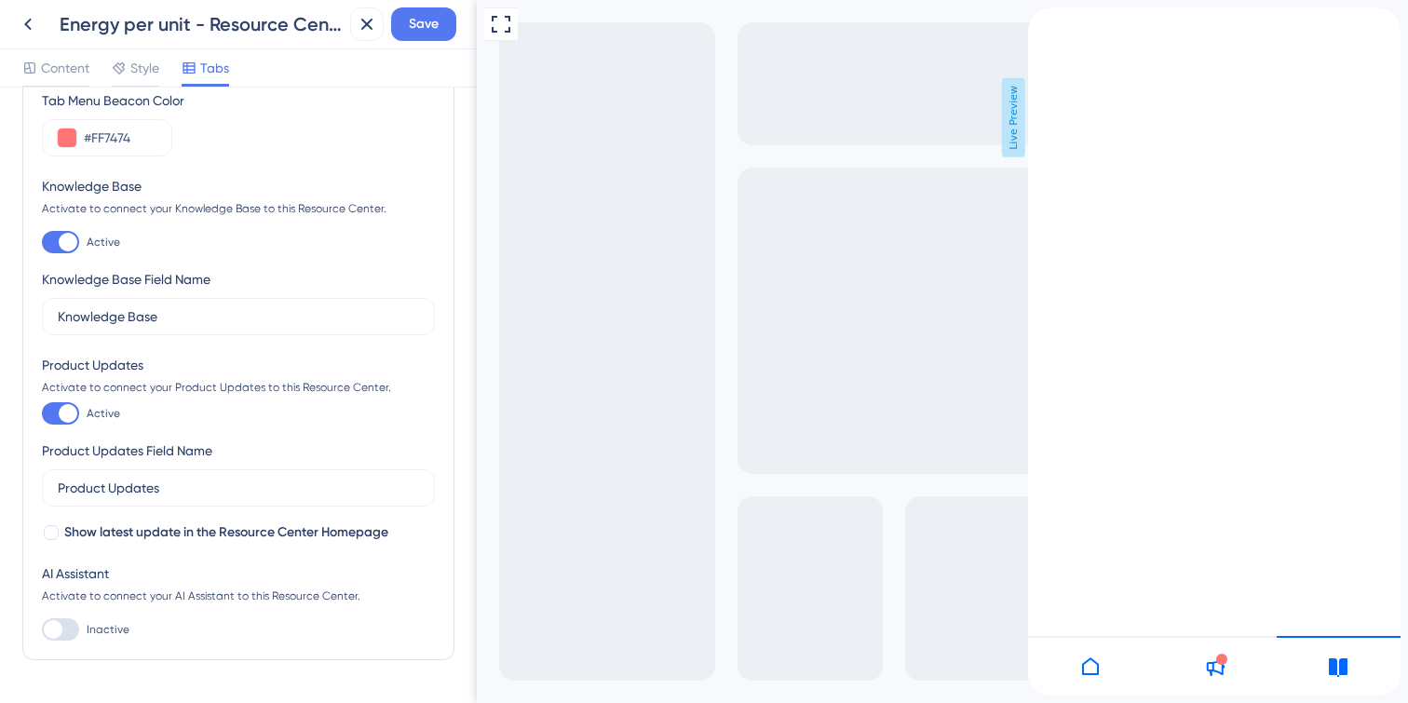
click at [1097, 668] on icon at bounding box center [1090, 666] width 17 height 18
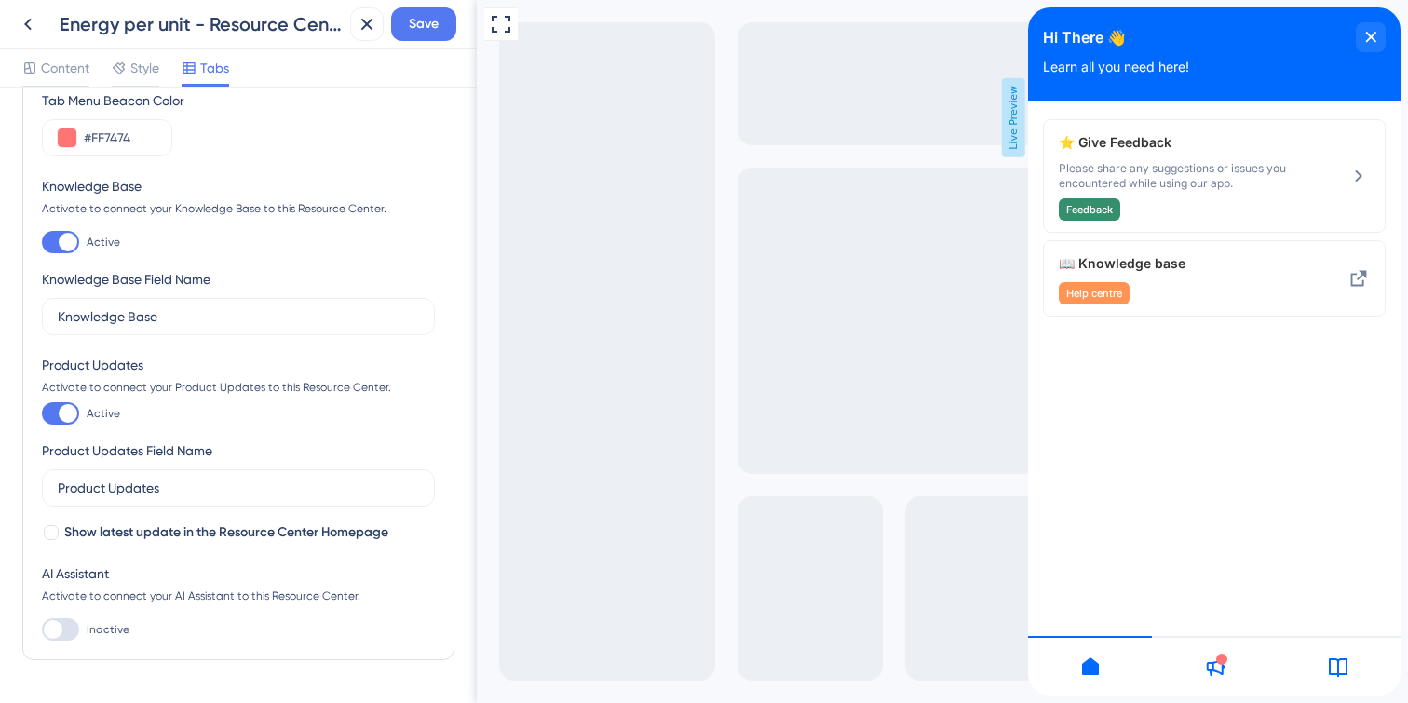
click at [1231, 676] on div at bounding box center [1214, 666] width 124 height 60
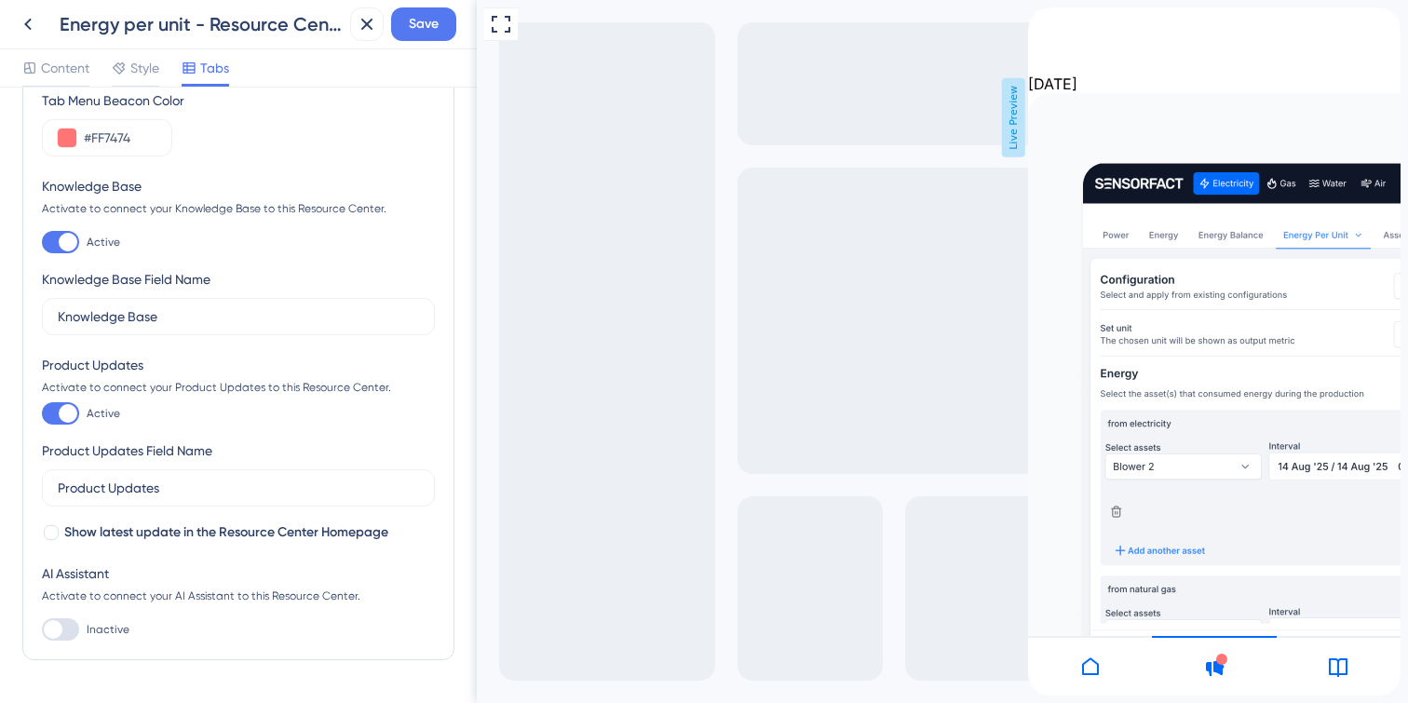
click at [1087, 657] on icon at bounding box center [1090, 666] width 22 height 22
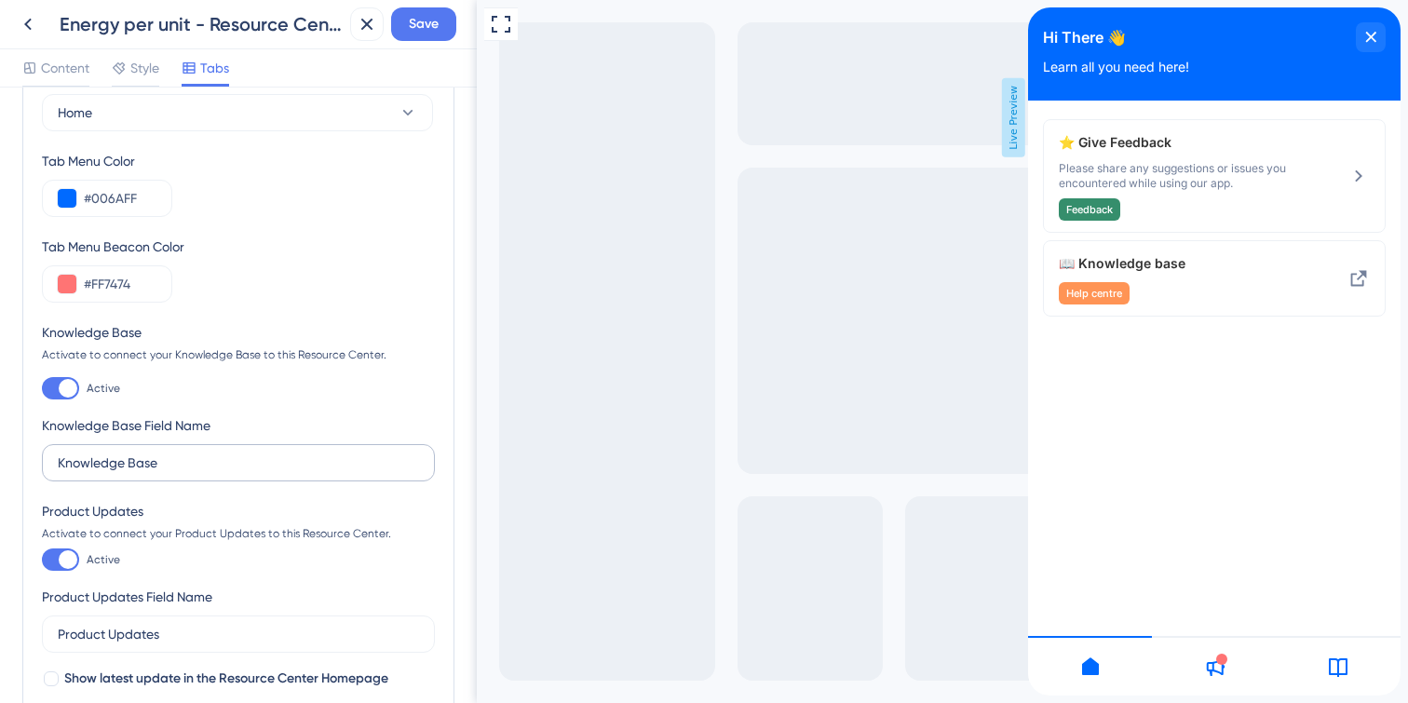
scroll to position [64, 0]
click at [61, 387] on div at bounding box center [68, 389] width 19 height 19
click at [42, 389] on input "Active" at bounding box center [41, 389] width 1 height 1
checkbox input "false"
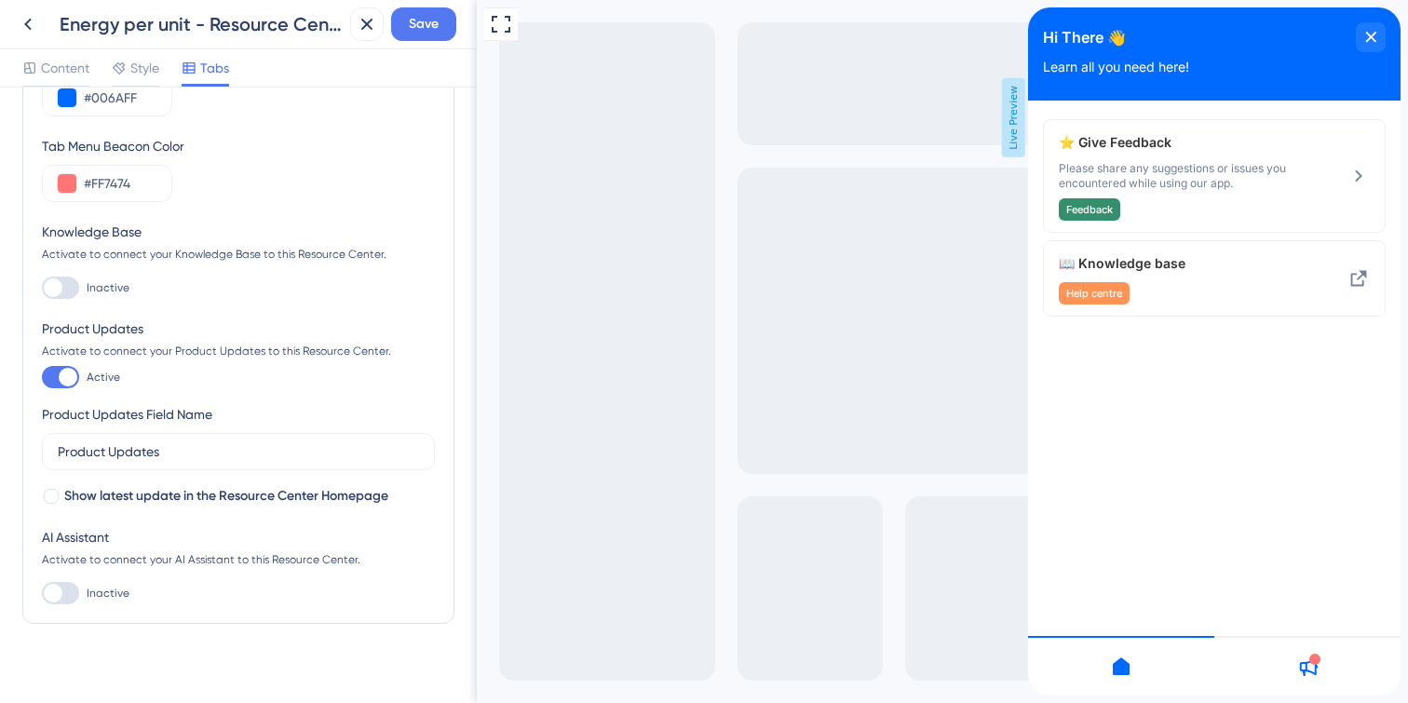
scroll to position [183, 0]
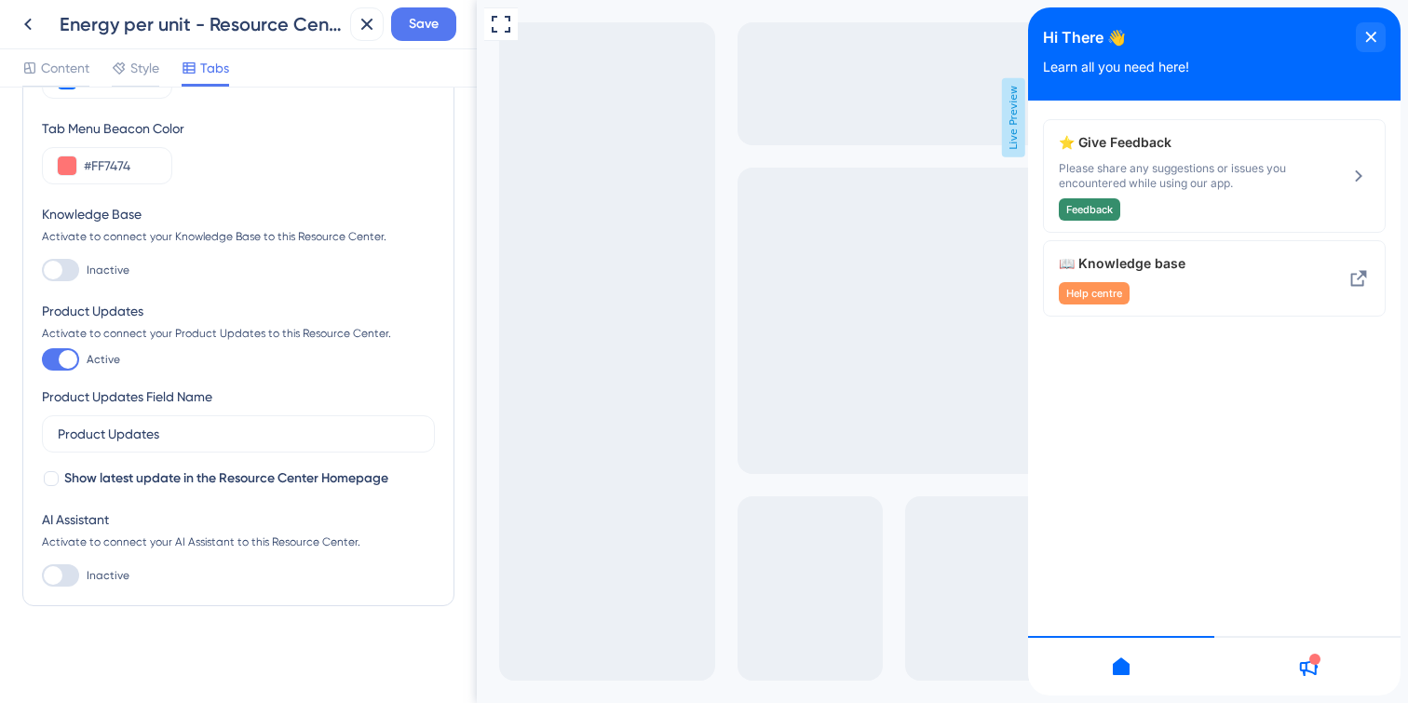
click at [54, 479] on div at bounding box center [51, 478] width 15 height 15
checkbox input "true"
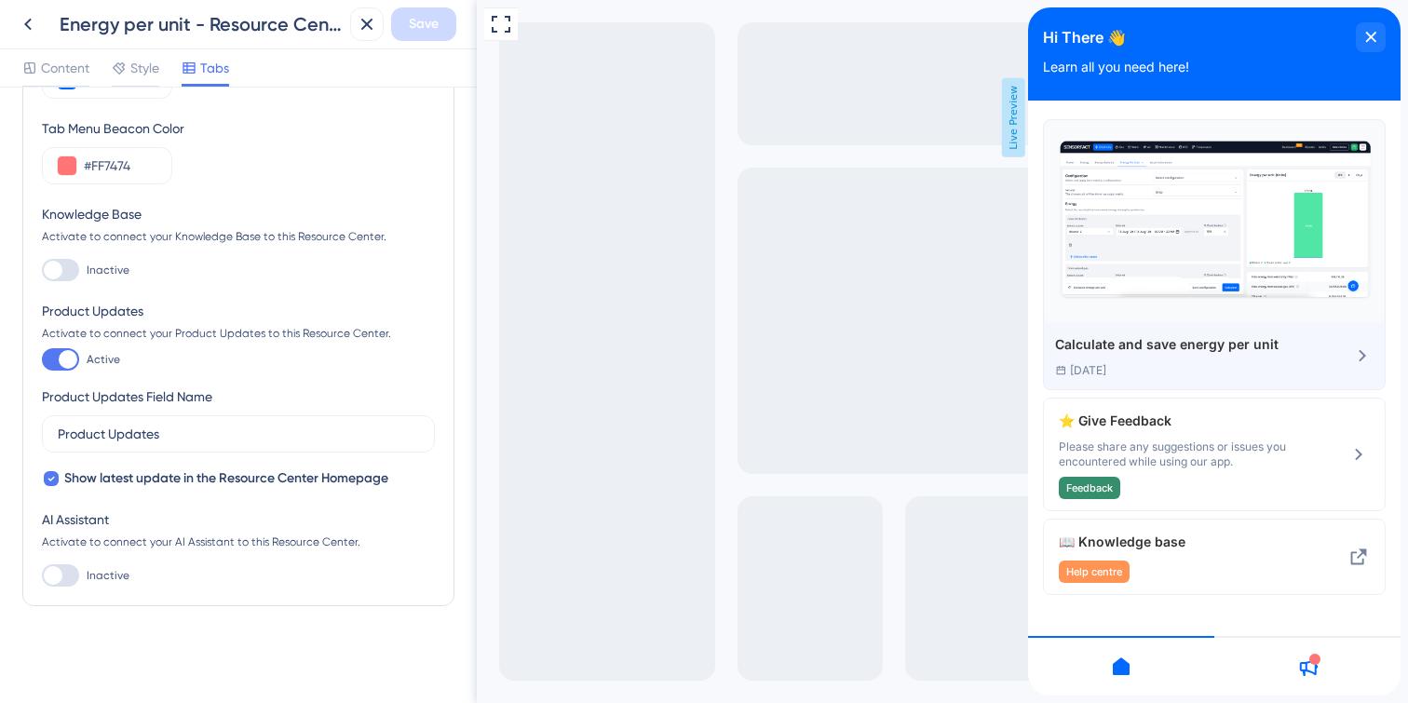
click at [1214, 370] on div "14 Aug 2025" at bounding box center [1166, 370] width 223 height 15
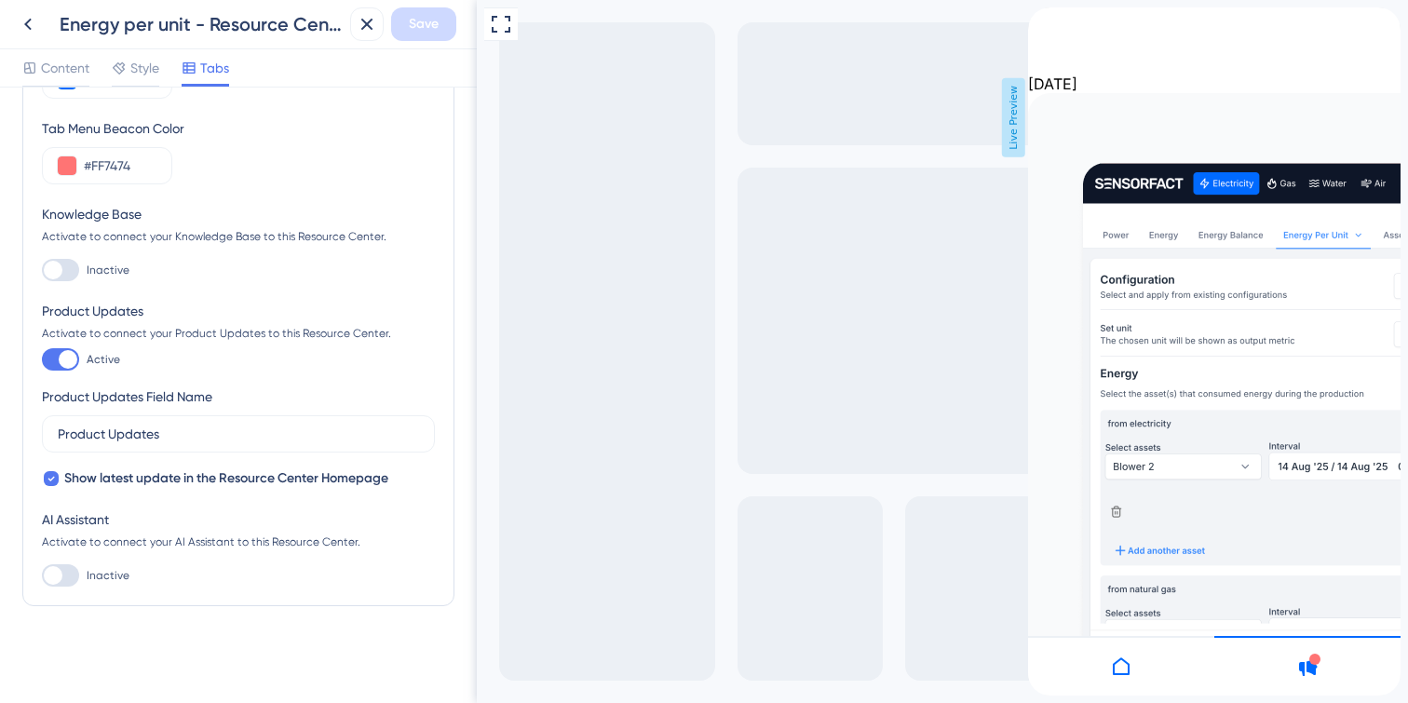
click at [1043, 22] on icon "back to header" at bounding box center [1035, 14] width 15 height 15
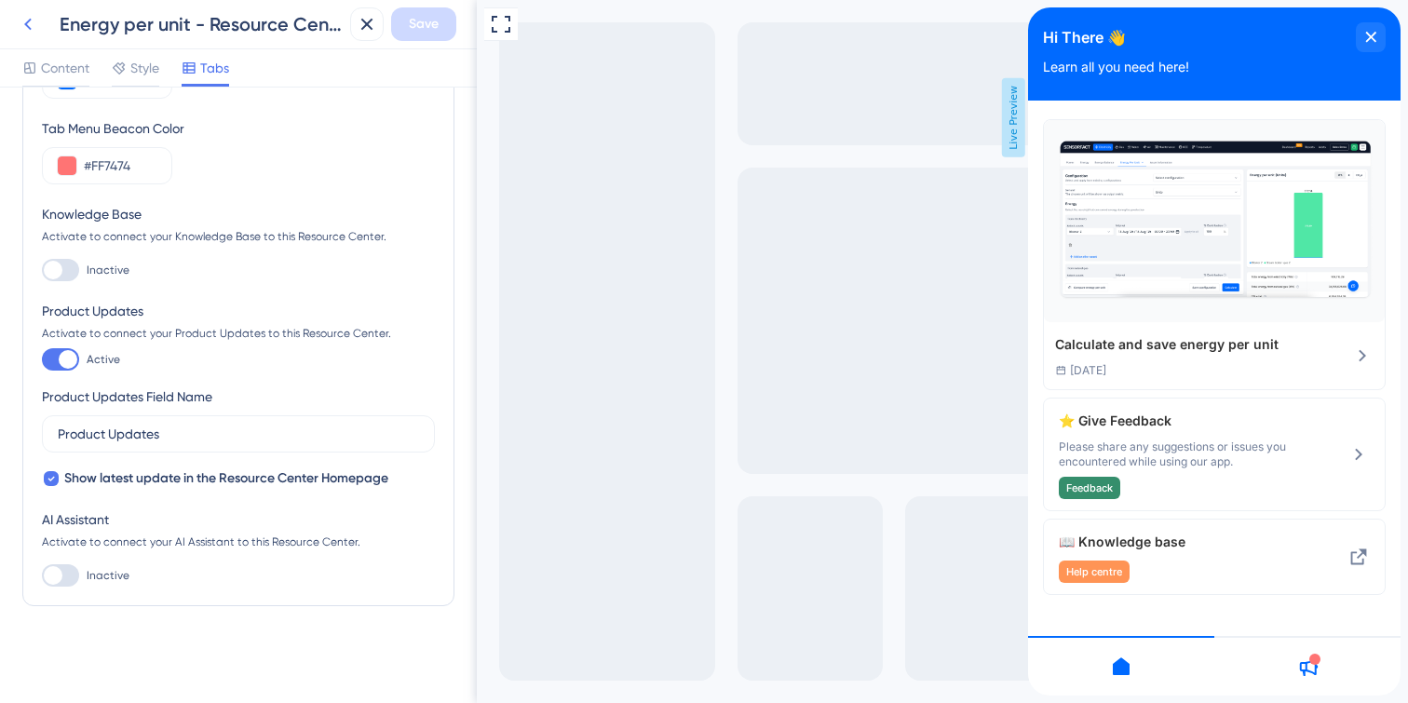
click at [34, 33] on icon at bounding box center [28, 24] width 22 height 22
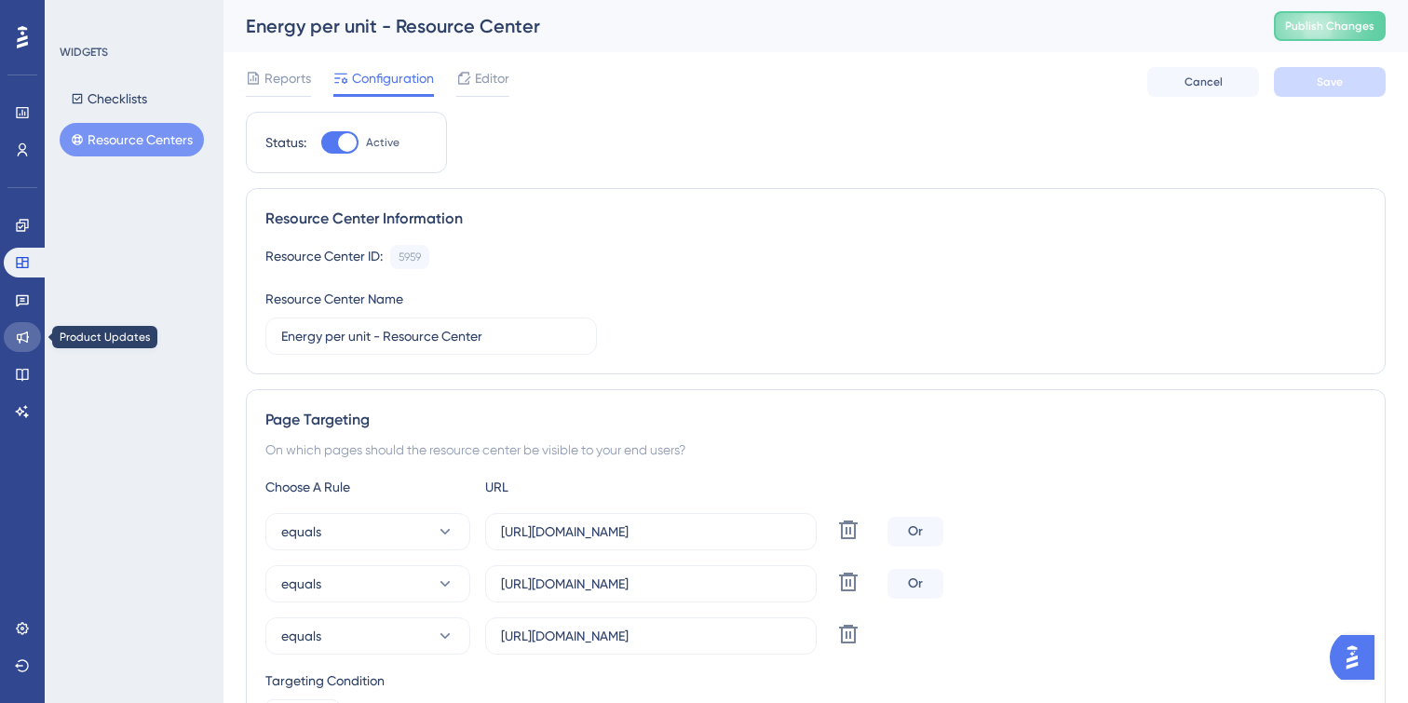
click at [24, 342] on icon at bounding box center [22, 337] width 15 height 15
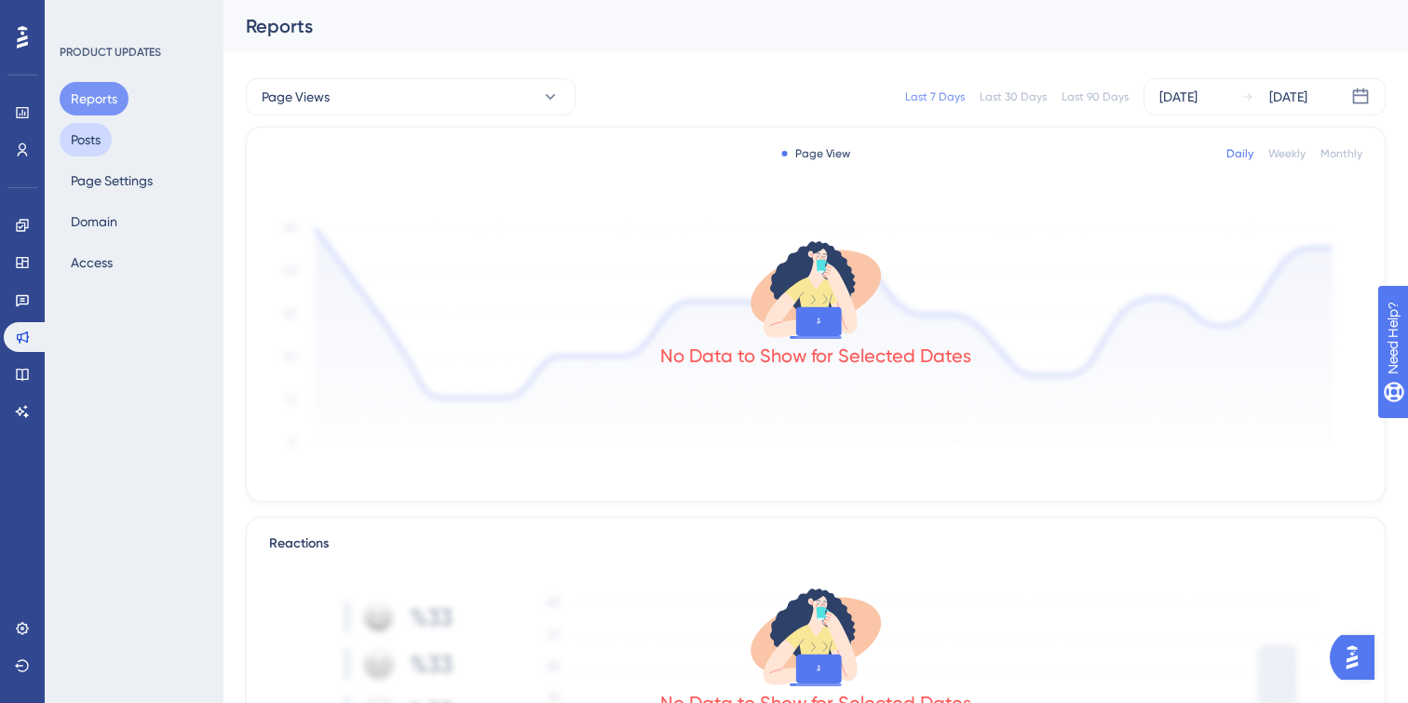
click at [98, 147] on button "Posts" at bounding box center [86, 140] width 52 height 34
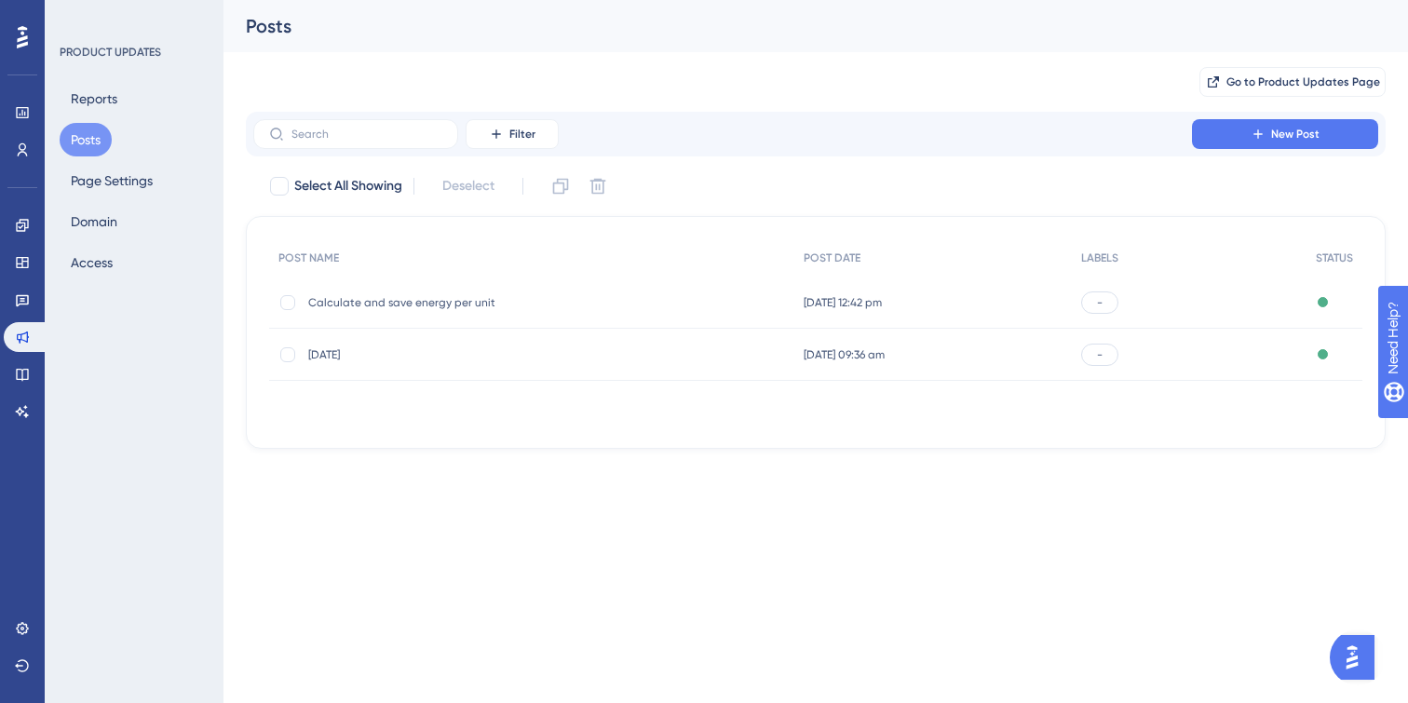
click at [550, 303] on span "Calculate and save energy per unit" at bounding box center [457, 302] width 298 height 15
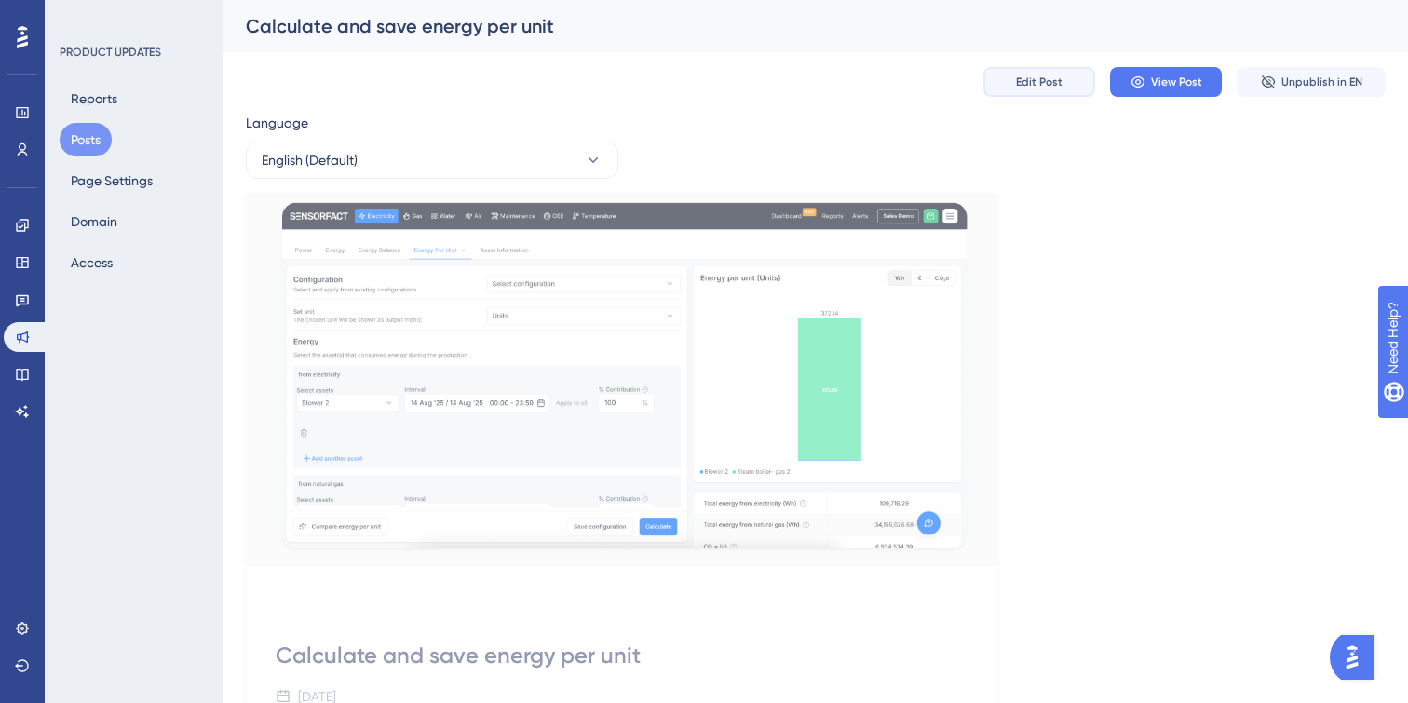
click at [1077, 76] on button "Edit Post" at bounding box center [1039, 82] width 112 height 30
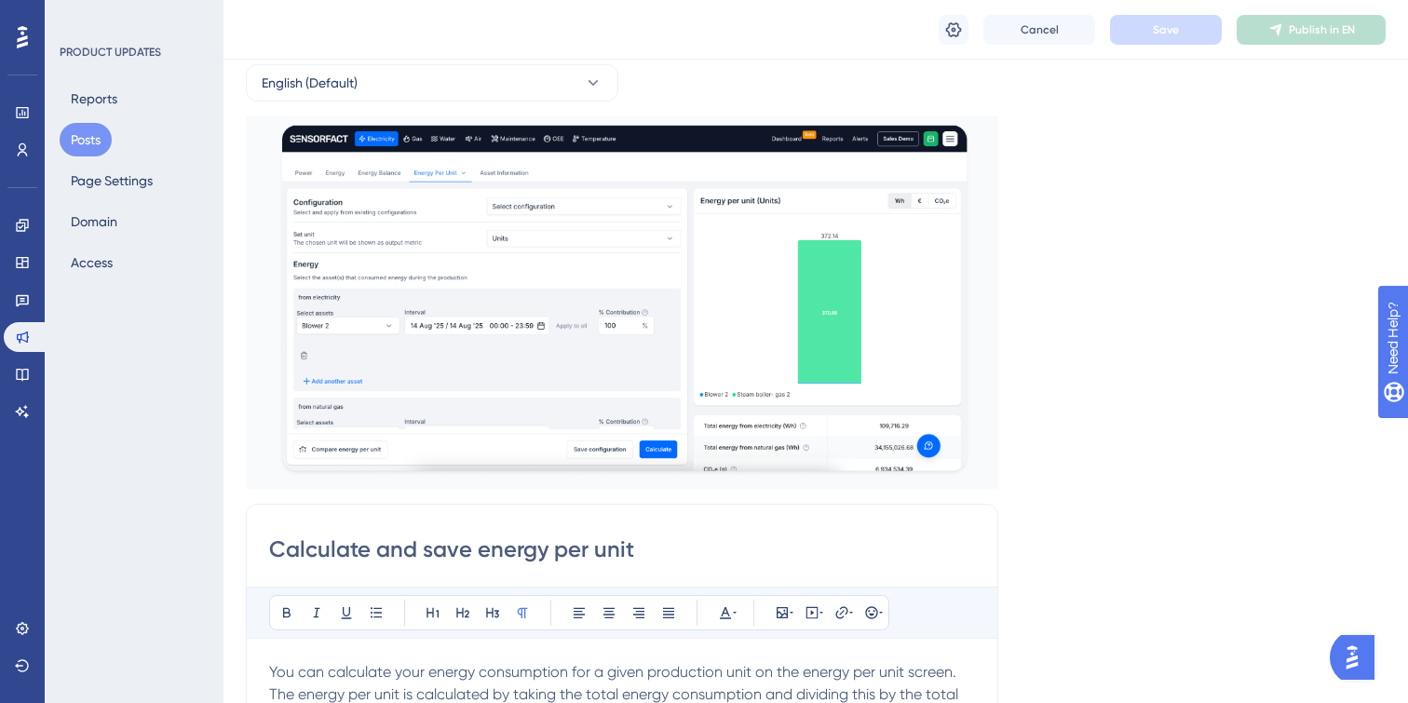
scroll to position [61, 0]
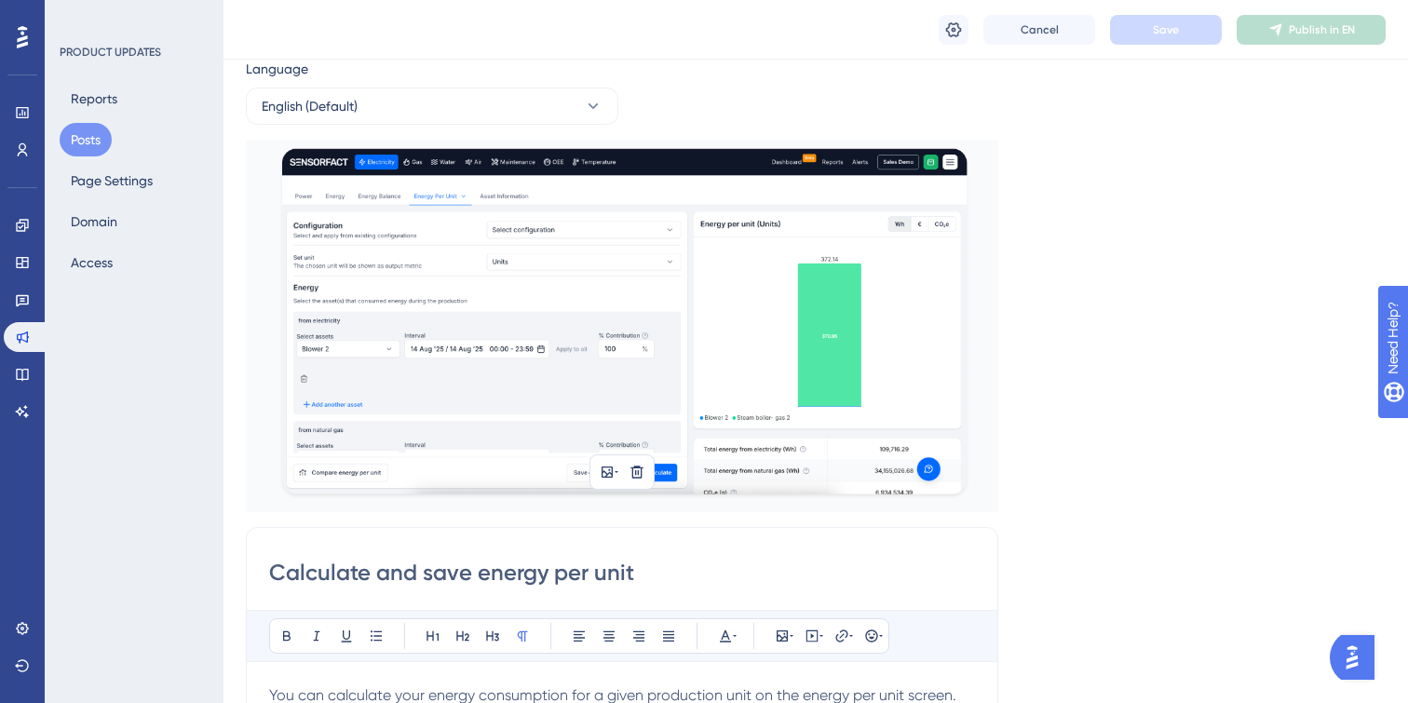
click at [581, 319] on img at bounding box center [622, 326] width 752 height 372
click at [618, 473] on button at bounding box center [607, 472] width 26 height 26
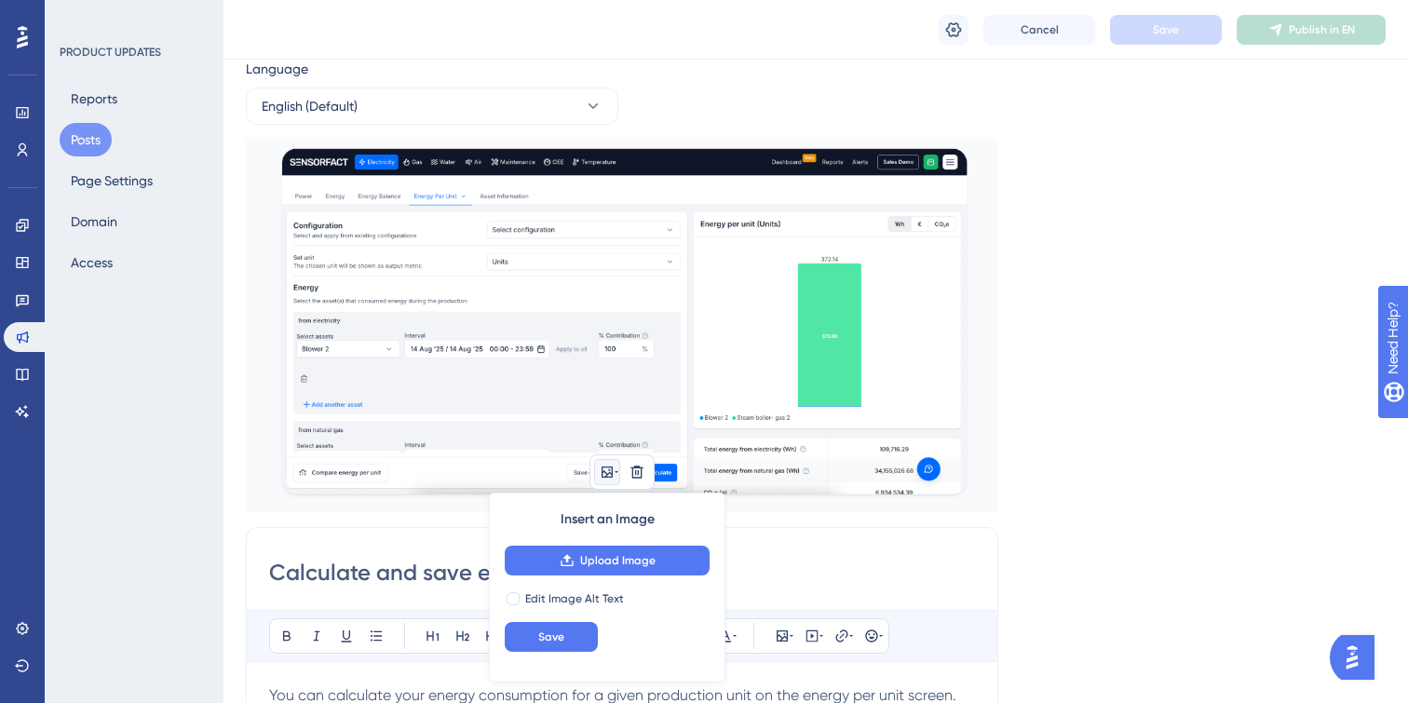
scroll to position [71, 0]
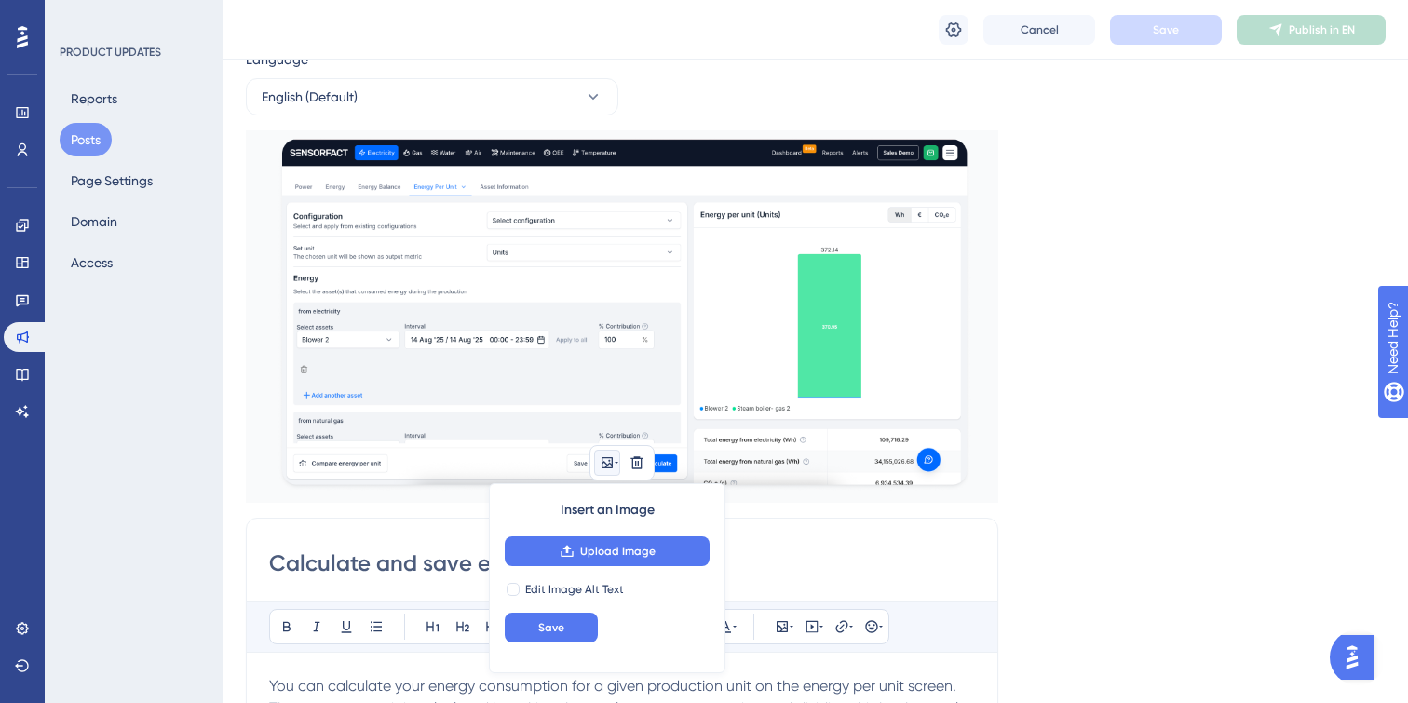
click at [817, 314] on img at bounding box center [622, 316] width 752 height 372
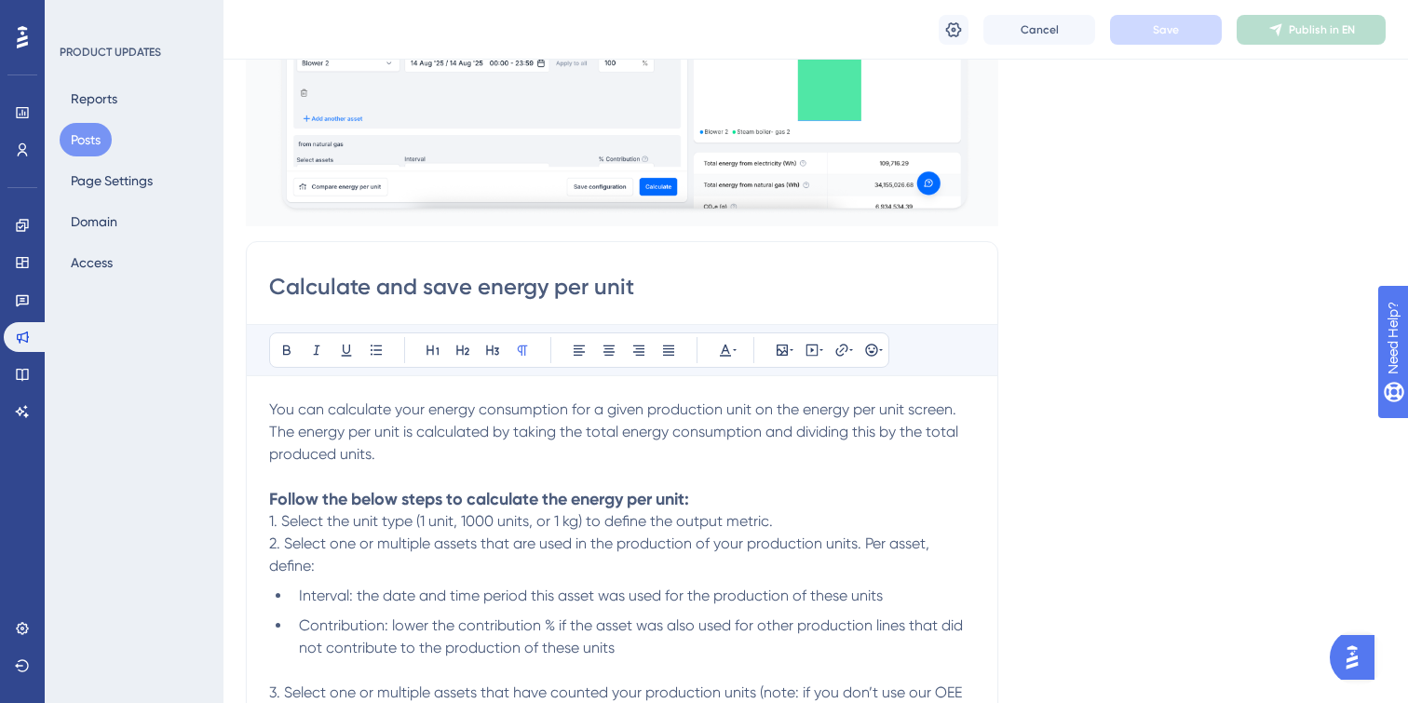
scroll to position [0, 0]
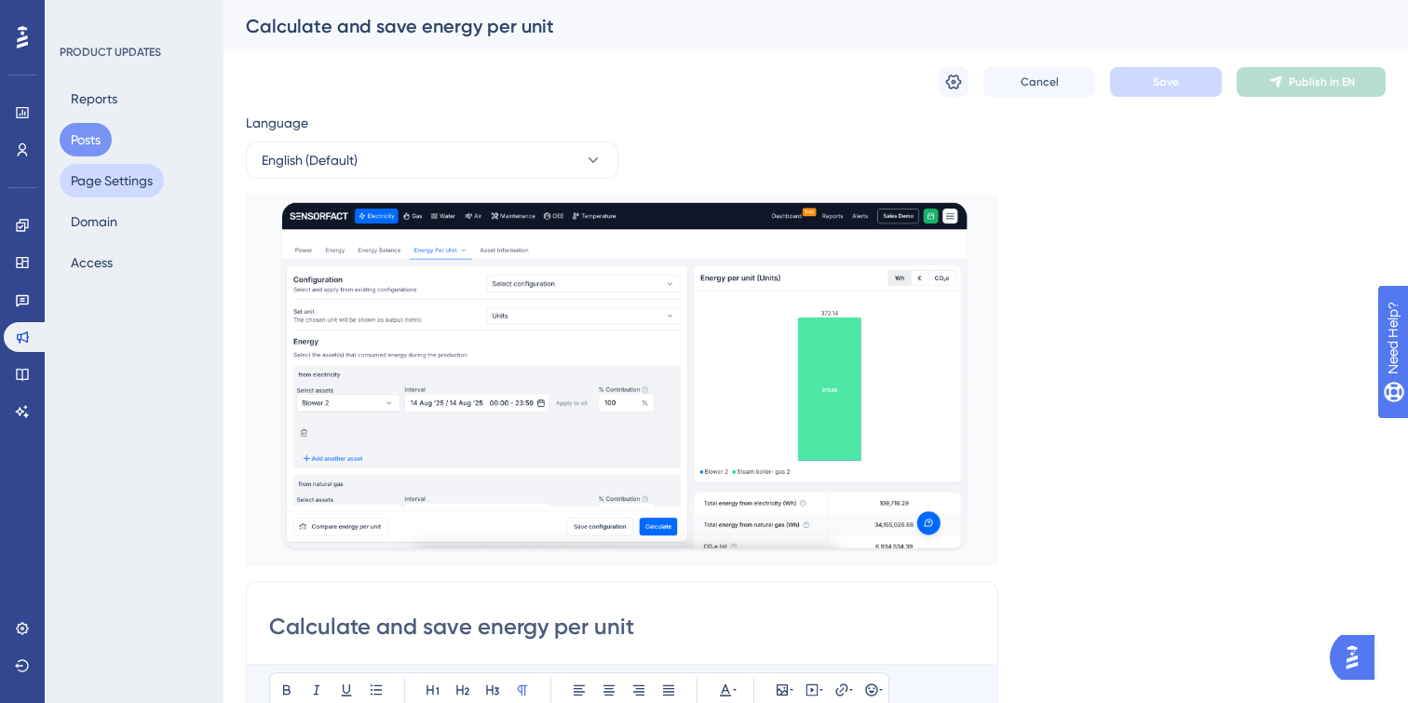
click at [119, 177] on button "Page Settings" at bounding box center [112, 181] width 104 height 34
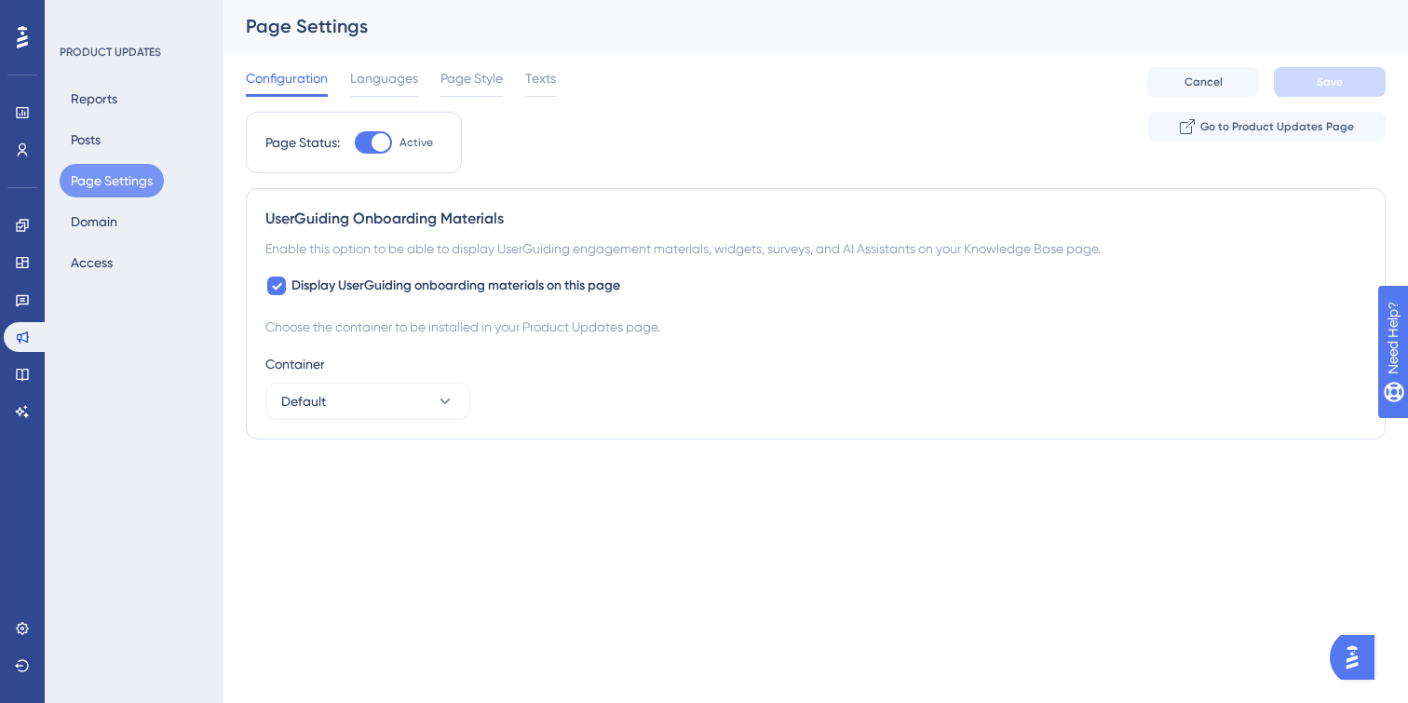
click at [511, 81] on div "Configuration Languages Page Style Texts" at bounding box center [401, 82] width 310 height 30
click at [533, 81] on span "Texts" at bounding box center [540, 78] width 31 height 22
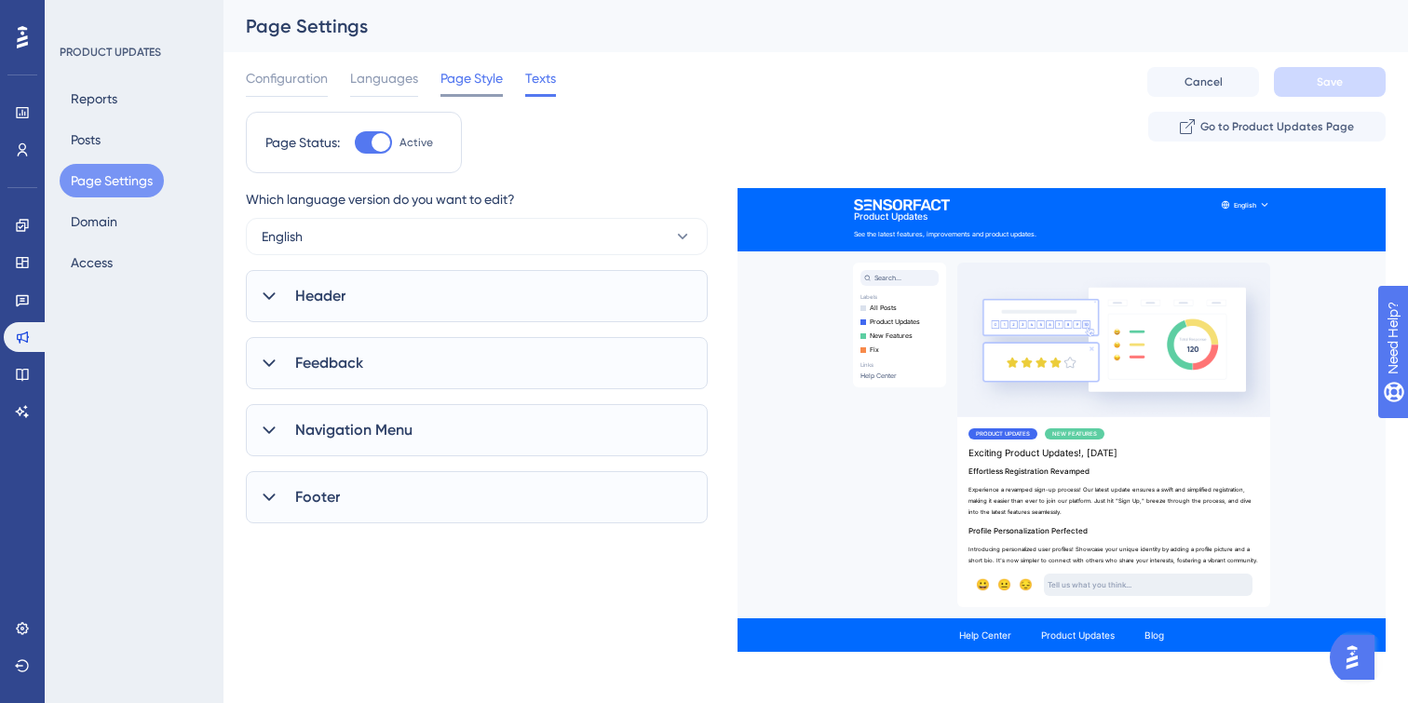
click at [476, 81] on span "Page Style" at bounding box center [471, 78] width 62 height 22
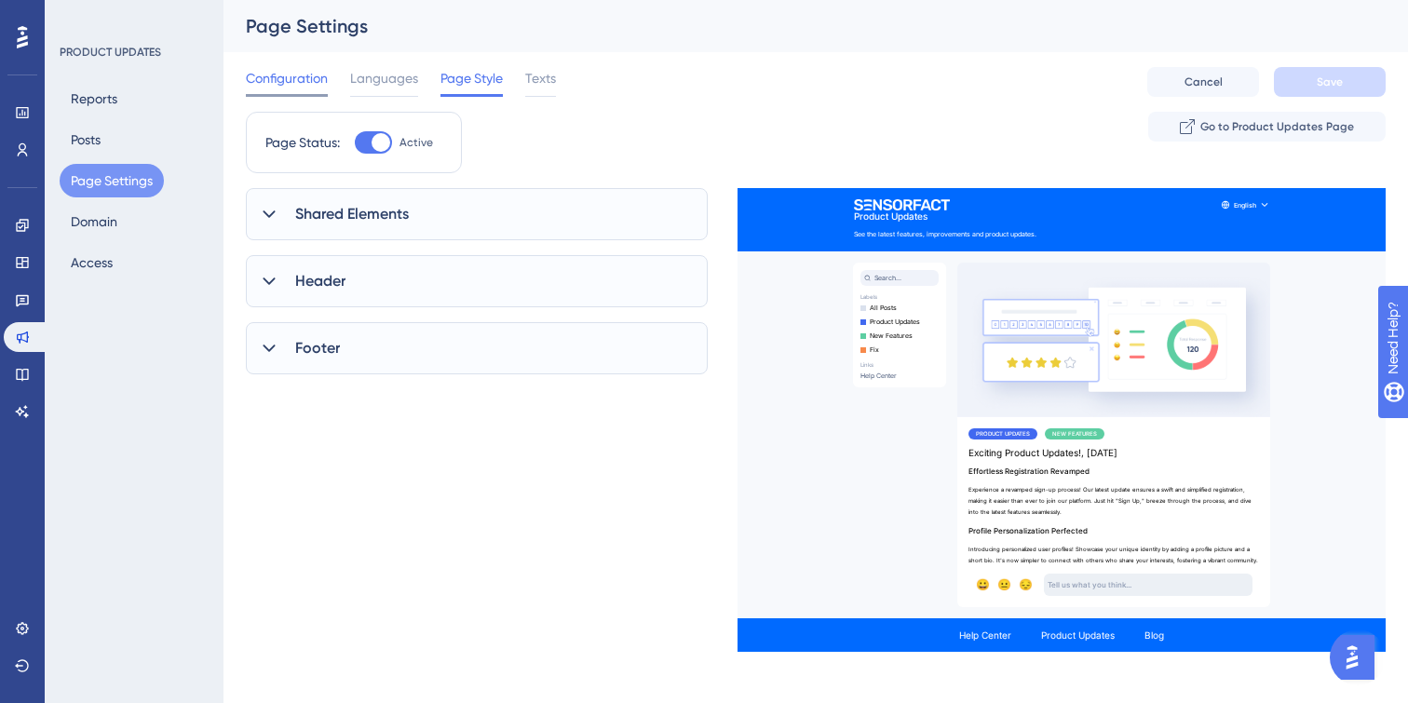
click at [294, 80] on span "Configuration" at bounding box center [287, 78] width 82 height 22
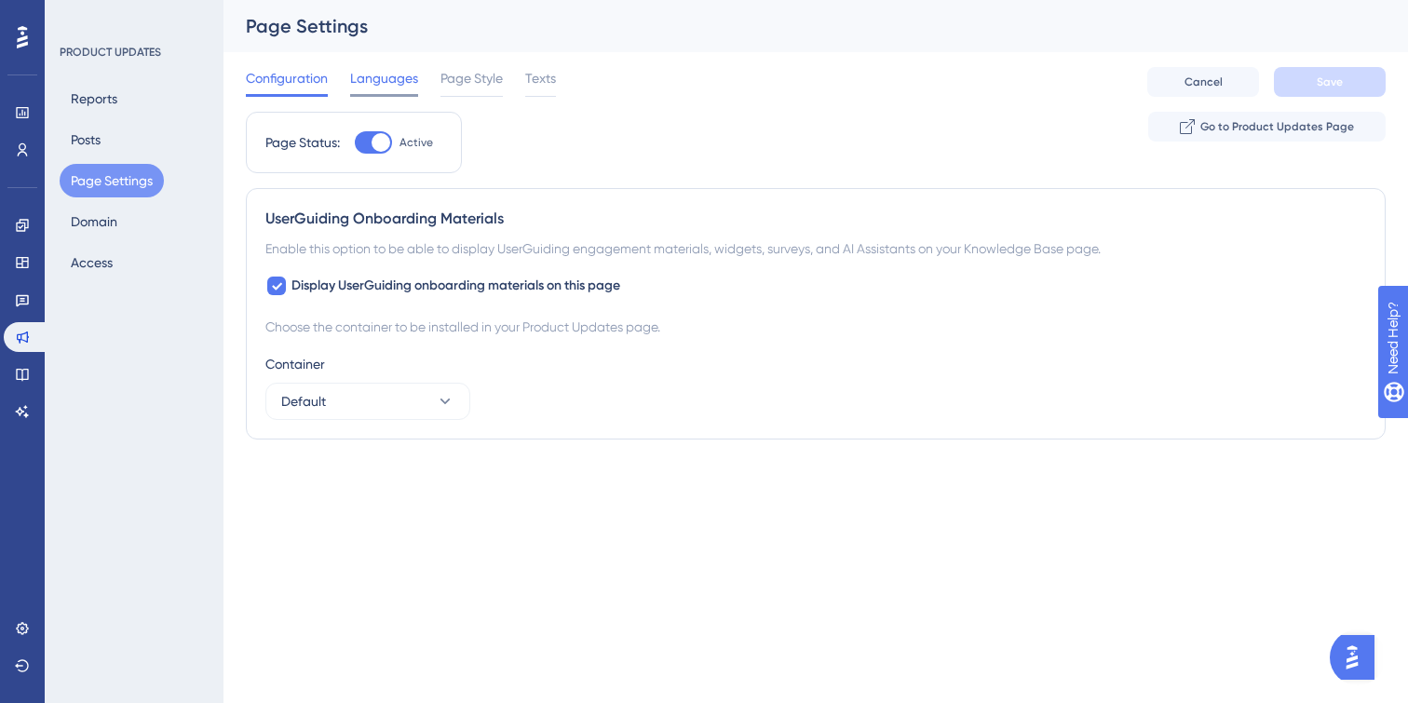
click at [407, 88] on span "Languages" at bounding box center [384, 78] width 68 height 22
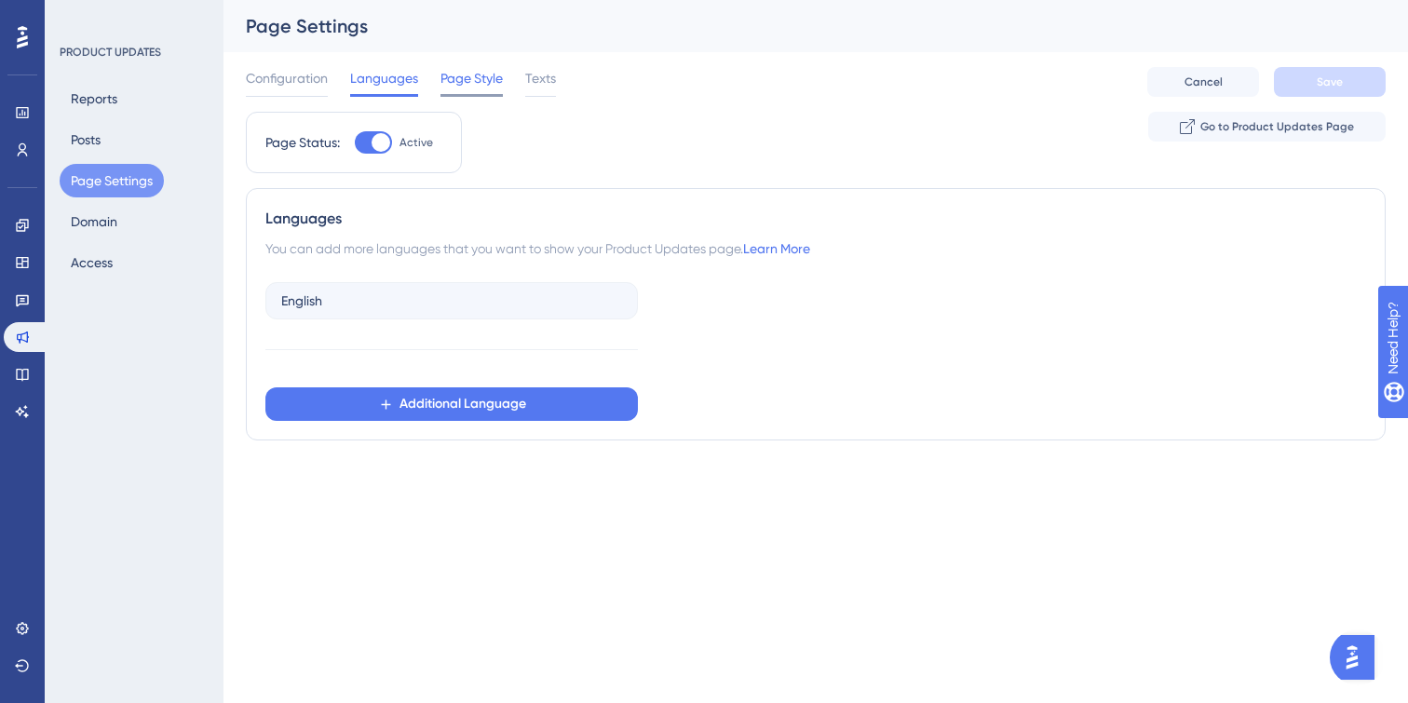
click at [490, 82] on span "Page Style" at bounding box center [471, 78] width 62 height 22
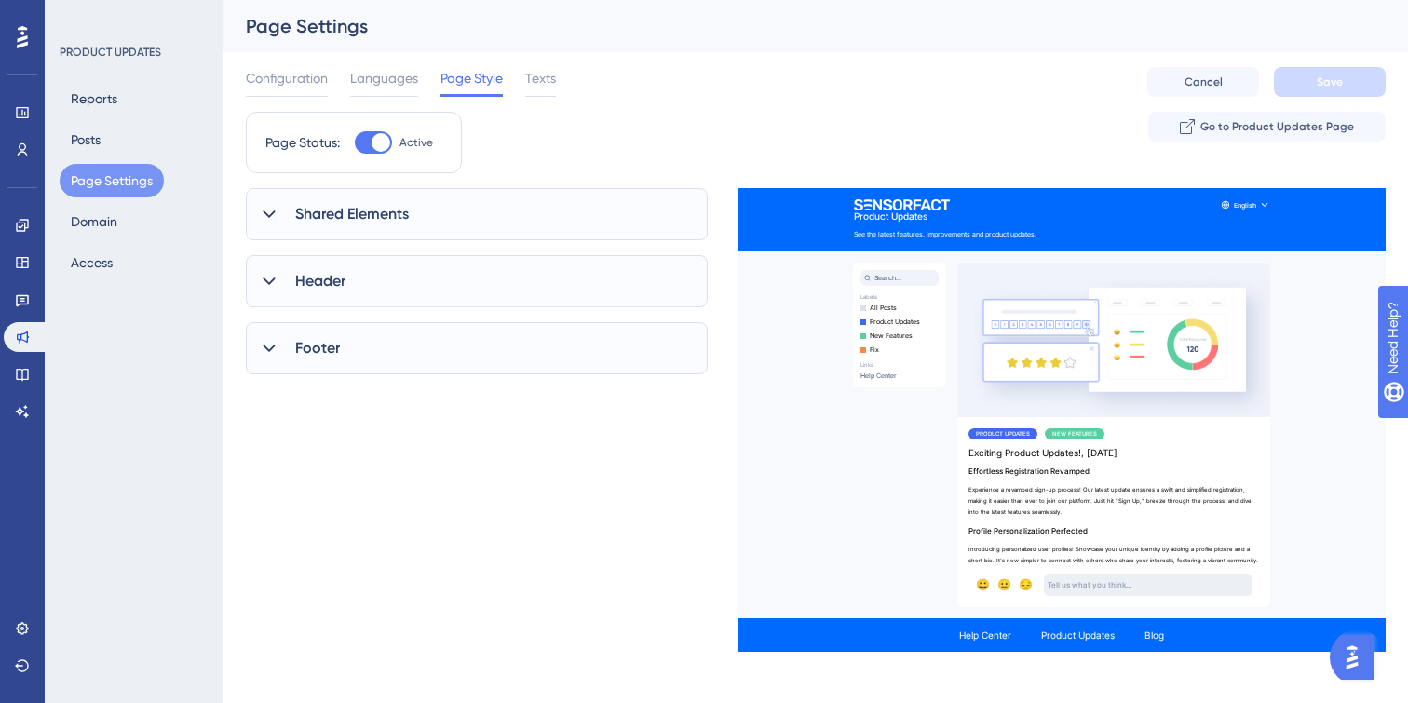
click at [133, 145] on div "Reports Posts Page Settings Domain Access" at bounding box center [135, 180] width 151 height 197
click at [74, 141] on button "Posts" at bounding box center [86, 140] width 52 height 34
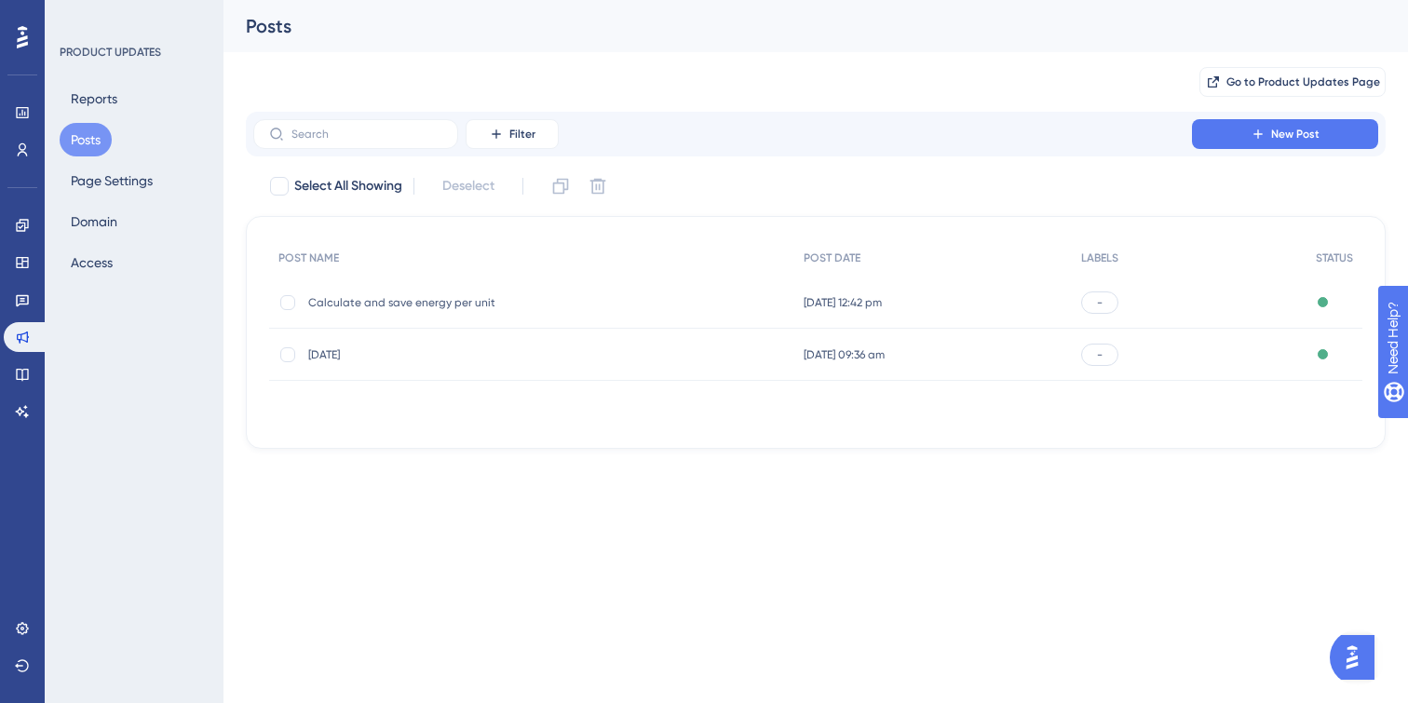
click at [435, 306] on span "Calculate and save energy per unit" at bounding box center [457, 302] width 298 height 15
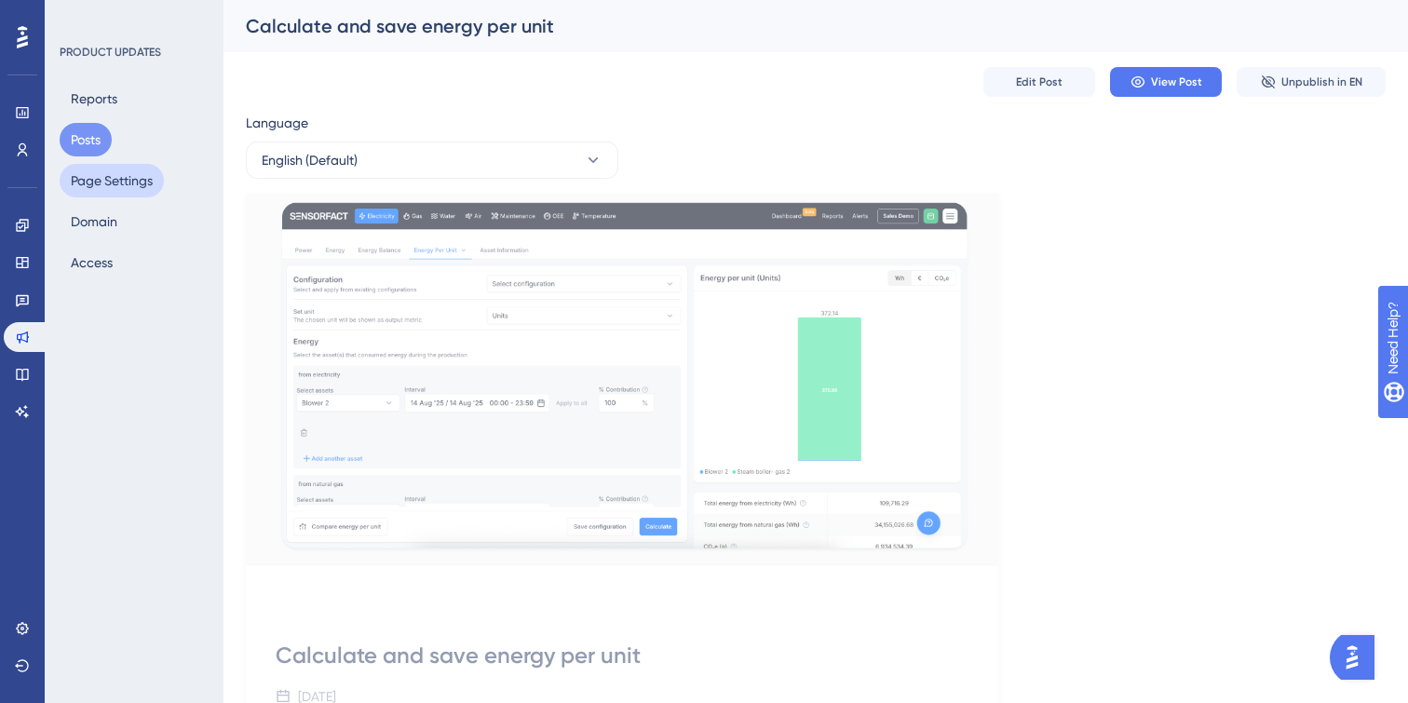
click at [115, 196] on button "Page Settings" at bounding box center [112, 181] width 104 height 34
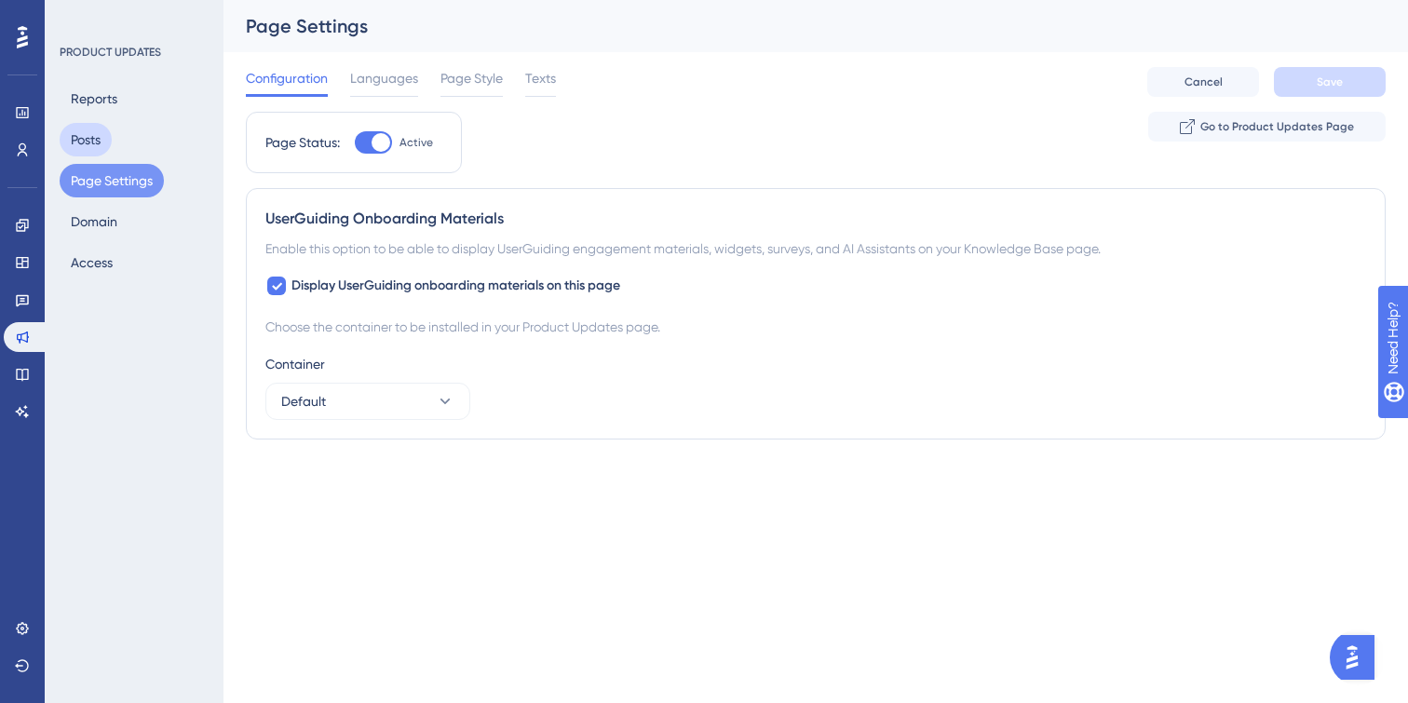
click at [90, 134] on button "Posts" at bounding box center [86, 140] width 52 height 34
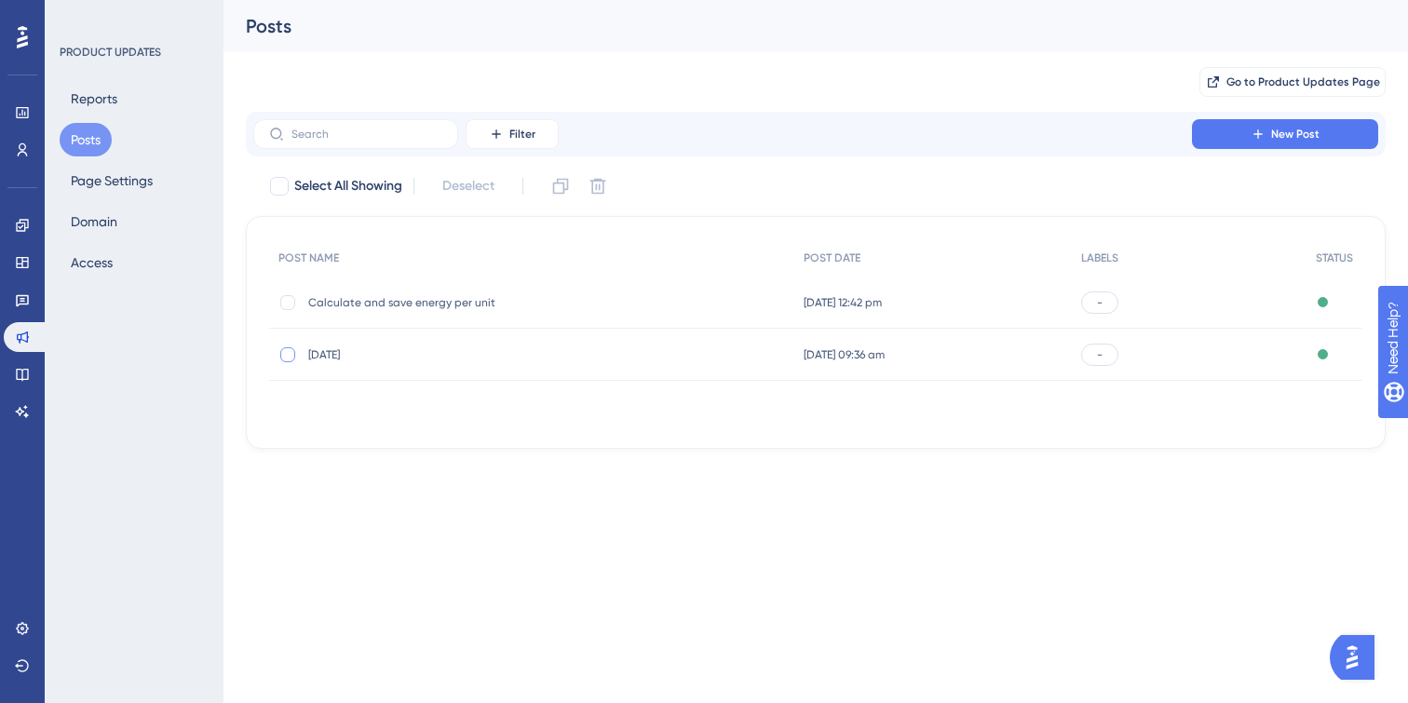
click at [285, 349] on div at bounding box center [287, 354] width 15 height 15
click at [288, 354] on icon at bounding box center [288, 354] width 7 height 5
checkbox input "false"
click at [348, 298] on span "Calculate and save energy per unit" at bounding box center [457, 302] width 298 height 15
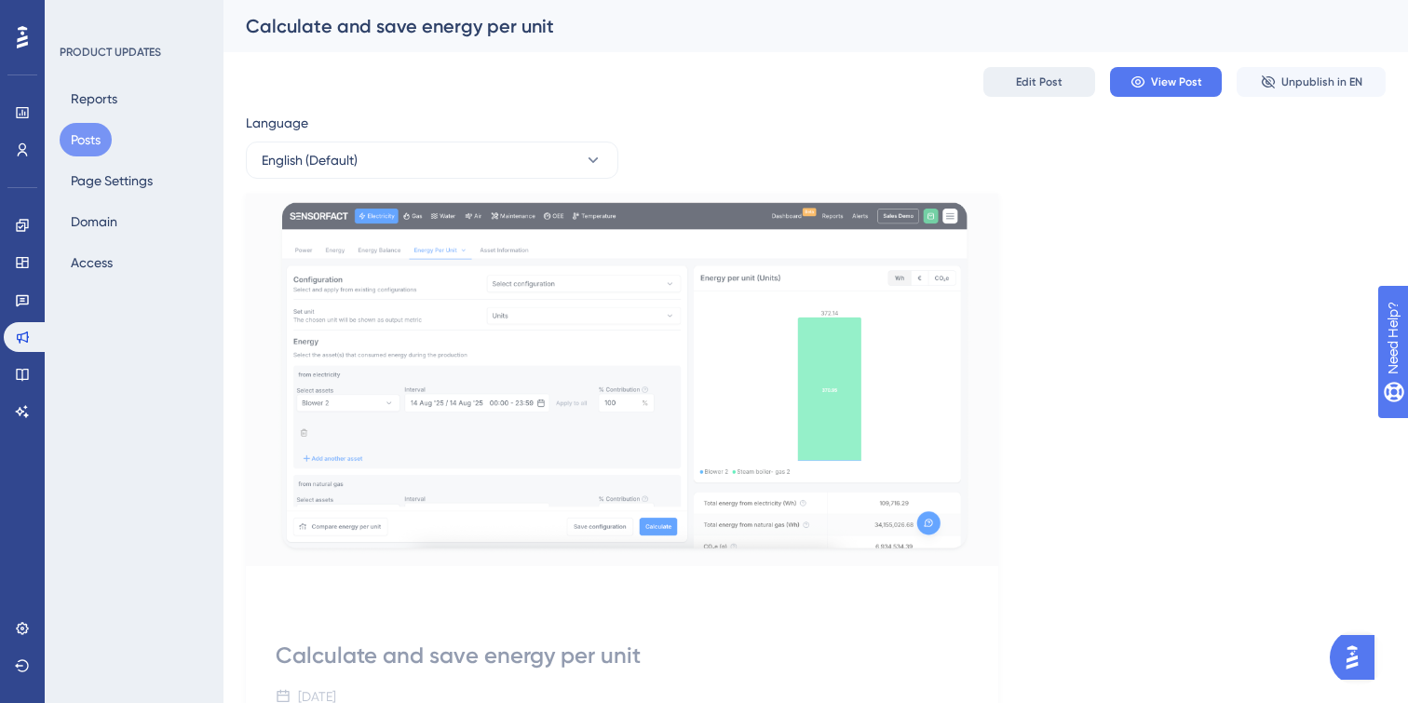
click at [1059, 82] on span "Edit Post" at bounding box center [1039, 81] width 47 height 15
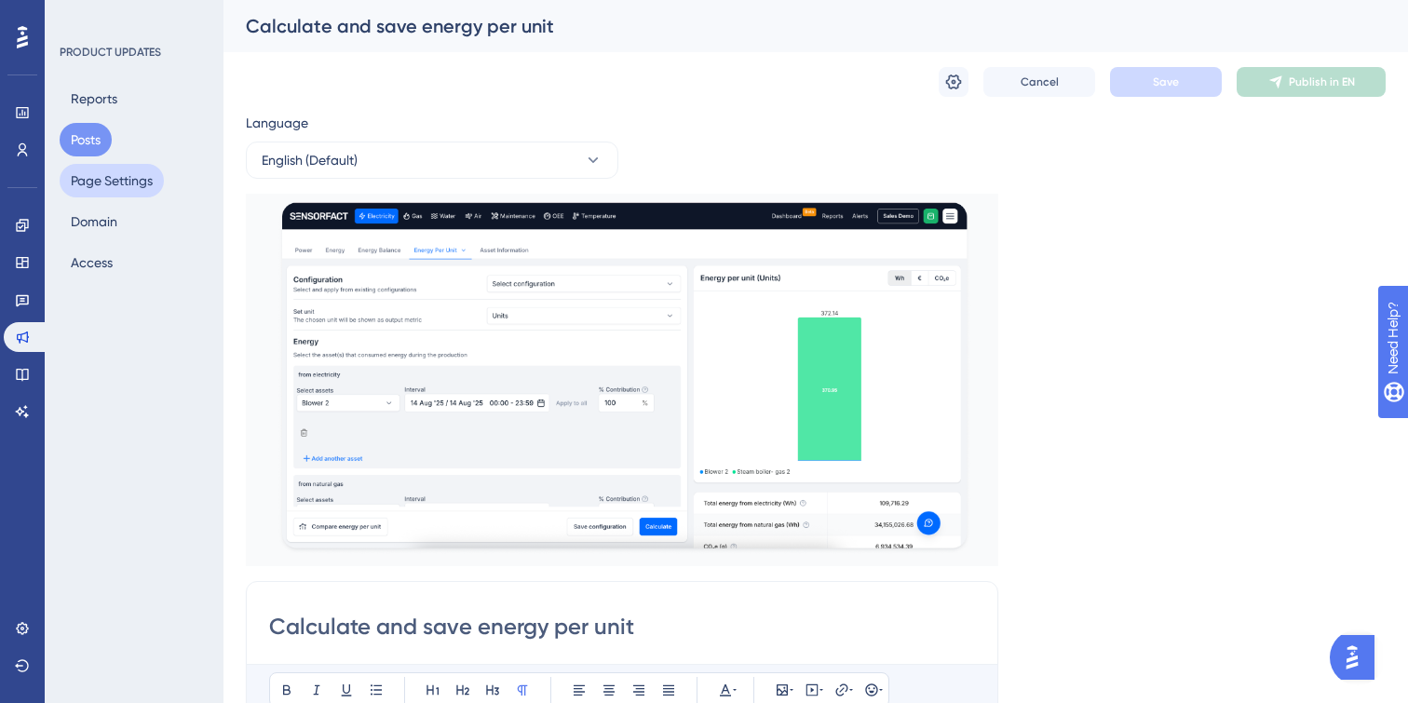
click at [143, 186] on button "Page Settings" at bounding box center [112, 181] width 104 height 34
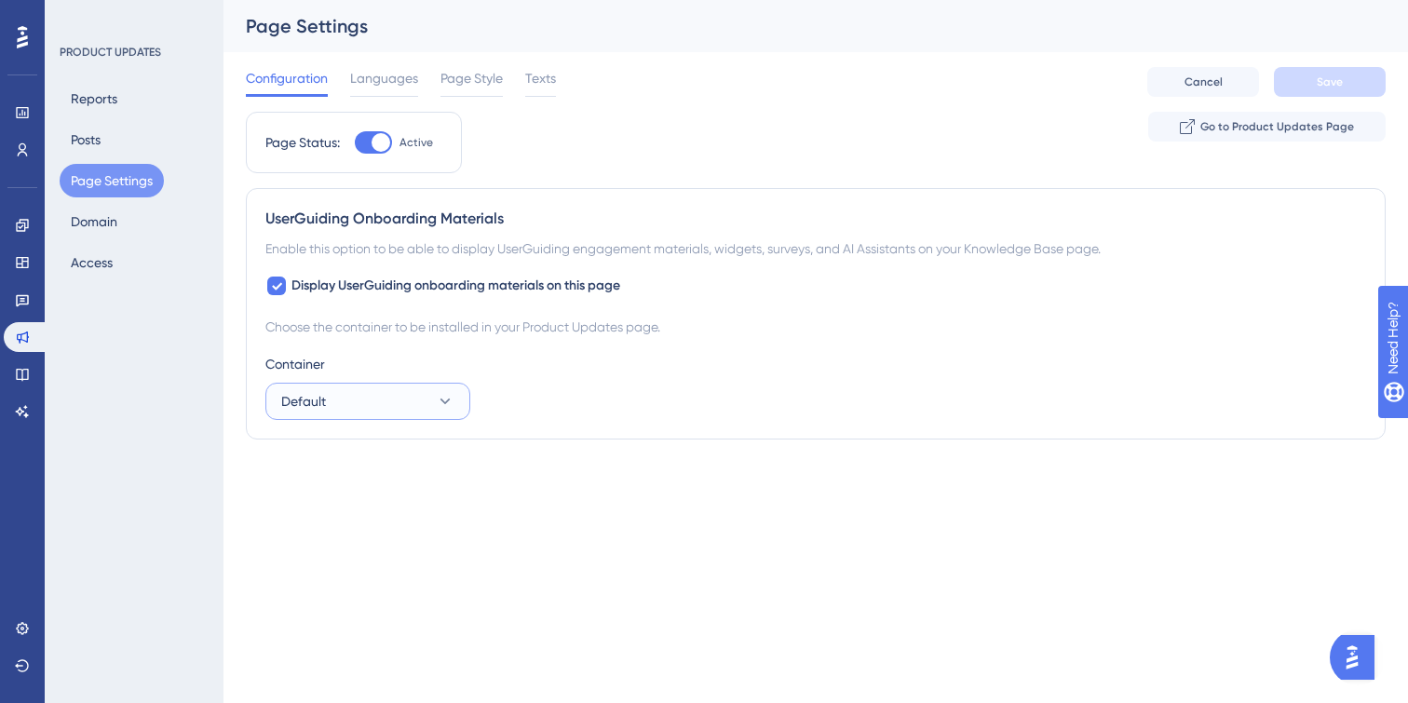
click at [430, 390] on button "Default" at bounding box center [367, 401] width 205 height 37
click at [374, 90] on div "Languages" at bounding box center [384, 82] width 68 height 30
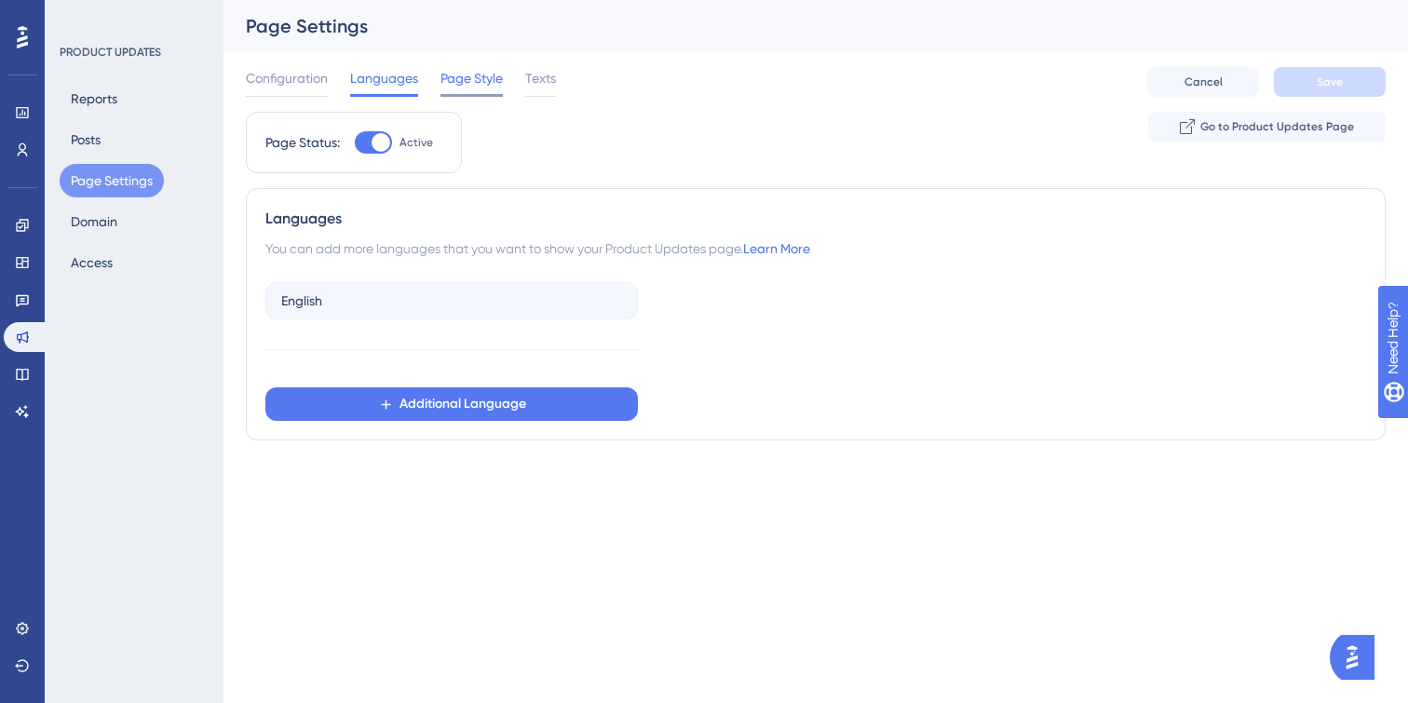
click at [474, 90] on div "Page Style" at bounding box center [471, 82] width 62 height 30
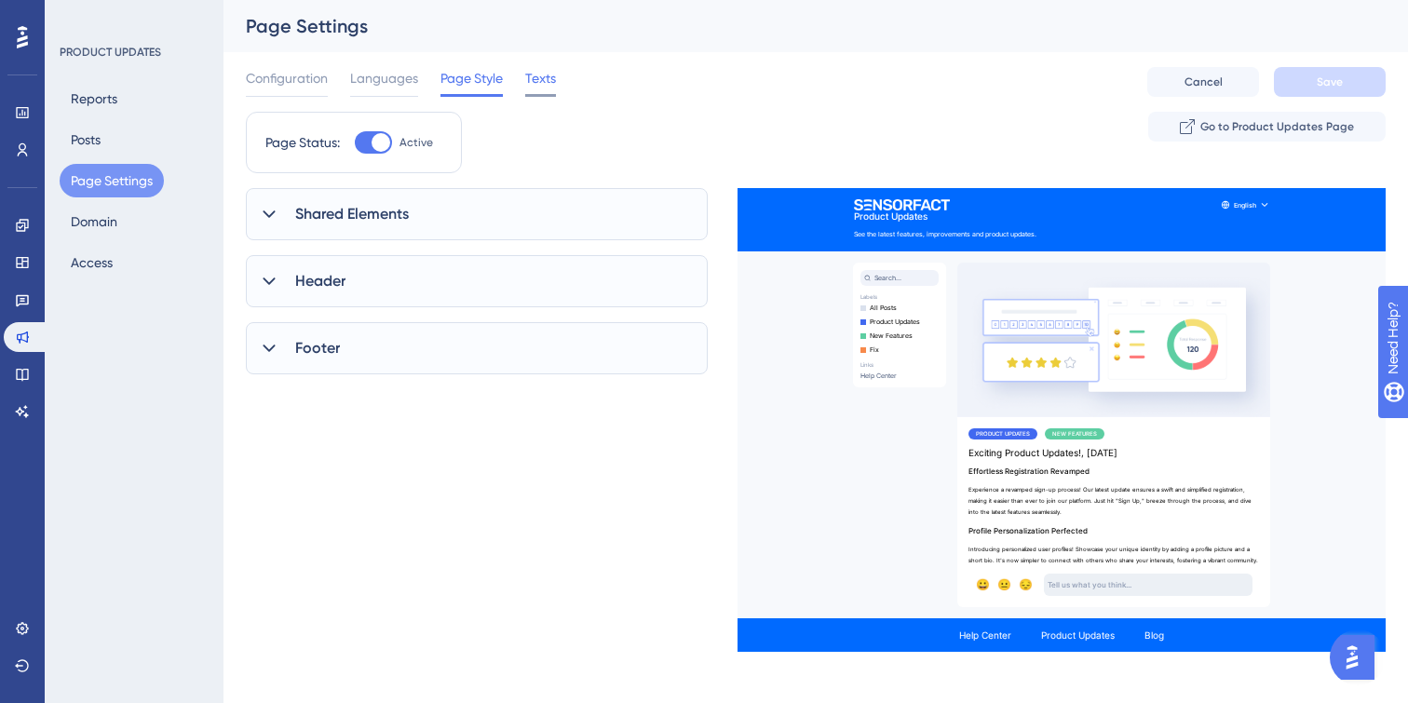
click at [533, 91] on div "Texts" at bounding box center [540, 82] width 31 height 30
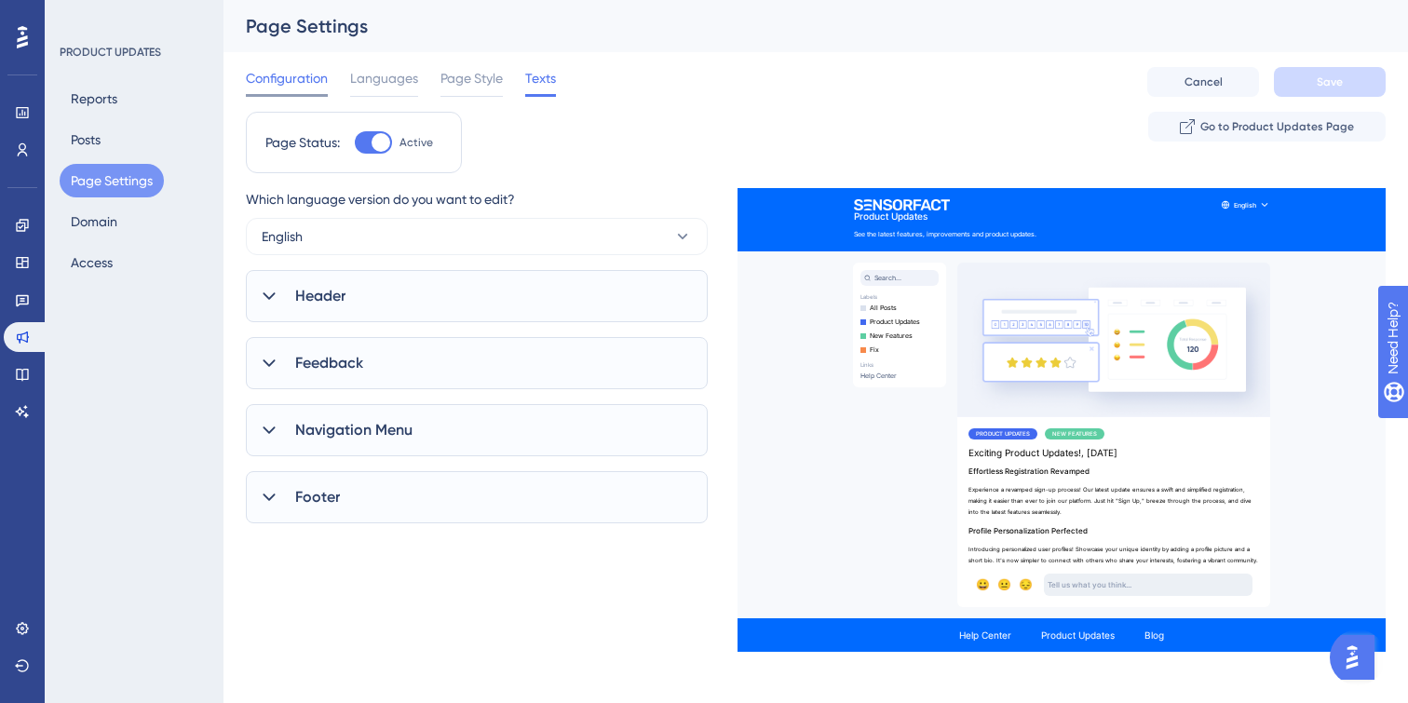
click at [279, 91] on div "Configuration" at bounding box center [287, 82] width 82 height 30
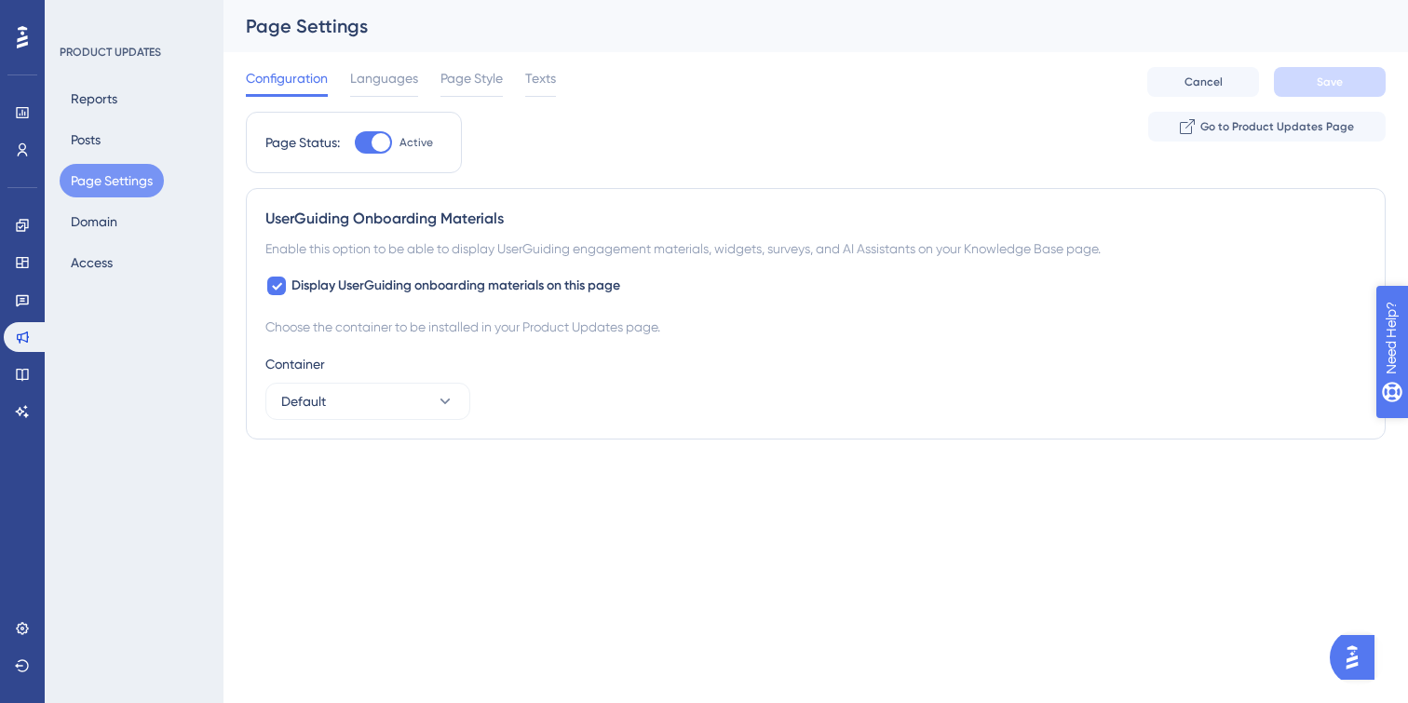
click at [1394, 434] on icon "open resource center" at bounding box center [1402, 433] width 20 height 20
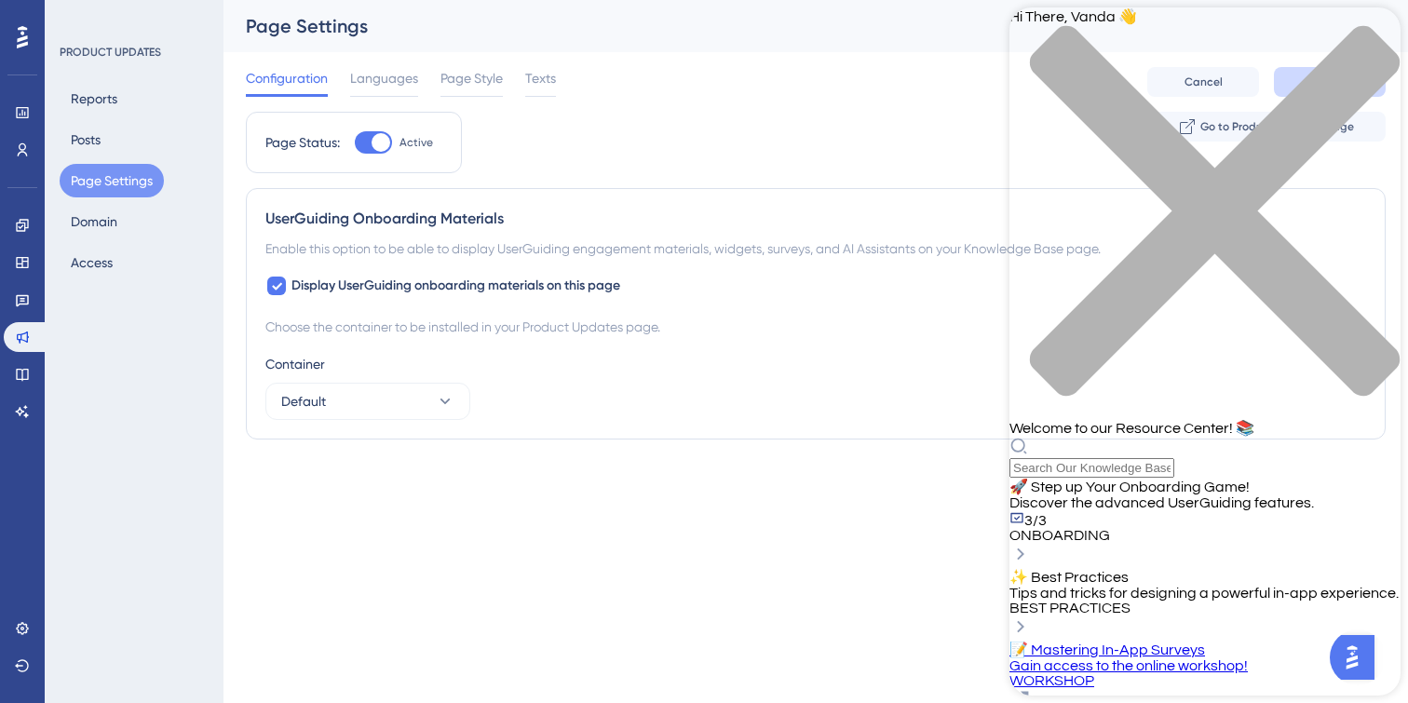
click at [1328, 568] on div "✨ Best Practices Tips and tricks for designing a powerful in-app experience. BE…" at bounding box center [1204, 604] width 391 height 73
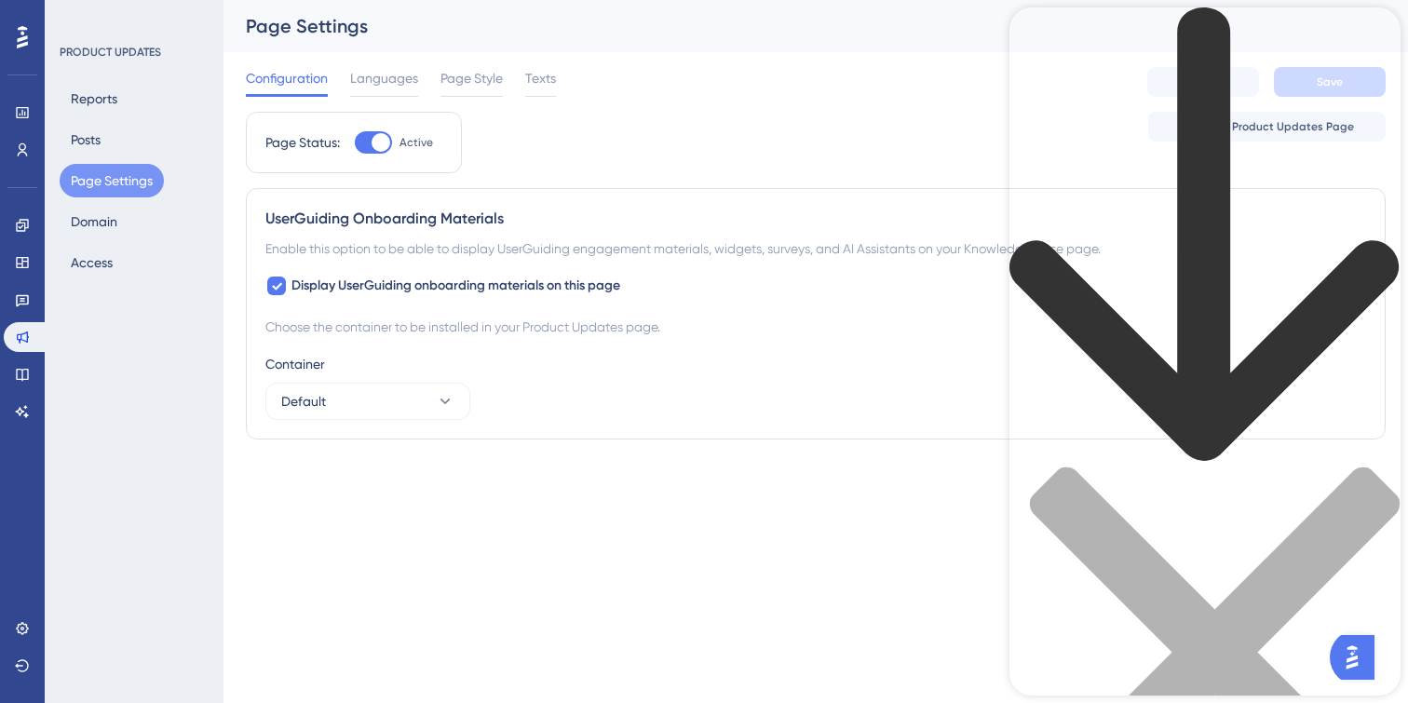
scroll to position [1, 0]
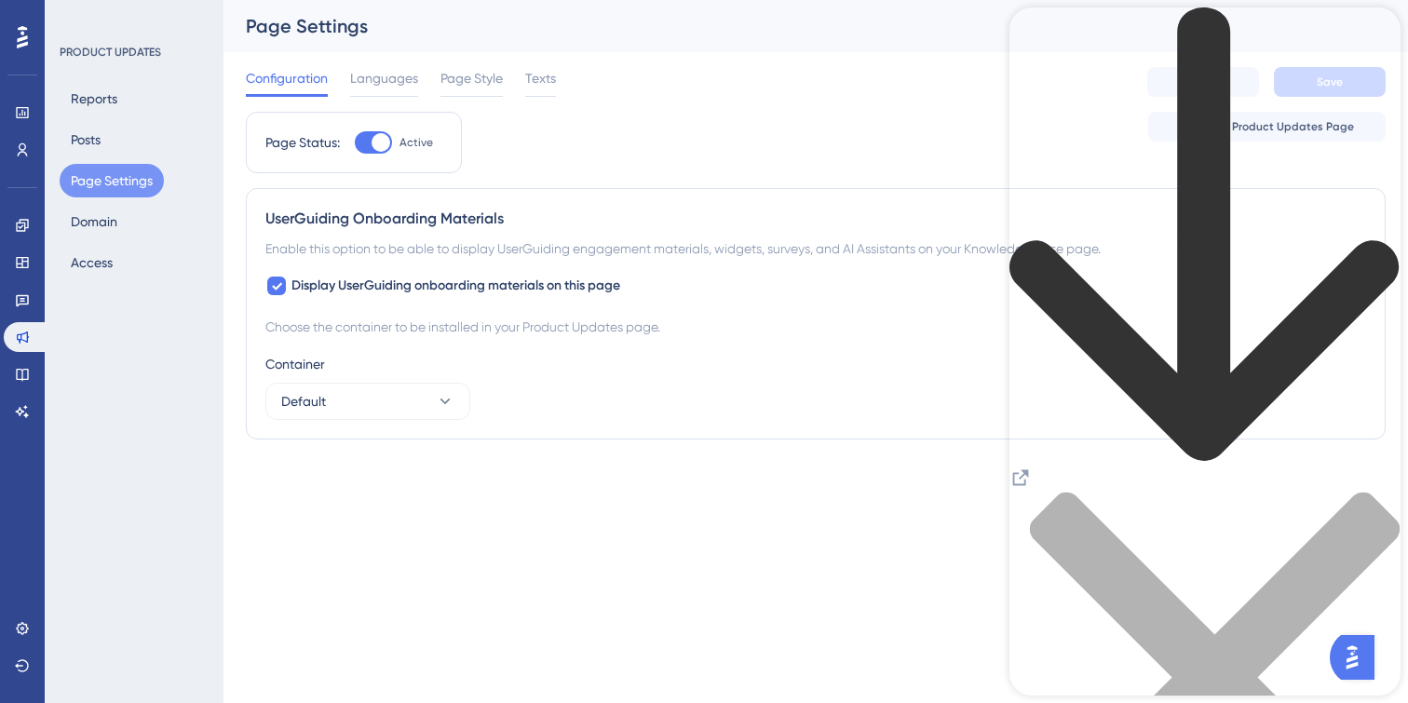
click at [1036, 38] on icon "back to header" at bounding box center [1204, 235] width 391 height 456
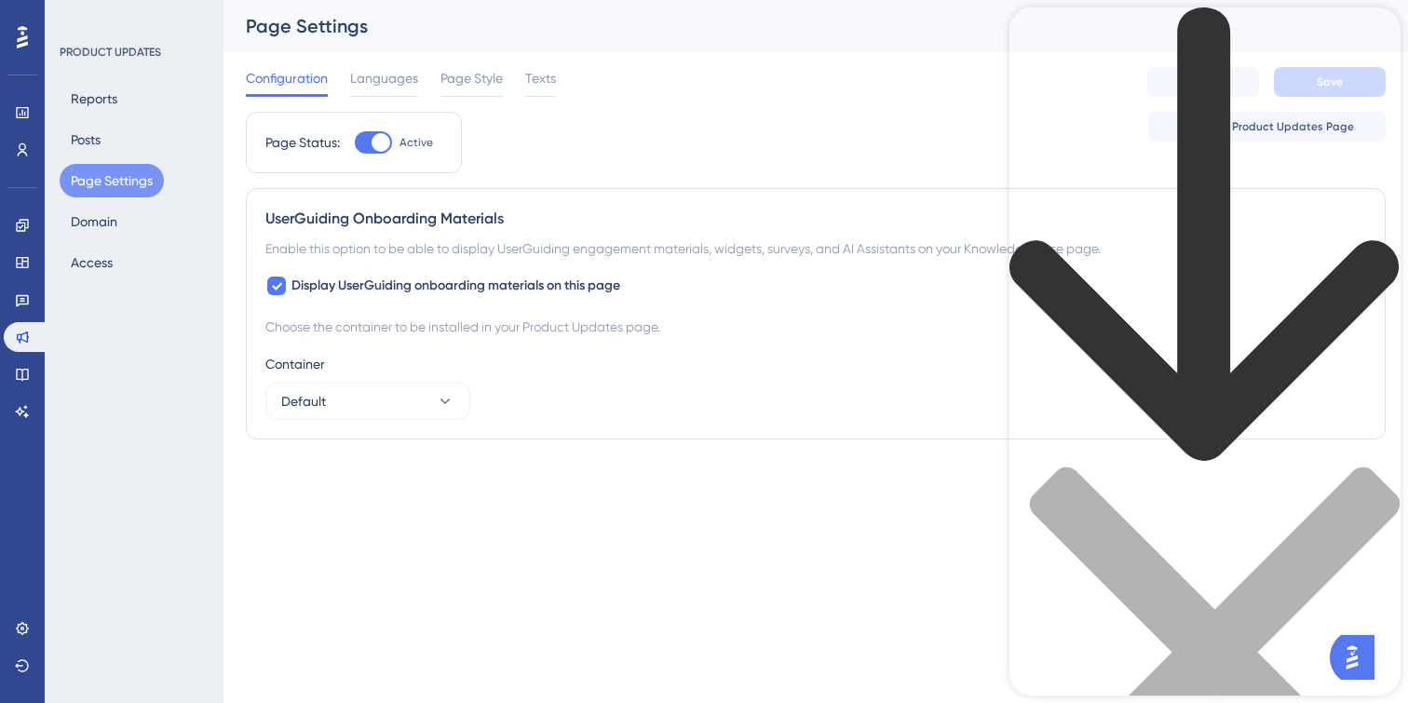
scroll to position [48, 0]
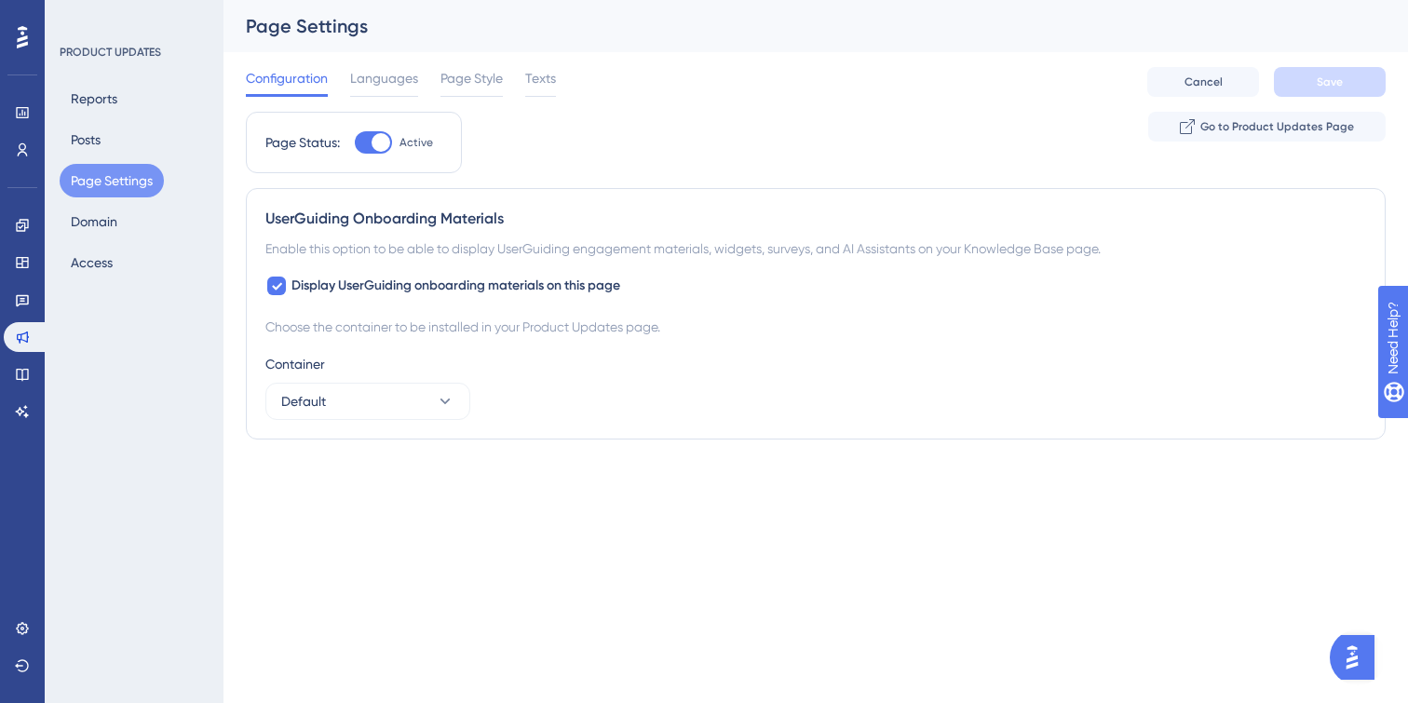
scroll to position [0, 0]
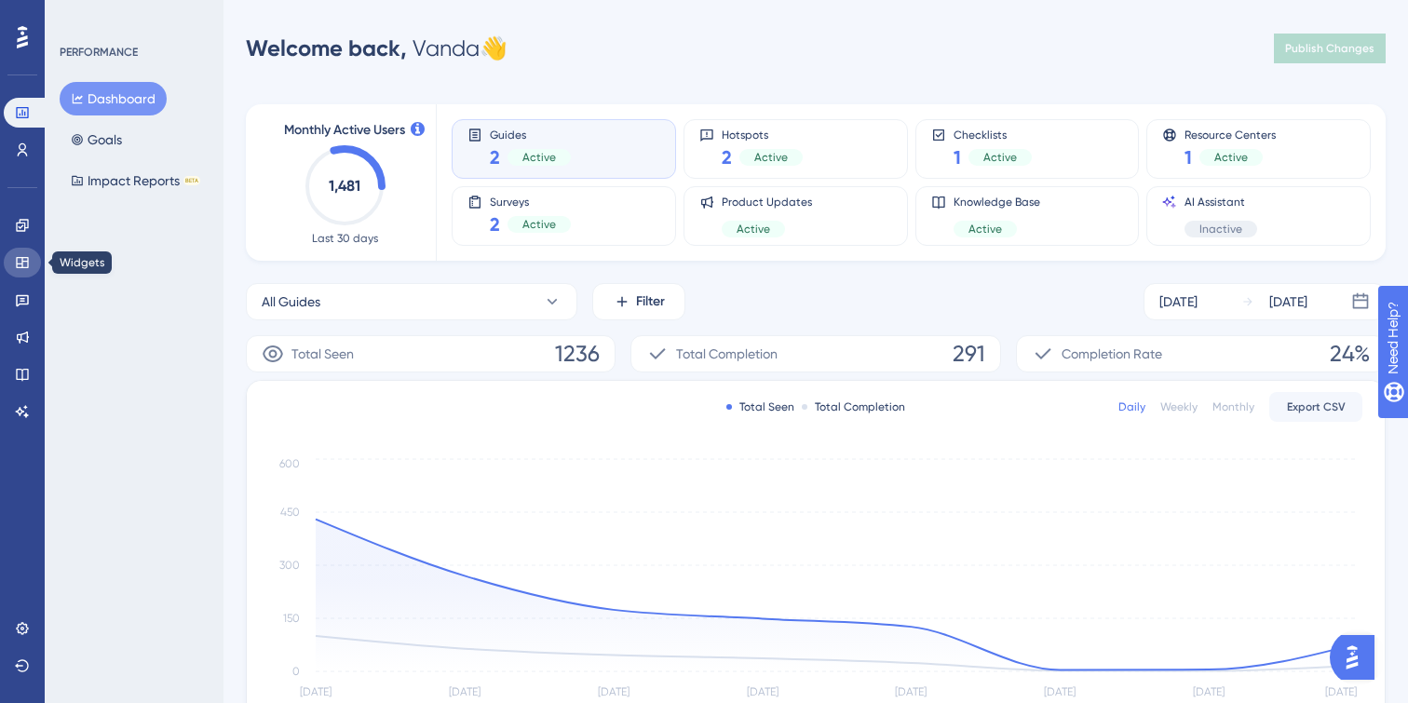
click at [25, 260] on icon at bounding box center [22, 262] width 15 height 15
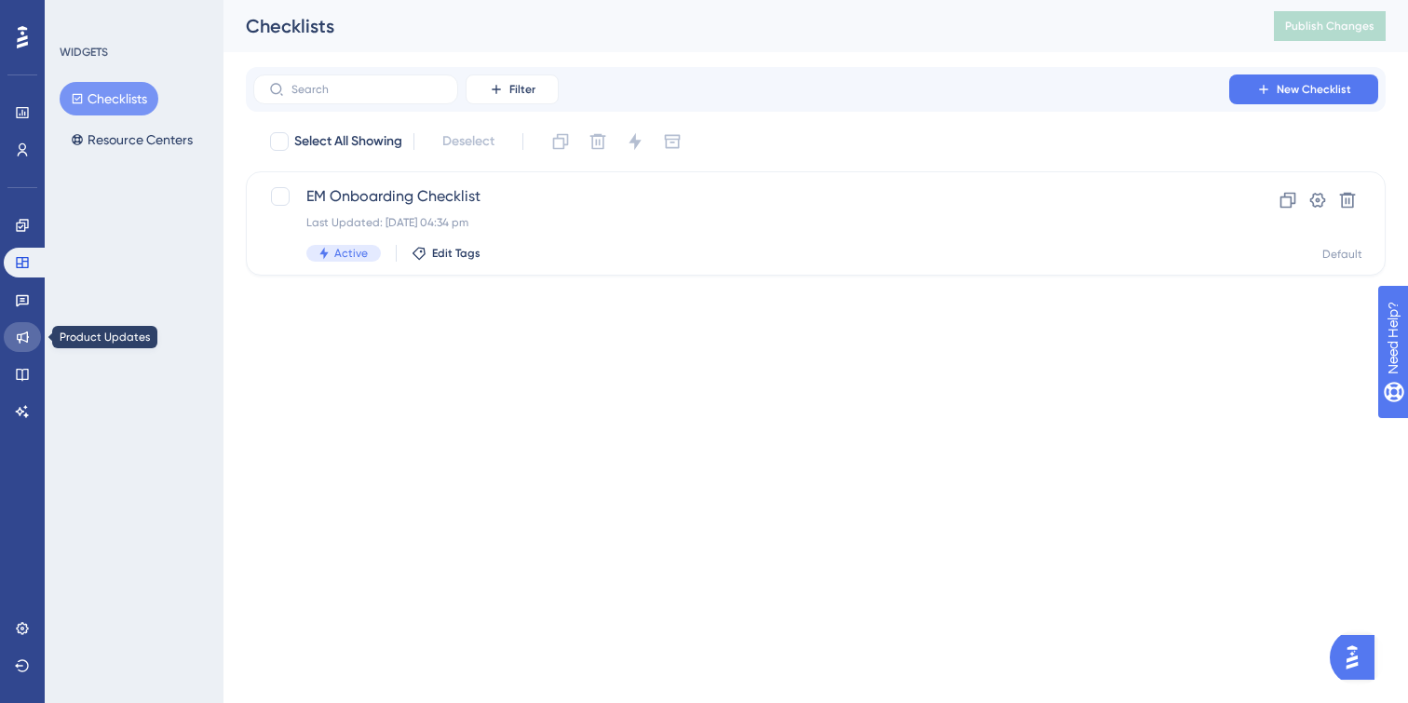
click at [19, 345] on link at bounding box center [22, 337] width 37 height 30
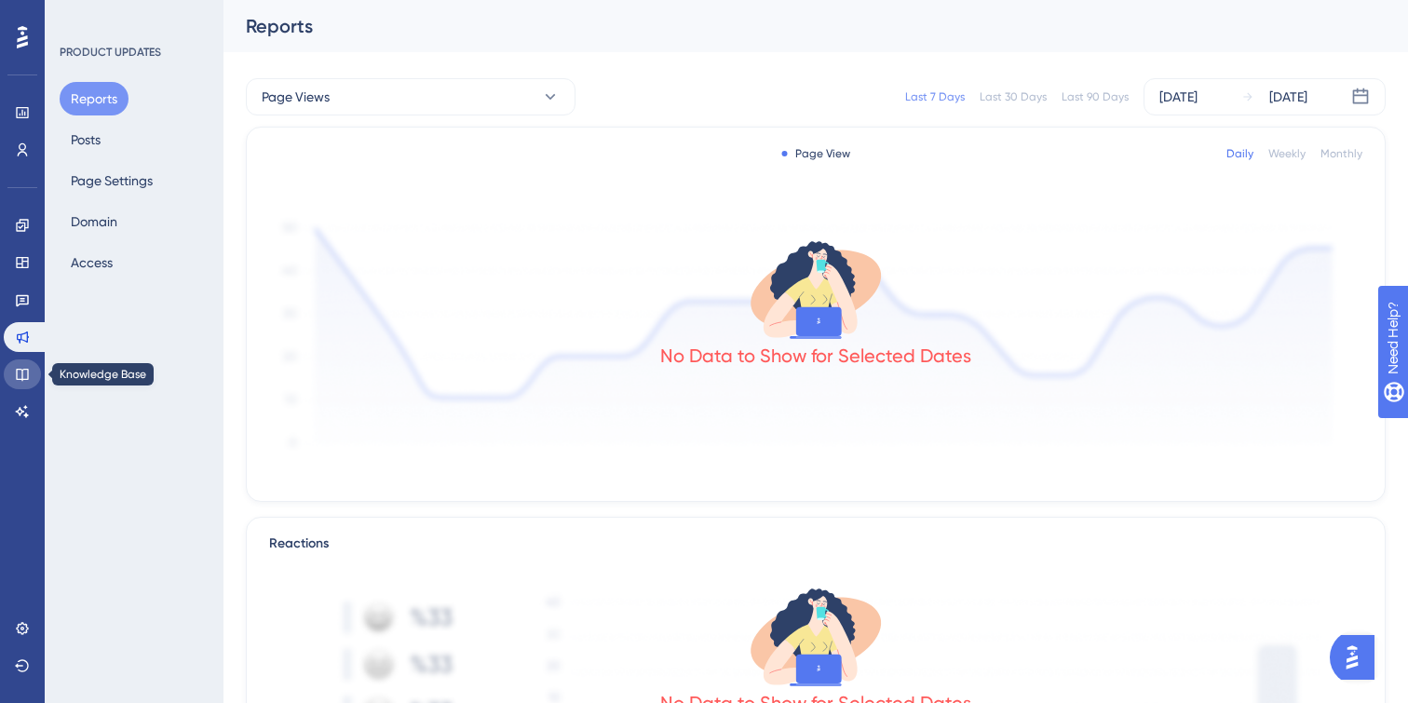
click at [19, 362] on link at bounding box center [22, 374] width 37 height 30
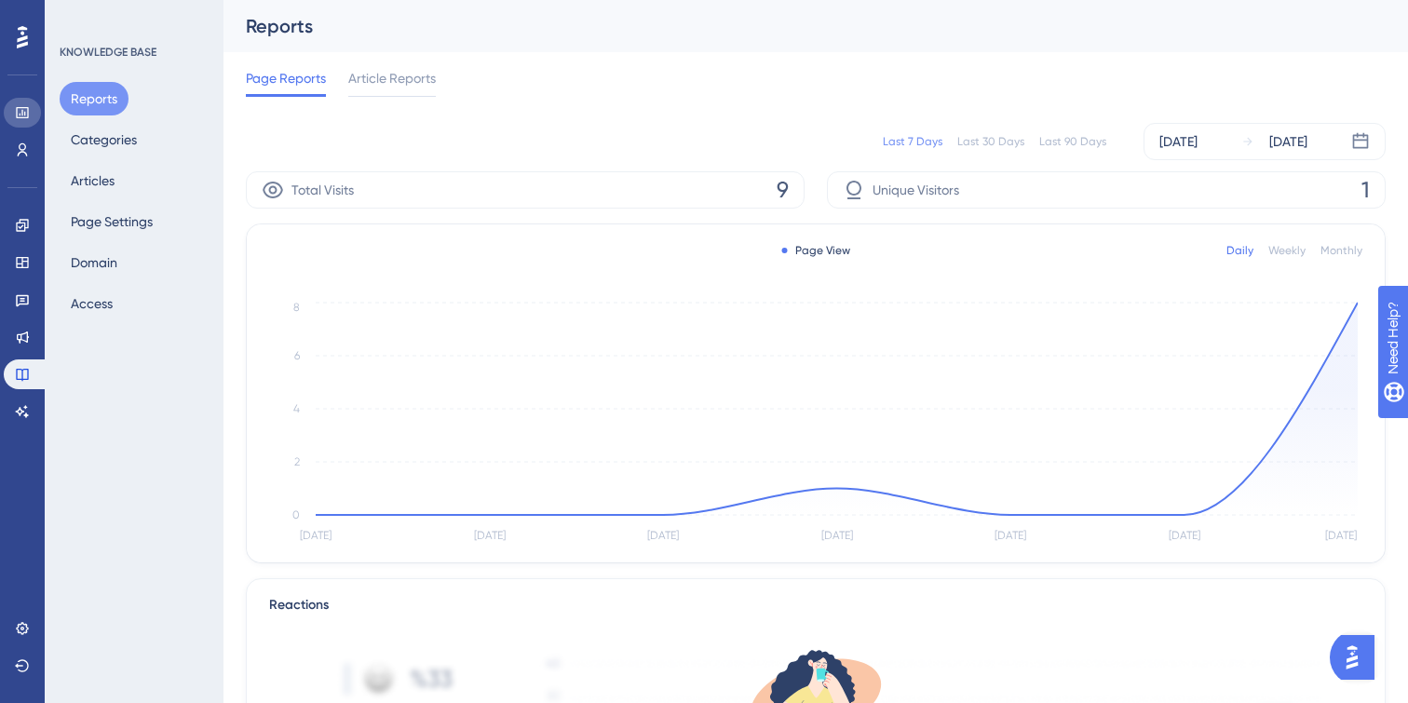
click at [36, 106] on link at bounding box center [22, 113] width 37 height 30
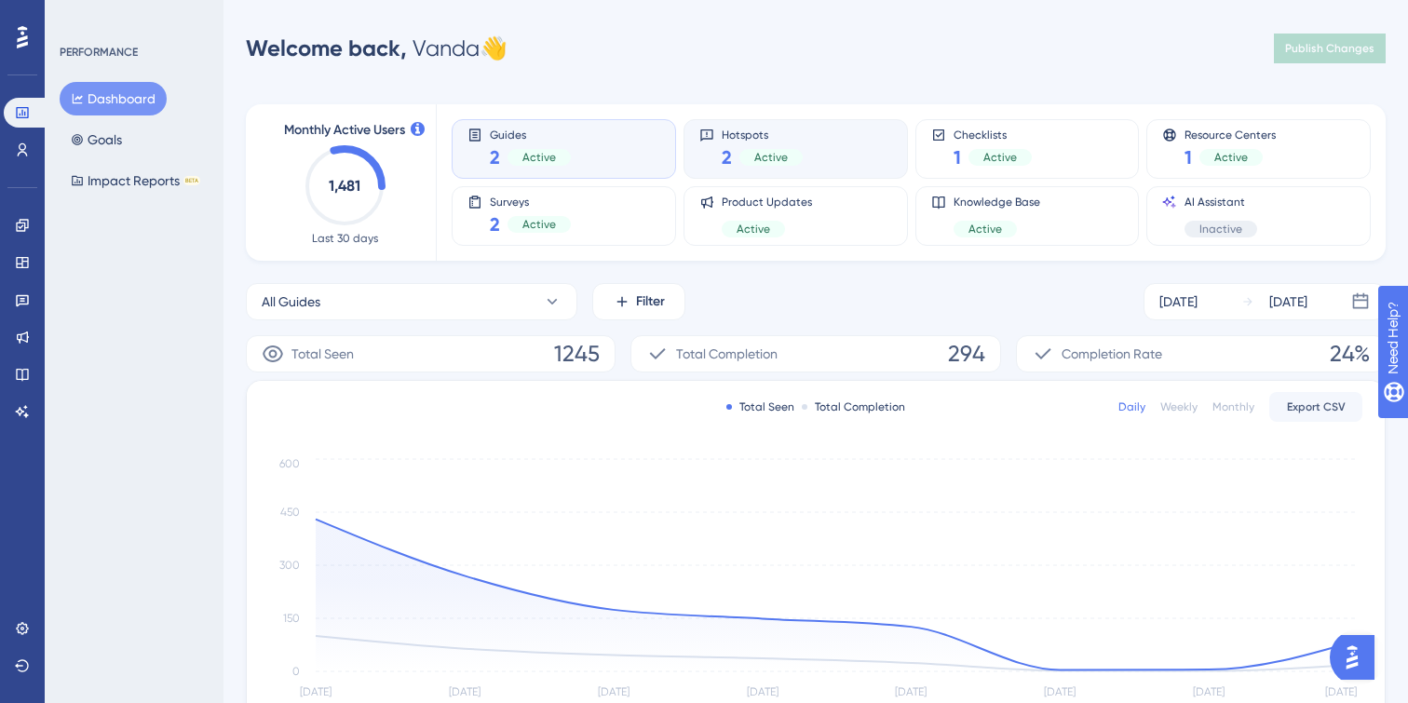
click at [874, 158] on div "Hotspots 2 Active" at bounding box center [795, 149] width 193 height 43
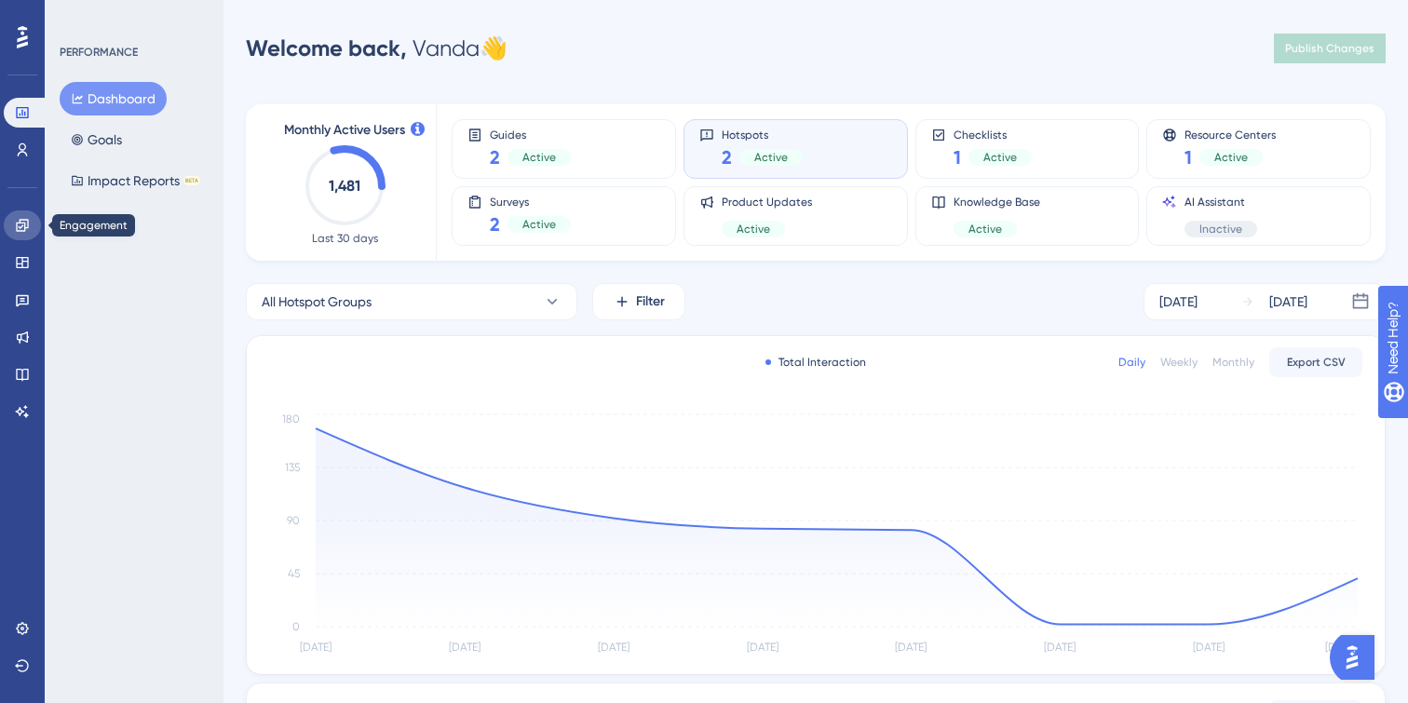
click at [33, 220] on link at bounding box center [22, 225] width 37 height 30
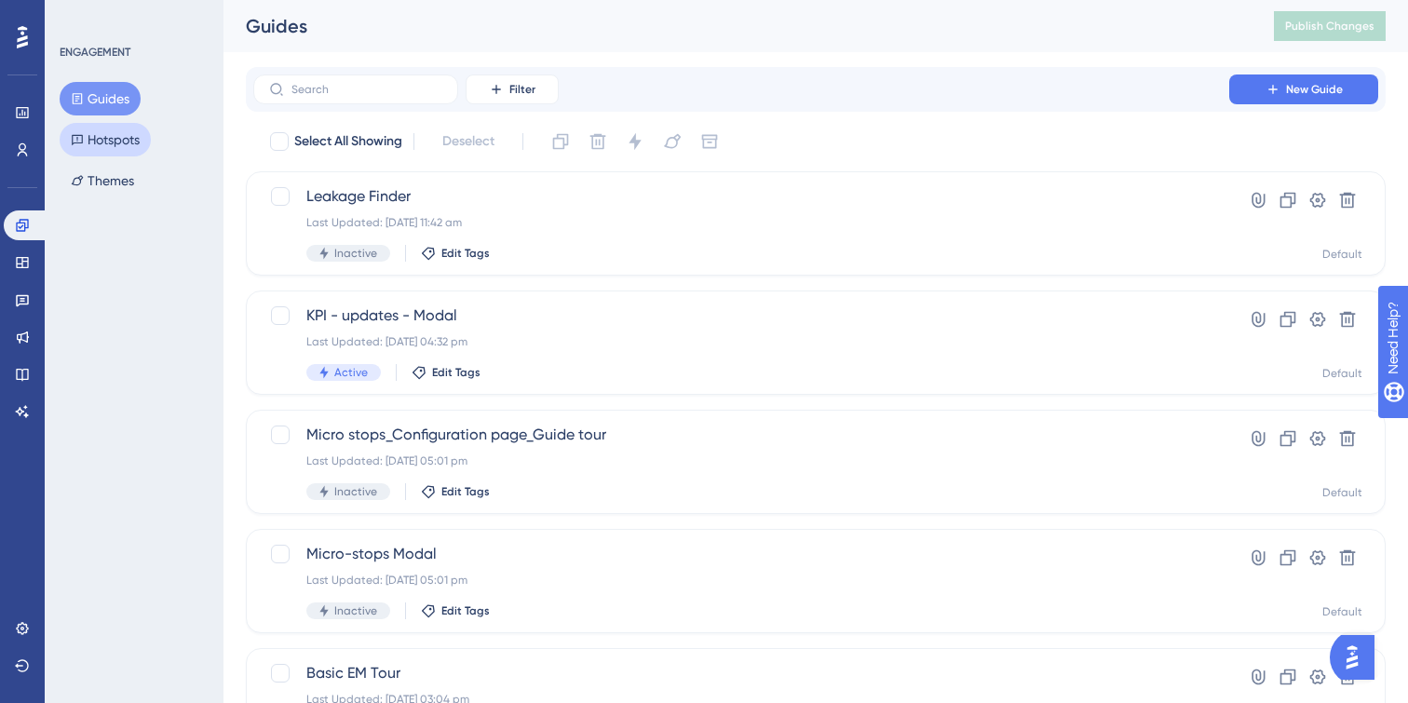
click at [123, 133] on button "Hotspots" at bounding box center [105, 140] width 91 height 34
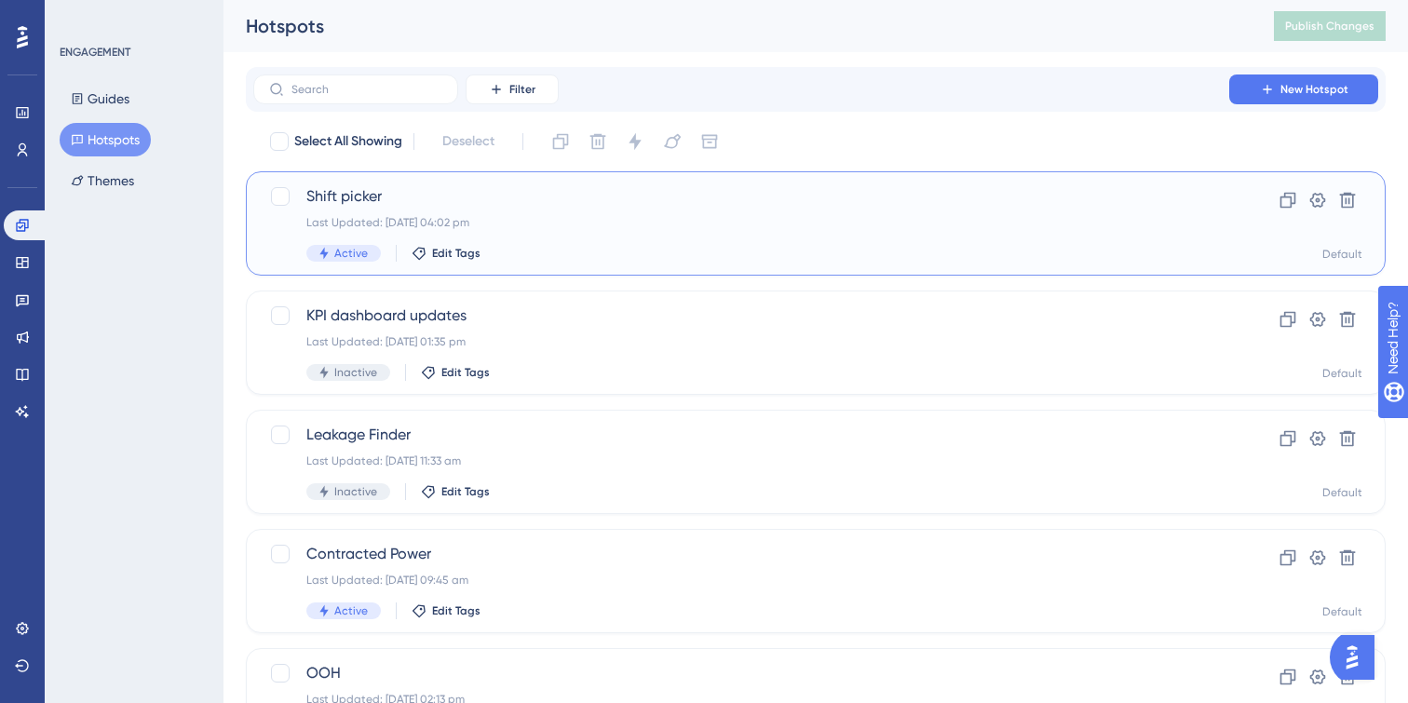
click at [626, 245] on div "Active Edit Tags" at bounding box center [741, 253] width 870 height 17
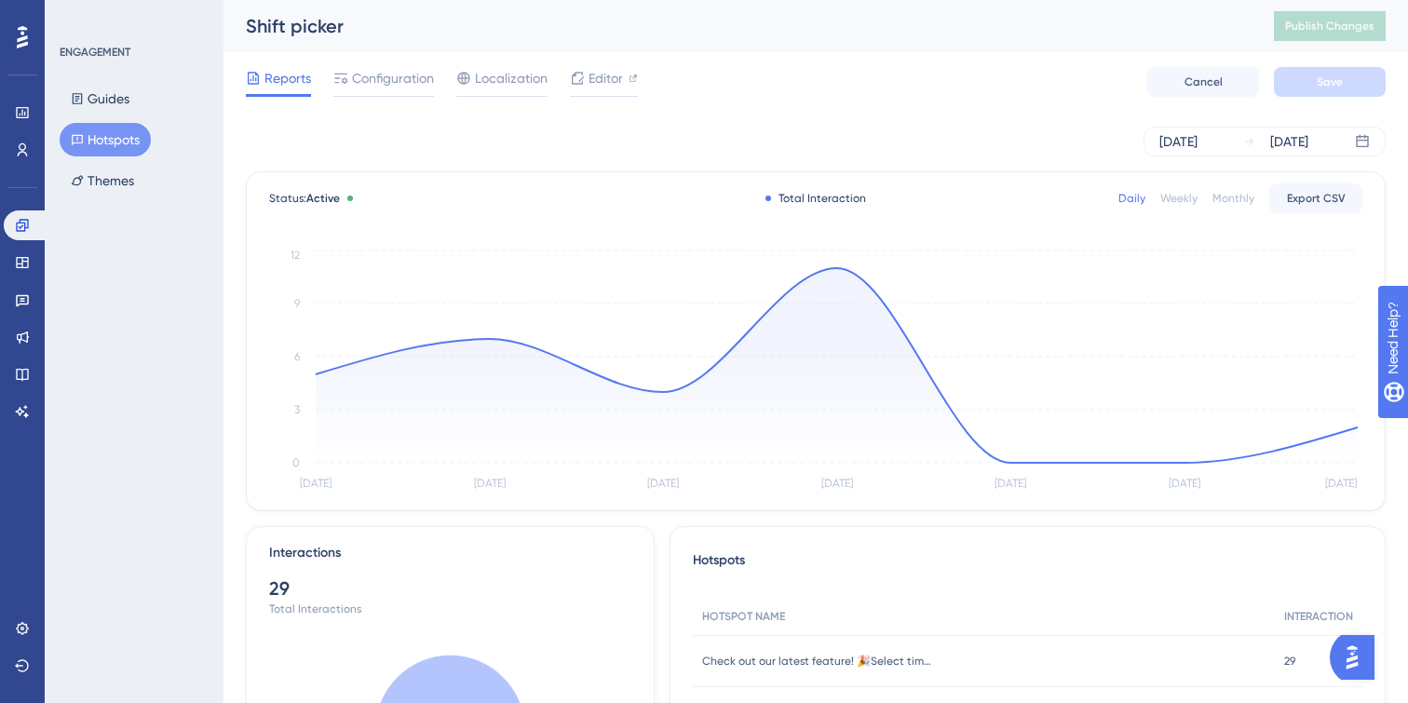
click at [1233, 194] on div "Monthly" at bounding box center [1233, 198] width 42 height 15
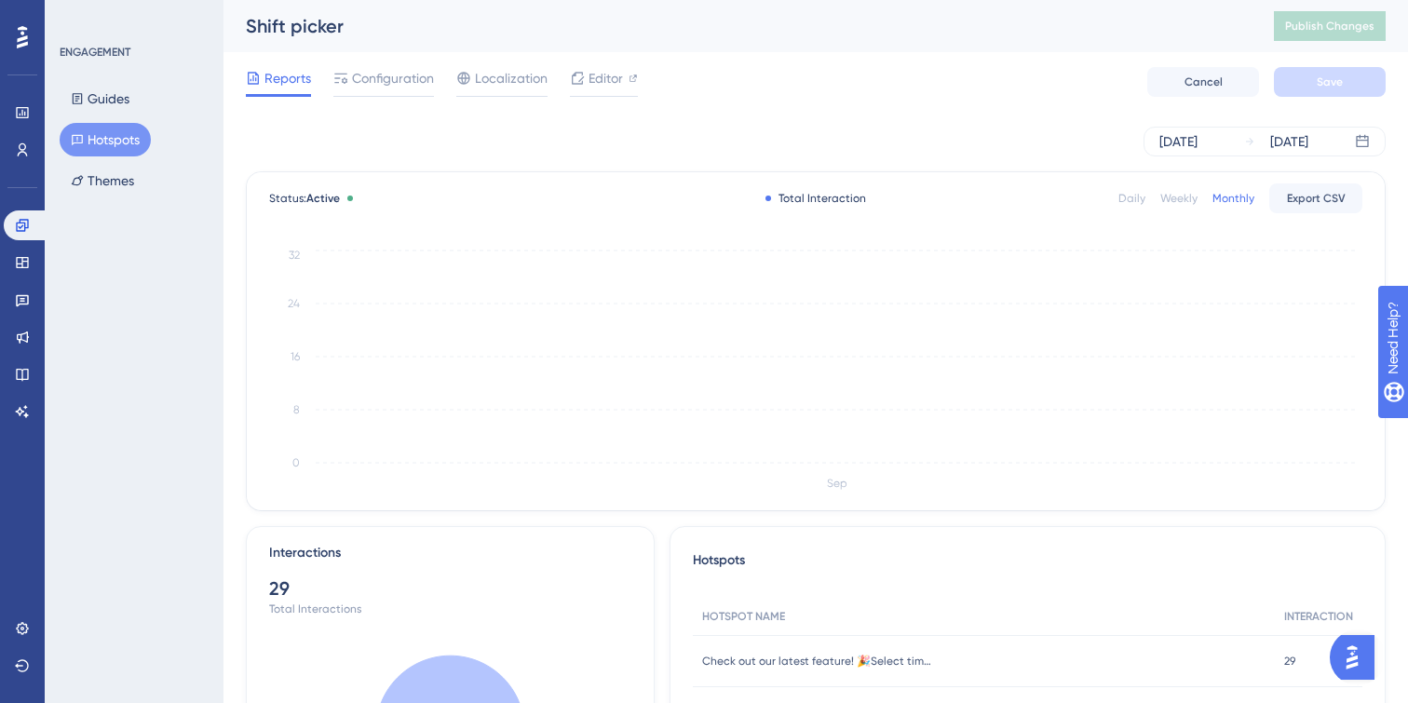
click at [131, 134] on button "Hotspots" at bounding box center [105, 140] width 91 height 34
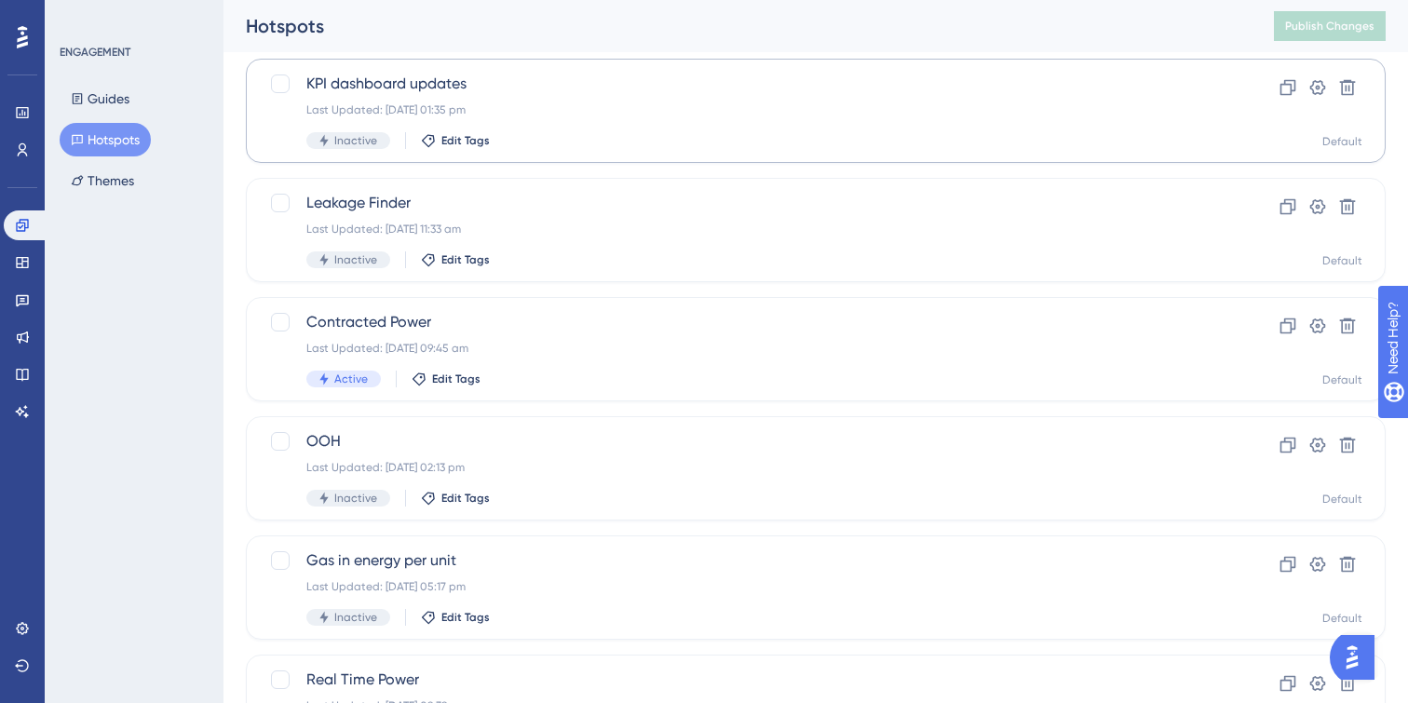
scroll to position [250, 0]
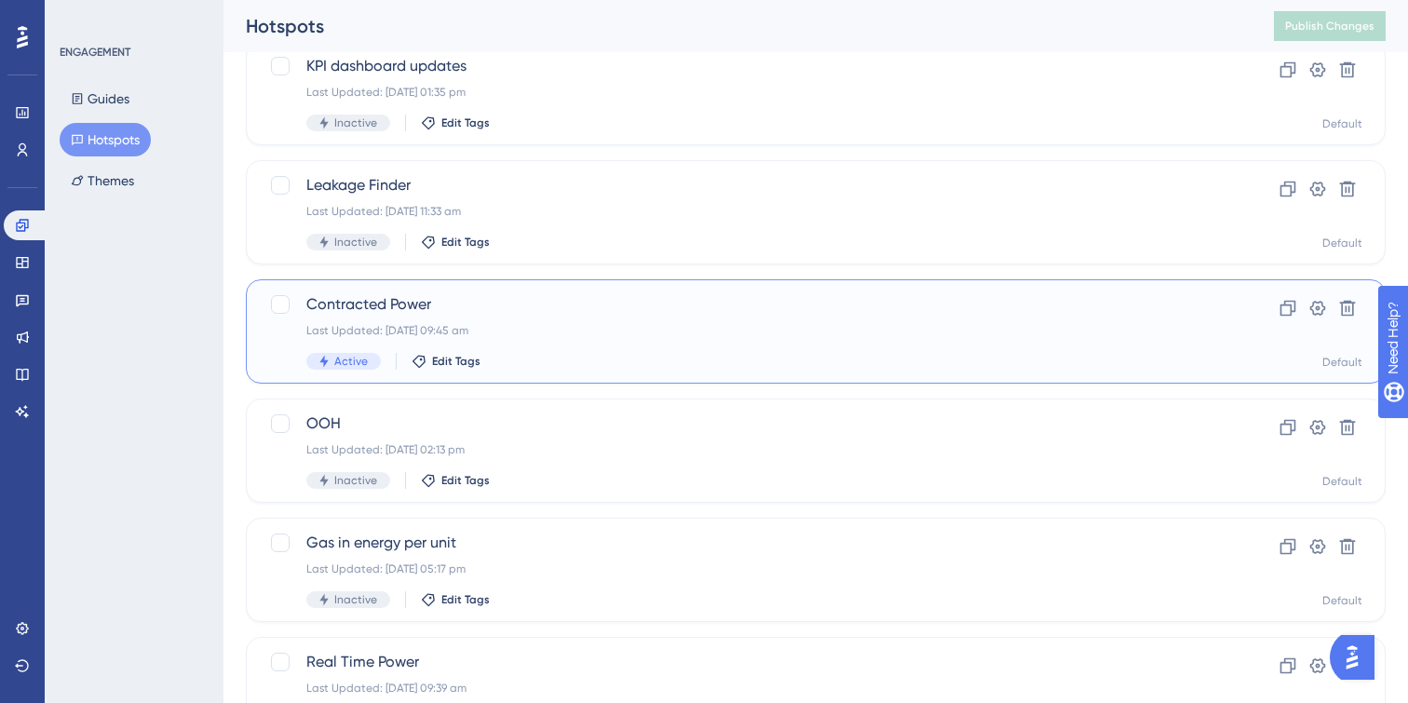
click at [610, 350] on div "Contracted Power Last Updated: [DATE] 09:45 am Active Edit Tags" at bounding box center [741, 331] width 870 height 76
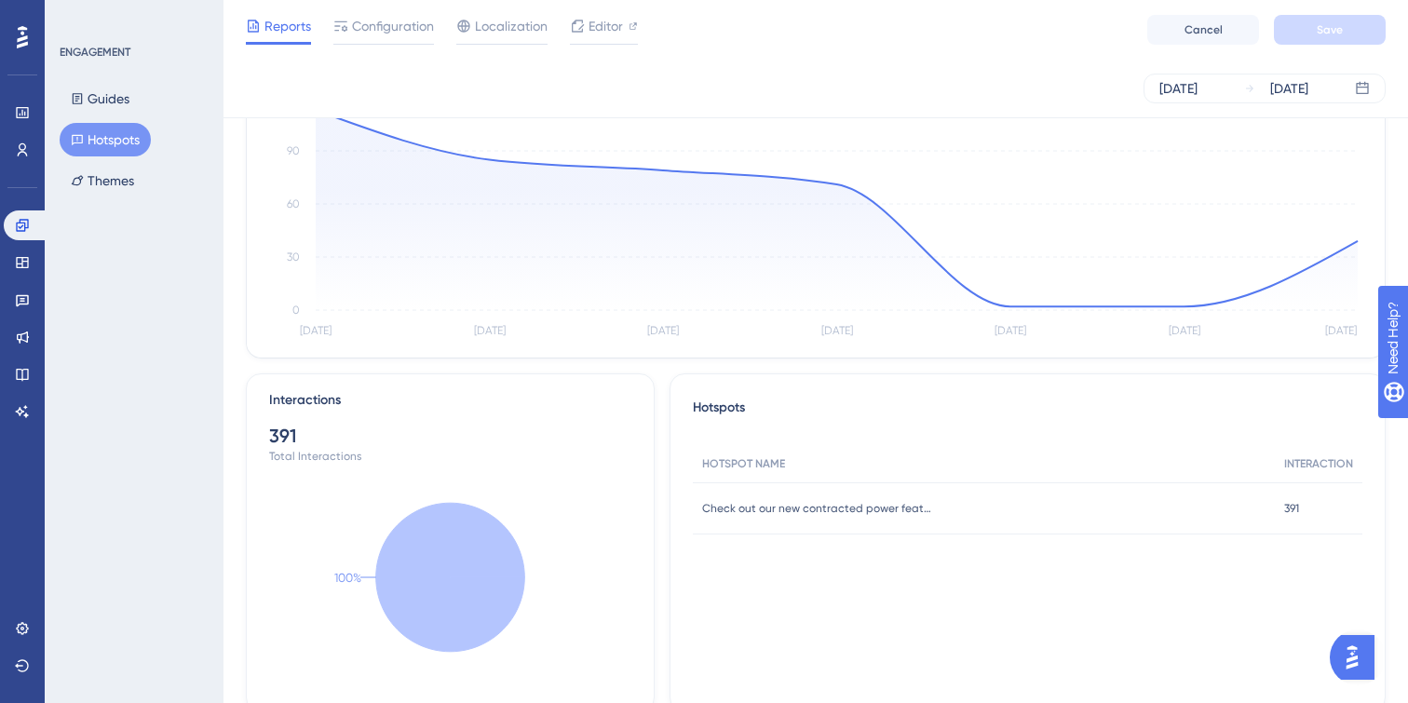
scroll to position [16, 0]
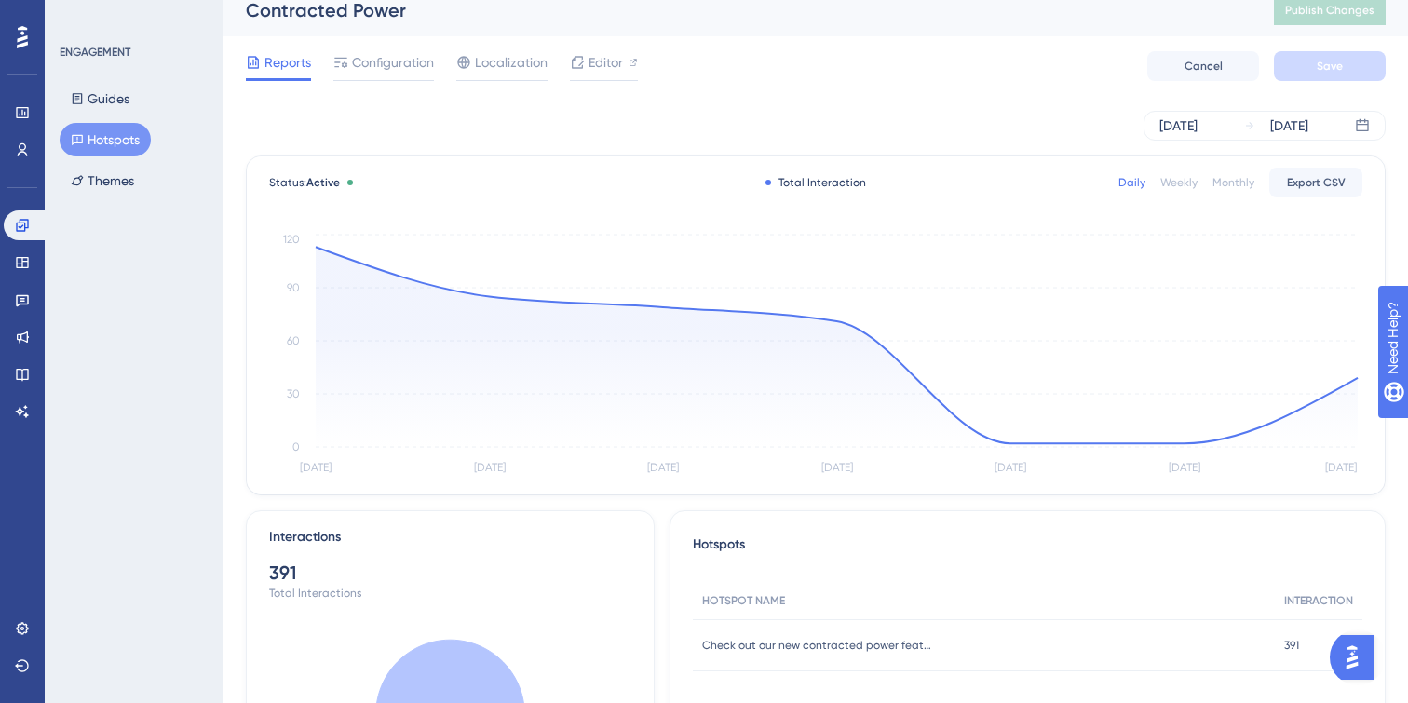
click at [1237, 181] on div "Monthly" at bounding box center [1233, 182] width 42 height 15
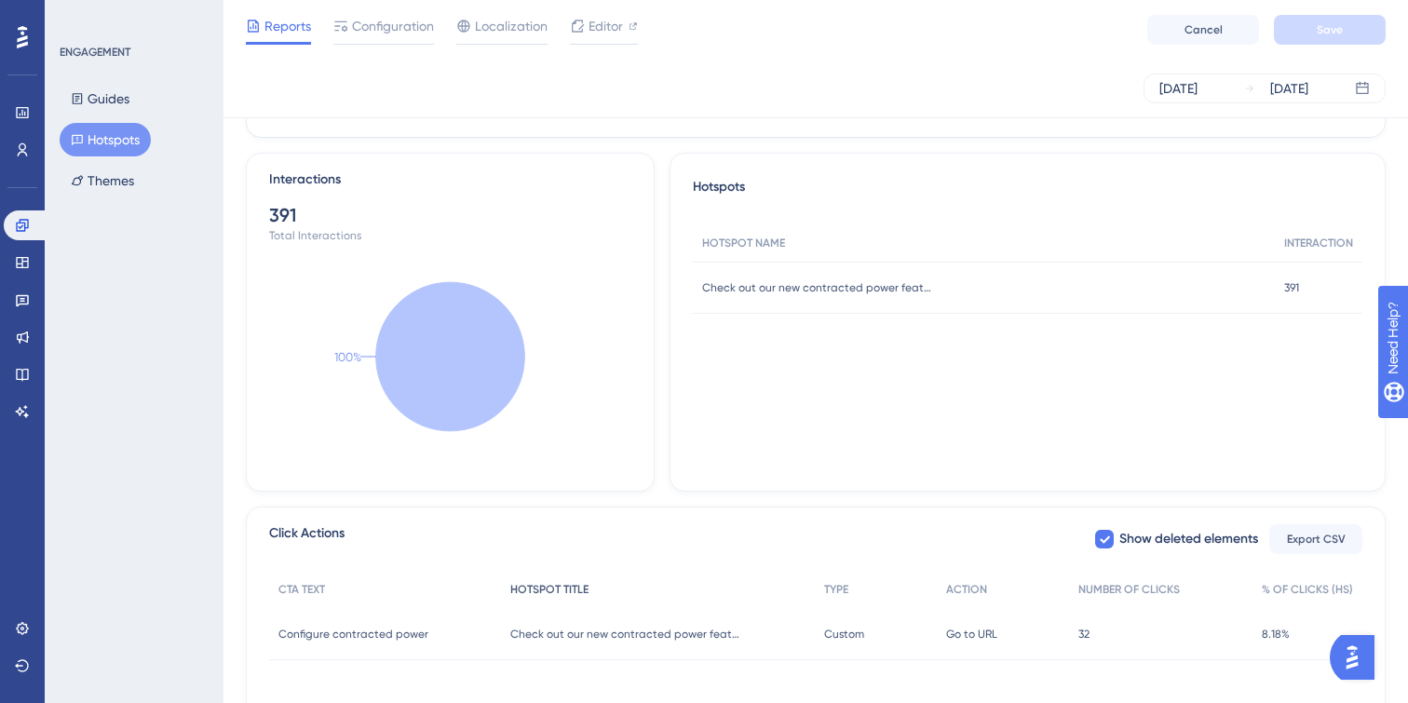
scroll to position [412, 0]
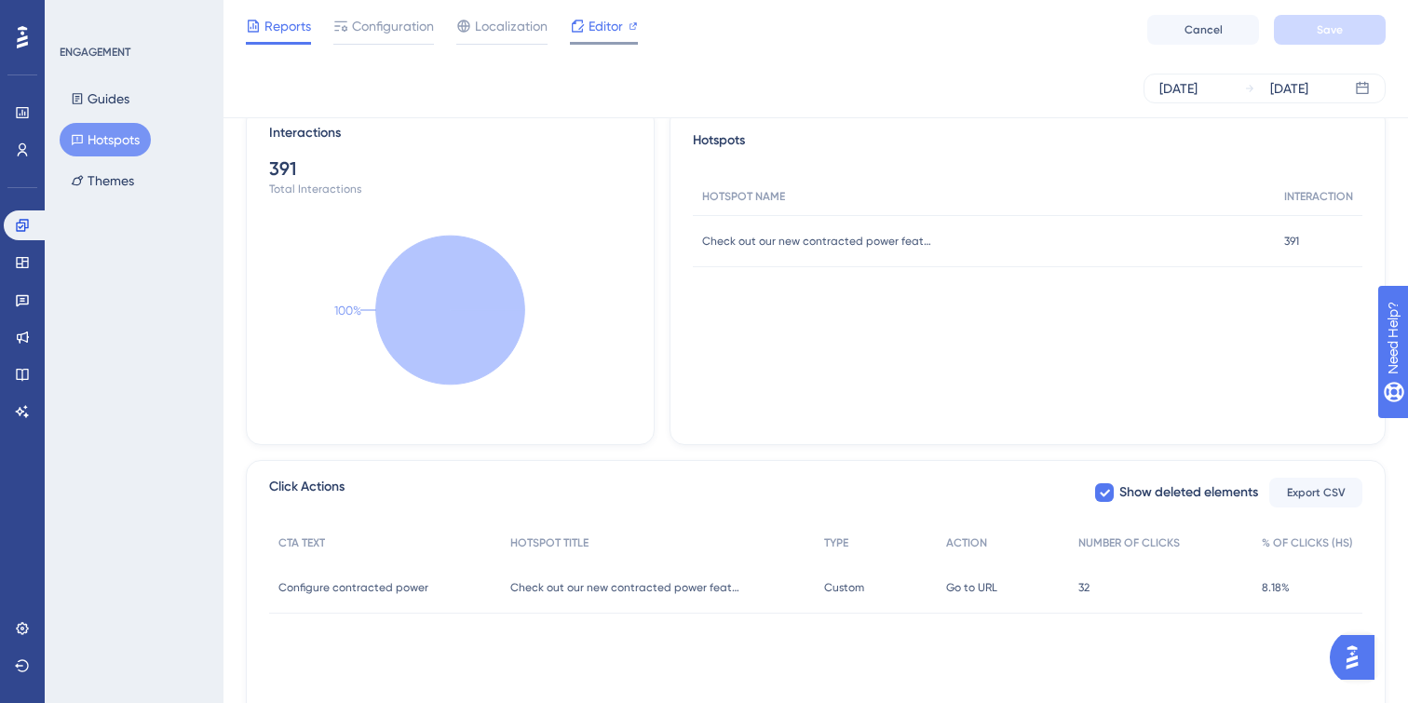
click at [605, 28] on span "Editor" at bounding box center [605, 26] width 34 height 22
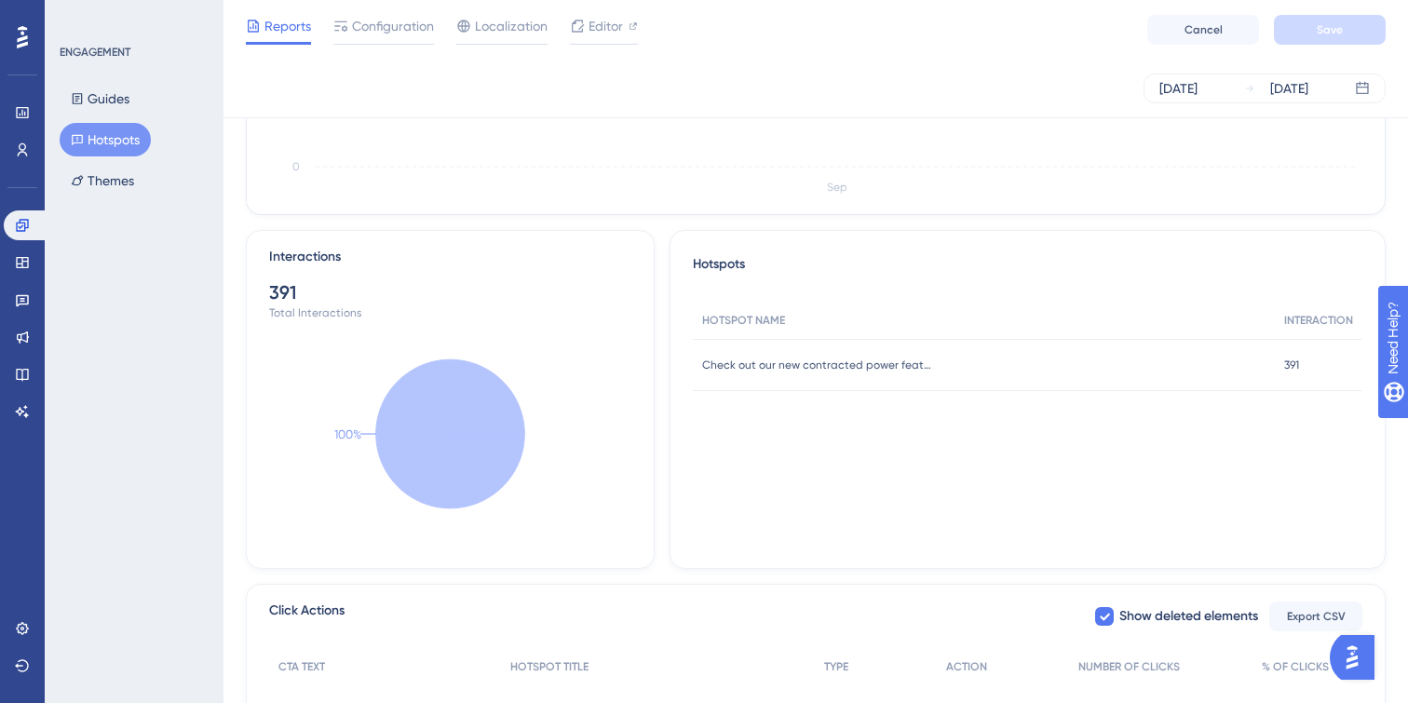
scroll to position [495, 0]
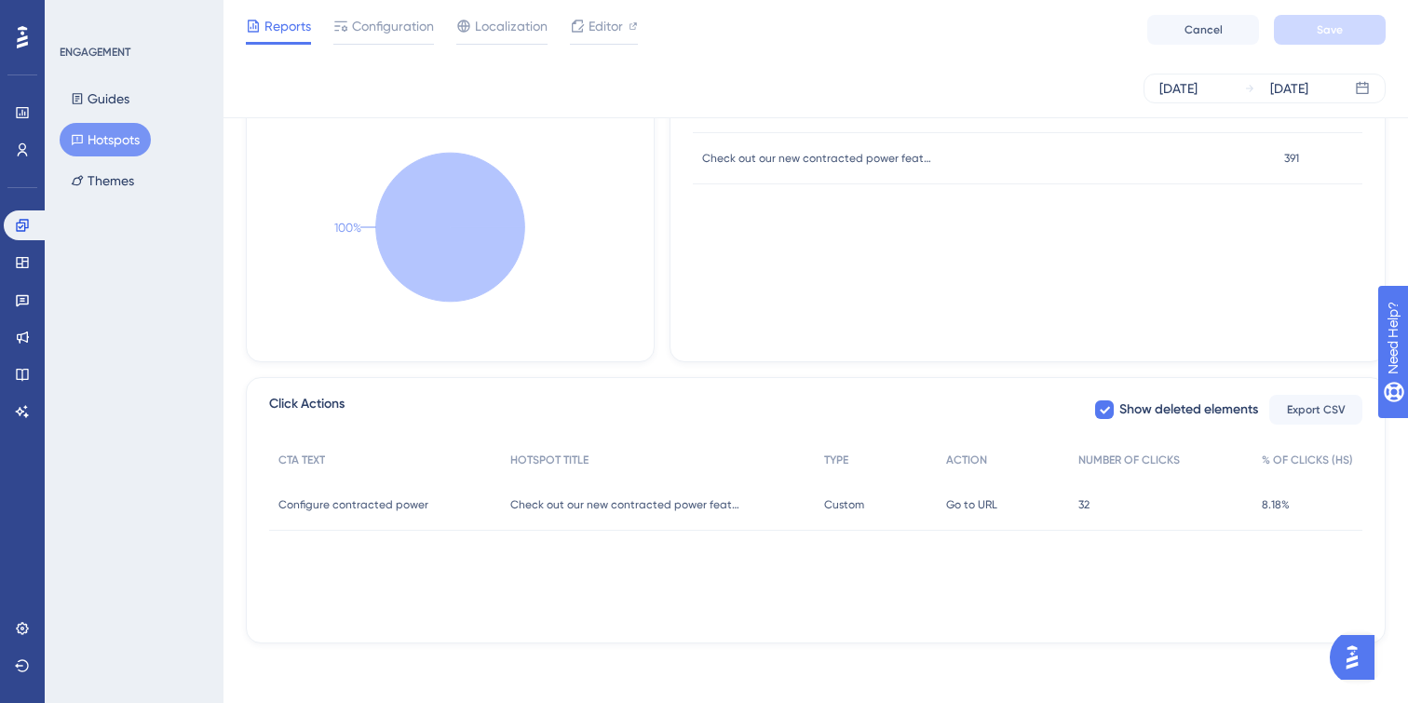
click at [1232, 502] on div "32 32" at bounding box center [1160, 505] width 183 height 52
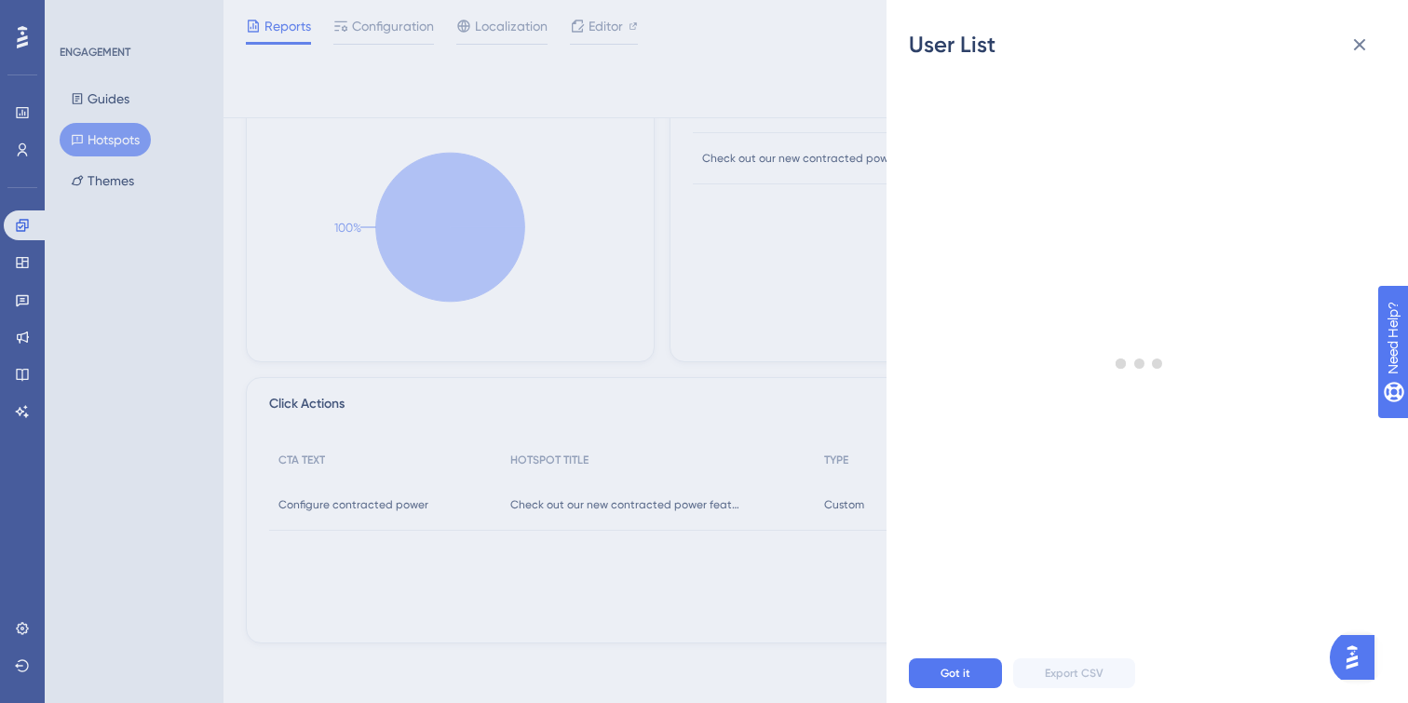
click at [634, 87] on div "User List Got it Export CSV" at bounding box center [704, 351] width 1408 height 703
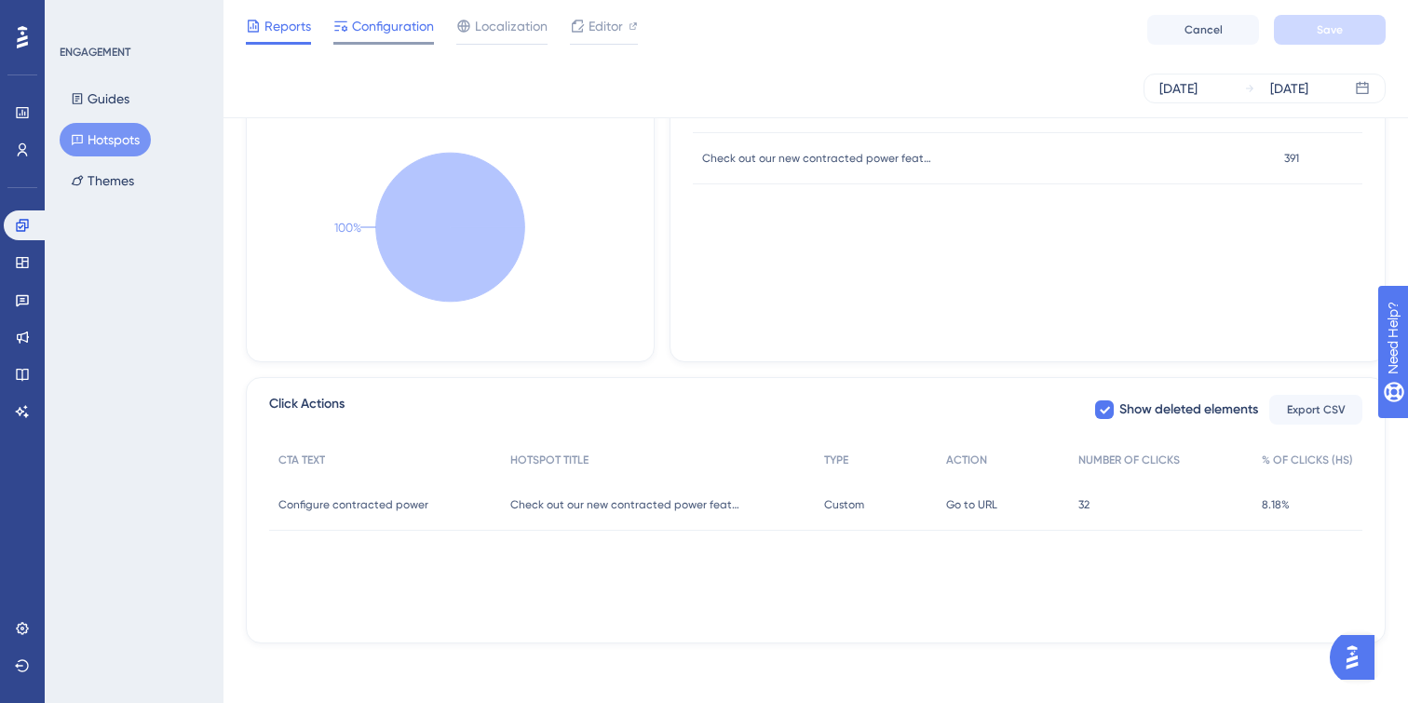
click at [375, 20] on span "Configuration" at bounding box center [393, 26] width 82 height 22
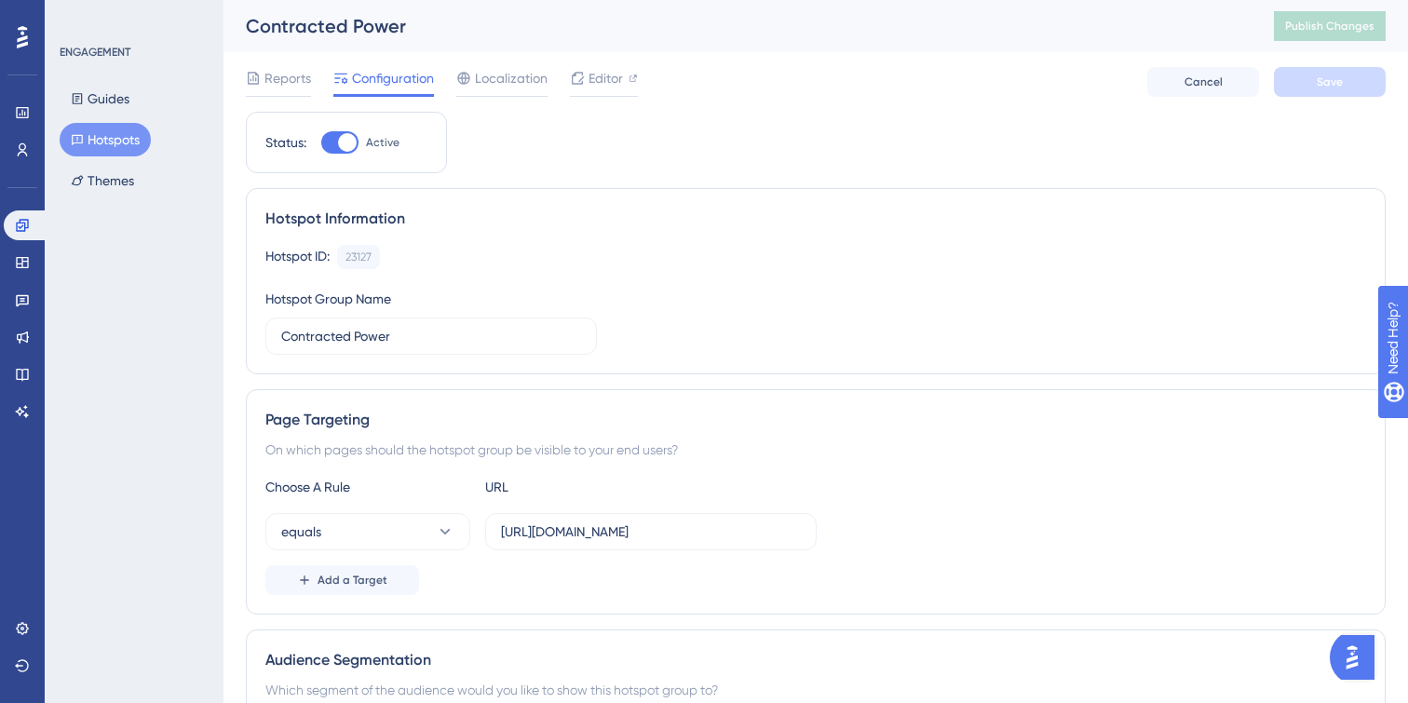
click at [344, 144] on div at bounding box center [347, 142] width 19 height 19
click at [321, 143] on input "Active" at bounding box center [320, 142] width 1 height 1
checkbox input "false"
click at [1360, 76] on button "Save" at bounding box center [1330, 82] width 112 height 30
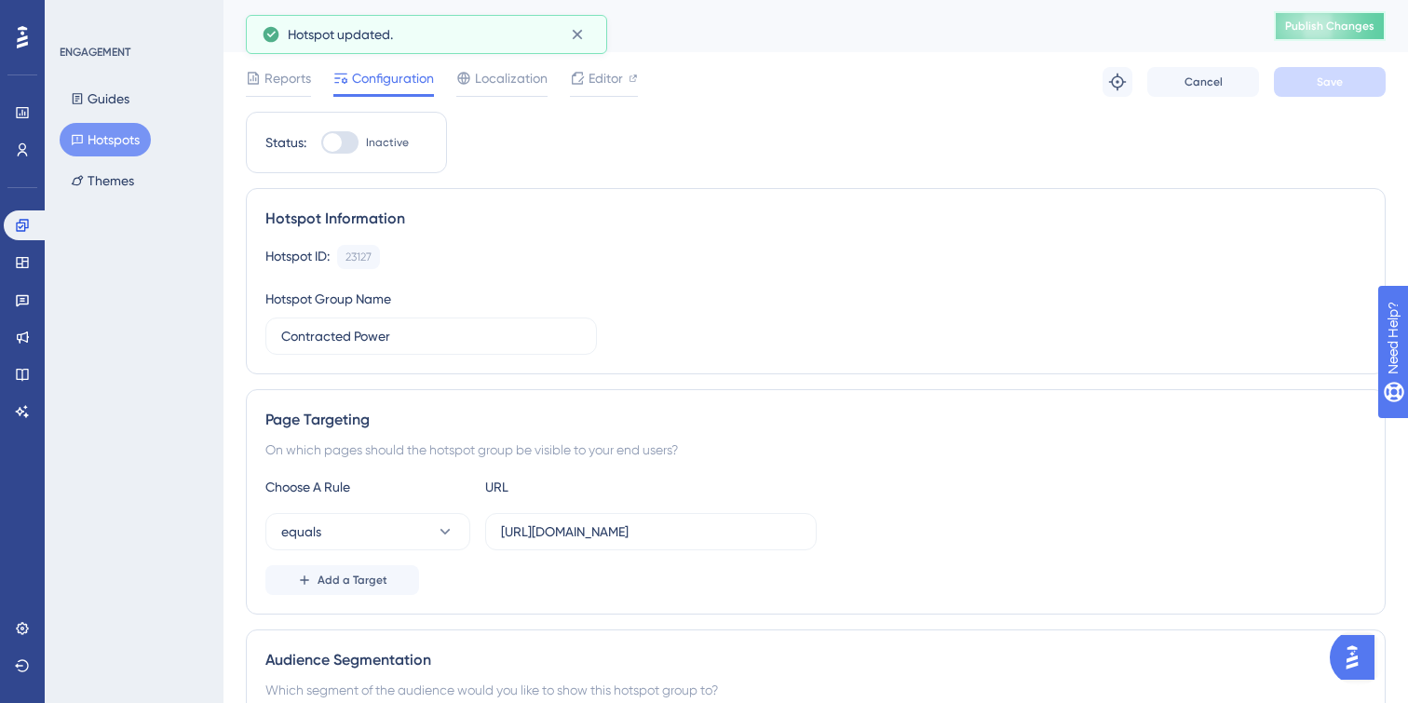
click at [1312, 22] on span "Publish Changes" at bounding box center [1329, 26] width 89 height 15
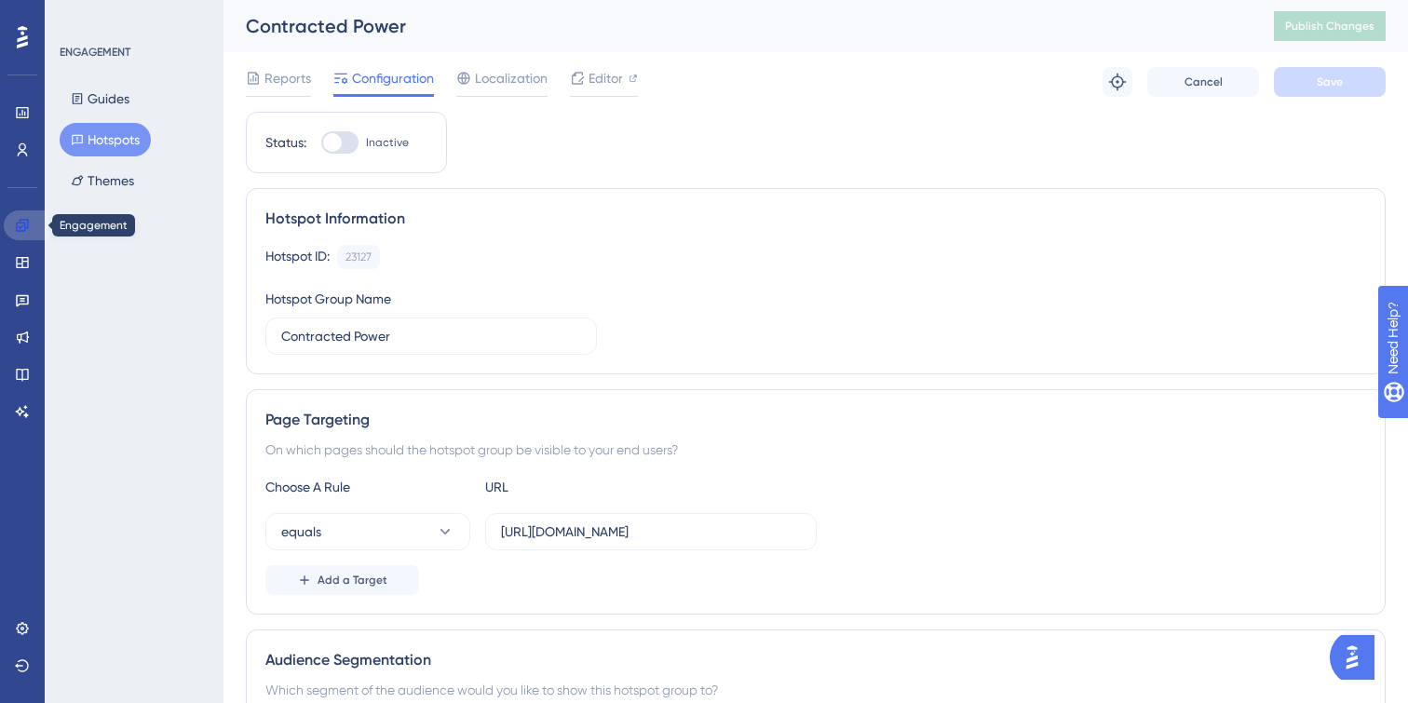
click at [23, 220] on icon at bounding box center [22, 225] width 12 height 12
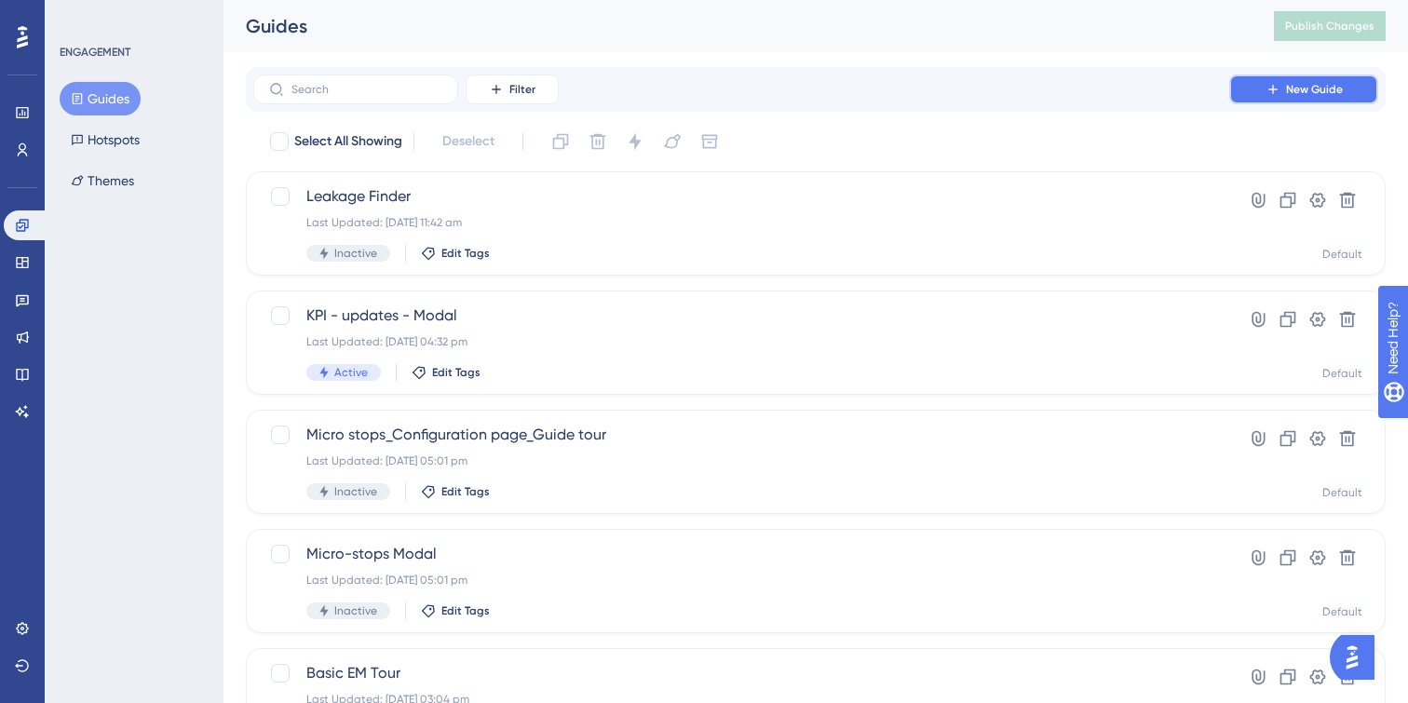
click at [1330, 86] on span "New Guide" at bounding box center [1314, 89] width 57 height 15
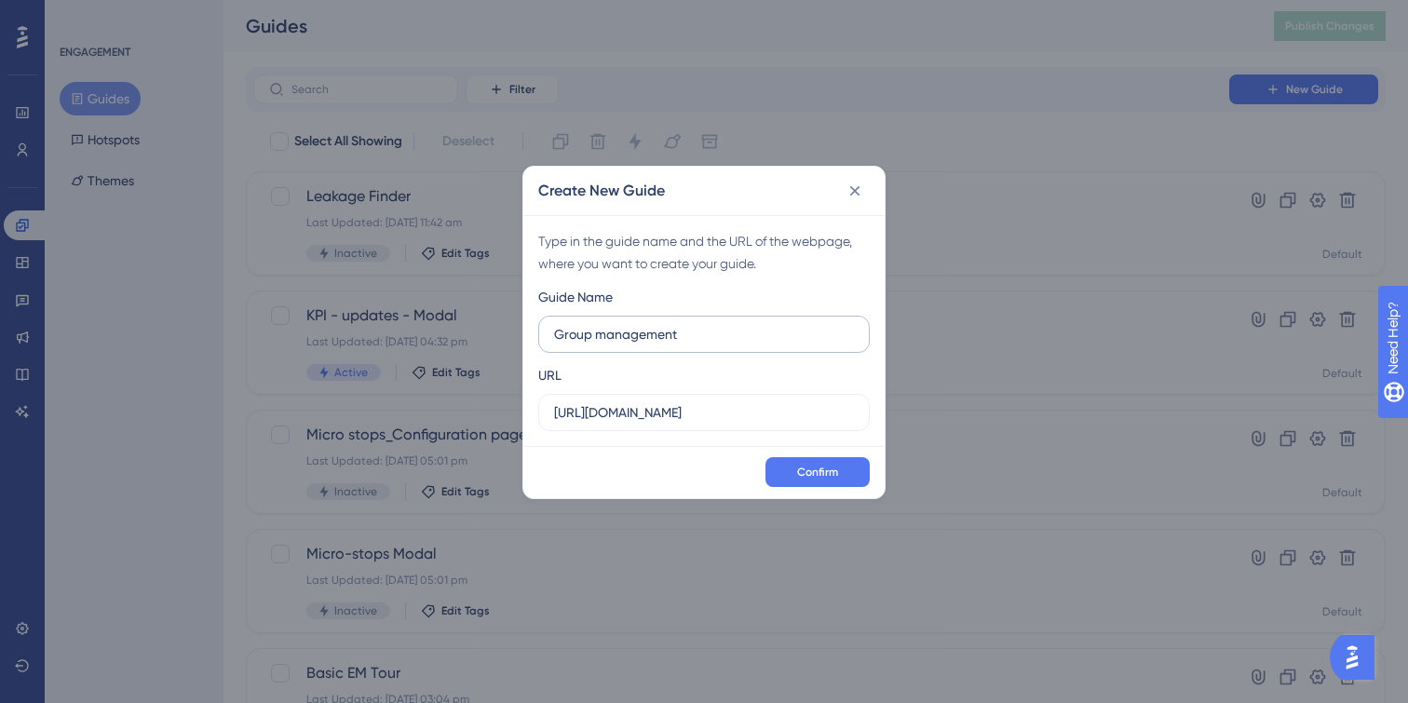
click at [554, 328] on input "Group management" at bounding box center [704, 334] width 300 height 20
type input "Hotspot Group management"
click at [731, 412] on input "[URL][DOMAIN_NAME]" at bounding box center [704, 412] width 300 height 20
paste input "/electricity/analysis/power"
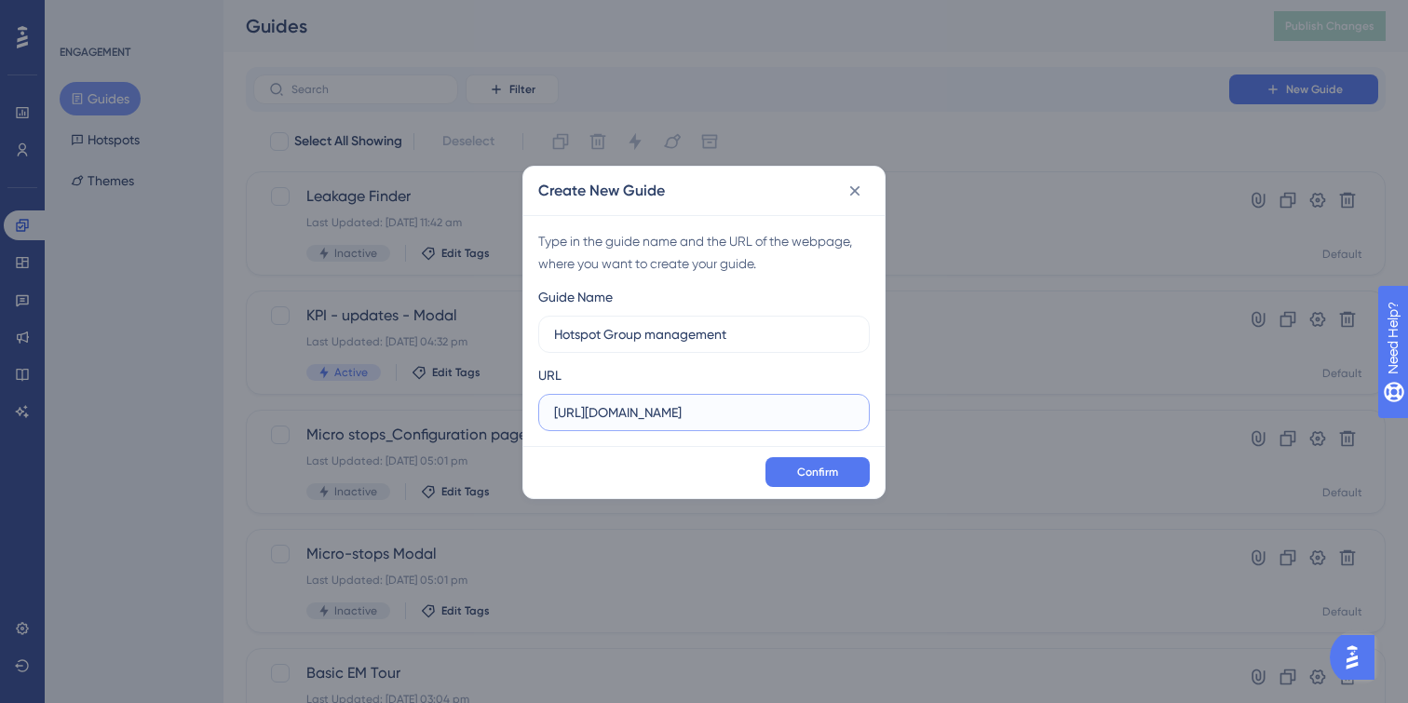
type input "[URL][DOMAIN_NAME]"
click at [798, 454] on div "Confirm" at bounding box center [703, 472] width 361 height 52
click at [798, 472] on span "Confirm" at bounding box center [817, 472] width 41 height 15
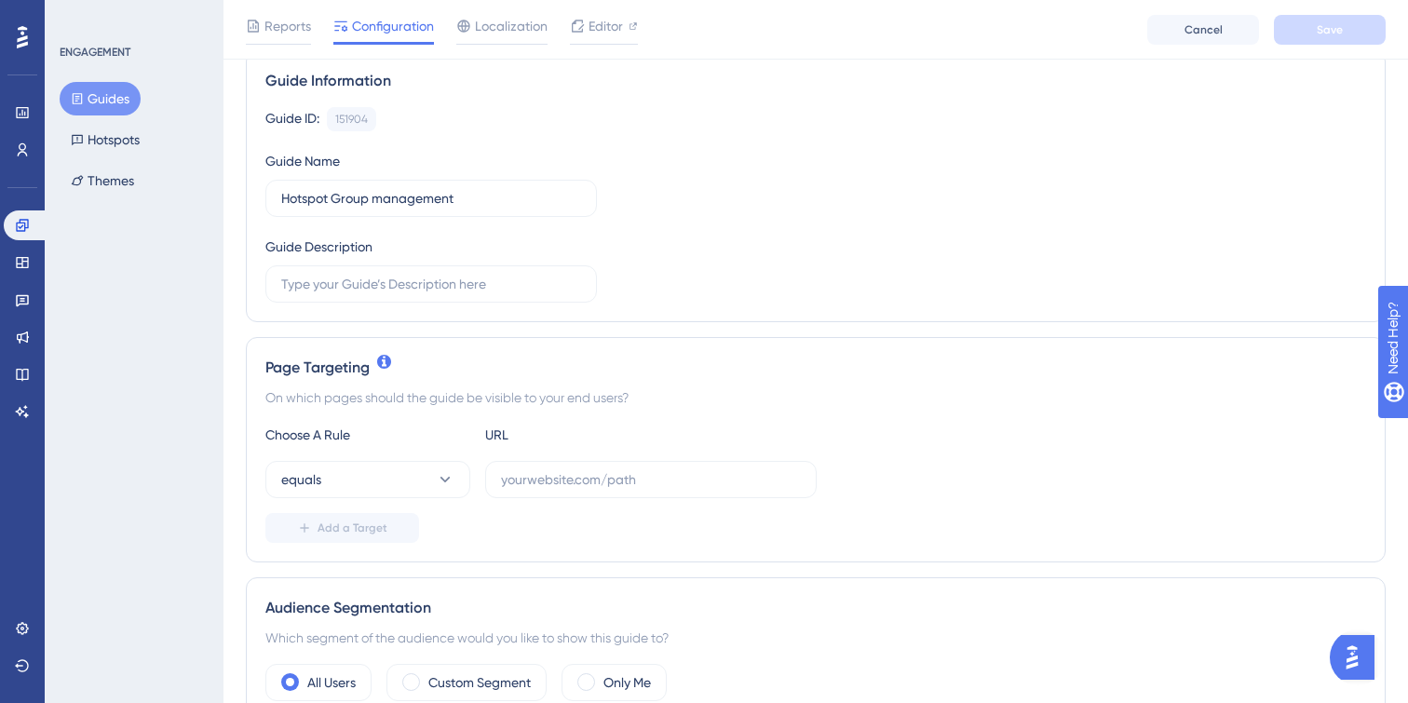
scroll to position [164, 0]
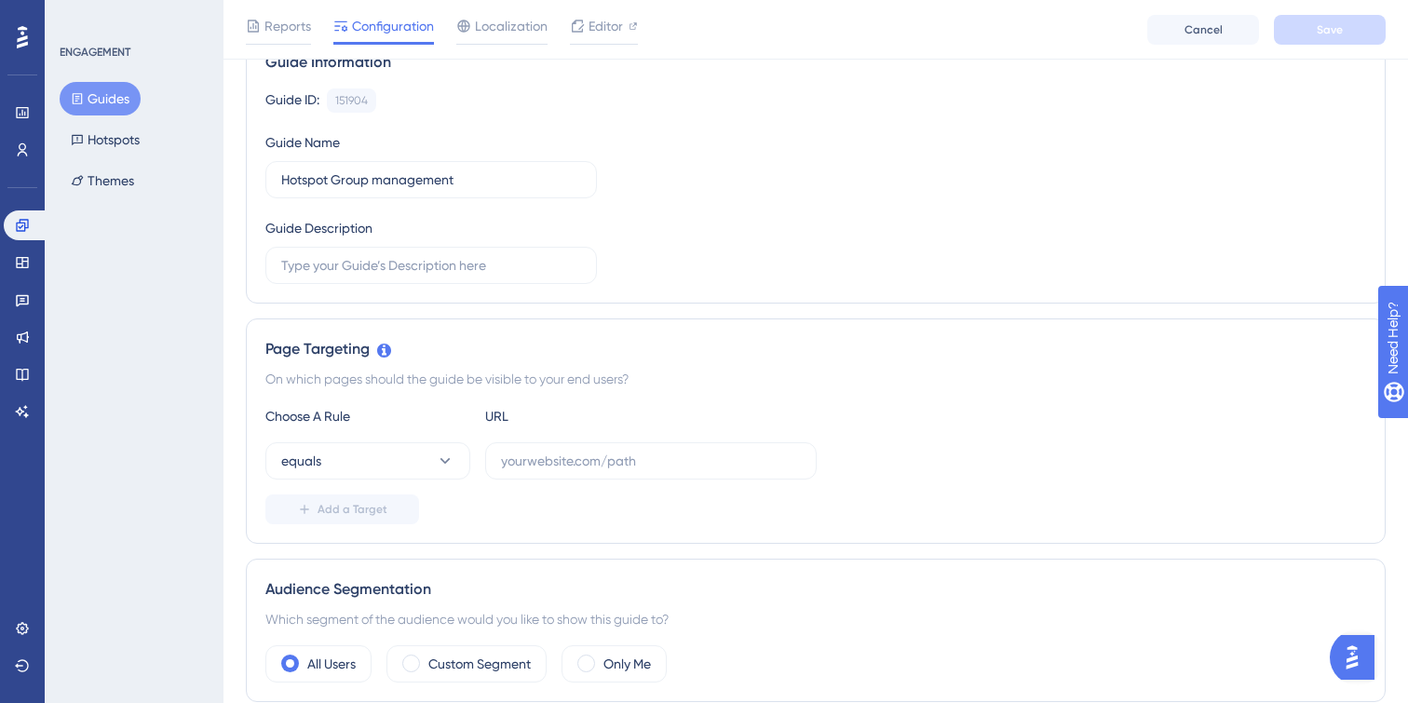
click at [872, 392] on div "Page Targeting On which pages should the guide be visible to your end users? Ch…" at bounding box center [816, 430] width 1140 height 225
click at [624, 468] on input "text" at bounding box center [651, 461] width 300 height 20
paste input "[URL][DOMAIN_NAME]"
type input "[URL][DOMAIN_NAME]"
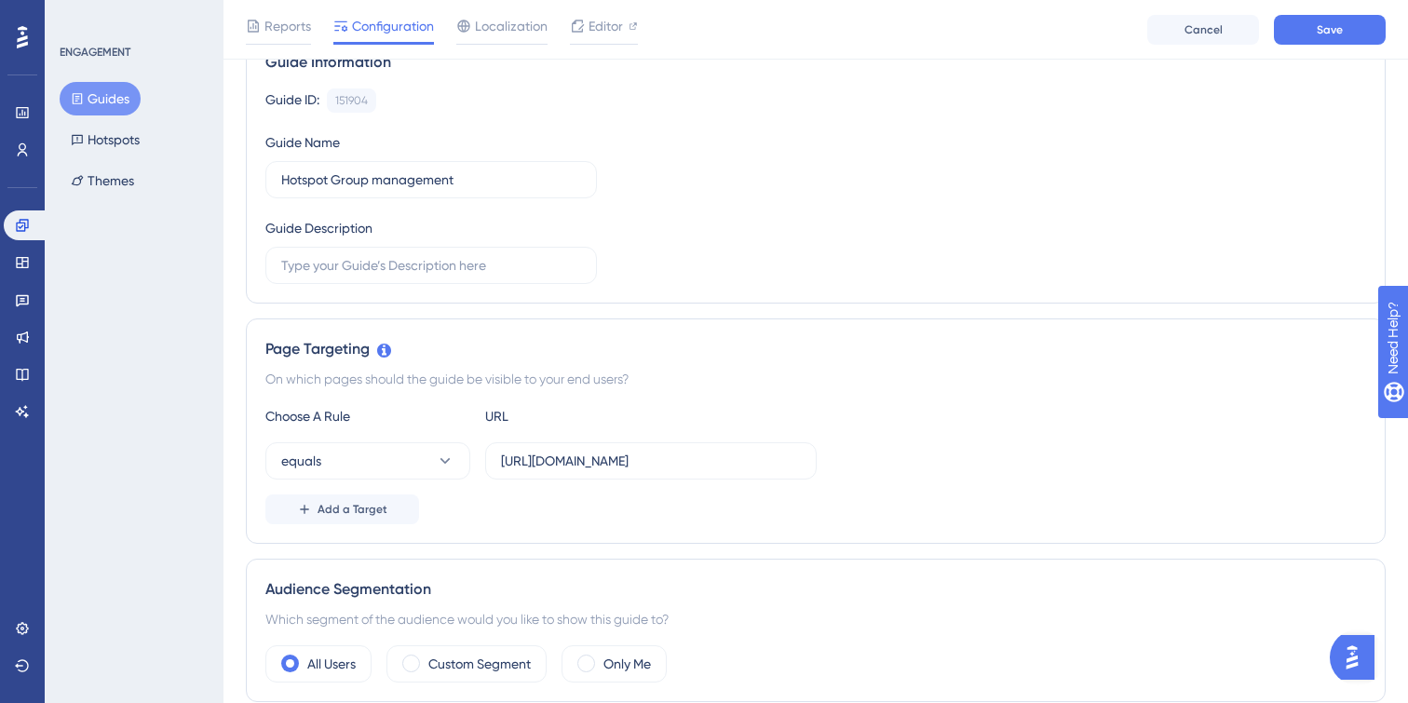
click at [952, 456] on div "equals [URL][DOMAIN_NAME]" at bounding box center [815, 460] width 1101 height 37
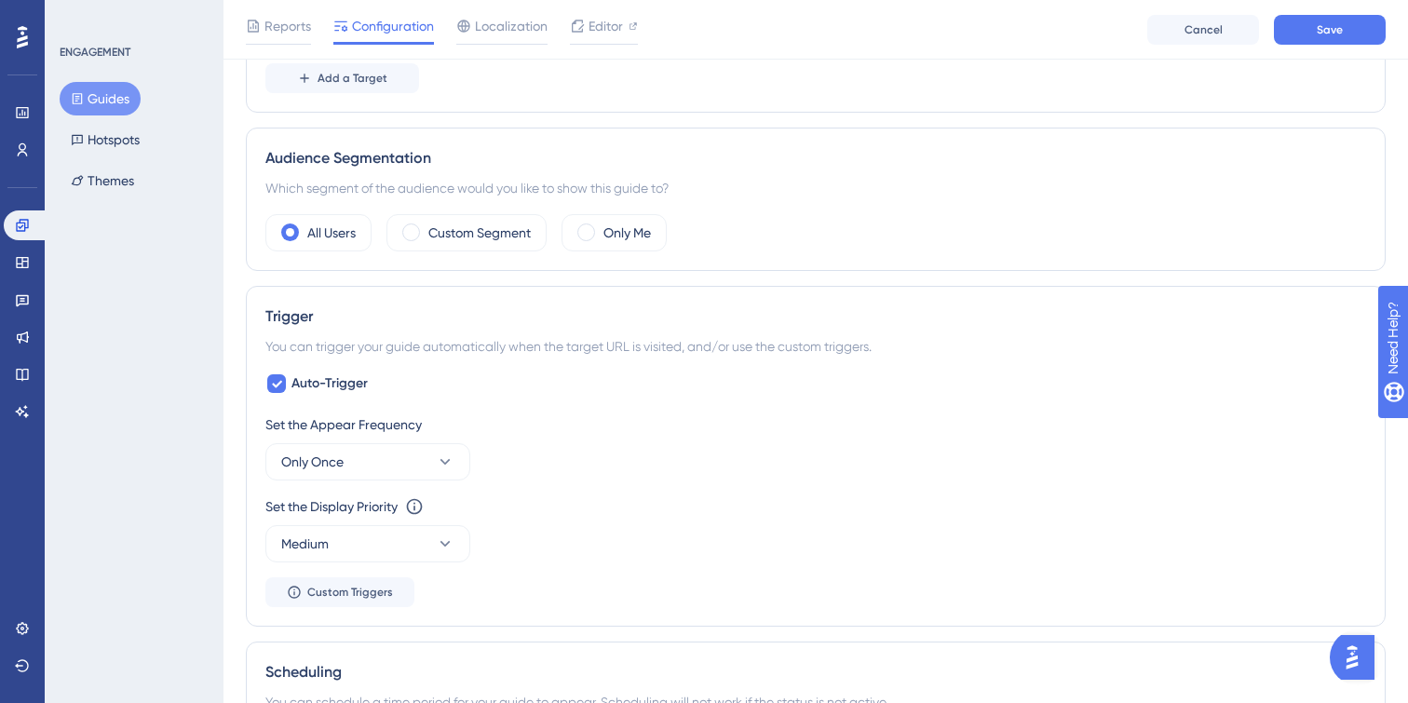
scroll to position [603, 0]
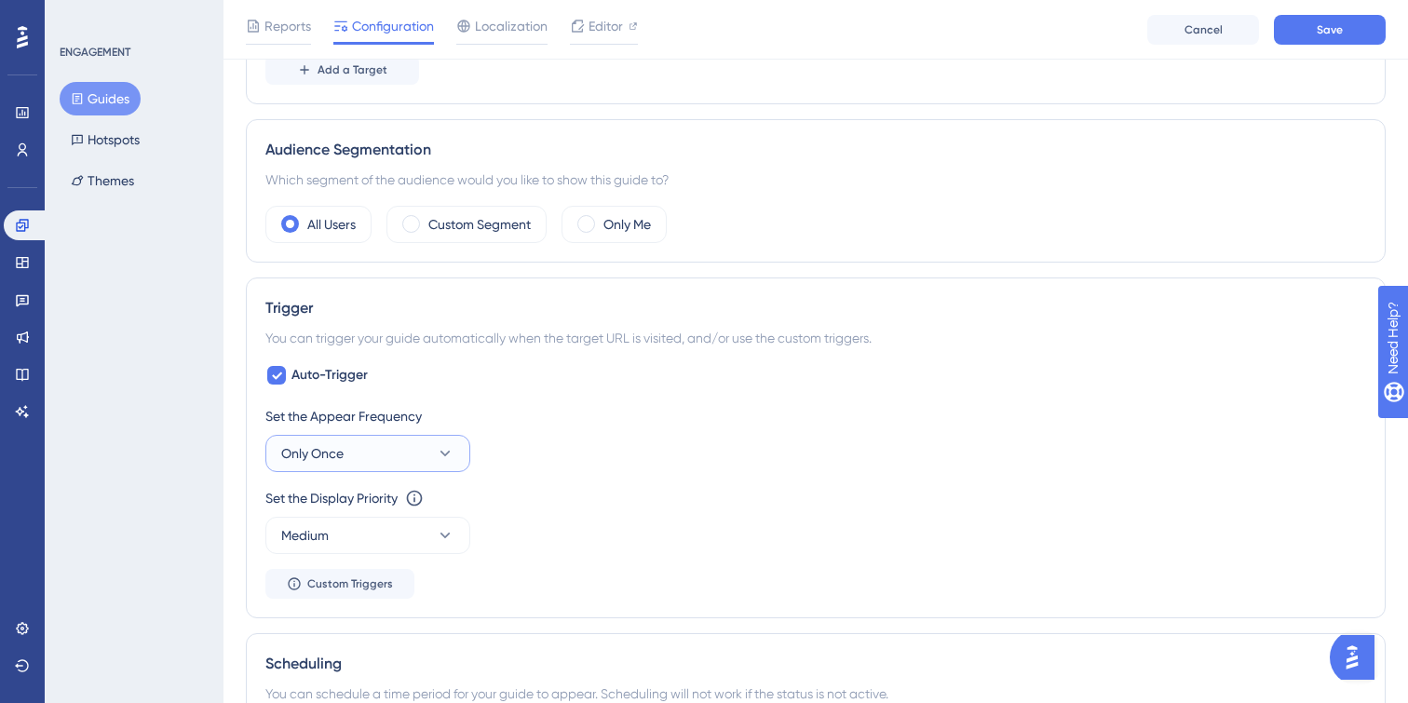
click at [439, 449] on icon at bounding box center [445, 453] width 19 height 19
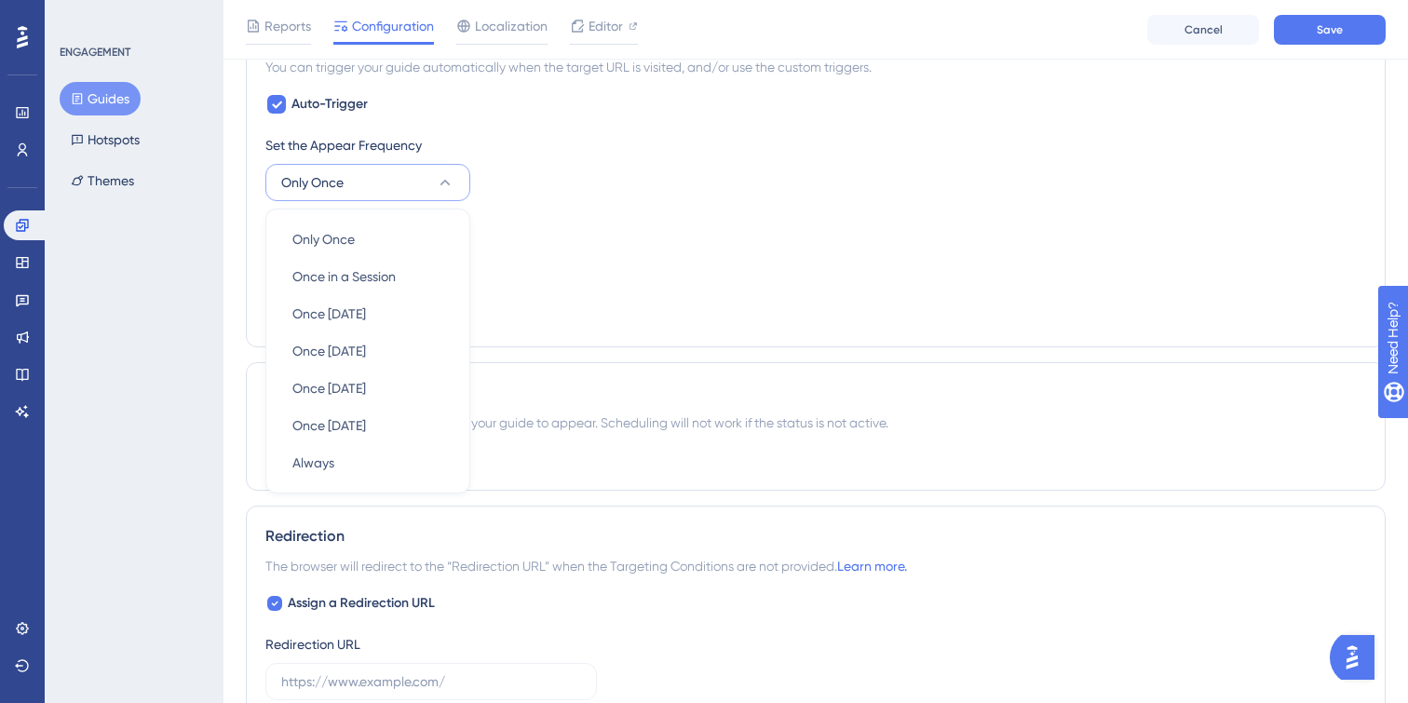
click at [587, 277] on div "Set the Display Priority This option will set the display priority between auto…" at bounding box center [815, 249] width 1101 height 67
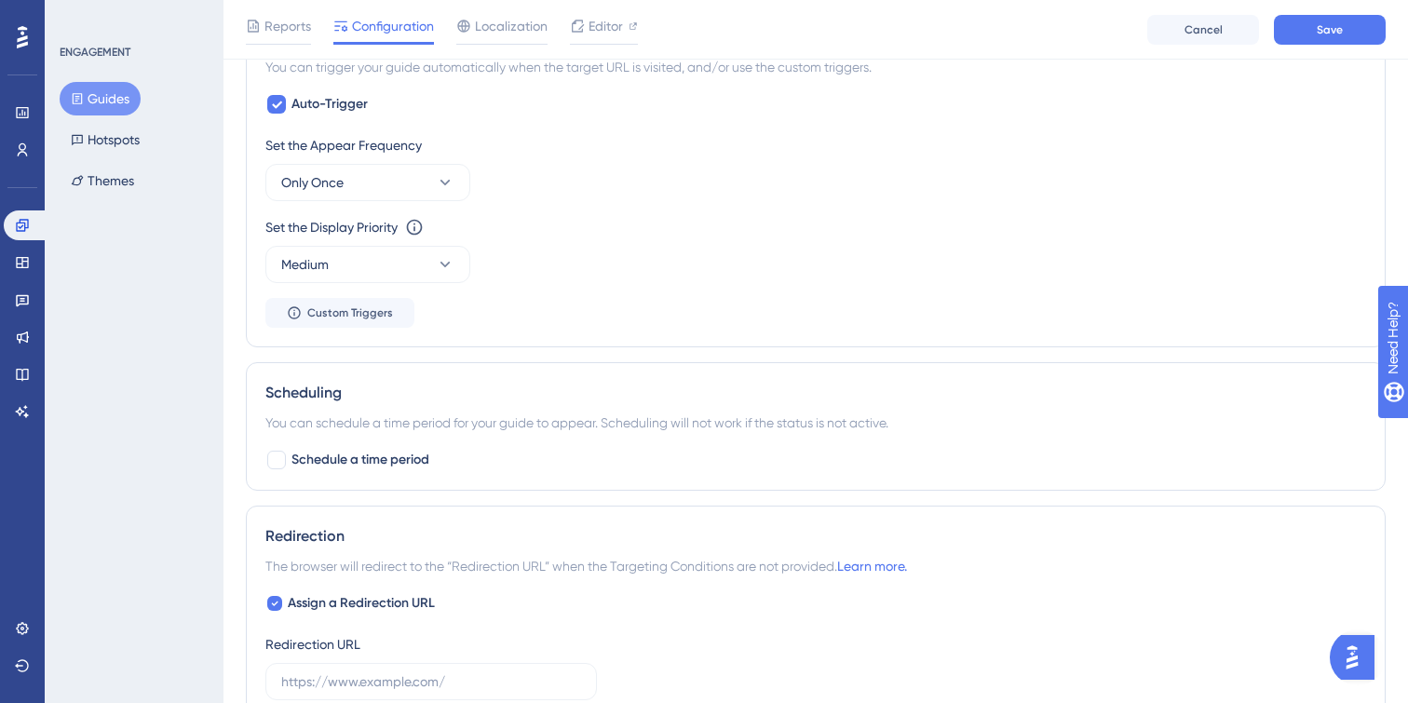
scroll to position [845, 0]
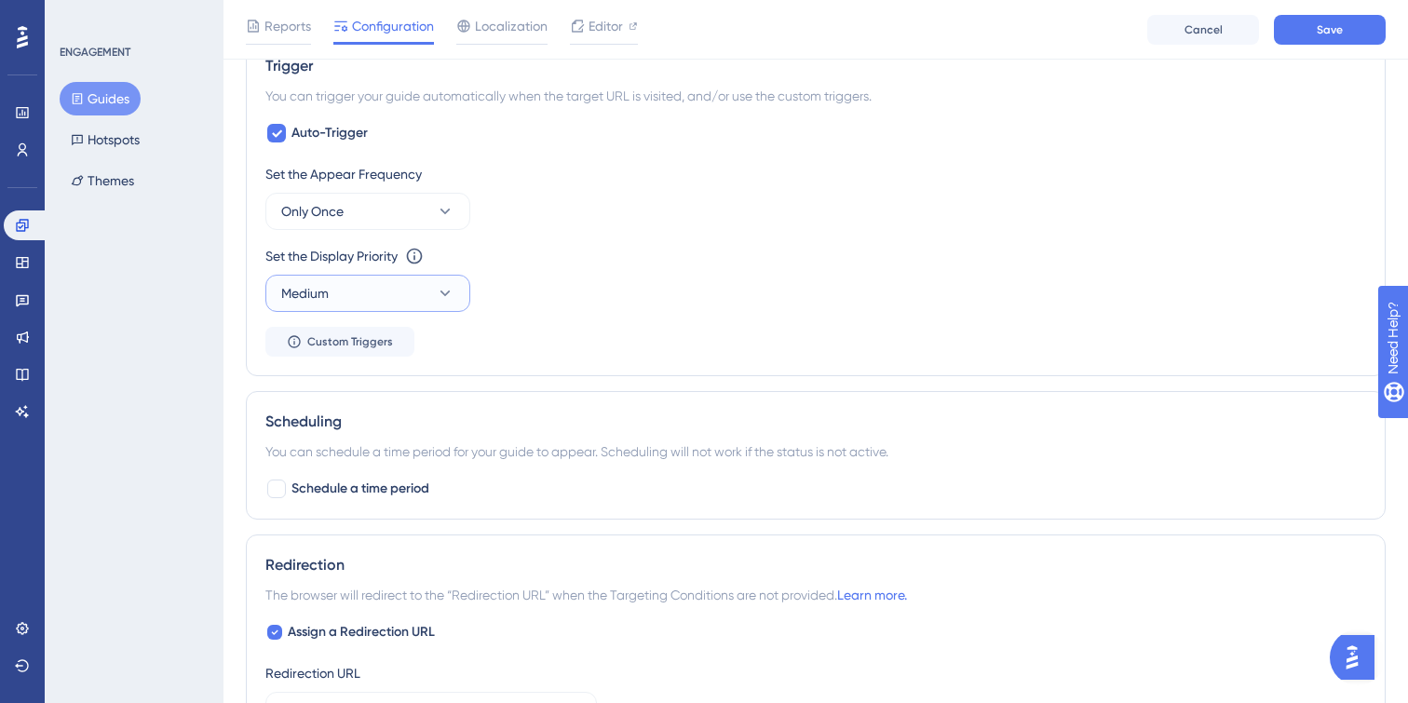
click at [451, 291] on icon at bounding box center [445, 293] width 19 height 19
click at [372, 437] on div "High High" at bounding box center [367, 424] width 151 height 37
click at [621, 277] on div "Set the Display Priority This option will set the display priority between auto…" at bounding box center [815, 278] width 1101 height 67
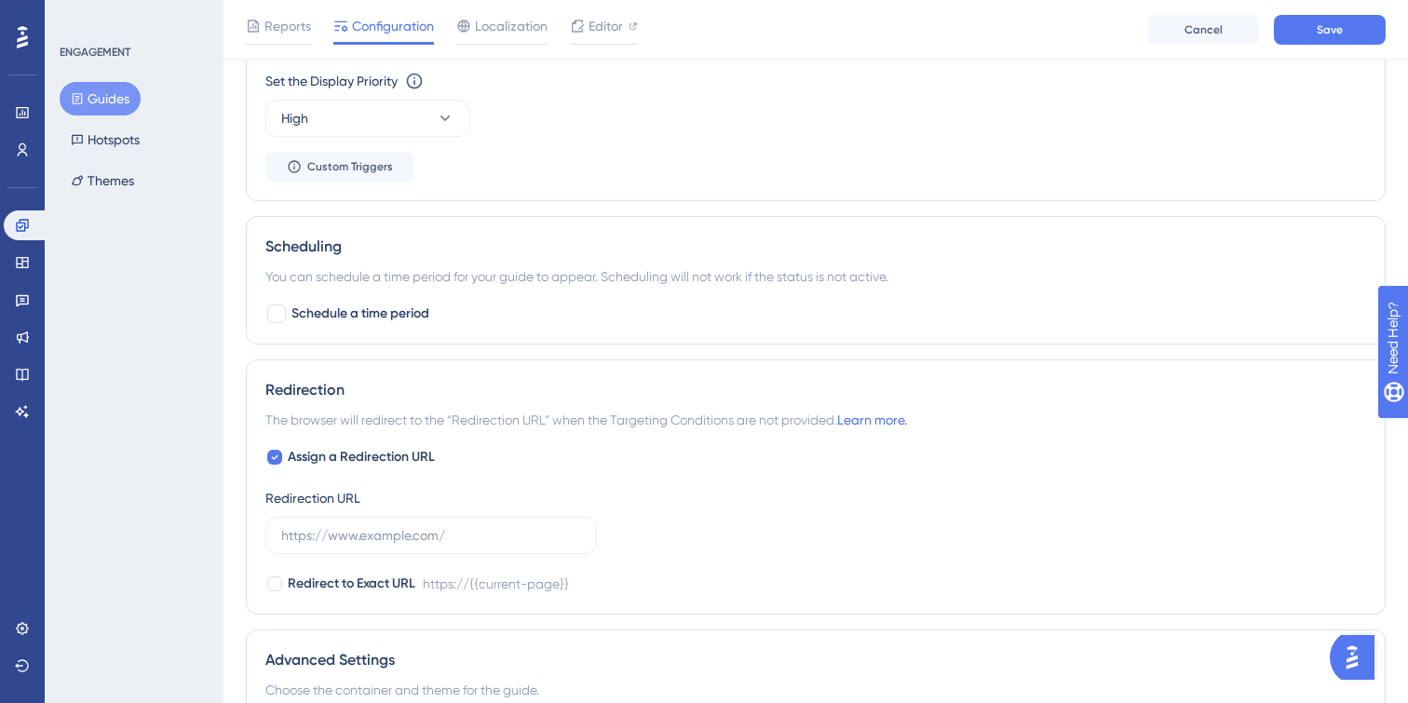
scroll to position [1025, 0]
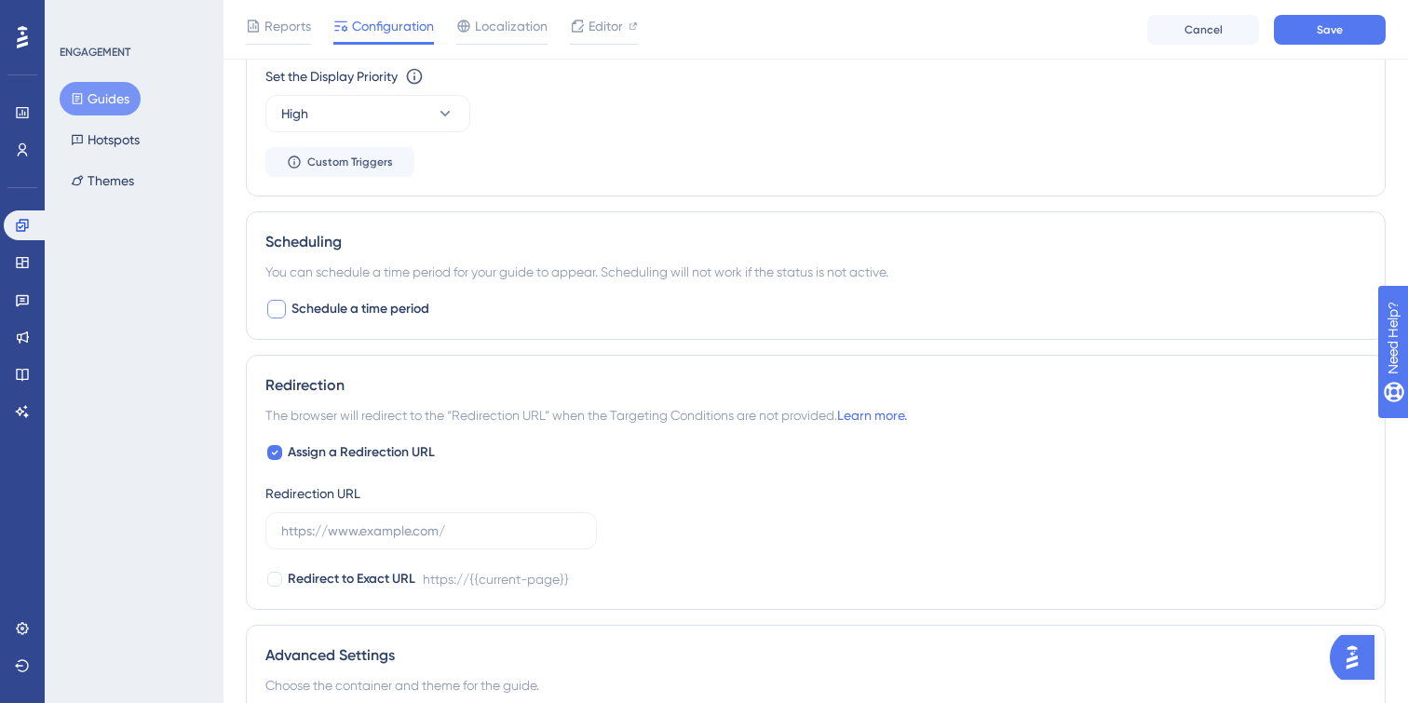
click at [279, 314] on div at bounding box center [276, 309] width 19 height 19
checkbox input "true"
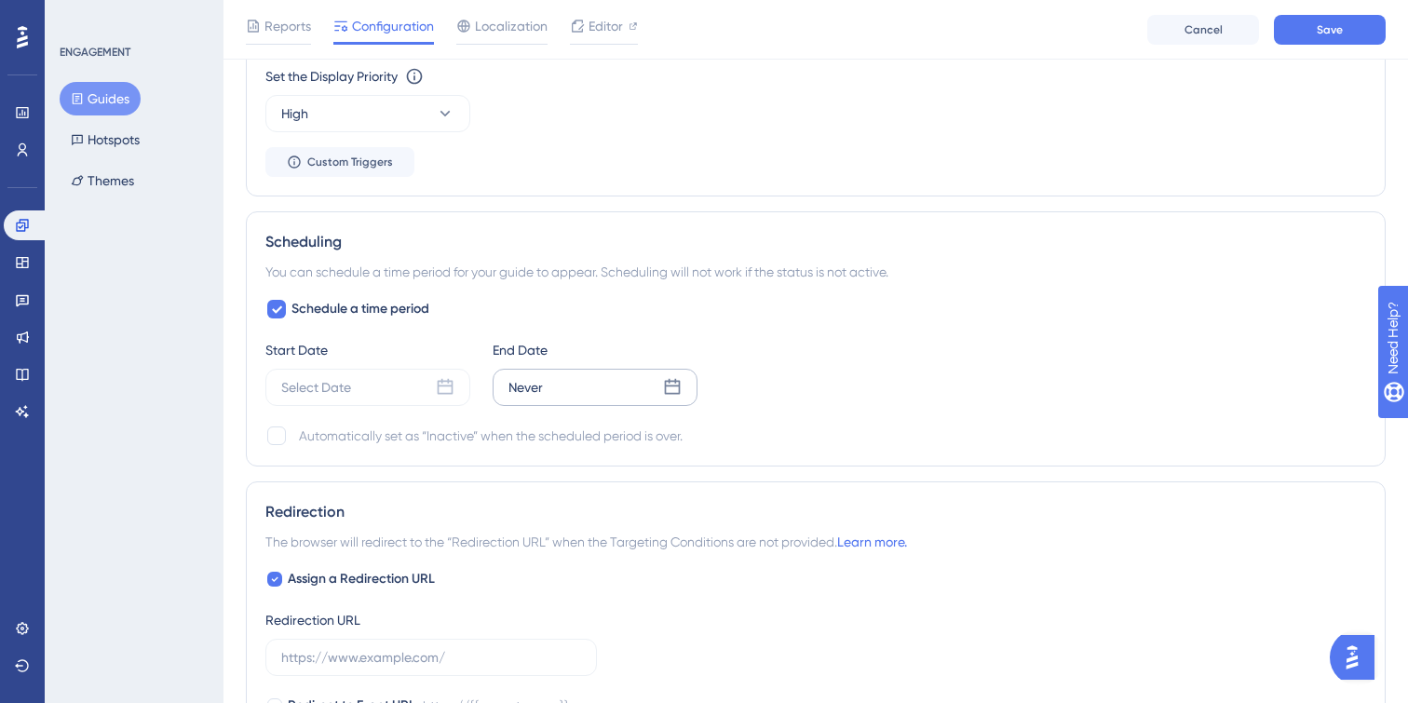
click at [565, 383] on div "Never" at bounding box center [595, 387] width 205 height 37
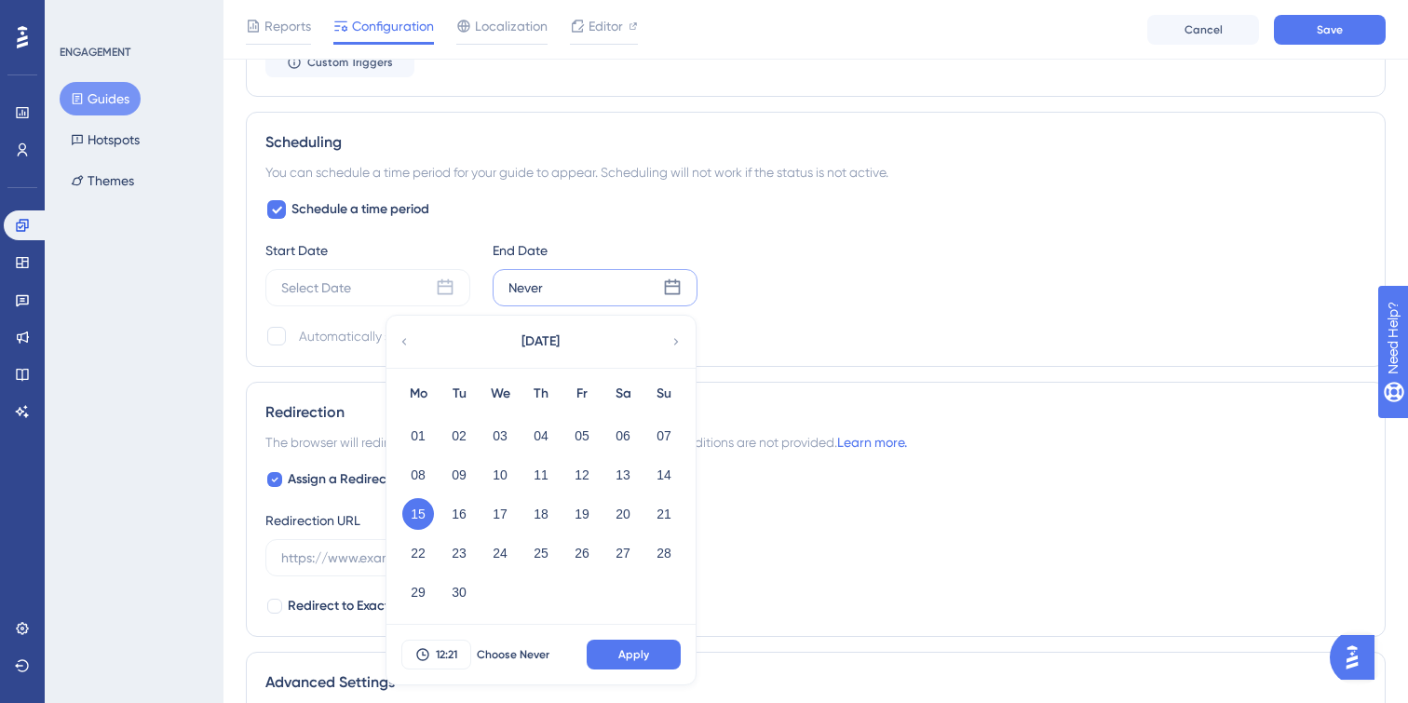
scroll to position [1126, 0]
click at [685, 338] on div "[DATE]" at bounding box center [539, 341] width 307 height 52
click at [679, 338] on icon at bounding box center [675, 340] width 13 height 17
click at [502, 510] on button "15" at bounding box center [500, 513] width 32 height 32
click at [606, 655] on button "Apply" at bounding box center [634, 654] width 94 height 30
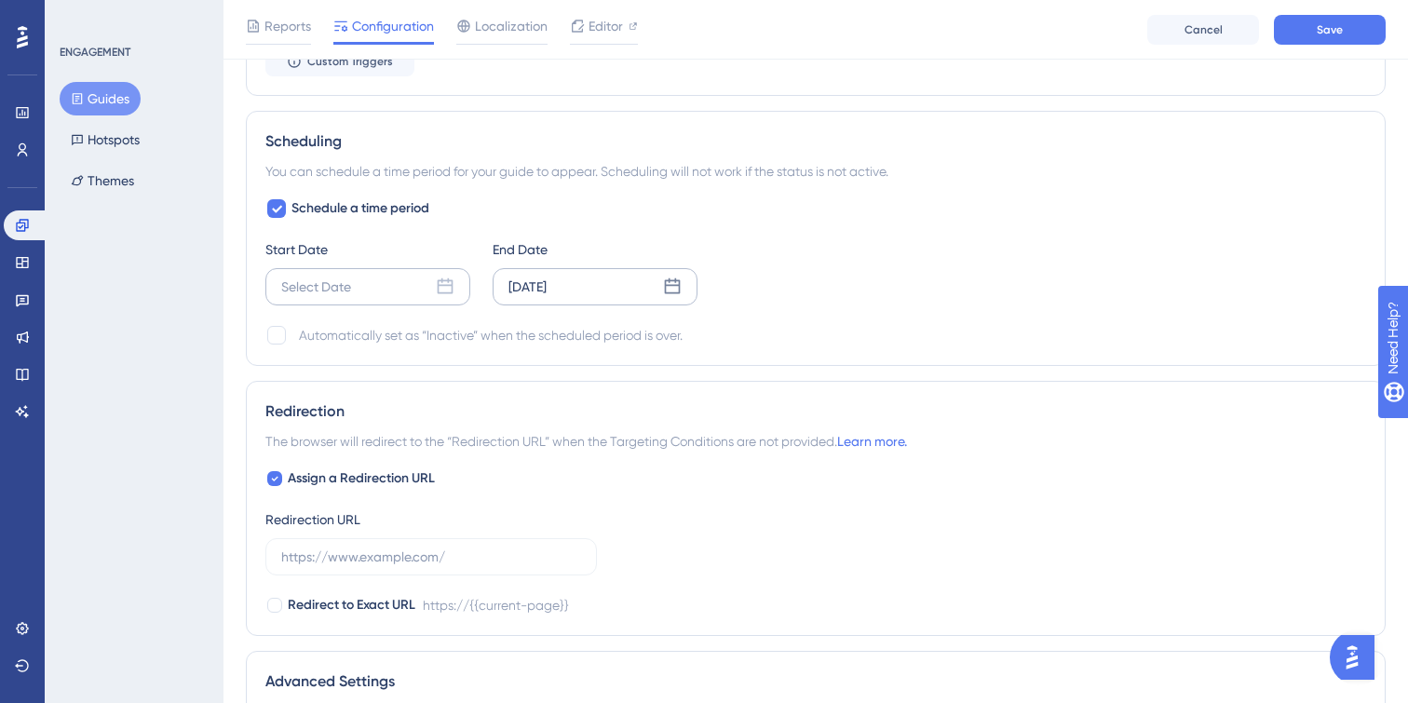
click at [291, 293] on div "Select Date" at bounding box center [316, 287] width 70 height 22
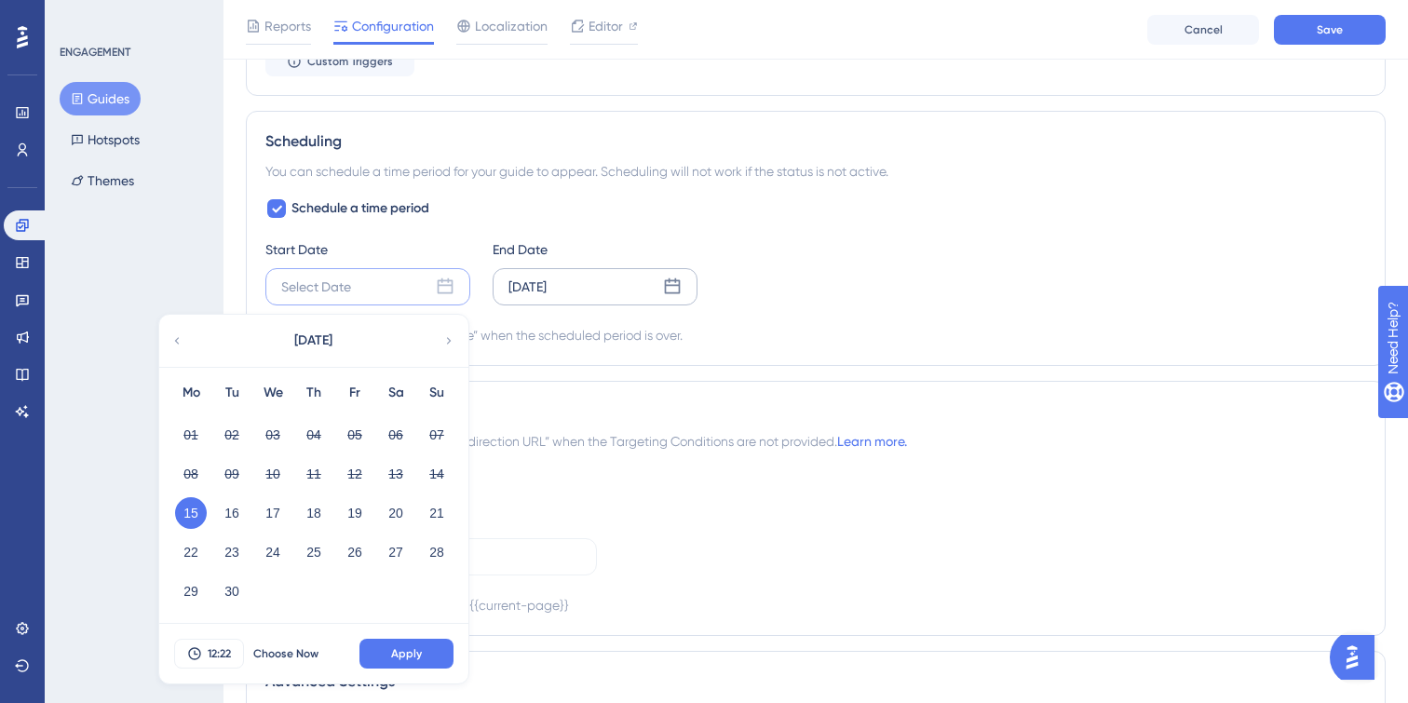
click at [196, 515] on button "15" at bounding box center [191, 513] width 32 height 32
click at [420, 654] on span "Apply" at bounding box center [406, 653] width 31 height 15
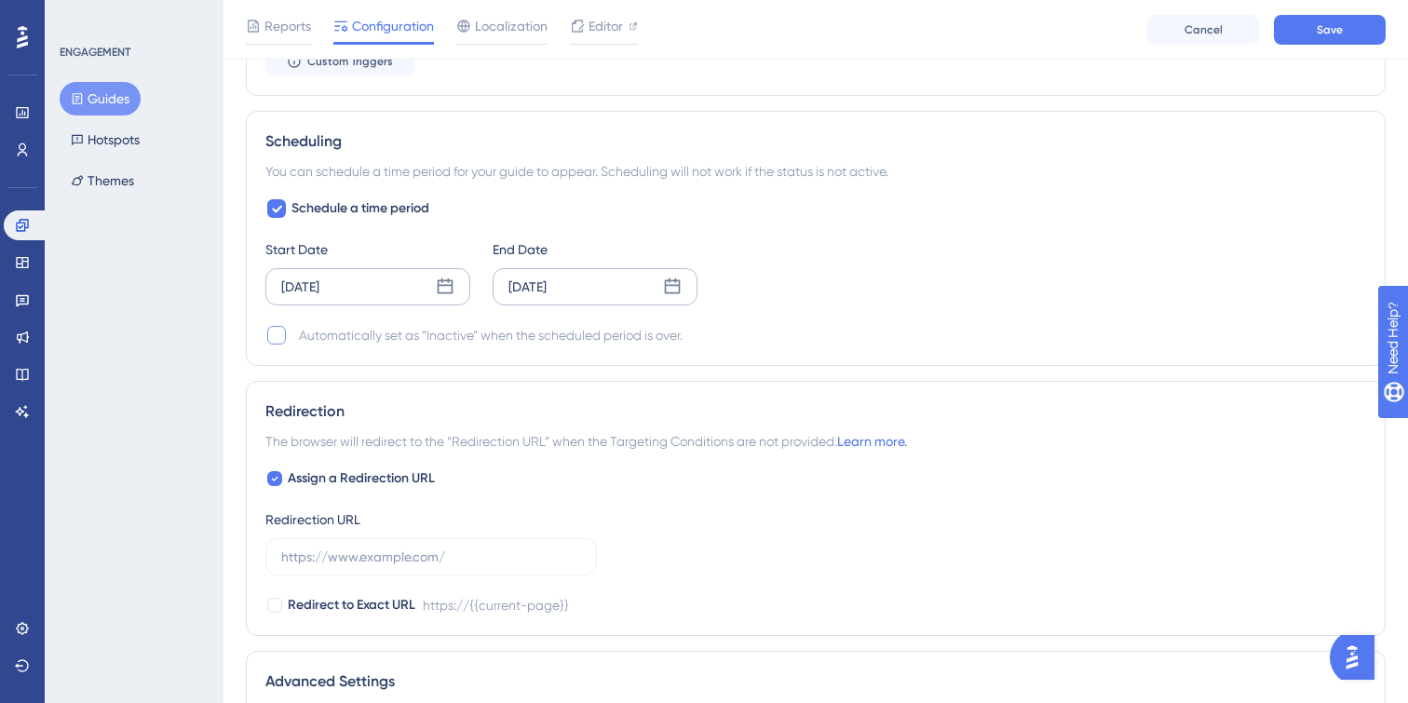
click at [280, 336] on div at bounding box center [276, 335] width 19 height 19
checkbox input "true"
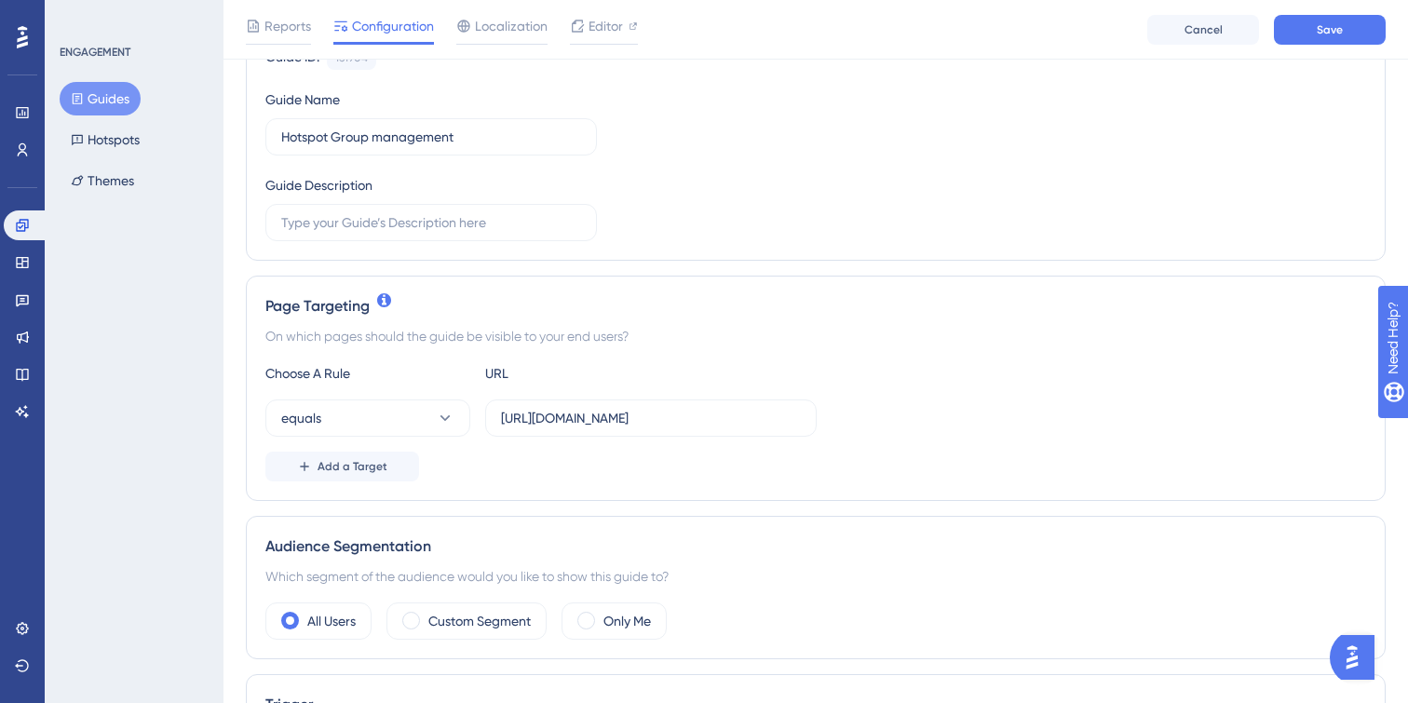
scroll to position [0, 0]
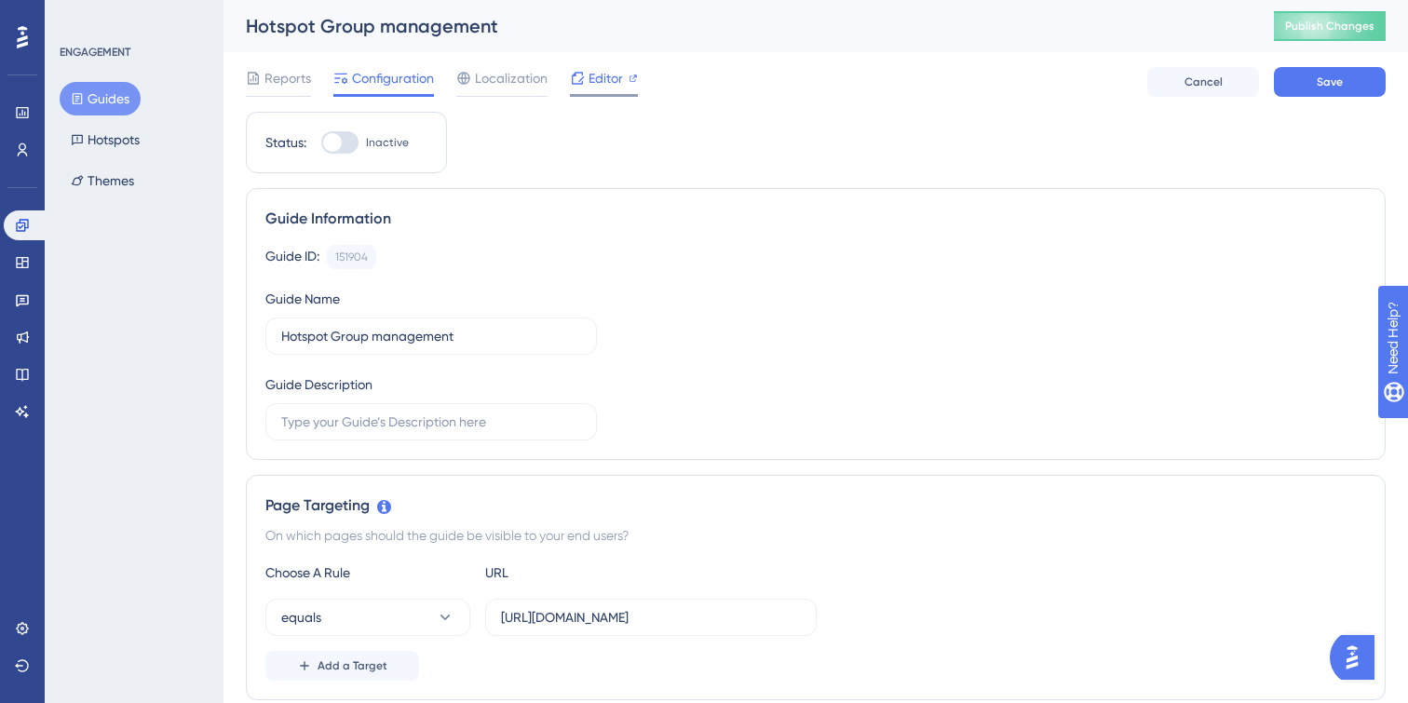
click at [609, 75] on span "Editor" at bounding box center [605, 78] width 34 height 22
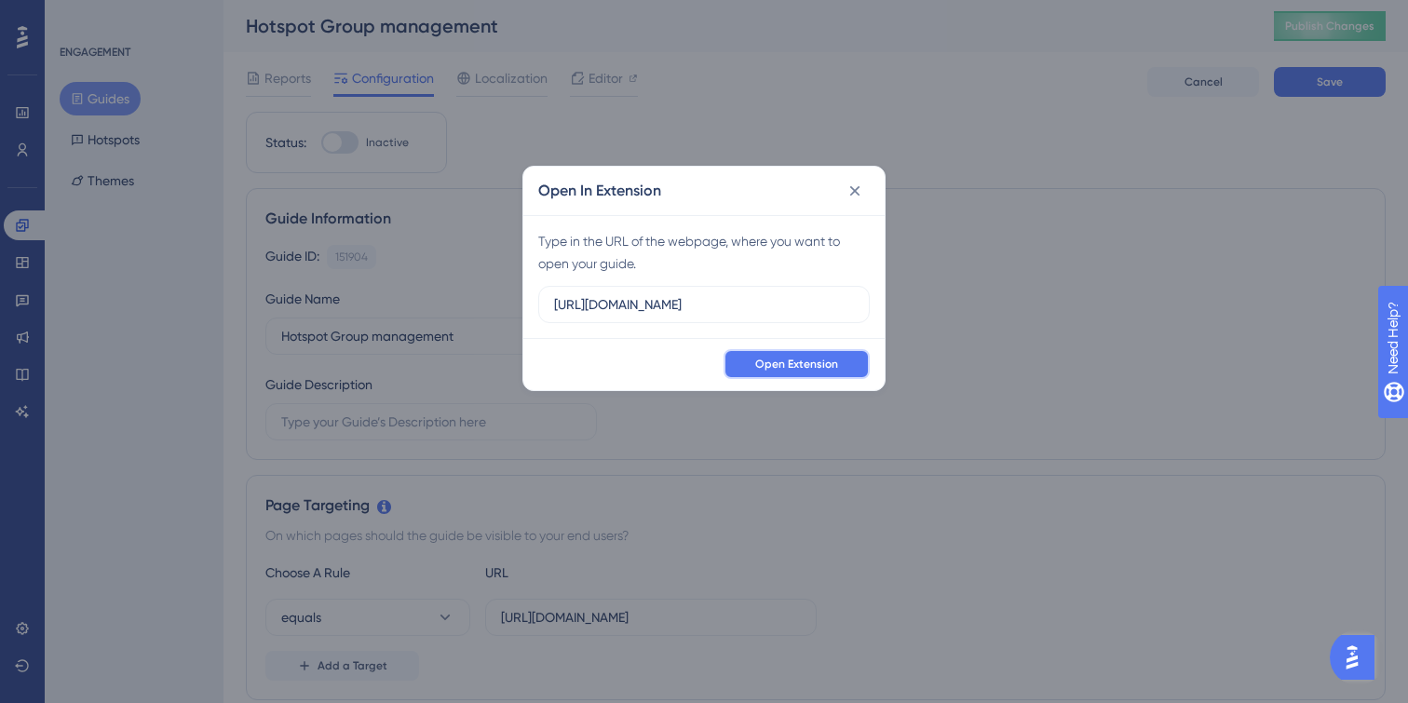
click at [797, 360] on span "Open Extension" at bounding box center [796, 364] width 83 height 15
click at [846, 188] on icon at bounding box center [854, 191] width 19 height 19
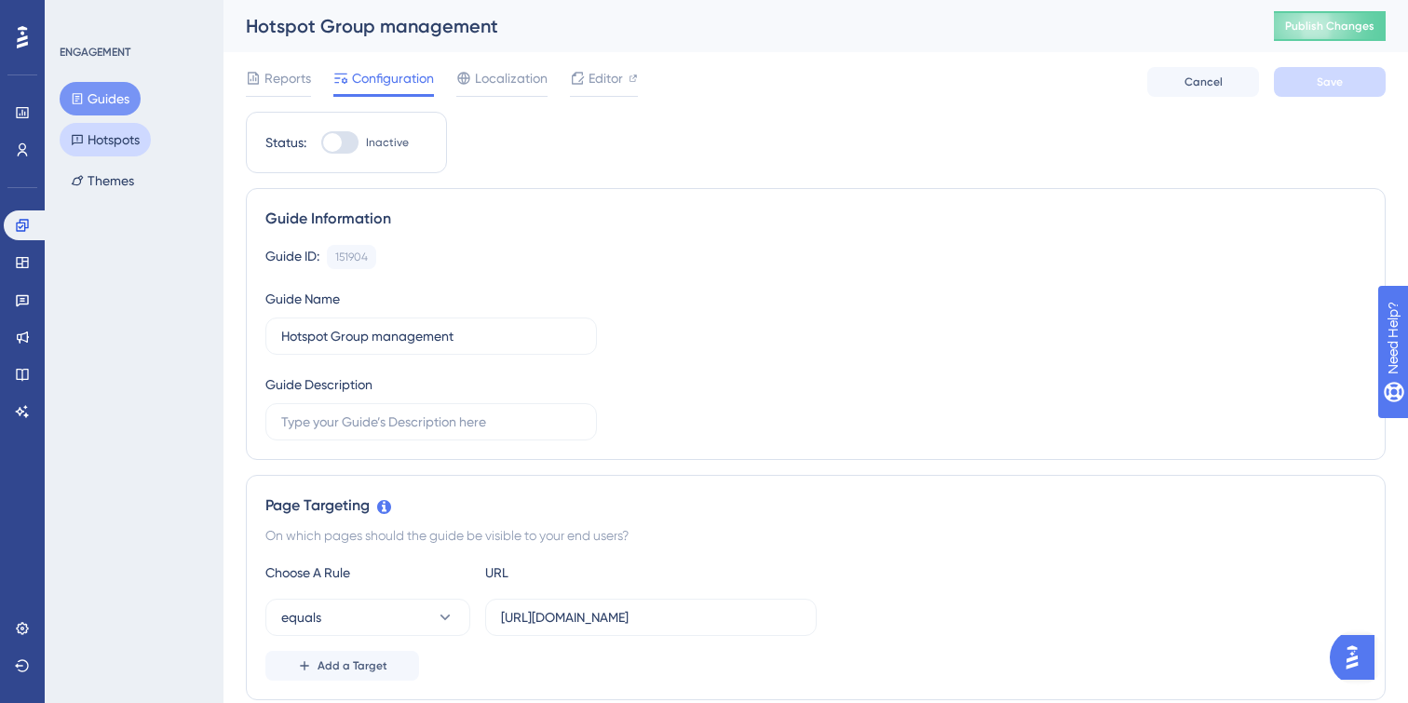
click at [114, 143] on button "Hotspots" at bounding box center [105, 140] width 91 height 34
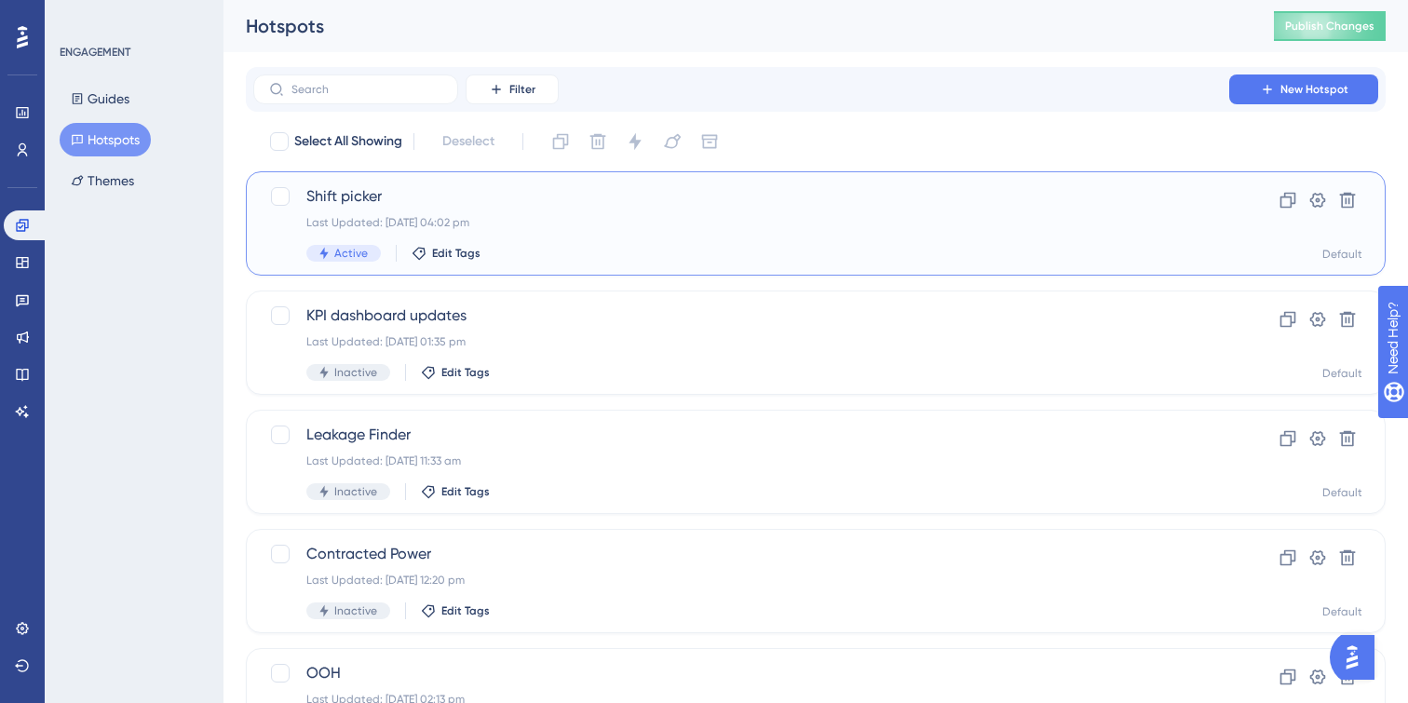
click at [599, 245] on div "Active Edit Tags" at bounding box center [741, 253] width 870 height 17
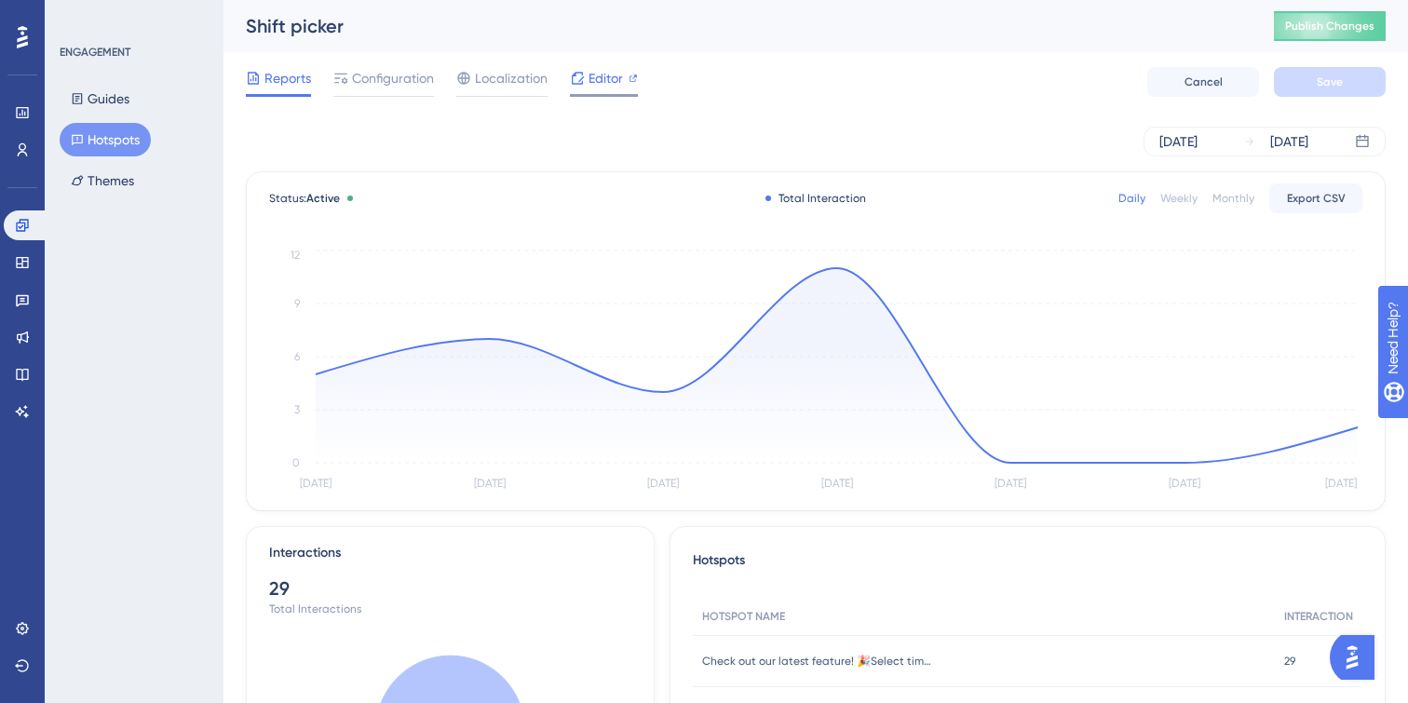
click at [601, 81] on span "Editor" at bounding box center [605, 78] width 34 height 22
click at [86, 146] on button "Hotspots" at bounding box center [105, 140] width 91 height 34
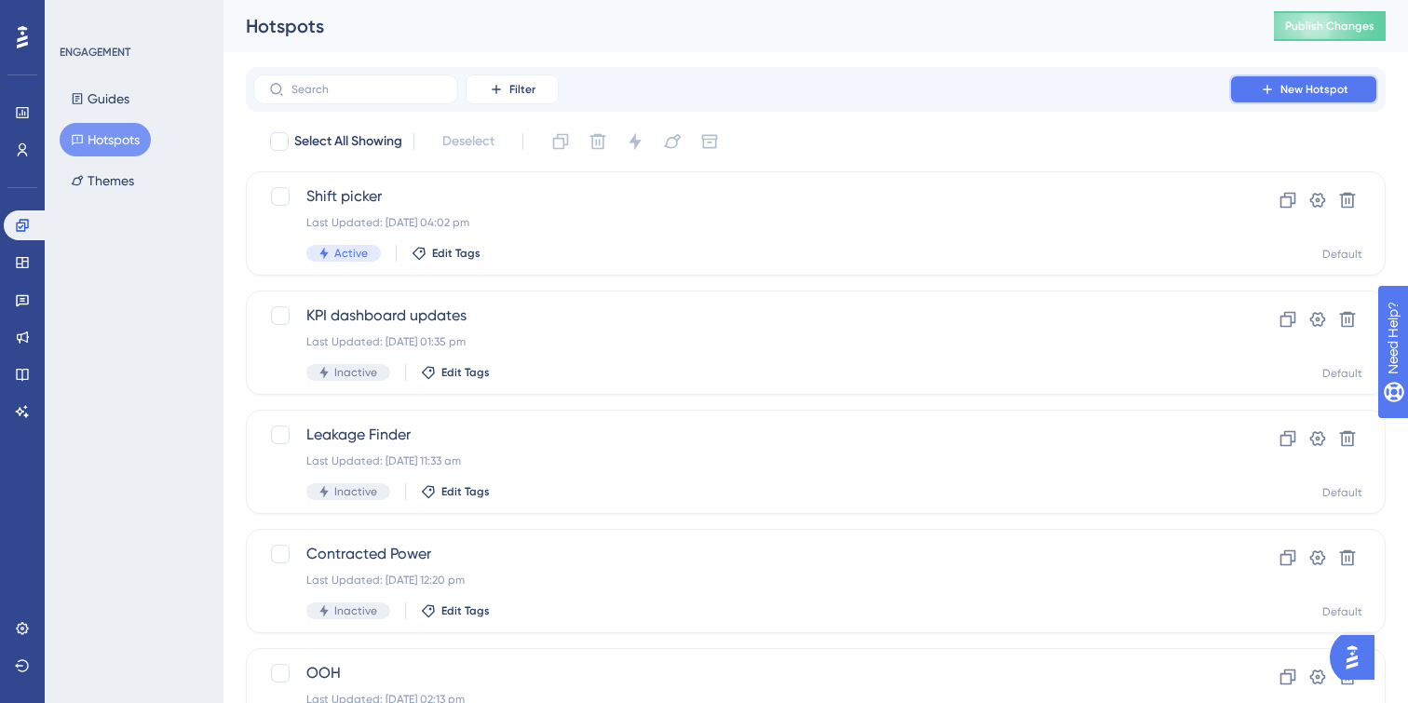
click at [1352, 84] on button "New Hotspot" at bounding box center [1303, 89] width 149 height 30
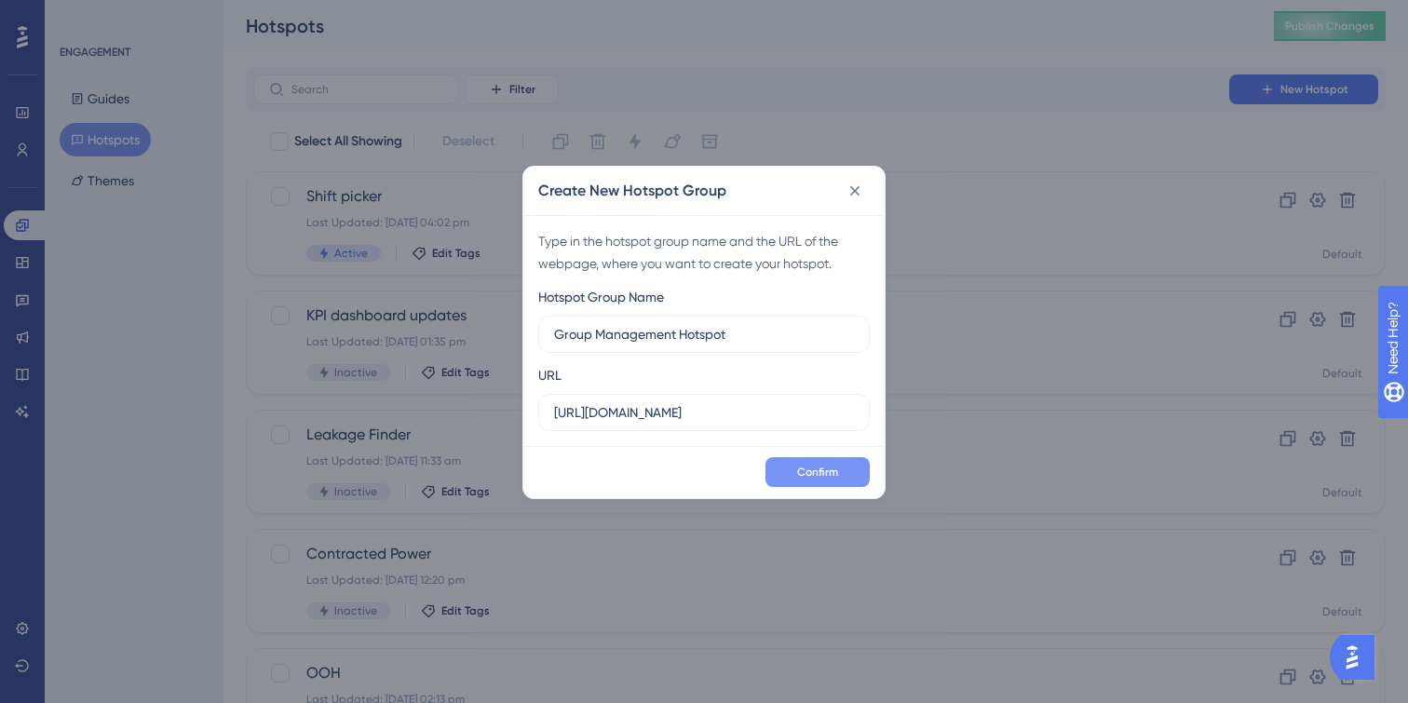
type input "Group Management Hotspot"
click at [817, 462] on button "Confirm" at bounding box center [817, 472] width 104 height 30
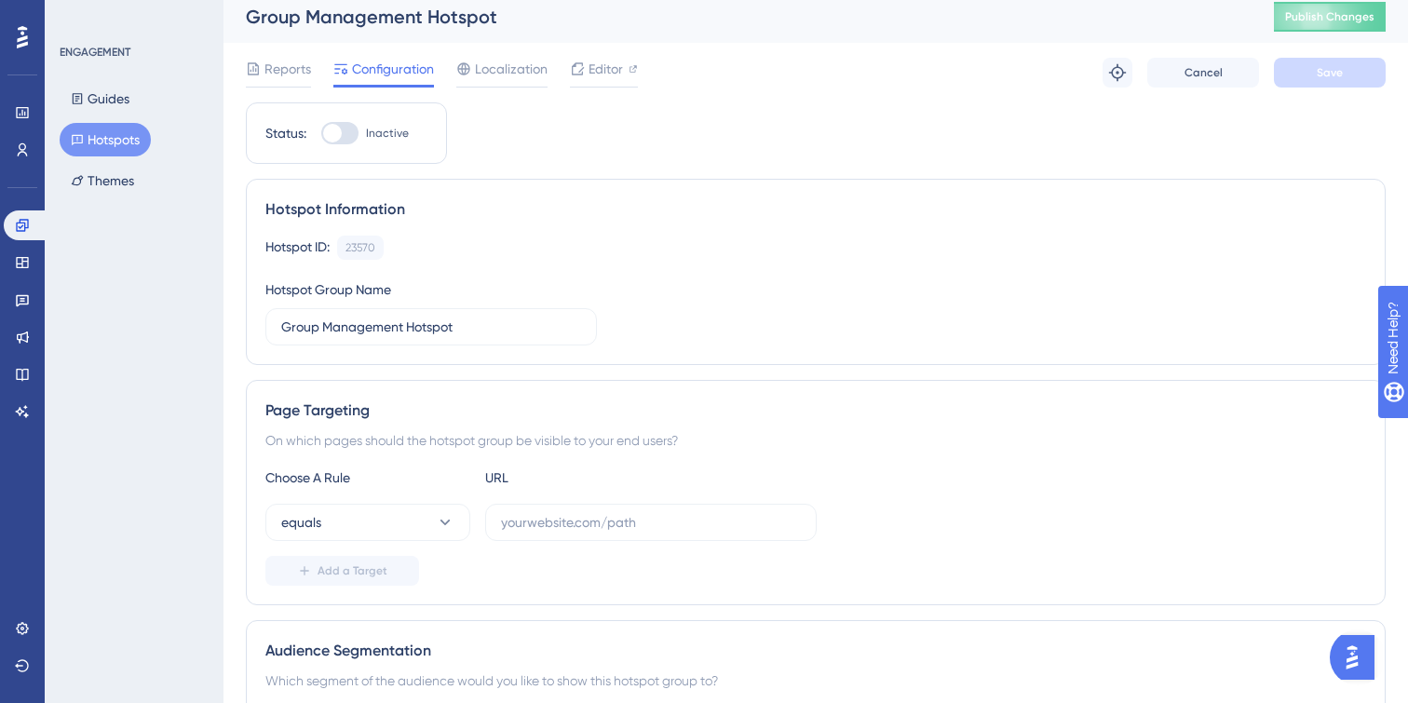
scroll to position [10, 0]
click at [723, 544] on div "Choose A Rule URL equals Add a Target" at bounding box center [815, 525] width 1101 height 119
click at [712, 520] on input "text" at bounding box center [651, 521] width 300 height 20
paste input "[URL][DOMAIN_NAME]"
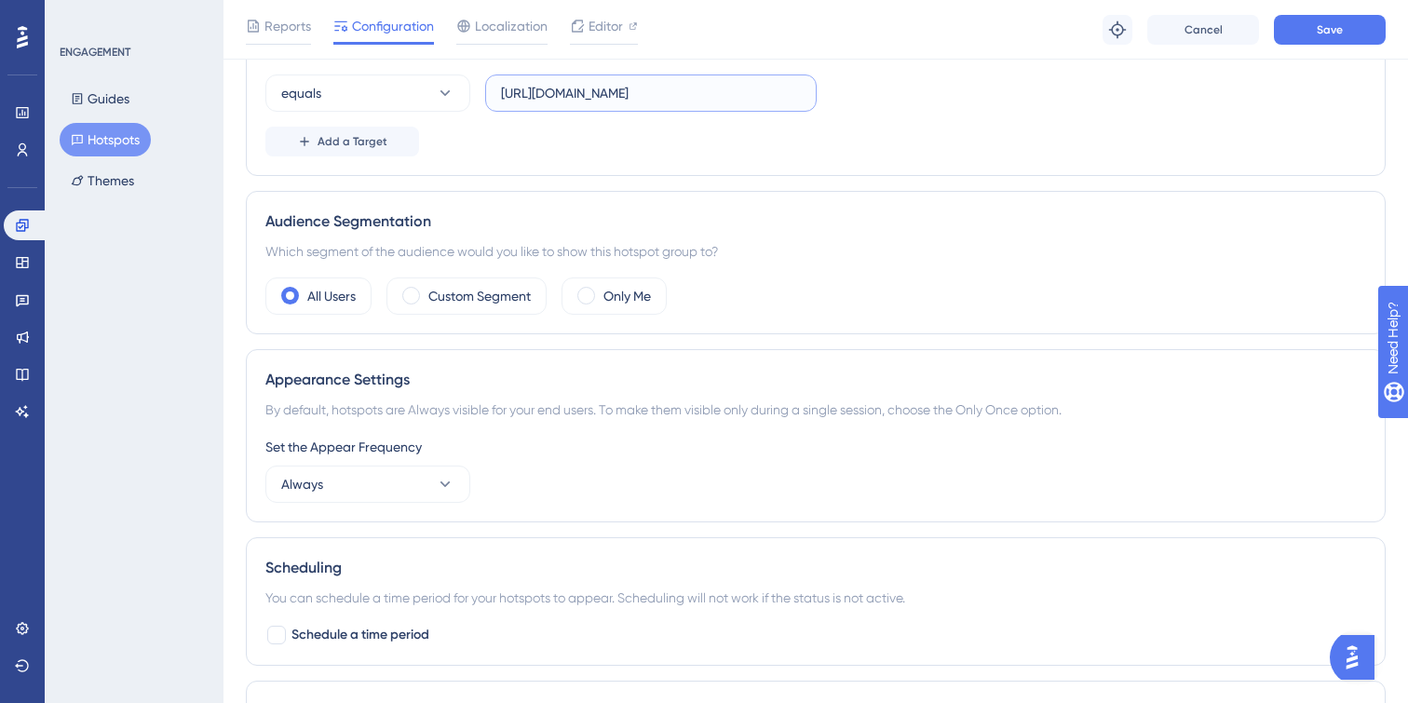
scroll to position [410, 0]
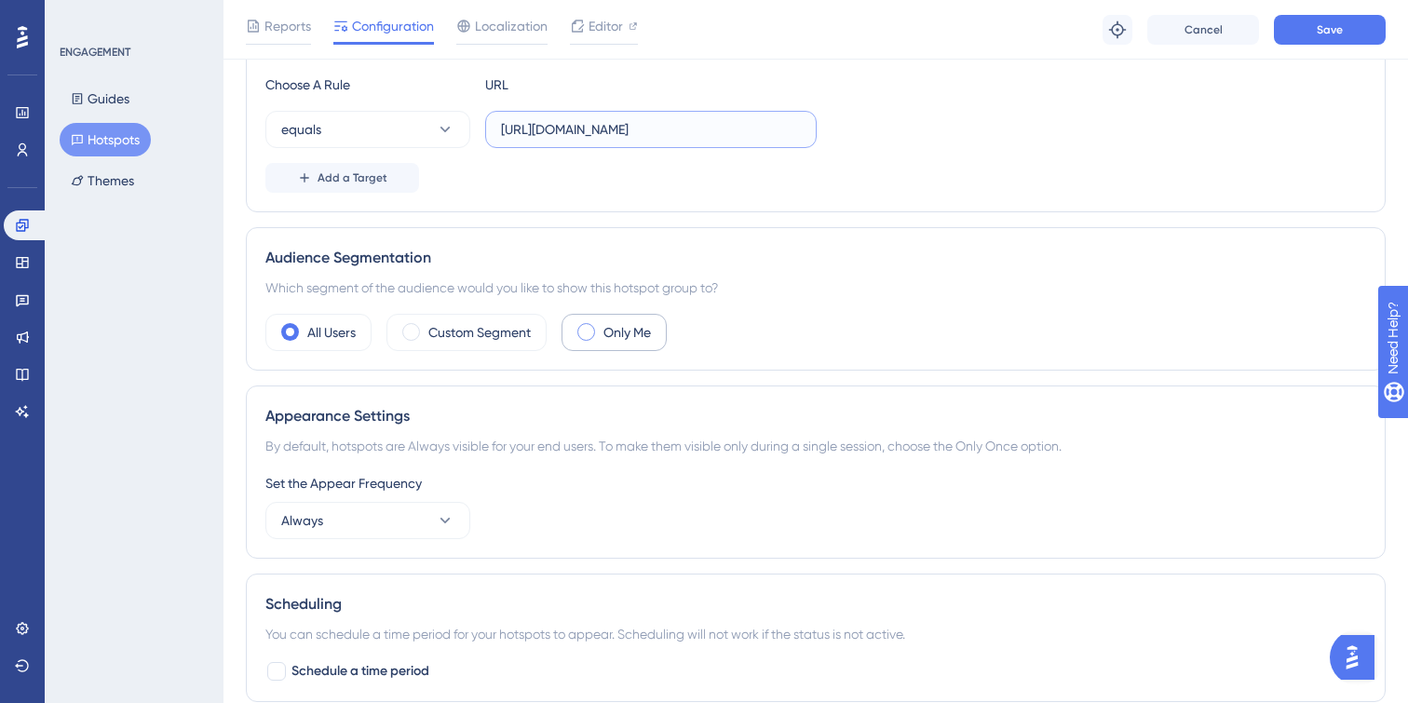
type input "[URL][DOMAIN_NAME]"
click at [604, 328] on label "Only Me" at bounding box center [626, 332] width 47 height 22
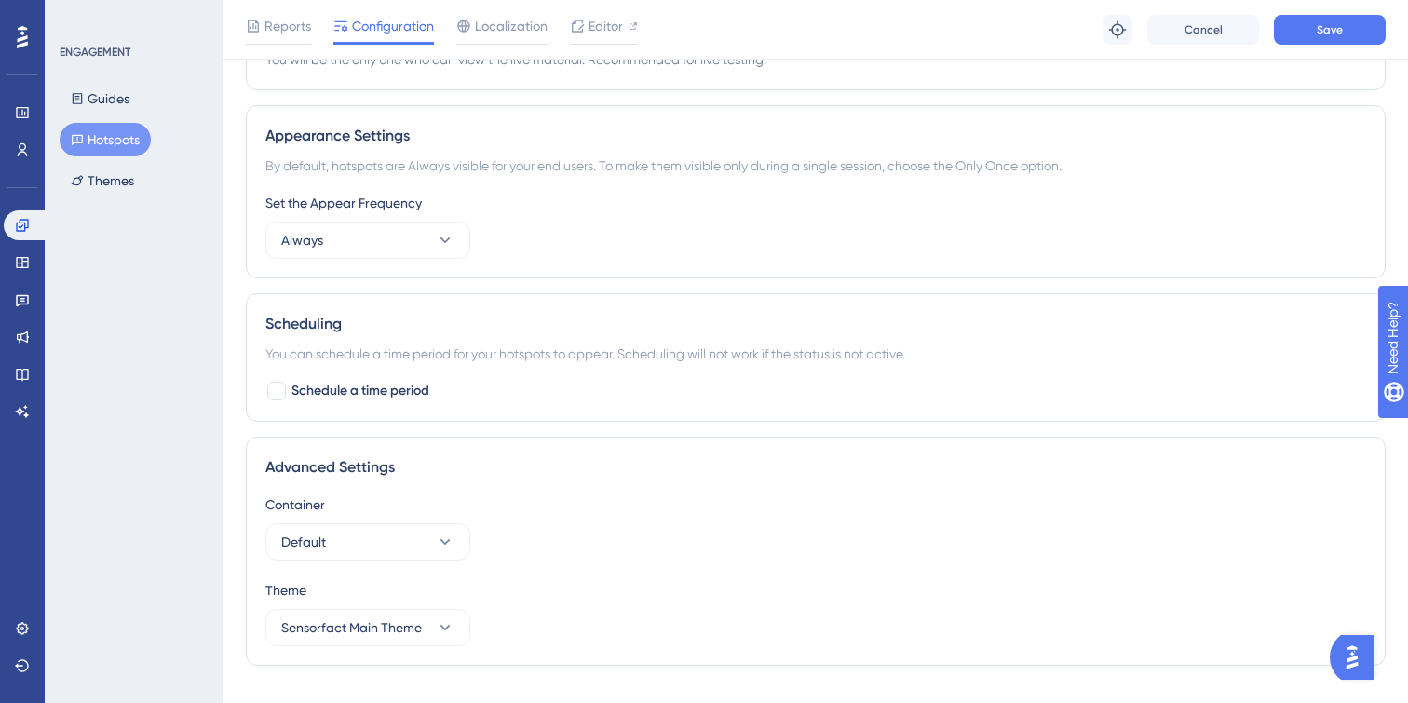
scroll to position [768, 0]
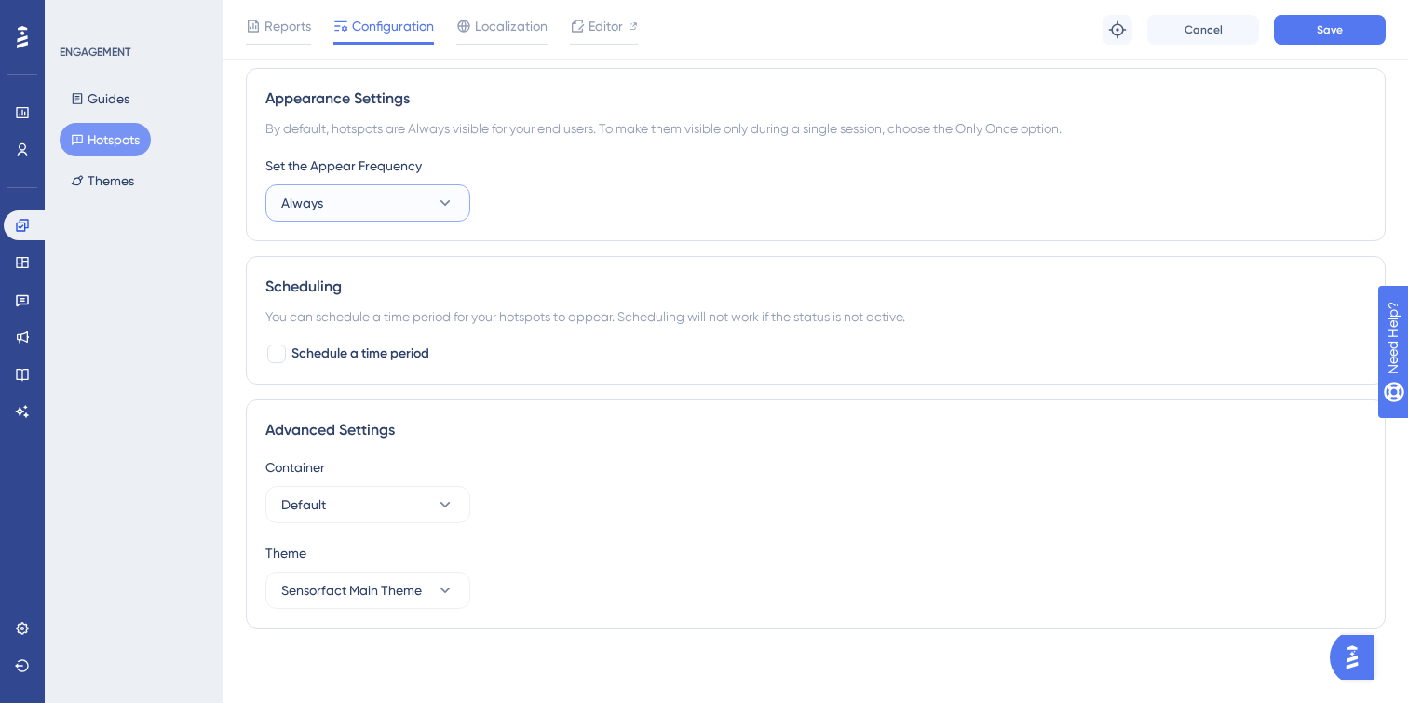
click at [350, 195] on button "Always" at bounding box center [367, 202] width 205 height 37
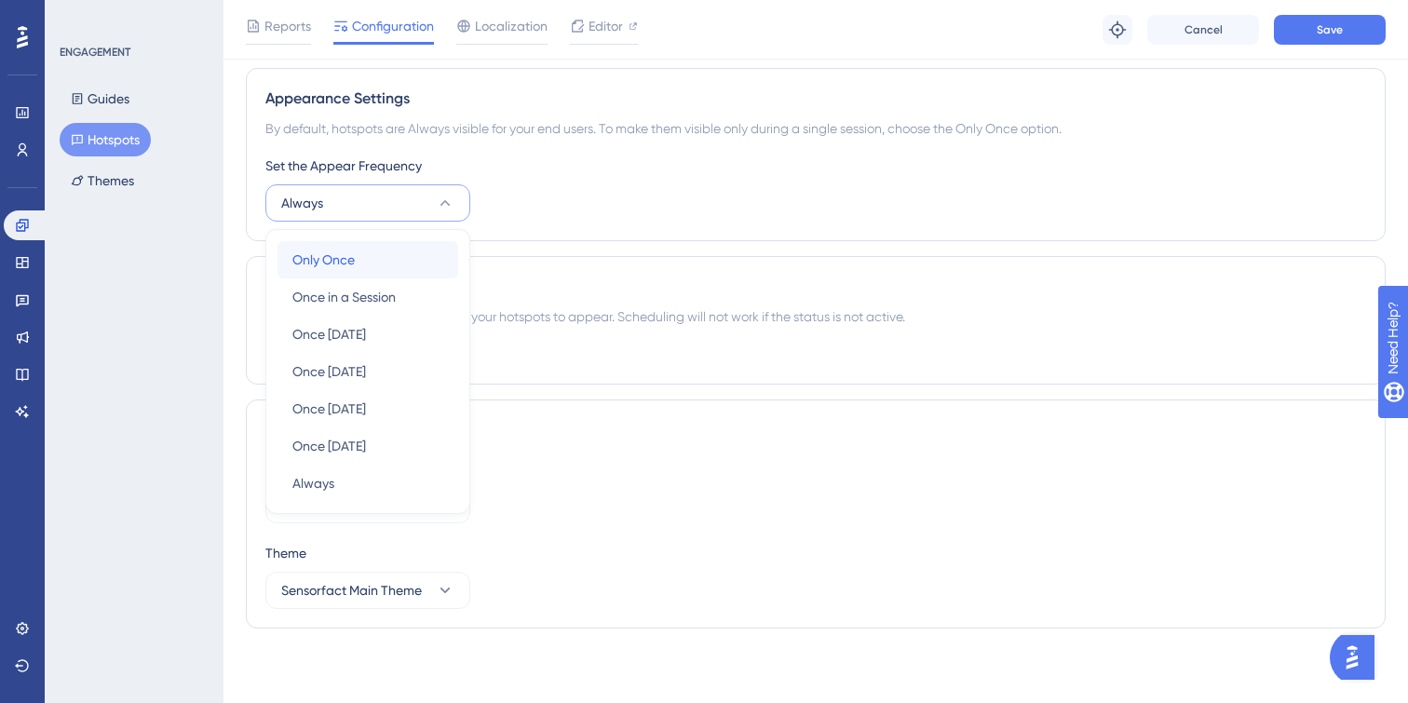
click at [348, 263] on span "Only Once" at bounding box center [323, 260] width 62 height 22
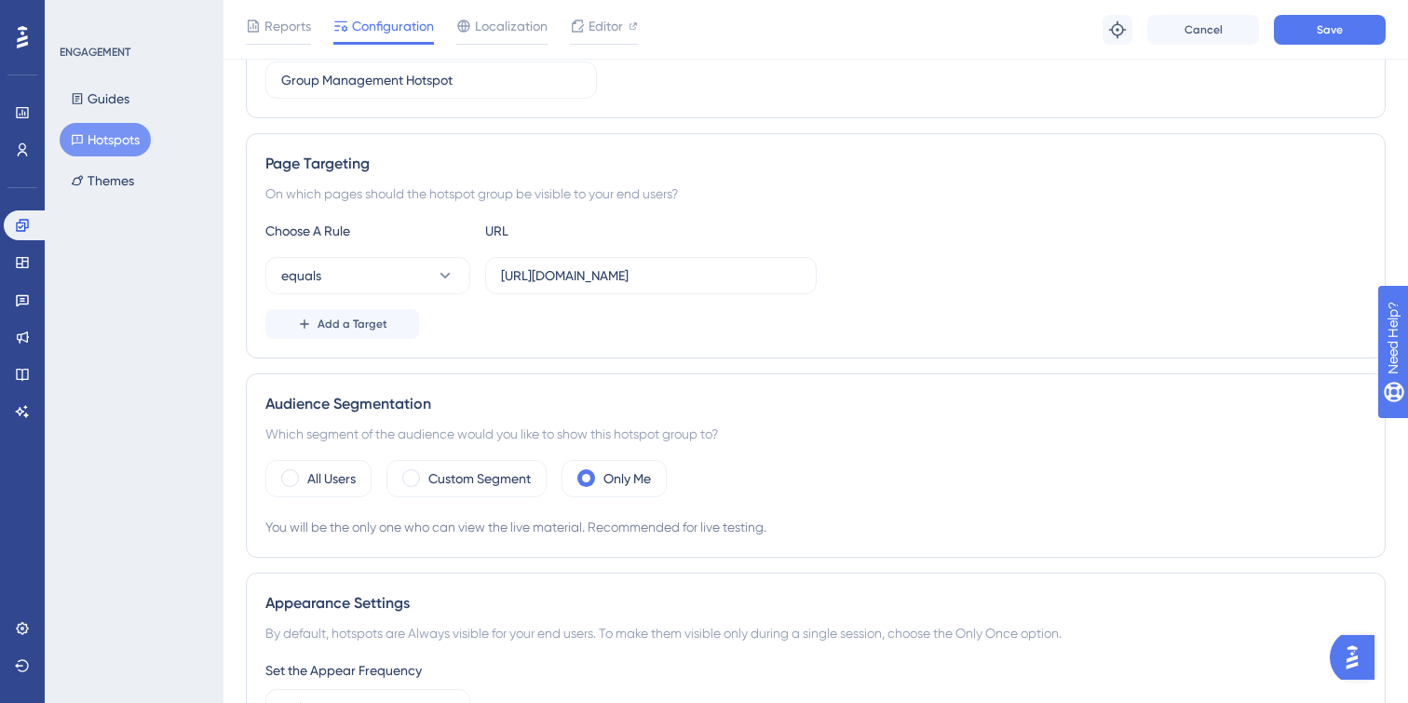
scroll to position [0, 0]
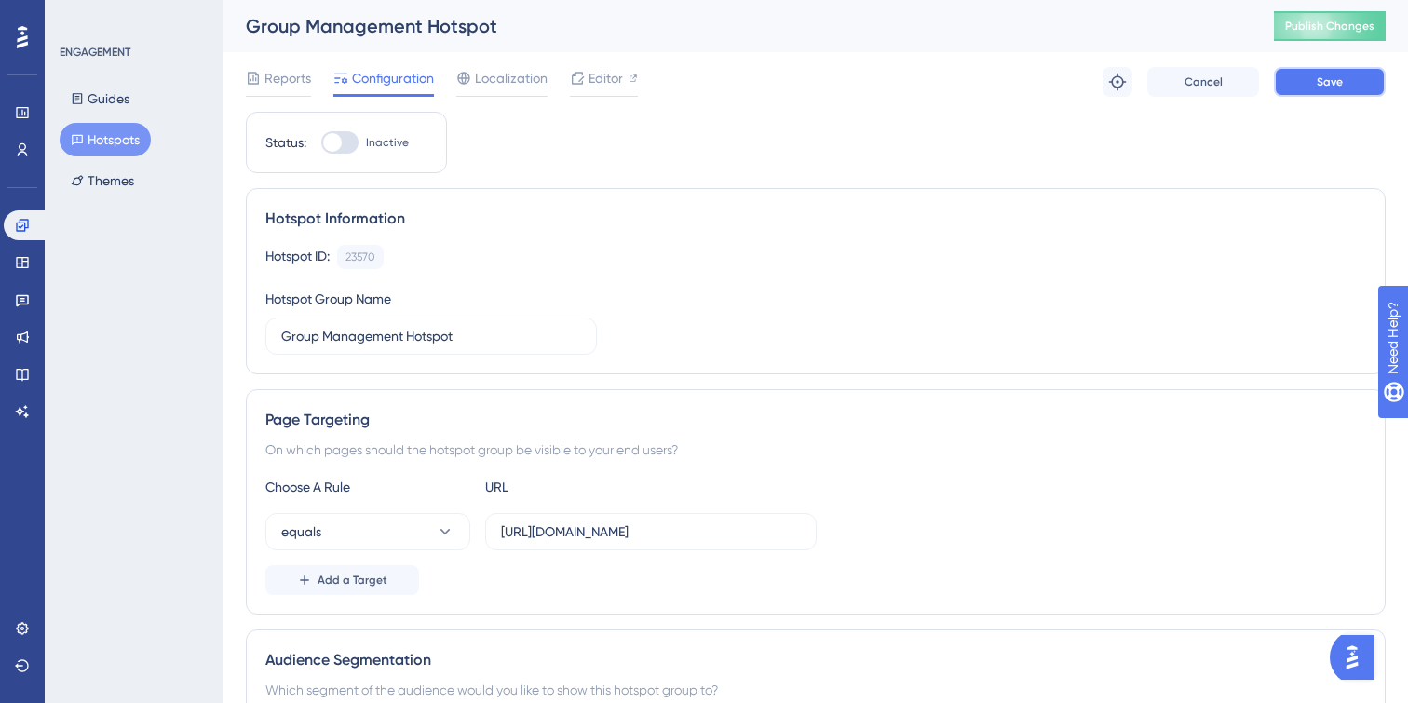
click at [1310, 81] on button "Save" at bounding box center [1330, 82] width 112 height 30
click at [601, 84] on span "Editor" at bounding box center [605, 78] width 34 height 22
click at [348, 145] on div at bounding box center [339, 142] width 37 height 22
click at [321, 143] on input "Inactive" at bounding box center [320, 142] width 1 height 1
checkbox input "true"
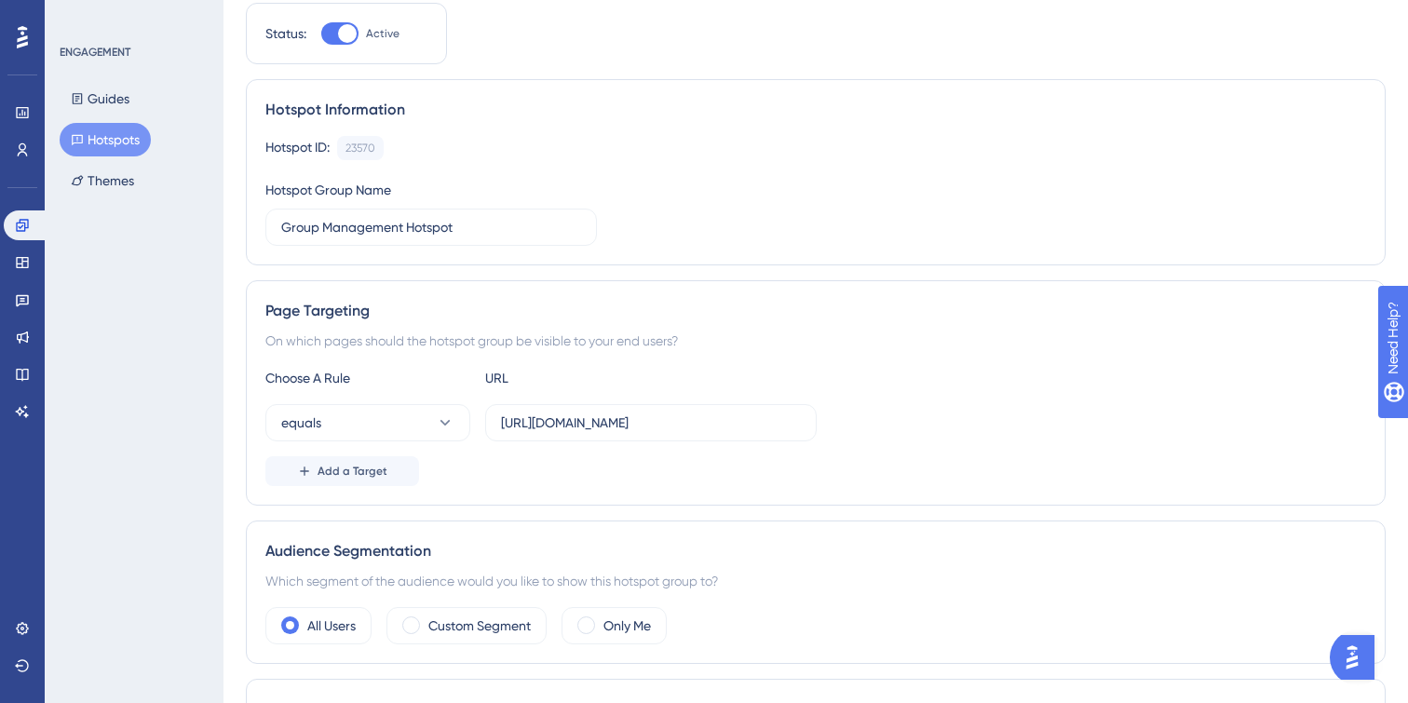
scroll to position [180, 0]
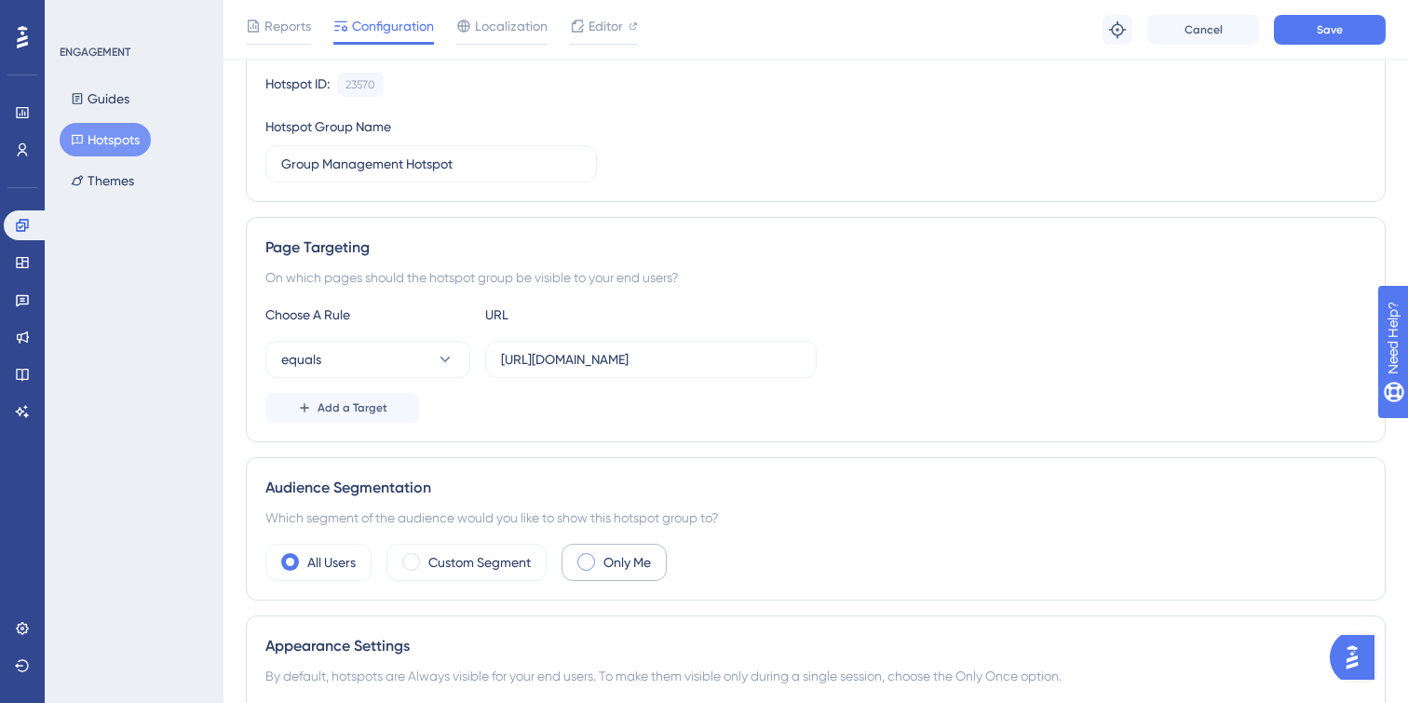
click at [594, 572] on div "Only Me" at bounding box center [613, 562] width 105 height 37
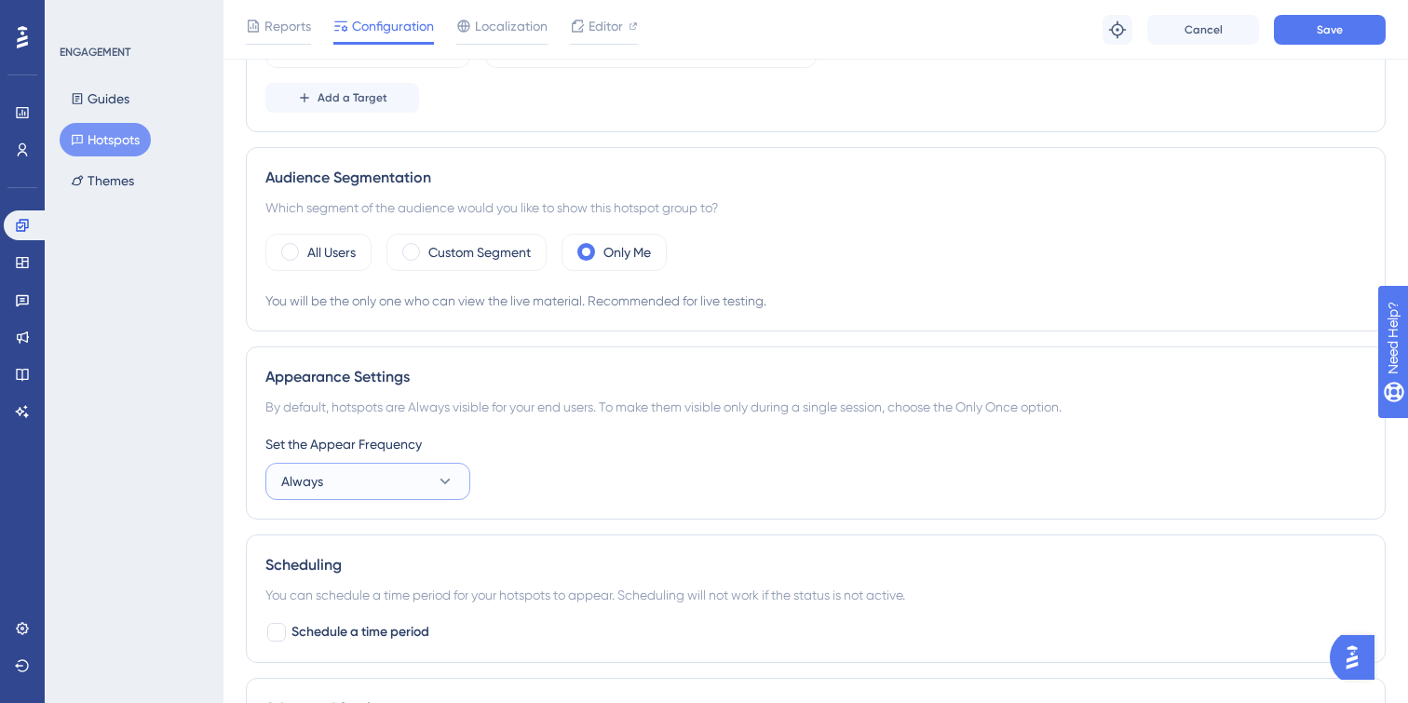
click at [446, 486] on icon at bounding box center [445, 481] width 19 height 19
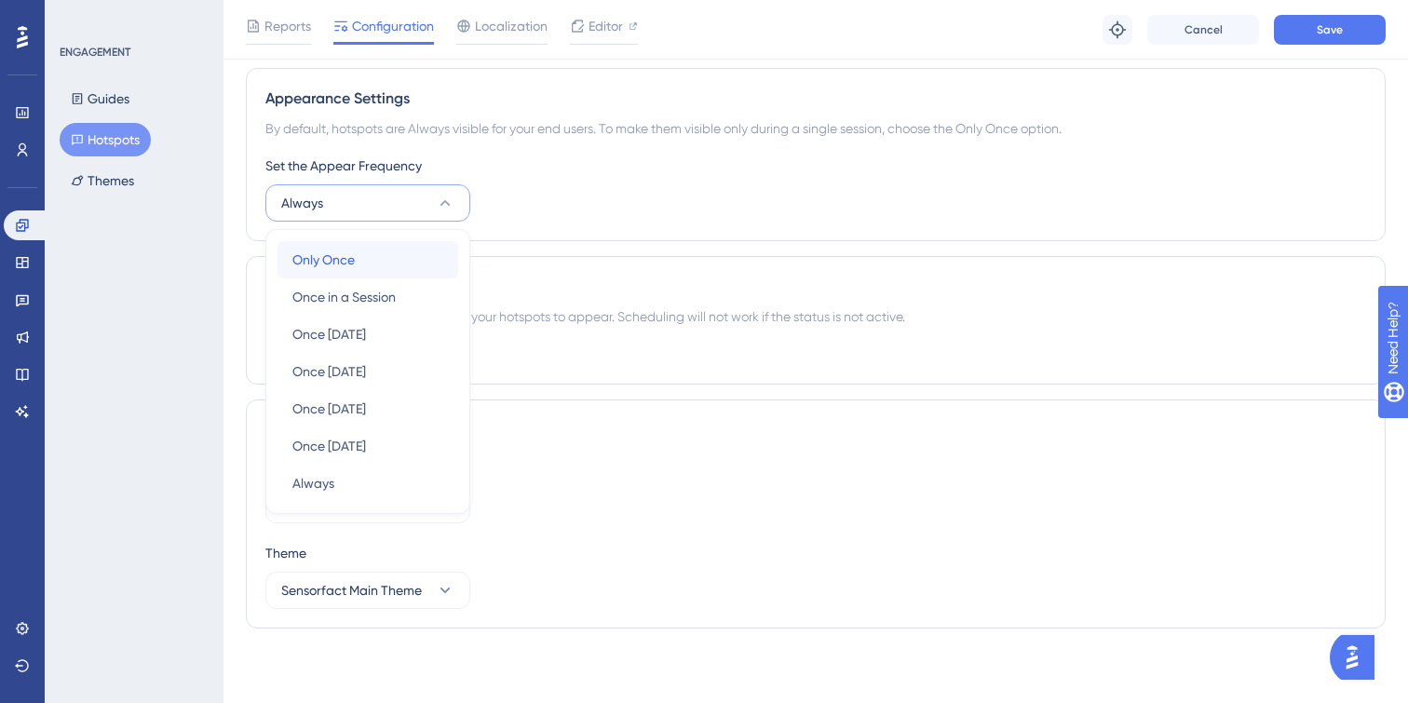
click at [364, 265] on div "Only Once Only Once" at bounding box center [367, 259] width 151 height 37
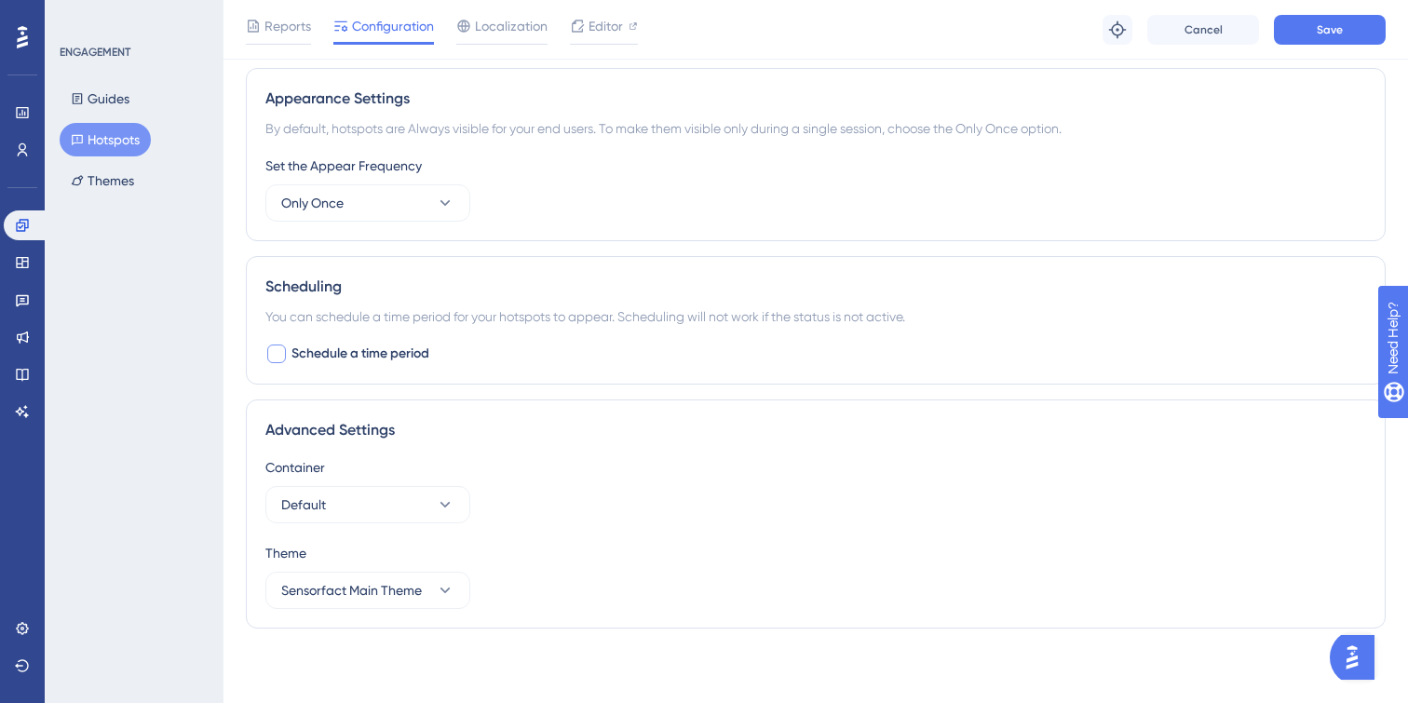
click at [287, 347] on div at bounding box center [276, 354] width 22 height 22
checkbox input "true"
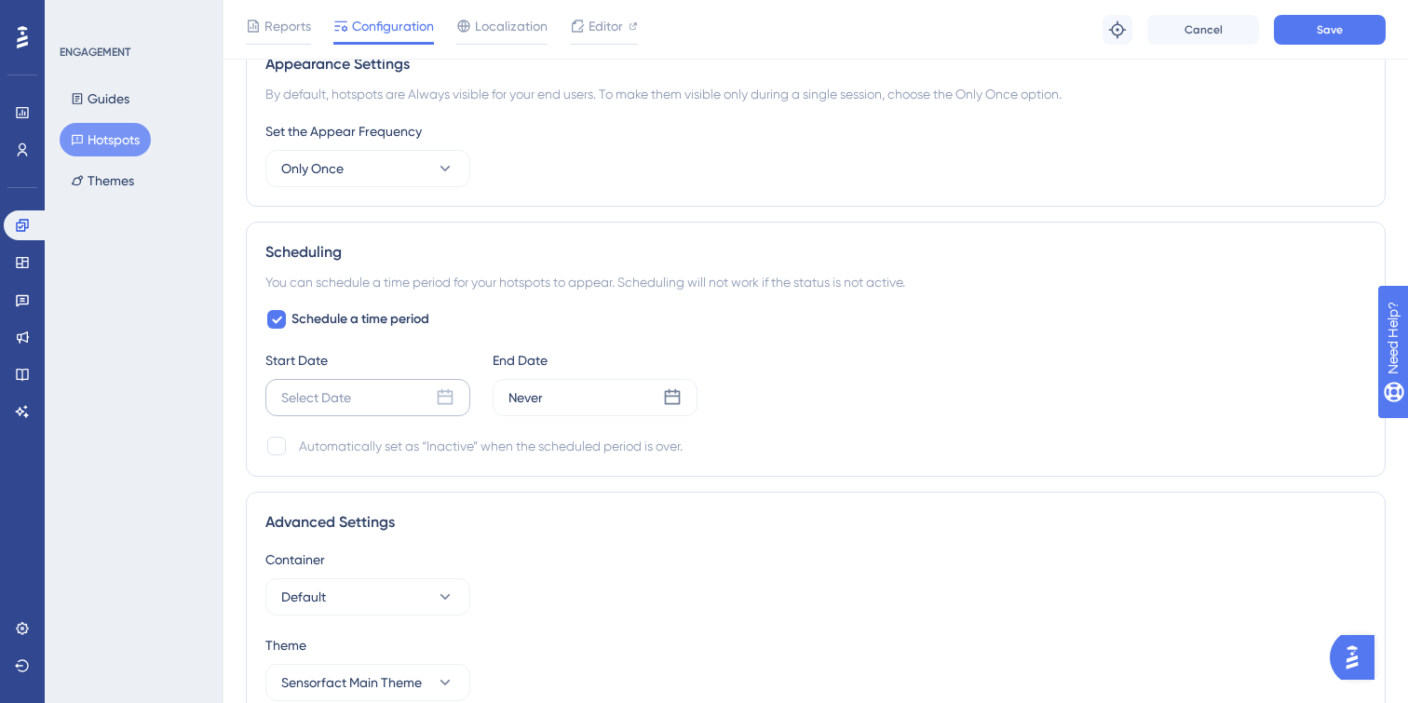
scroll to position [812, 0]
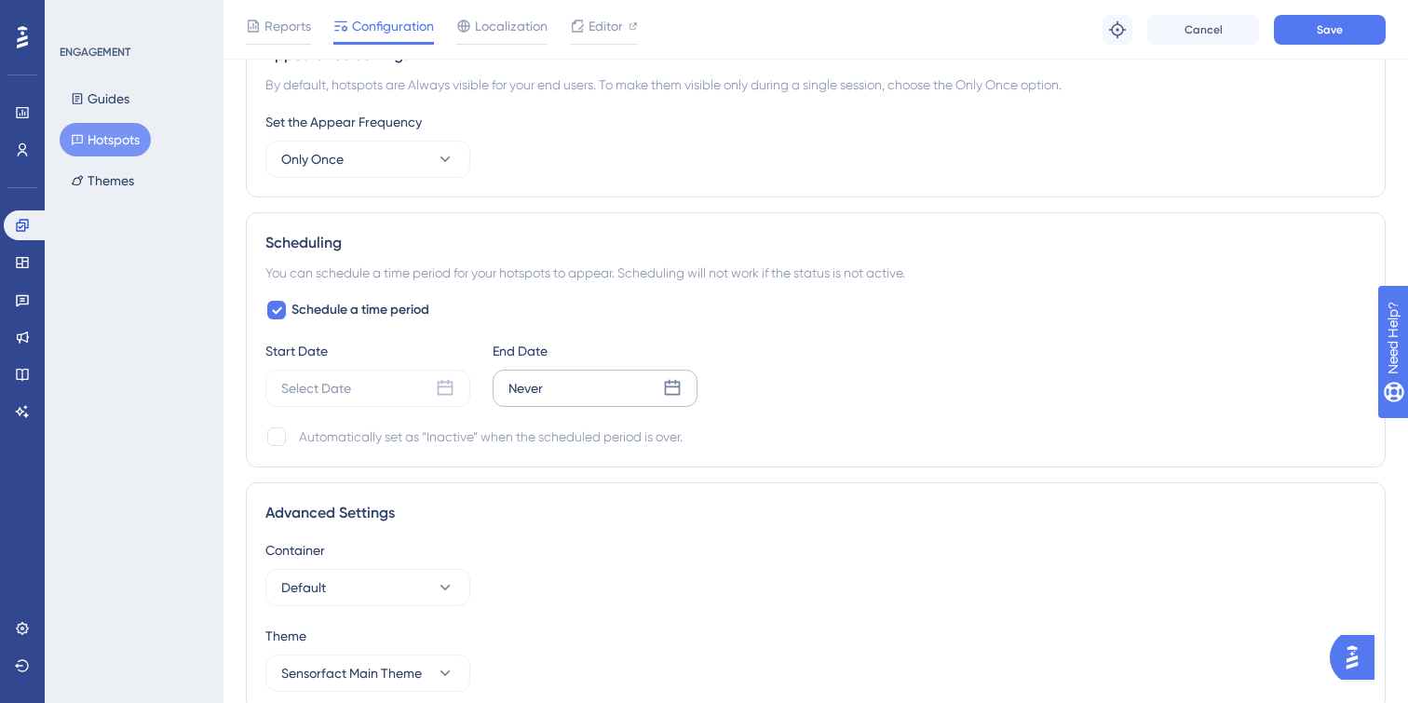
click at [671, 393] on icon at bounding box center [672, 388] width 19 height 19
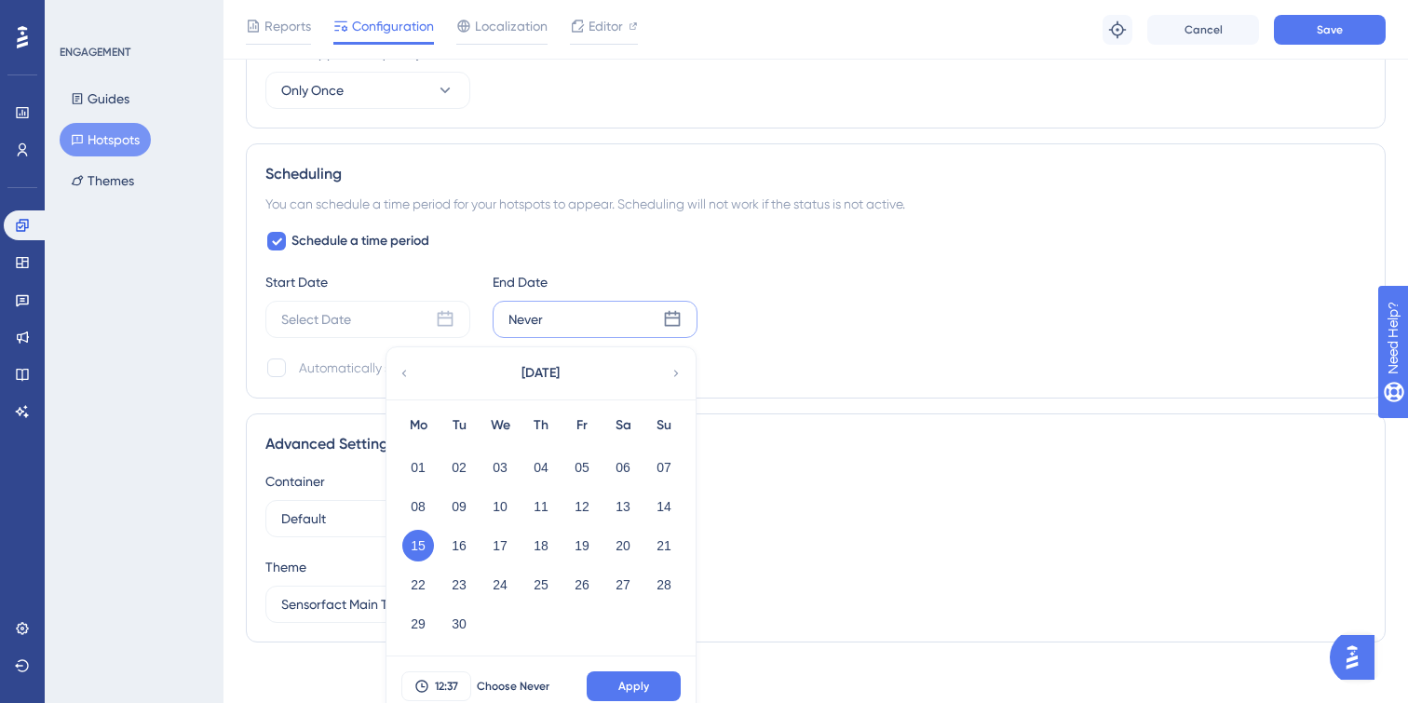
scroll to position [895, 0]
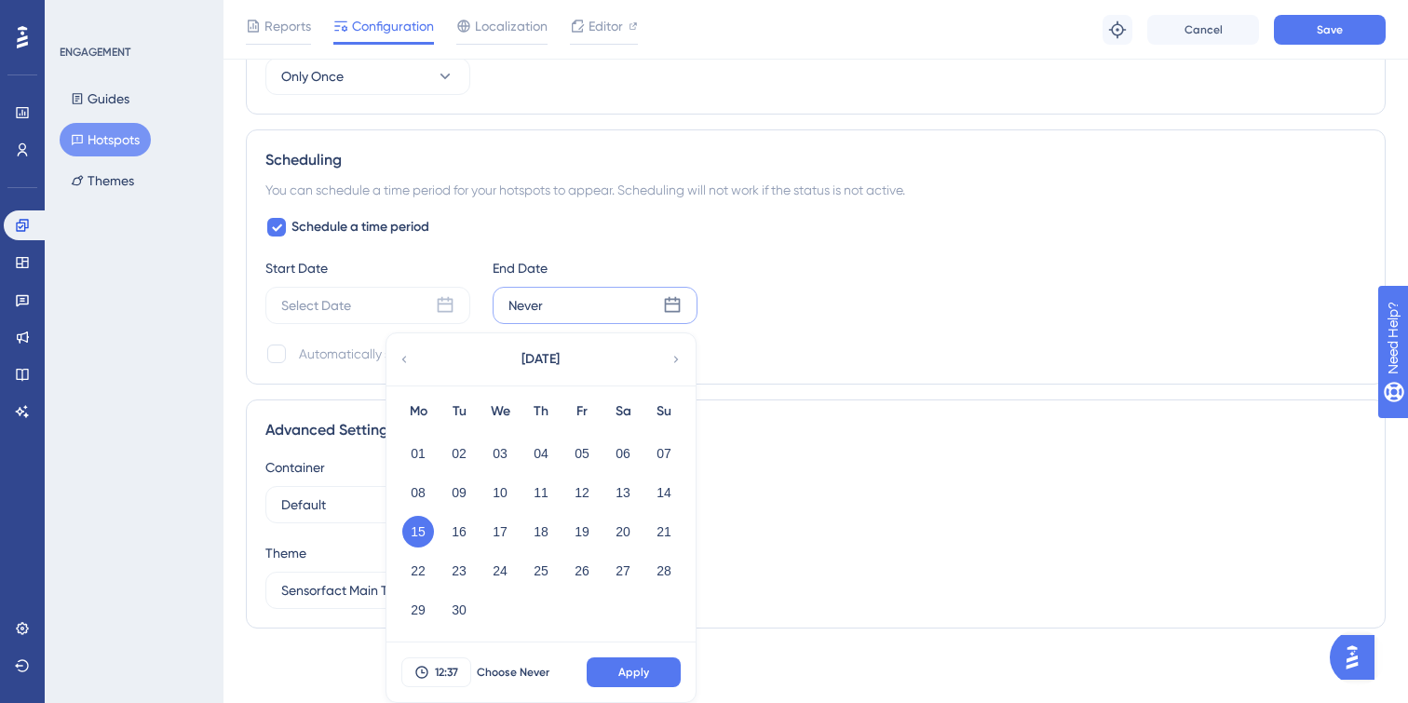
click at [678, 359] on icon at bounding box center [675, 359] width 13 height 17
click at [498, 531] on button "15" at bounding box center [500, 532] width 32 height 32
click at [629, 672] on span "Apply" at bounding box center [633, 672] width 31 height 15
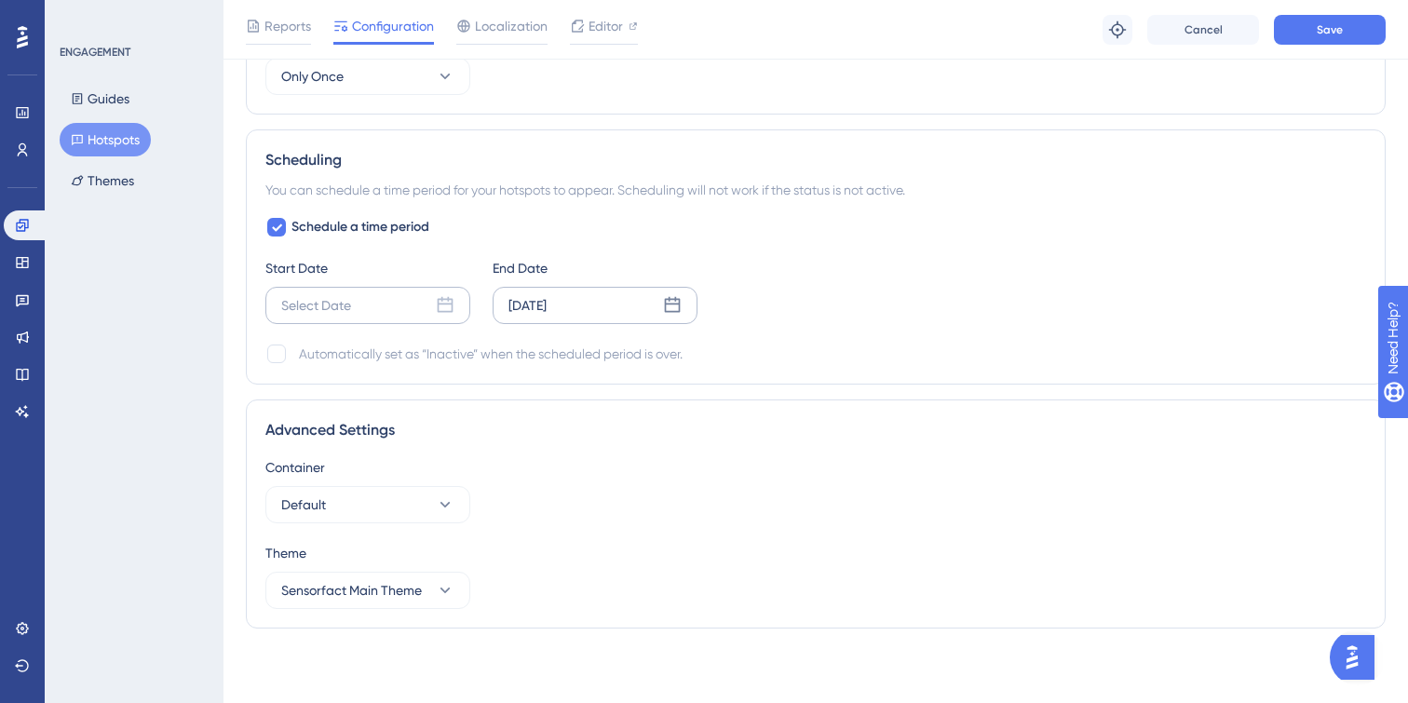
click at [439, 304] on icon at bounding box center [445, 305] width 19 height 19
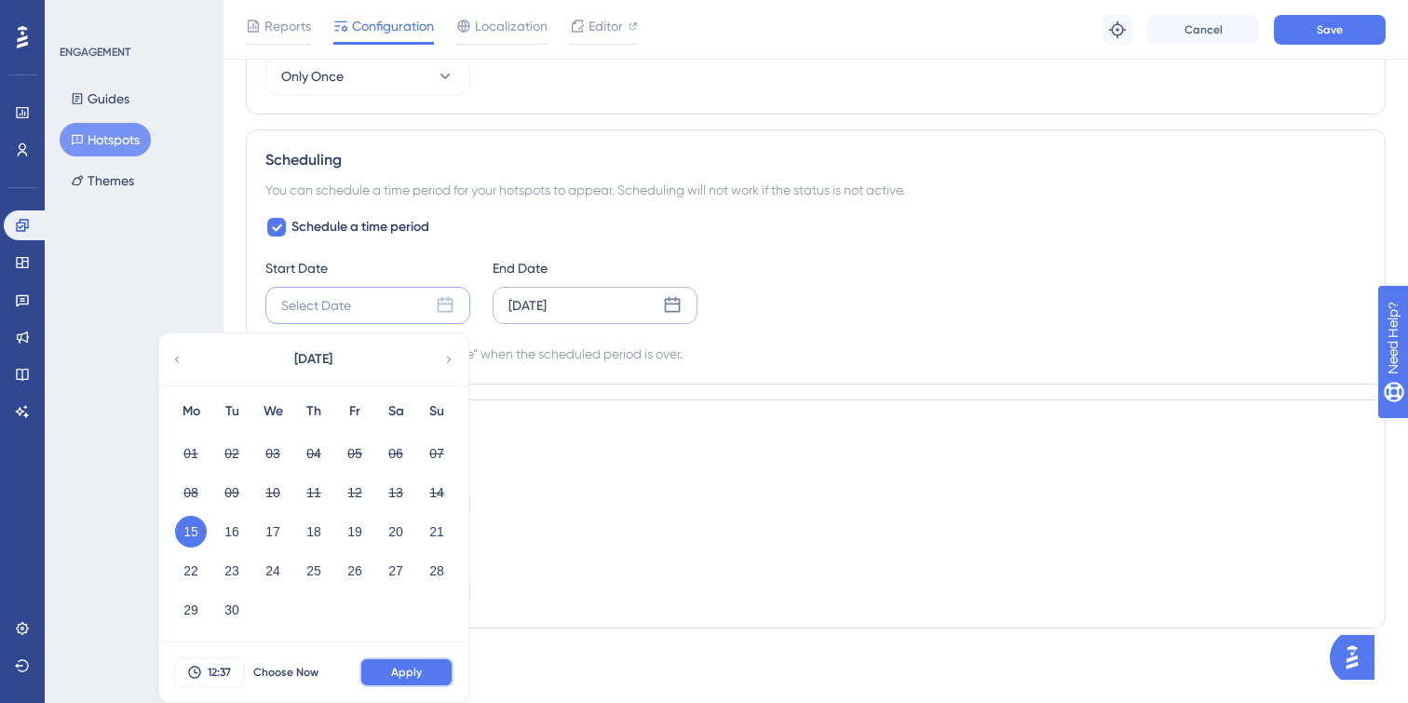
click at [385, 662] on button "Apply" at bounding box center [406, 672] width 94 height 30
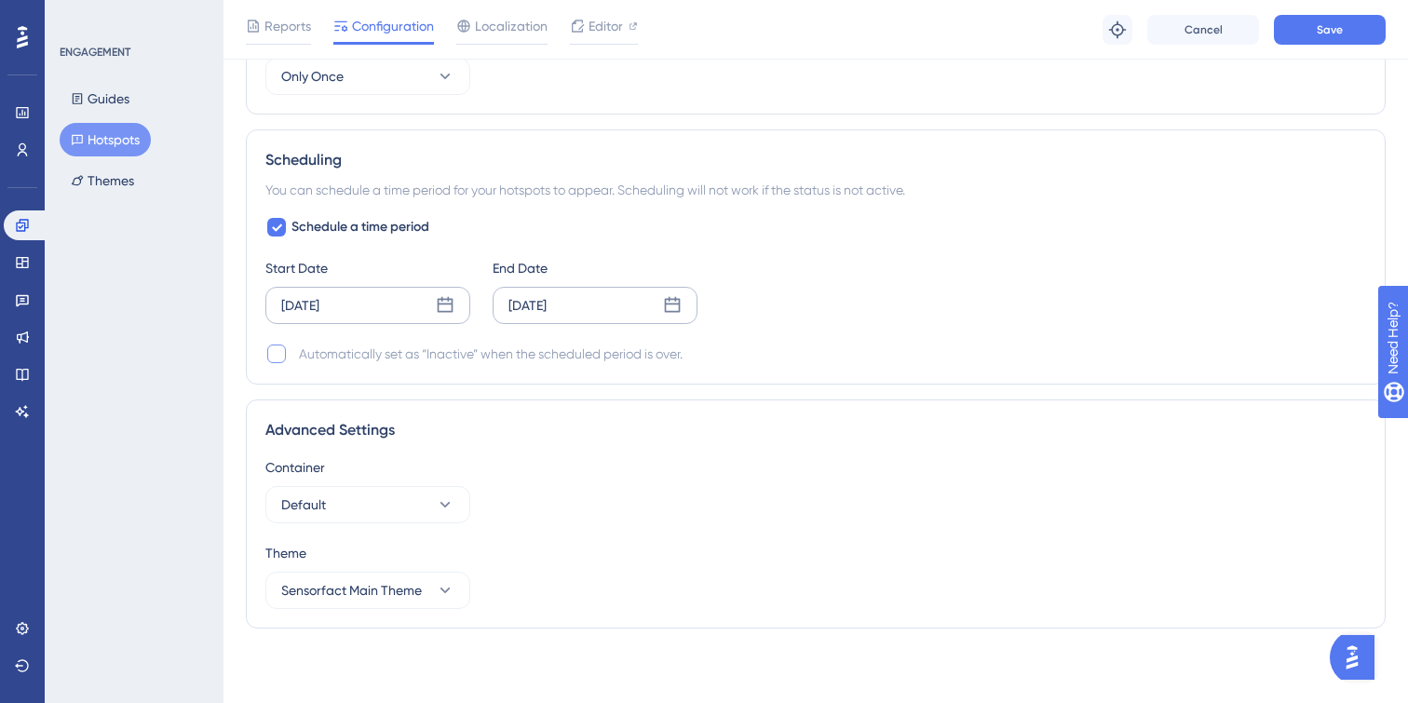
click at [280, 352] on div at bounding box center [276, 353] width 19 height 19
checkbox input "true"
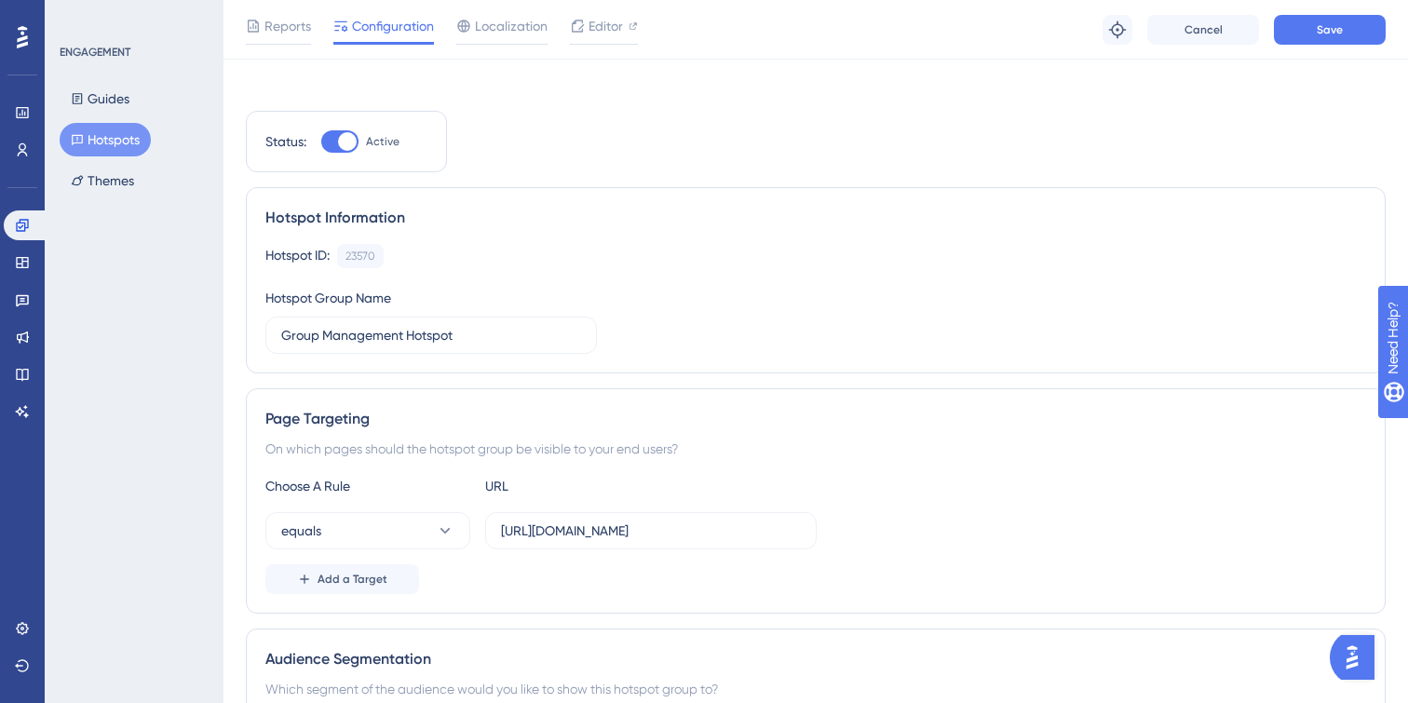
scroll to position [0, 0]
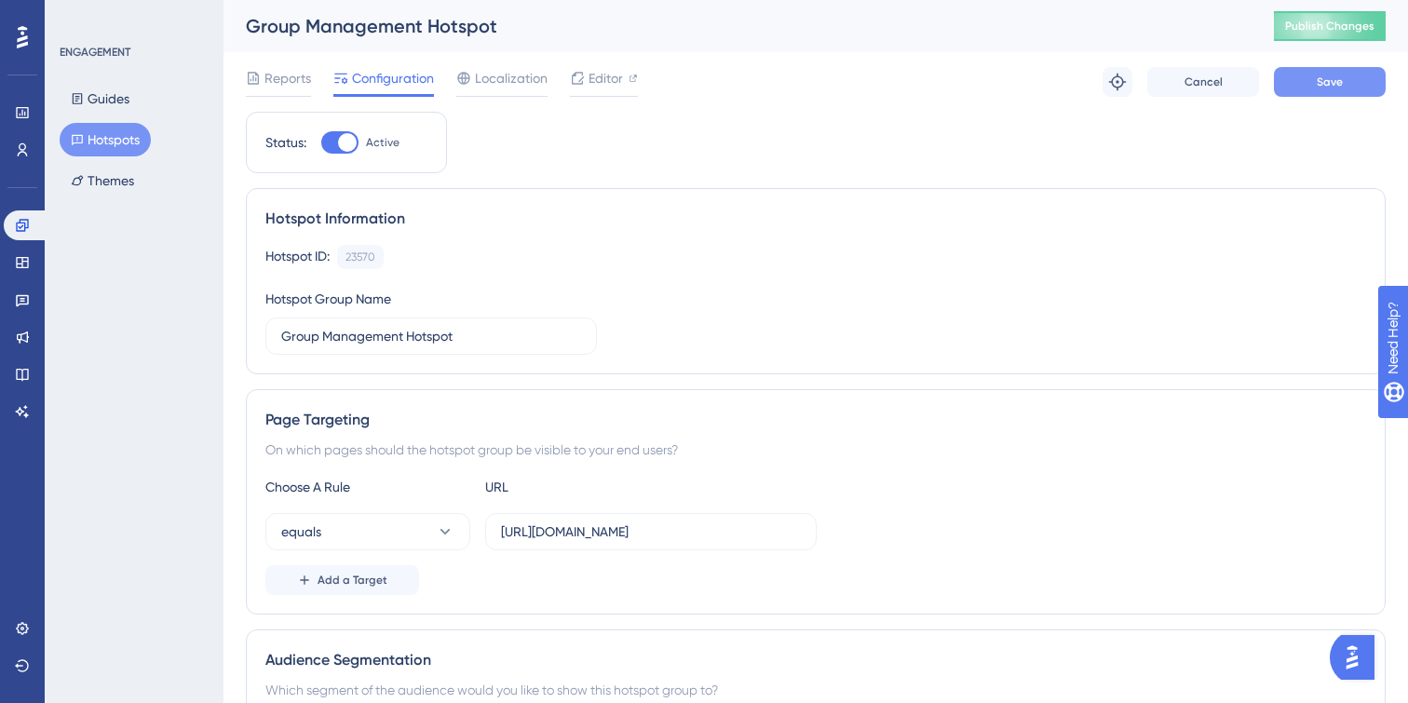
click at [1315, 77] on button "Save" at bounding box center [1330, 82] width 112 height 30
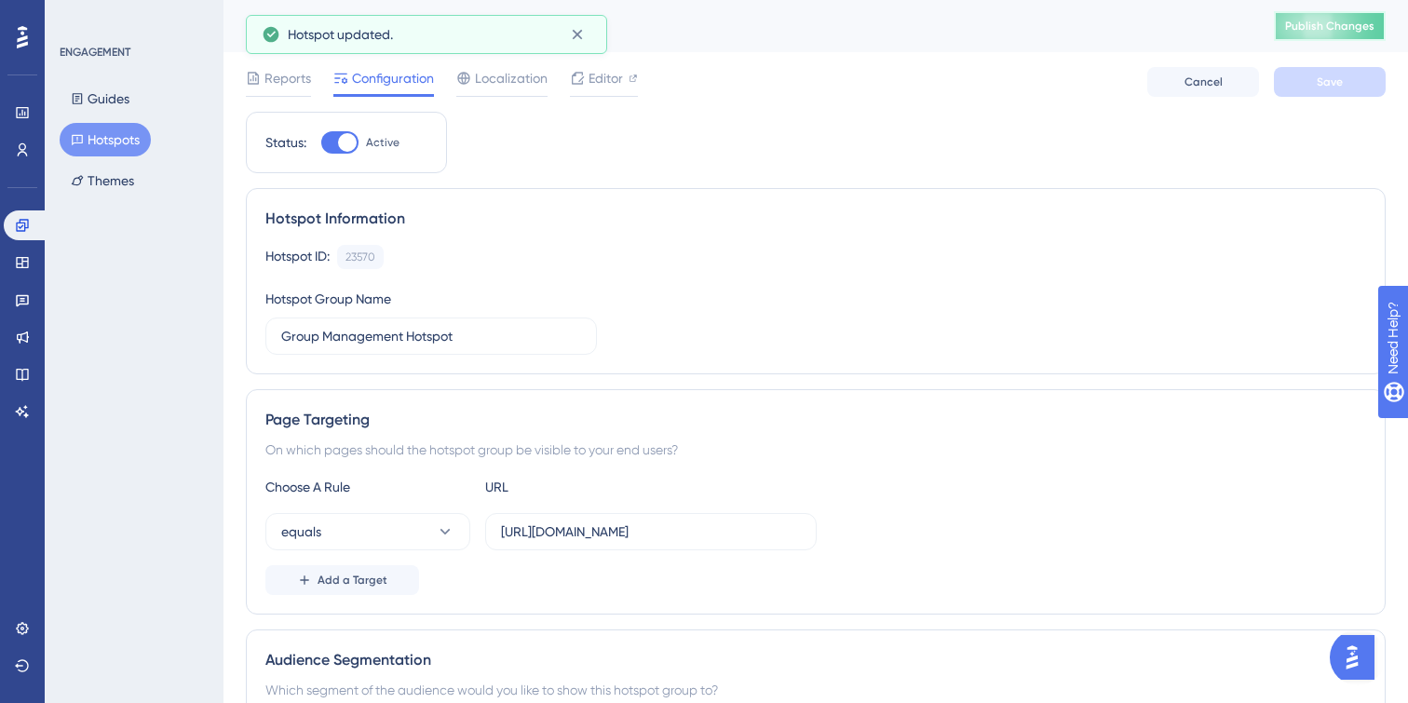
click at [1306, 23] on span "Publish Changes" at bounding box center [1329, 26] width 89 height 15
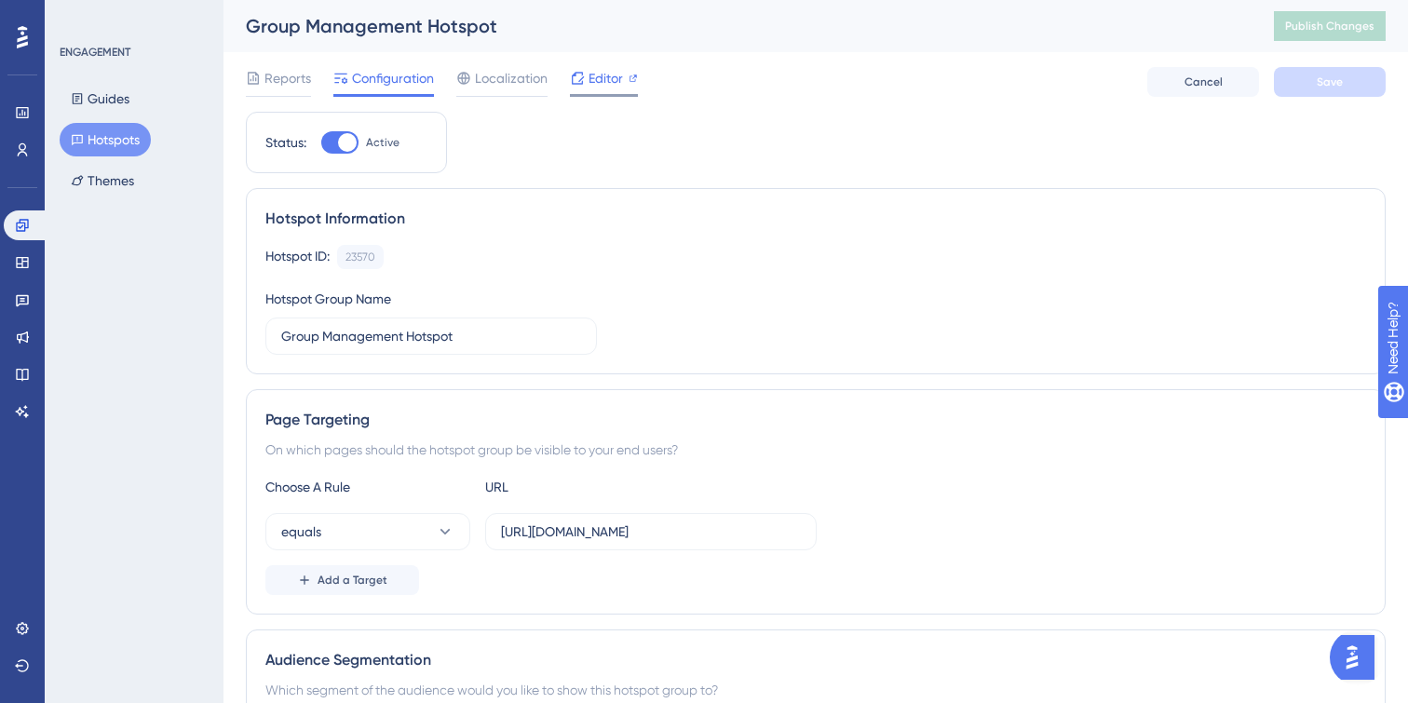
click at [607, 72] on span "Editor" at bounding box center [605, 78] width 34 height 22
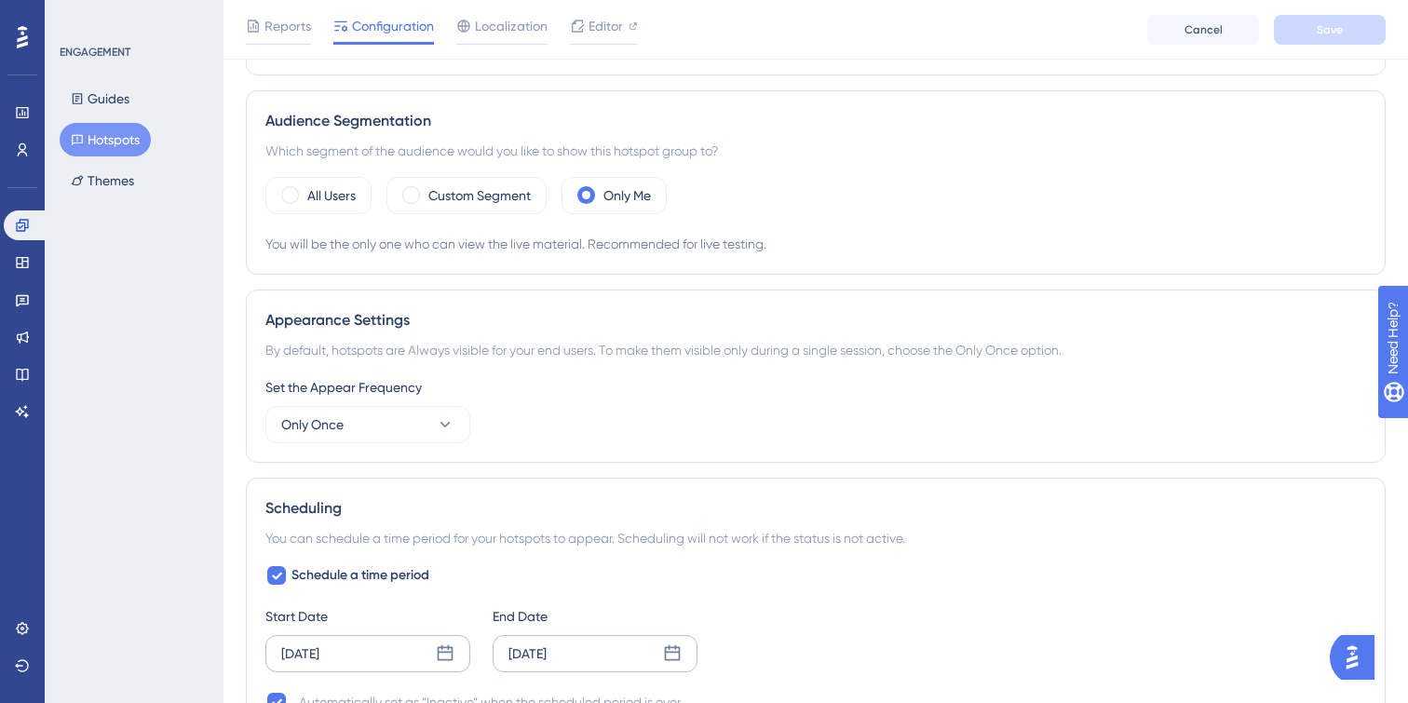
scroll to position [566, 0]
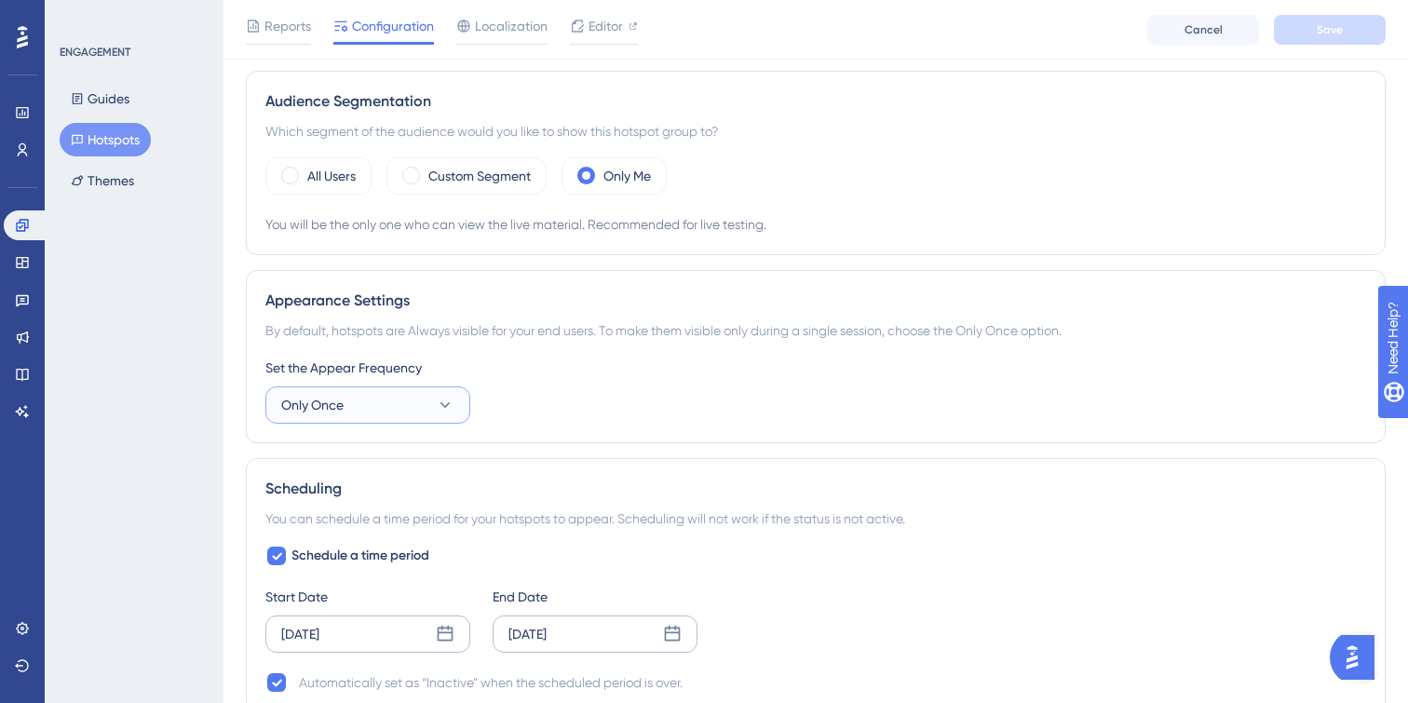
click at [436, 394] on button "Only Once" at bounding box center [367, 404] width 205 height 37
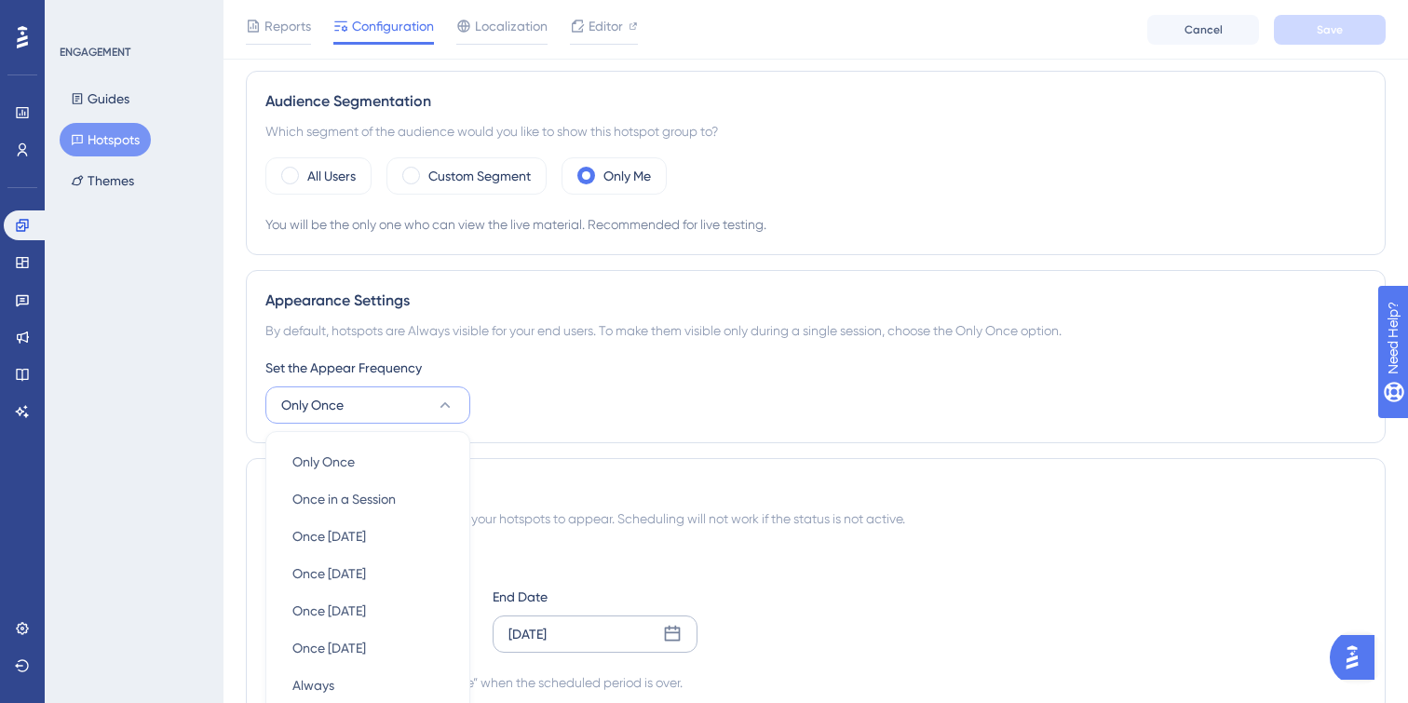
scroll to position [788, 0]
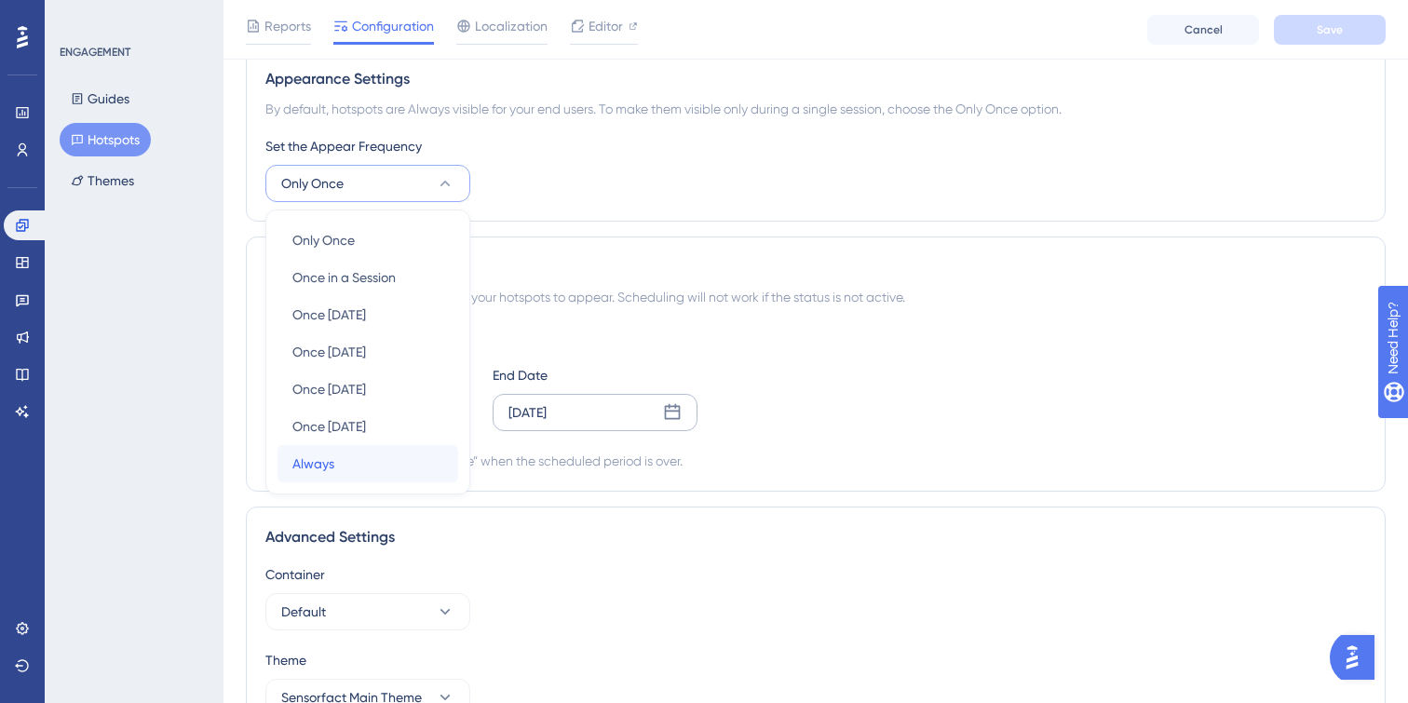
click at [373, 461] on div "Always Always" at bounding box center [367, 463] width 151 height 37
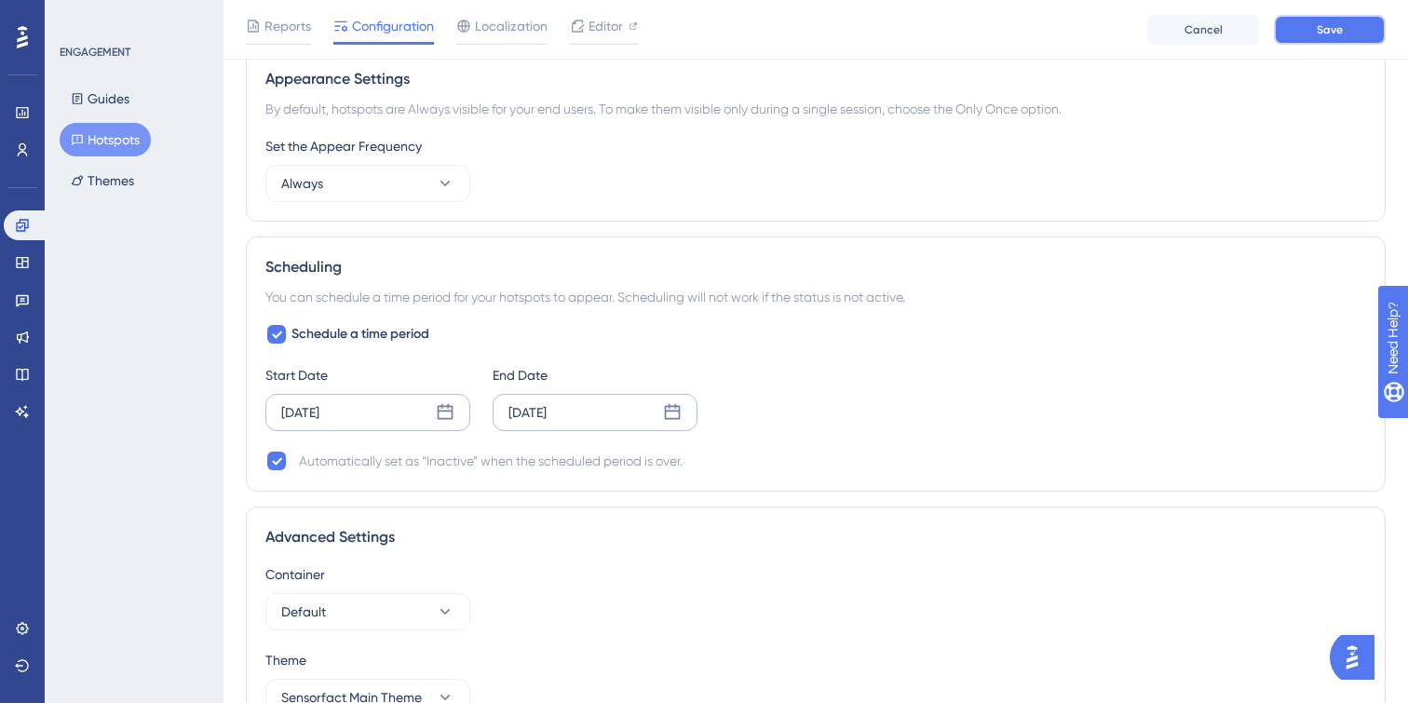
click at [1308, 24] on button "Save" at bounding box center [1330, 30] width 112 height 30
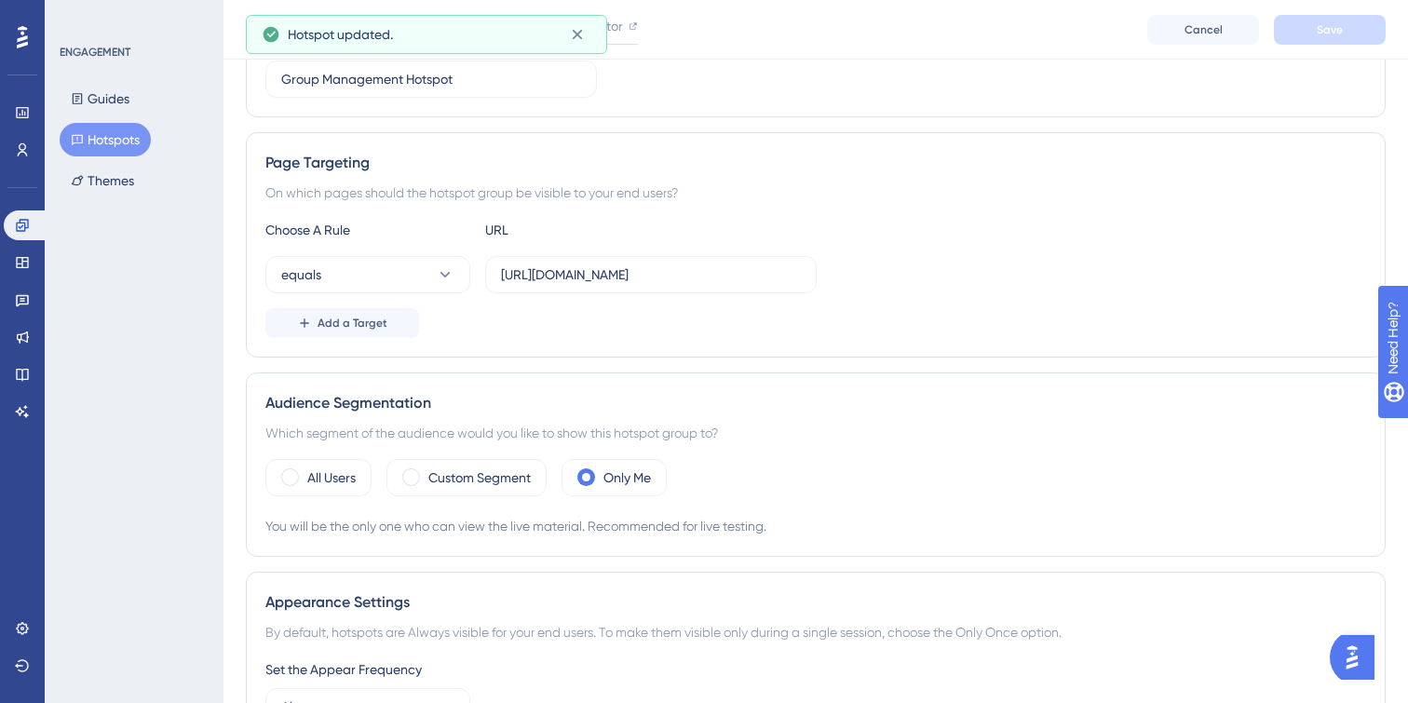
scroll to position [0, 0]
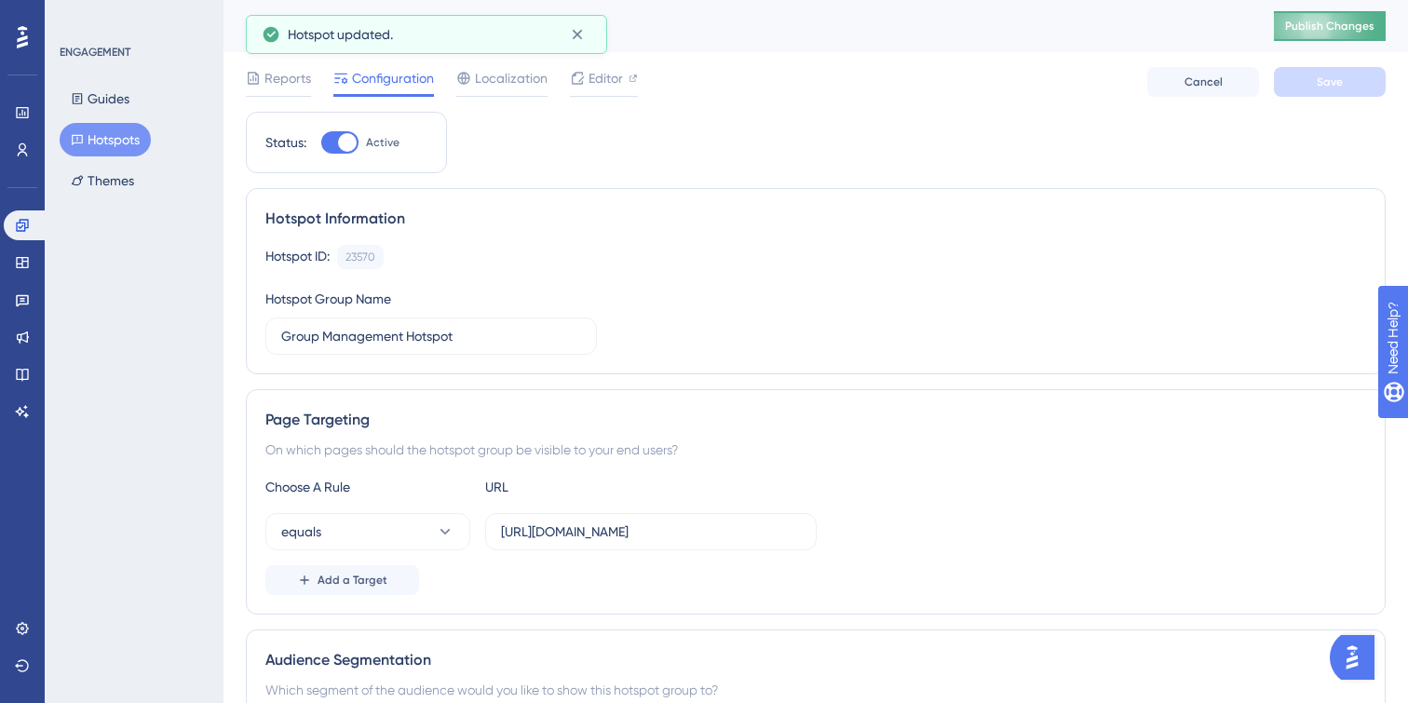
click at [1318, 30] on span "Publish Changes" at bounding box center [1329, 26] width 89 height 15
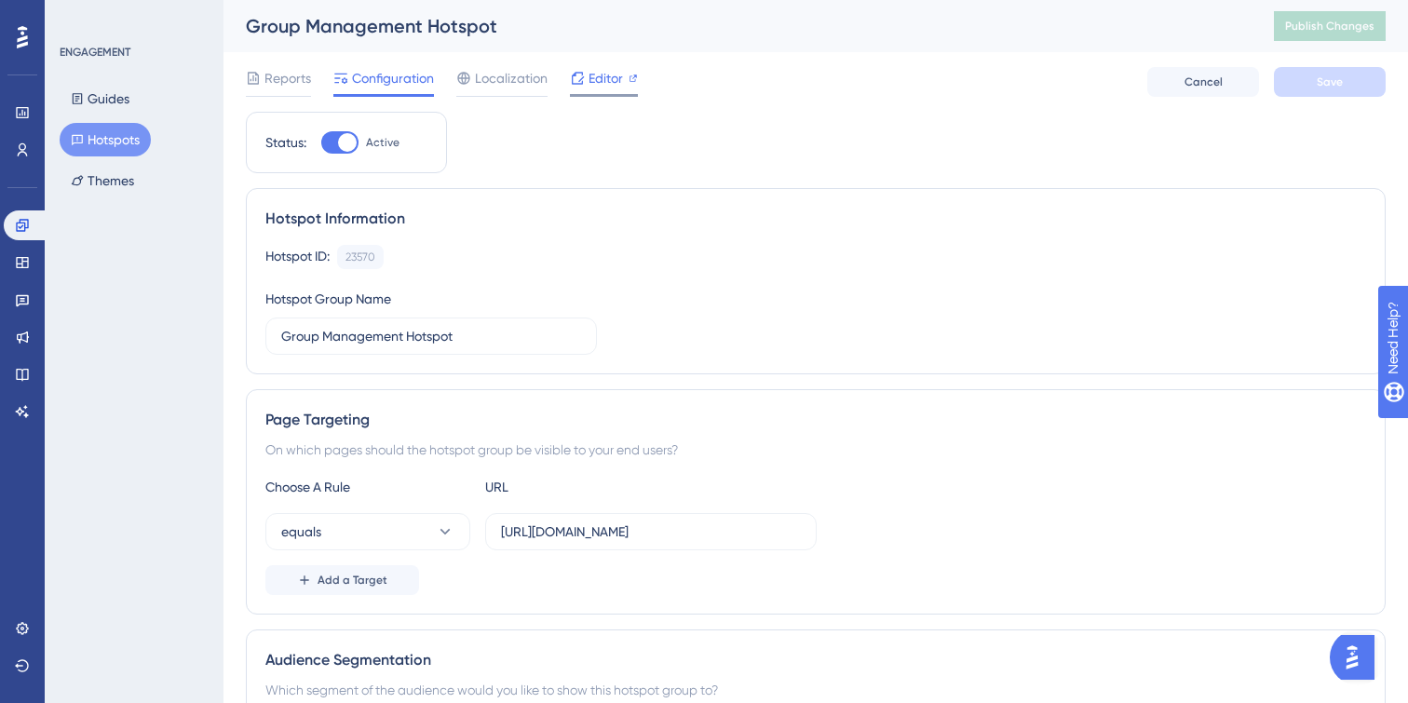
click at [593, 86] on span "Editor" at bounding box center [605, 78] width 34 height 22
click at [1336, 34] on button "Publish Changes" at bounding box center [1330, 26] width 112 height 30
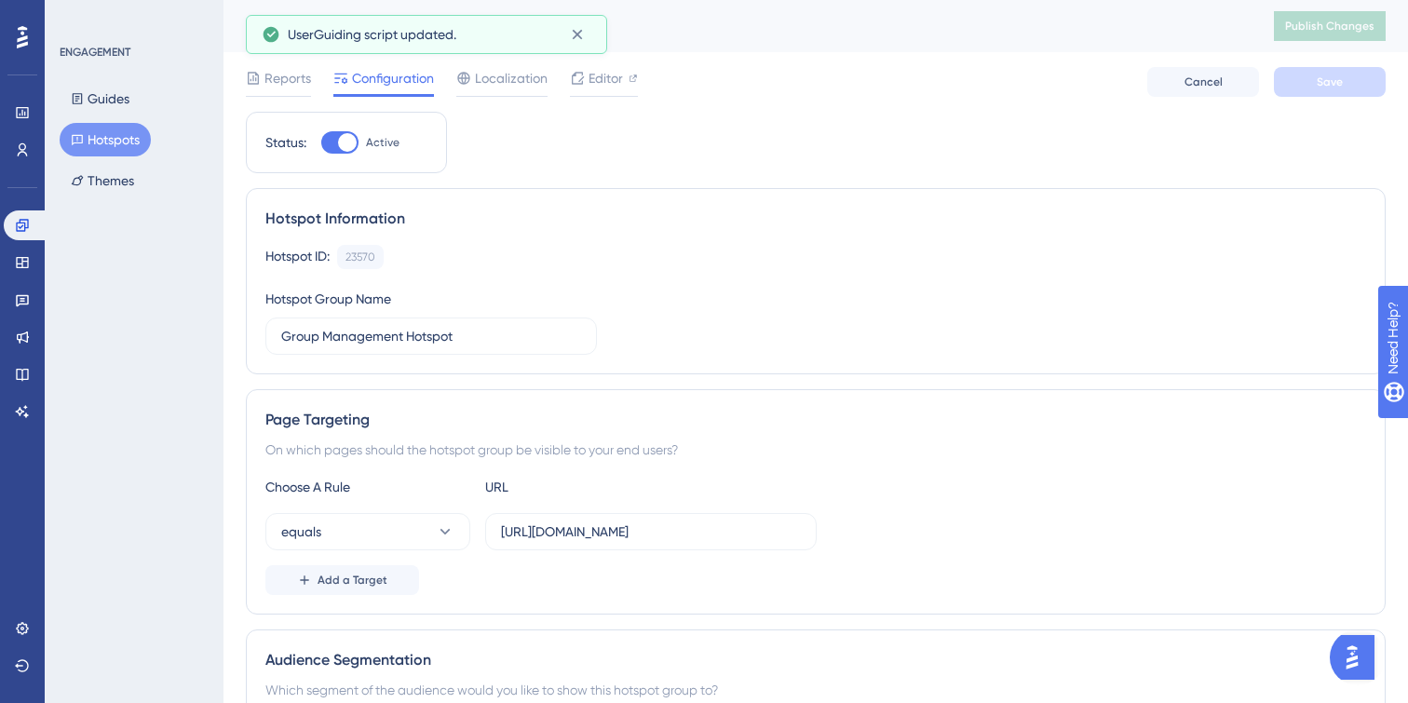
click at [578, 34] on icon at bounding box center [577, 34] width 19 height 19
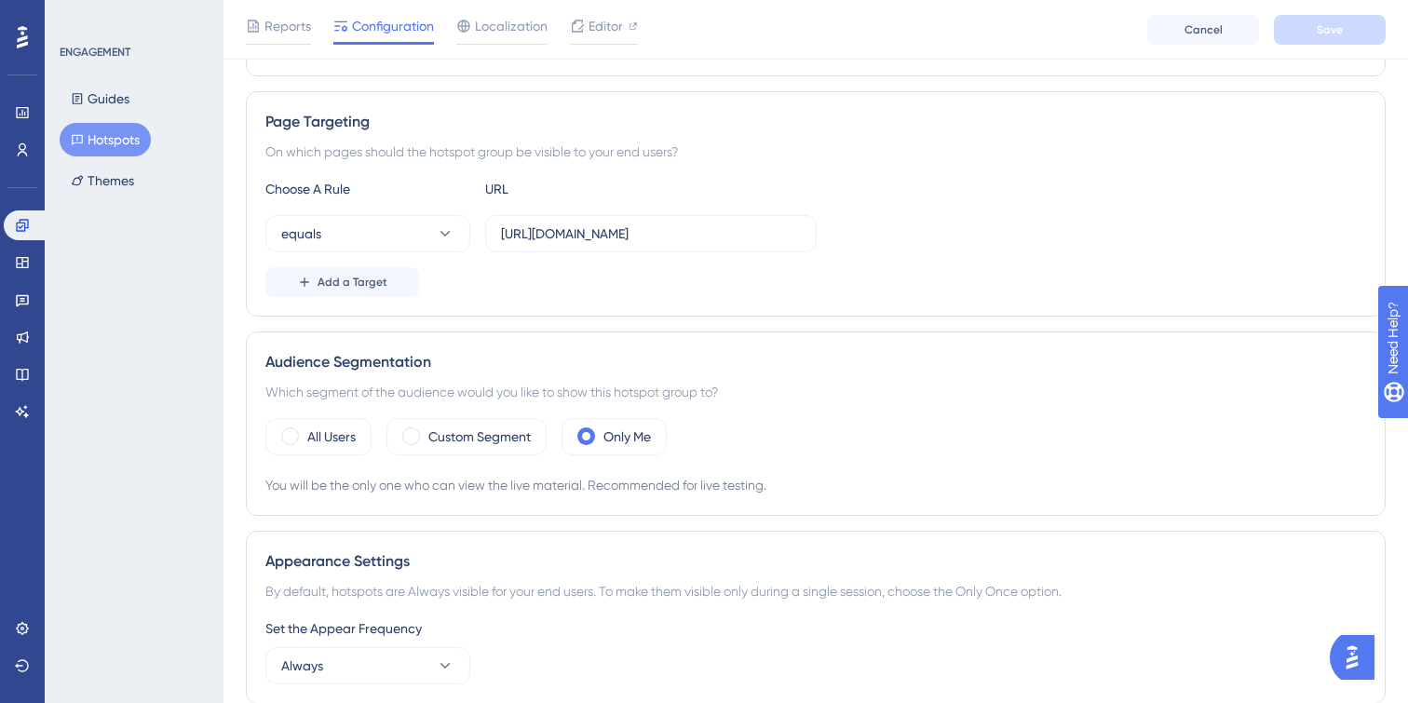
scroll to position [320, 0]
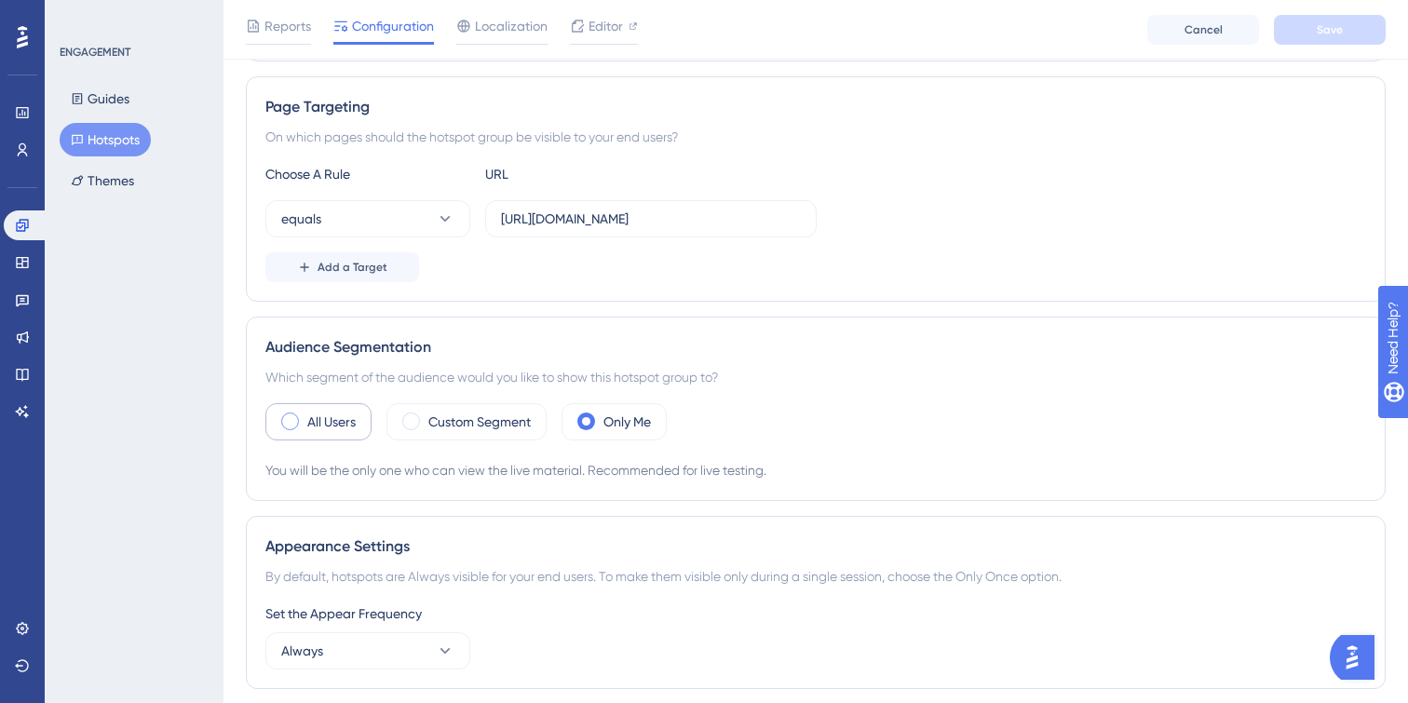
click at [324, 425] on label "All Users" at bounding box center [331, 422] width 48 height 22
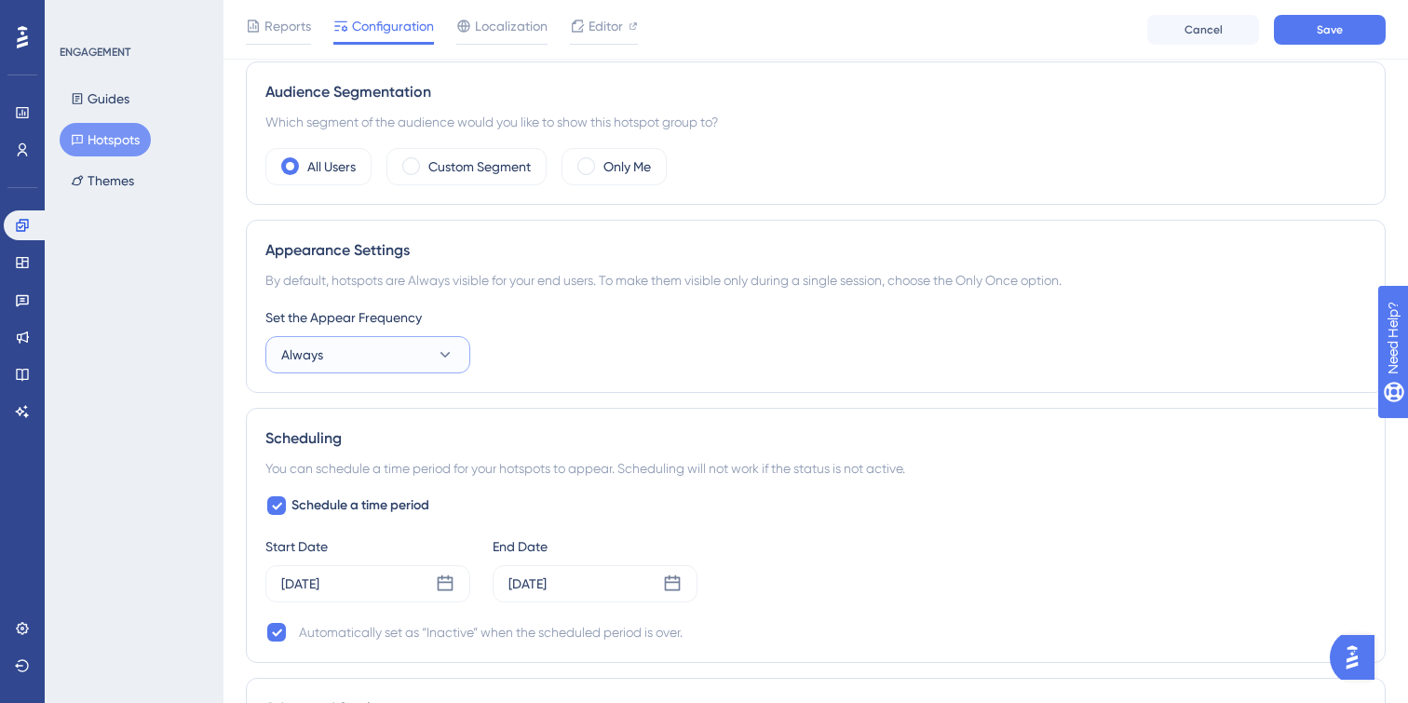
click at [409, 342] on button "Always" at bounding box center [367, 354] width 205 height 37
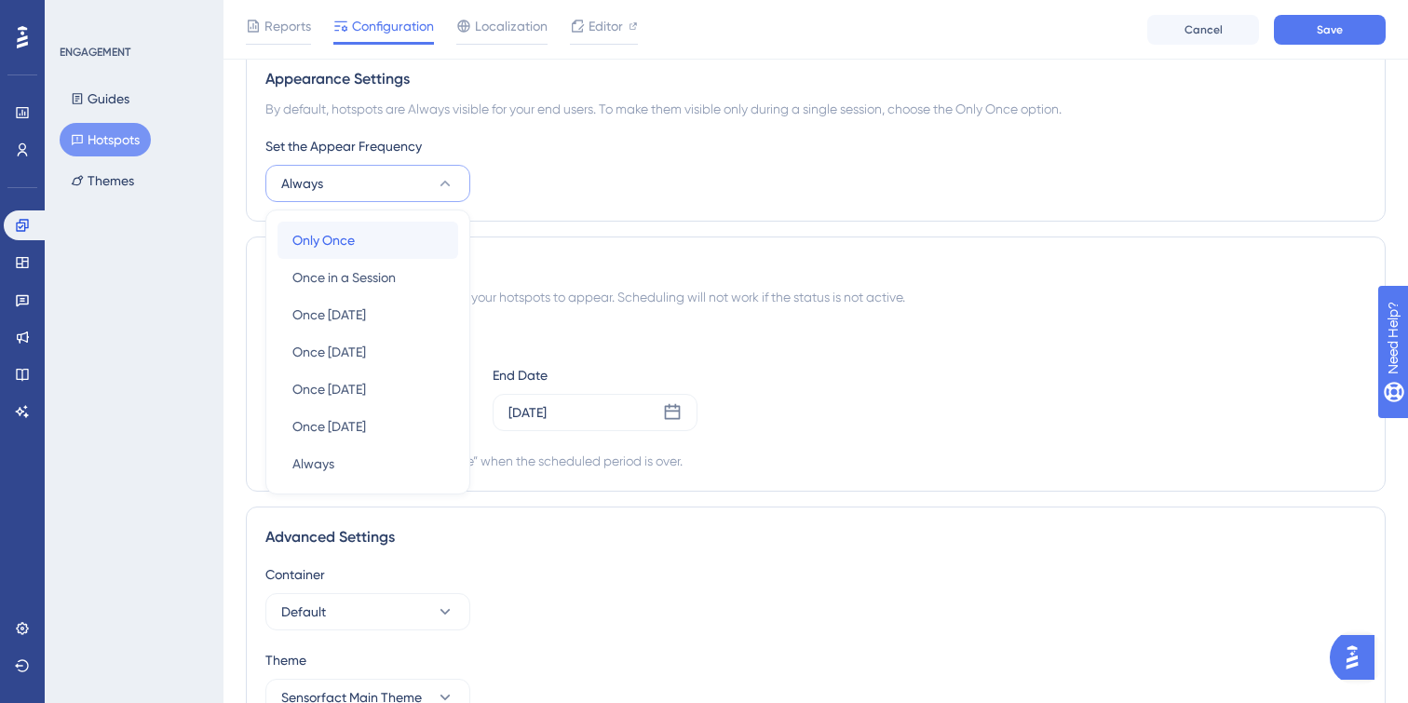
click at [375, 241] on div "Only Once Only Once" at bounding box center [367, 240] width 151 height 37
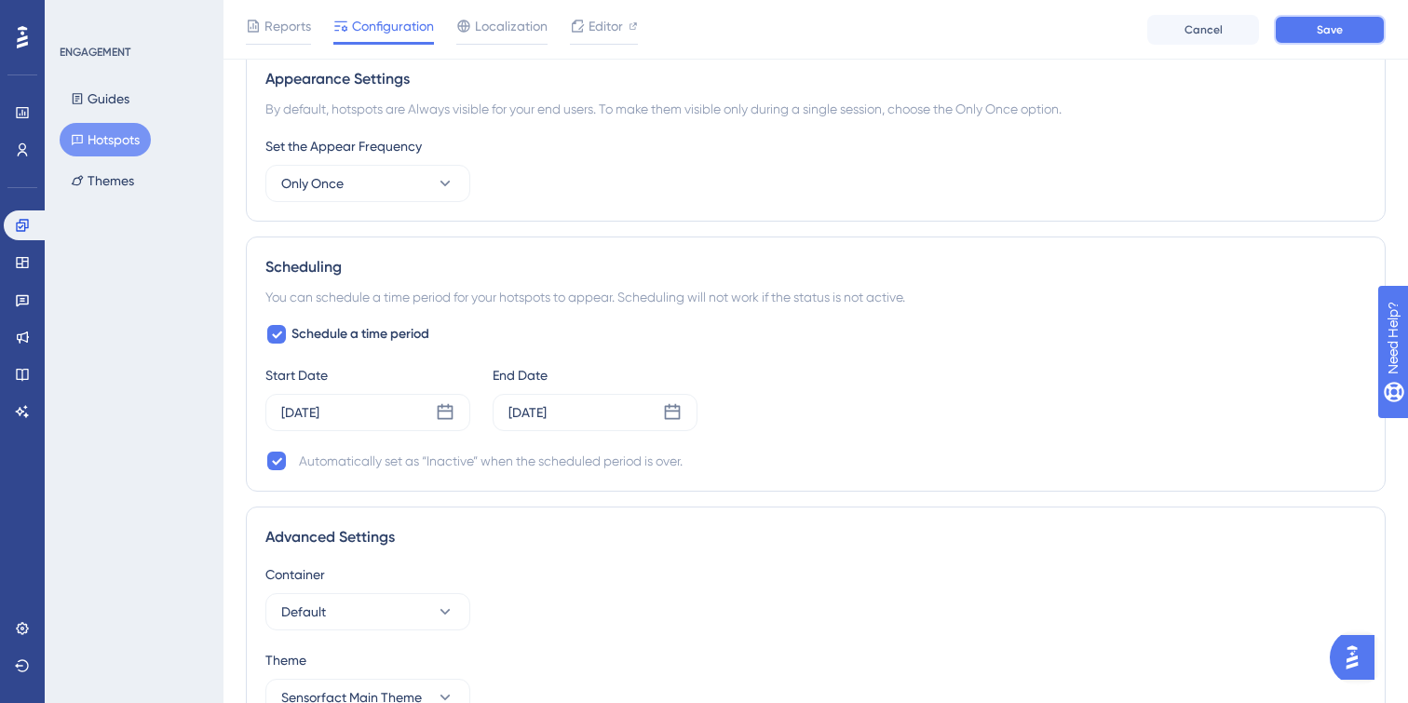
click at [1365, 30] on button "Save" at bounding box center [1330, 30] width 112 height 30
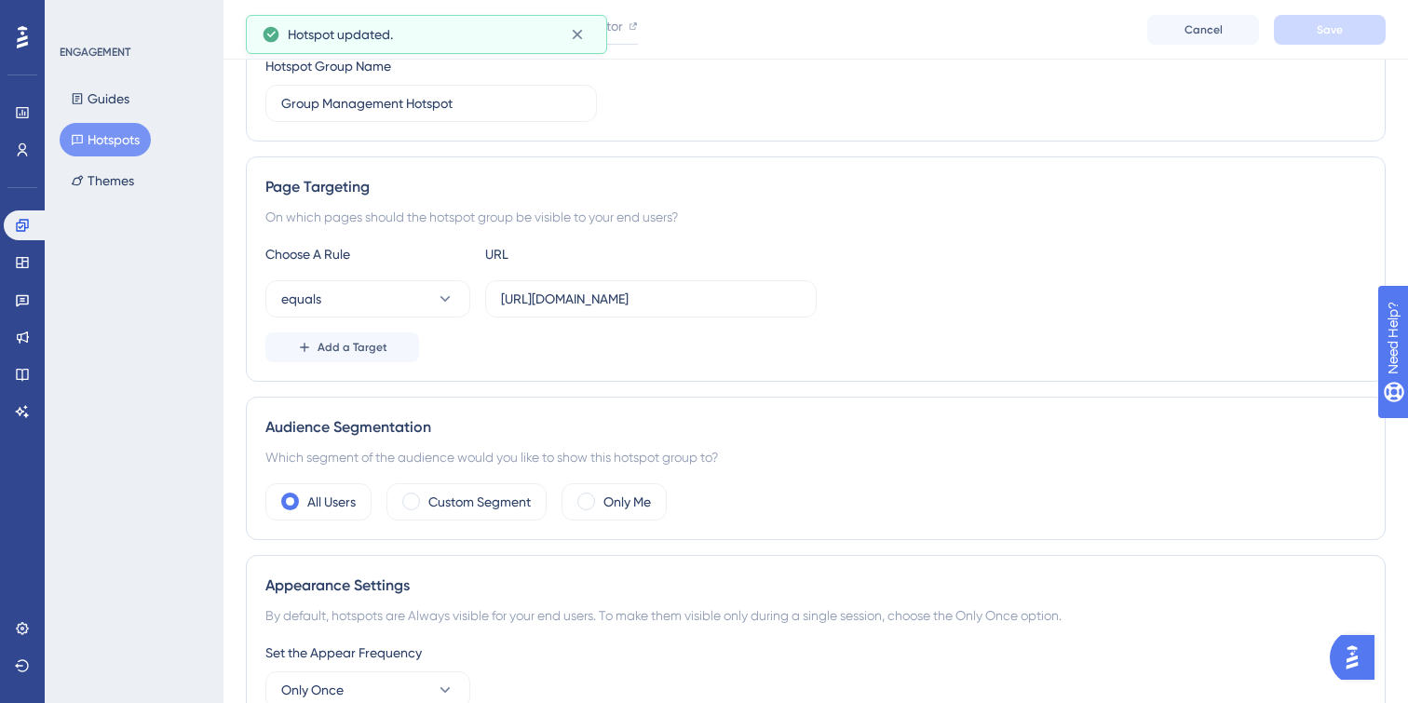
scroll to position [0, 0]
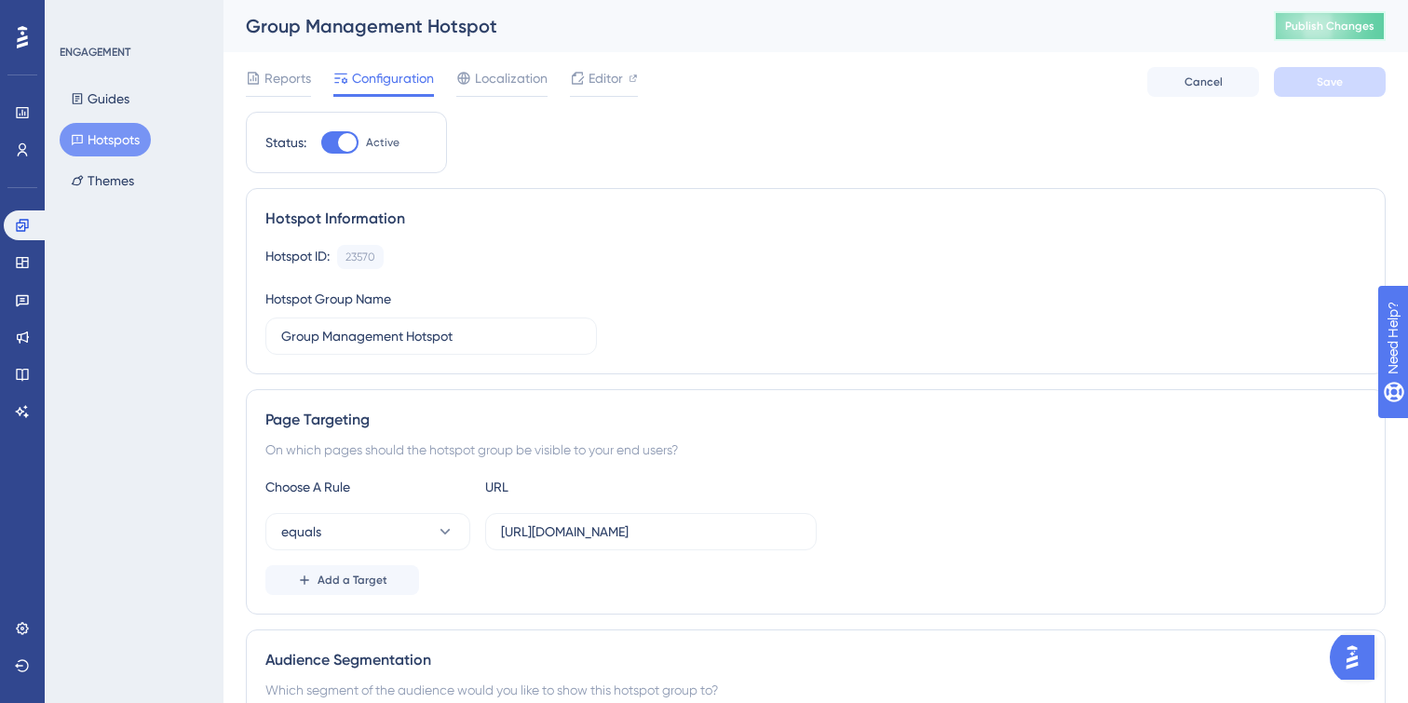
click at [1315, 34] on button "Publish Changes" at bounding box center [1330, 26] width 112 height 30
click at [23, 115] on icon at bounding box center [22, 112] width 15 height 15
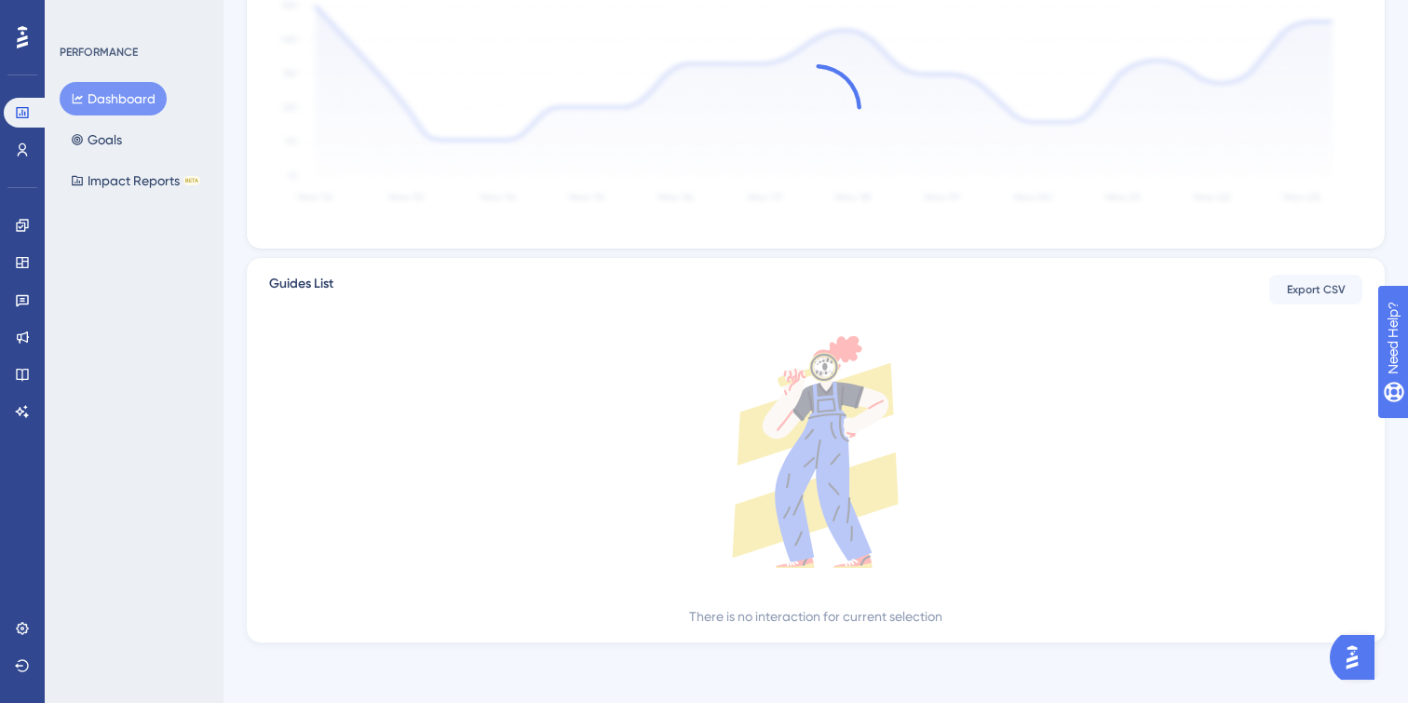
scroll to position [432, 0]
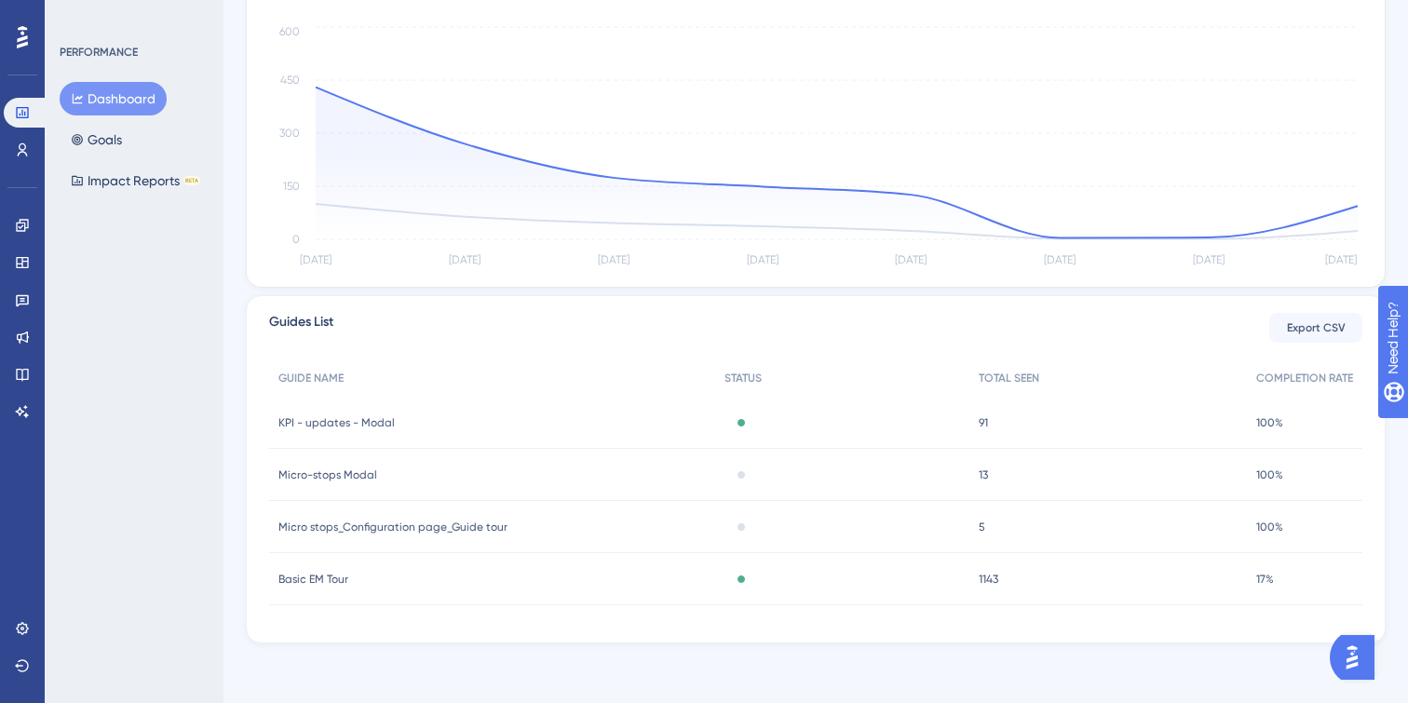
click at [344, 578] on span "Basic EM Tour" at bounding box center [313, 579] width 70 height 15
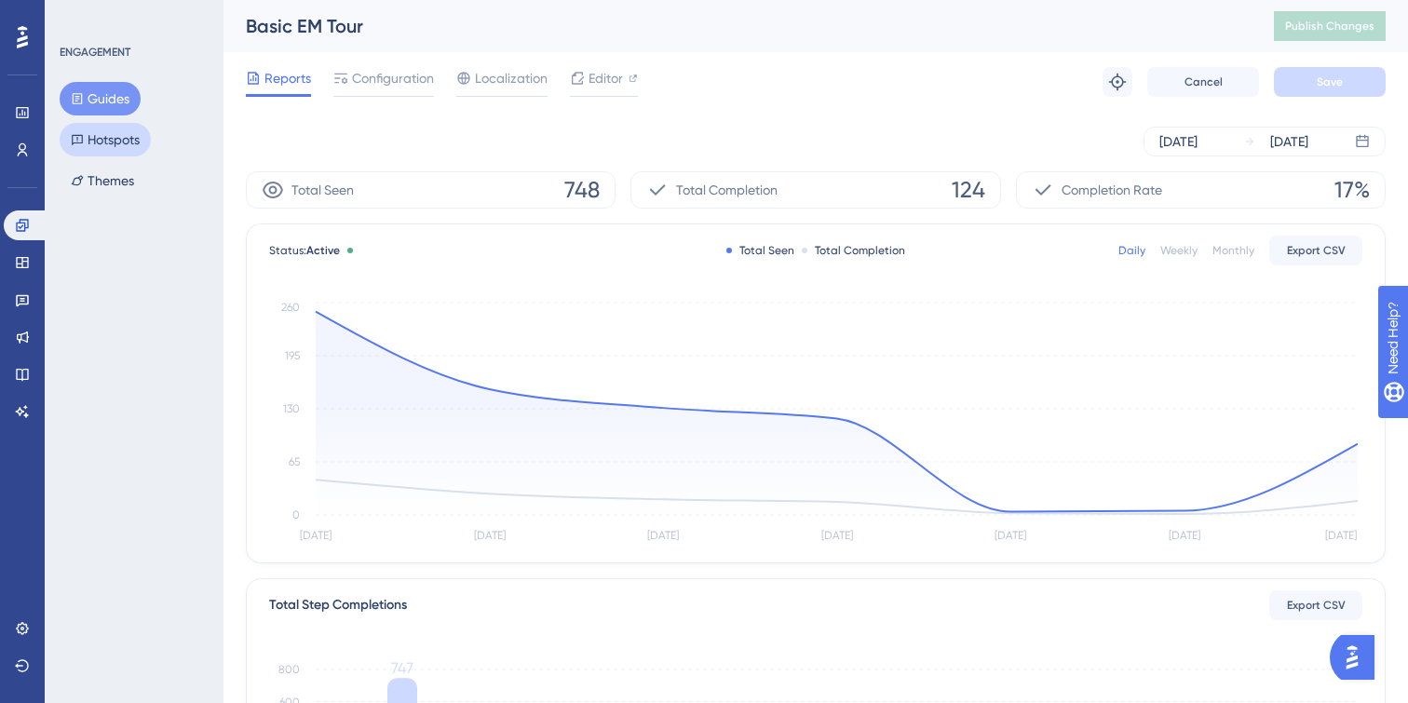
click at [107, 135] on button "Hotspots" at bounding box center [105, 140] width 91 height 34
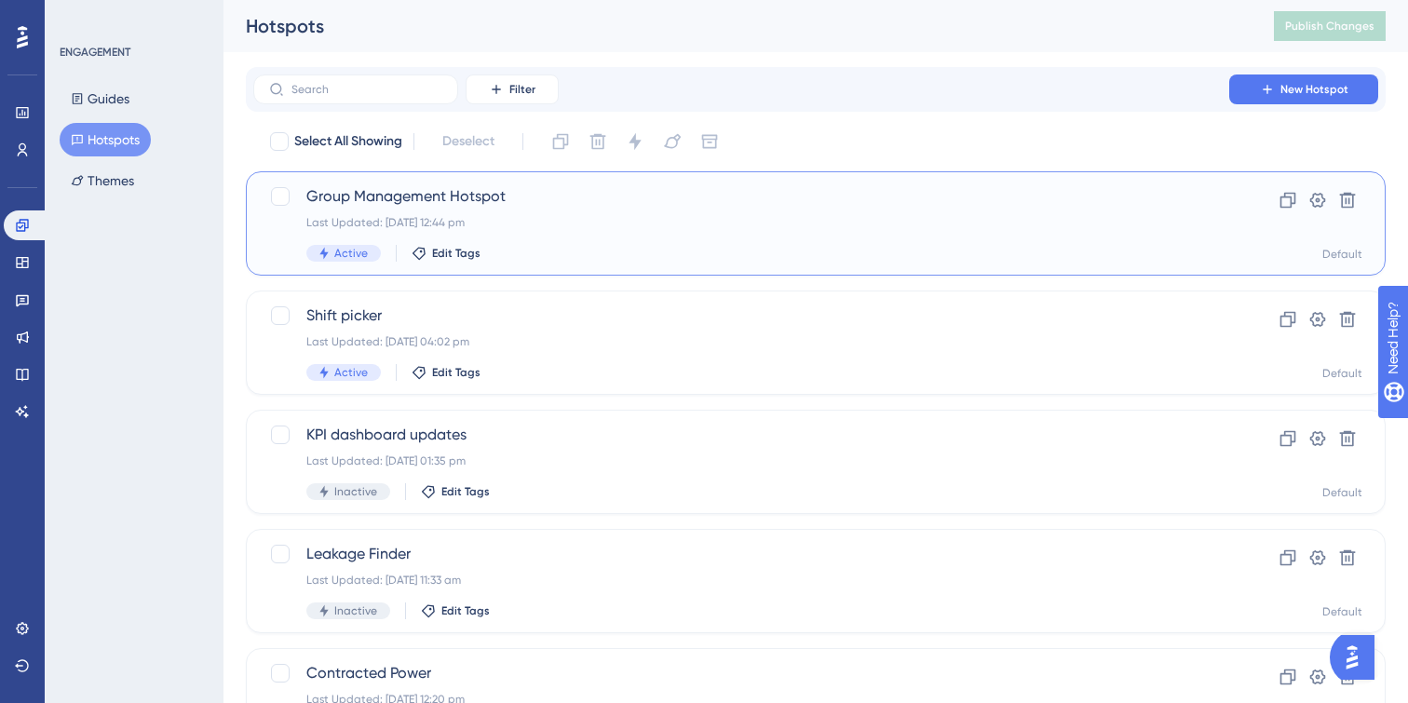
click at [619, 228] on div "Last Updated: 15 Sept 2025 12:44 pm" at bounding box center [741, 222] width 870 height 15
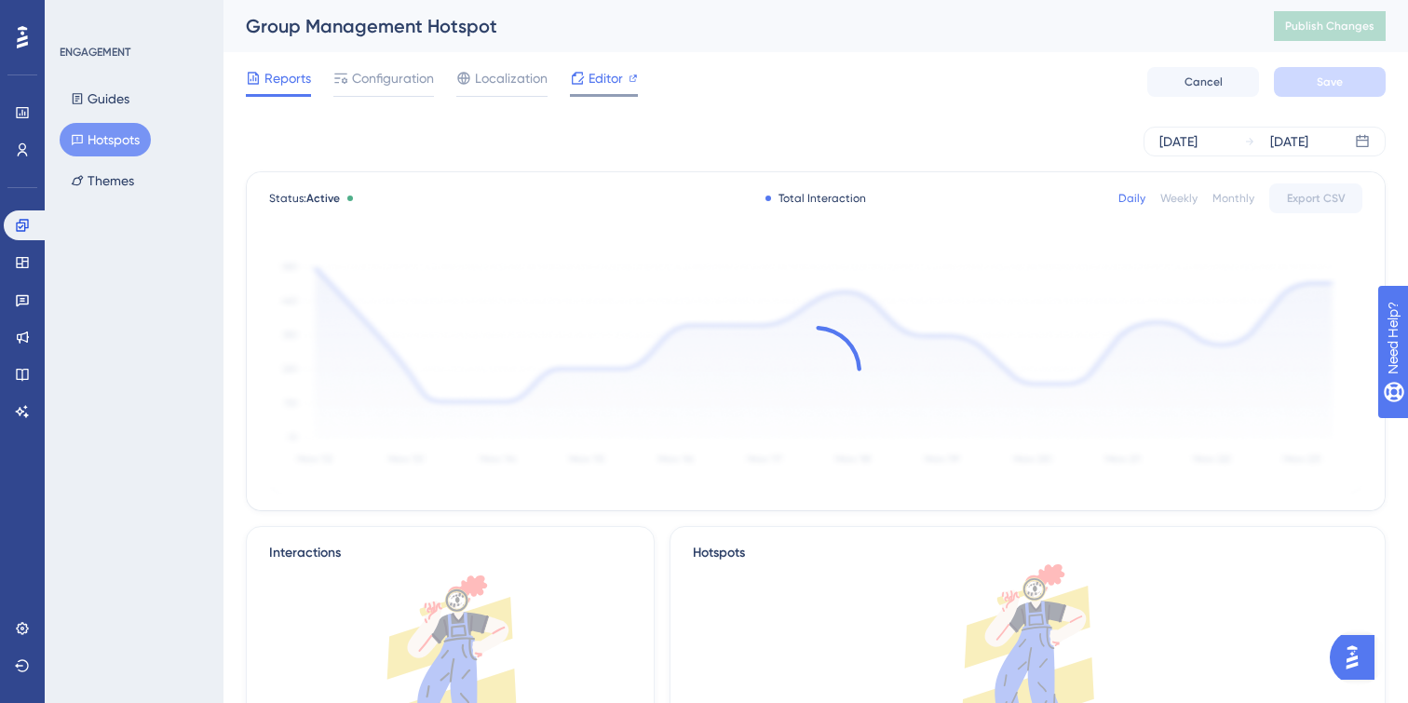
click at [578, 80] on icon at bounding box center [577, 78] width 15 height 15
click at [1348, 34] on button "Publish Changes" at bounding box center [1330, 26] width 112 height 30
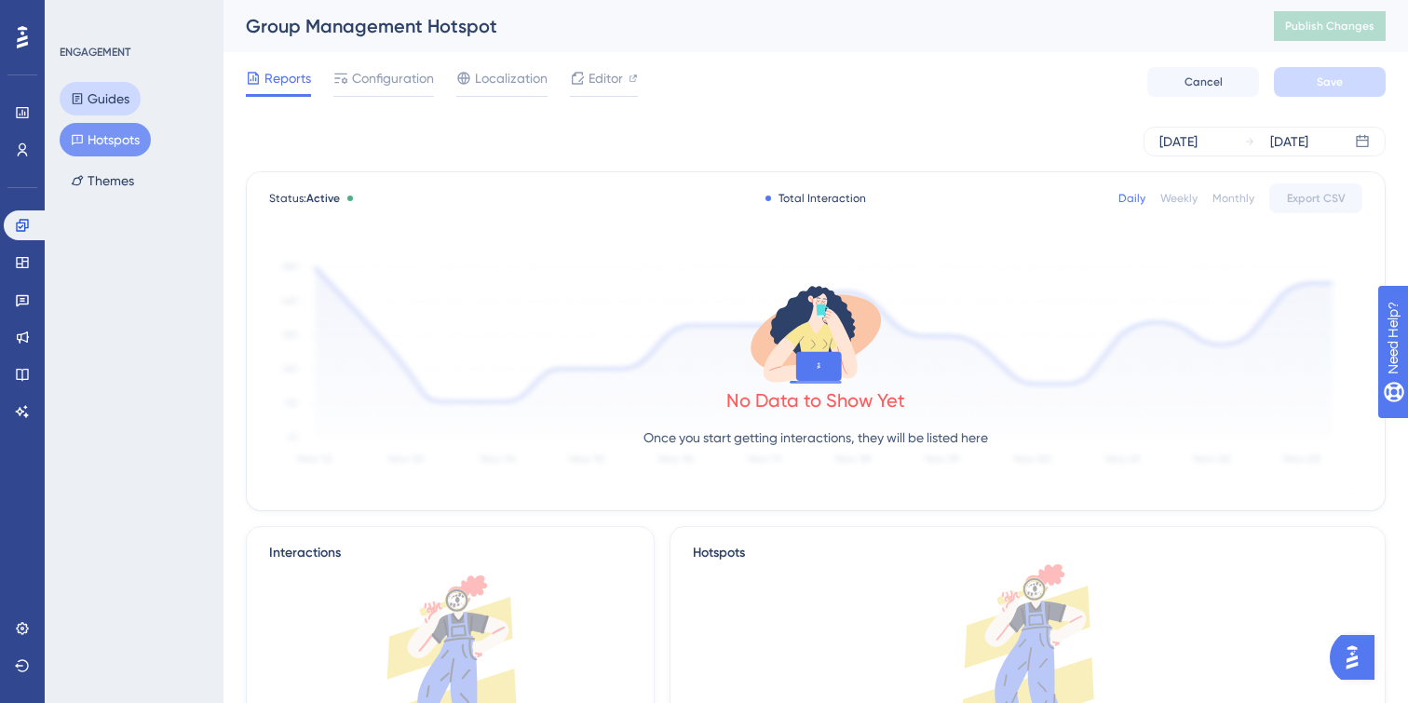
click at [101, 104] on button "Guides" at bounding box center [100, 99] width 81 height 34
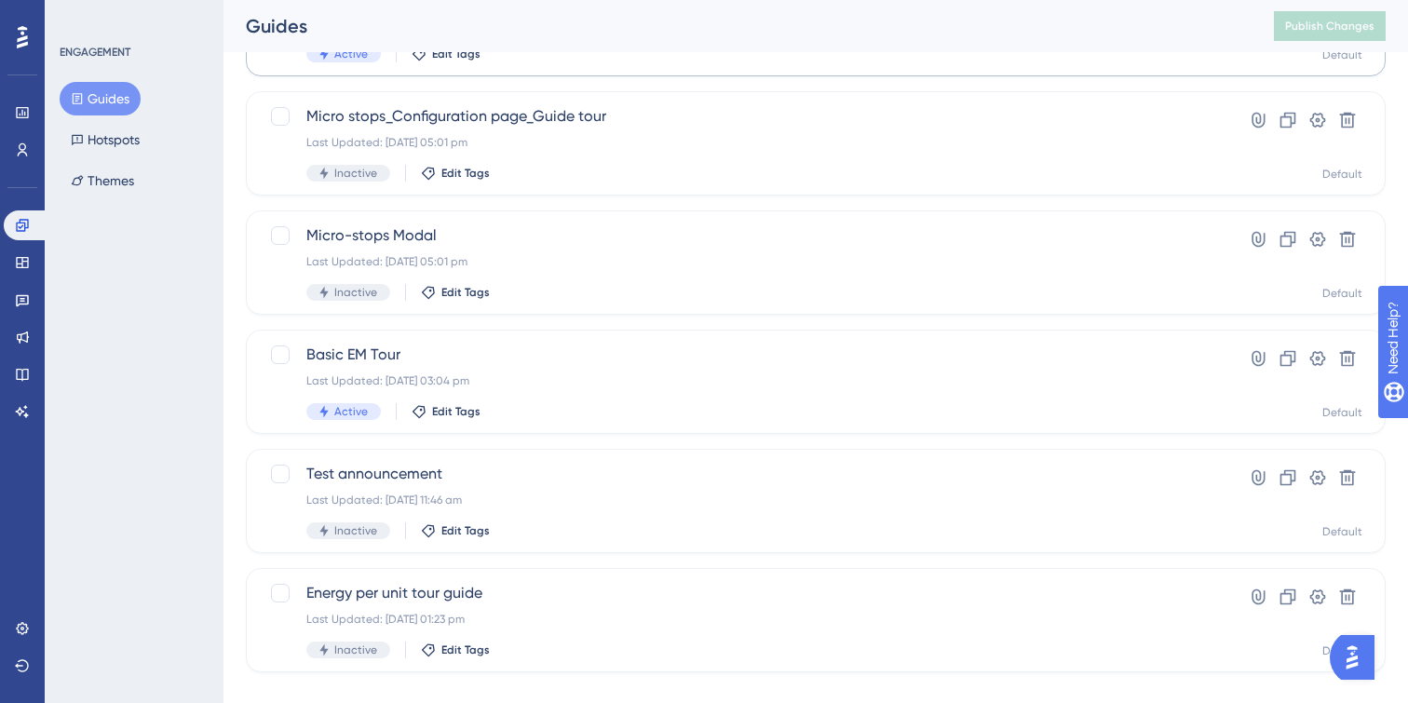
scroll to position [466, 0]
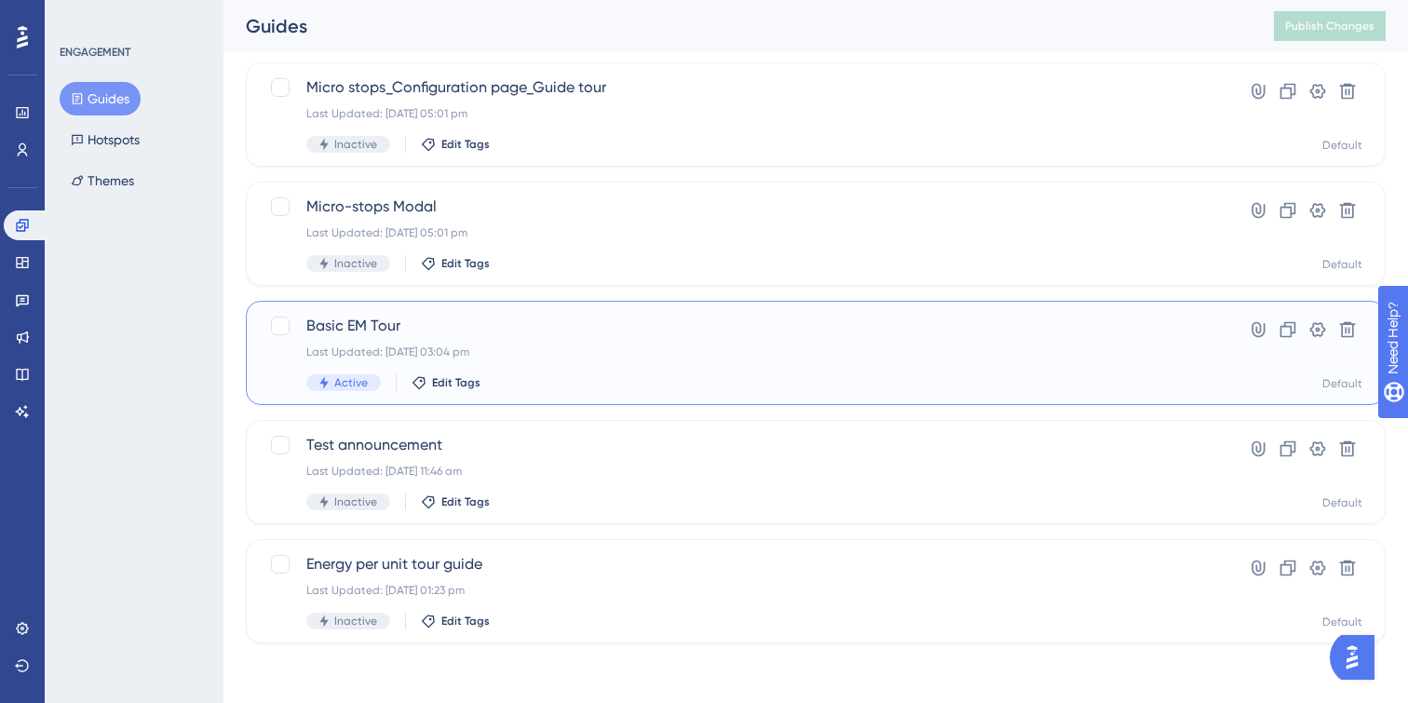
click at [656, 336] on span "Basic EM Tour" at bounding box center [741, 326] width 870 height 22
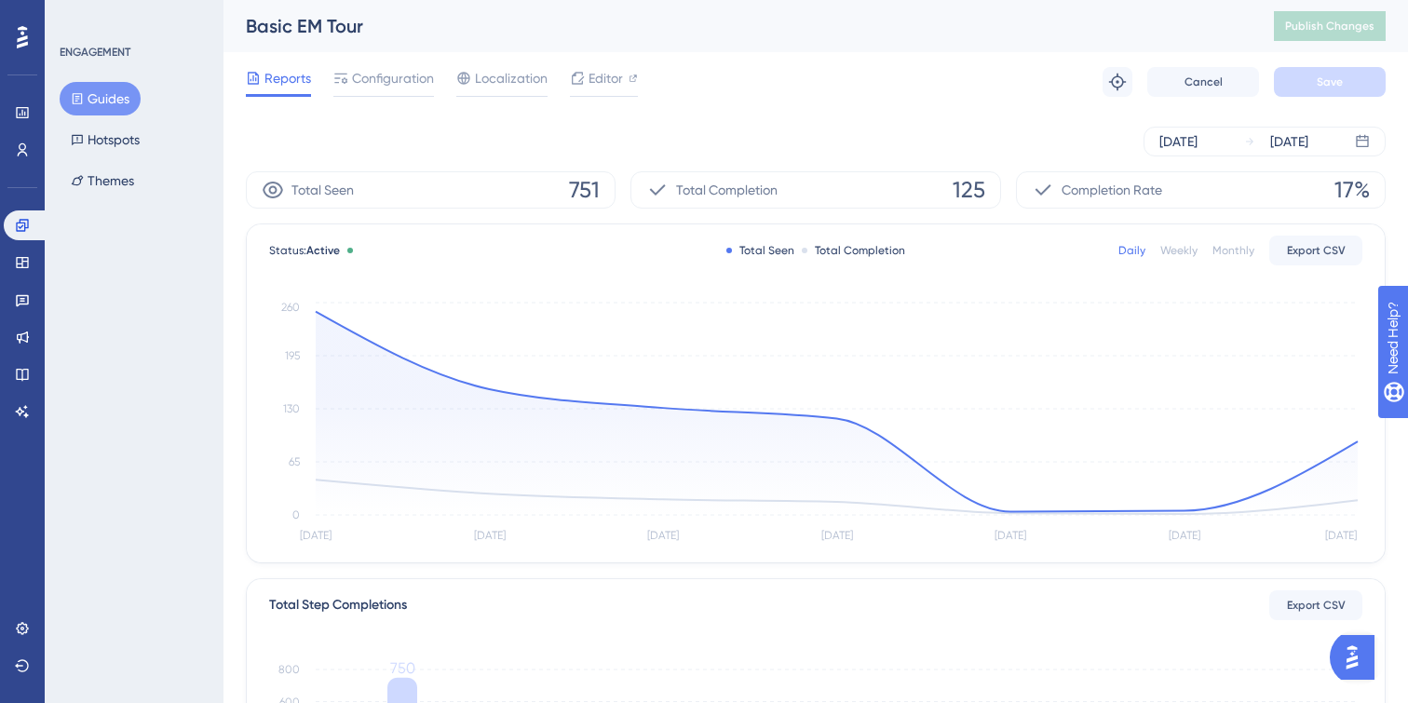
click at [1223, 255] on div "Monthly" at bounding box center [1233, 250] width 42 height 15
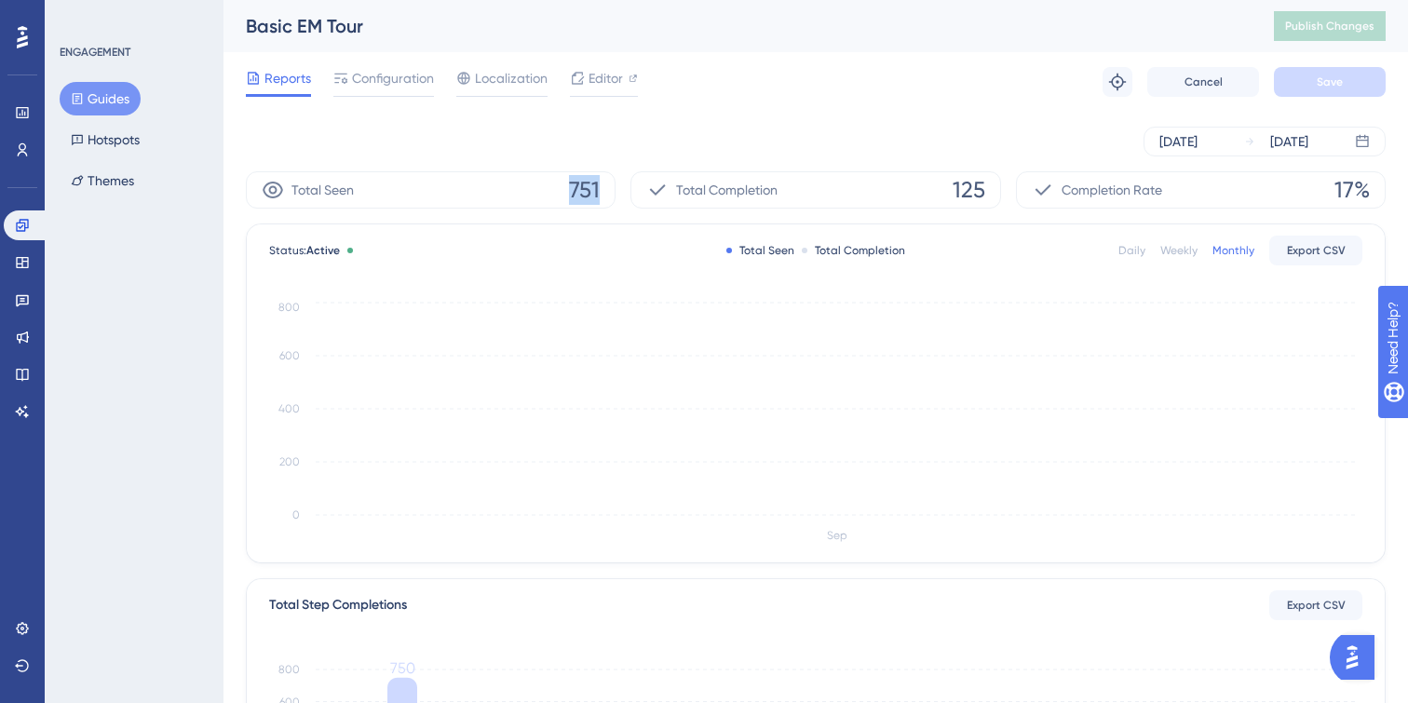
drag, startPoint x: 567, startPoint y: 181, endPoint x: 603, endPoint y: 181, distance: 36.3
click at [603, 181] on div "Total Seen 751" at bounding box center [431, 189] width 370 height 37
drag, startPoint x: 946, startPoint y: 188, endPoint x: 995, endPoint y: 190, distance: 49.4
click at [995, 190] on div "Total Completion 125" at bounding box center [815, 189] width 370 height 37
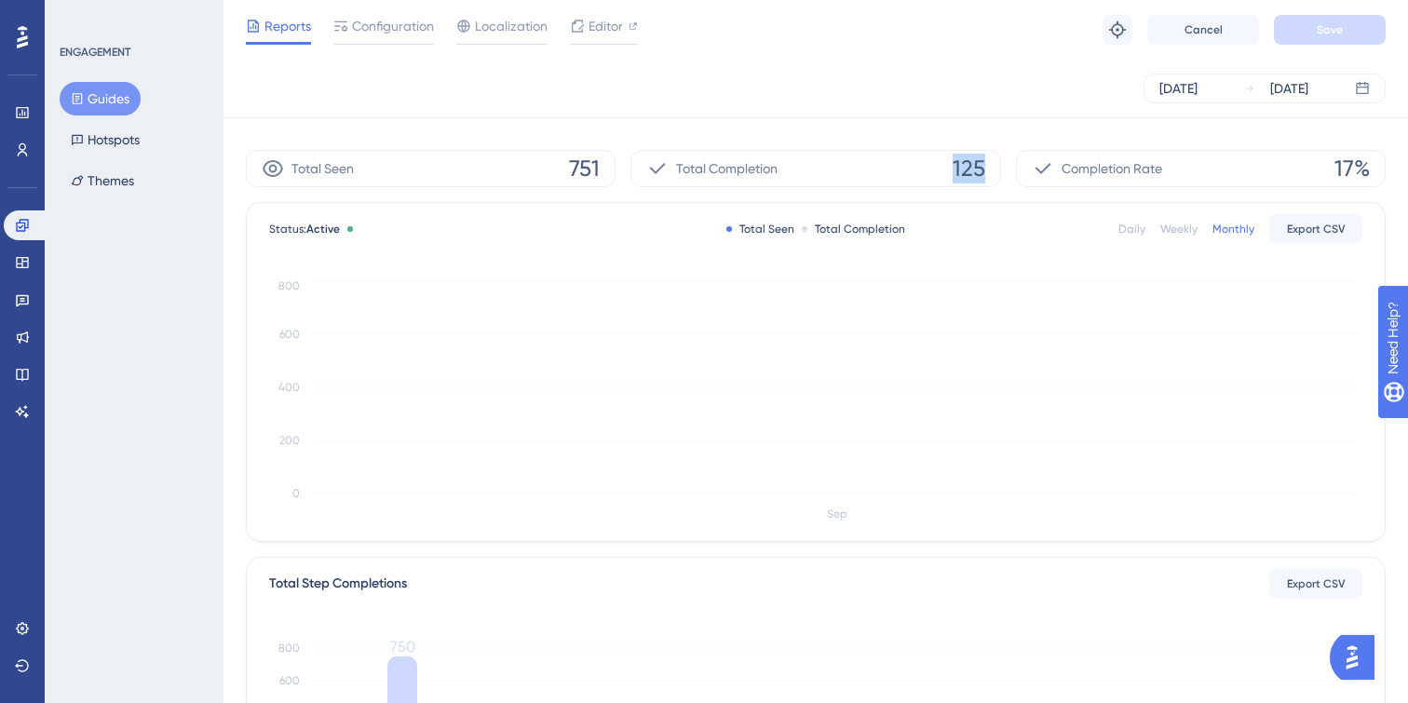
scroll to position [5, 0]
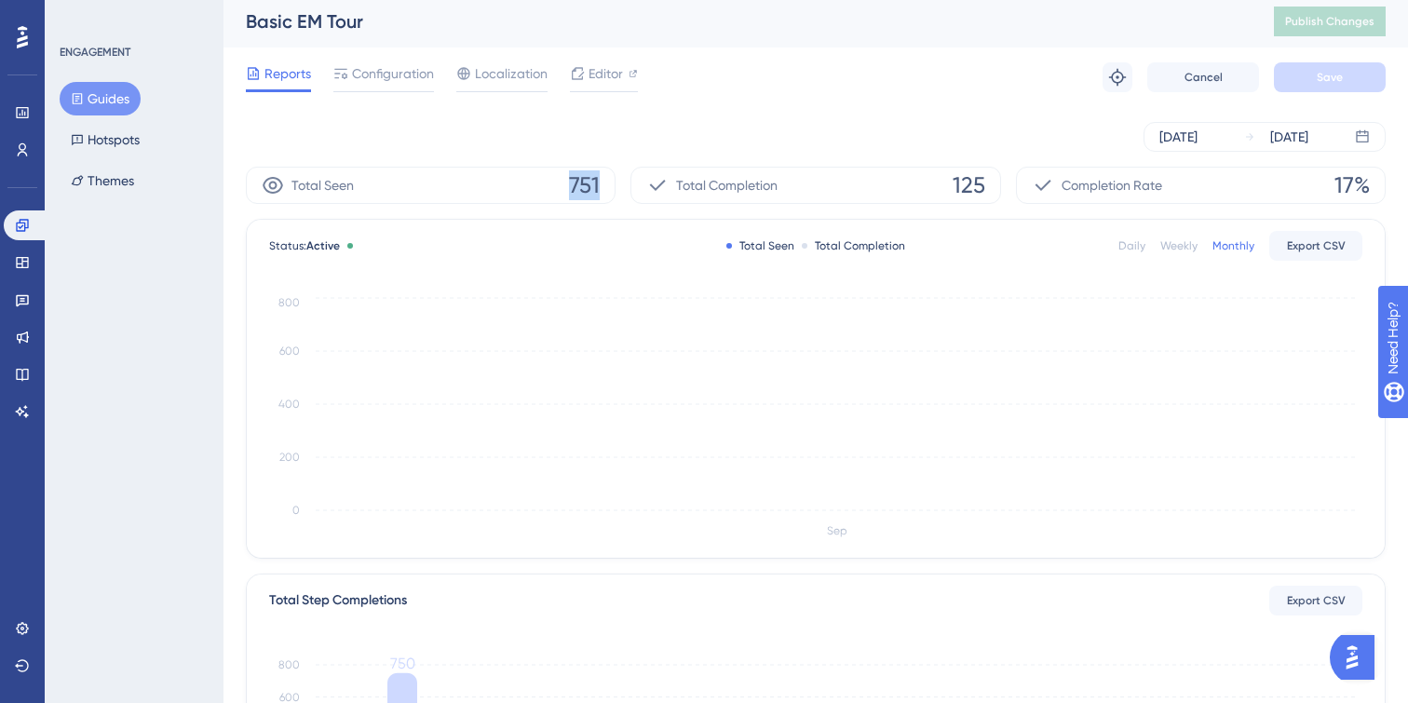
drag, startPoint x: 559, startPoint y: 182, endPoint x: 603, endPoint y: 182, distance: 44.7
click at [603, 182] on div "Total Seen 751" at bounding box center [431, 185] width 370 height 37
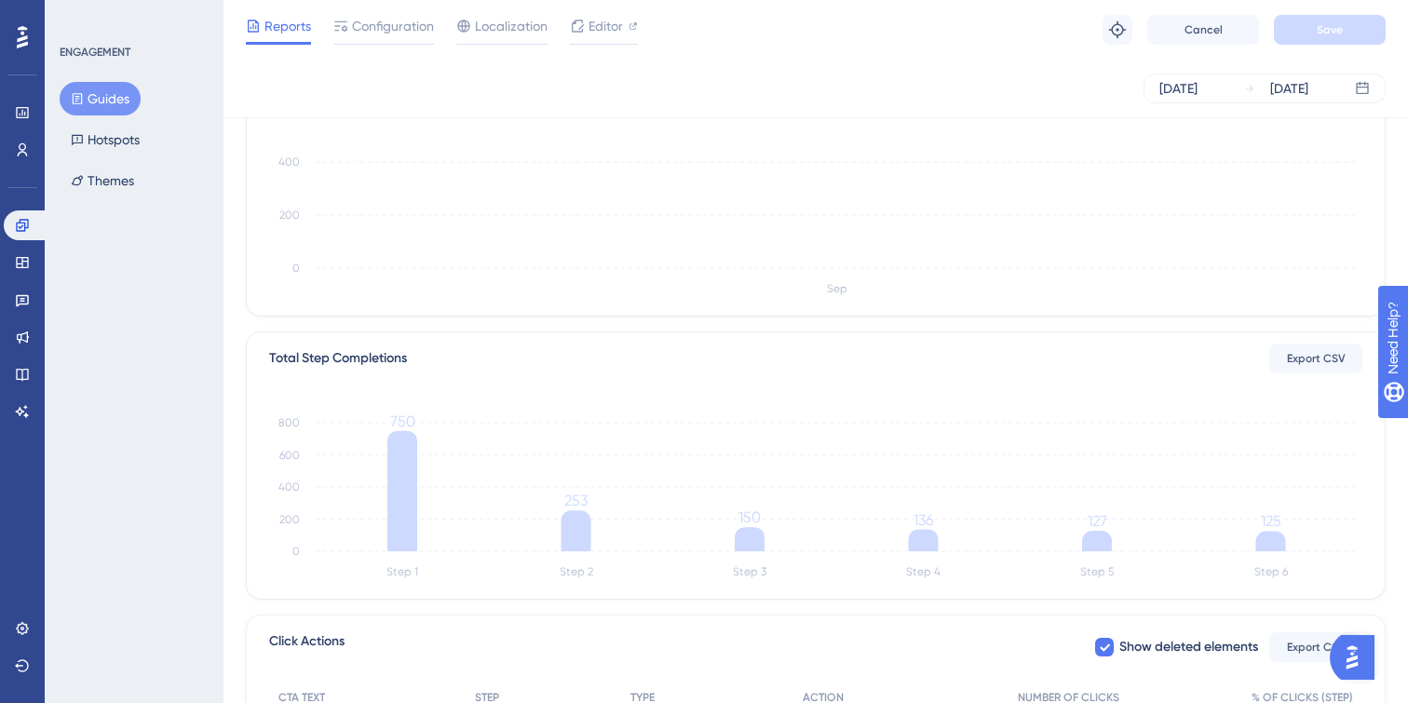
scroll to position [242, 0]
drag, startPoint x: 384, startPoint y: 416, endPoint x: 416, endPoint y: 416, distance: 32.6
click at [416, 416] on icon "Step 1 Step 2 Step 3 Step 4 Step 5 Step 6 0 200 400 600 800 750 253 150 136 127…" at bounding box center [815, 492] width 1093 height 178
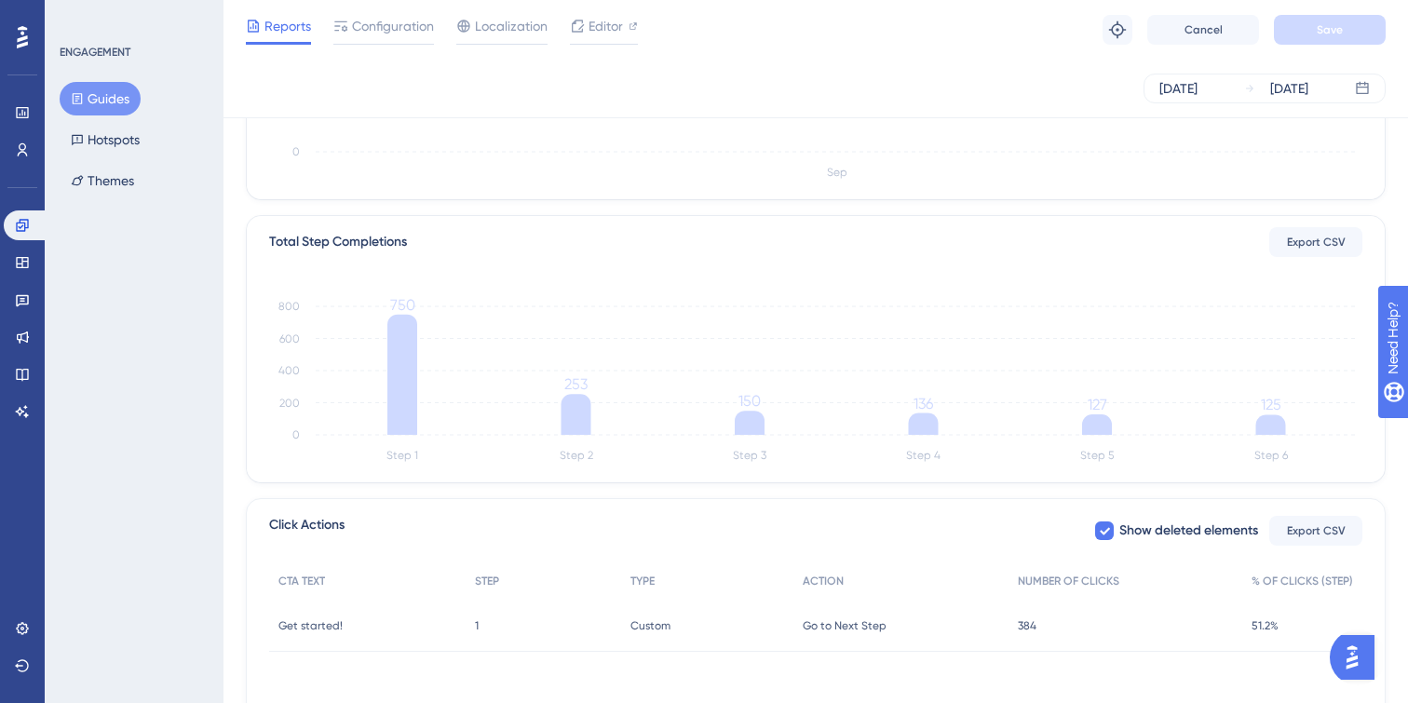
click at [676, 240] on div "Total Step Completions Export CSV" at bounding box center [815, 242] width 1093 height 30
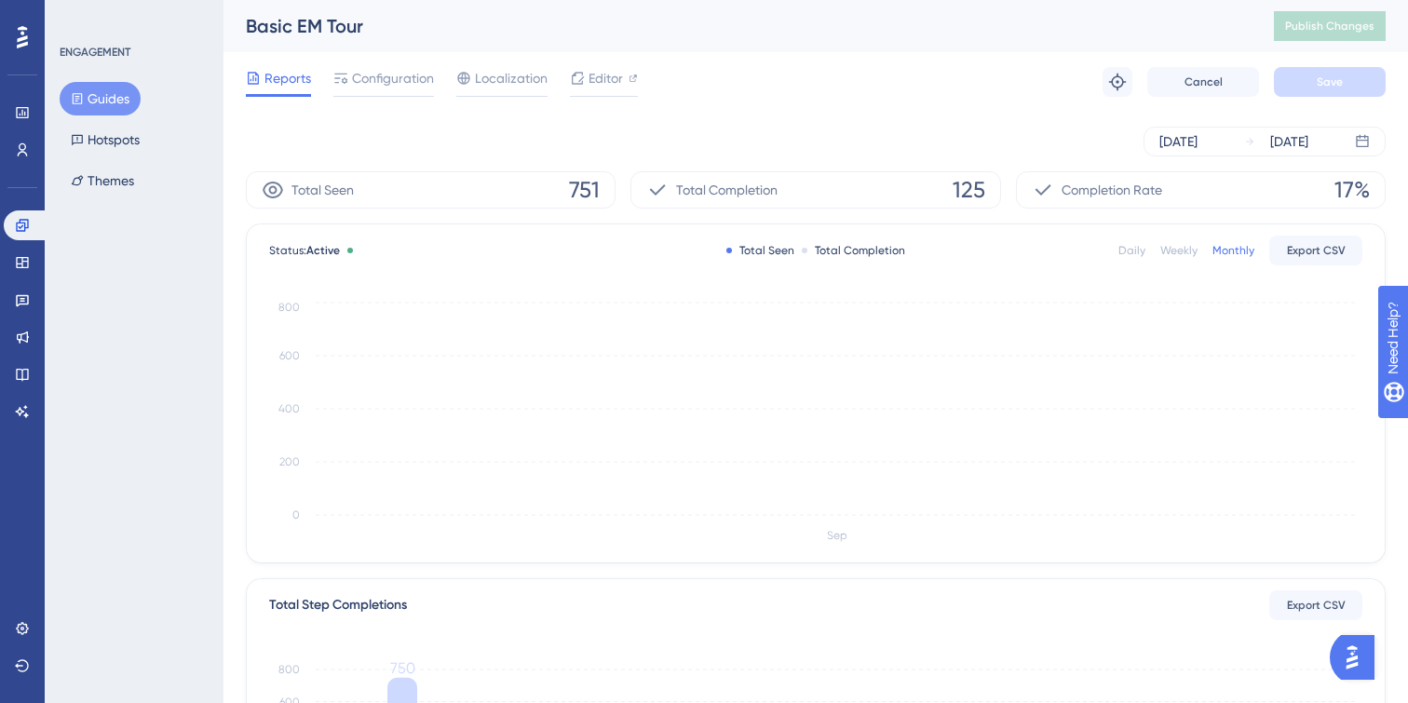
click at [529, 130] on div "Sep 09 2025 Sep 15 2025" at bounding box center [816, 142] width 1140 height 30
click at [30, 294] on link at bounding box center [22, 300] width 37 height 30
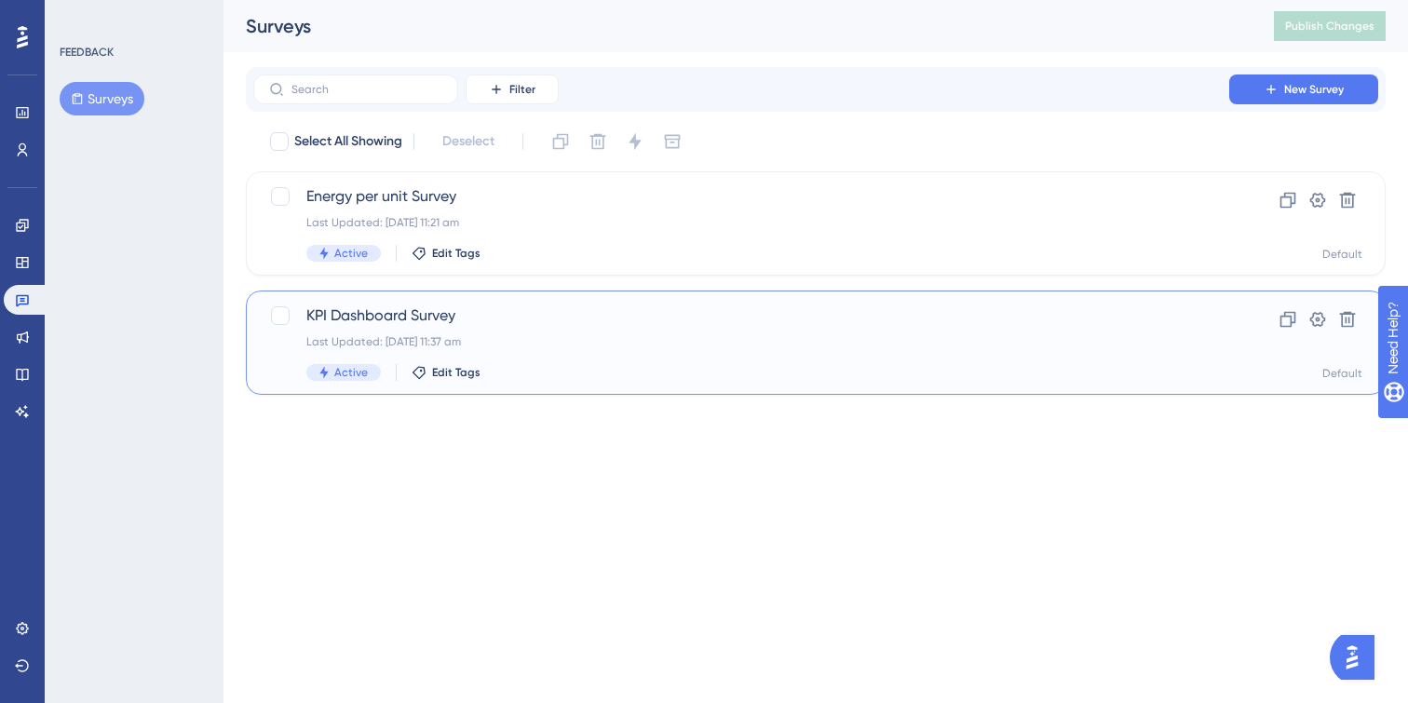
click at [608, 334] on div "Last Updated: 18 Jul 2025 11:37 am" at bounding box center [741, 341] width 870 height 15
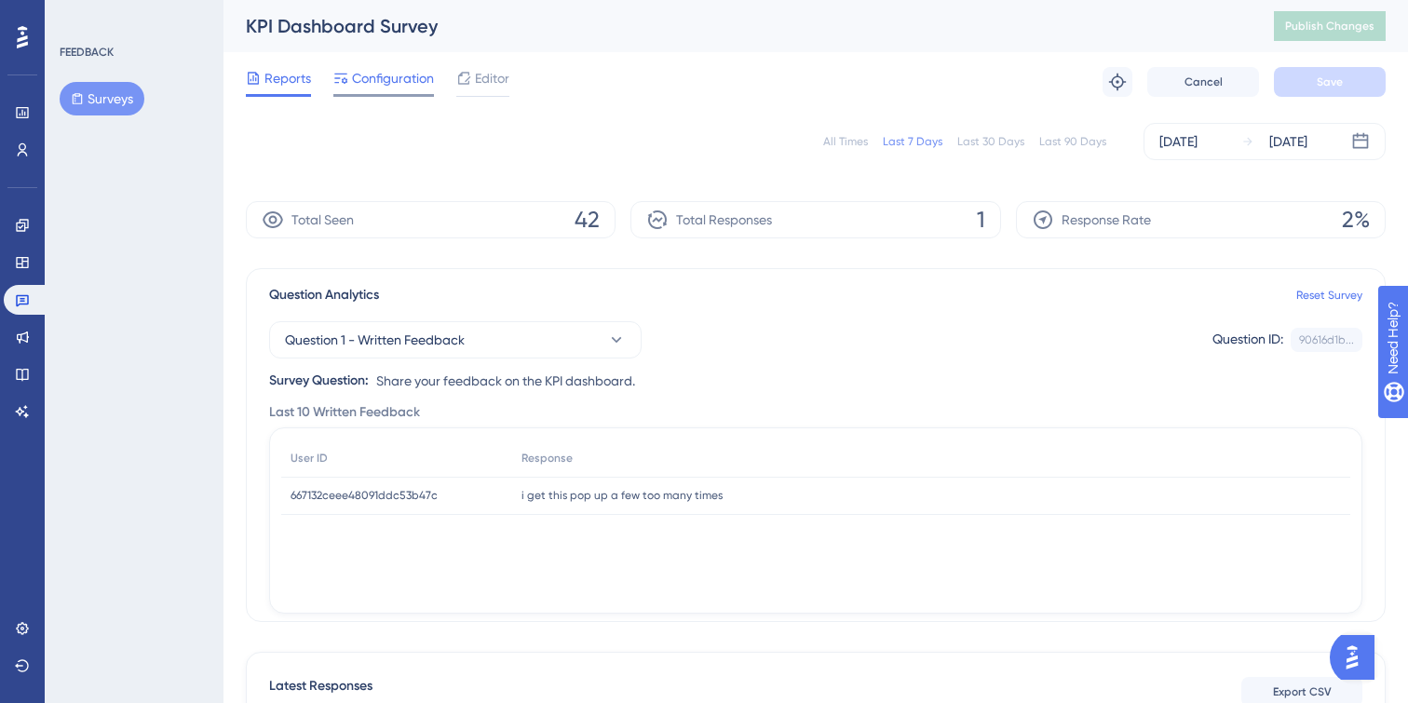
click at [398, 89] on div "Configuration" at bounding box center [383, 82] width 101 height 30
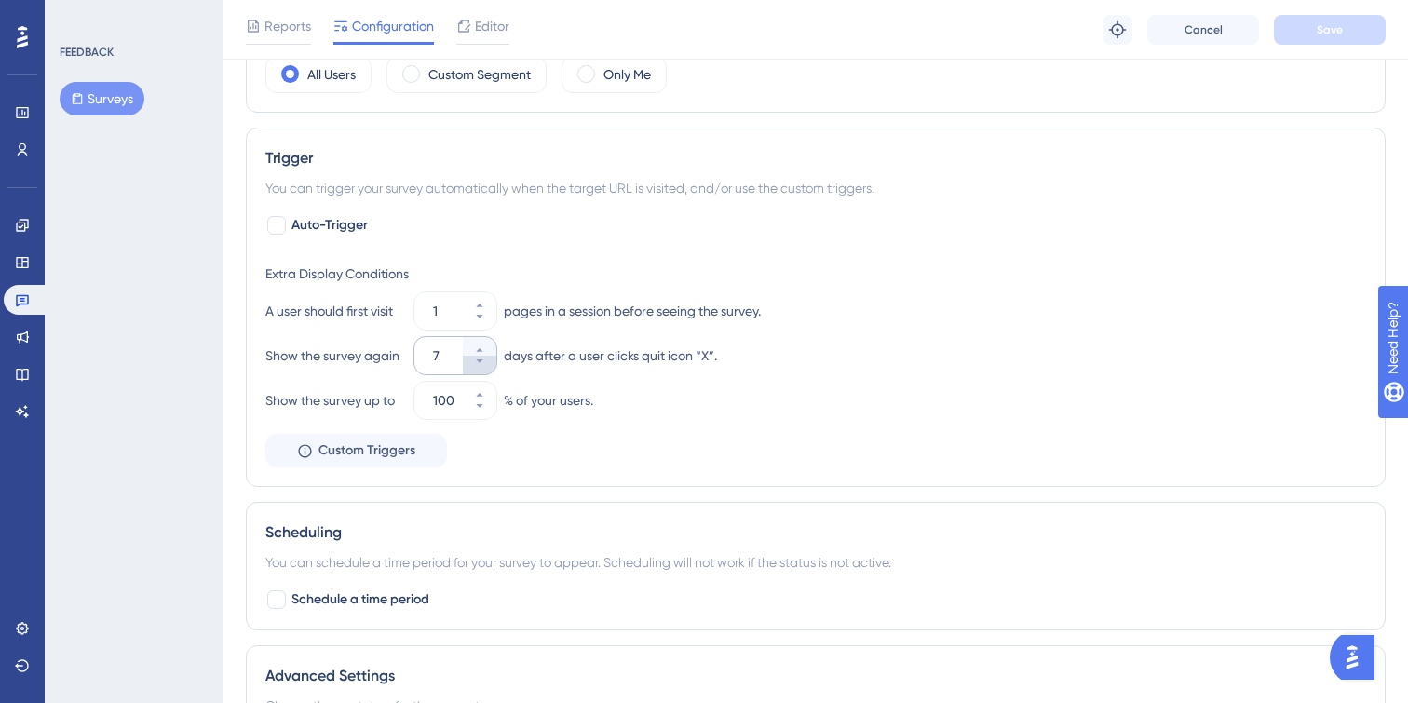
scroll to position [673, 0]
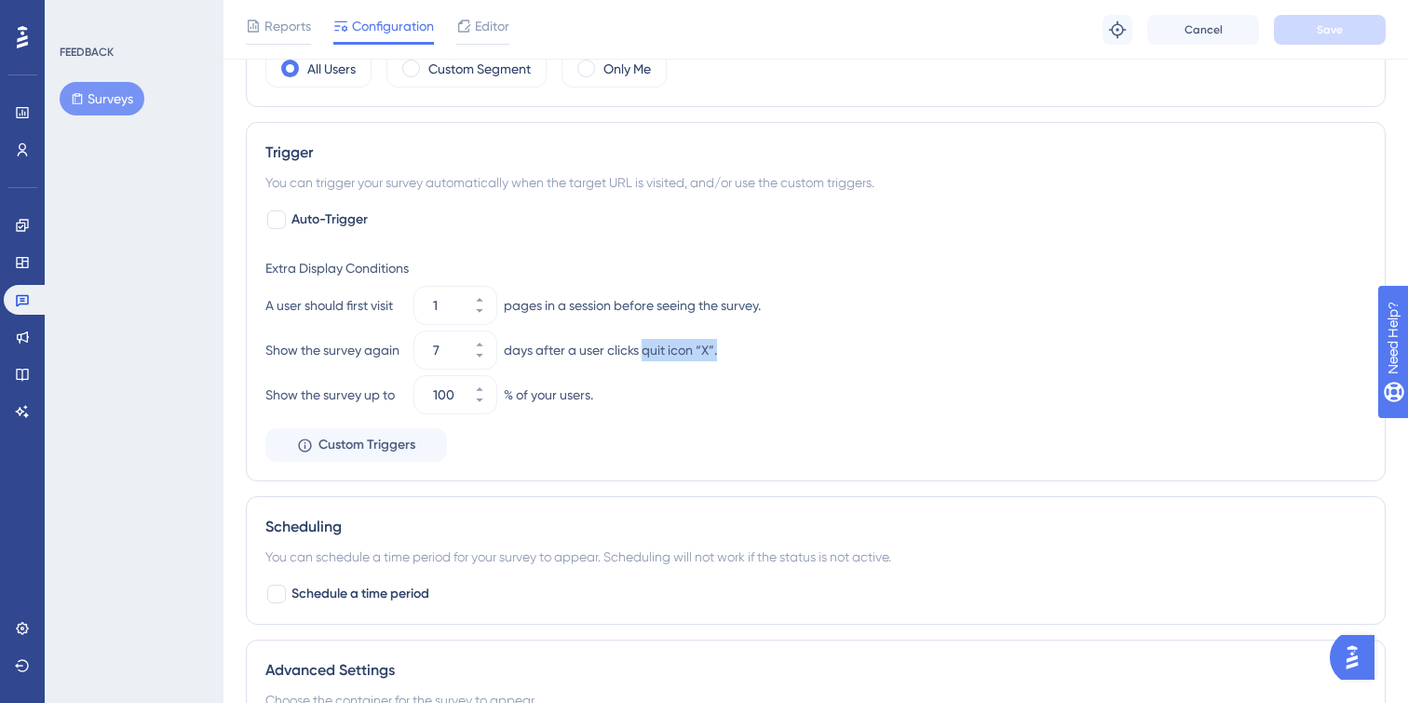
drag, startPoint x: 643, startPoint y: 351, endPoint x: 732, endPoint y: 352, distance: 88.5
click at [734, 352] on div "Show the survey again 7 days after a user clicks quit icon “X”." at bounding box center [815, 349] width 1101 height 37
click at [732, 352] on div "Show the survey again 7 days after a user clicks quit icon “X”." at bounding box center [815, 349] width 1101 height 37
click at [452, 348] on input "7" at bounding box center [446, 350] width 26 height 22
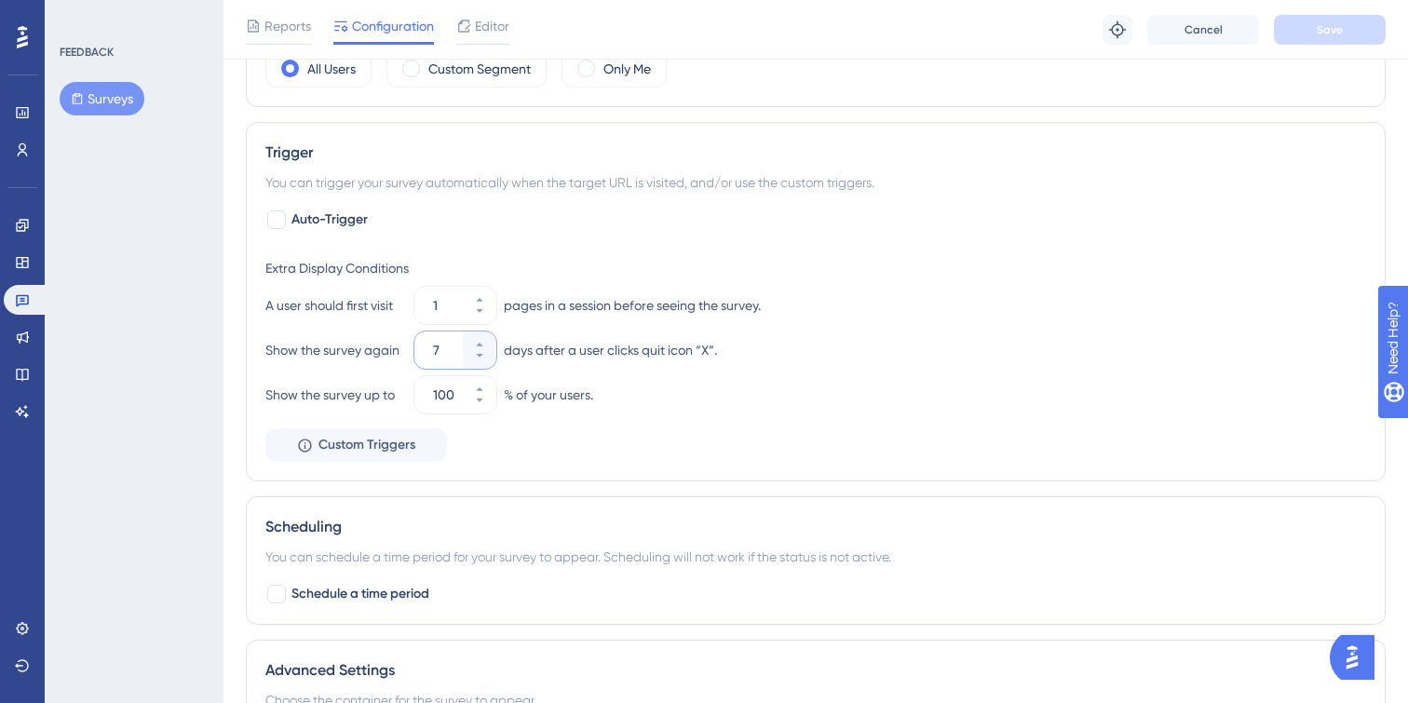
click at [439, 350] on input "7" at bounding box center [446, 350] width 26 height 22
drag, startPoint x: 449, startPoint y: 355, endPoint x: 417, endPoint y: 355, distance: 31.7
click at [417, 355] on div "7" at bounding box center [438, 349] width 48 height 37
click at [429, 229] on div "Auto-Trigger Extra Display Conditions A user should first visit 1 pages in a se…" at bounding box center [815, 335] width 1101 height 253
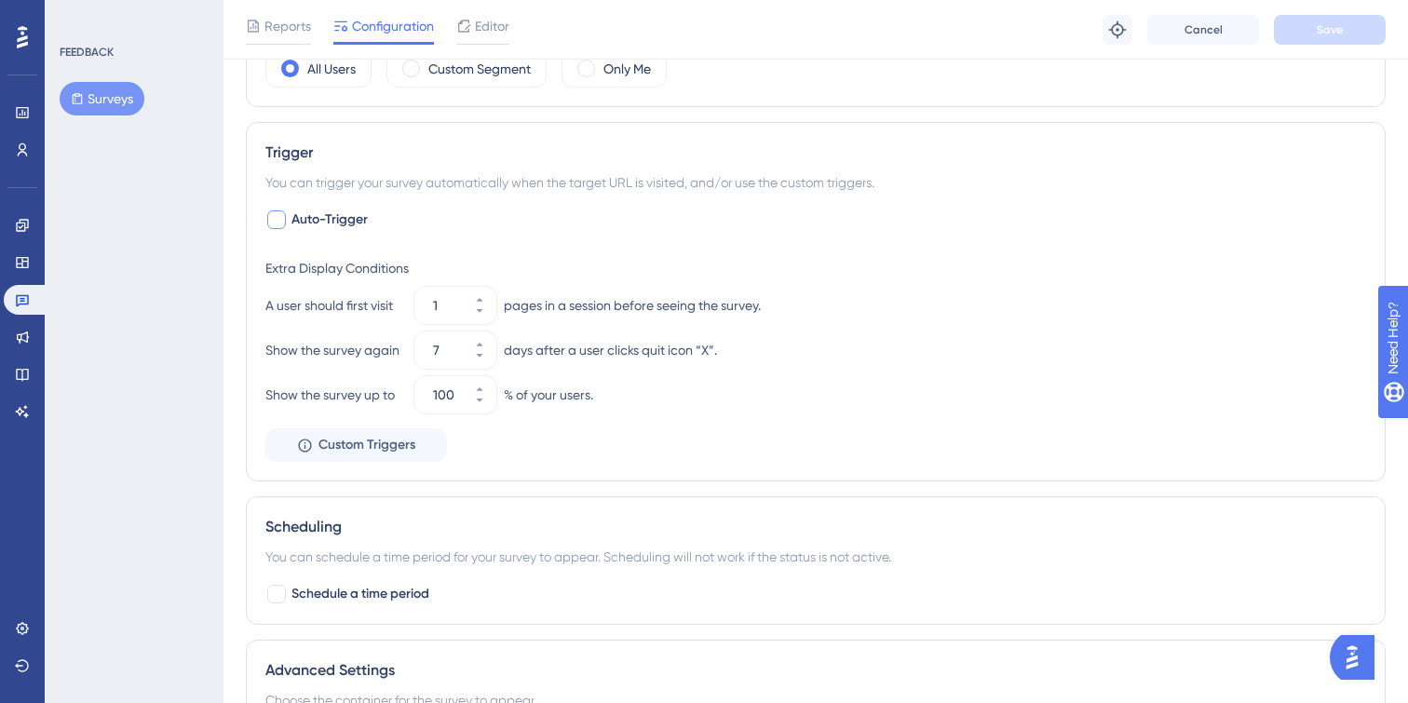
click at [282, 227] on div at bounding box center [276, 219] width 19 height 19
checkbox input "true"
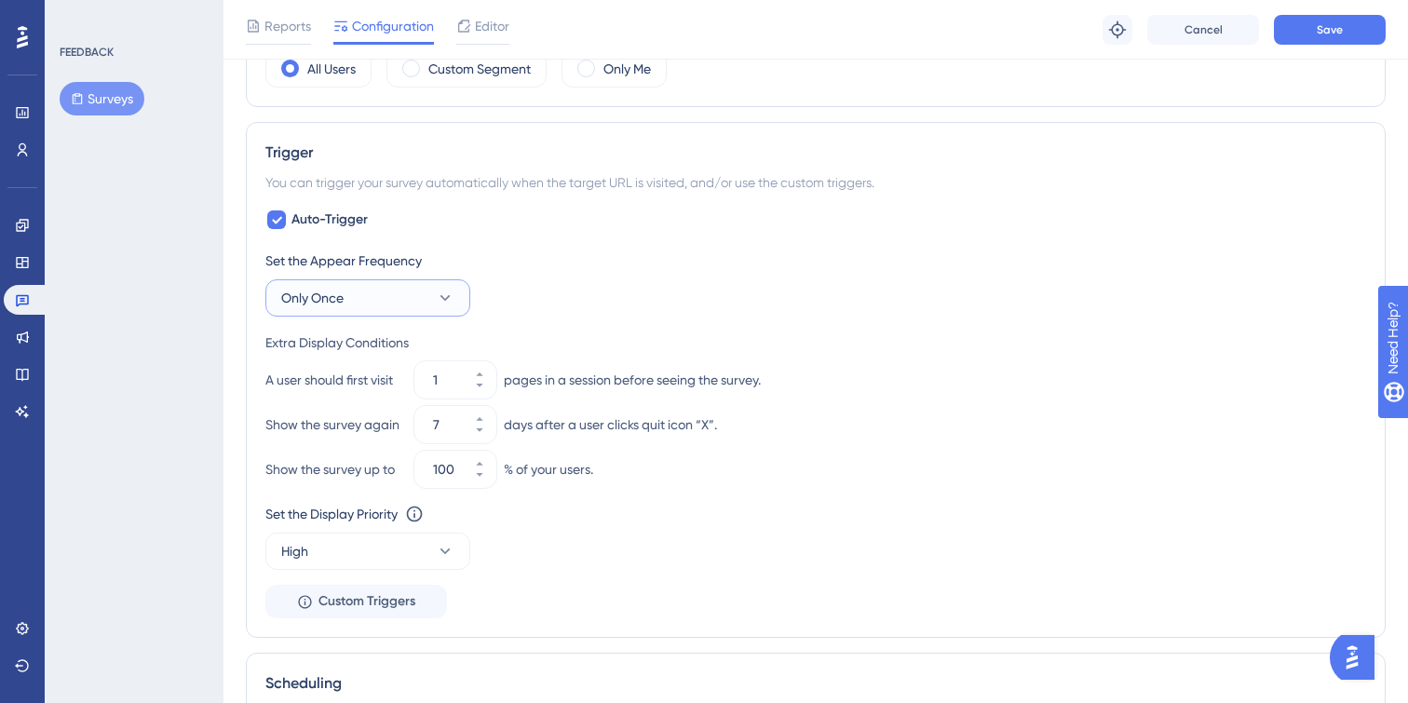
click at [407, 283] on button "Only Once" at bounding box center [367, 297] width 205 height 37
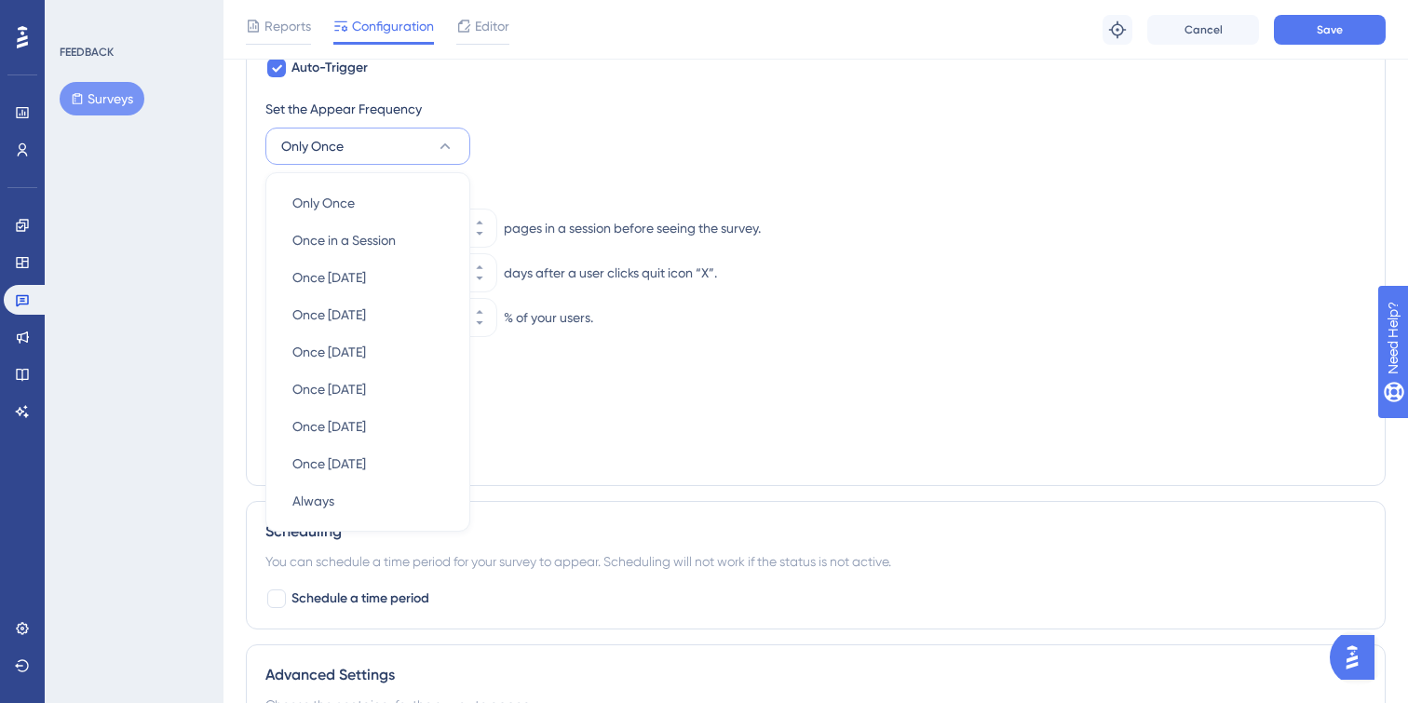
click at [555, 146] on div "Set the Appear Frequency Only Once Only Once Only Once Once in a Session Once i…" at bounding box center [815, 131] width 1101 height 67
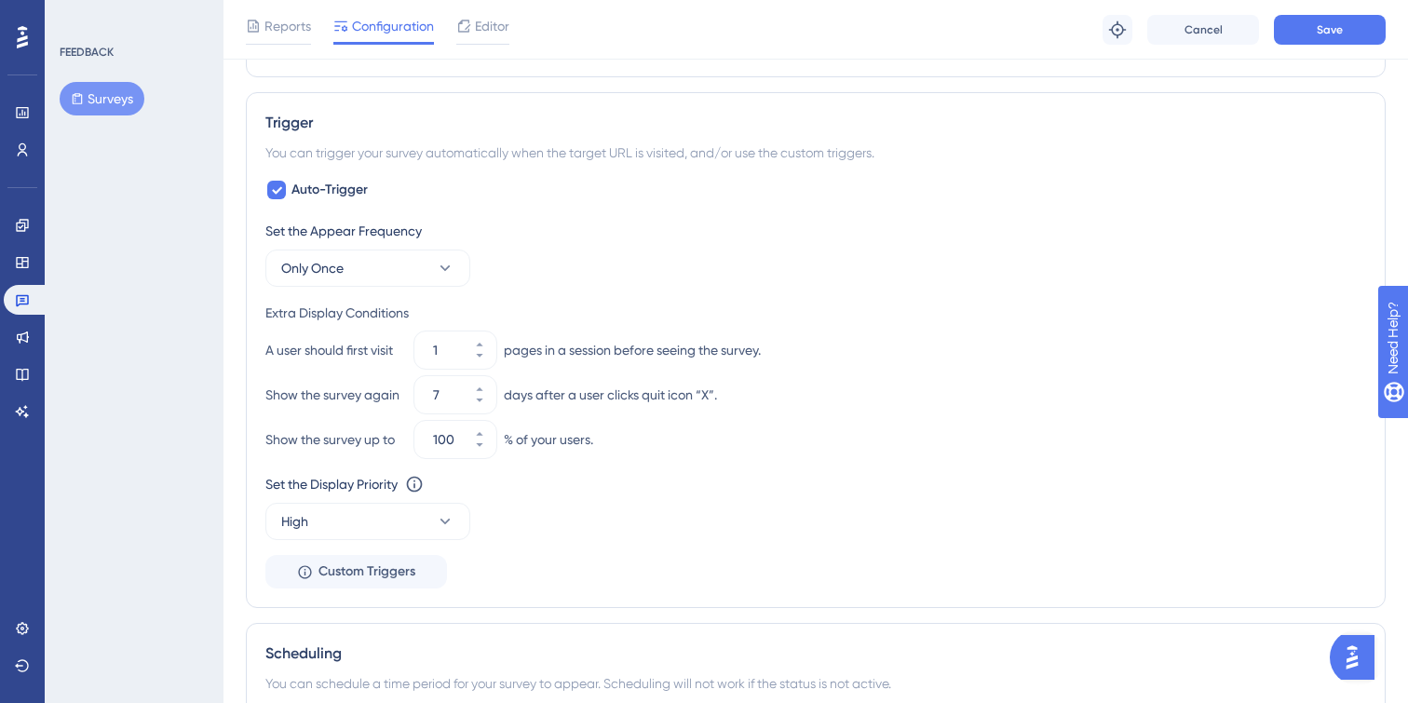
scroll to position [696, 0]
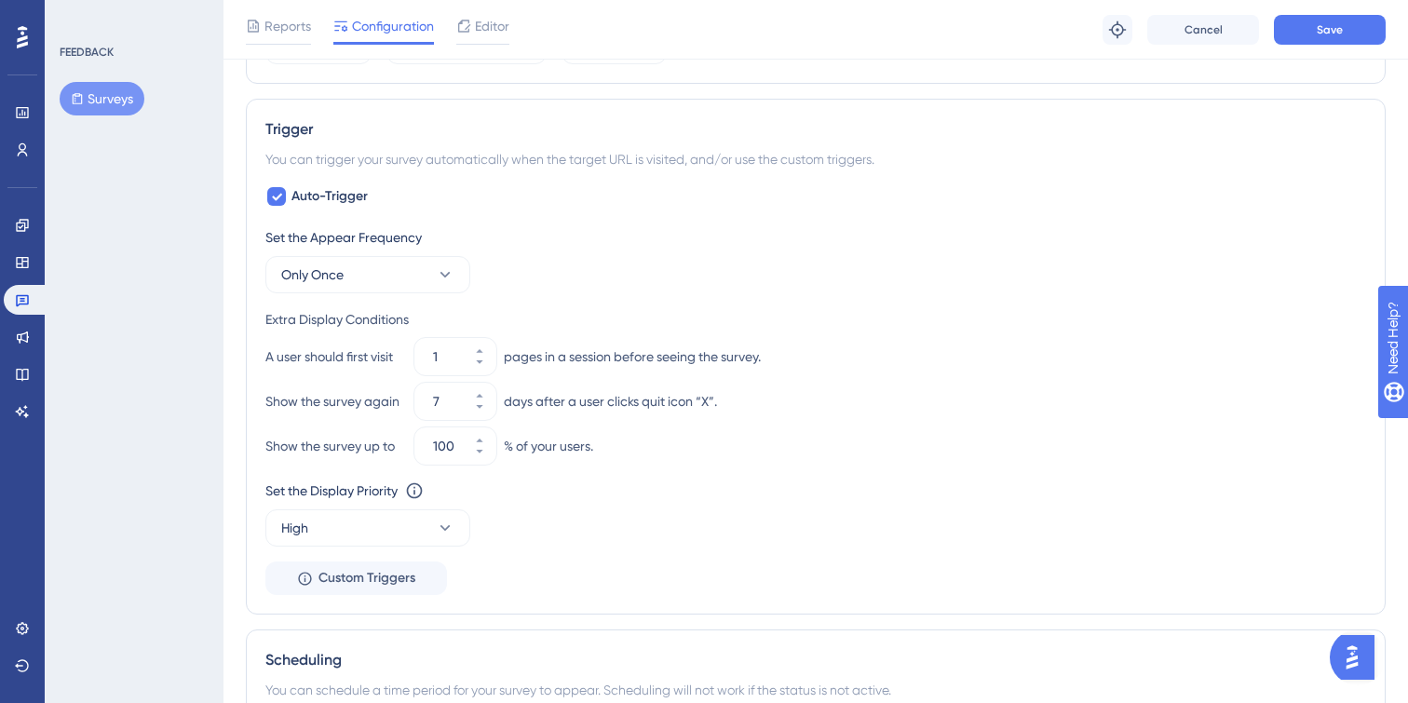
click at [525, 571] on div "Set the Appear Frequency Only Once Extra Display Conditions A user should first…" at bounding box center [815, 410] width 1101 height 369
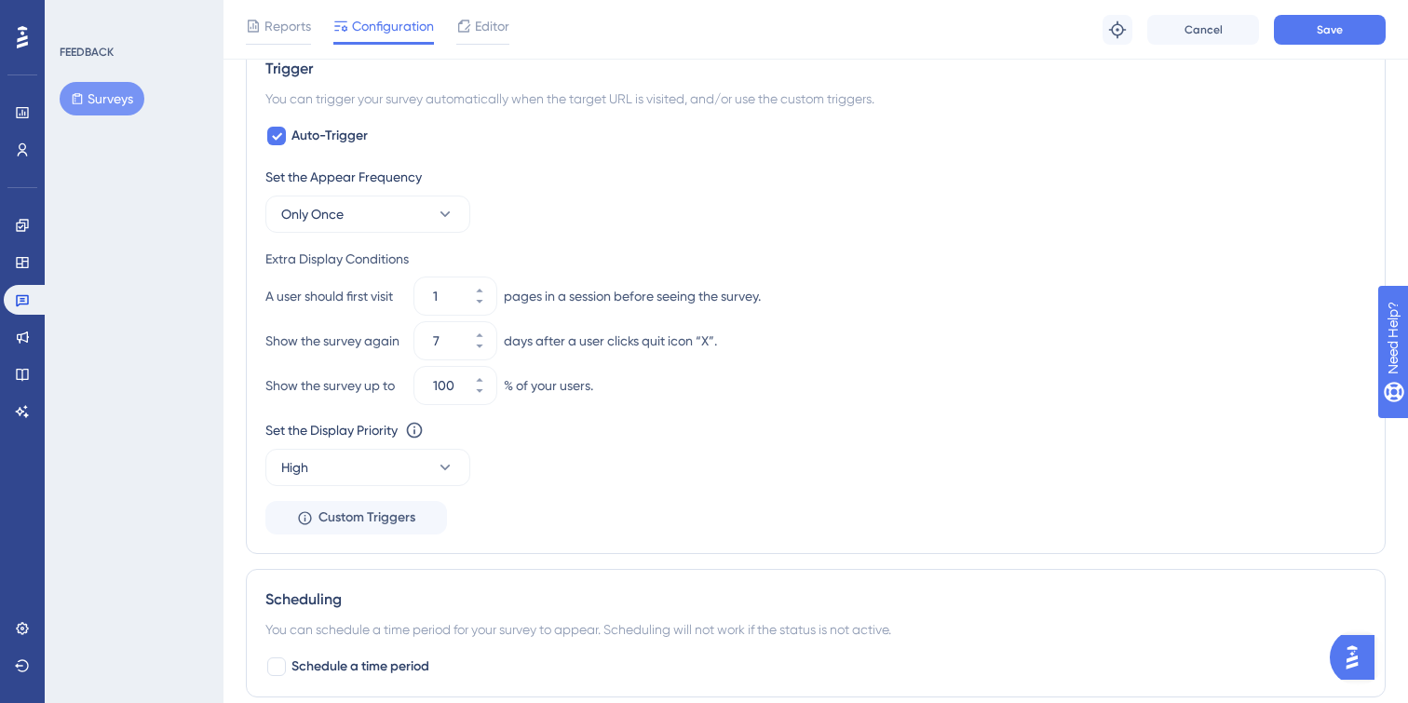
scroll to position [759, 0]
click at [383, 517] on span "Custom Triggers" at bounding box center [366, 516] width 97 height 22
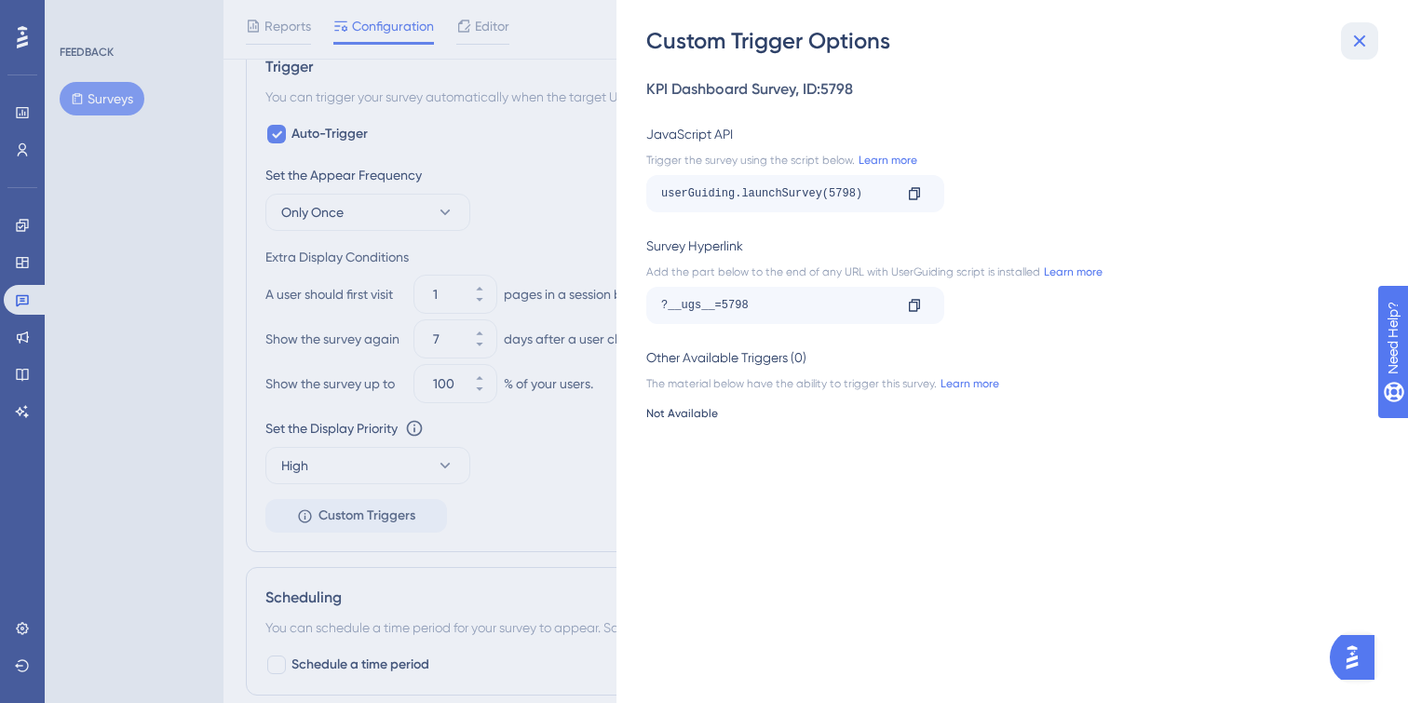
click at [1350, 47] on icon at bounding box center [1359, 41] width 22 height 22
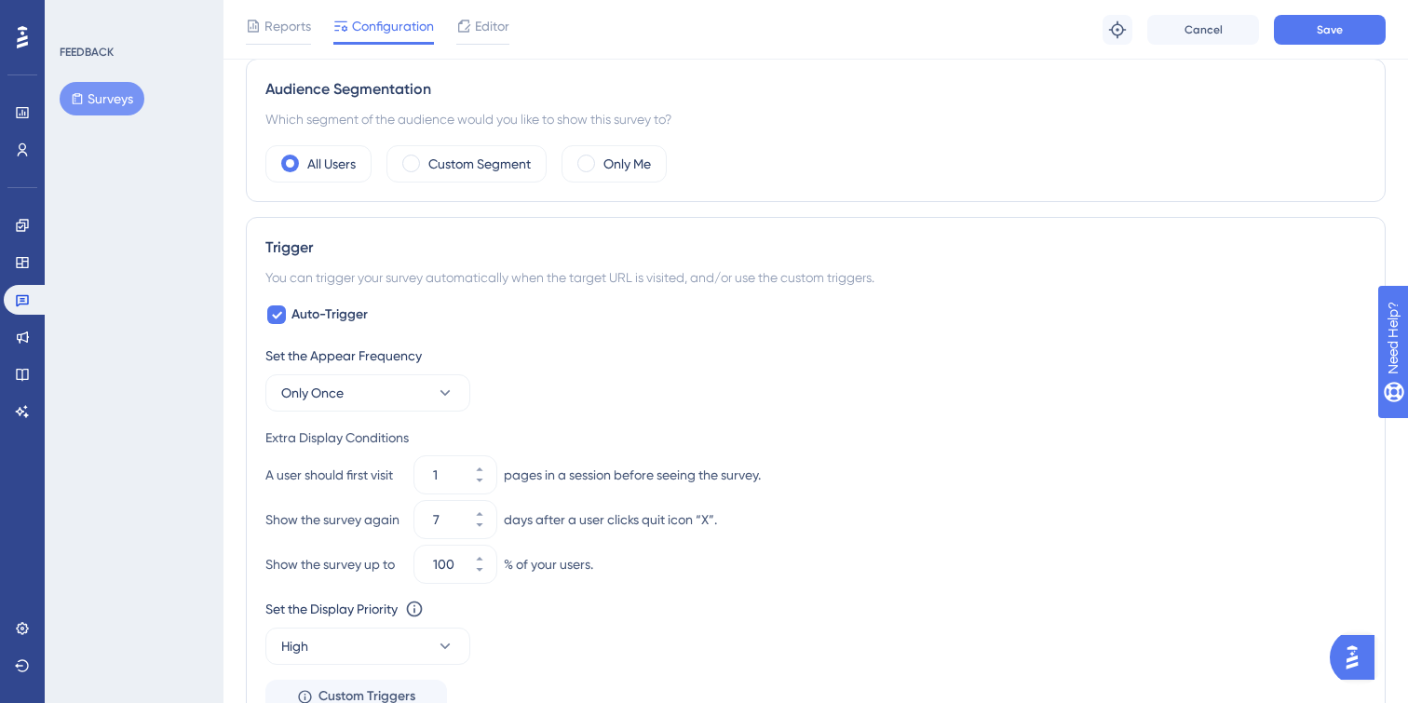
scroll to position [512, 0]
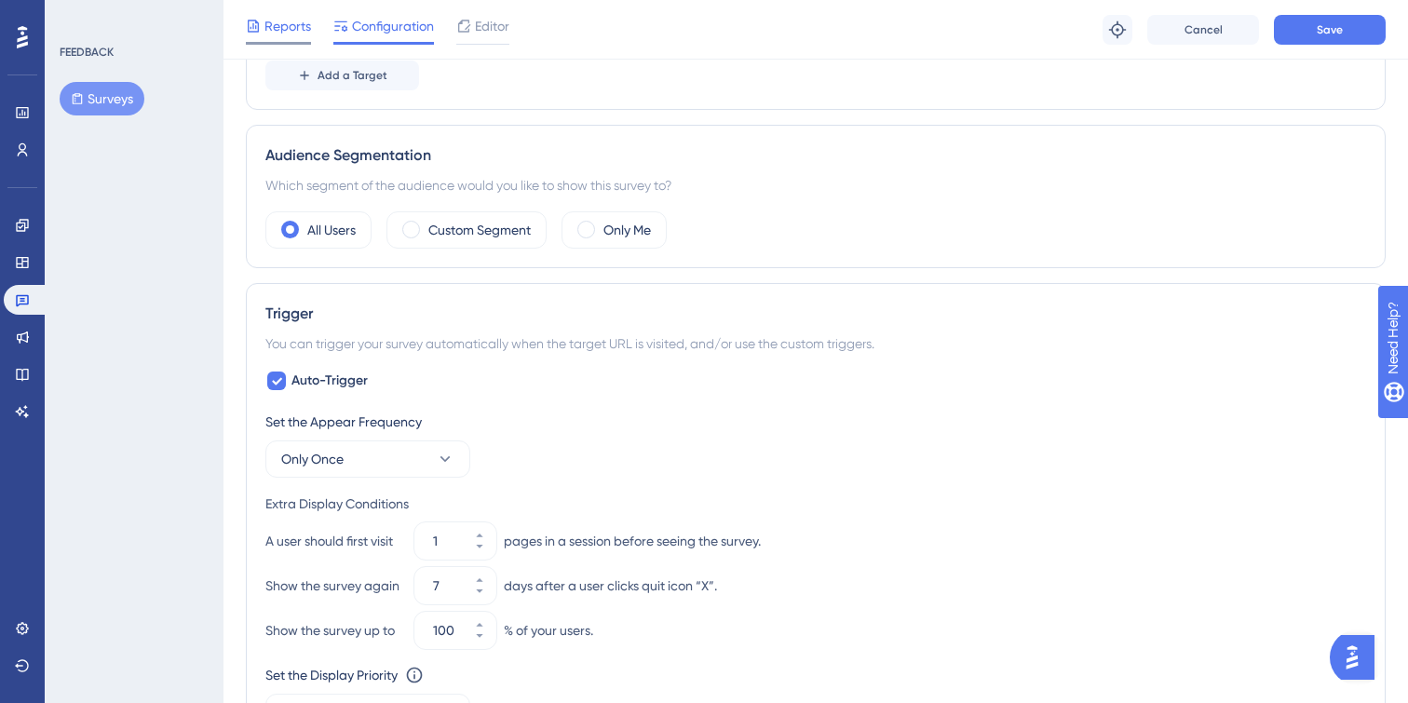
click at [265, 30] on span "Reports" at bounding box center [287, 26] width 47 height 22
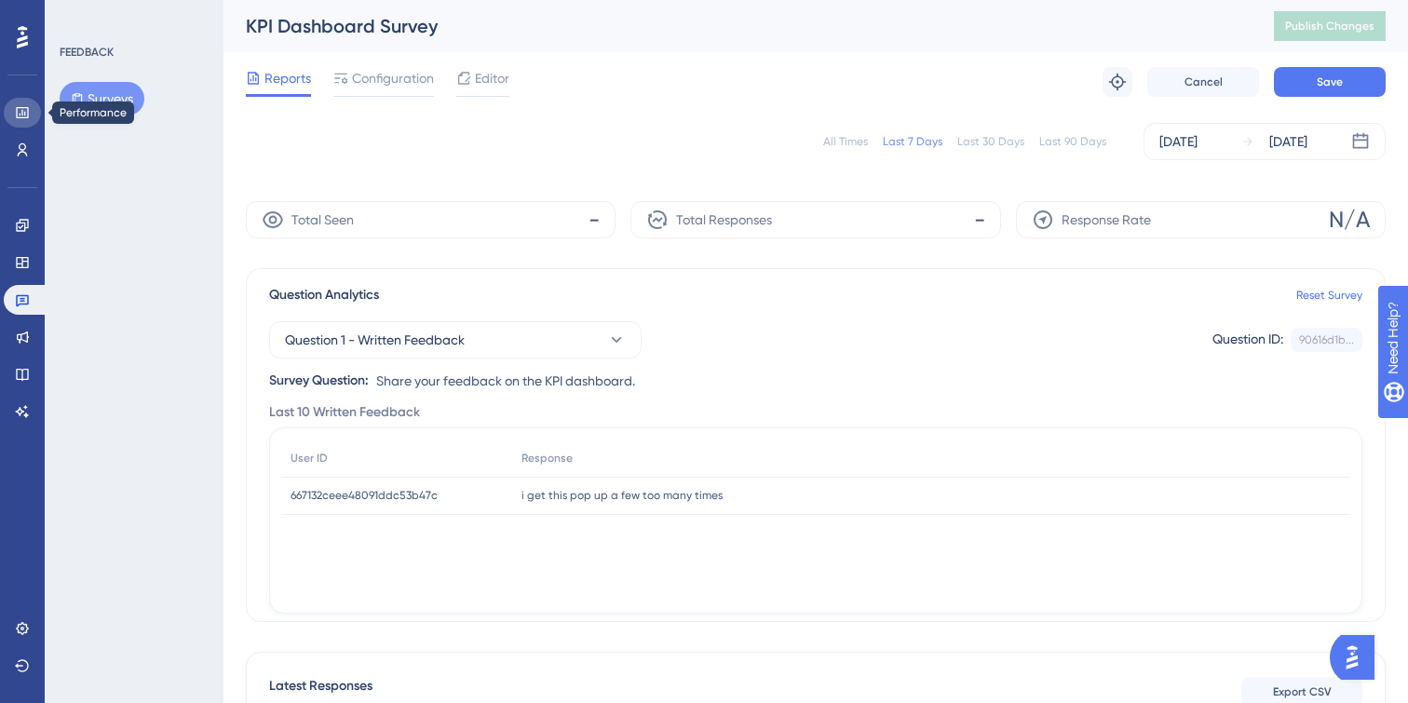
click at [23, 119] on icon at bounding box center [22, 112] width 15 height 15
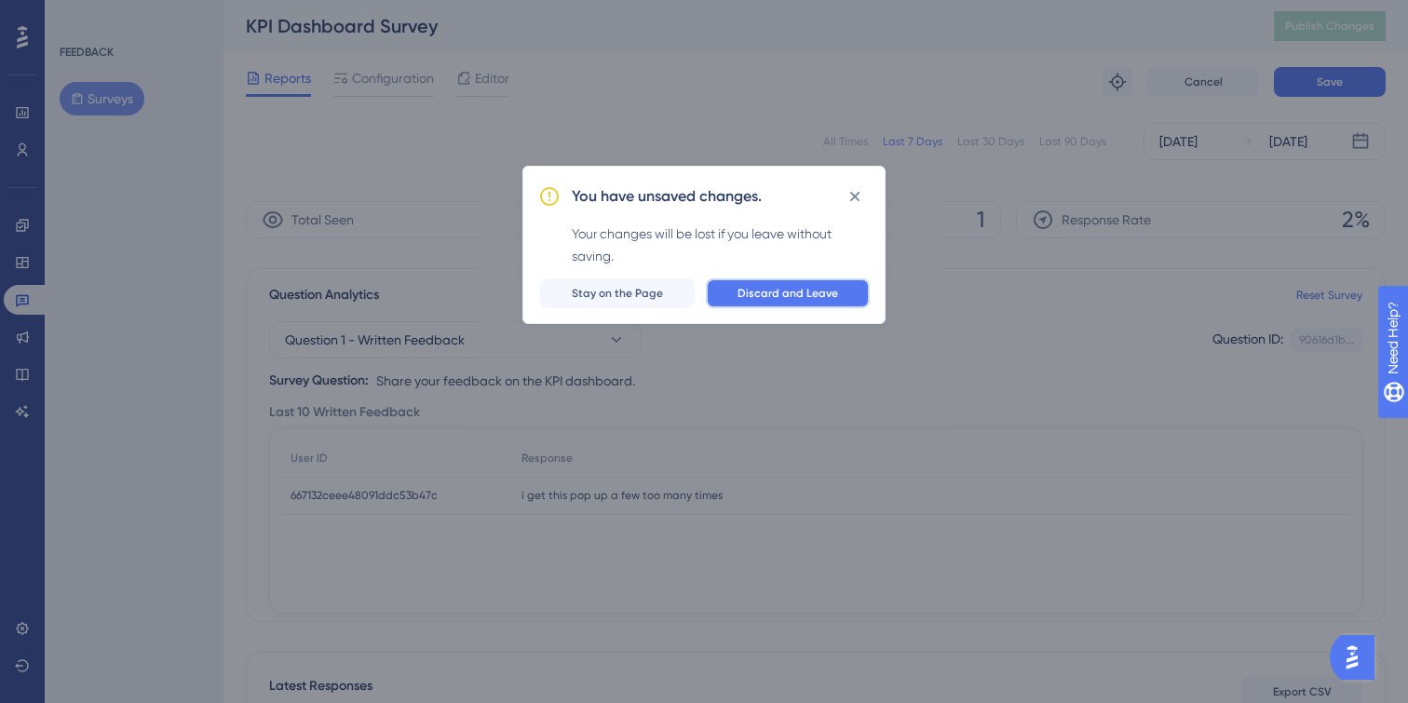
click at [776, 286] on span "Discard and Leave" at bounding box center [787, 293] width 101 height 15
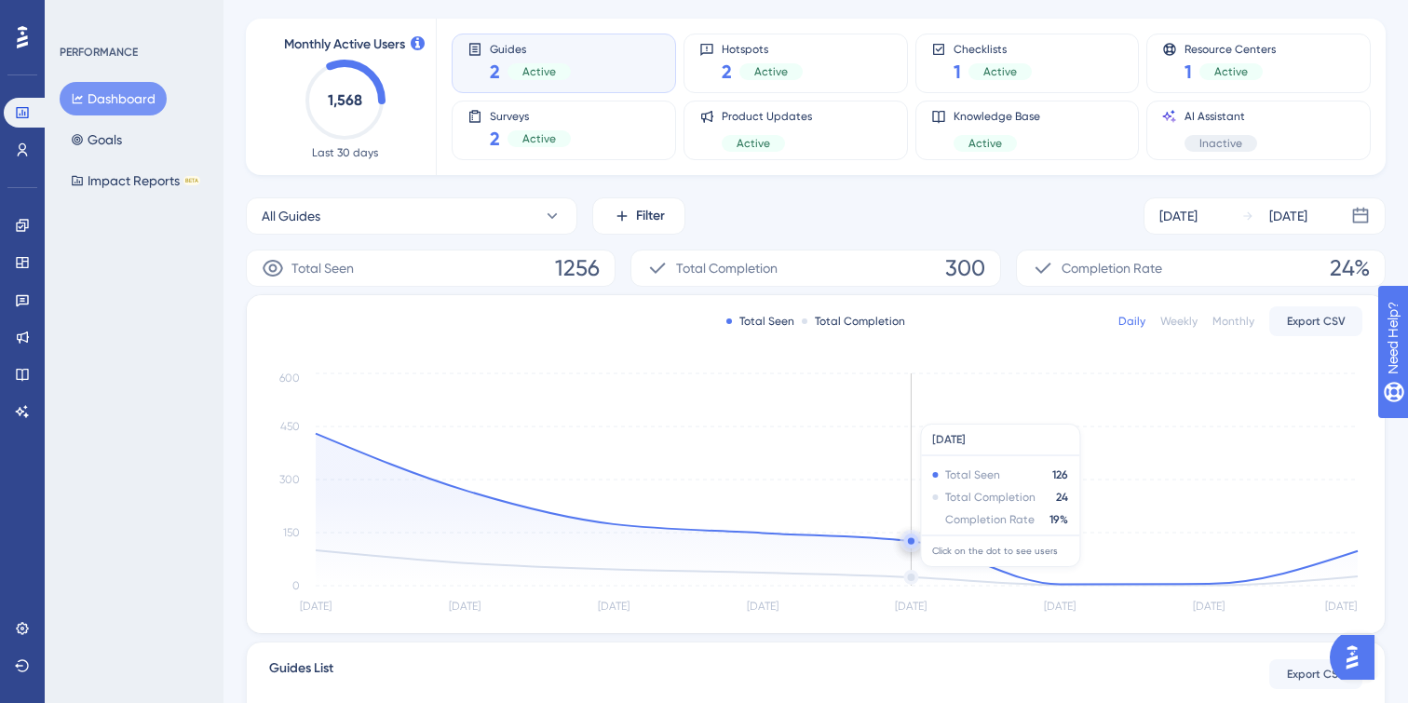
scroll to position [94, 0]
